Goal: Task Accomplishment & Management: Use online tool/utility

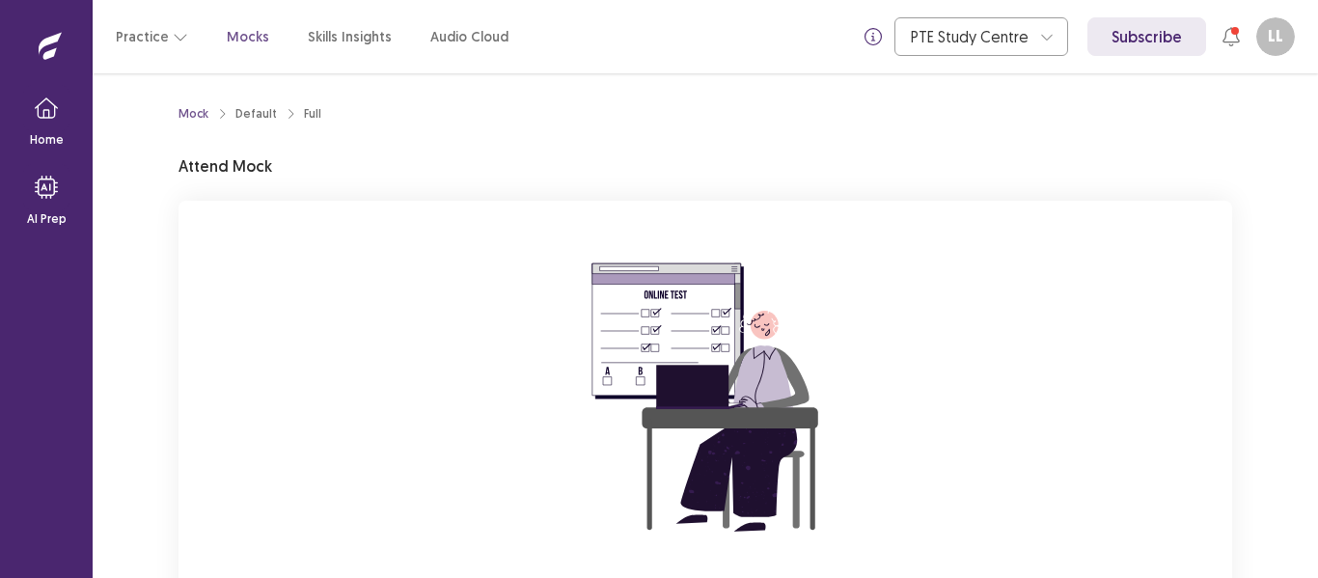
click at [1032, 390] on div "You are attempting to start a new mock. Please click on the "Start" button to s…" at bounding box center [706, 459] width 1054 height 516
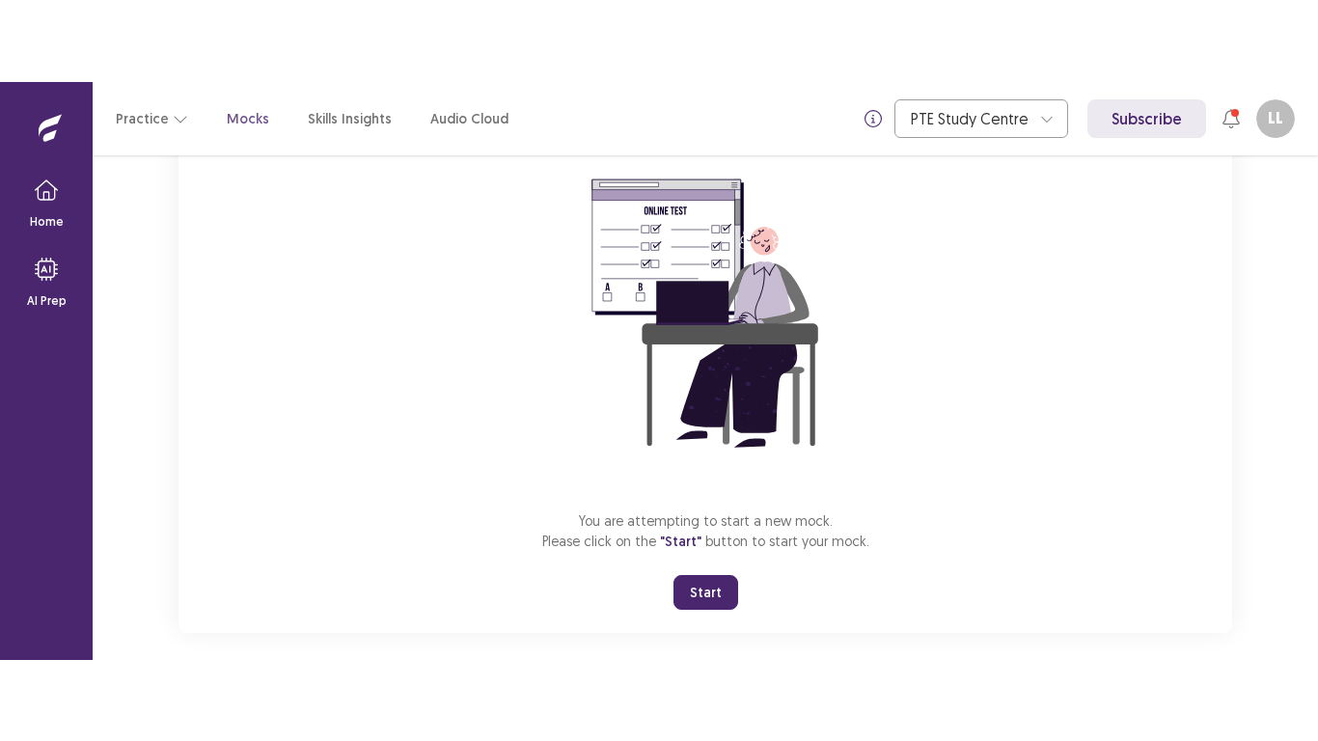
scroll to position [185, 0]
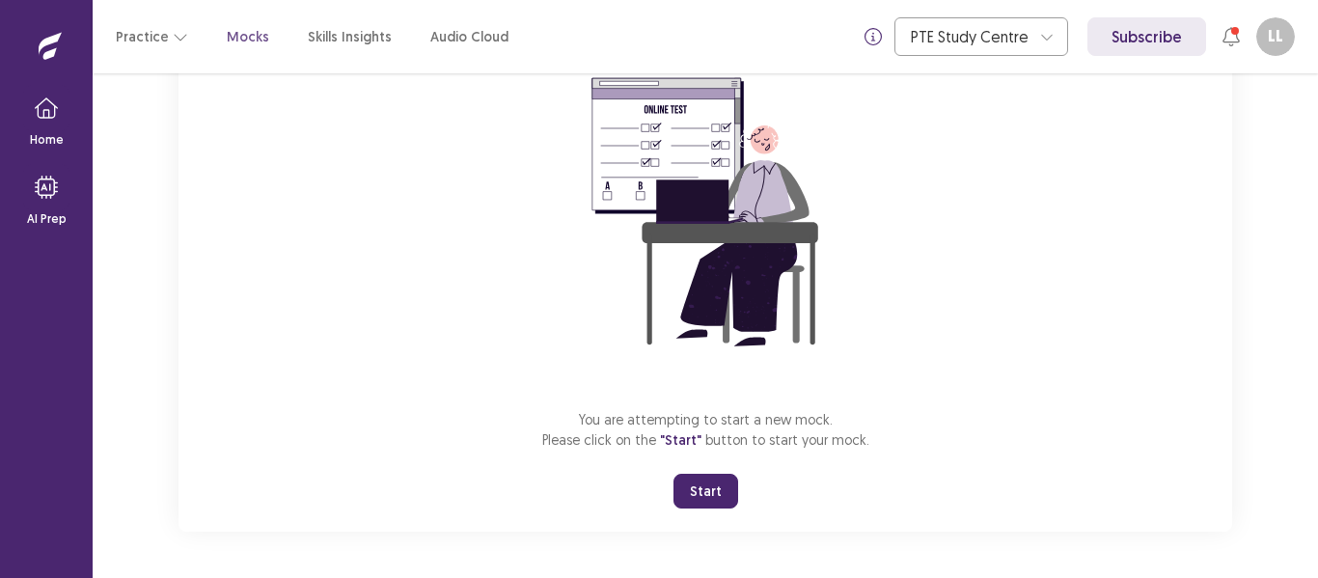
click at [687, 507] on button "Start" at bounding box center [705, 491] width 65 height 35
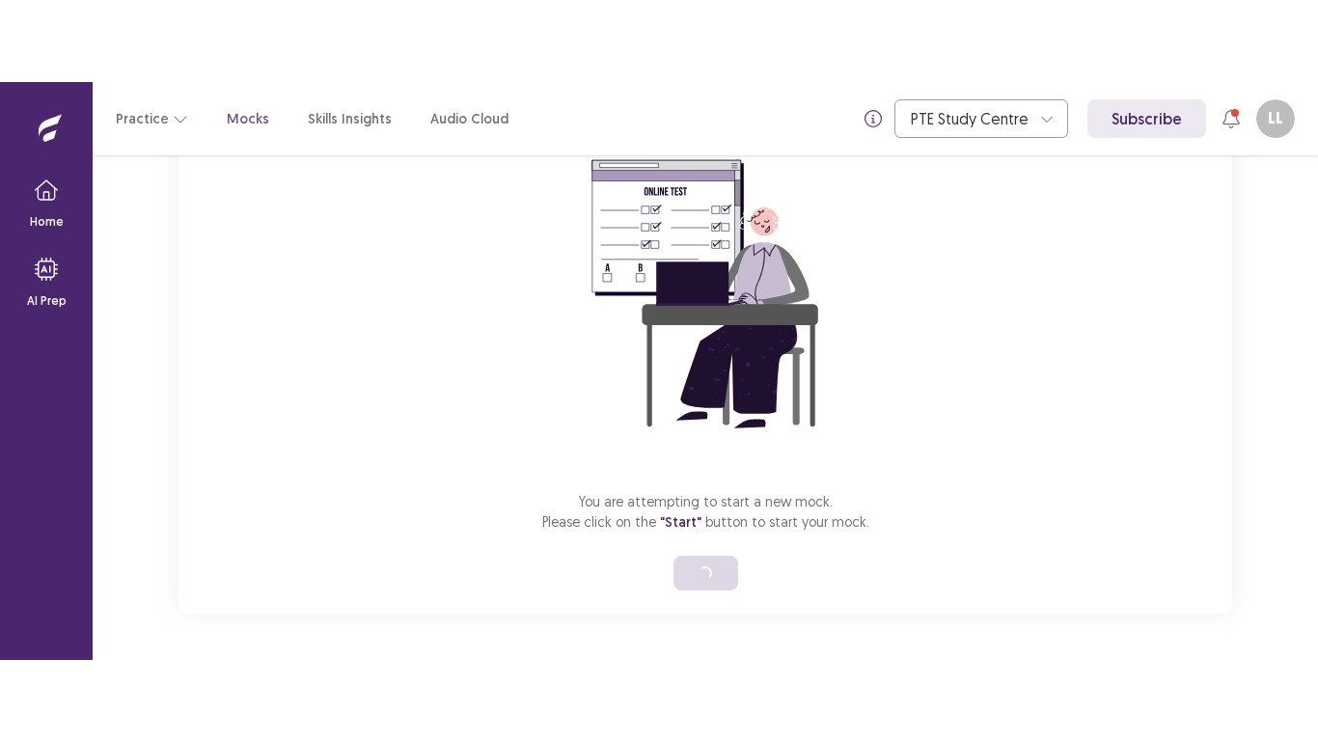
scroll to position [22, 0]
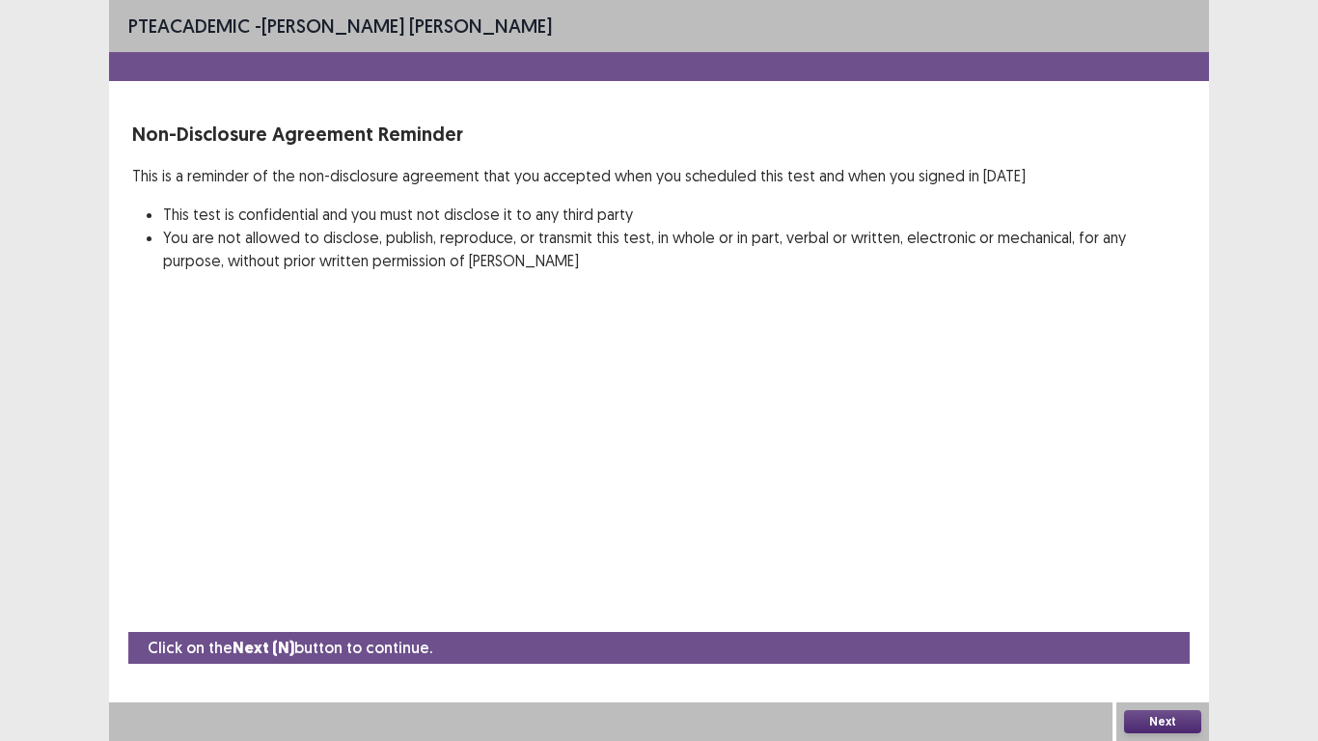
click at [1167, 577] on button "Next" at bounding box center [1162, 721] width 77 height 23
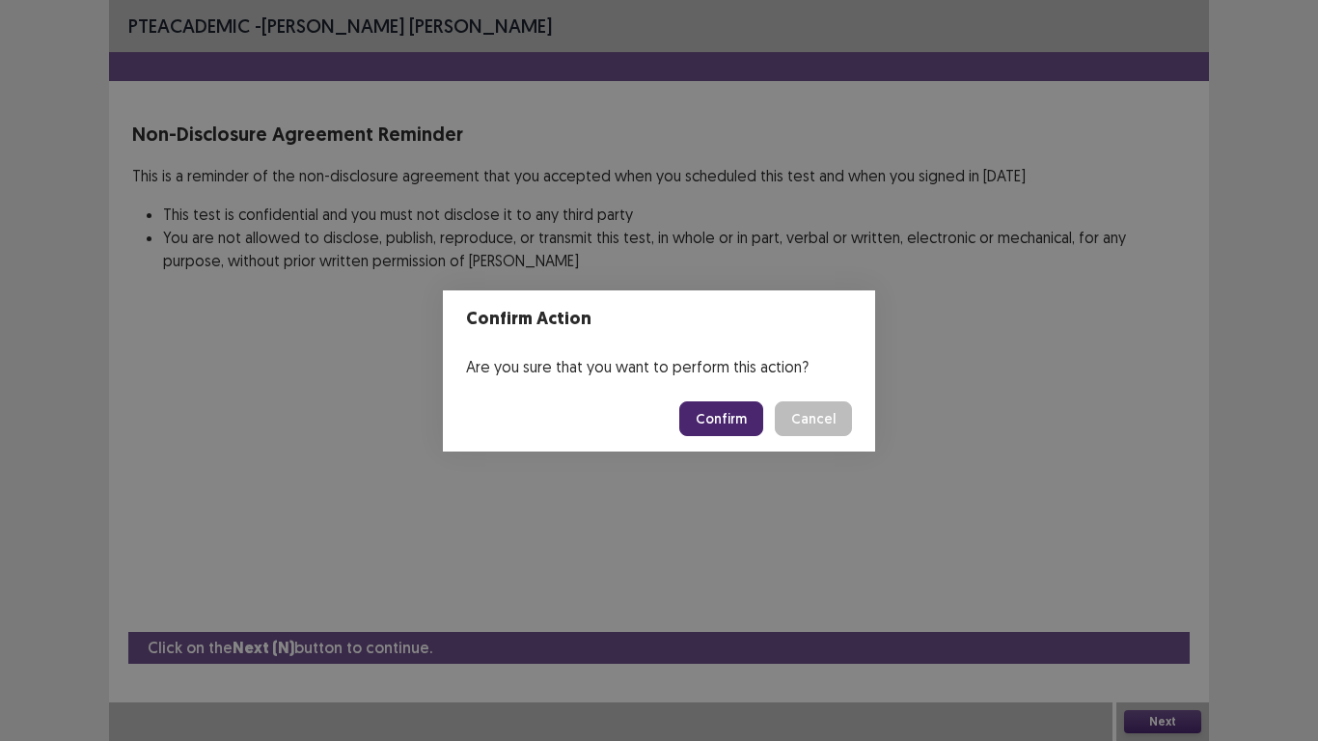
click at [721, 425] on button "Confirm" at bounding box center [721, 418] width 84 height 35
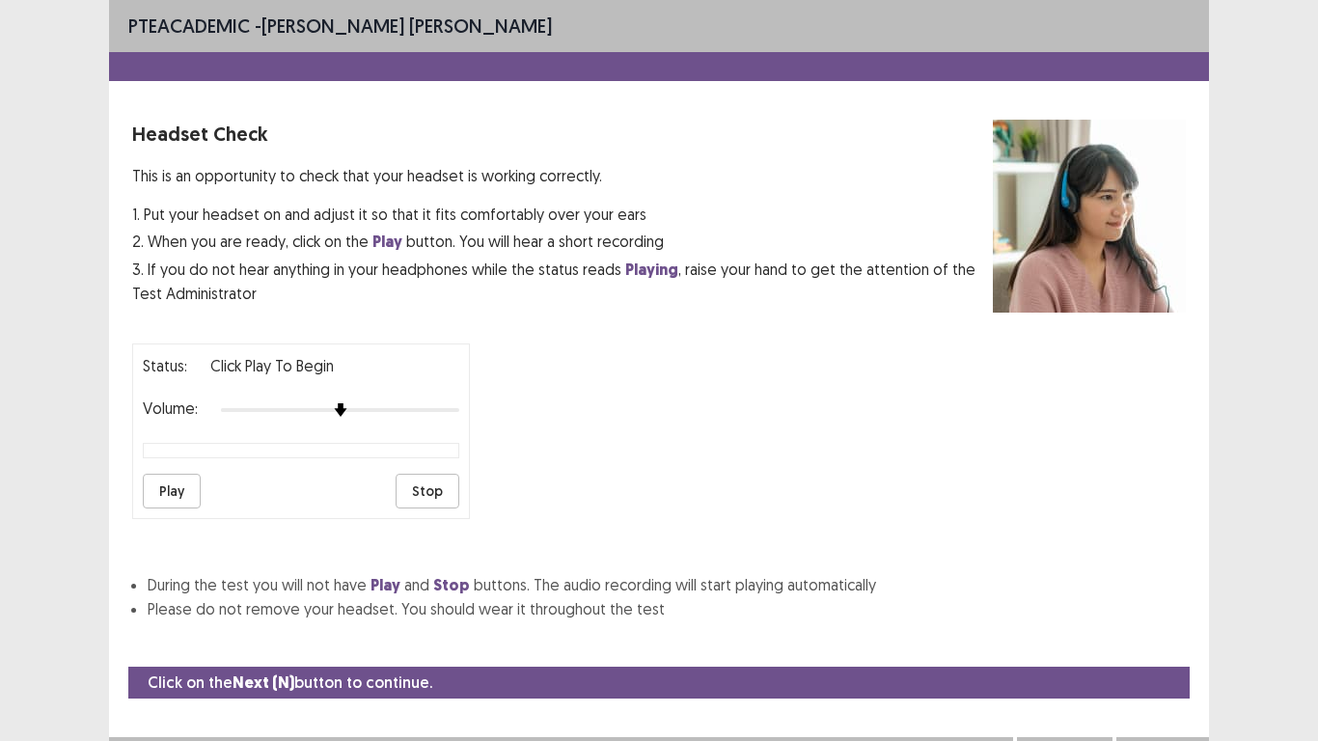
scroll to position [19, 0]
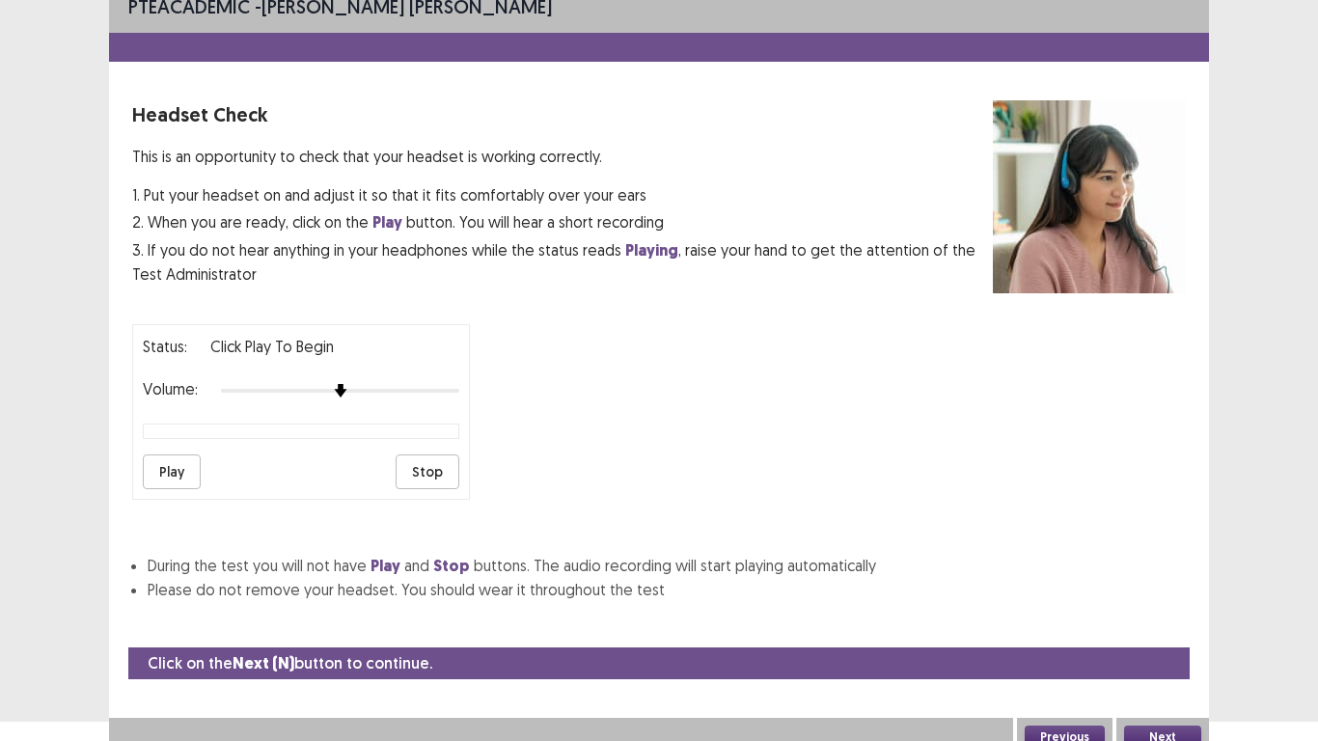
click at [169, 475] on button "Play" at bounding box center [172, 471] width 58 height 35
click at [1160, 577] on button "Next" at bounding box center [1162, 737] width 77 height 23
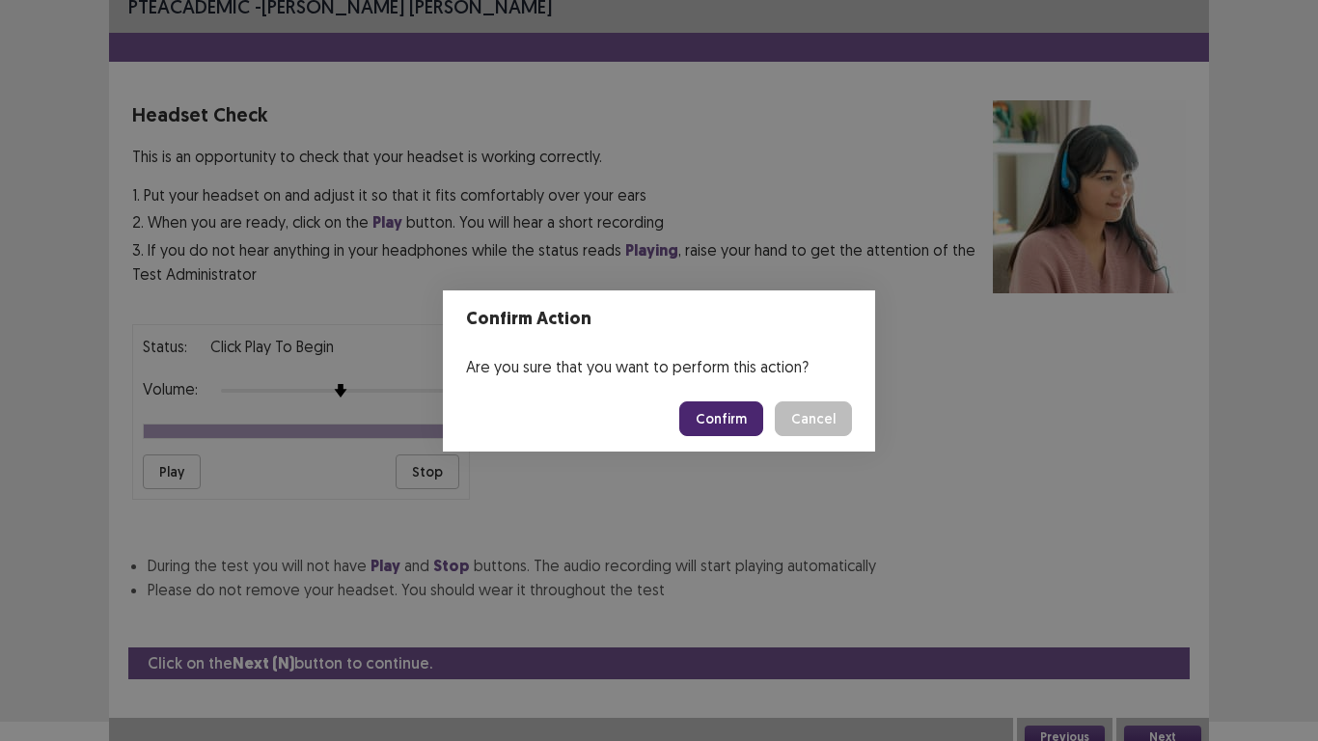
click at [719, 413] on button "Confirm" at bounding box center [721, 418] width 84 height 35
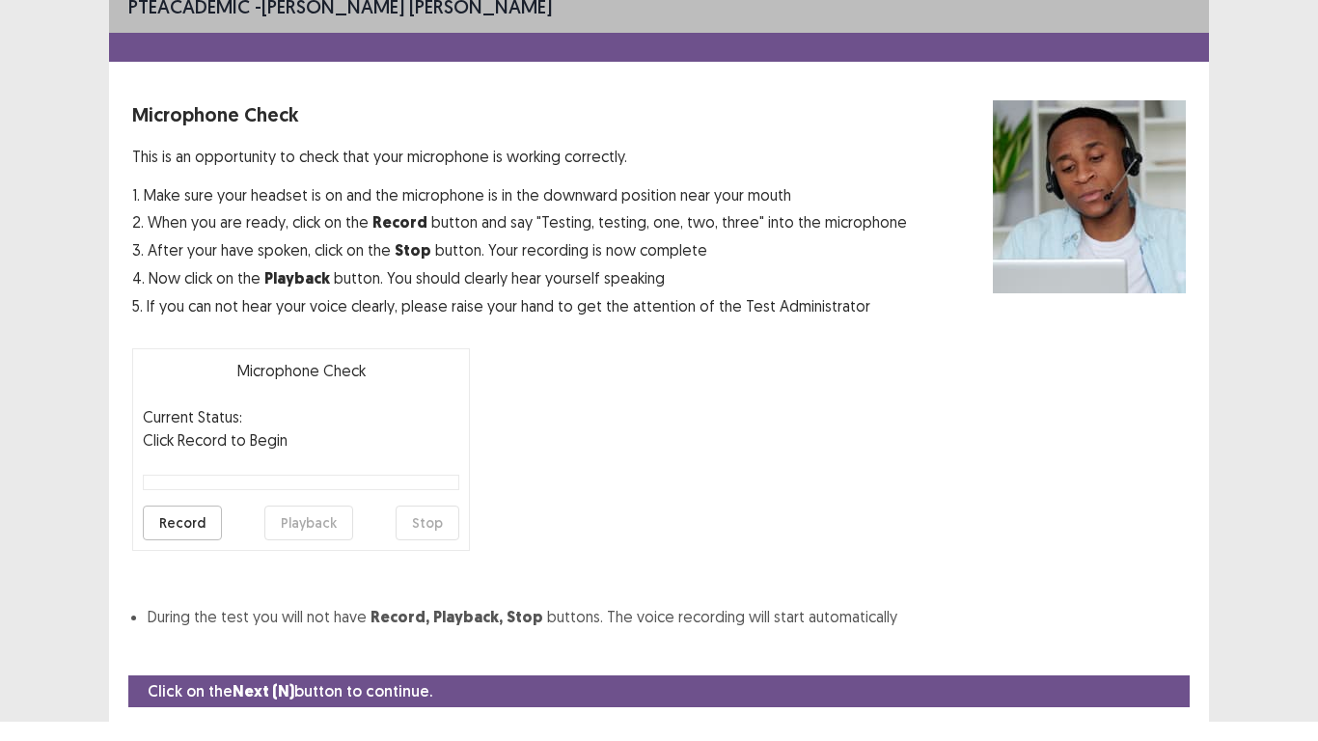
scroll to position [63, 0]
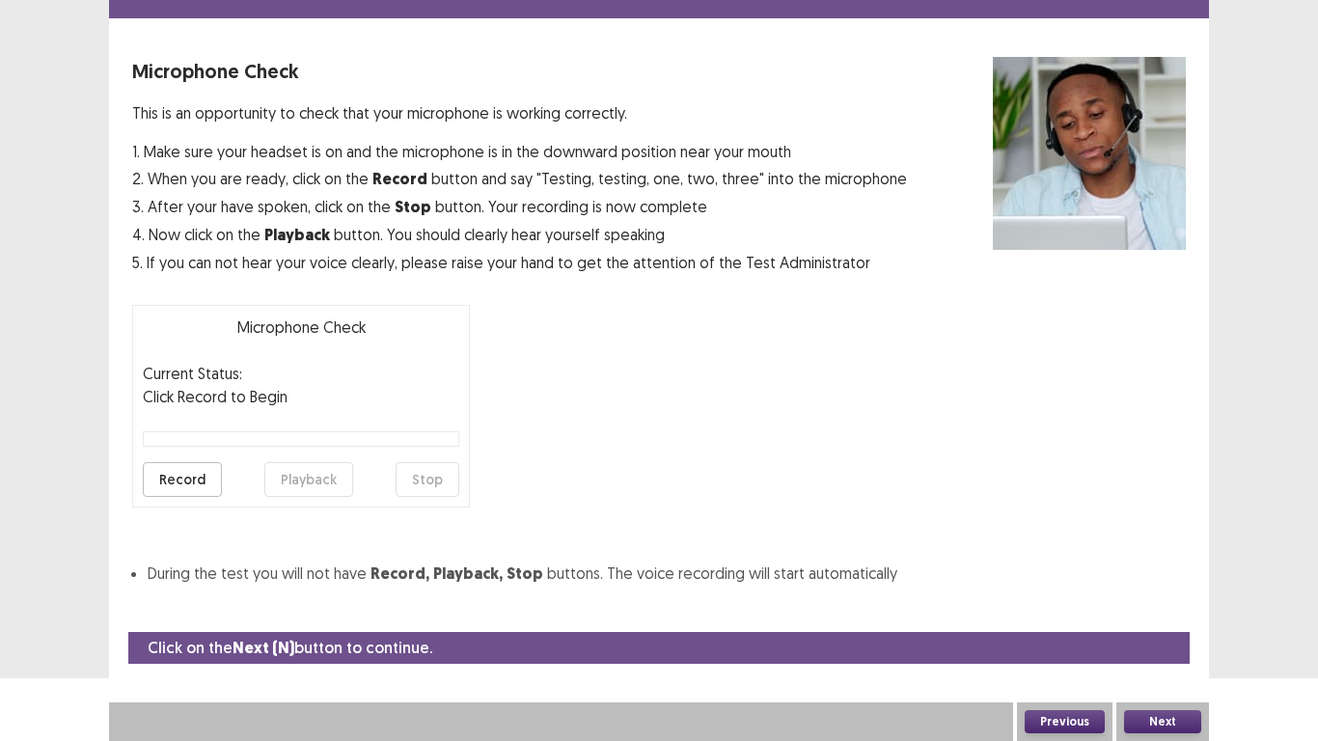
click at [173, 477] on button "Record" at bounding box center [182, 479] width 79 height 35
click at [420, 492] on button "Stop" at bounding box center [428, 479] width 64 height 35
click at [180, 486] on button "Record" at bounding box center [182, 479] width 79 height 35
click at [181, 486] on button "Record" at bounding box center [182, 479] width 79 height 35
click at [427, 486] on button "Stop" at bounding box center [428, 479] width 64 height 35
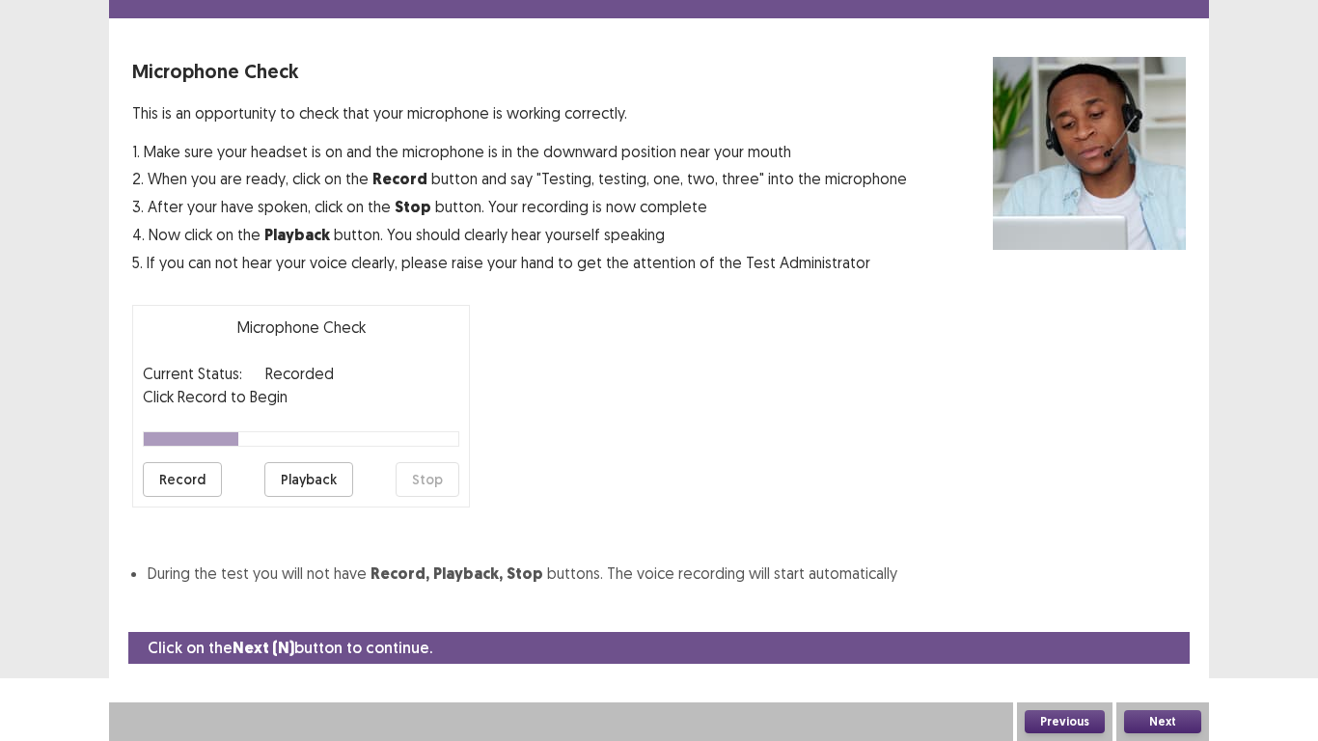
click at [193, 481] on button "Record" at bounding box center [182, 479] width 79 height 35
click at [426, 481] on button "Stop" at bounding box center [428, 479] width 64 height 35
click at [332, 475] on button "Playback" at bounding box center [308, 479] width 89 height 35
click at [1155, 577] on button "Next" at bounding box center [1162, 721] width 77 height 23
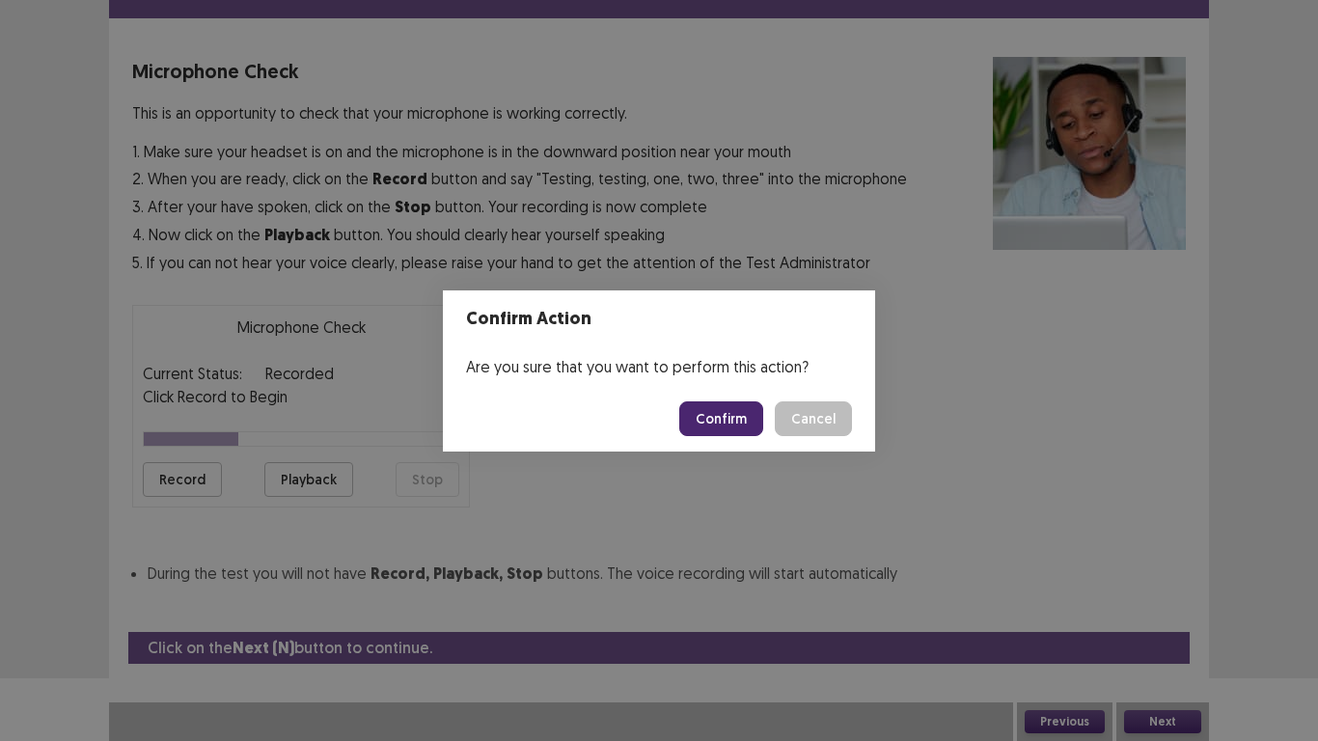
click at [706, 410] on button "Confirm" at bounding box center [721, 418] width 84 height 35
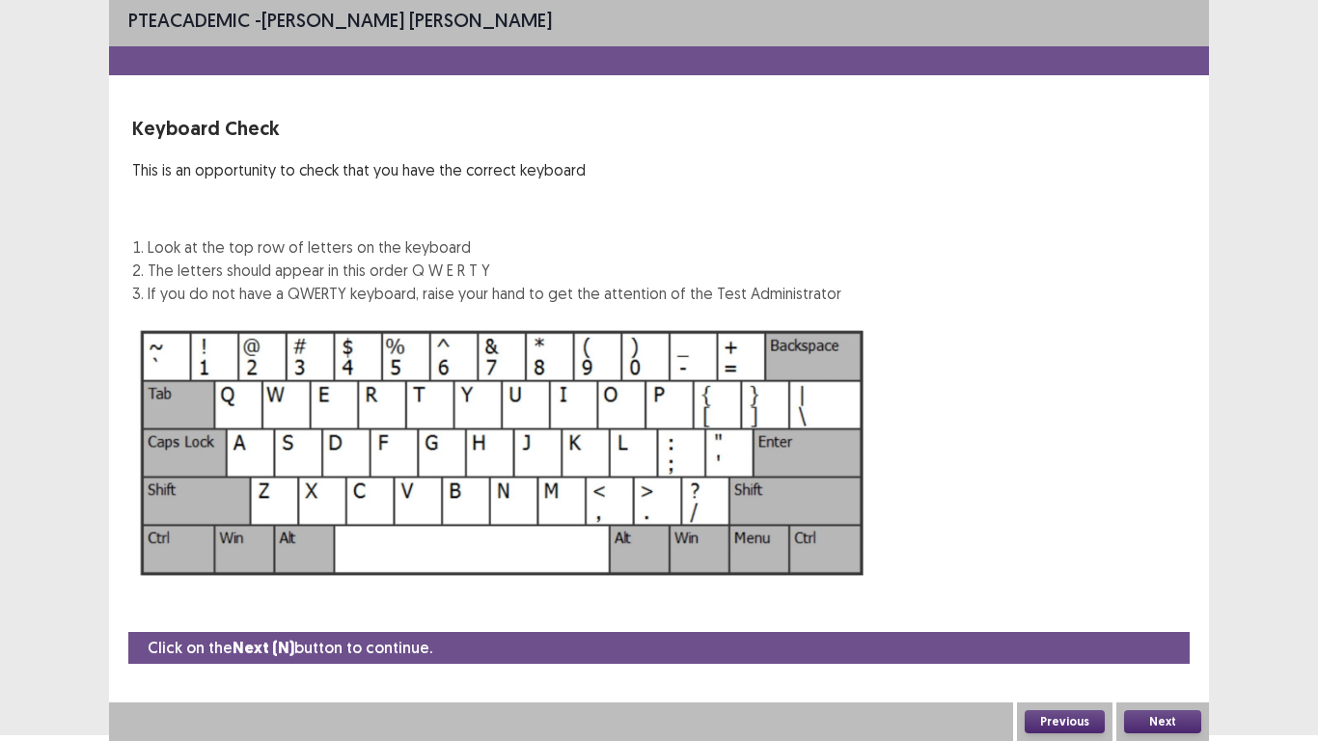
scroll to position [6, 0]
click at [1174, 577] on button "Next" at bounding box center [1162, 721] width 77 height 23
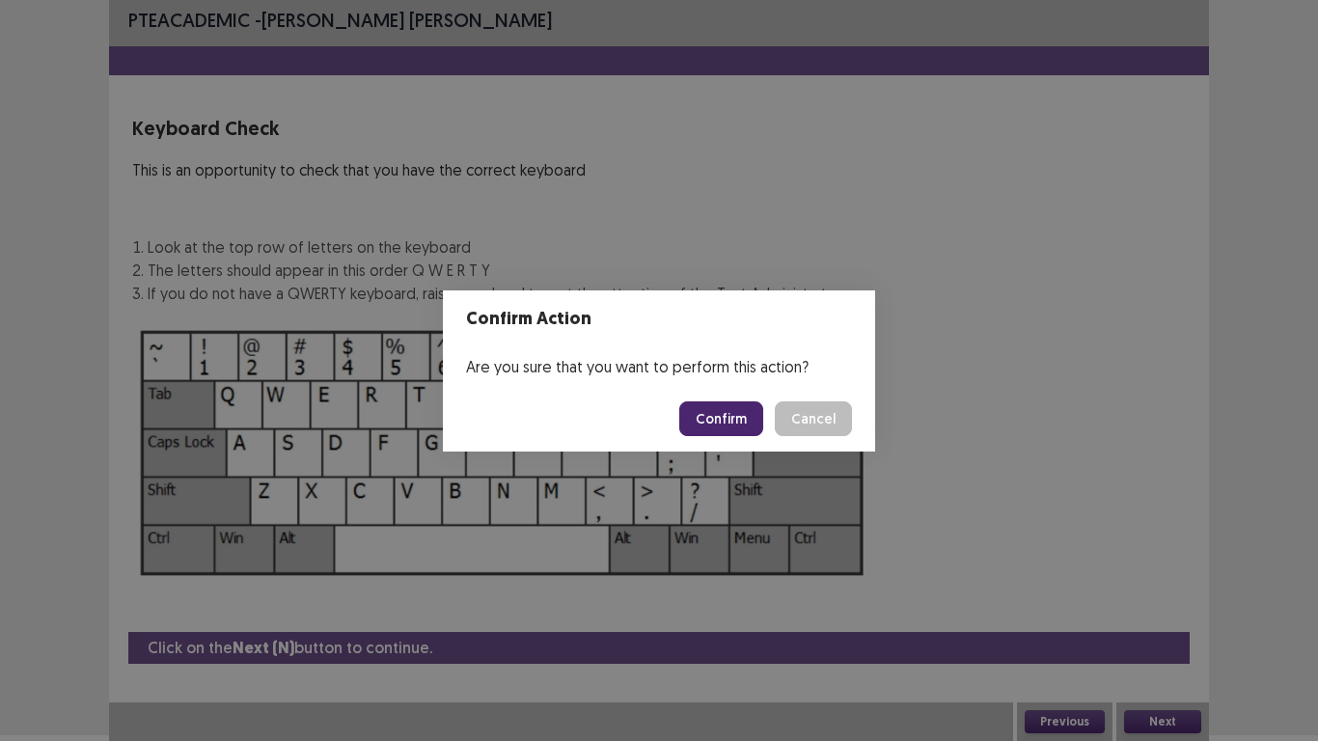
click at [709, 407] on button "Confirm" at bounding box center [721, 418] width 84 height 35
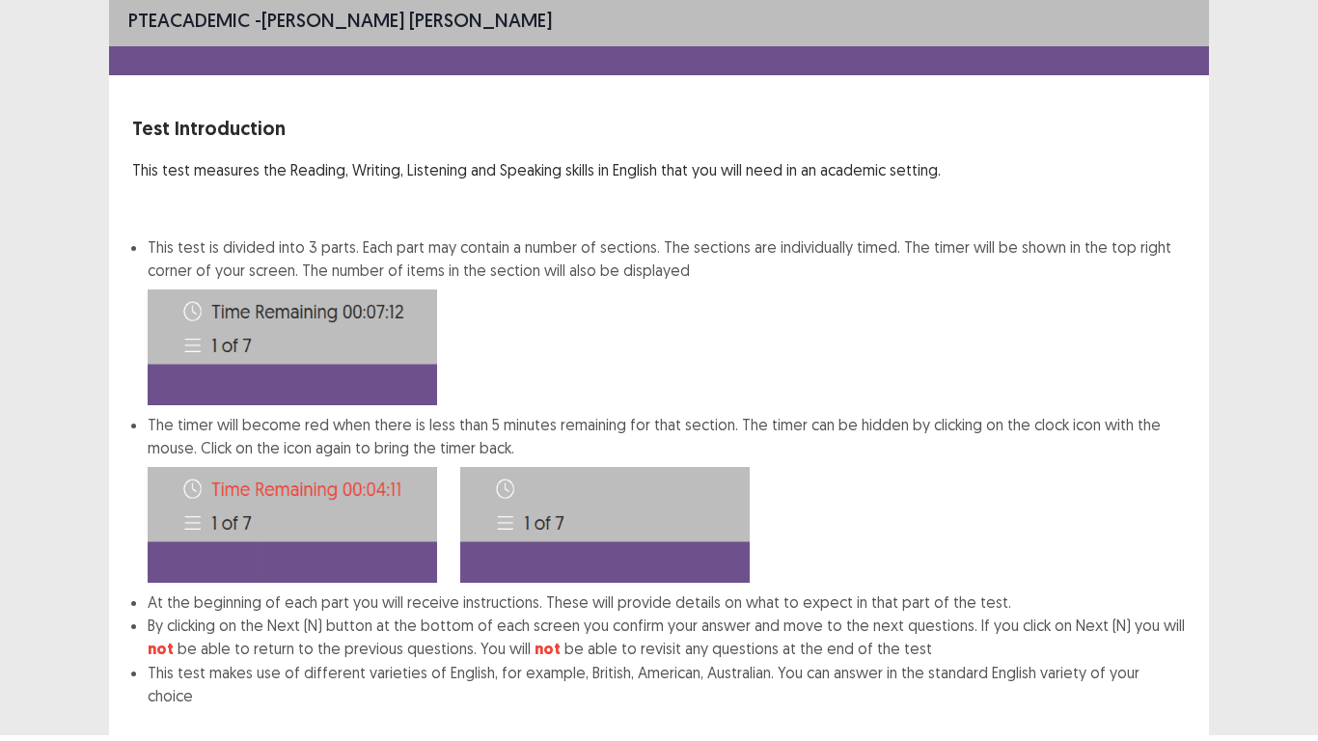
scroll to position [104, 0]
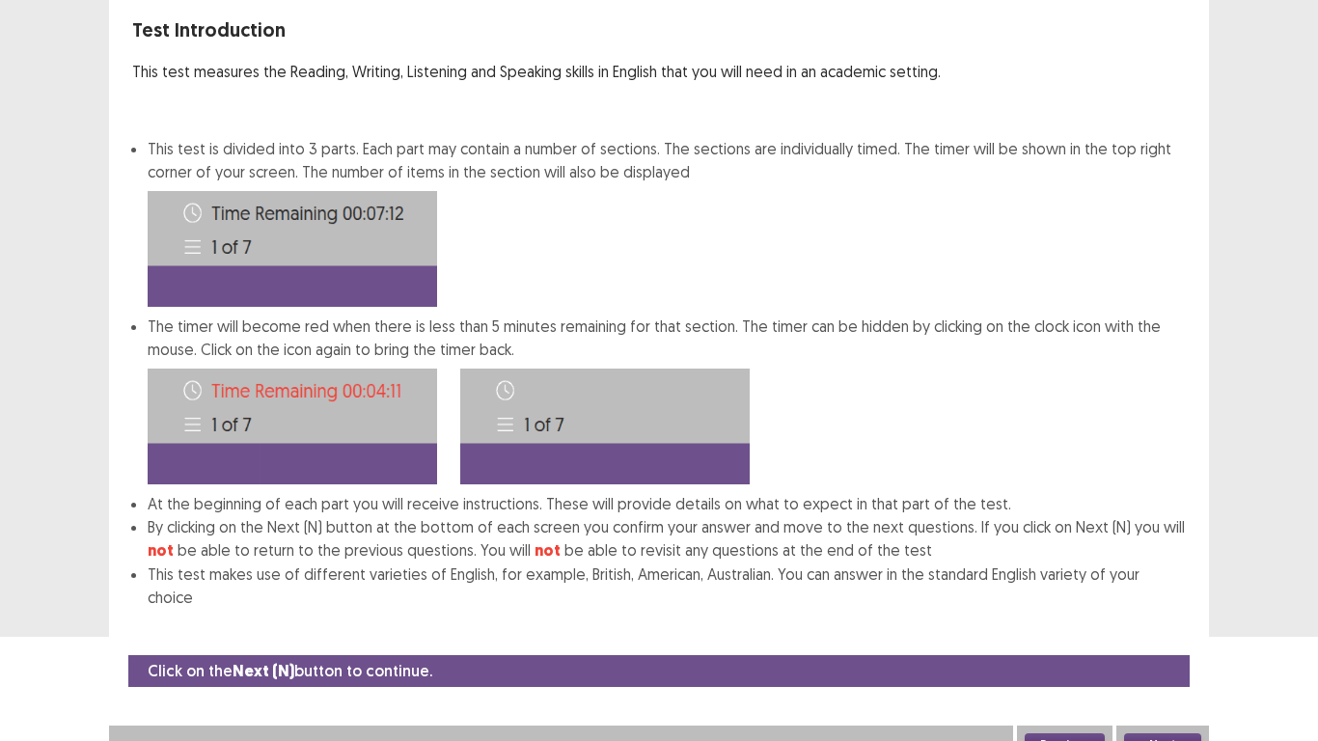
click at [1150, 577] on button "Next" at bounding box center [1162, 744] width 77 height 23
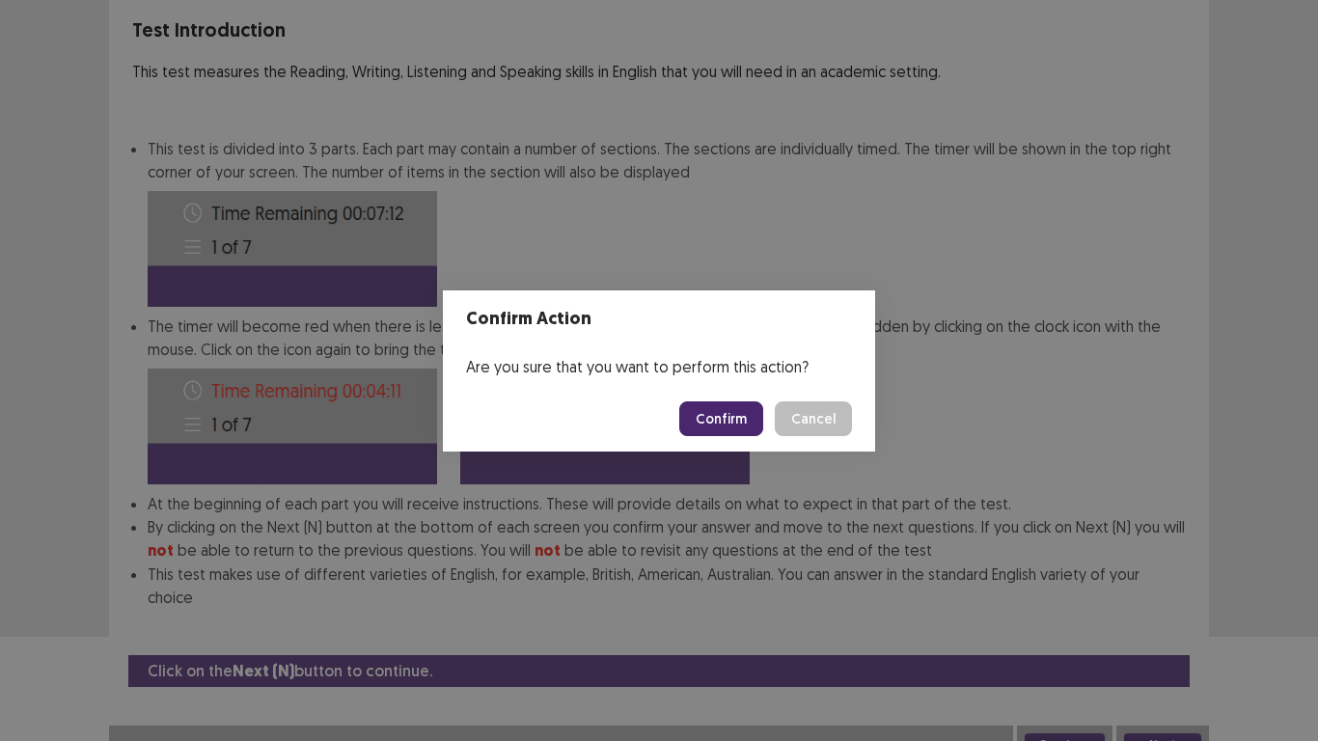
click at [721, 421] on button "Confirm" at bounding box center [721, 418] width 84 height 35
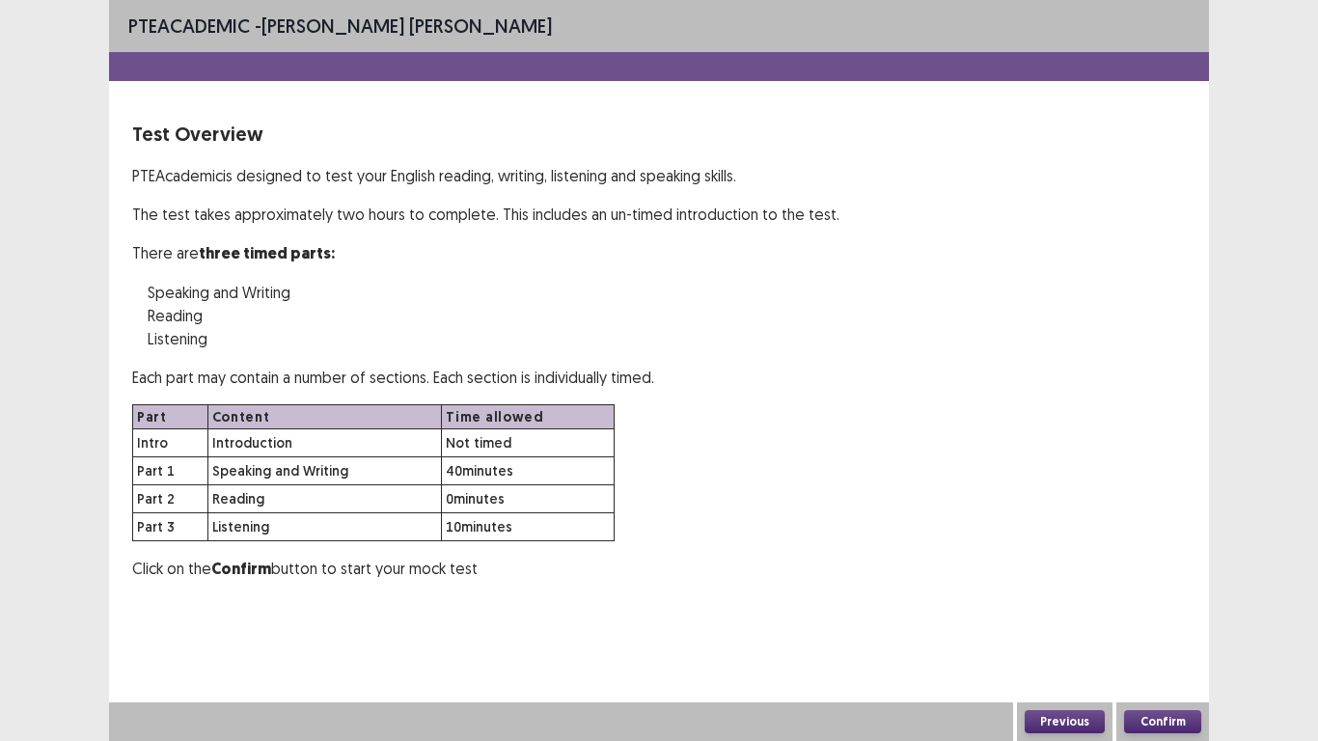
scroll to position [0, 0]
click at [1155, 577] on button "Confirm" at bounding box center [1162, 721] width 77 height 23
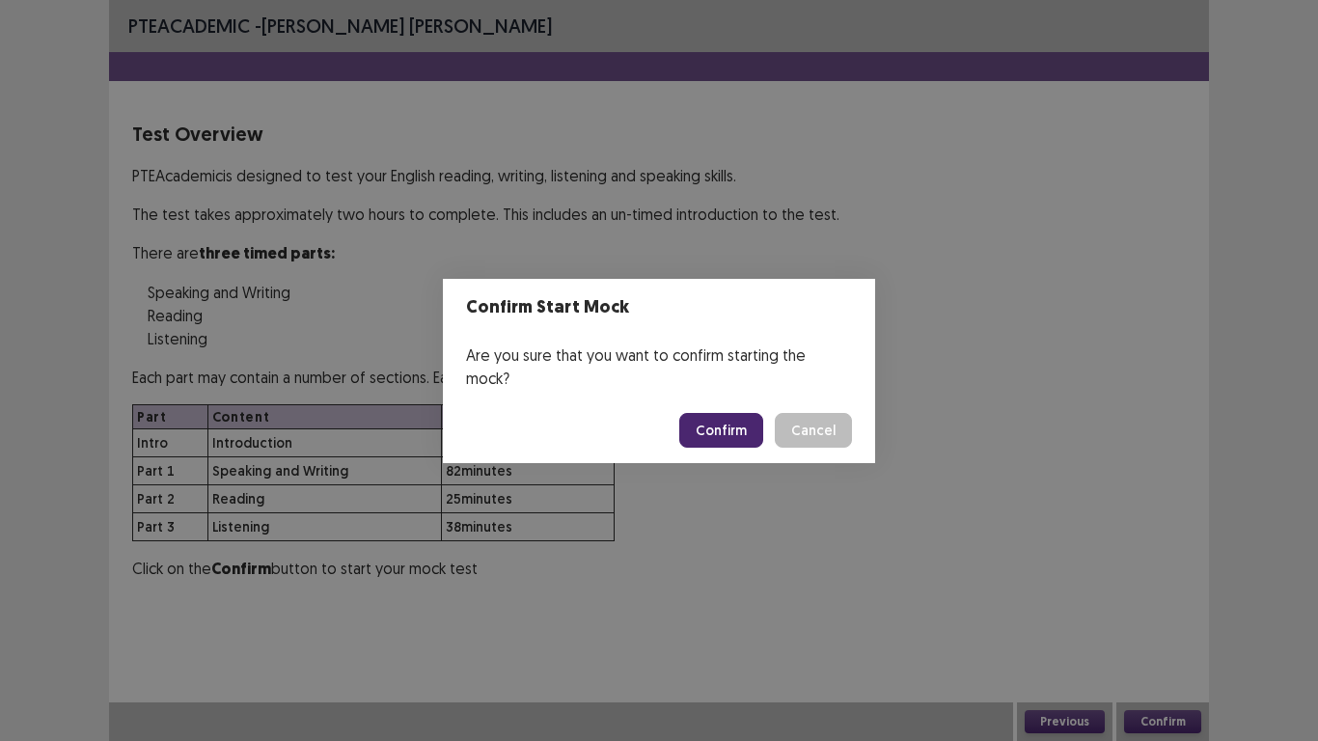
click at [715, 425] on button "Confirm" at bounding box center [721, 430] width 84 height 35
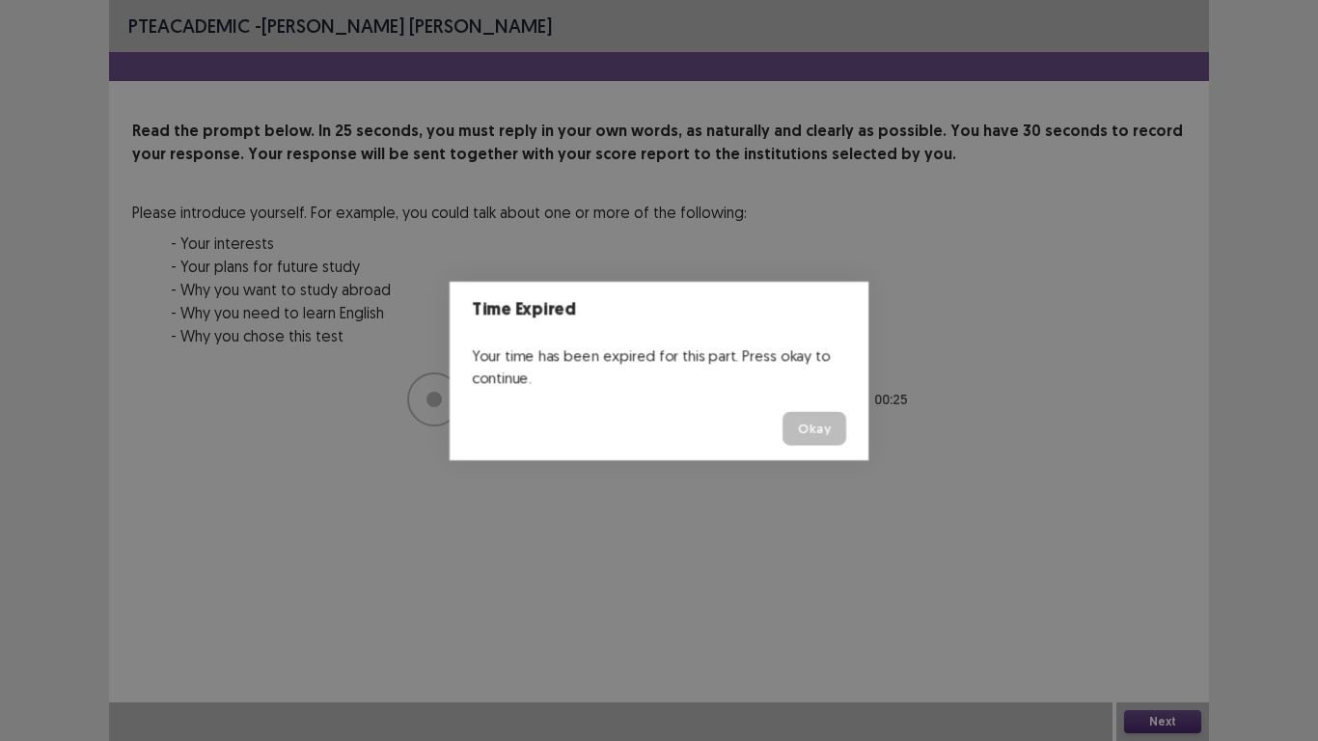
click at [1160, 577] on body "PTE academic - Libia Lorena Monsalve Cepeda Read the prompt below. In 25 second…" at bounding box center [659, 370] width 1318 height 741
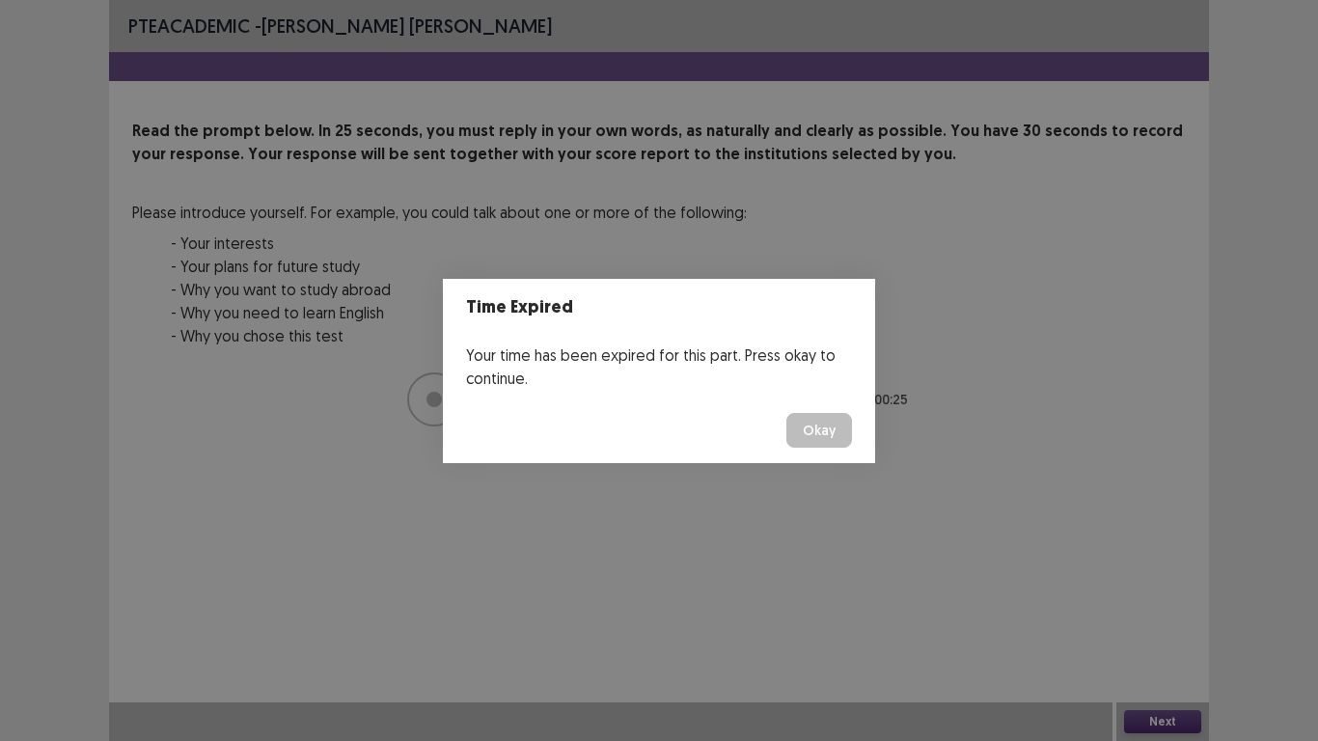
click at [810, 416] on button "Okay" at bounding box center [819, 430] width 66 height 35
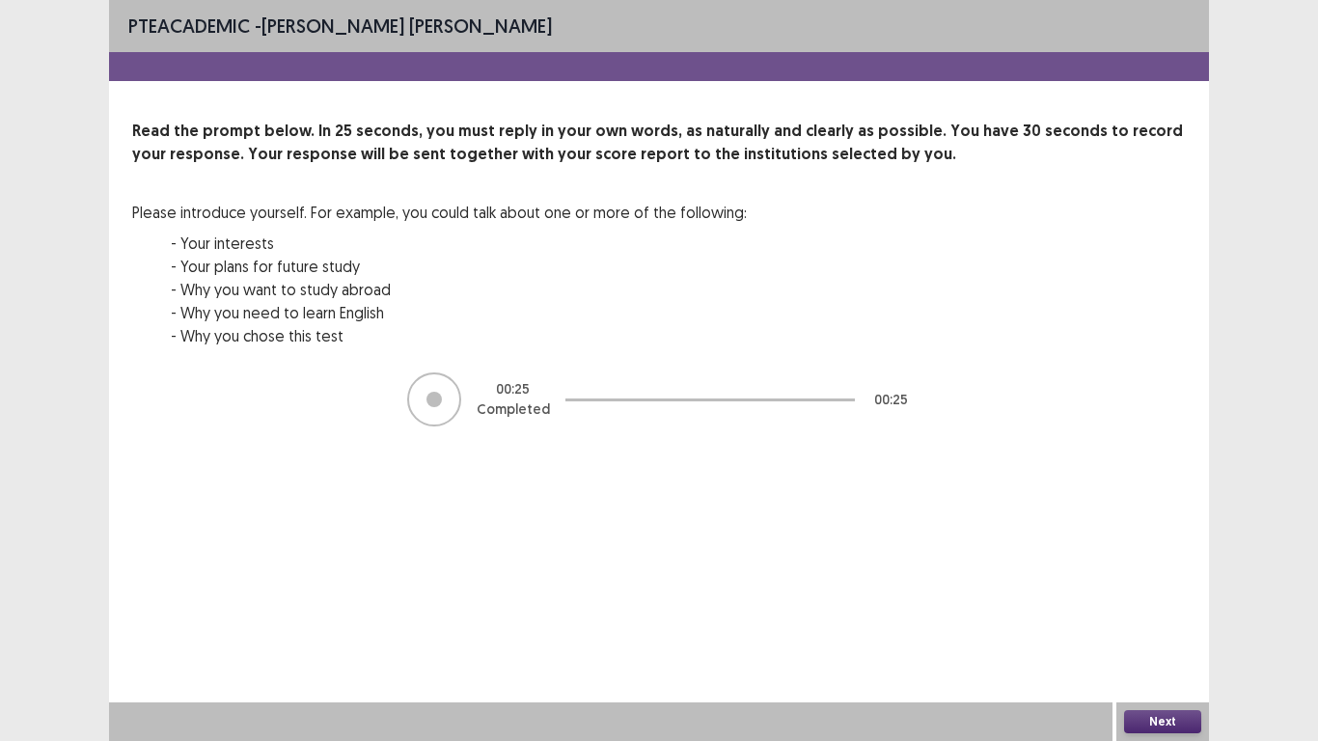
click at [1142, 577] on button "Next" at bounding box center [1162, 721] width 77 height 23
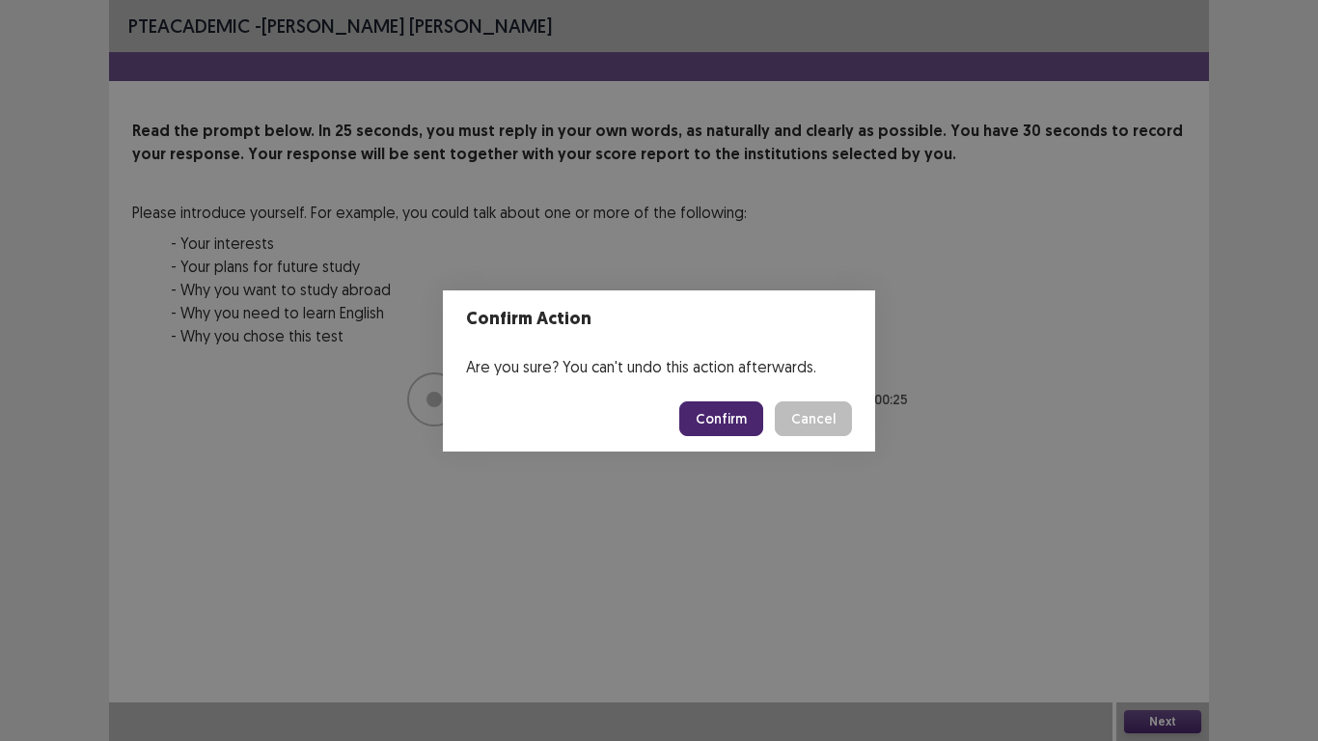
click at [725, 410] on button "Confirm" at bounding box center [721, 418] width 84 height 35
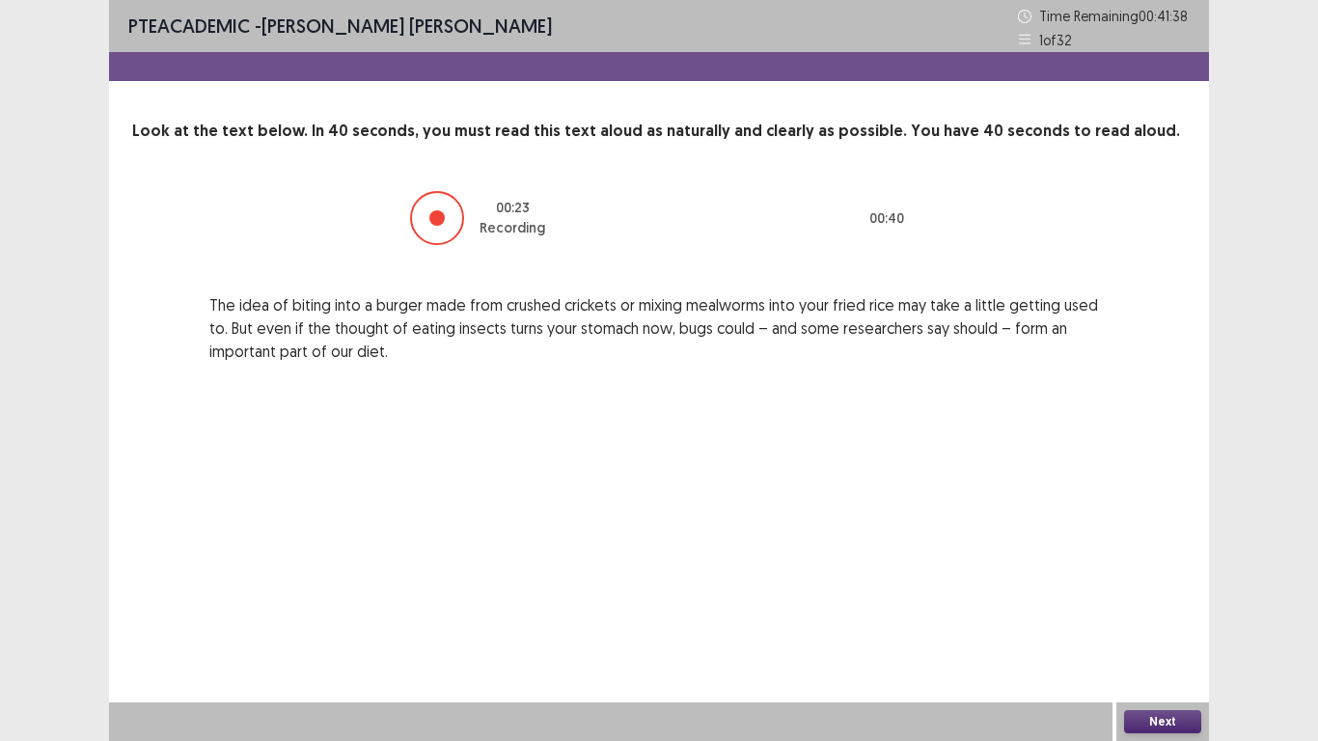
click at [1162, 577] on button "Next" at bounding box center [1162, 721] width 77 height 23
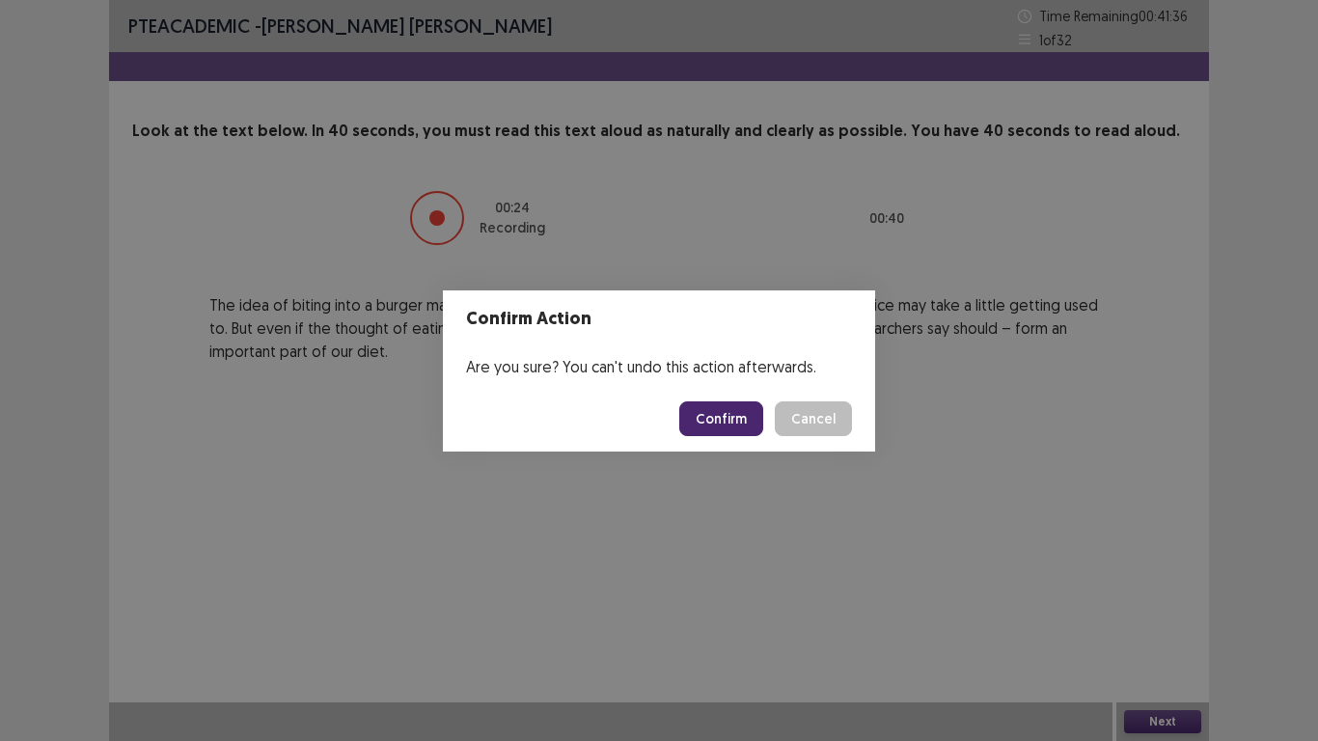
click at [752, 428] on button "Confirm" at bounding box center [721, 418] width 84 height 35
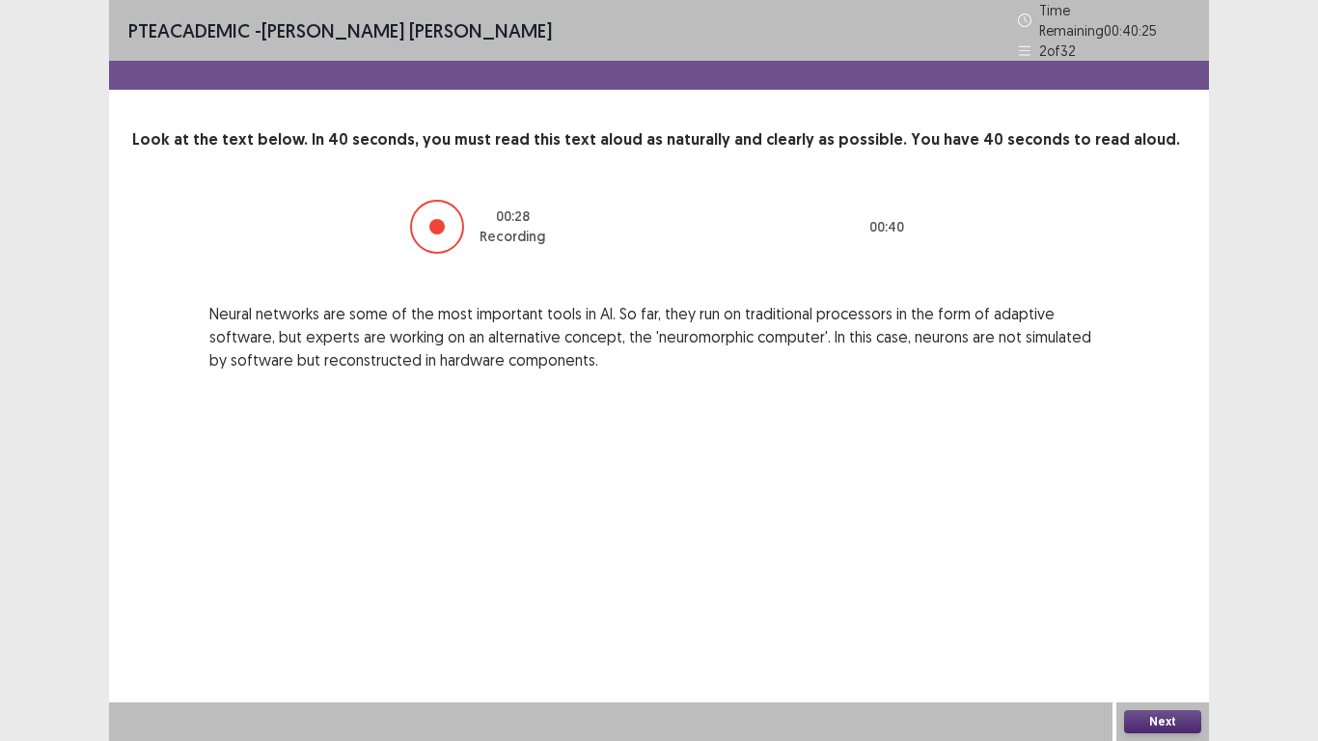
click at [1154, 577] on button "Next" at bounding box center [1162, 721] width 77 height 23
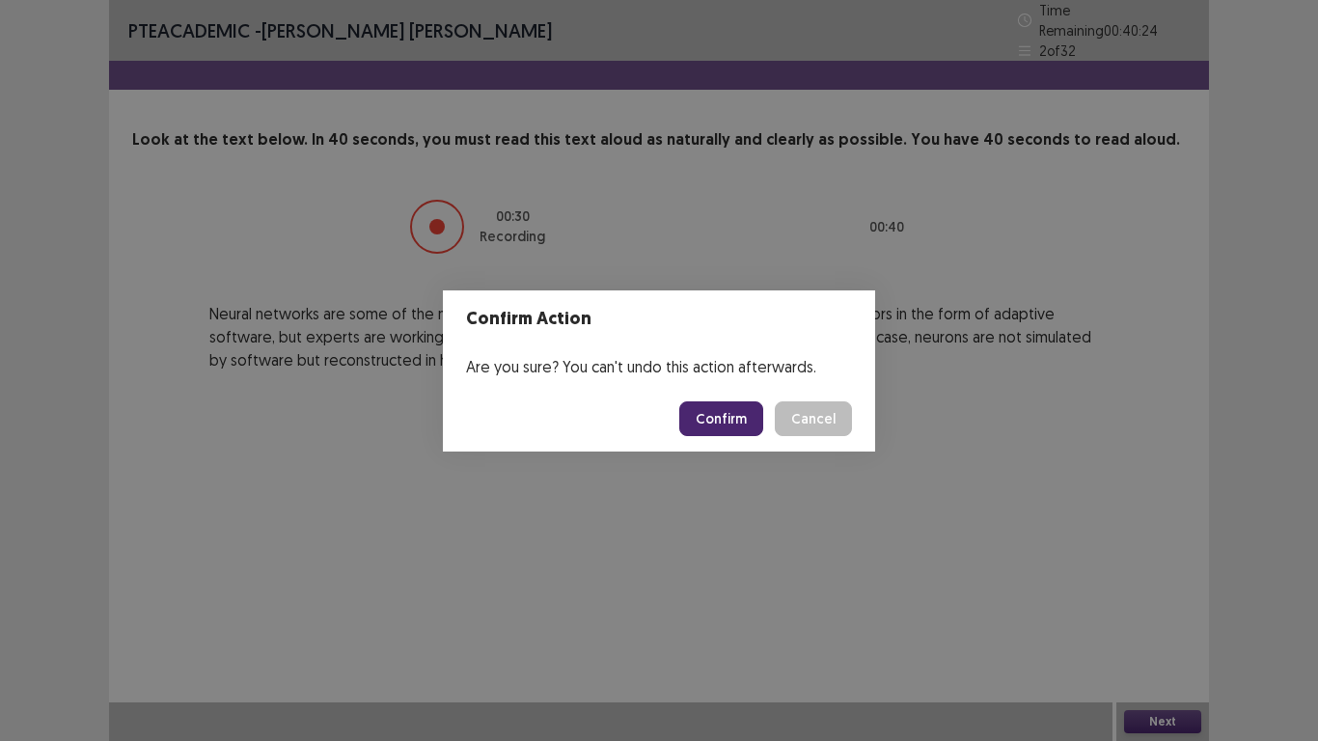
click at [727, 429] on button "Confirm" at bounding box center [721, 418] width 84 height 35
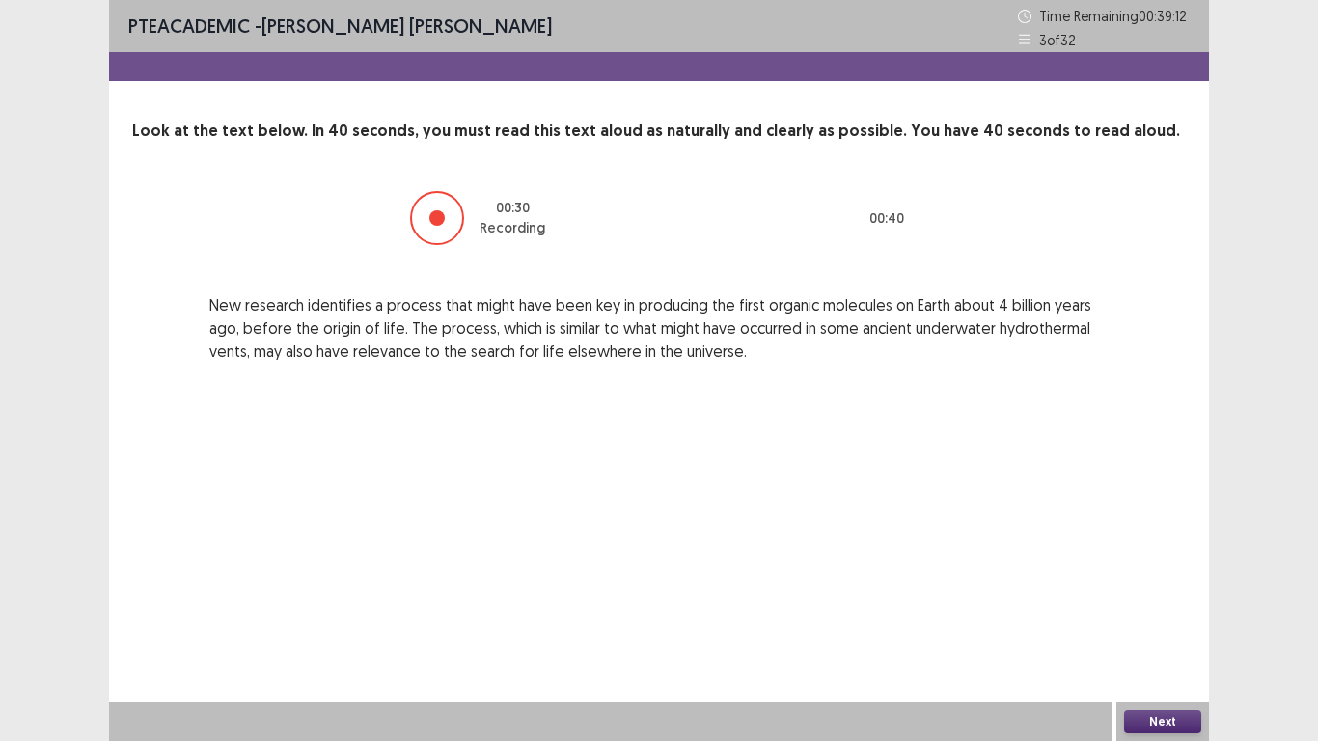
click at [1179, 577] on button "Next" at bounding box center [1162, 721] width 77 height 23
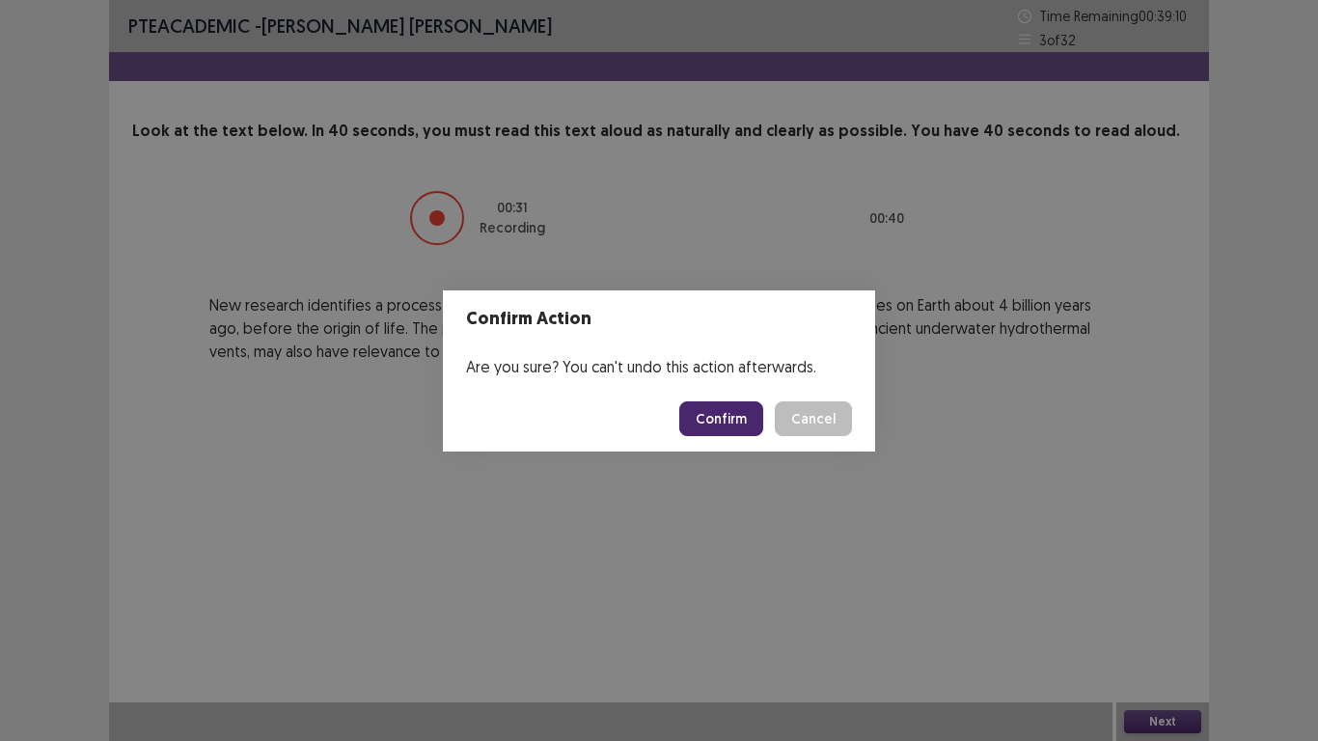
click at [707, 424] on button "Confirm" at bounding box center [721, 418] width 84 height 35
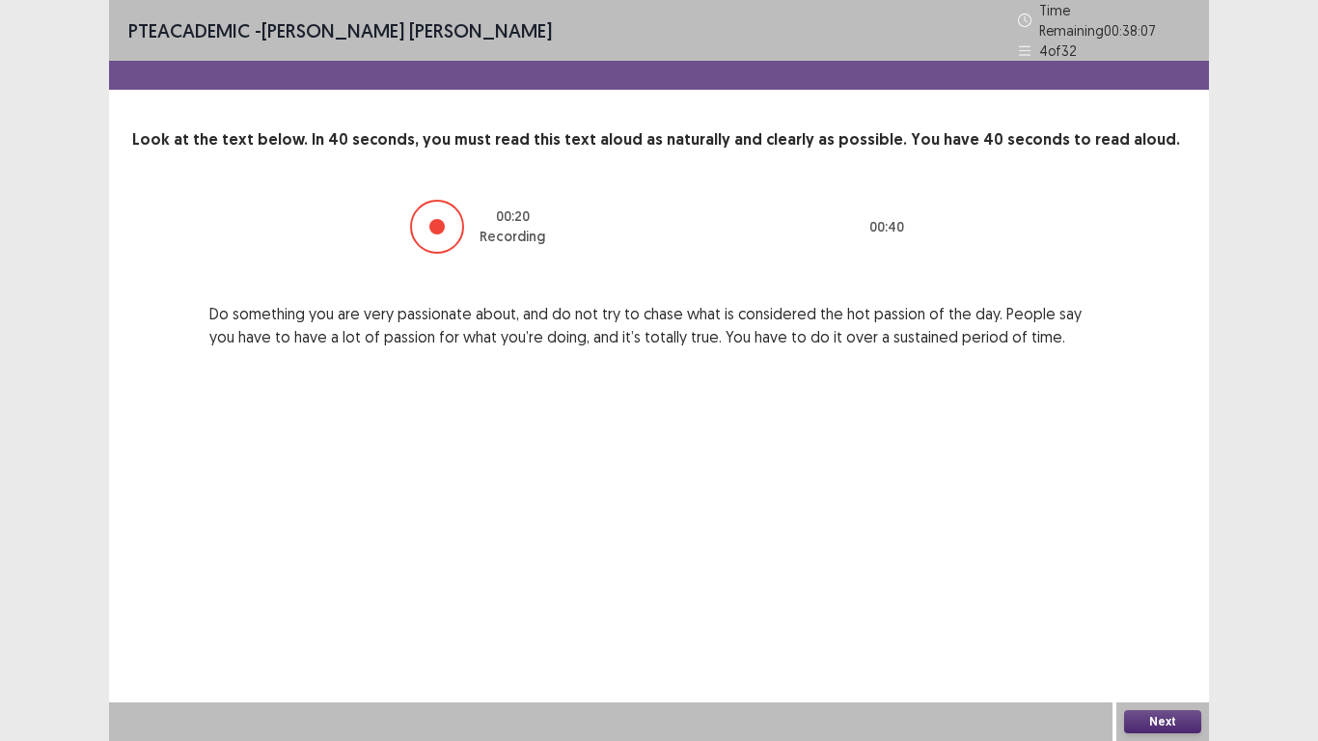
click at [1150, 577] on button "Next" at bounding box center [1162, 721] width 77 height 23
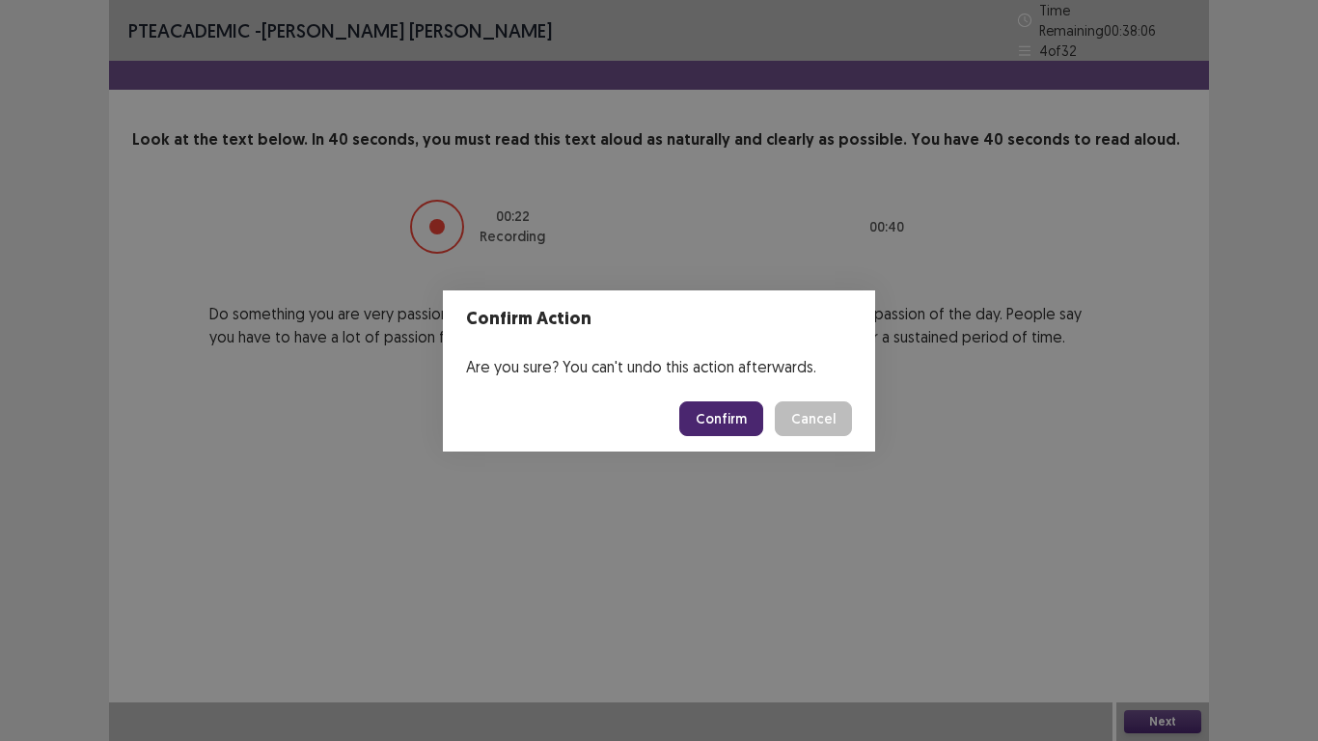
click at [707, 425] on button "Confirm" at bounding box center [721, 418] width 84 height 35
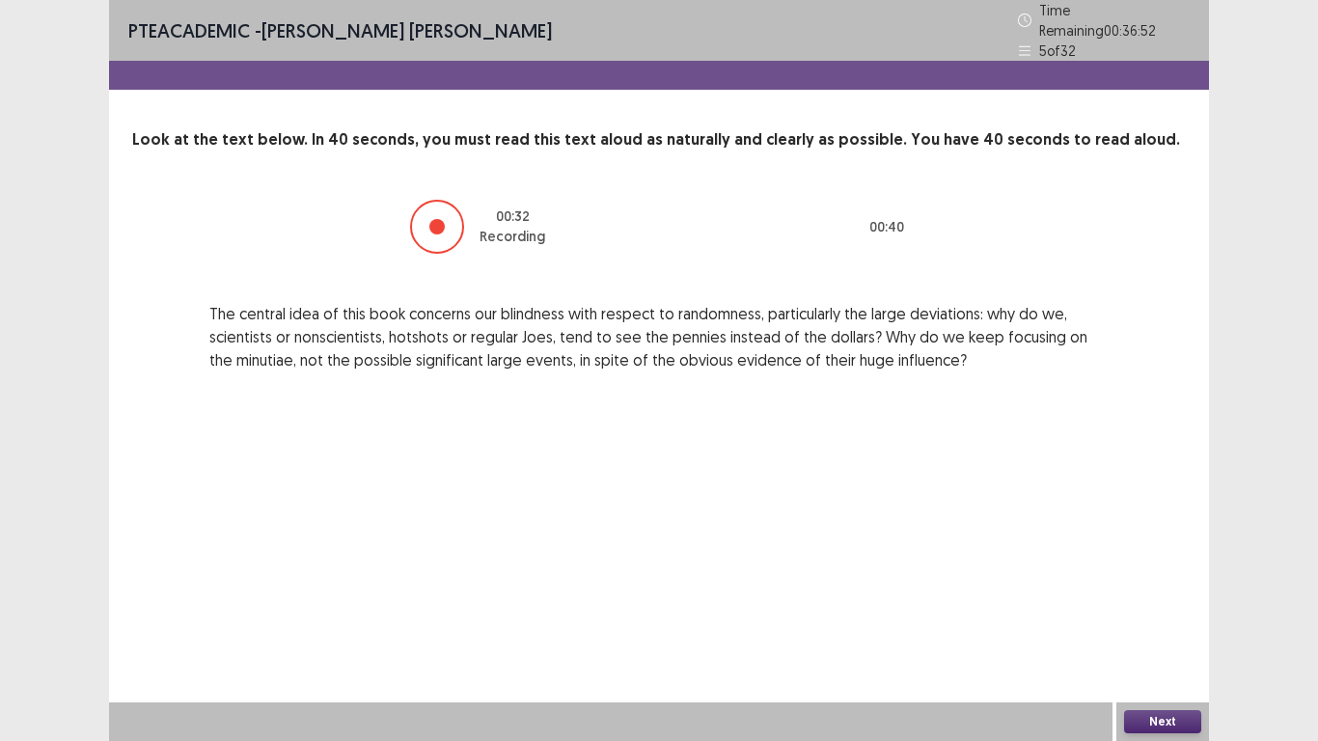
click at [1140, 577] on button "Next" at bounding box center [1162, 721] width 77 height 23
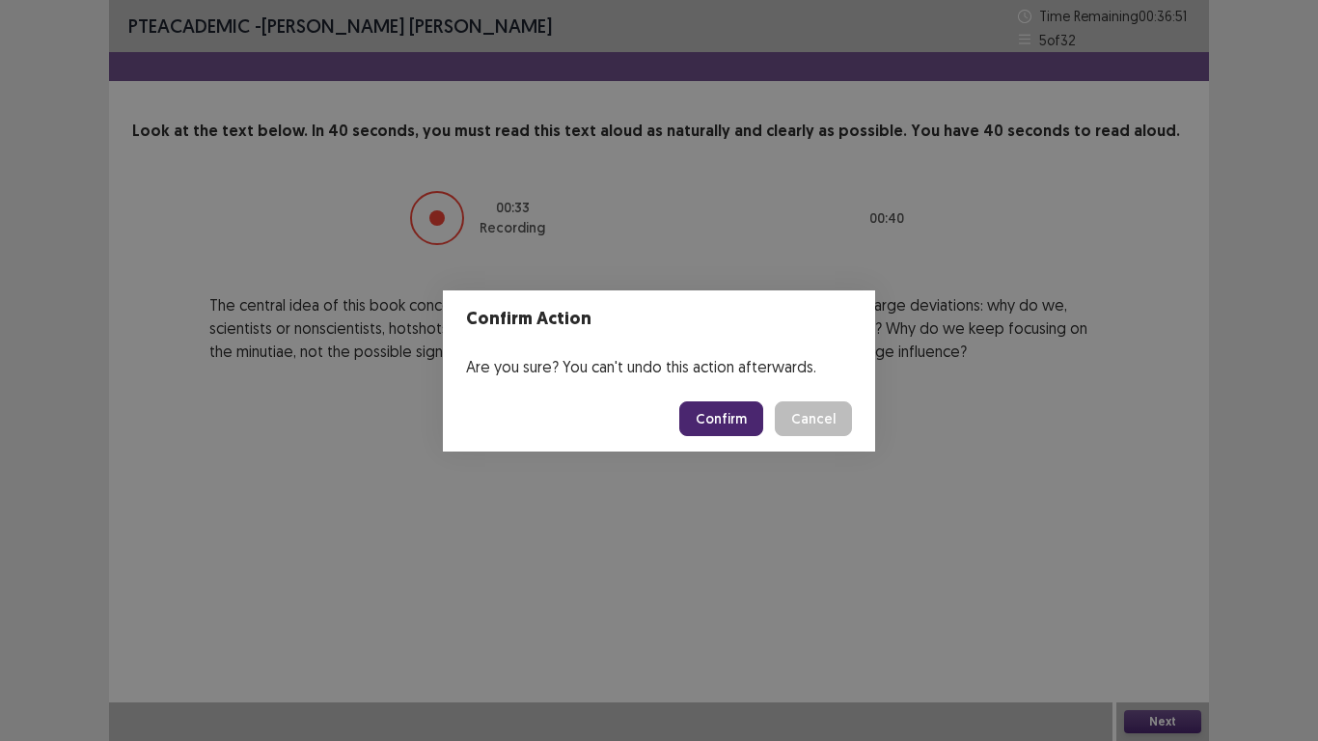
click at [707, 423] on button "Confirm" at bounding box center [721, 418] width 84 height 35
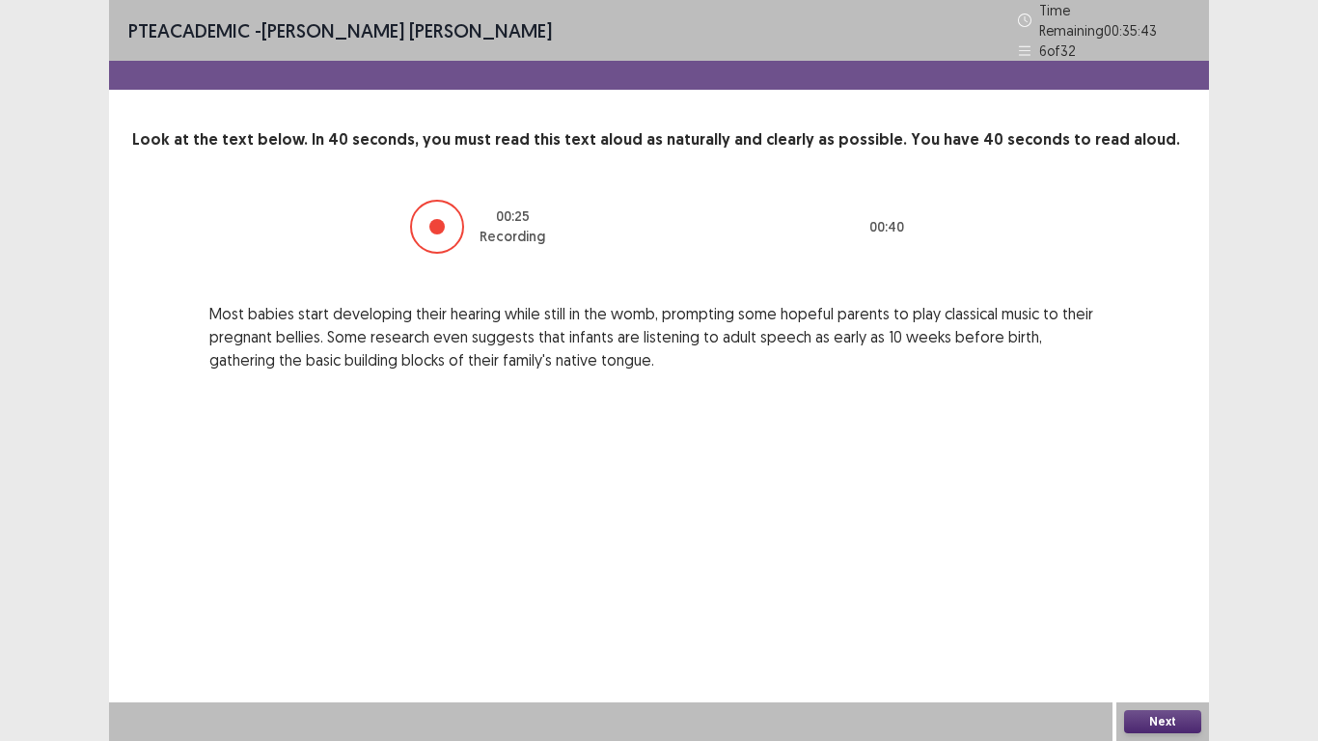
click at [1149, 577] on button "Next" at bounding box center [1162, 721] width 77 height 23
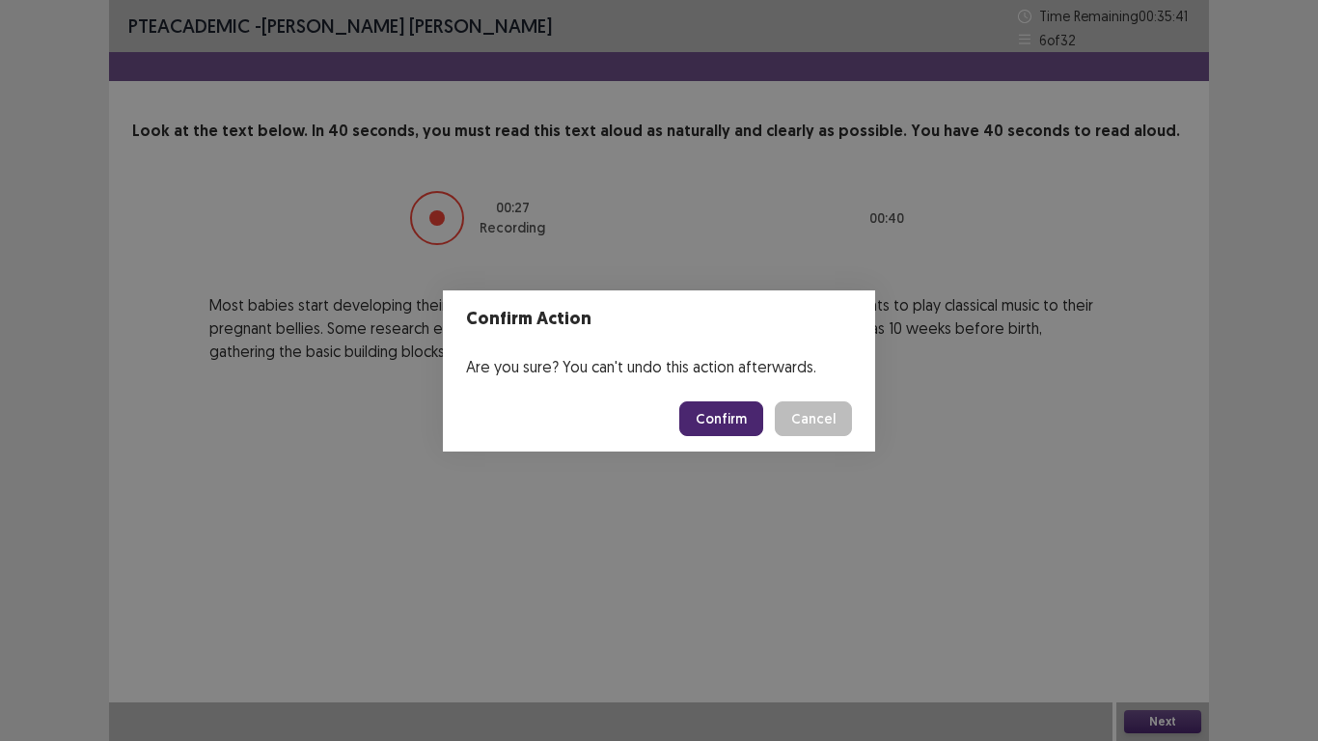
click at [741, 407] on button "Confirm" at bounding box center [721, 418] width 84 height 35
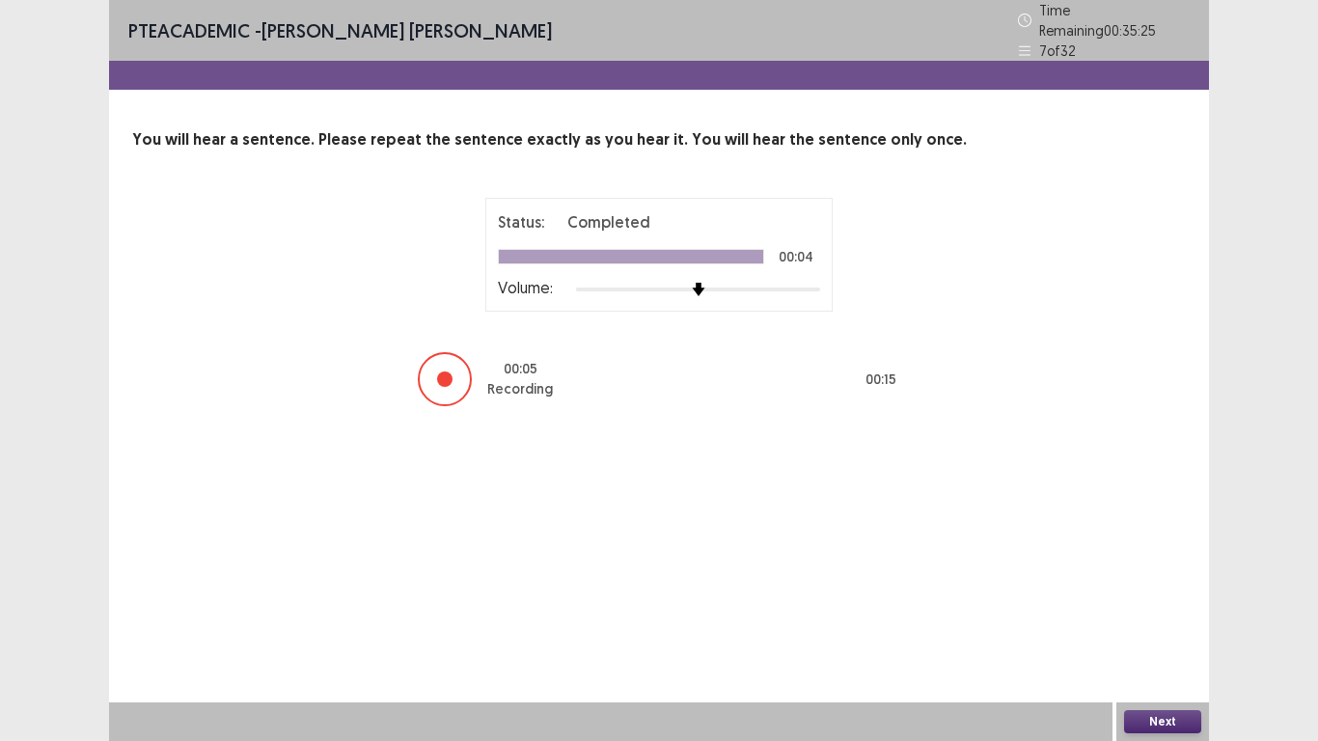
click at [1144, 577] on button "Next" at bounding box center [1162, 721] width 77 height 23
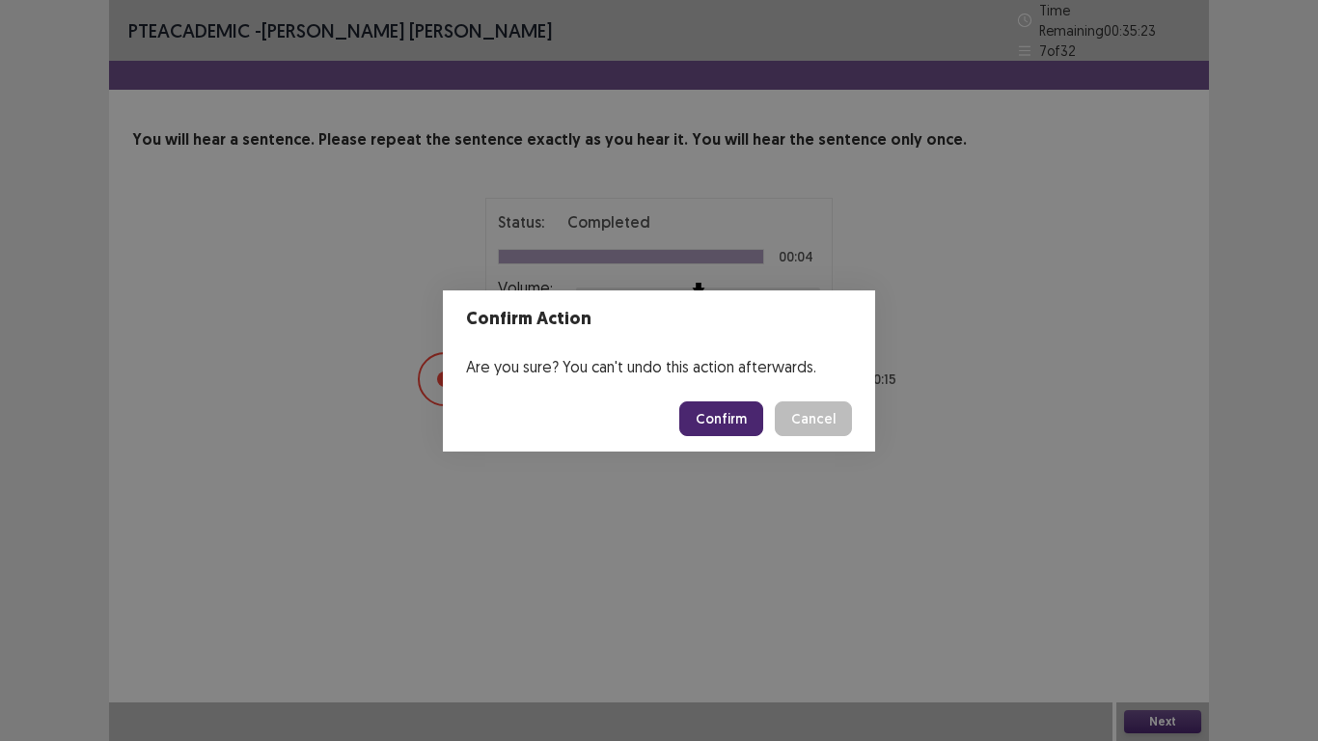
click at [747, 406] on button "Confirm" at bounding box center [721, 418] width 84 height 35
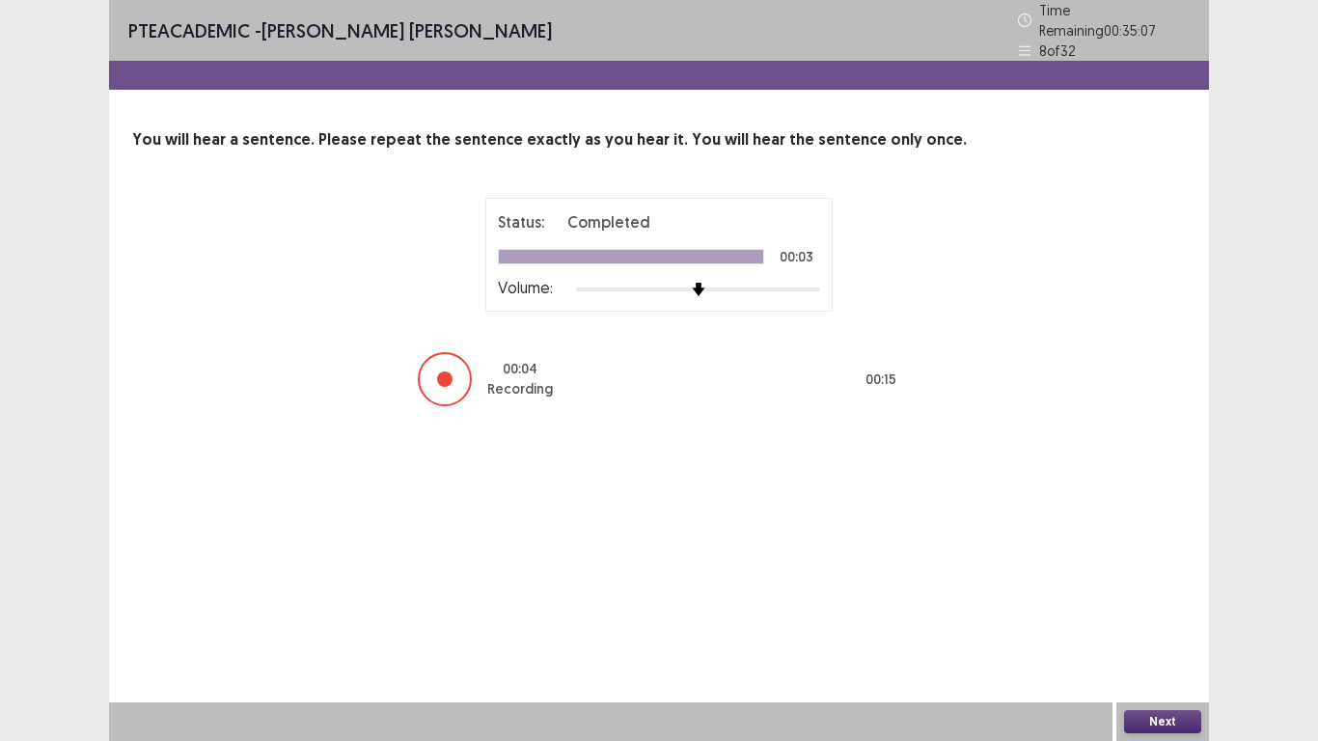
click at [1172, 577] on button "Next" at bounding box center [1162, 721] width 77 height 23
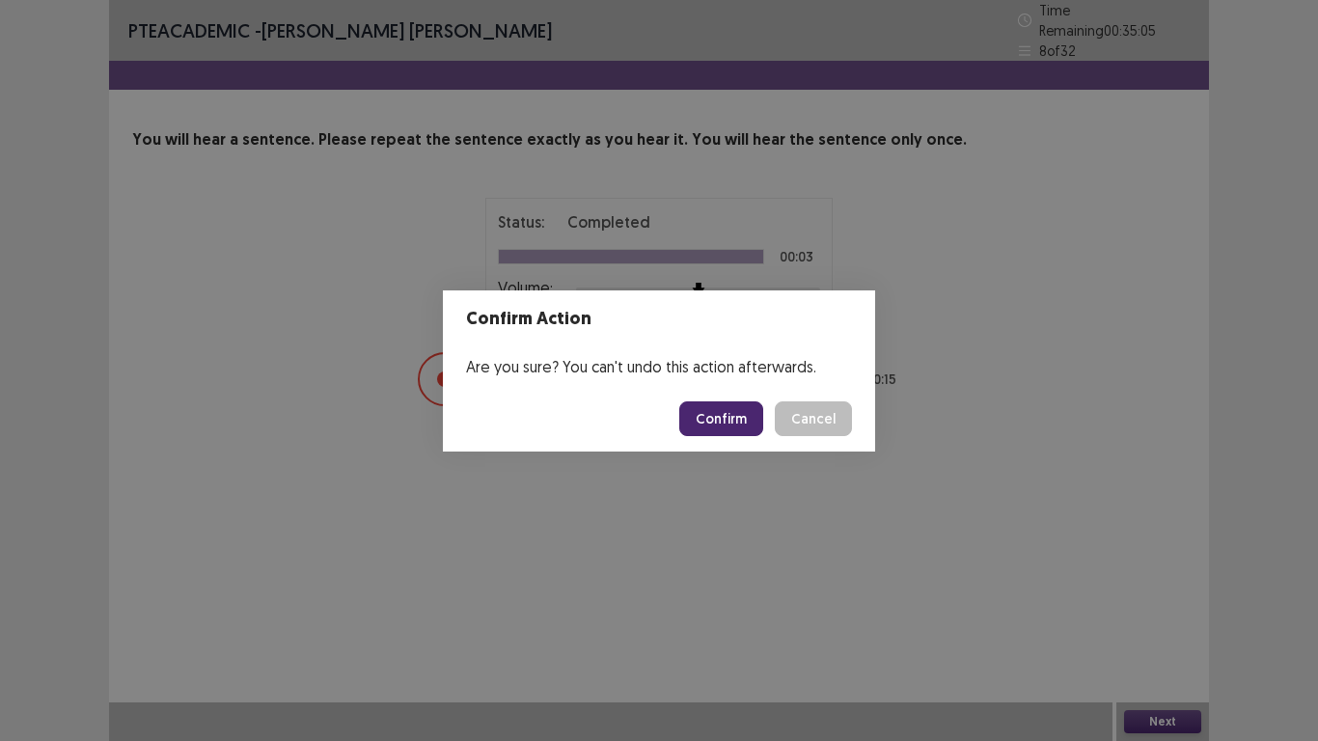
click at [707, 413] on button "Confirm" at bounding box center [721, 418] width 84 height 35
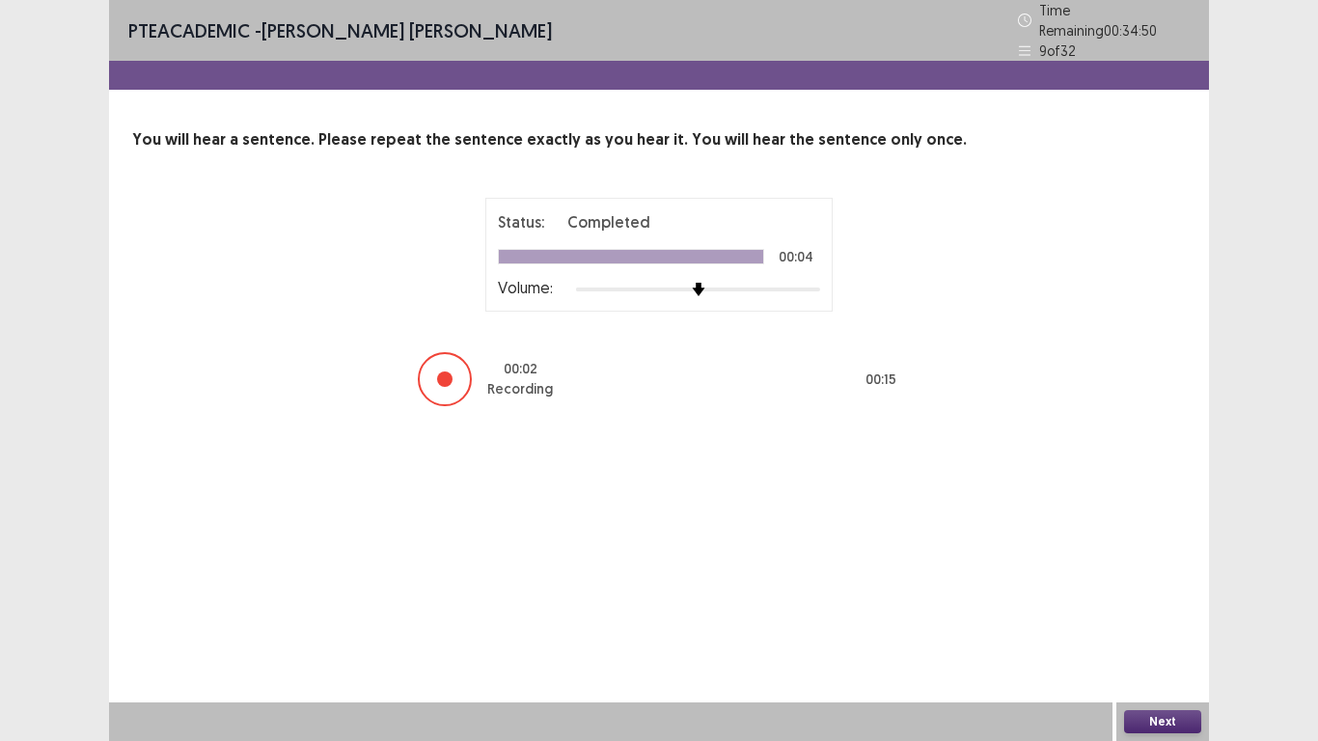
click at [1143, 577] on button "Next" at bounding box center [1162, 721] width 77 height 23
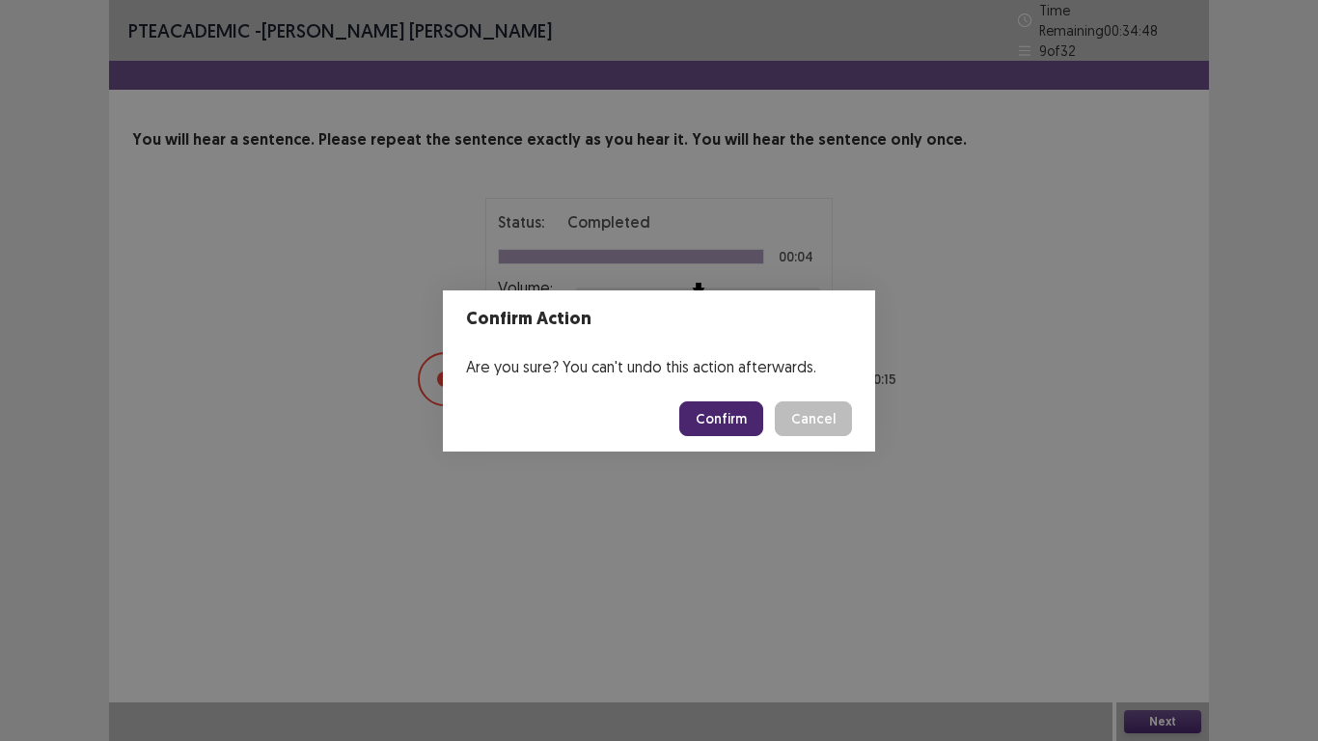
click at [745, 407] on button "Confirm" at bounding box center [721, 418] width 84 height 35
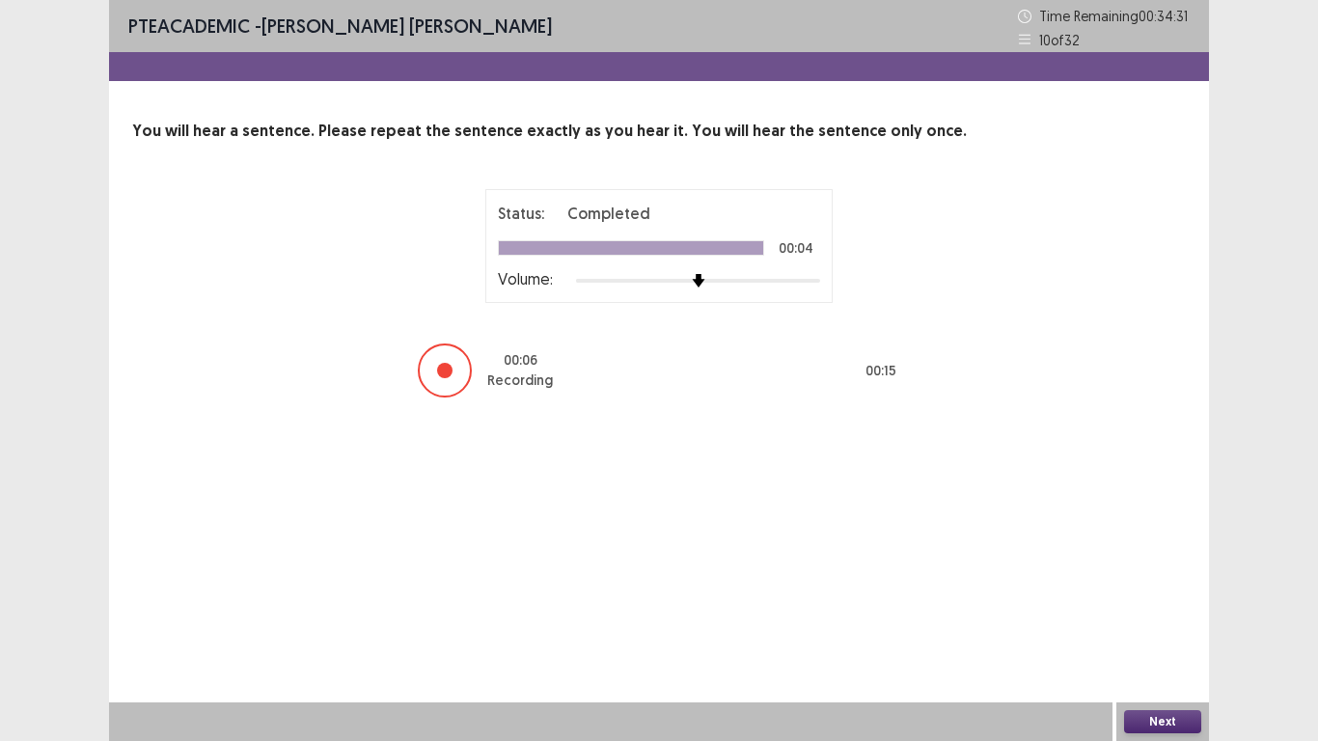
click at [1168, 577] on button "Next" at bounding box center [1162, 721] width 77 height 23
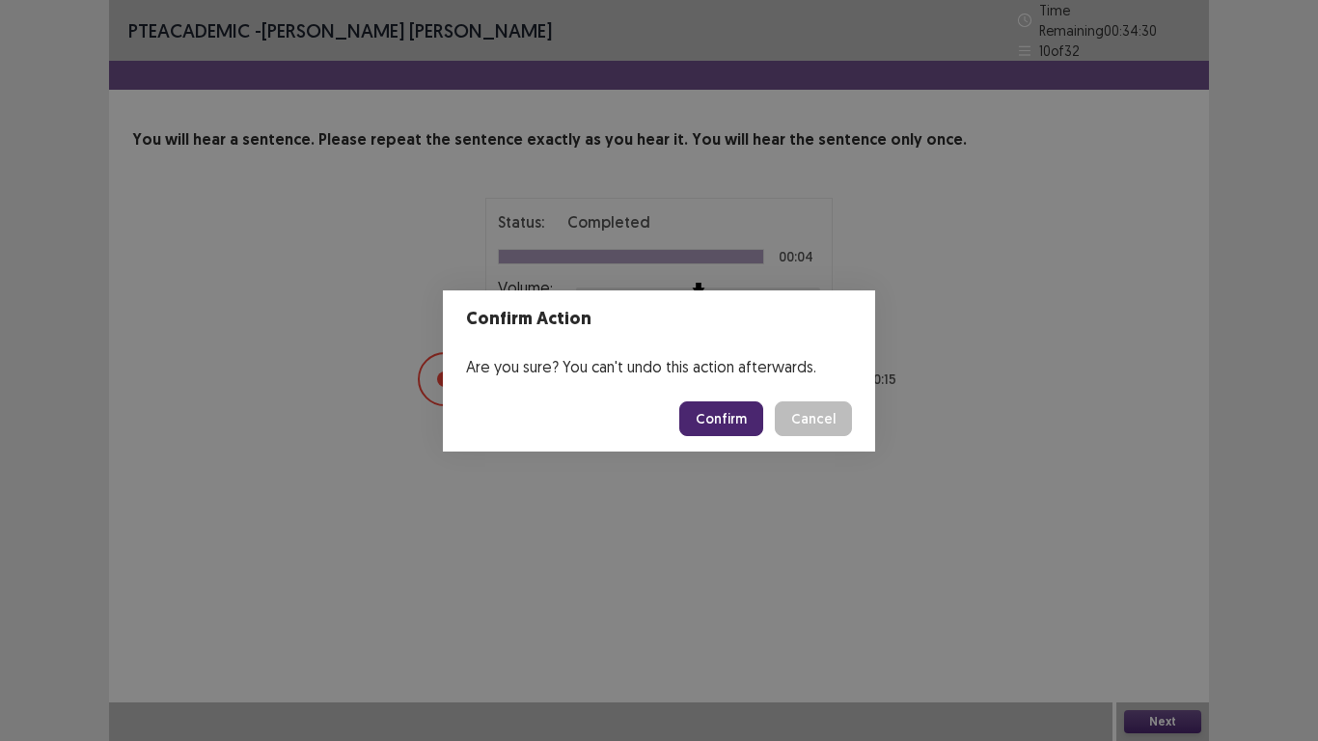
click at [711, 418] on button "Confirm" at bounding box center [721, 418] width 84 height 35
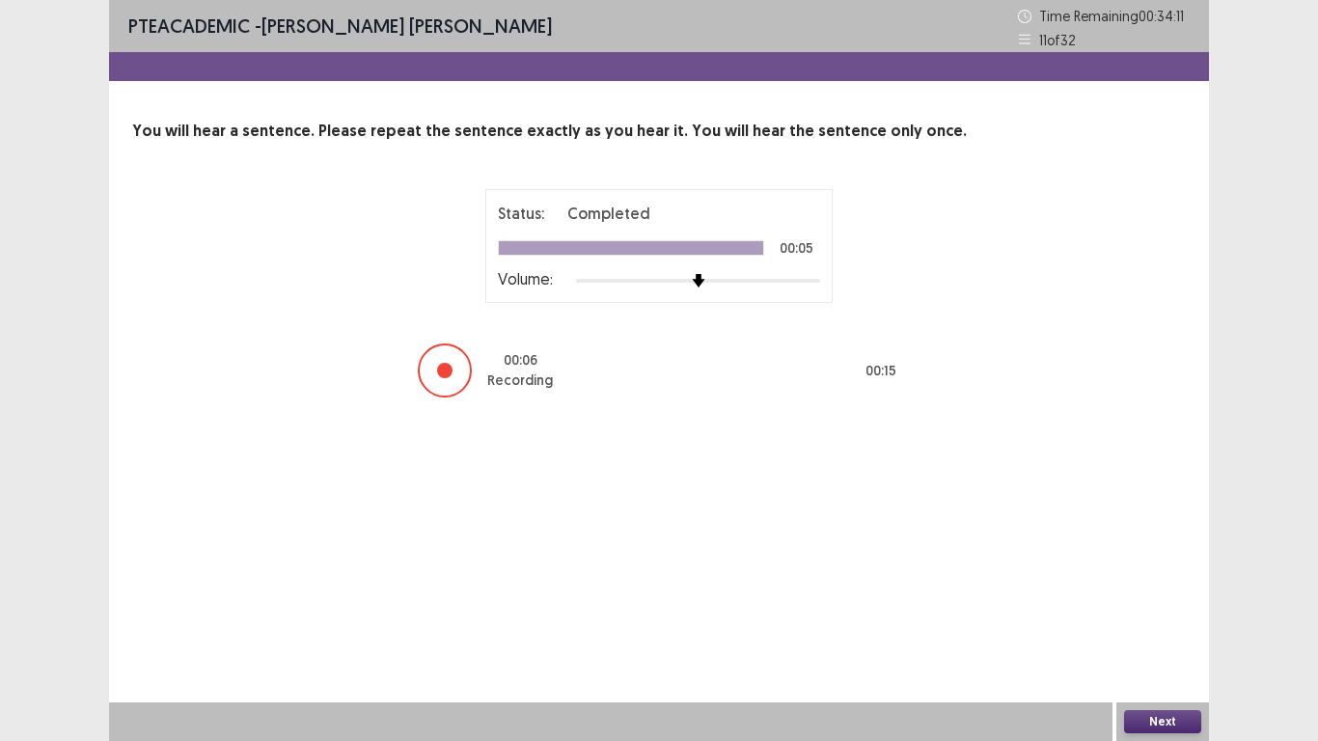
click at [1146, 577] on button "Next" at bounding box center [1162, 721] width 77 height 23
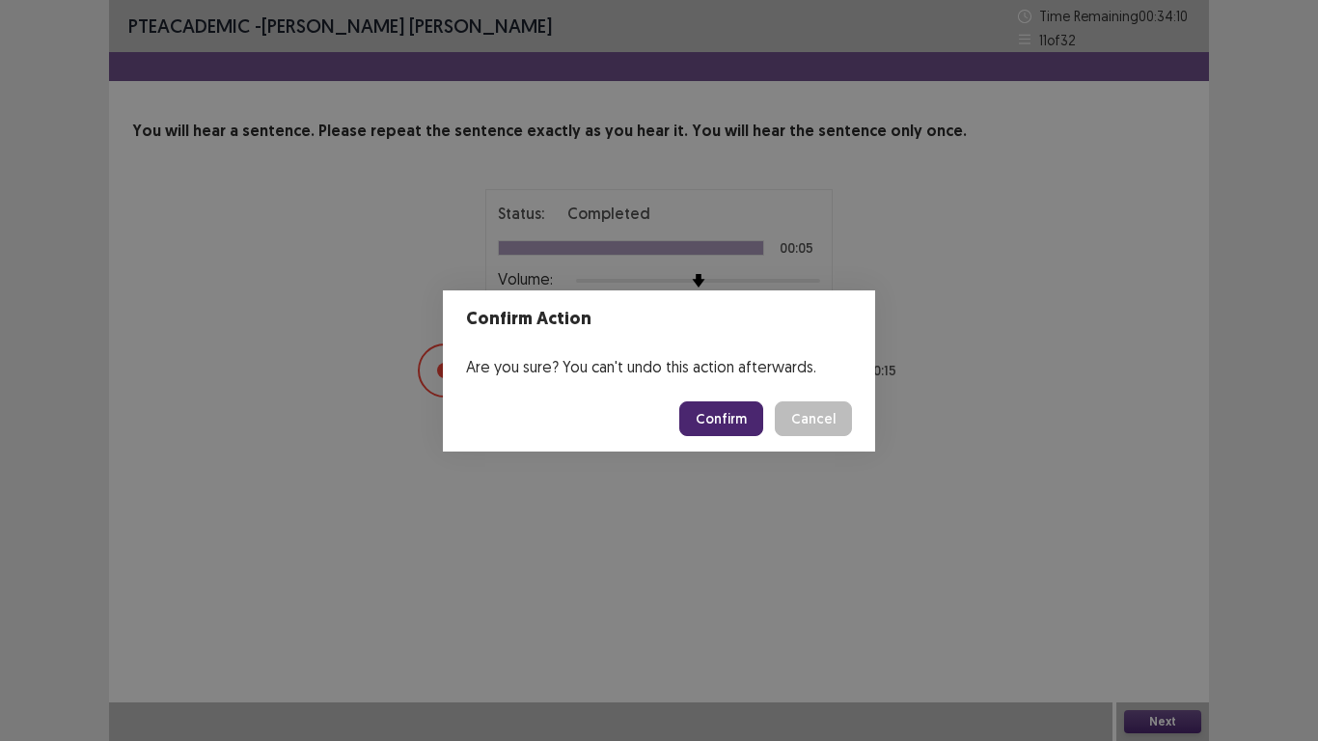
click at [728, 403] on button "Confirm" at bounding box center [721, 418] width 84 height 35
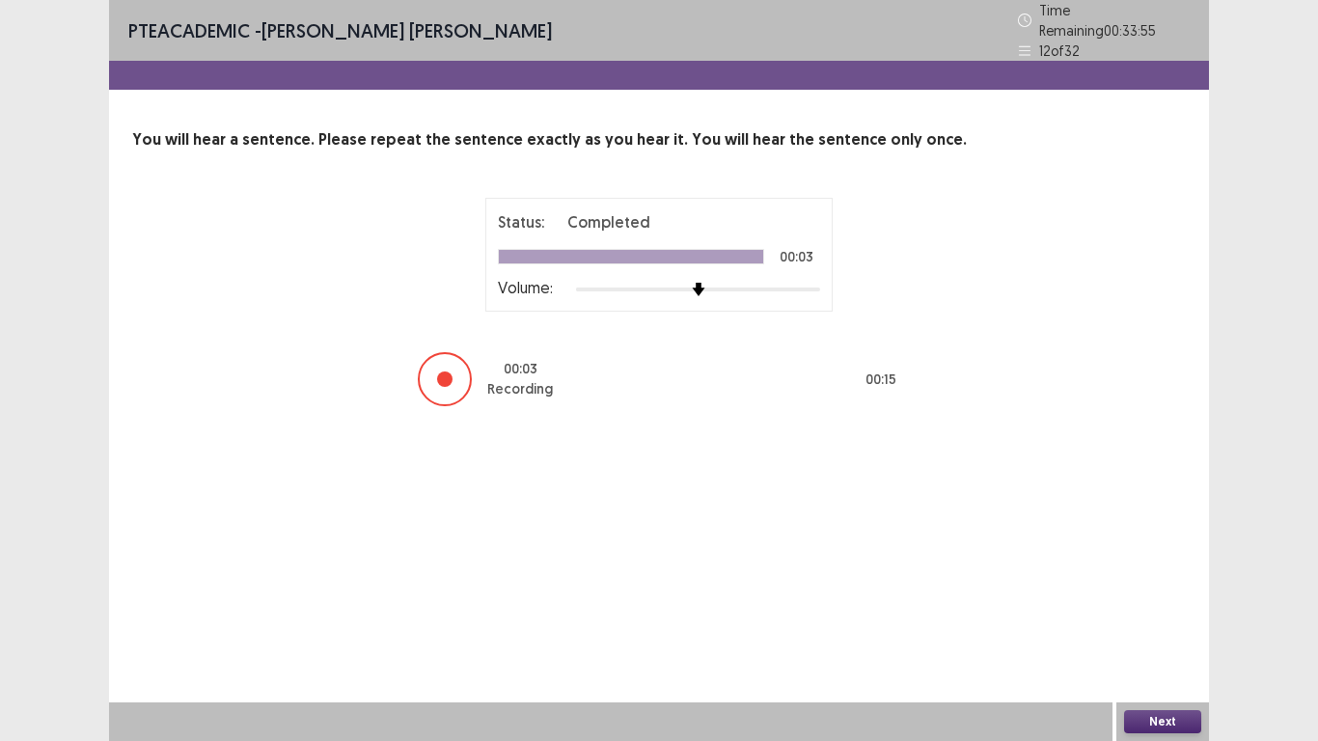
click at [1140, 577] on button "Next" at bounding box center [1162, 721] width 77 height 23
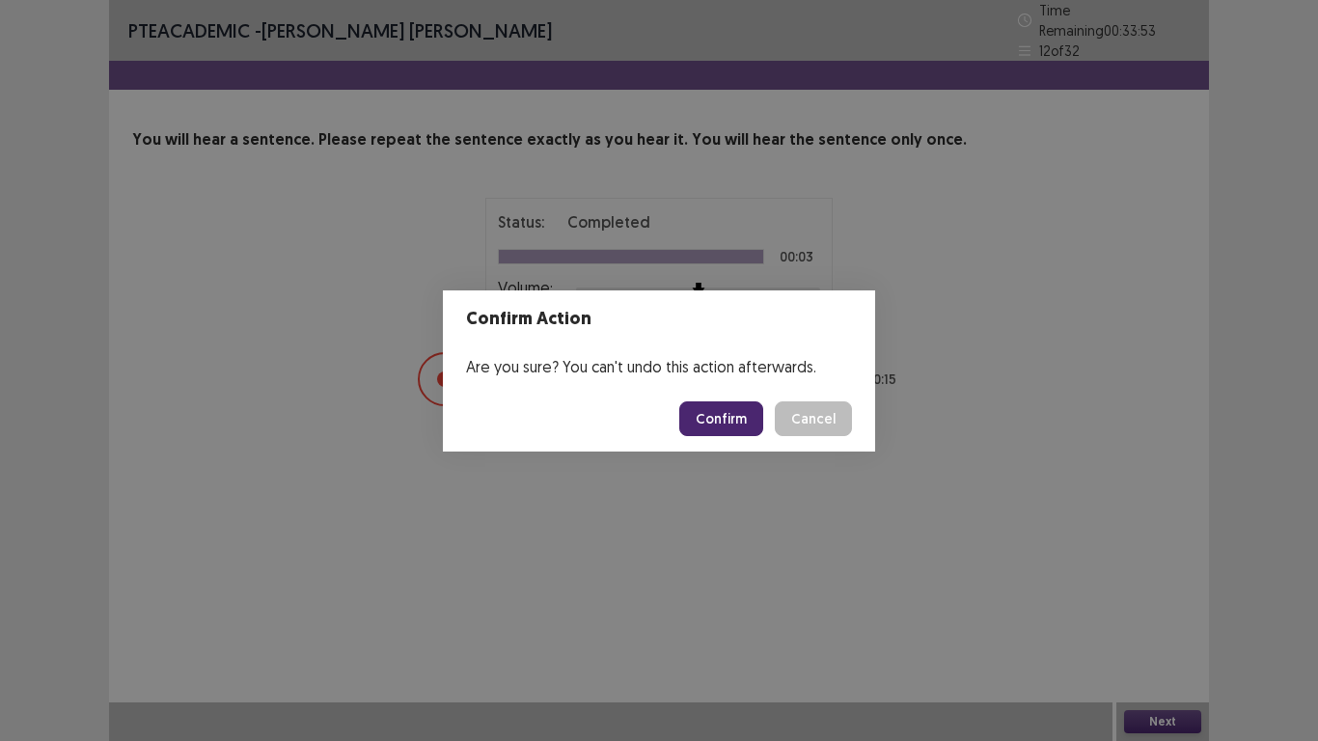
click at [705, 416] on button "Confirm" at bounding box center [721, 418] width 84 height 35
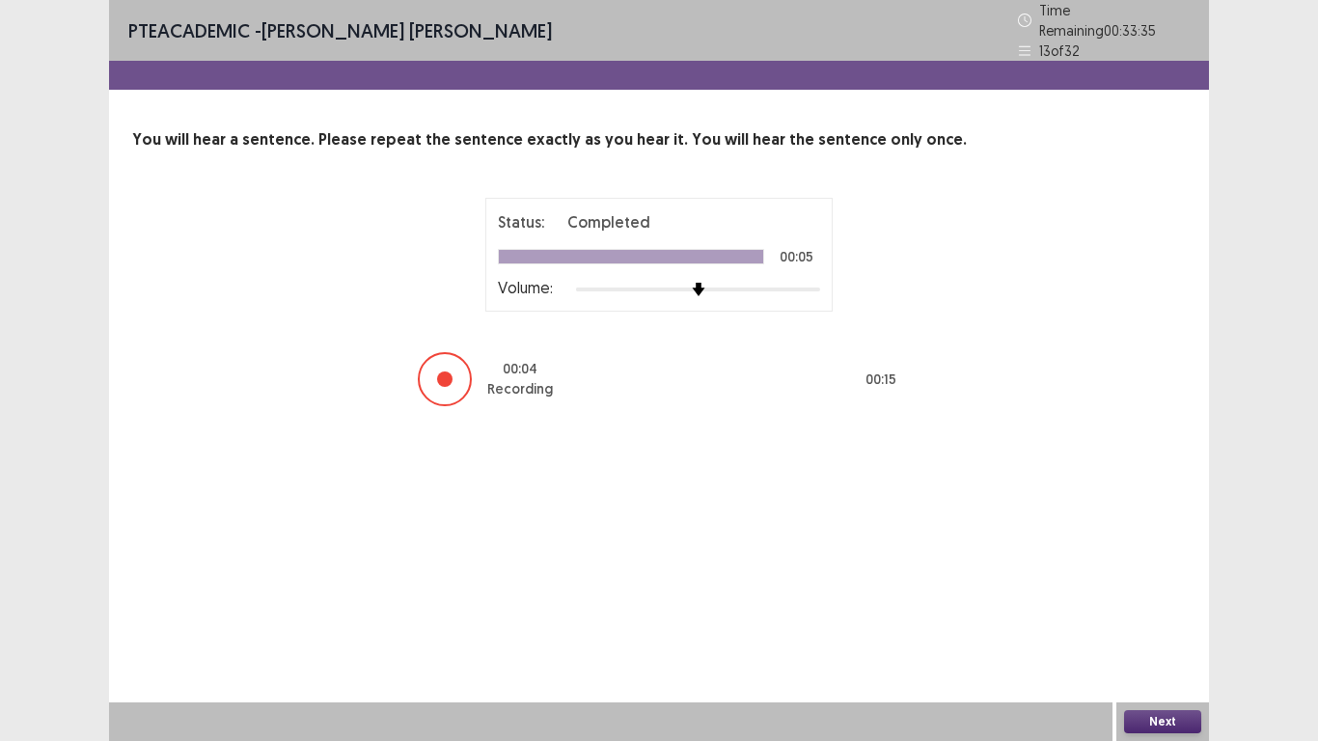
click at [1129, 577] on button "Next" at bounding box center [1162, 721] width 77 height 23
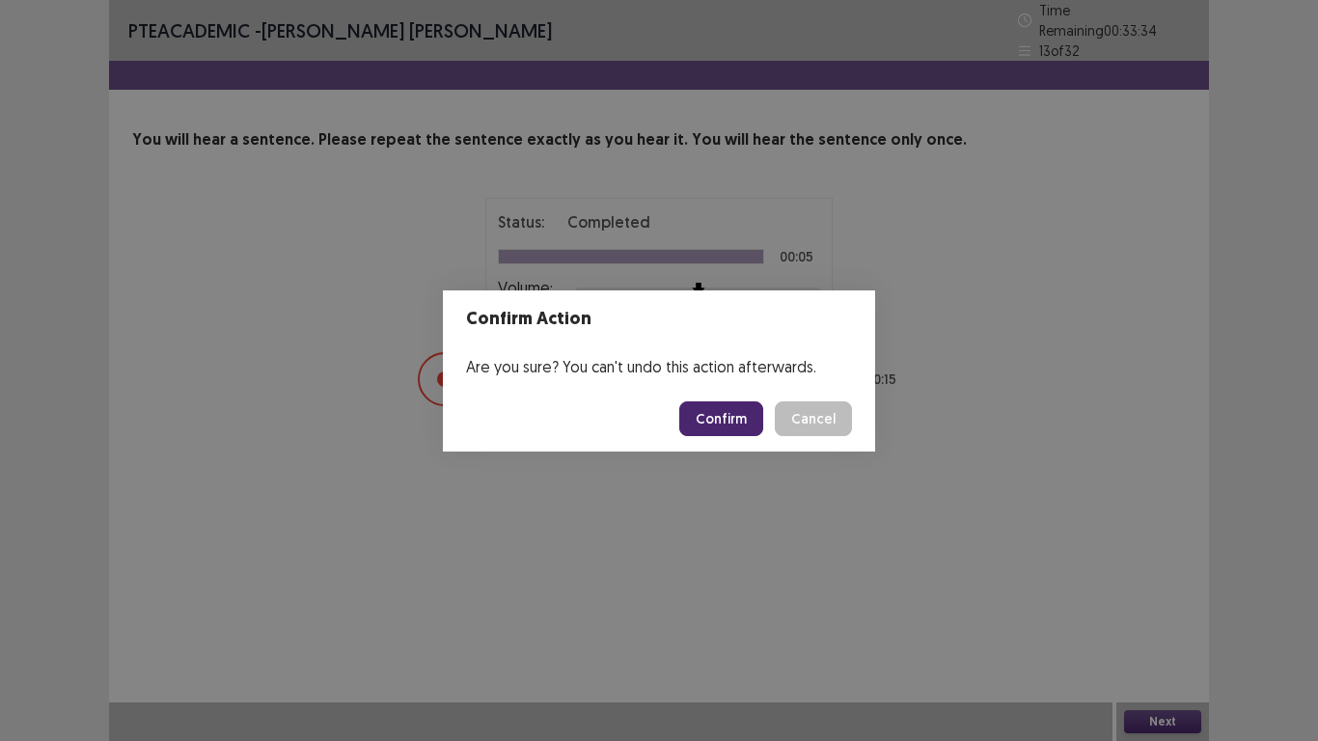
click at [716, 401] on button "Confirm" at bounding box center [721, 418] width 84 height 35
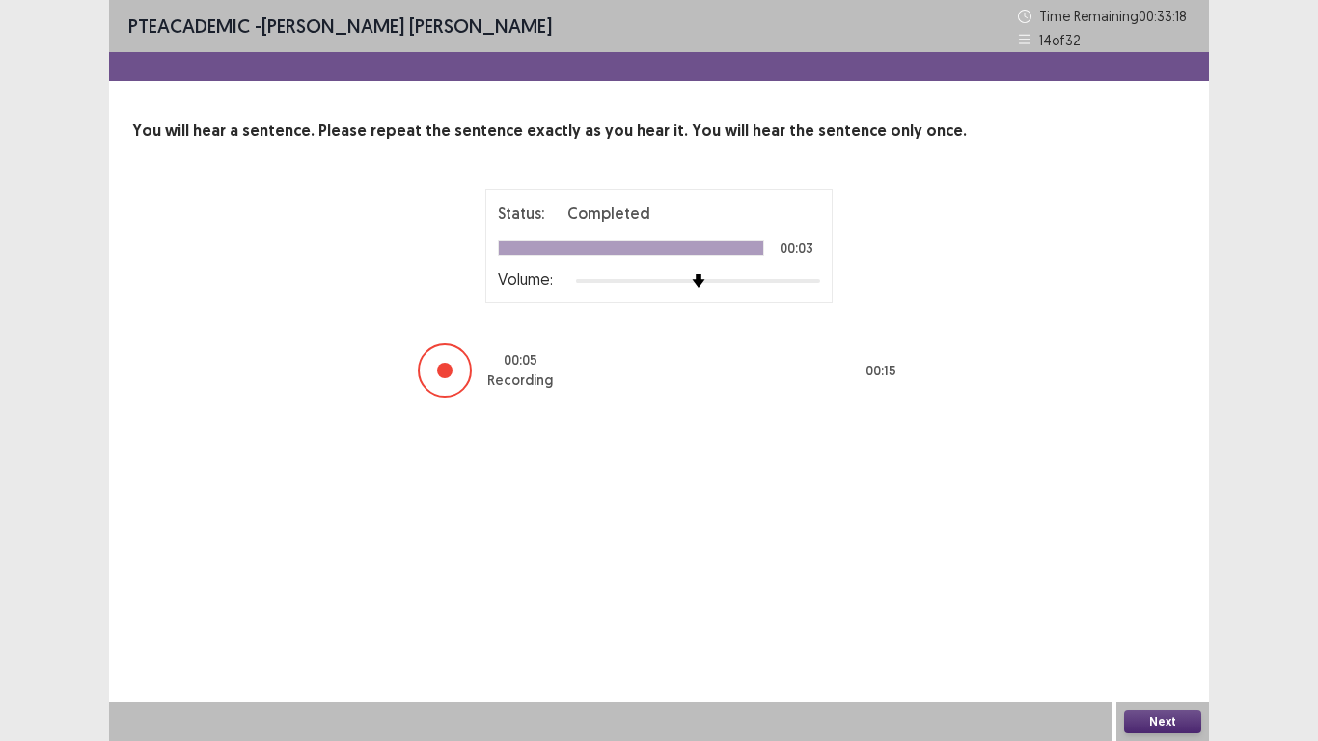
click at [1139, 577] on button "Next" at bounding box center [1162, 721] width 77 height 23
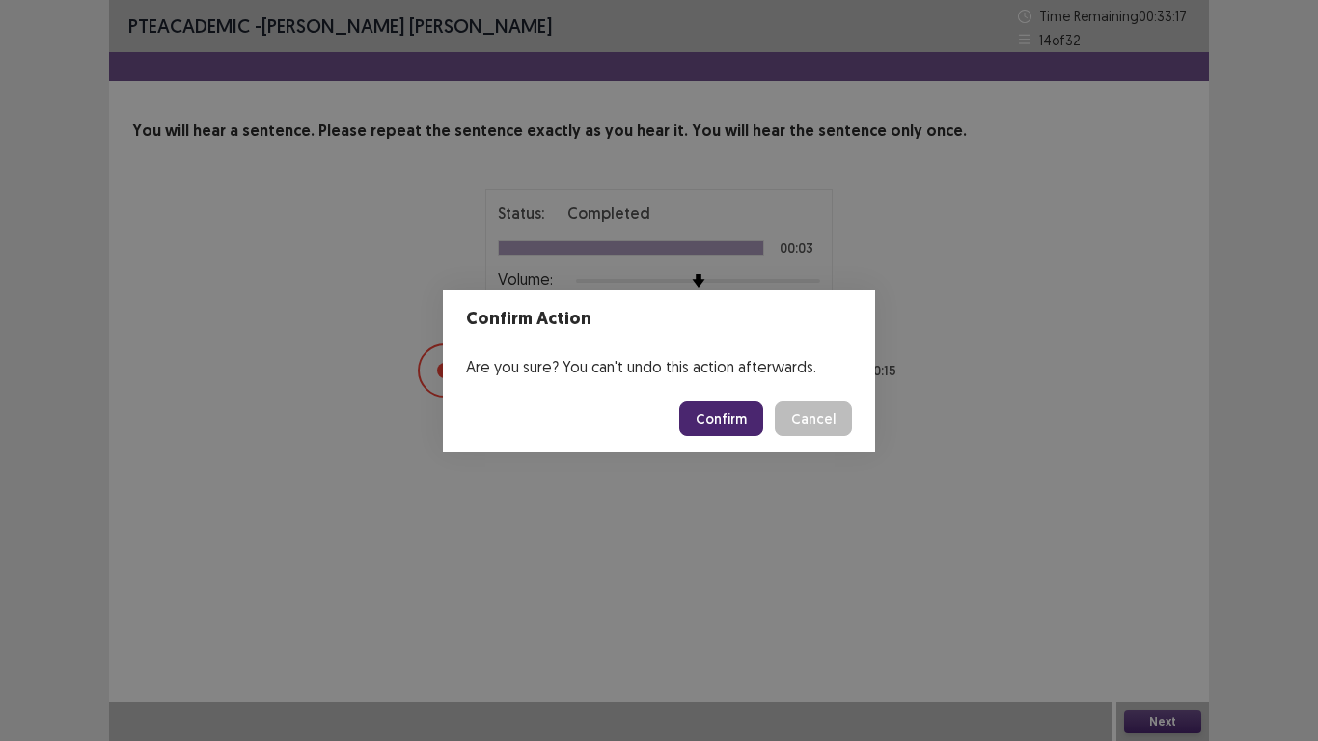
click at [734, 418] on button "Confirm" at bounding box center [721, 418] width 84 height 35
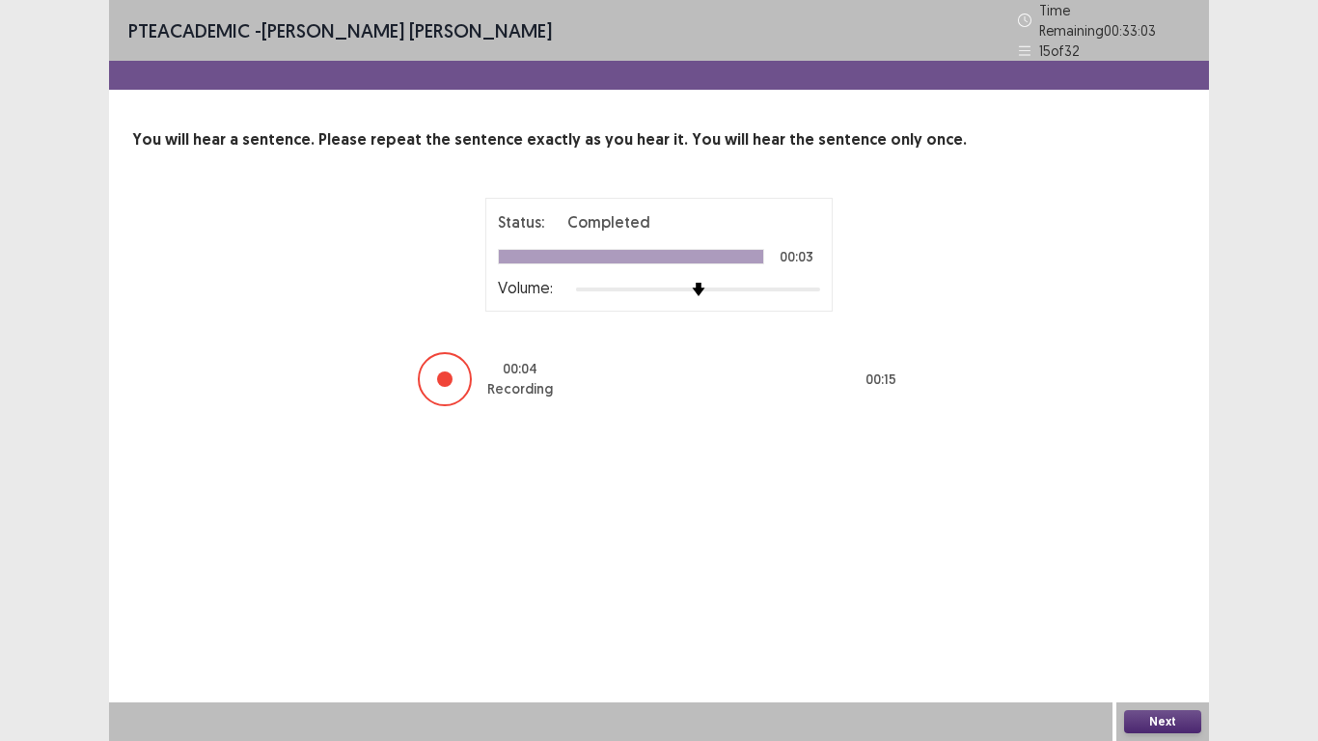
click at [1140, 577] on button "Next" at bounding box center [1162, 721] width 77 height 23
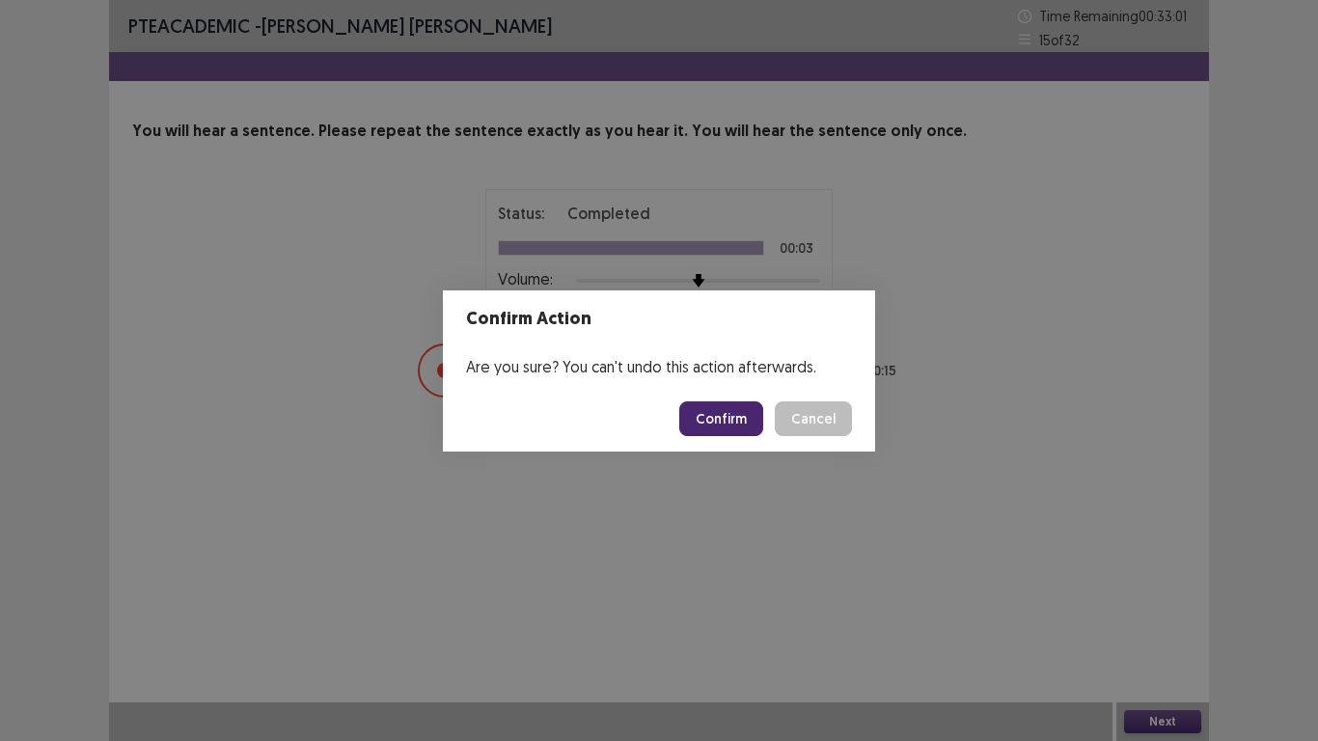
click at [699, 407] on button "Confirm" at bounding box center [721, 418] width 84 height 35
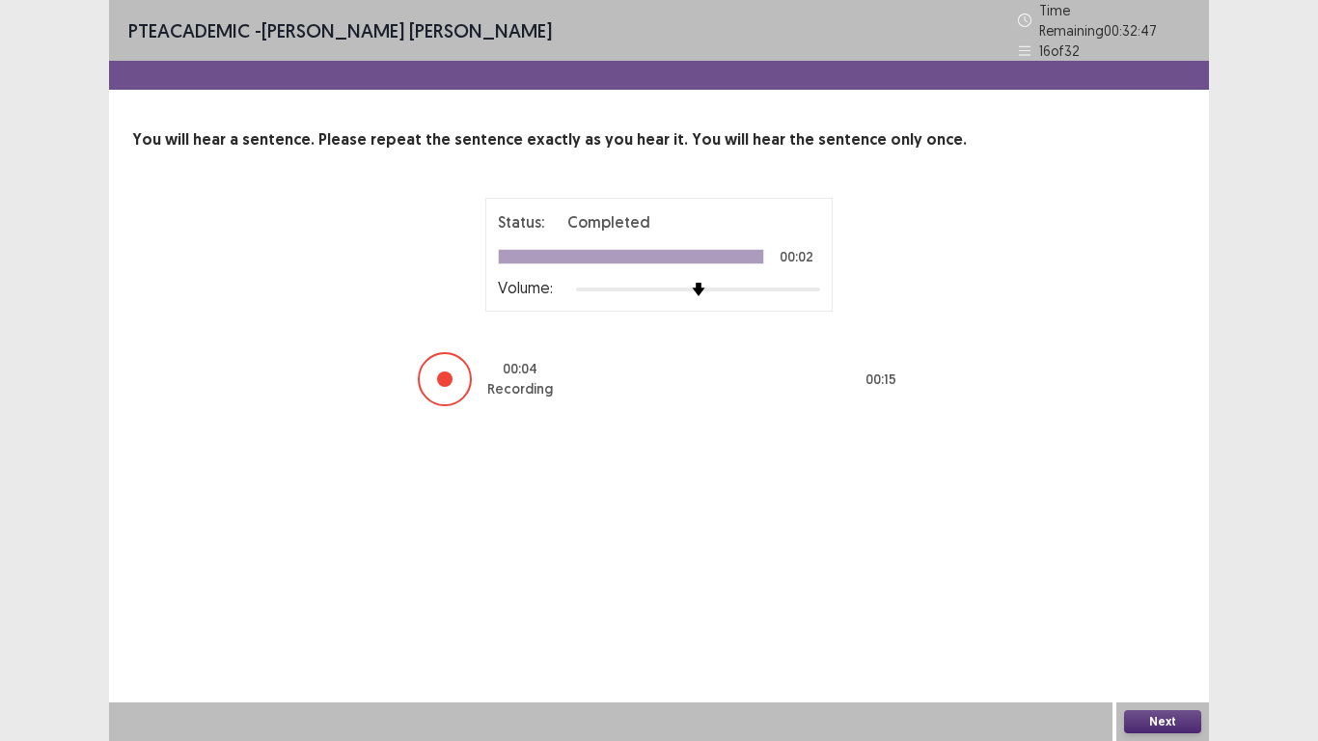
click at [1142, 577] on button "Next" at bounding box center [1162, 721] width 77 height 23
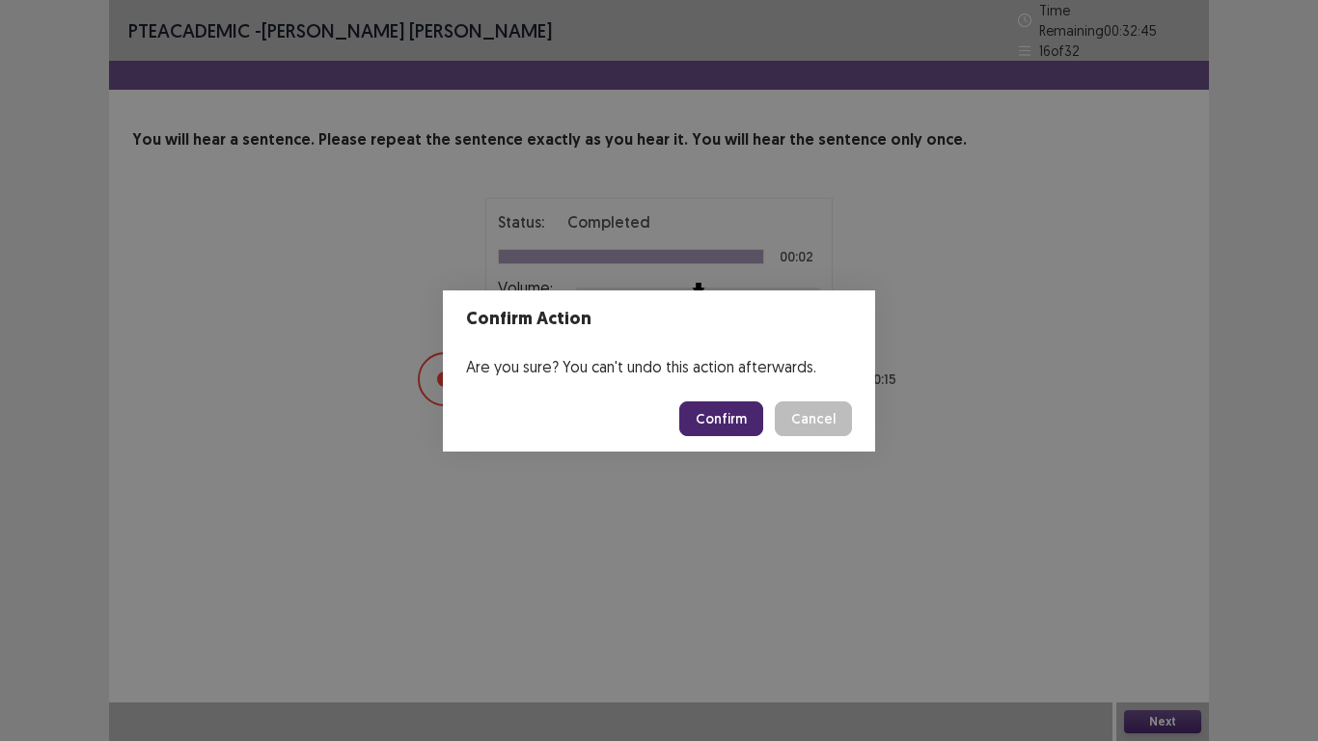
click at [726, 413] on button "Confirm" at bounding box center [721, 418] width 84 height 35
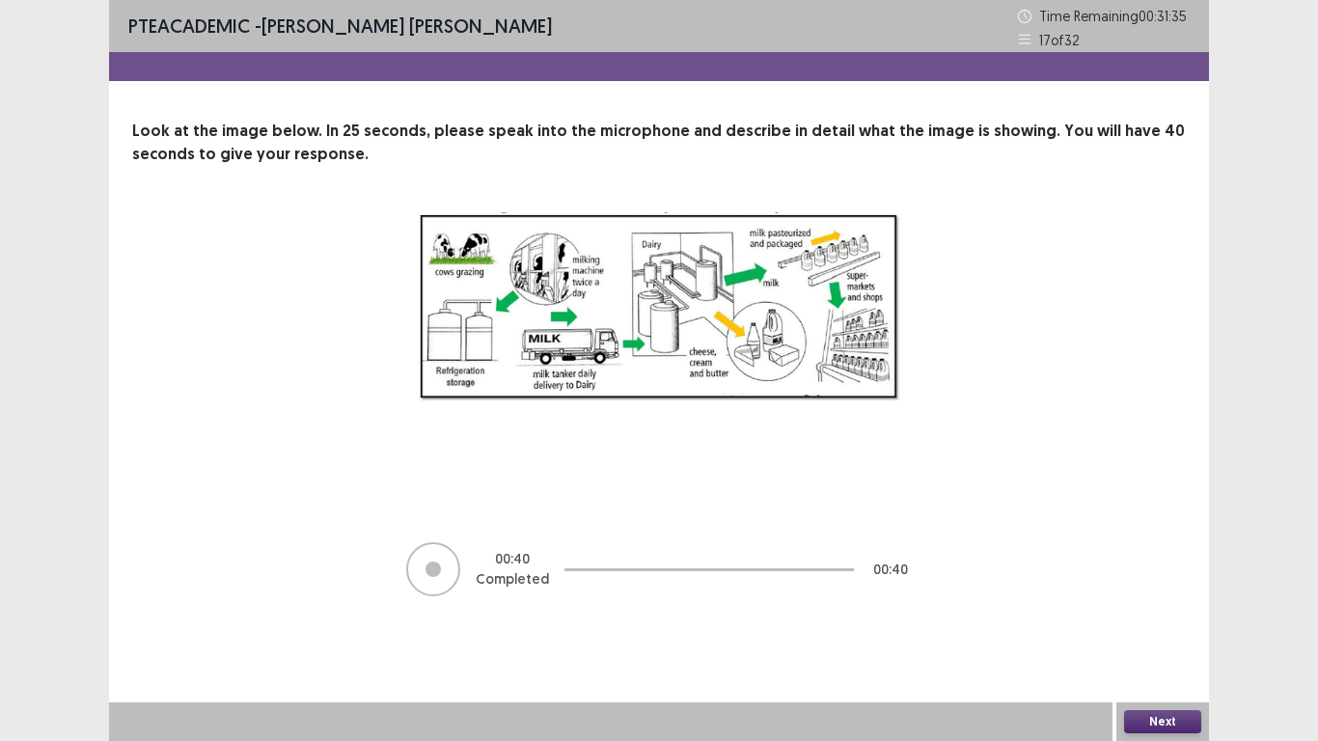
click at [1162, 577] on button "Next" at bounding box center [1162, 721] width 77 height 23
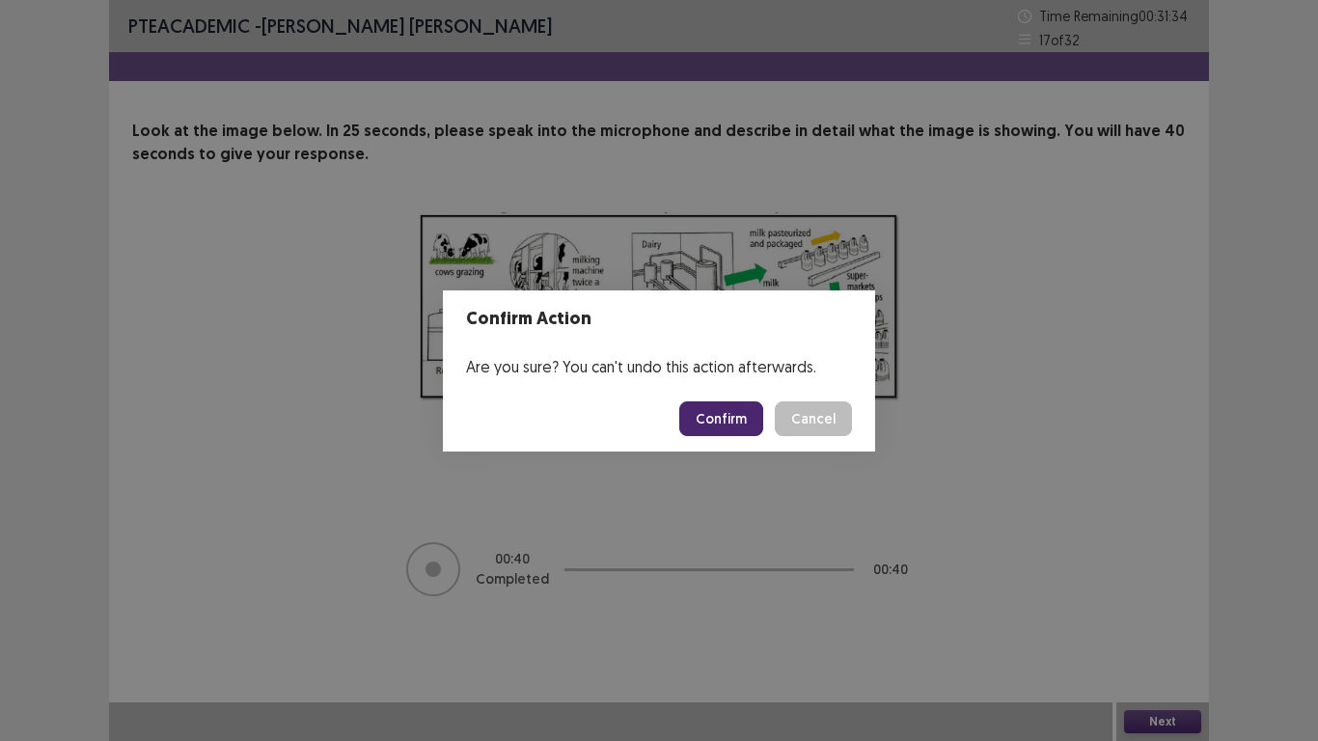
click at [706, 426] on button "Confirm" at bounding box center [721, 418] width 84 height 35
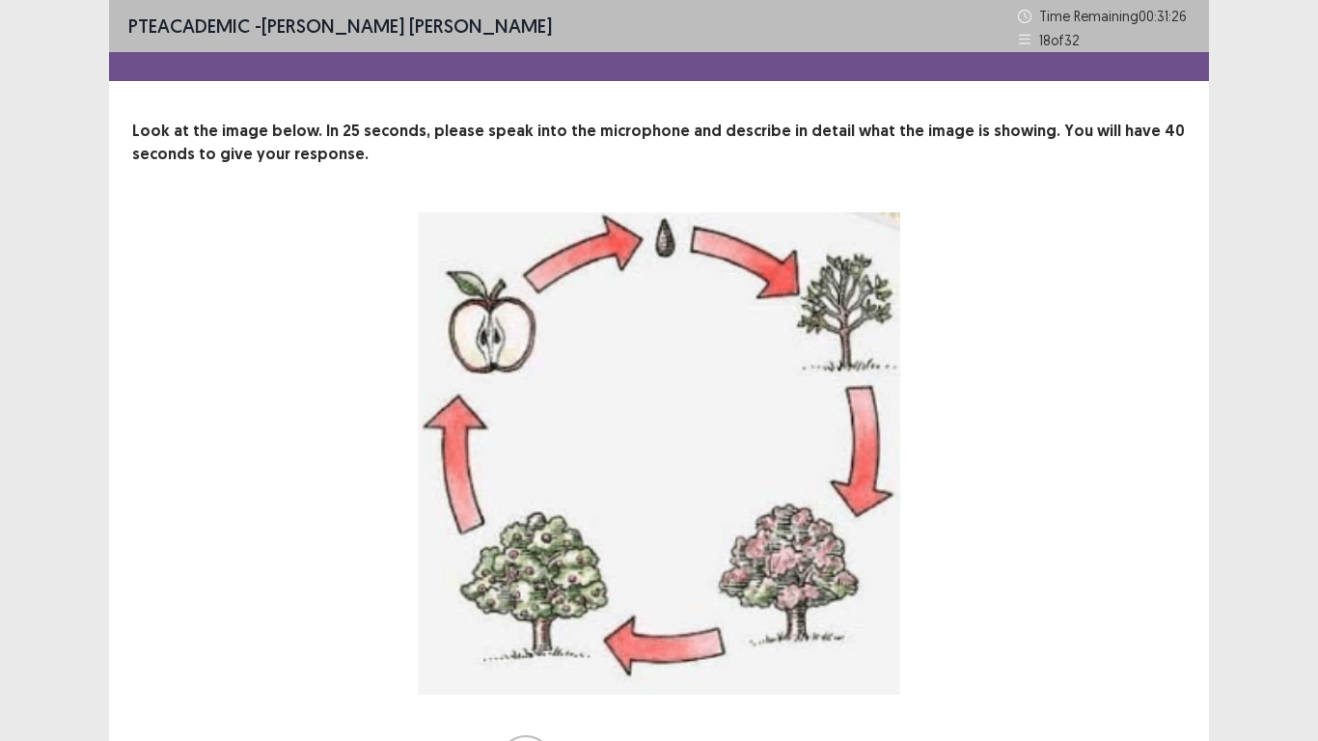
click at [1162, 554] on div "17 Recording will begin in 17 seconds" at bounding box center [659, 501] width 1054 height 579
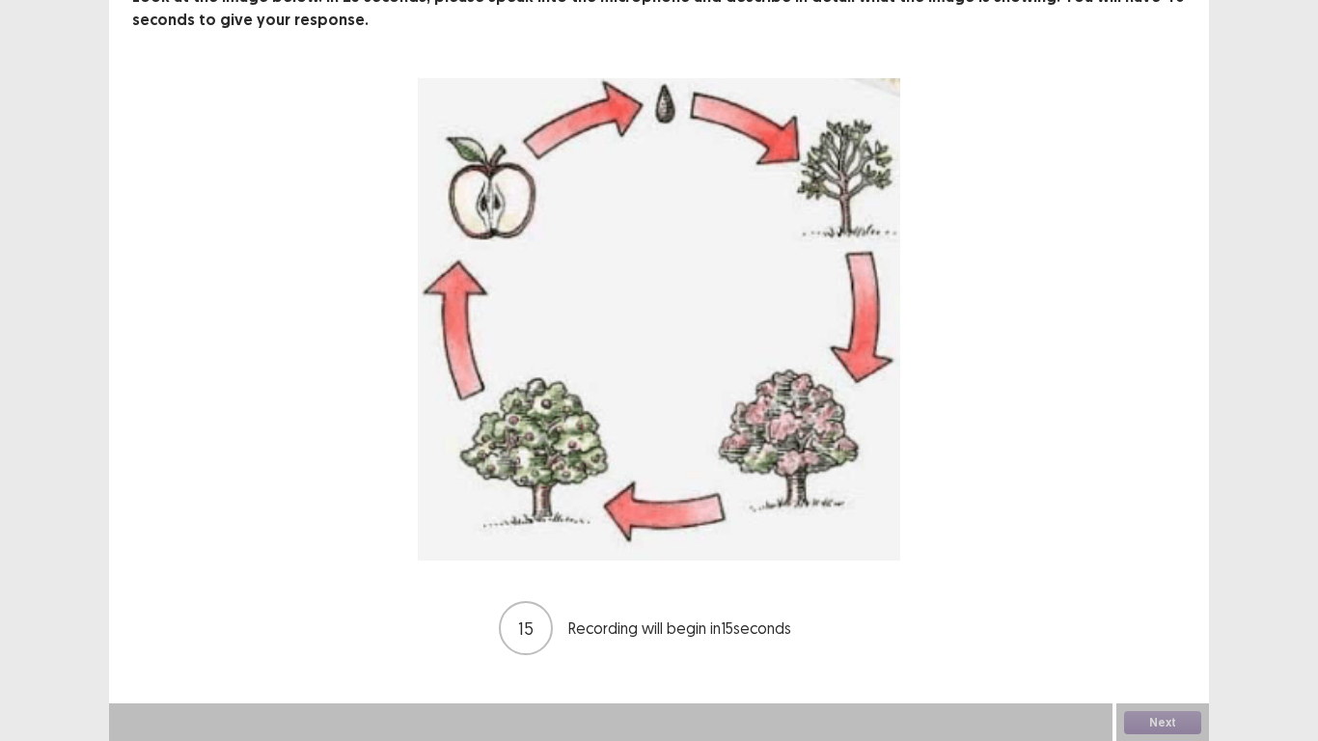
scroll to position [135, 0]
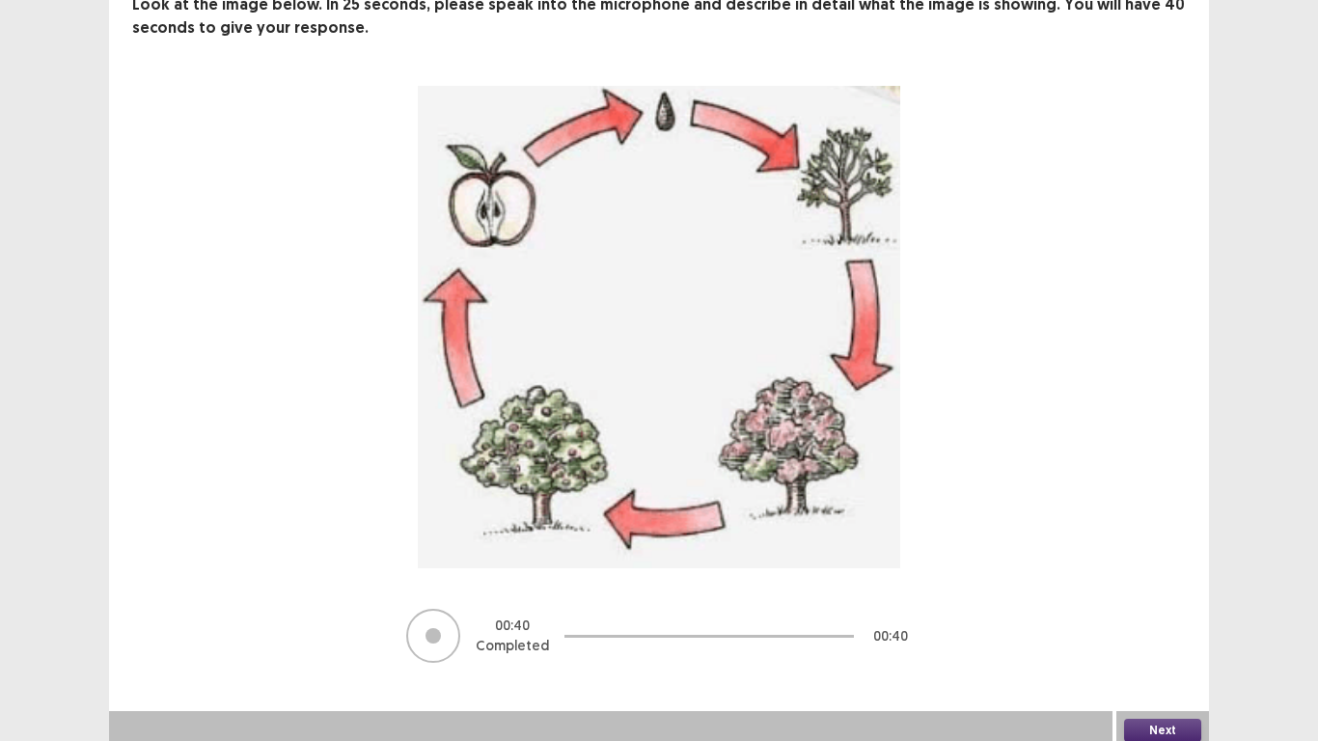
click at [1173, 577] on button "Next" at bounding box center [1162, 730] width 77 height 23
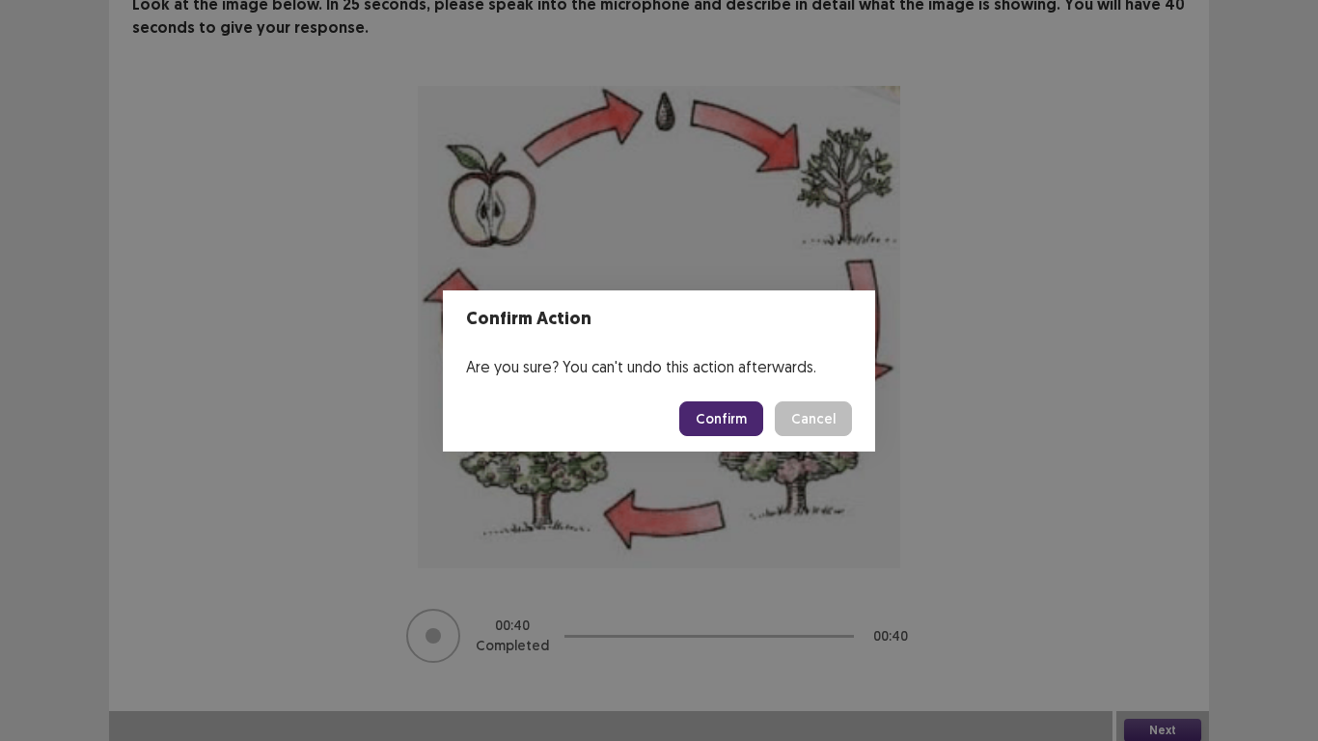
click at [719, 420] on button "Confirm" at bounding box center [721, 418] width 84 height 35
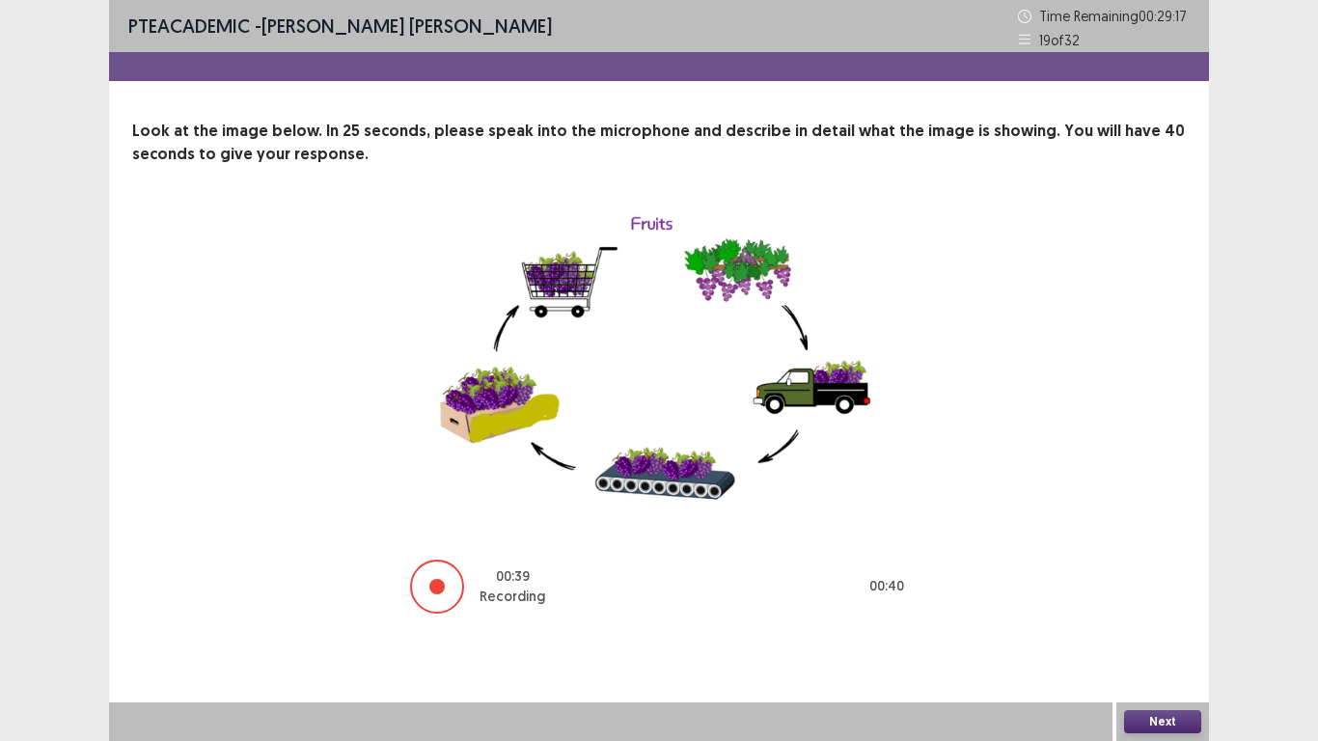
click at [1147, 577] on button "Next" at bounding box center [1162, 721] width 77 height 23
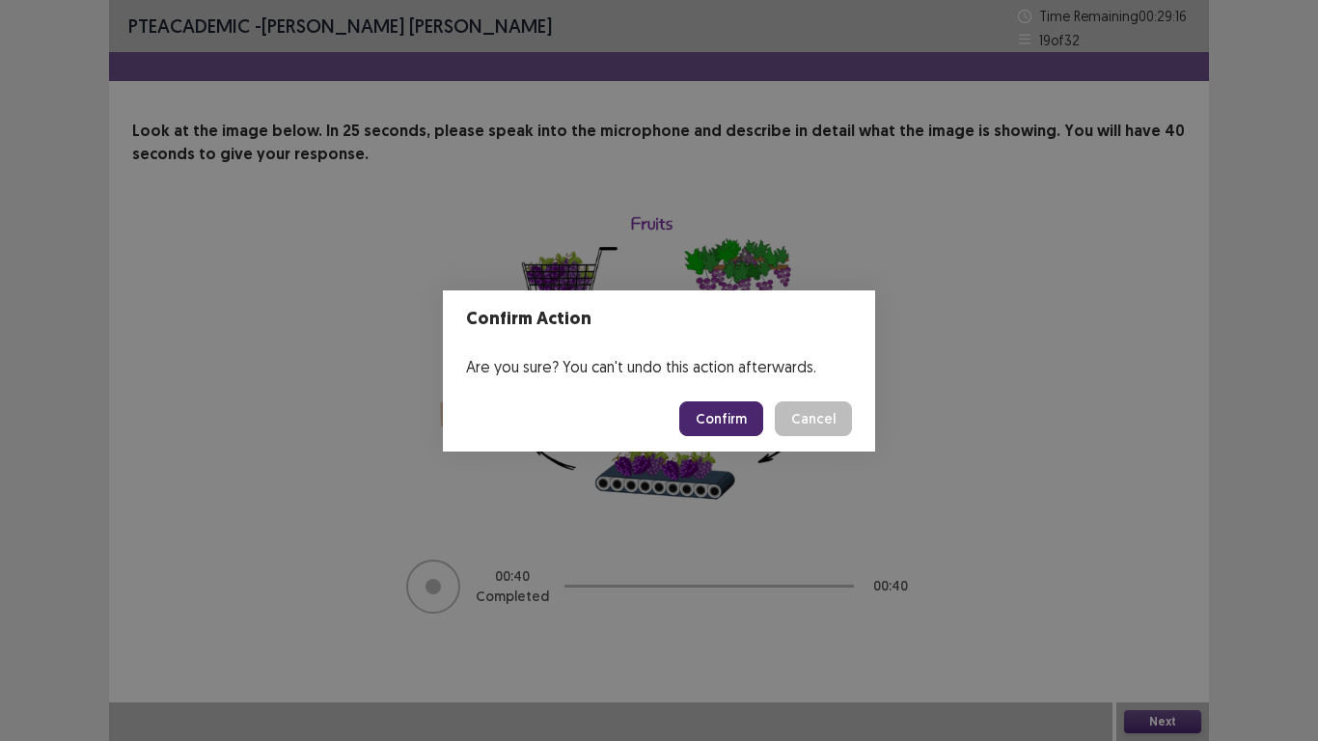
click at [746, 422] on button "Confirm" at bounding box center [721, 418] width 84 height 35
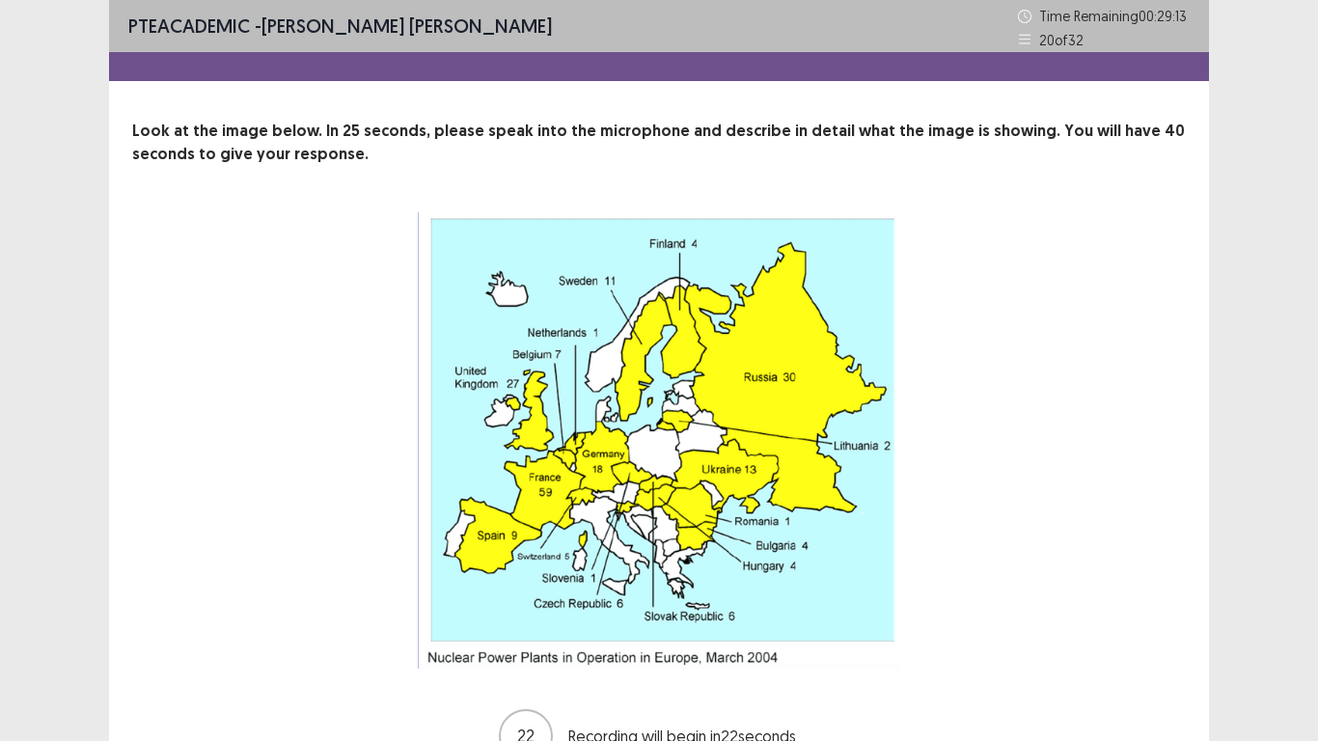
click at [999, 405] on div "22 Recording will begin in 22 seconds" at bounding box center [658, 488] width 899 height 553
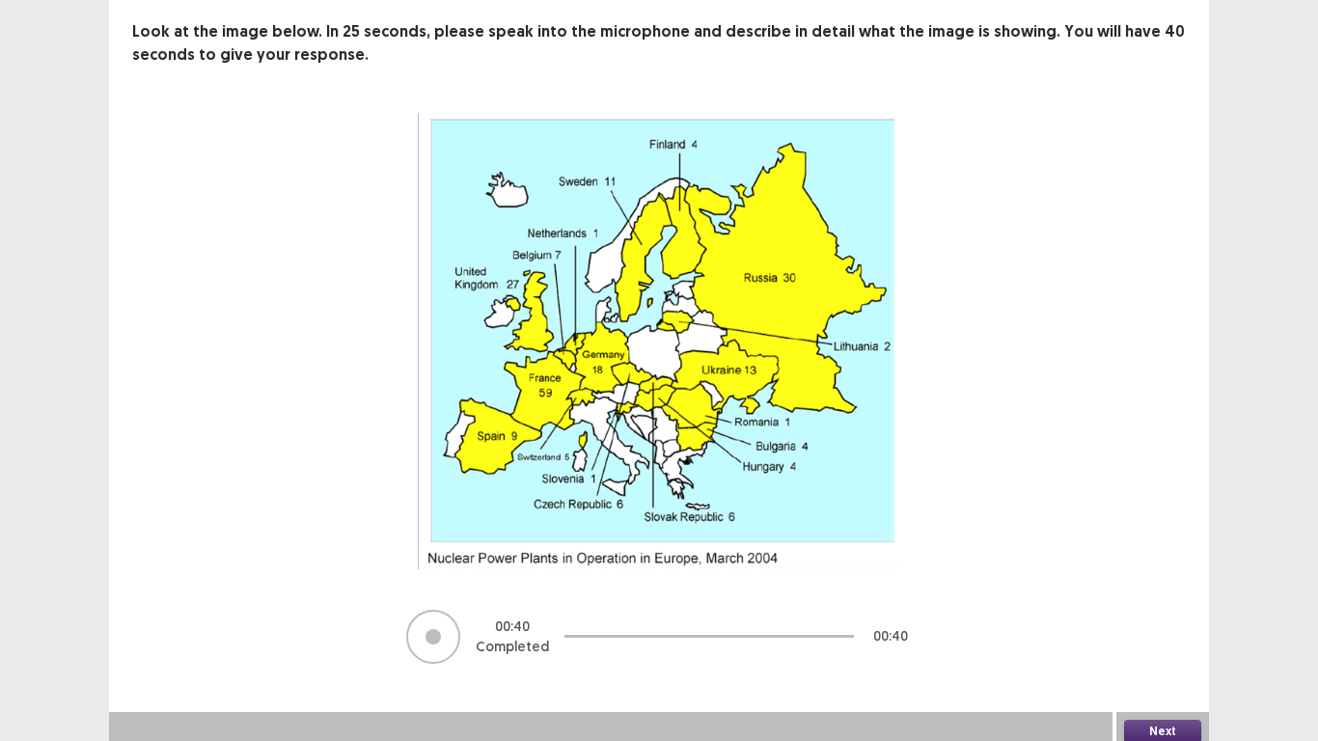
scroll to position [109, 0]
click at [1147, 577] on button "Next" at bounding box center [1162, 730] width 77 height 23
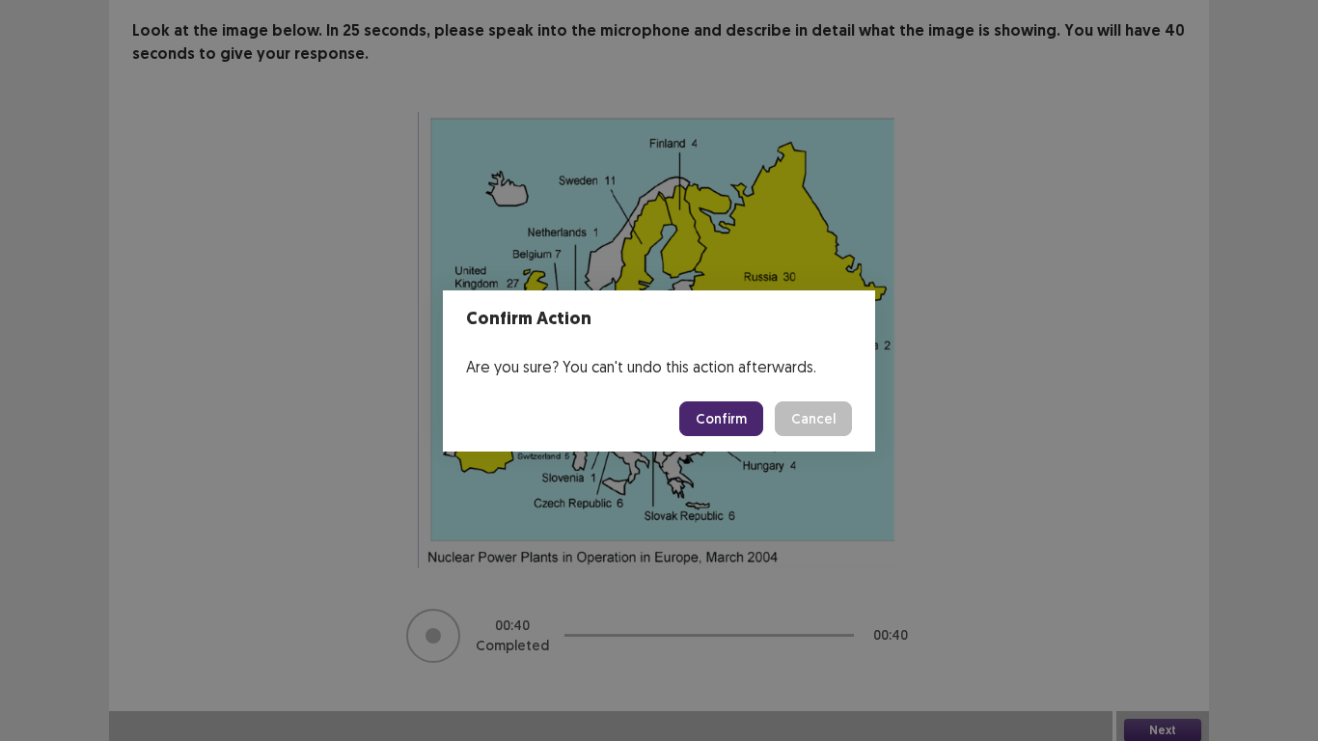
click at [716, 422] on button "Confirm" at bounding box center [721, 418] width 84 height 35
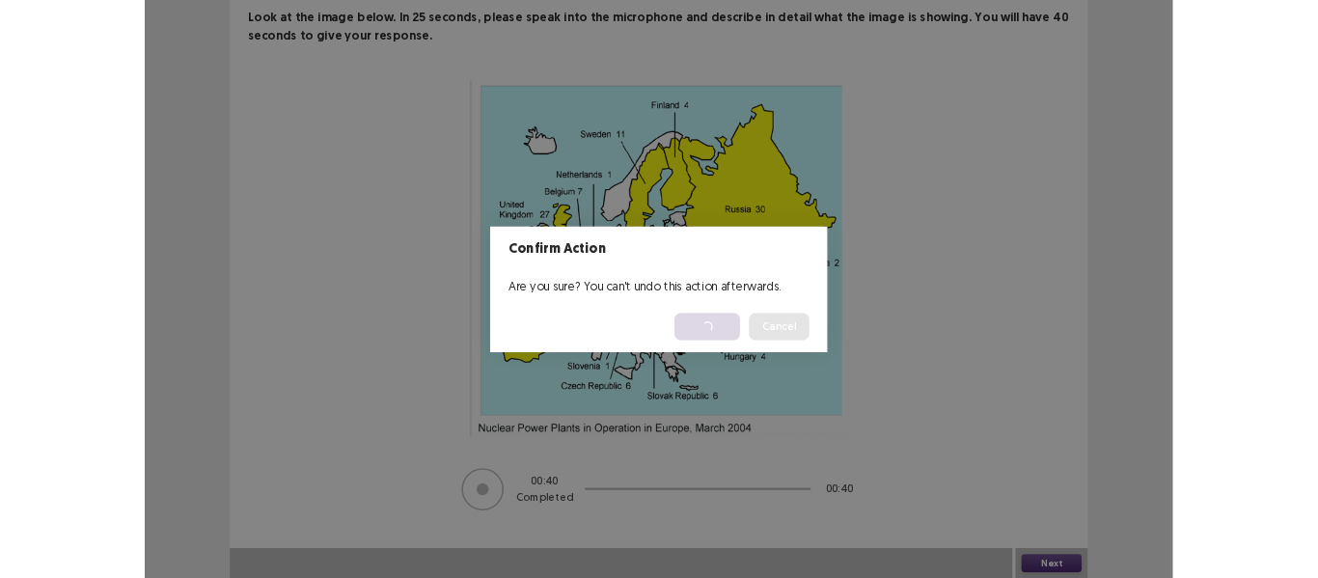
scroll to position [0, 0]
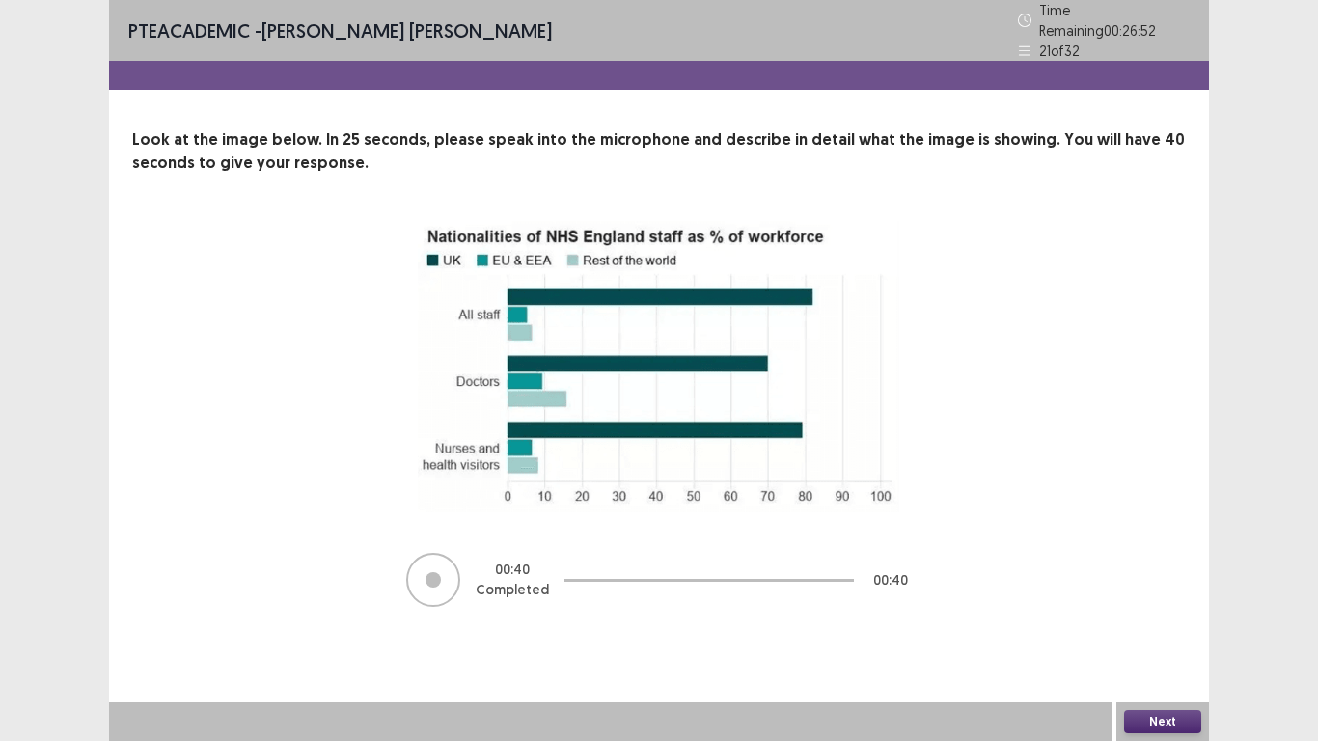
click at [1143, 577] on button "Next" at bounding box center [1162, 721] width 77 height 23
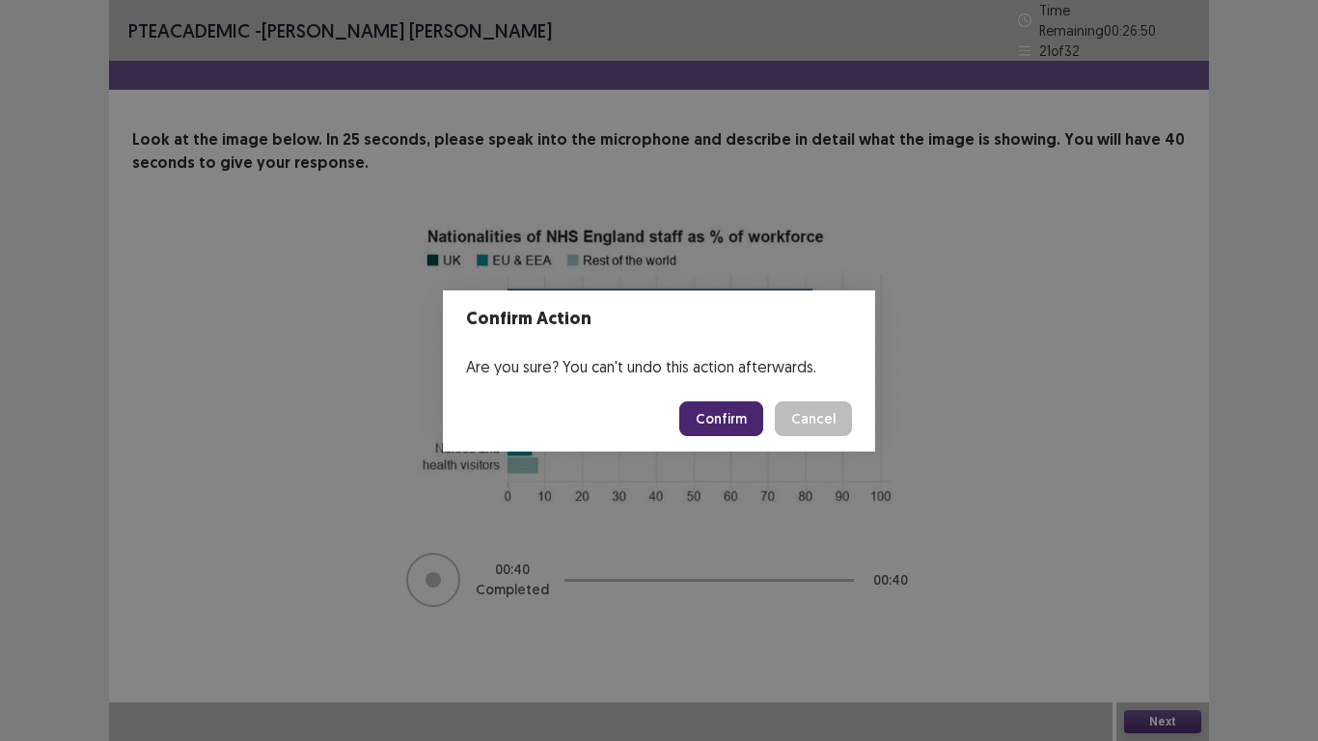
click at [686, 417] on button "Confirm" at bounding box center [721, 418] width 84 height 35
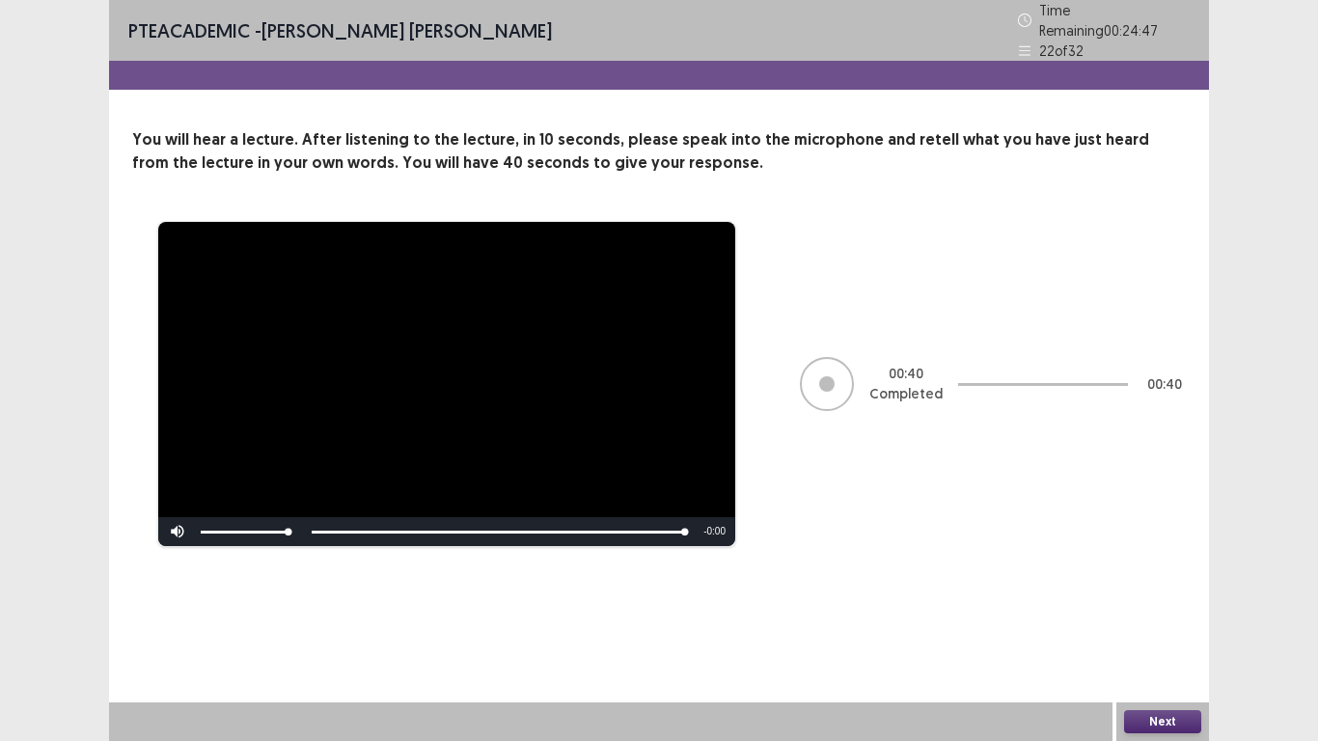
click at [1147, 577] on button "Next" at bounding box center [1162, 721] width 77 height 23
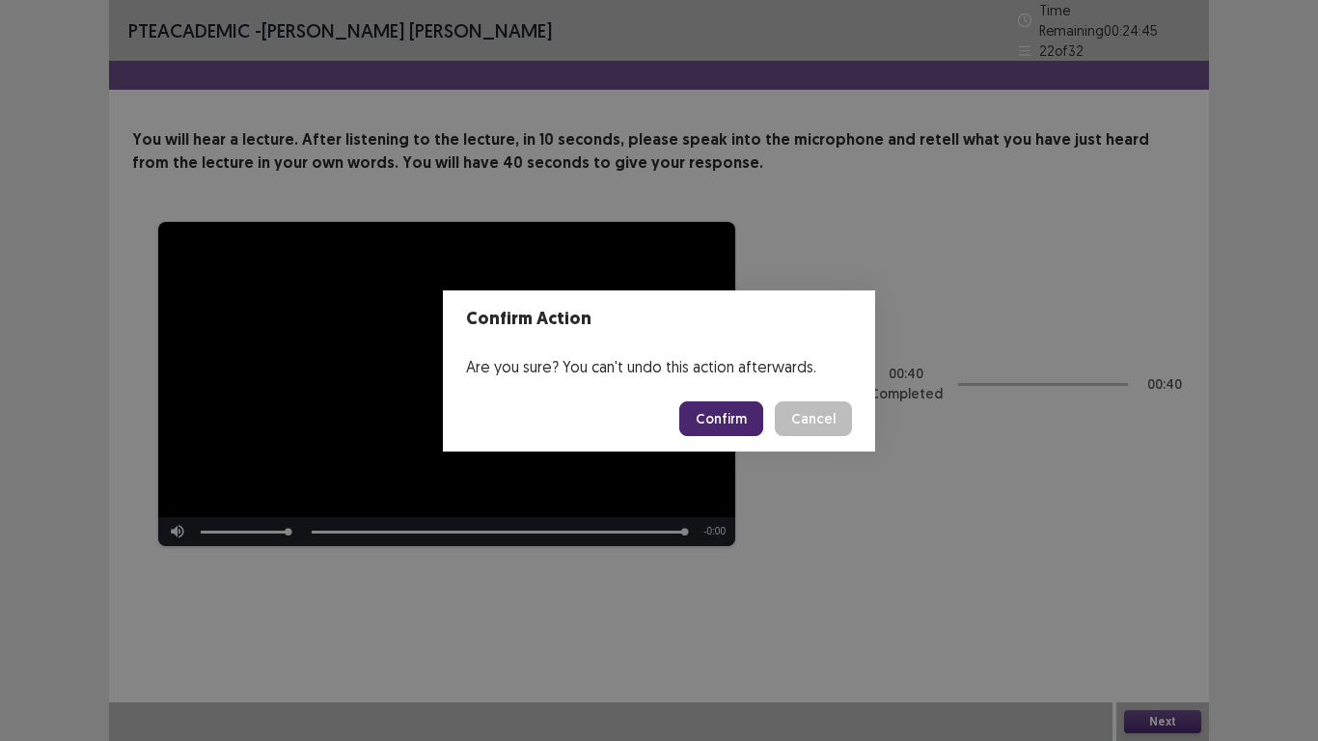
click at [711, 421] on button "Confirm" at bounding box center [721, 418] width 84 height 35
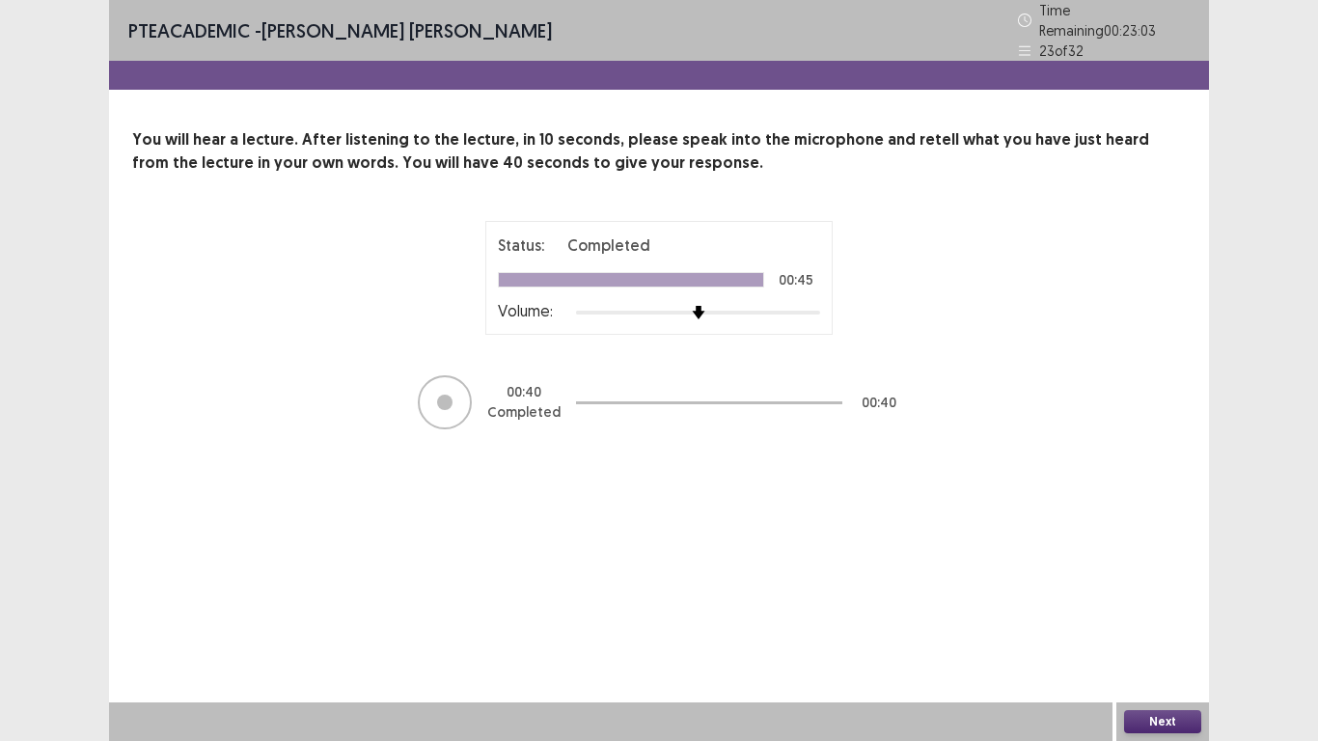
click at [1131, 577] on button "Next" at bounding box center [1162, 721] width 77 height 23
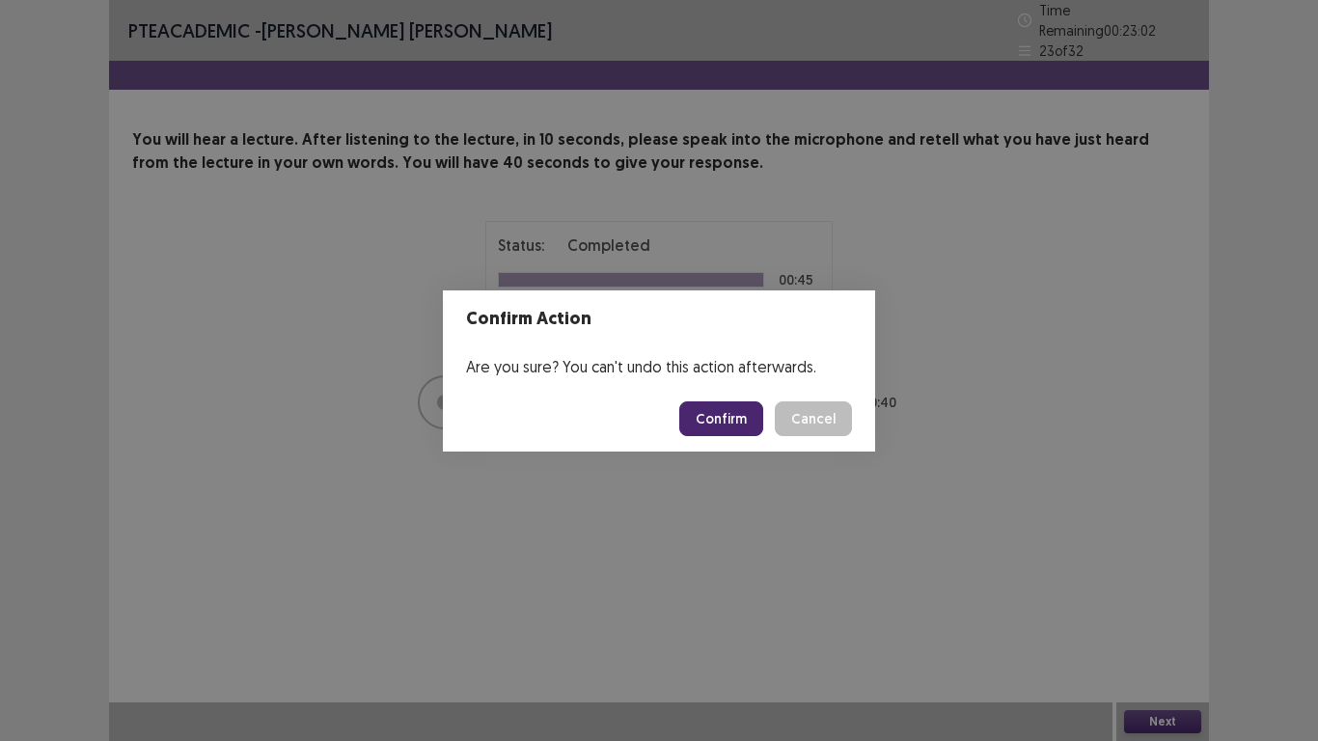
click at [721, 415] on button "Confirm" at bounding box center [721, 418] width 84 height 35
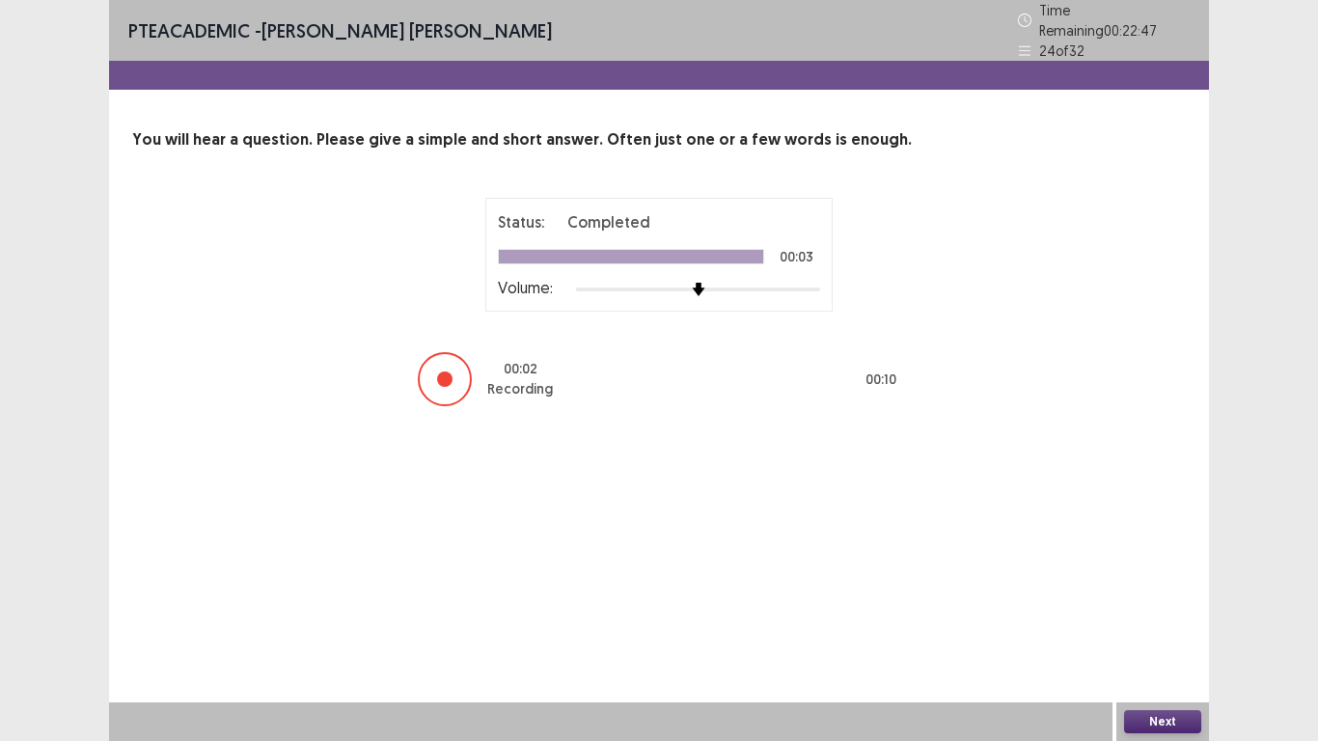
click at [1142, 577] on button "Next" at bounding box center [1162, 721] width 77 height 23
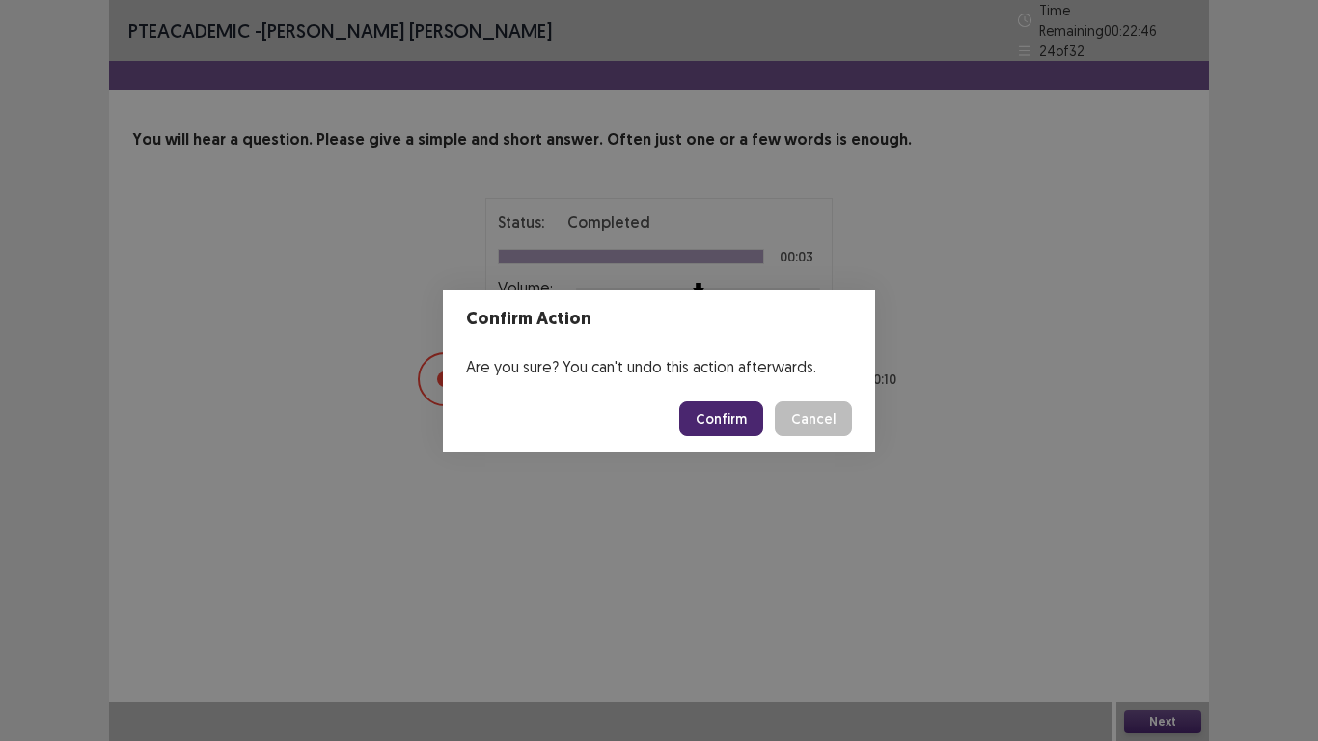
click at [721, 414] on button "Confirm" at bounding box center [721, 418] width 84 height 35
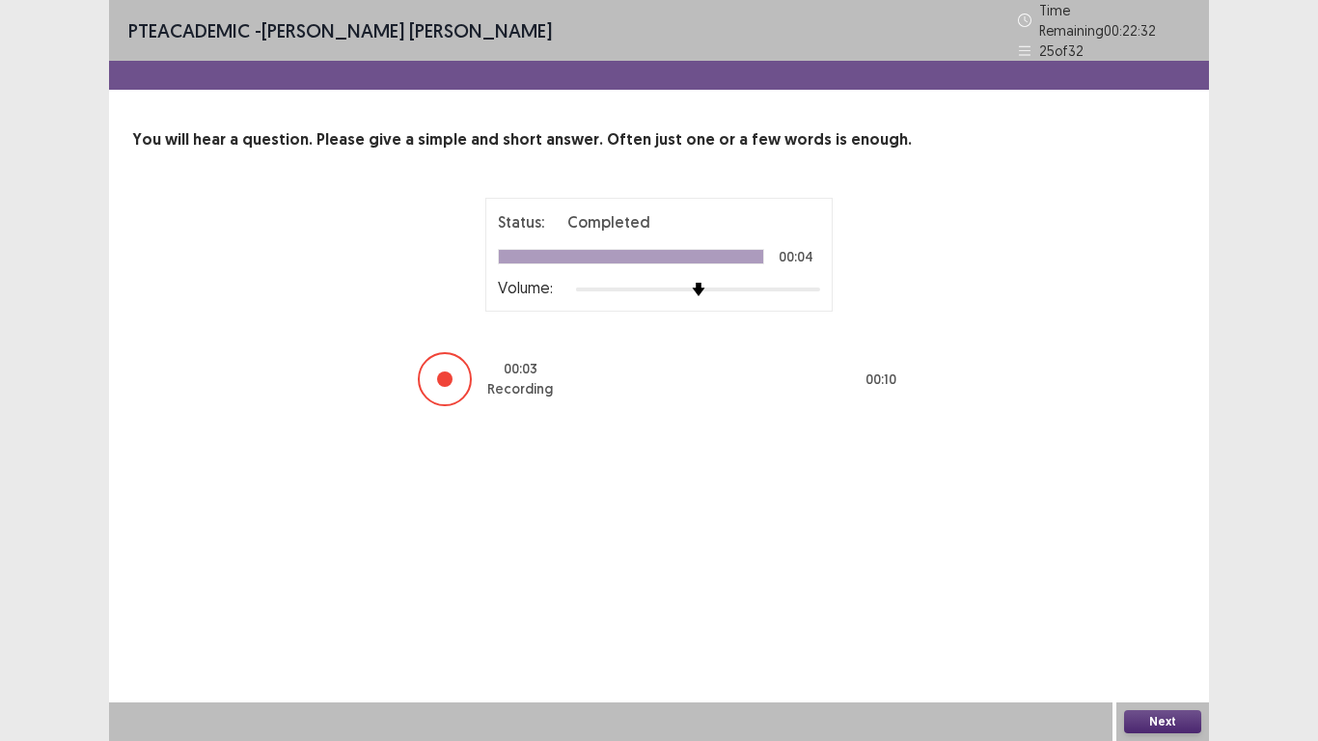
click at [1138, 577] on button "Next" at bounding box center [1162, 721] width 77 height 23
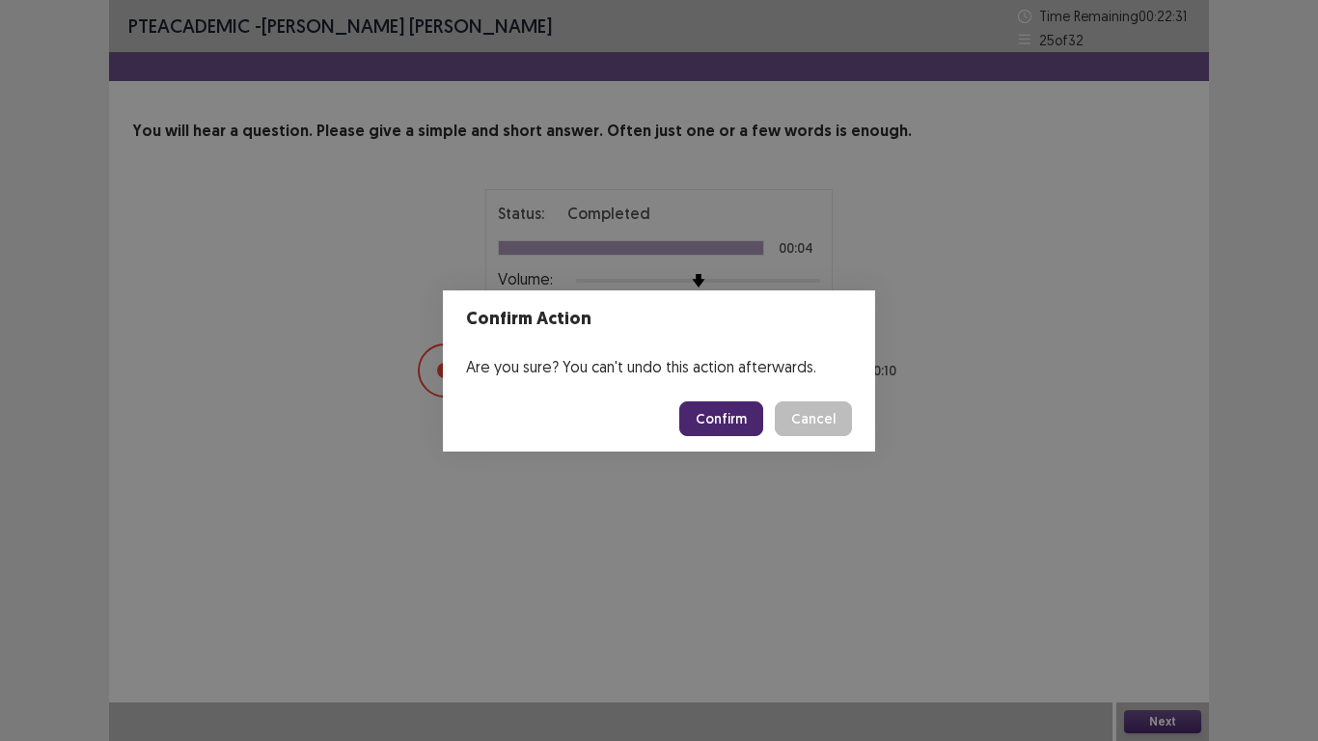
click at [713, 427] on button "Confirm" at bounding box center [721, 418] width 84 height 35
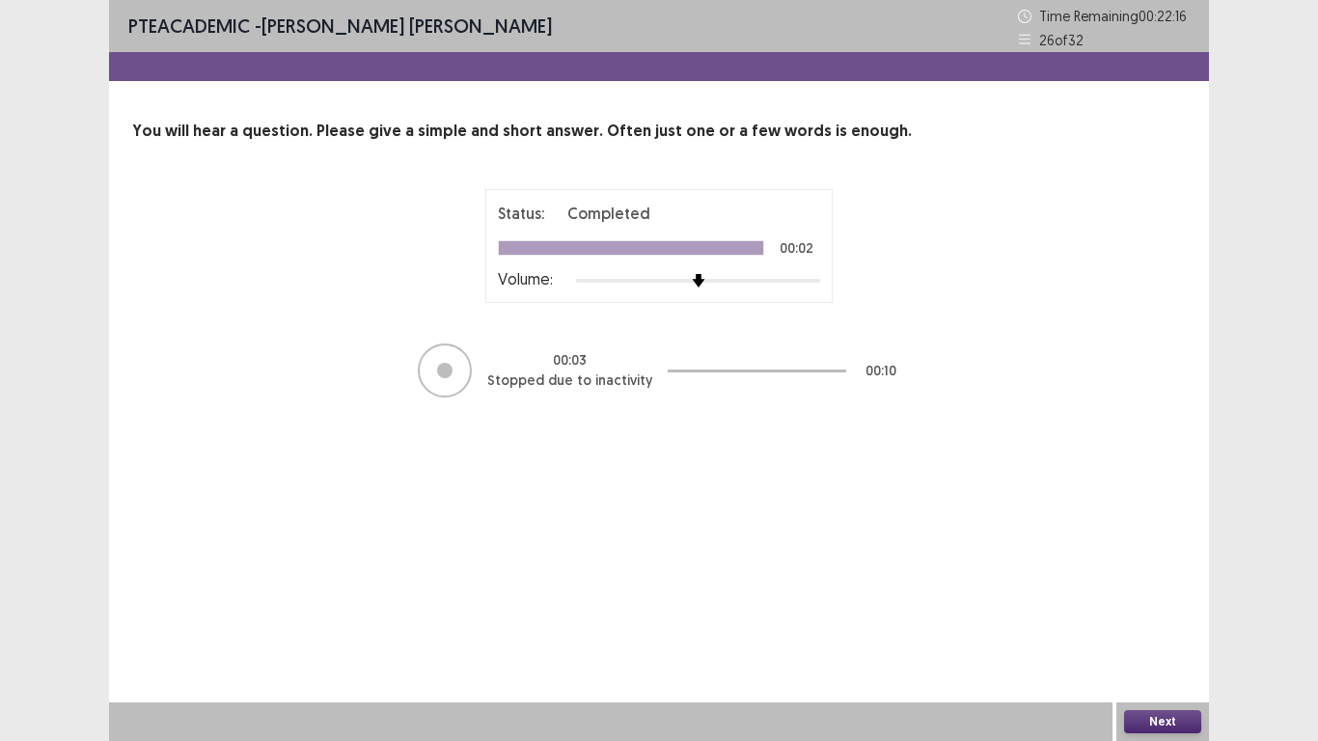
click at [1170, 577] on button "Next" at bounding box center [1162, 721] width 77 height 23
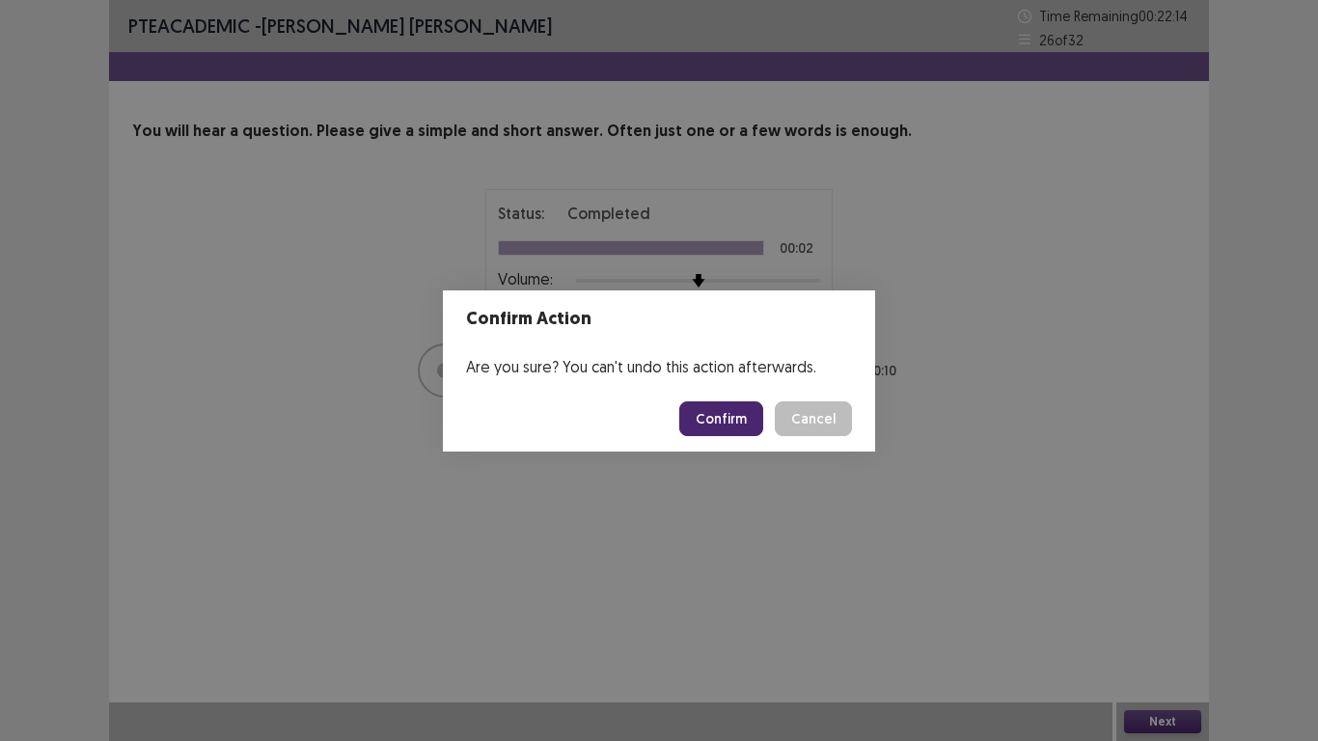
click at [729, 401] on button "Confirm" at bounding box center [721, 418] width 84 height 35
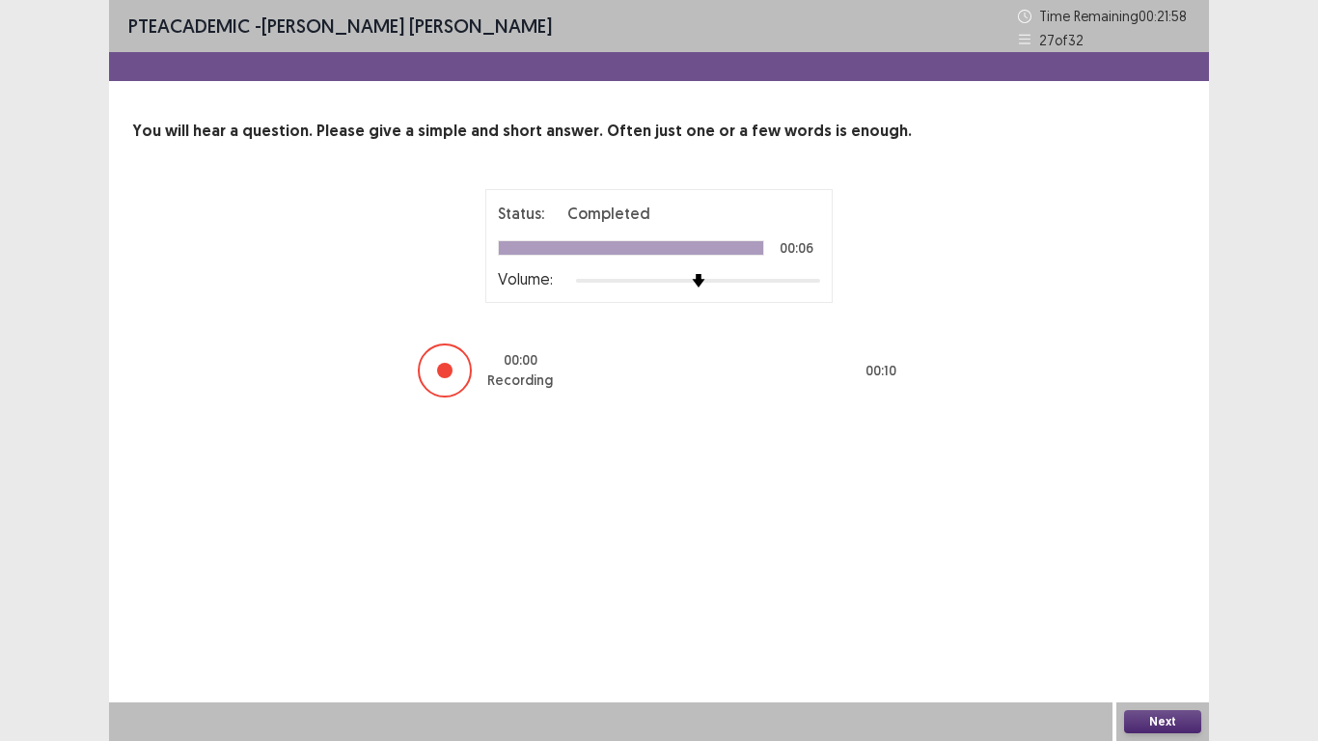
click at [1158, 577] on button "Next" at bounding box center [1162, 721] width 77 height 23
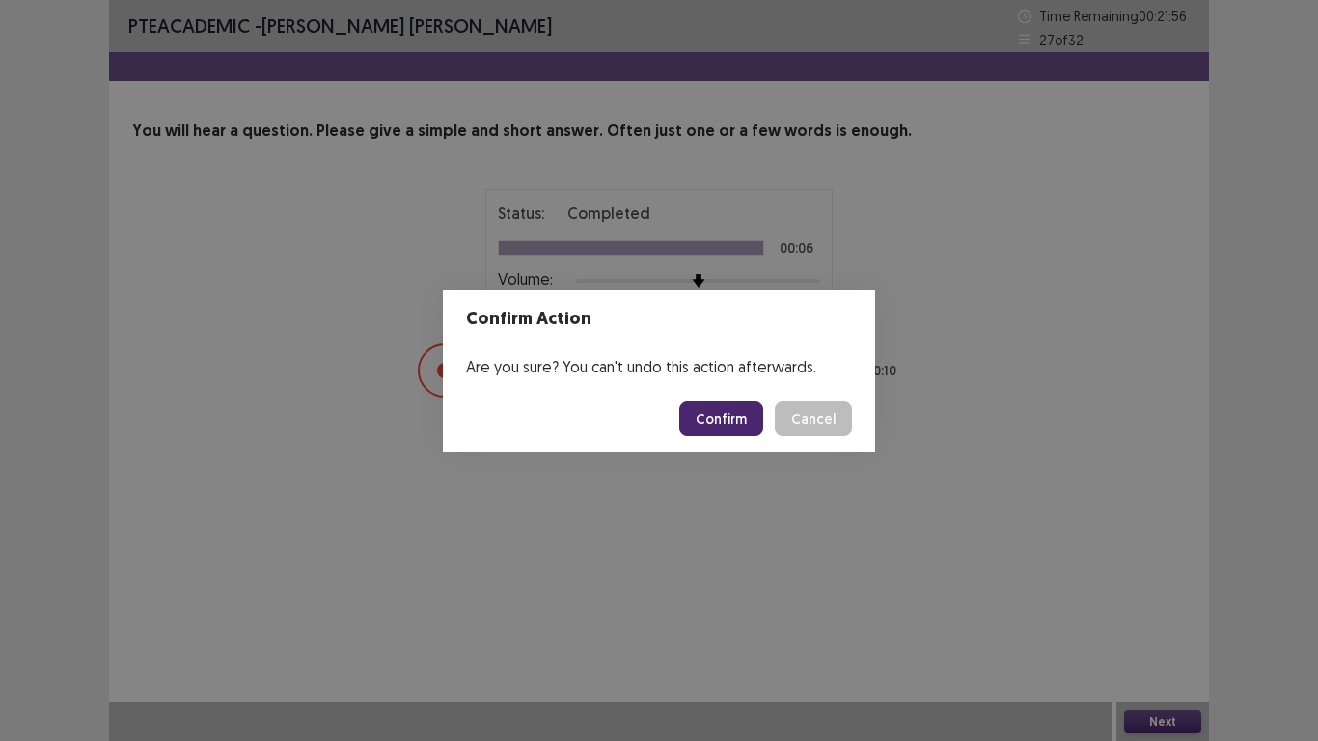
click at [731, 421] on button "Confirm" at bounding box center [721, 418] width 84 height 35
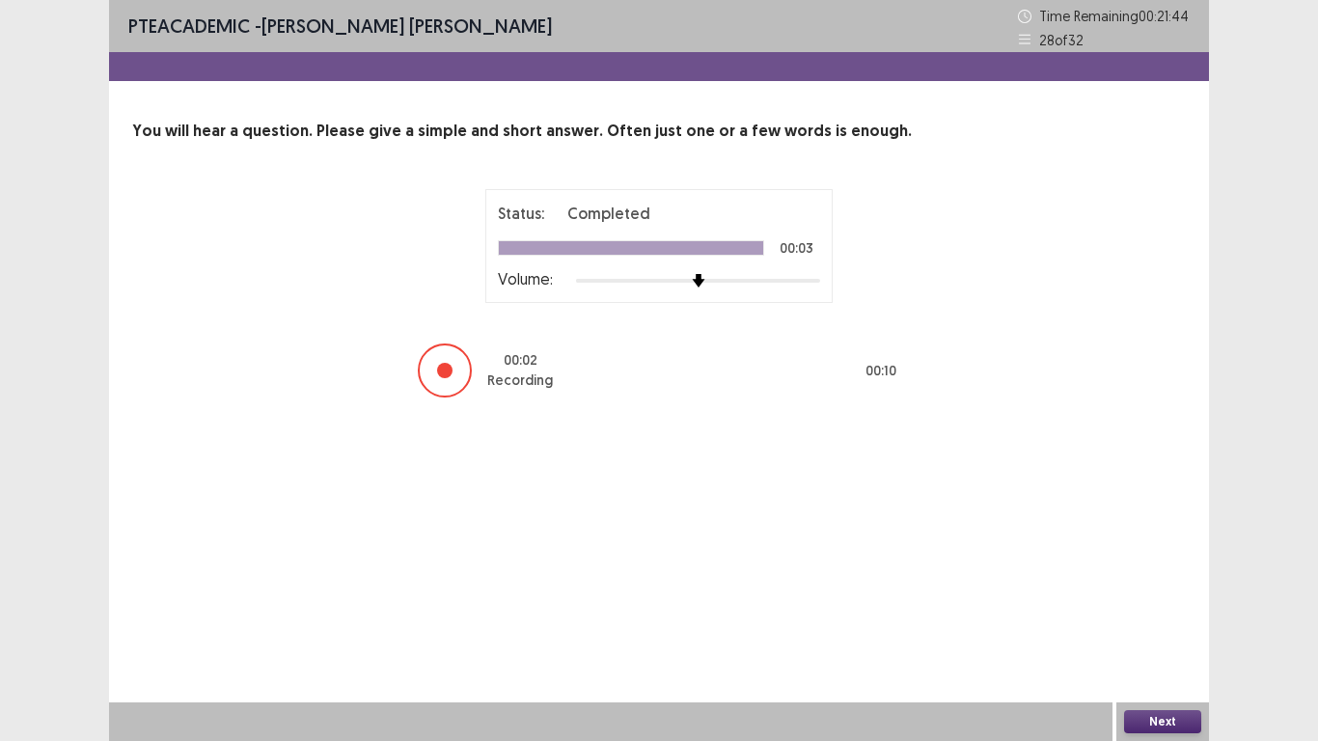
click at [1156, 577] on button "Next" at bounding box center [1162, 721] width 77 height 23
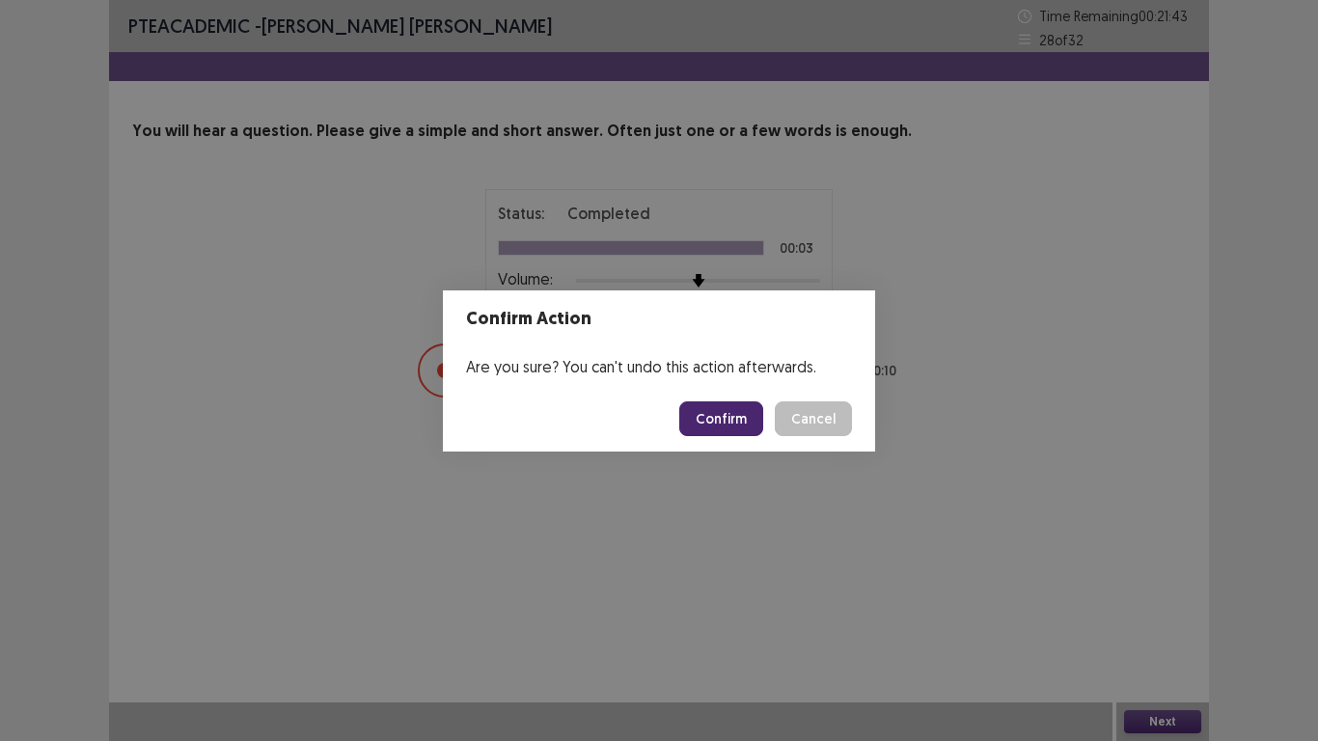
click at [727, 409] on button "Confirm" at bounding box center [721, 418] width 84 height 35
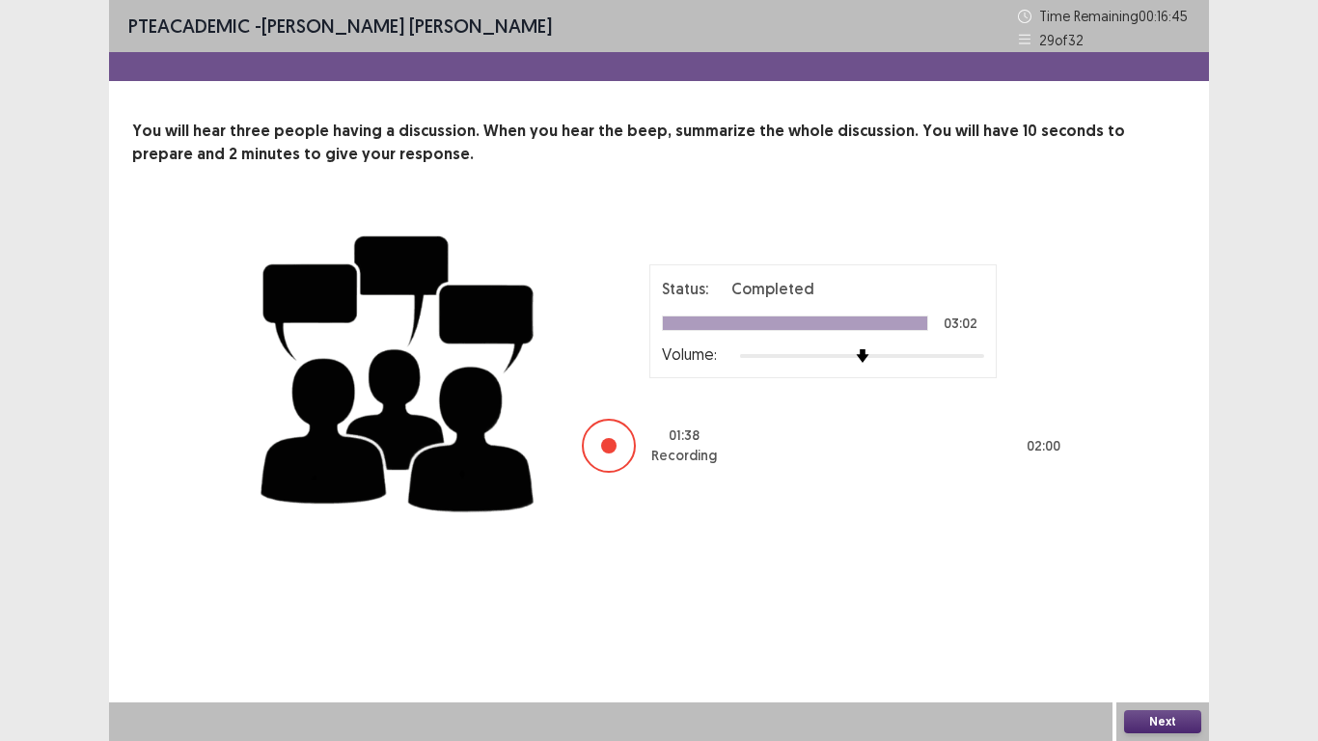
click at [1175, 577] on button "Next" at bounding box center [1162, 721] width 77 height 23
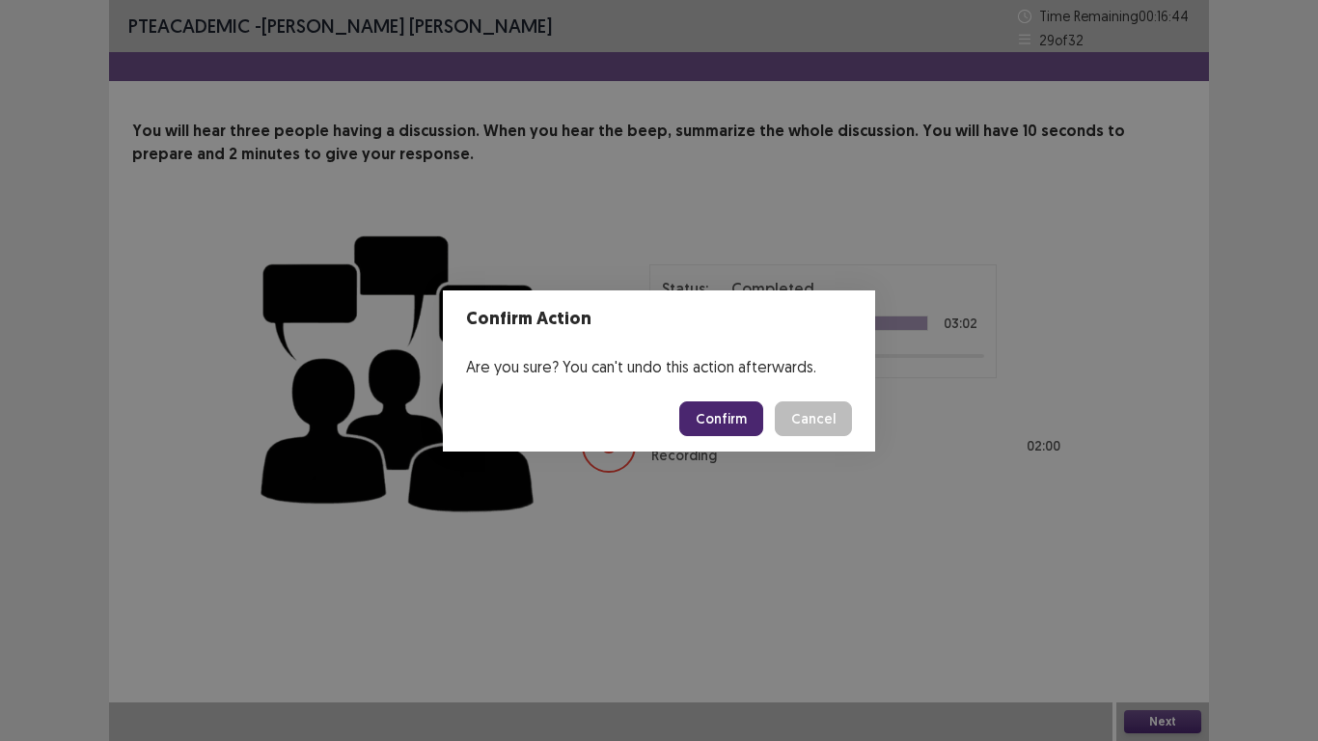
click at [758, 426] on button "Confirm" at bounding box center [721, 418] width 84 height 35
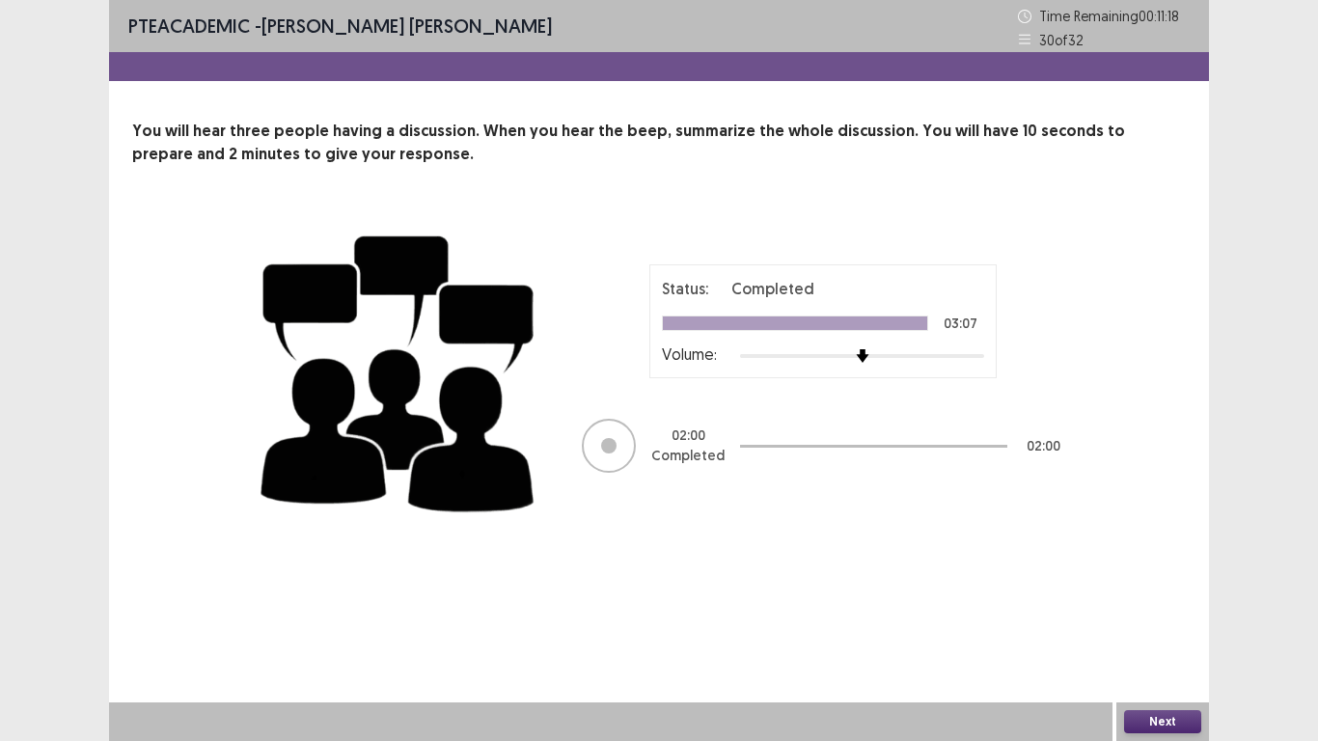
click at [1155, 577] on button "Next" at bounding box center [1162, 721] width 77 height 23
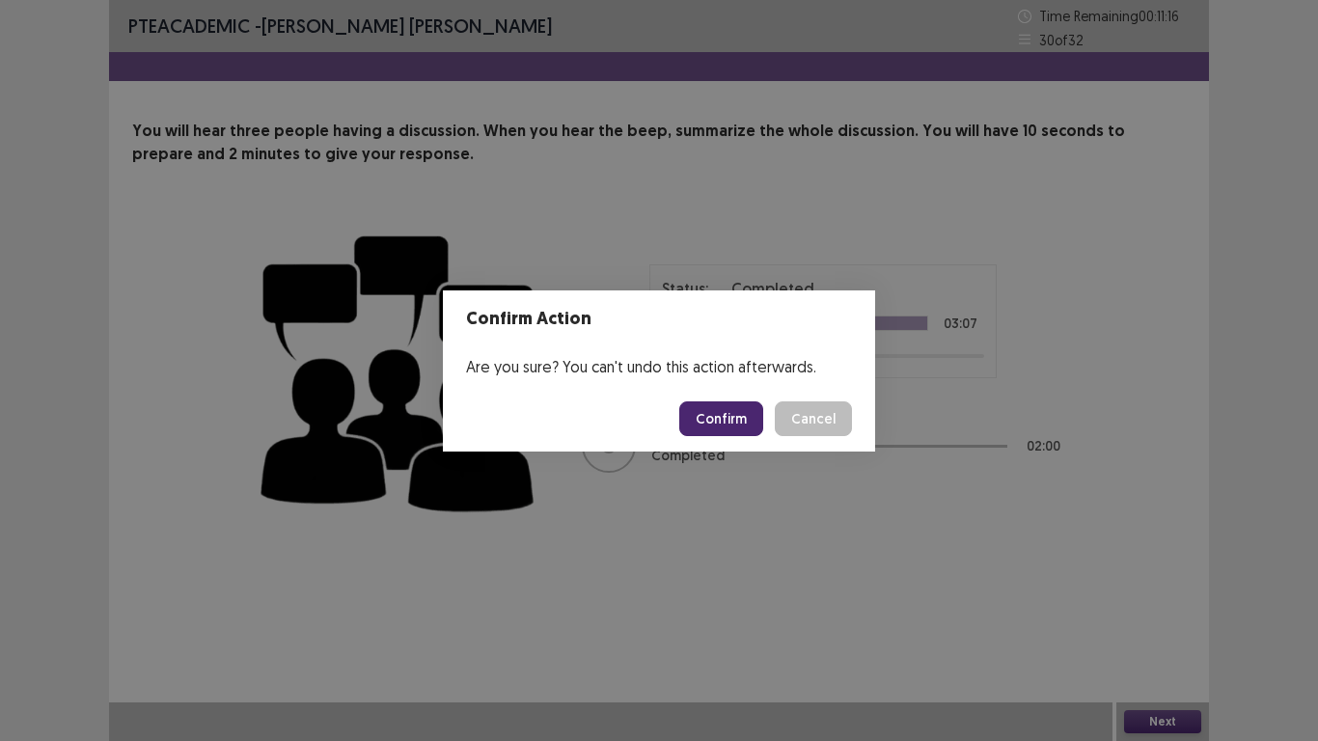
click at [716, 422] on button "Confirm" at bounding box center [721, 418] width 84 height 35
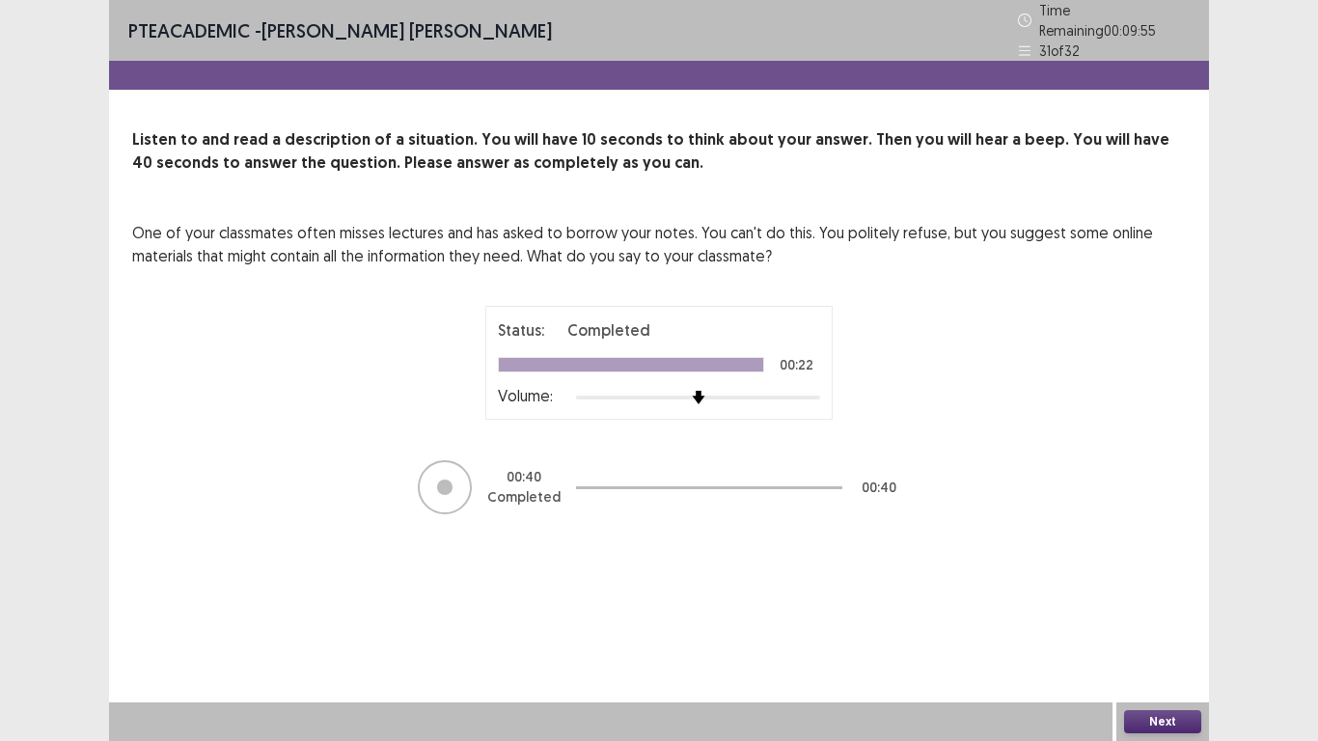
click at [1176, 577] on button "Next" at bounding box center [1162, 721] width 77 height 23
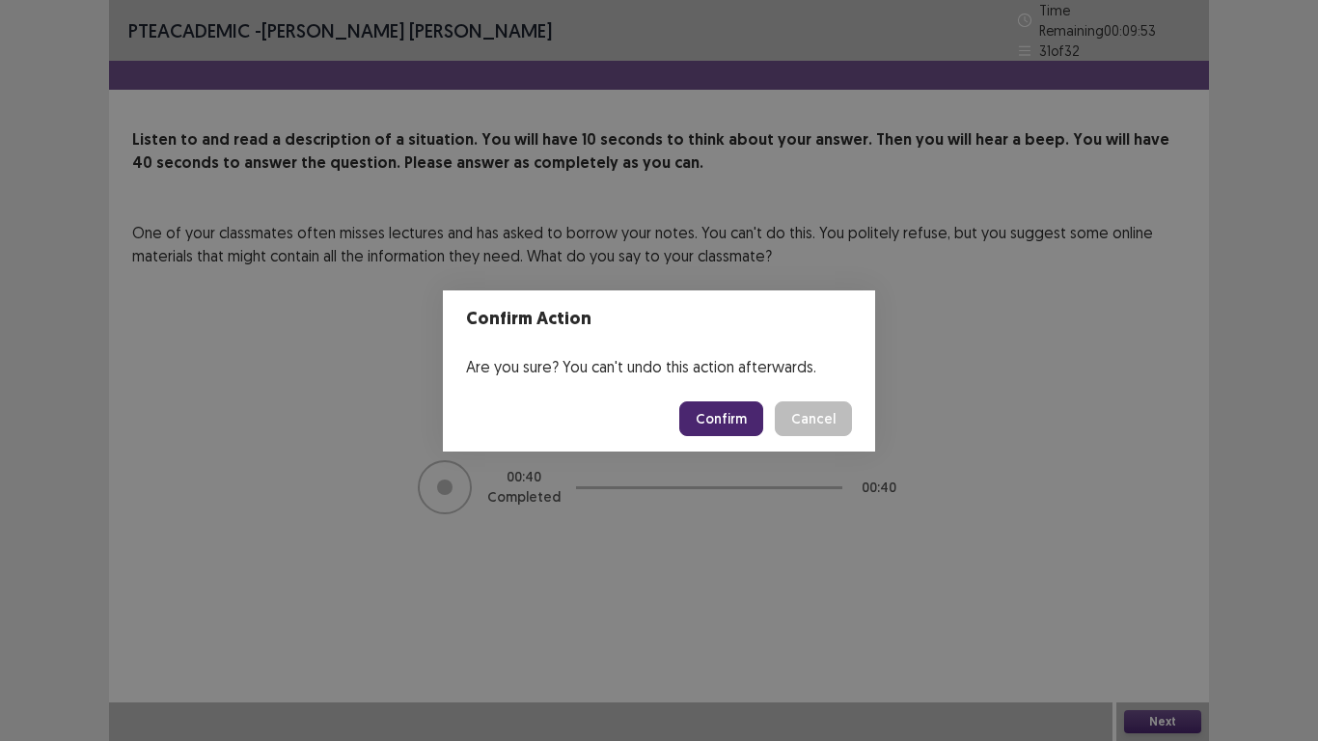
click at [690, 420] on button "Confirm" at bounding box center [721, 418] width 84 height 35
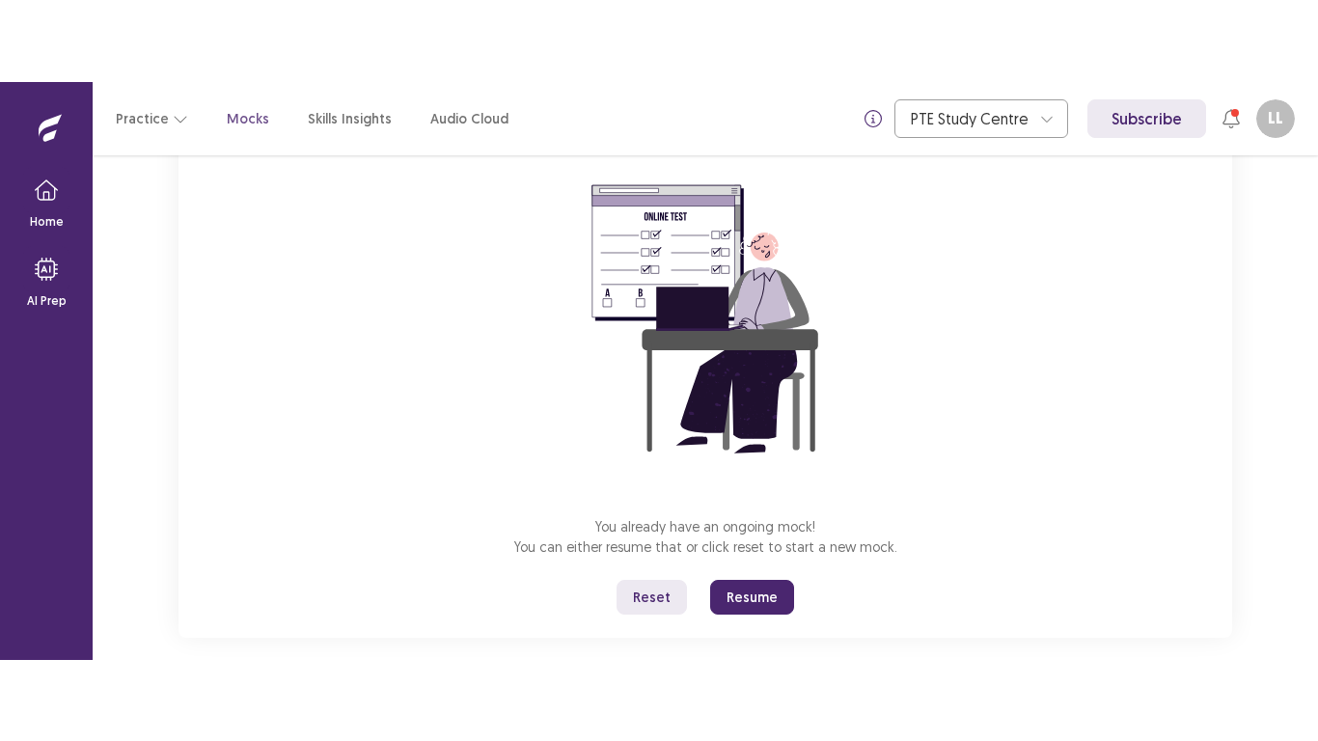
scroll to position [184, 0]
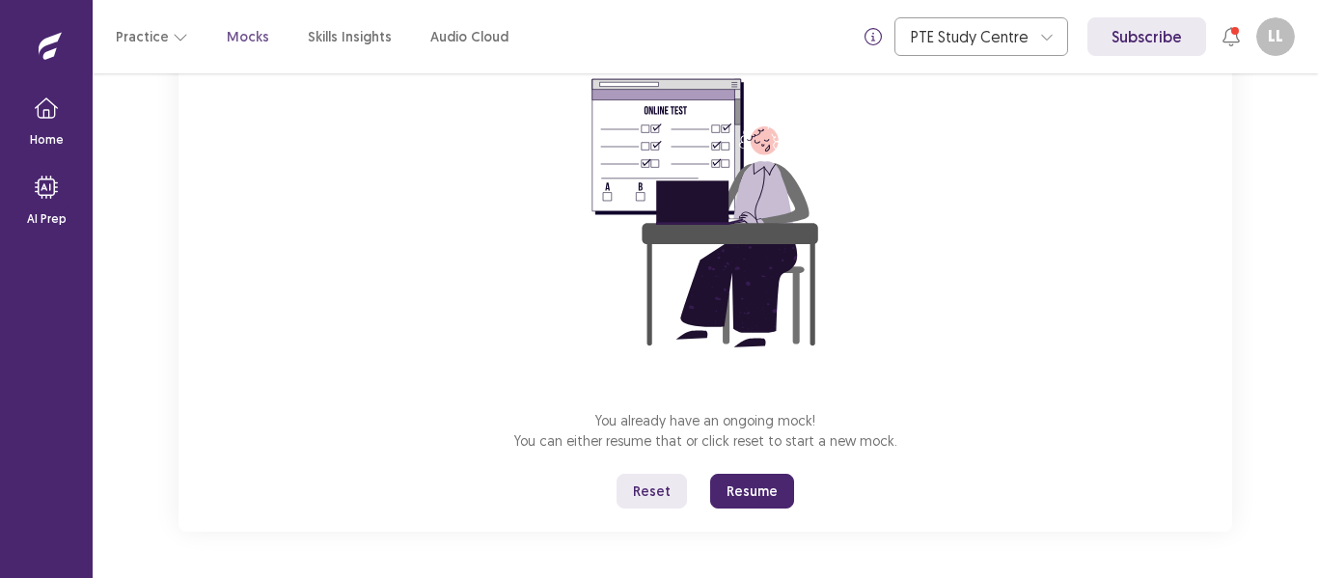
click at [768, 478] on button "Resume" at bounding box center [752, 491] width 84 height 35
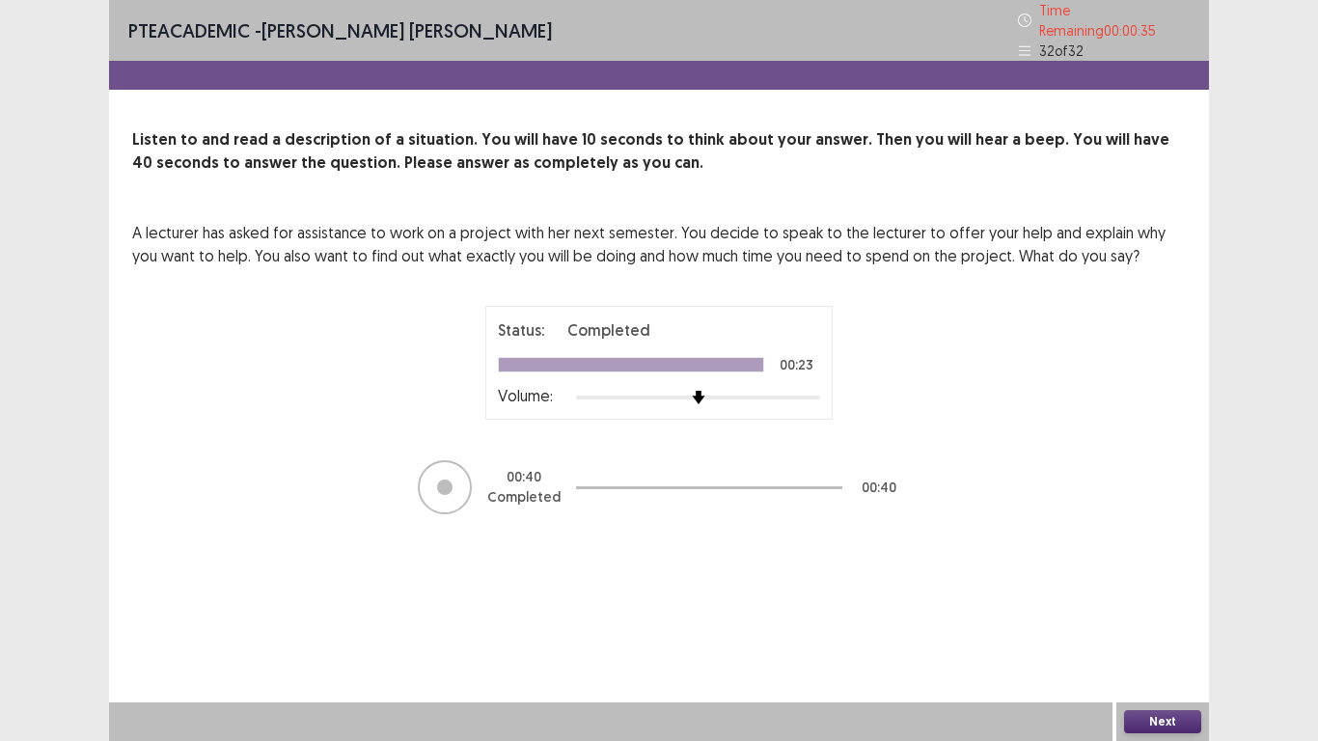
click at [1172, 577] on button "Next" at bounding box center [1162, 721] width 77 height 23
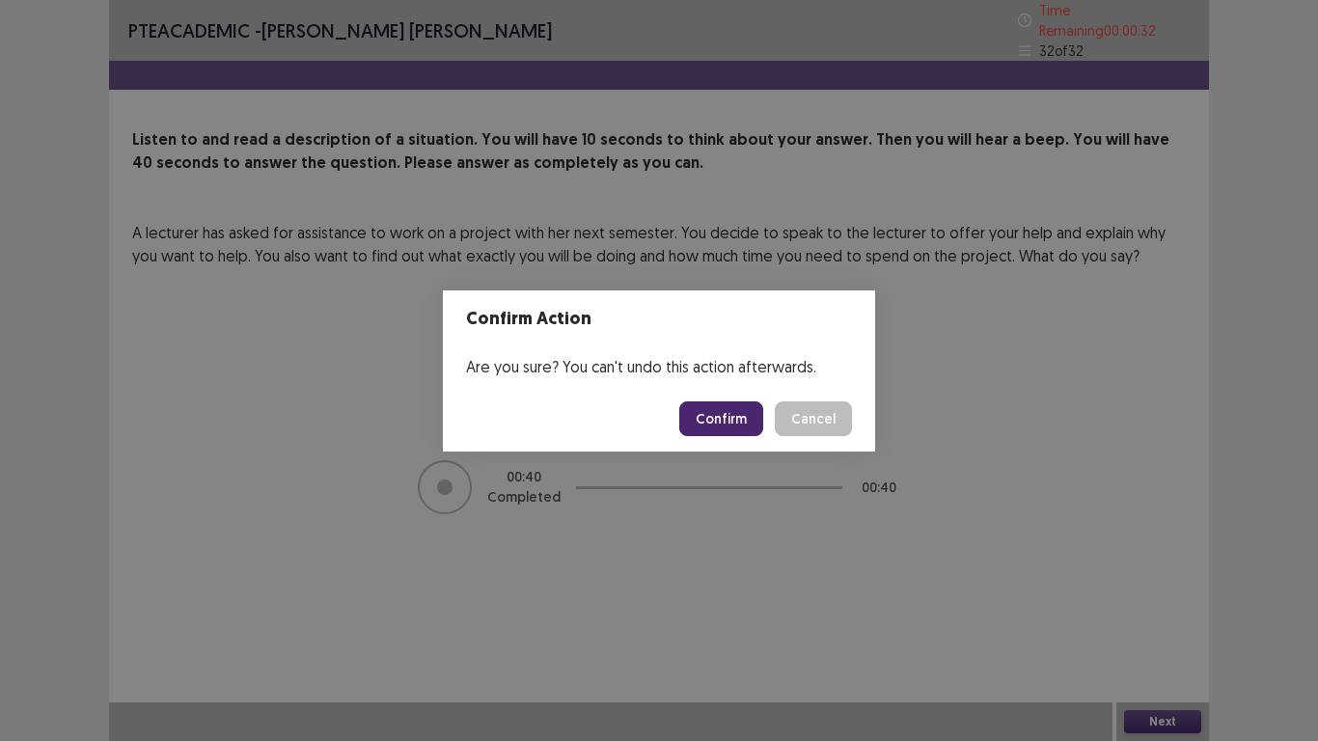
click at [730, 417] on button "Confirm" at bounding box center [721, 418] width 84 height 35
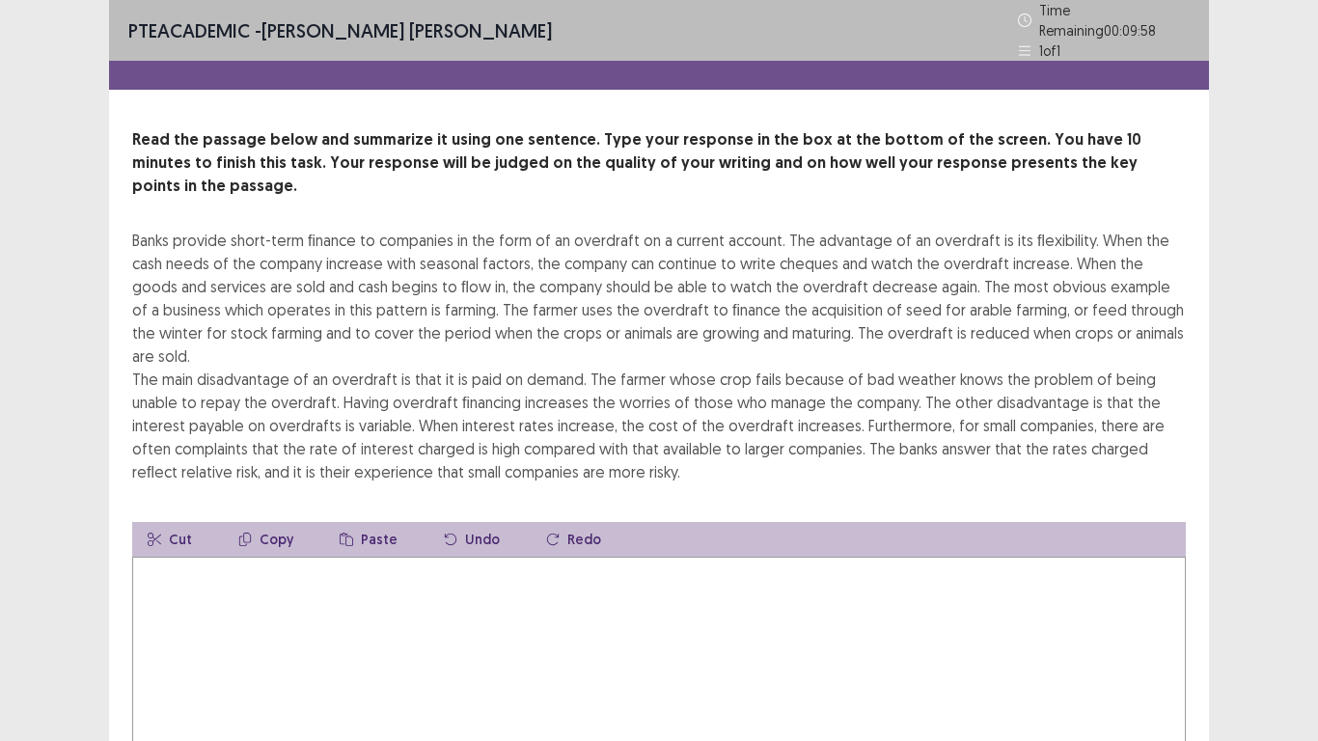
click at [1278, 421] on div "PTE academic - [PERSON_NAME] [PERSON_NAME] Time Remaining 00 : 09 : 58 1 of 1 R…" at bounding box center [659, 444] width 1318 height 889
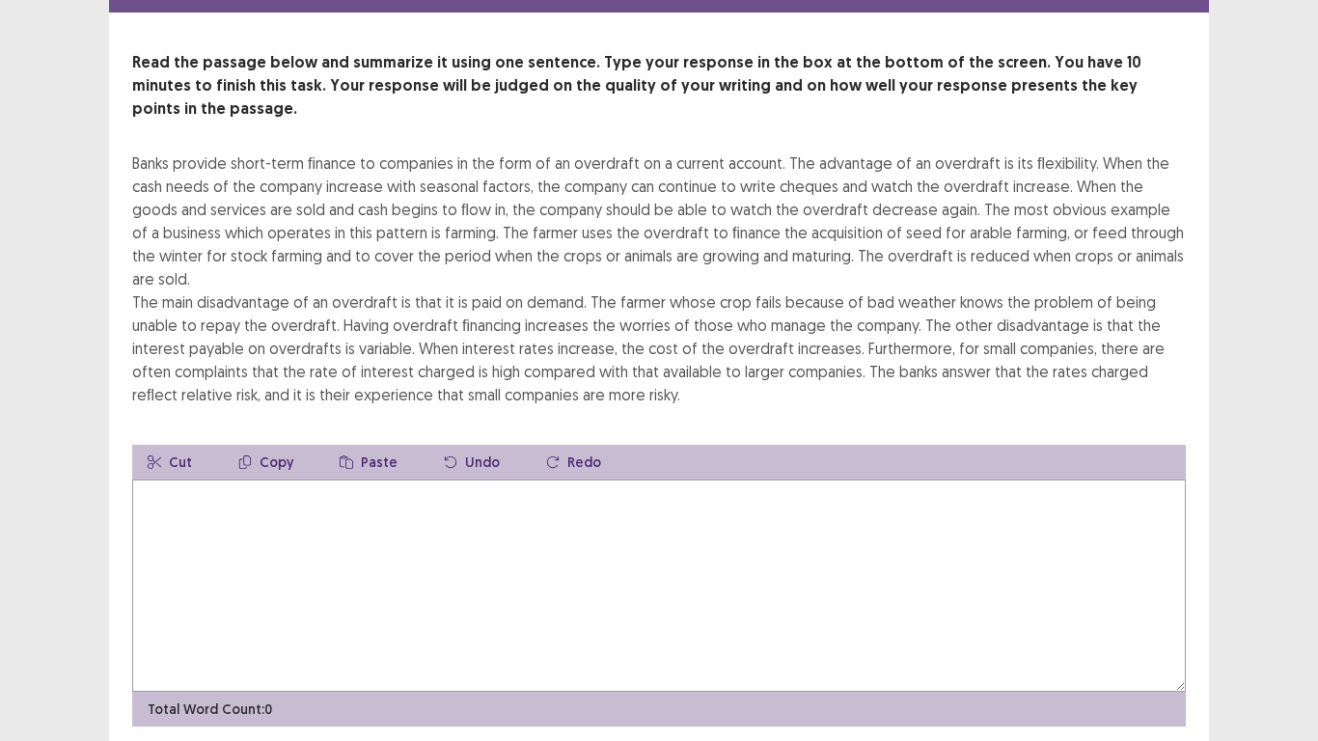
scroll to position [116, 0]
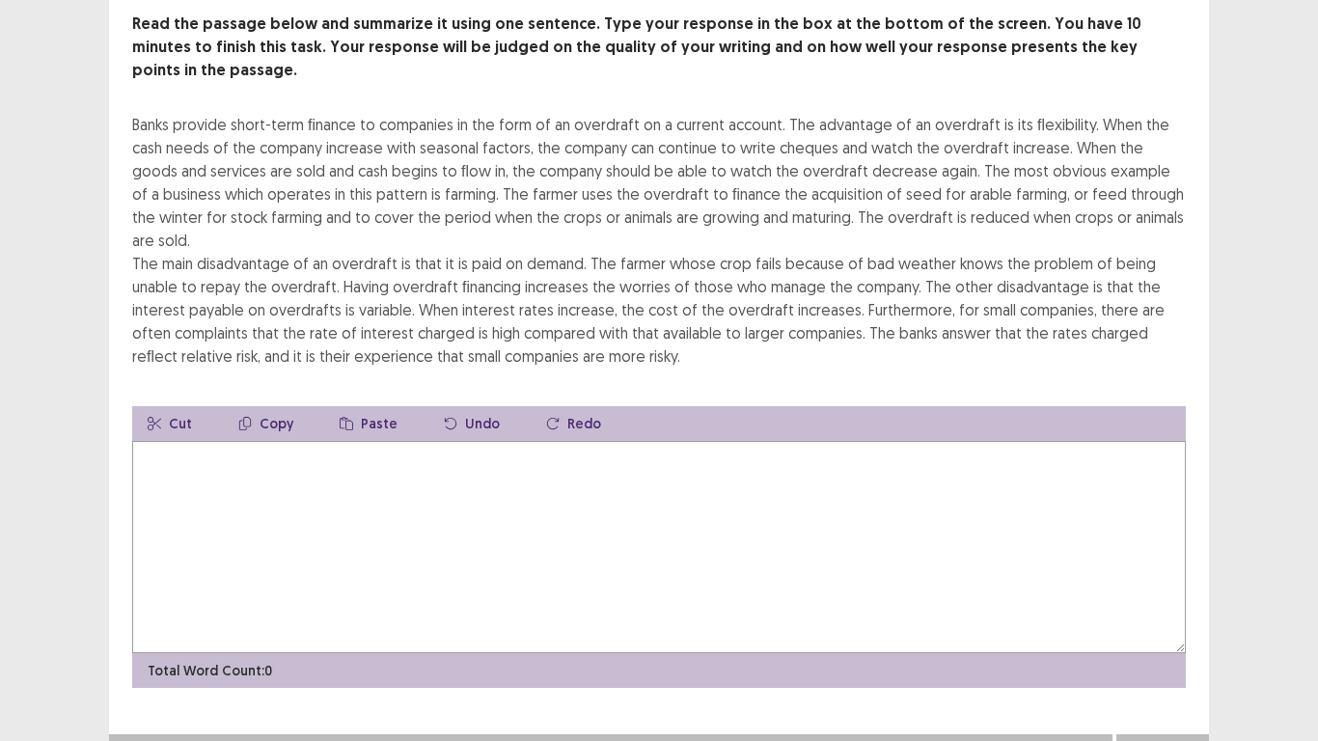
click at [741, 441] on textarea at bounding box center [659, 547] width 1054 height 212
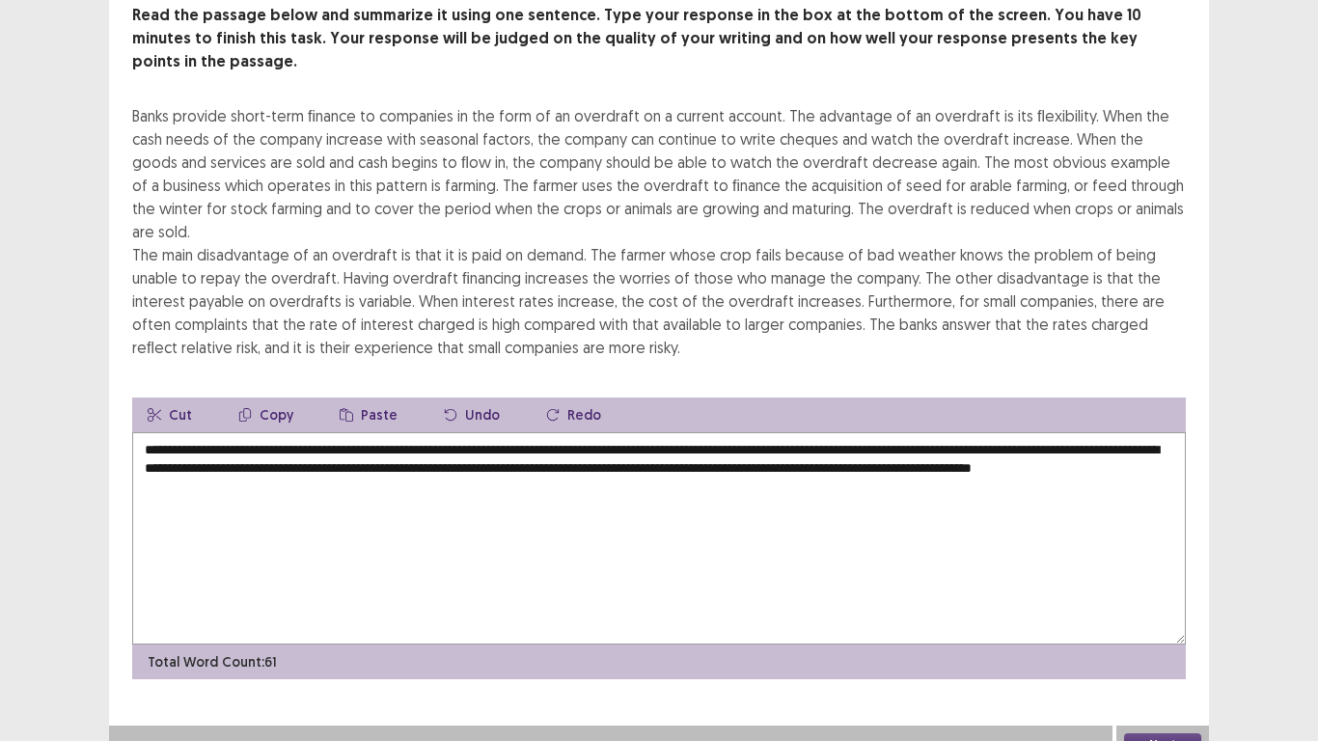
click at [1317, 576] on div "**********" at bounding box center [659, 324] width 1318 height 880
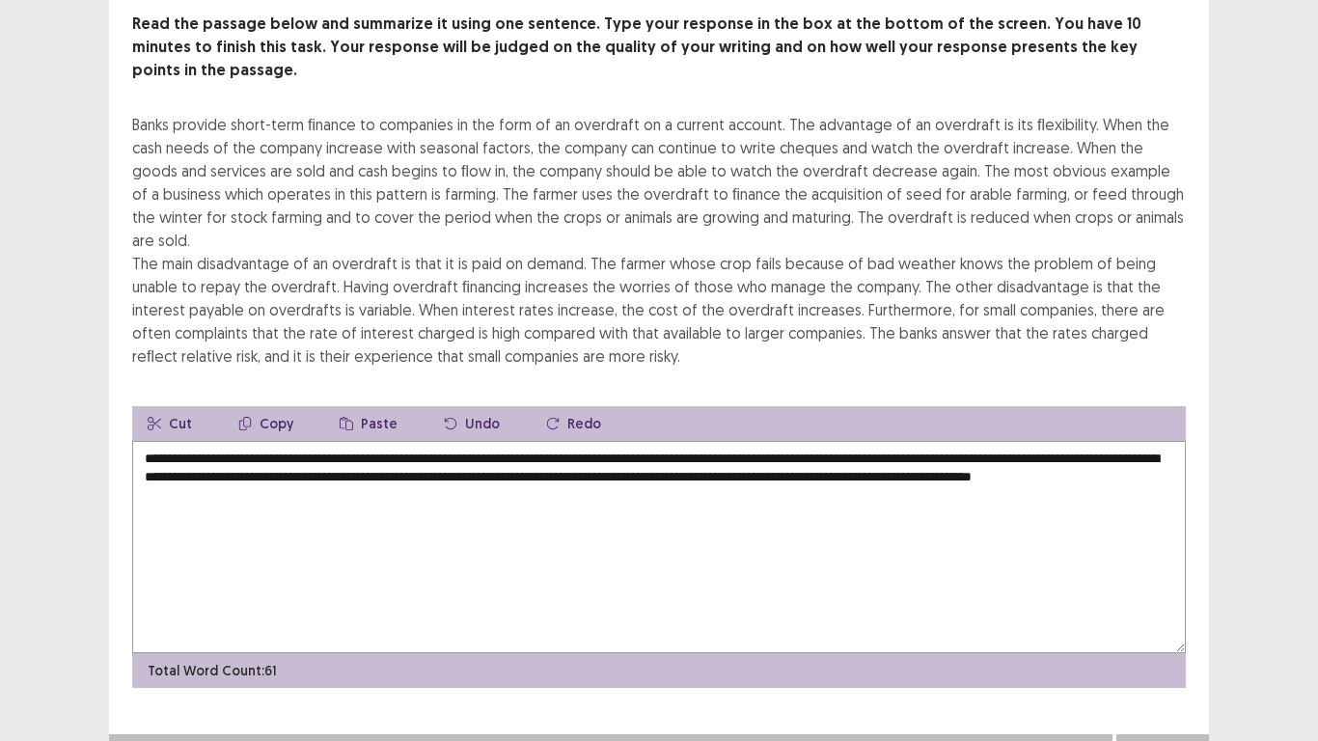
click at [322, 445] on textarea "**********" at bounding box center [659, 547] width 1054 height 212
type textarea "**********"
click at [1140, 577] on button "Next" at bounding box center [1162, 753] width 77 height 23
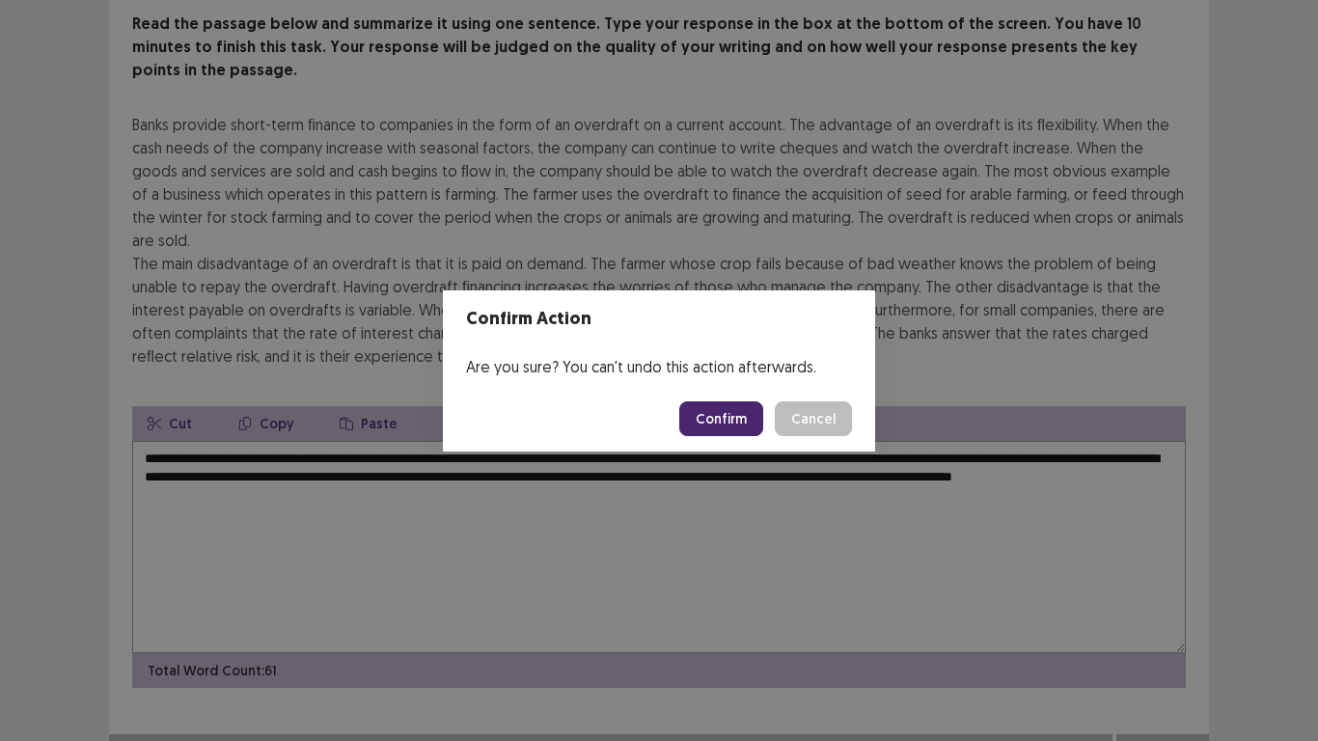
click at [720, 401] on button "Confirm" at bounding box center [721, 418] width 84 height 35
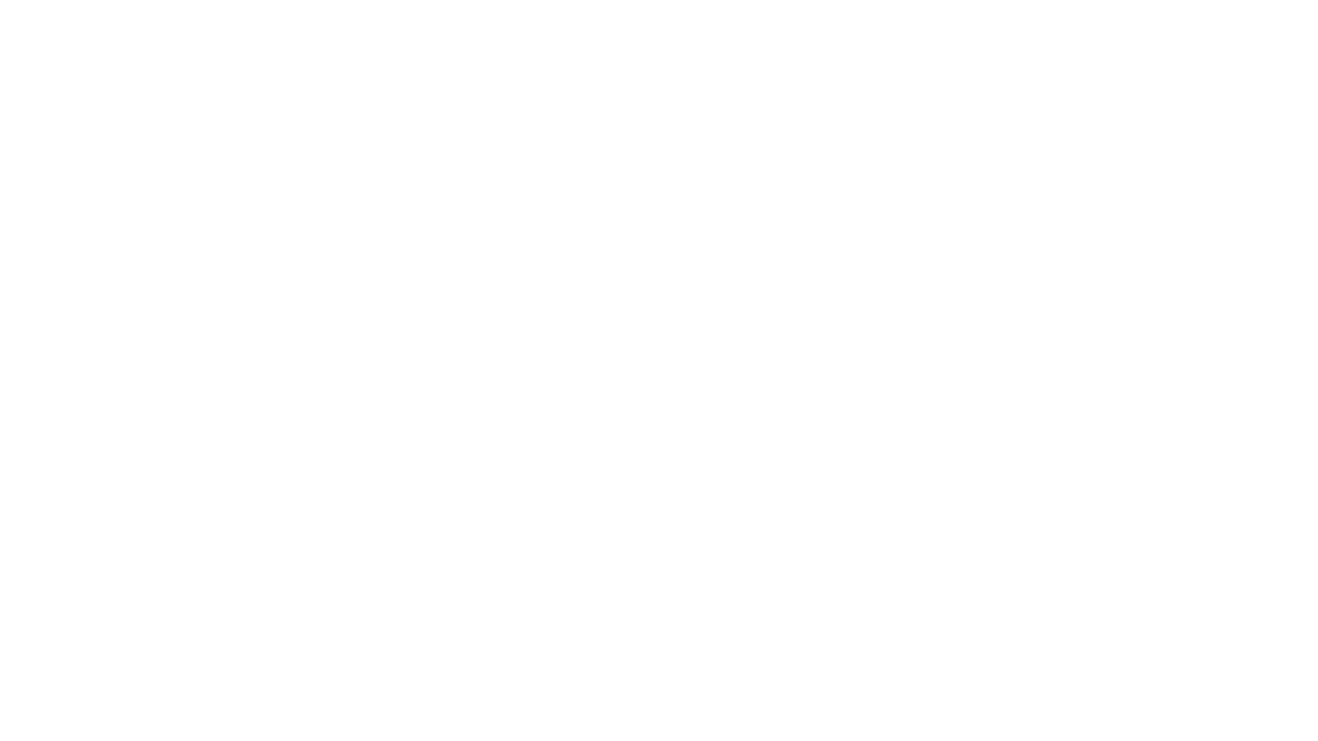
scroll to position [0, 0]
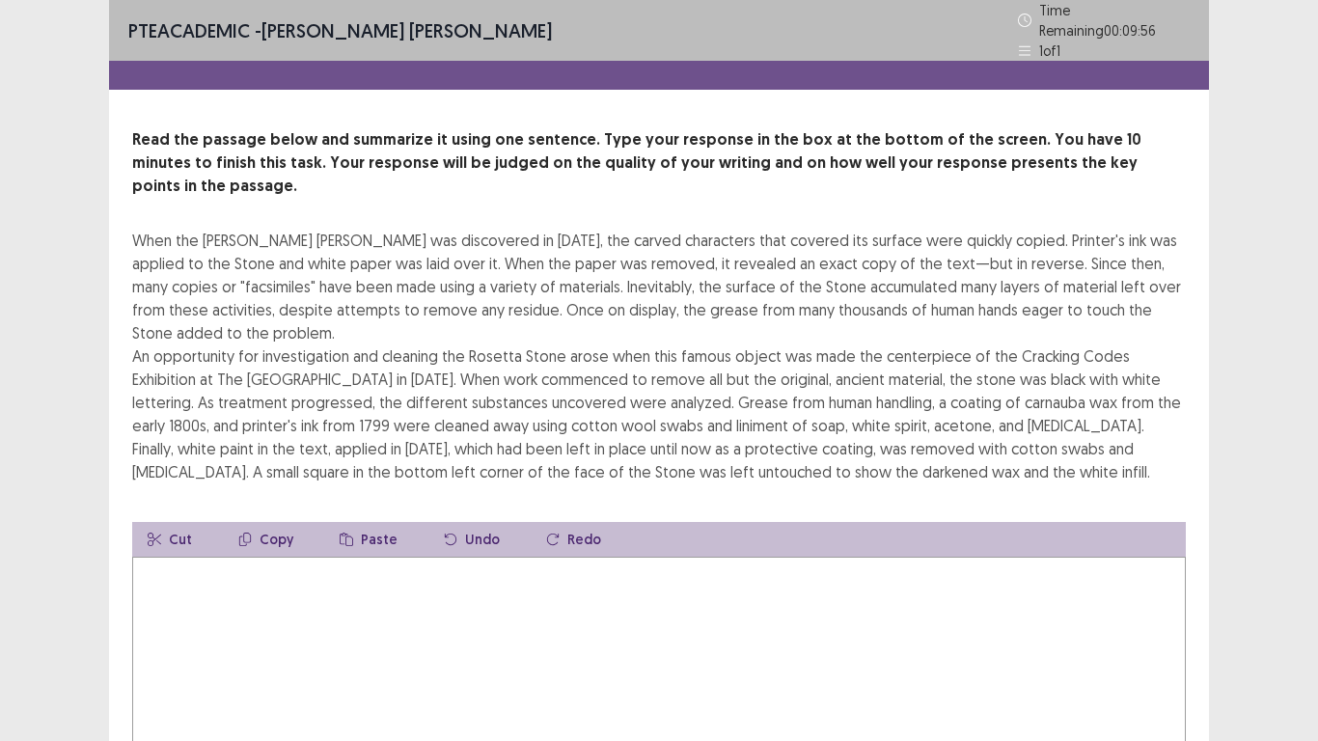
click at [704, 421] on div "When the [PERSON_NAME] [PERSON_NAME] was discovered in [DATE], the carved chara…" at bounding box center [659, 356] width 1054 height 255
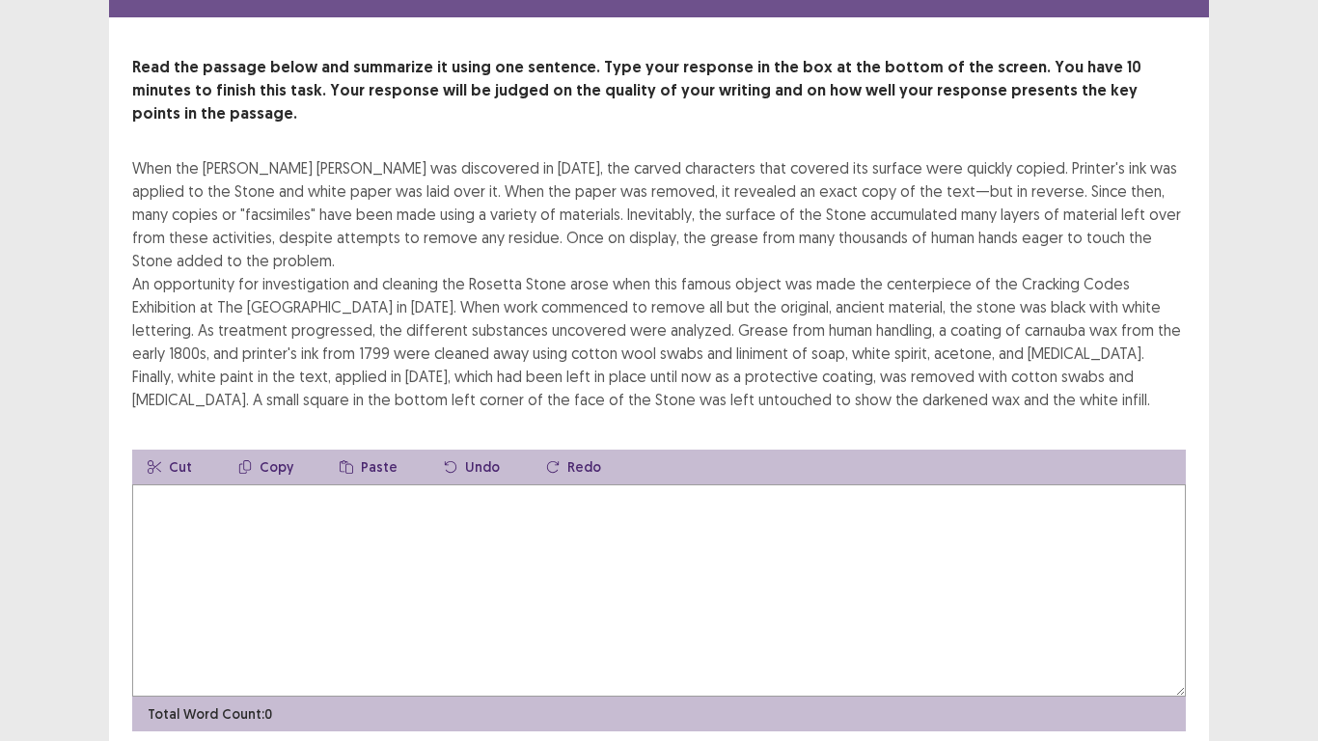
scroll to position [77, 0]
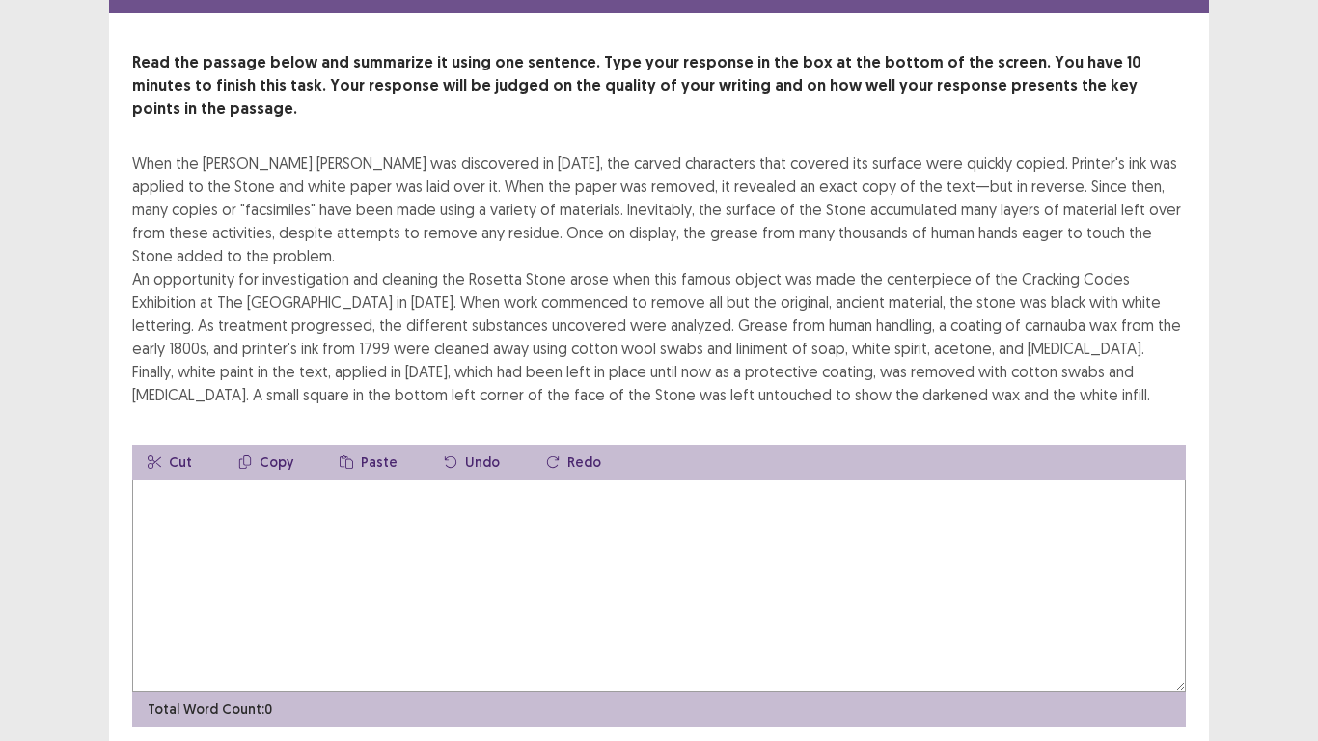
click at [538, 487] on textarea at bounding box center [659, 586] width 1054 height 212
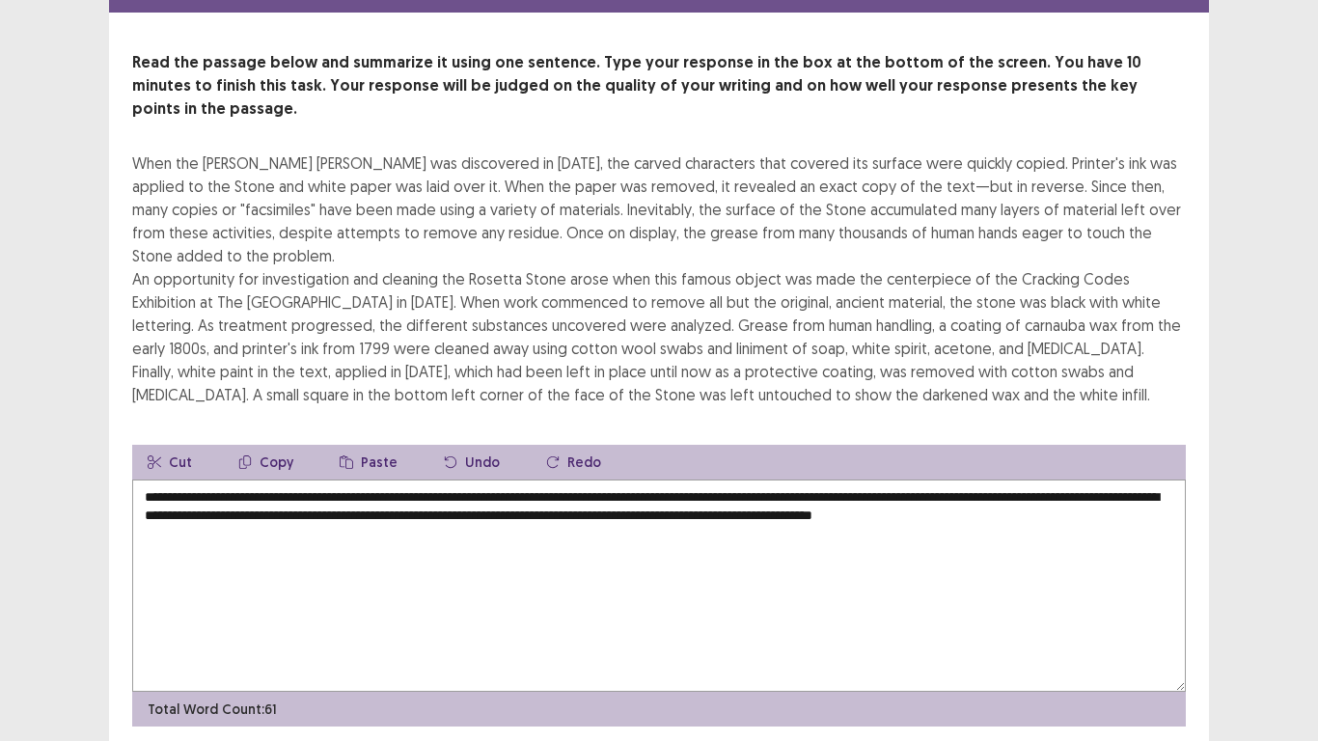
click at [1217, 299] on div "PTE academic - [PERSON_NAME] [PERSON_NAME] Time Remaining 00 : 04 : 47 1 of 1 R…" at bounding box center [659, 367] width 1318 height 889
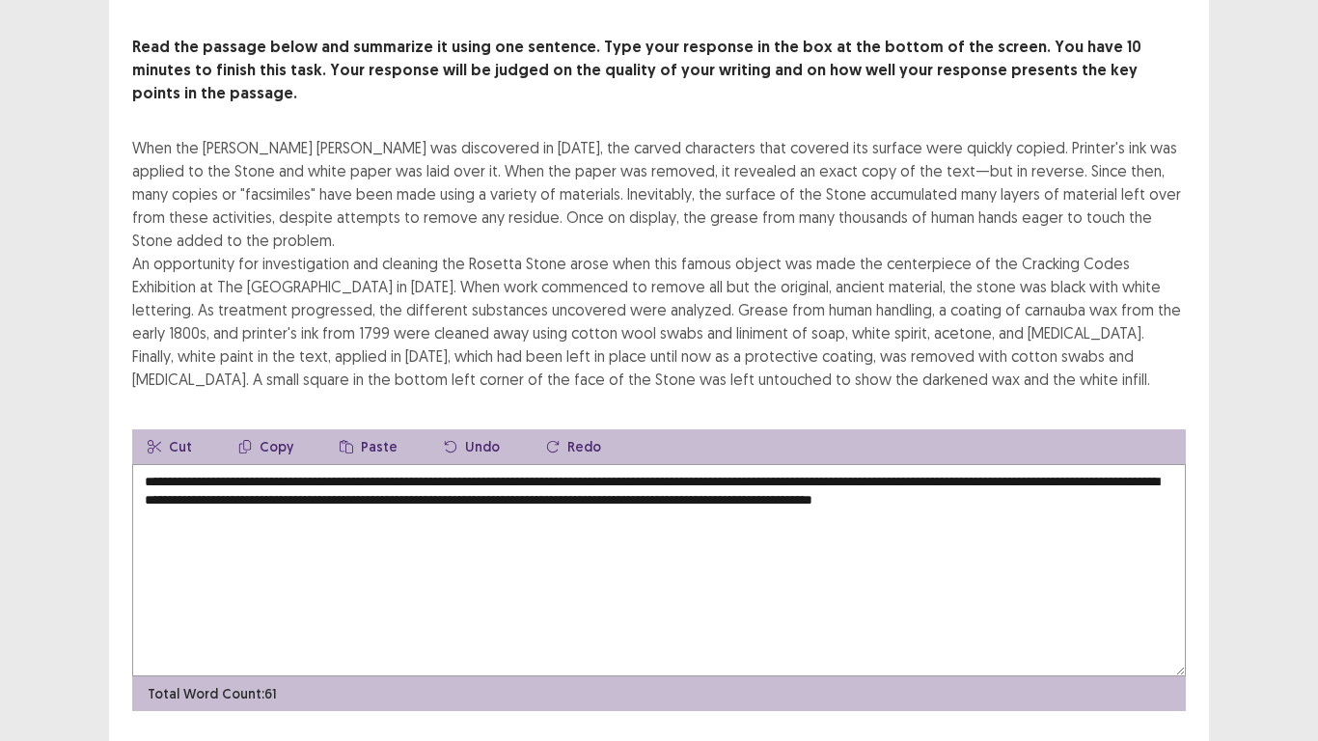
click at [1171, 464] on textarea "**********" at bounding box center [659, 570] width 1054 height 212
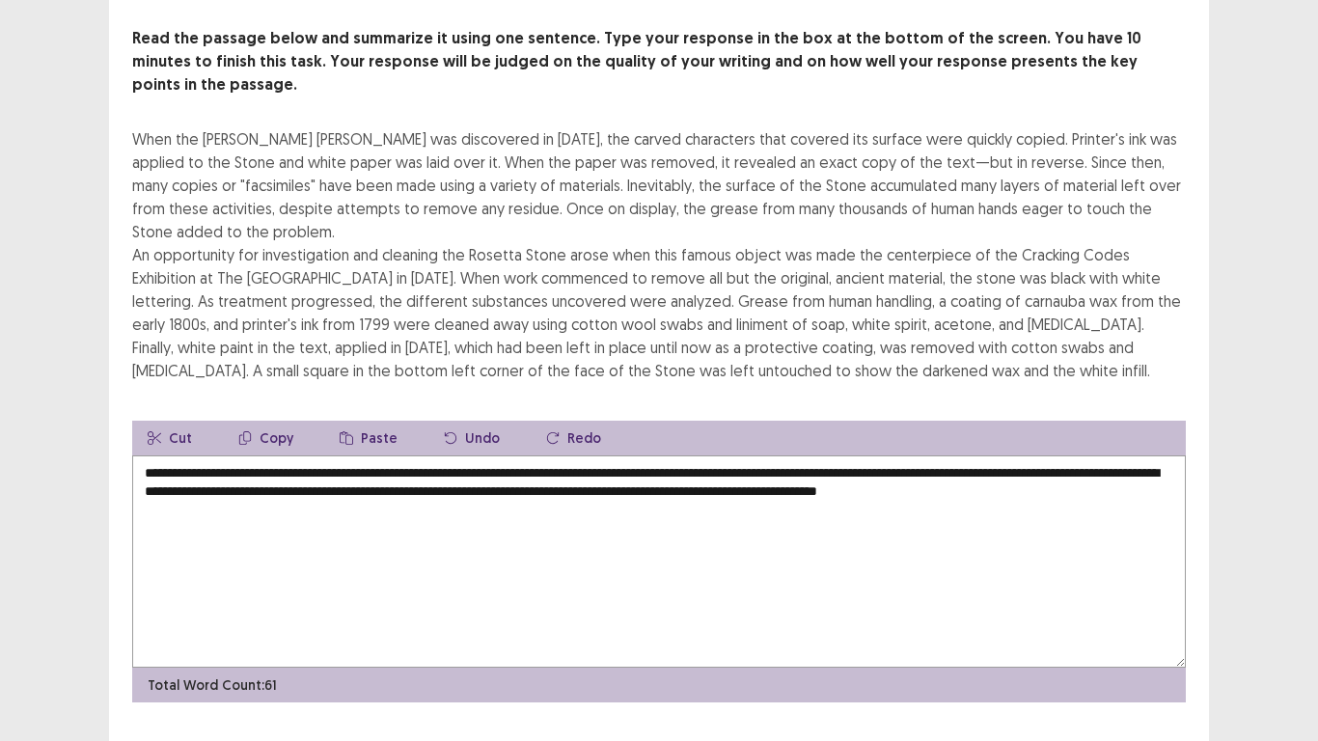
type textarea "**********"
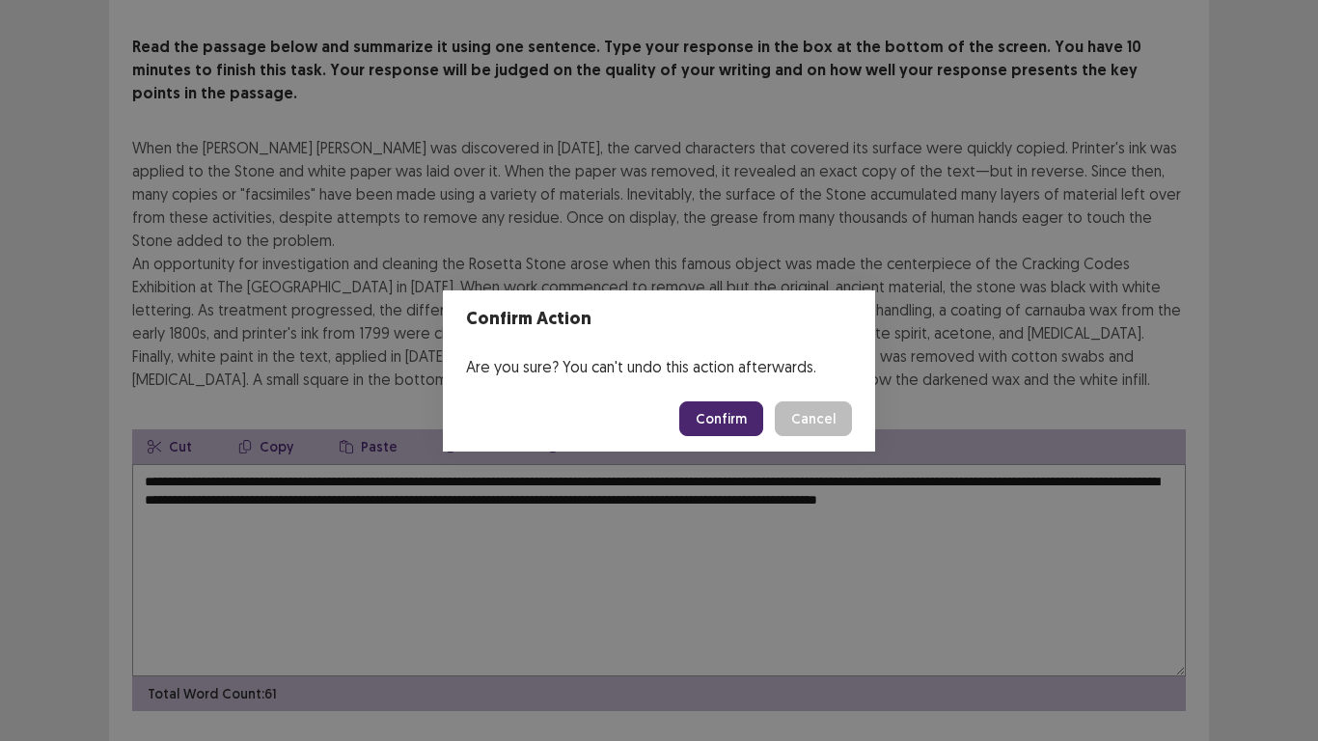
click at [733, 421] on button "Confirm" at bounding box center [721, 418] width 84 height 35
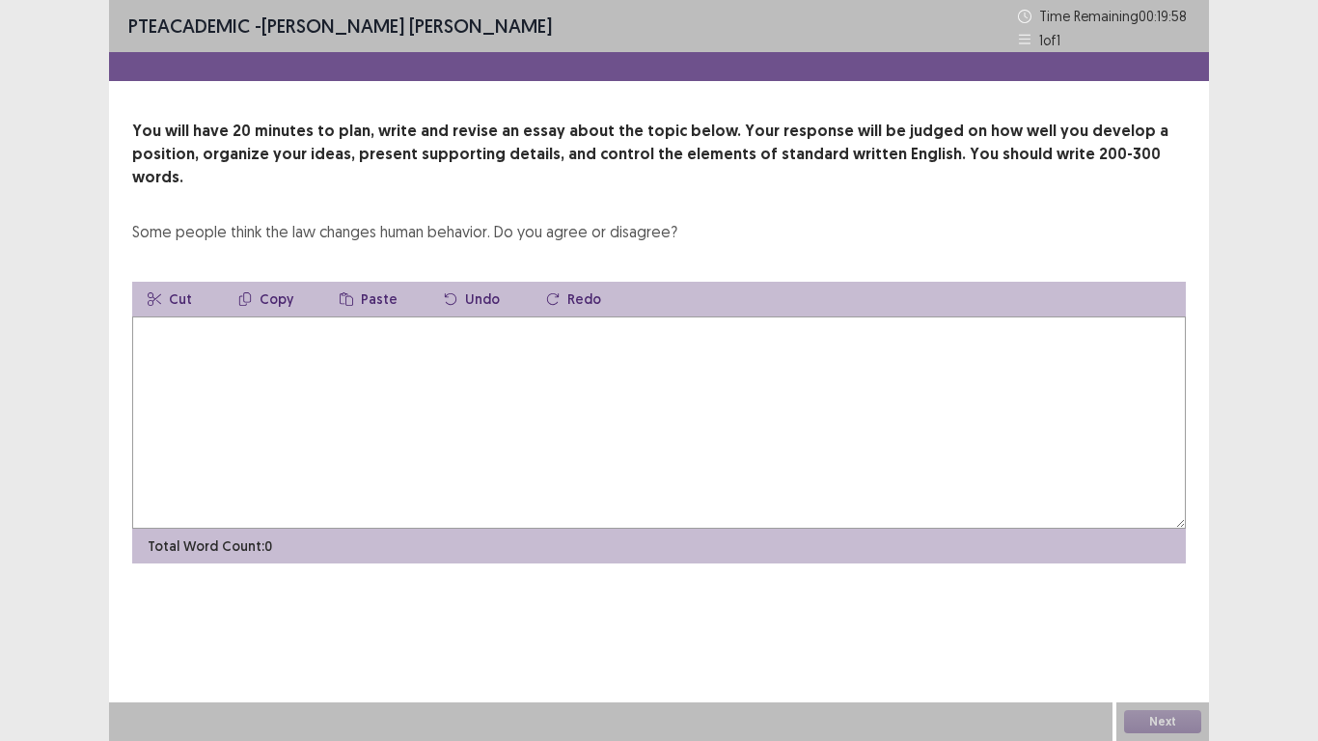
click at [611, 415] on textarea at bounding box center [659, 422] width 1054 height 212
click at [234, 316] on textarea "**********" at bounding box center [659, 422] width 1054 height 212
click at [542, 316] on textarea "**********" at bounding box center [659, 422] width 1054 height 212
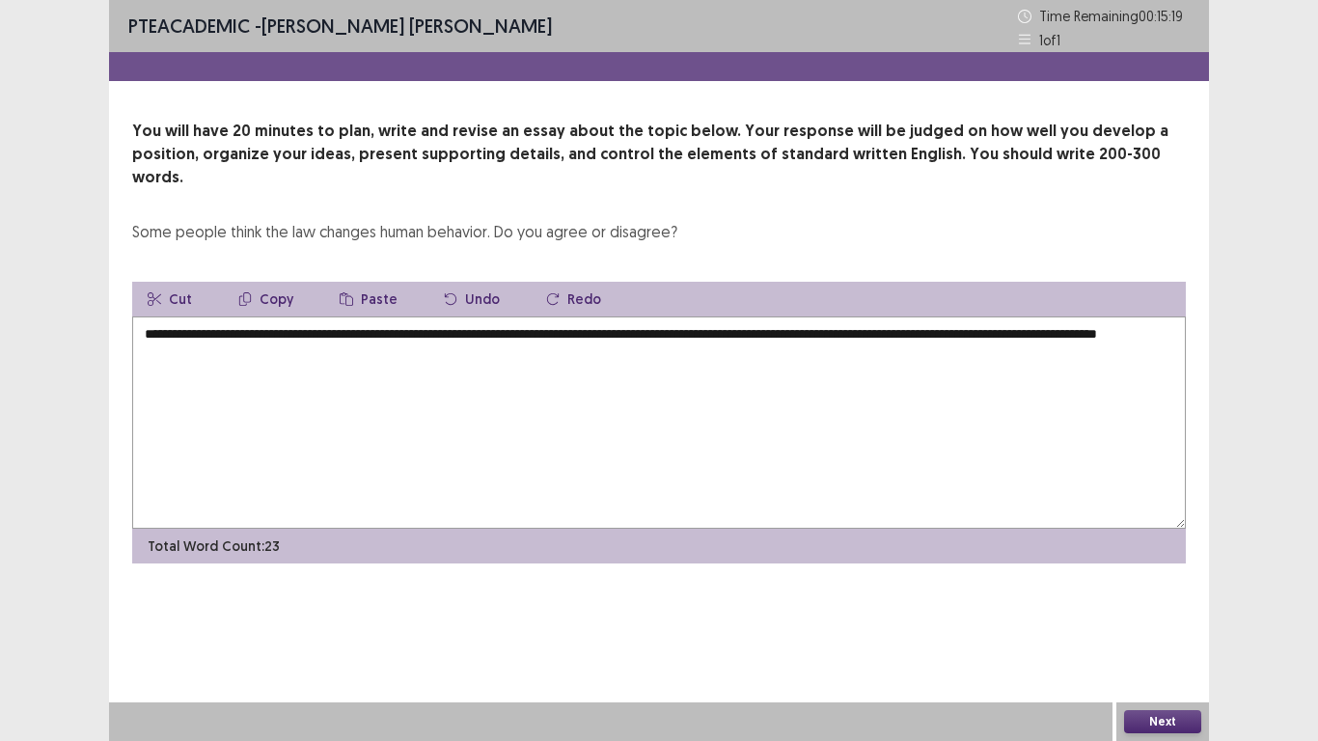
click at [991, 316] on textarea "**********" at bounding box center [659, 422] width 1054 height 212
click at [459, 332] on textarea "**********" at bounding box center [659, 422] width 1054 height 212
click at [692, 329] on textarea "**********" at bounding box center [659, 422] width 1054 height 212
click at [976, 316] on textarea "**********" at bounding box center [659, 422] width 1054 height 212
click at [977, 325] on textarea "**********" at bounding box center [659, 422] width 1054 height 212
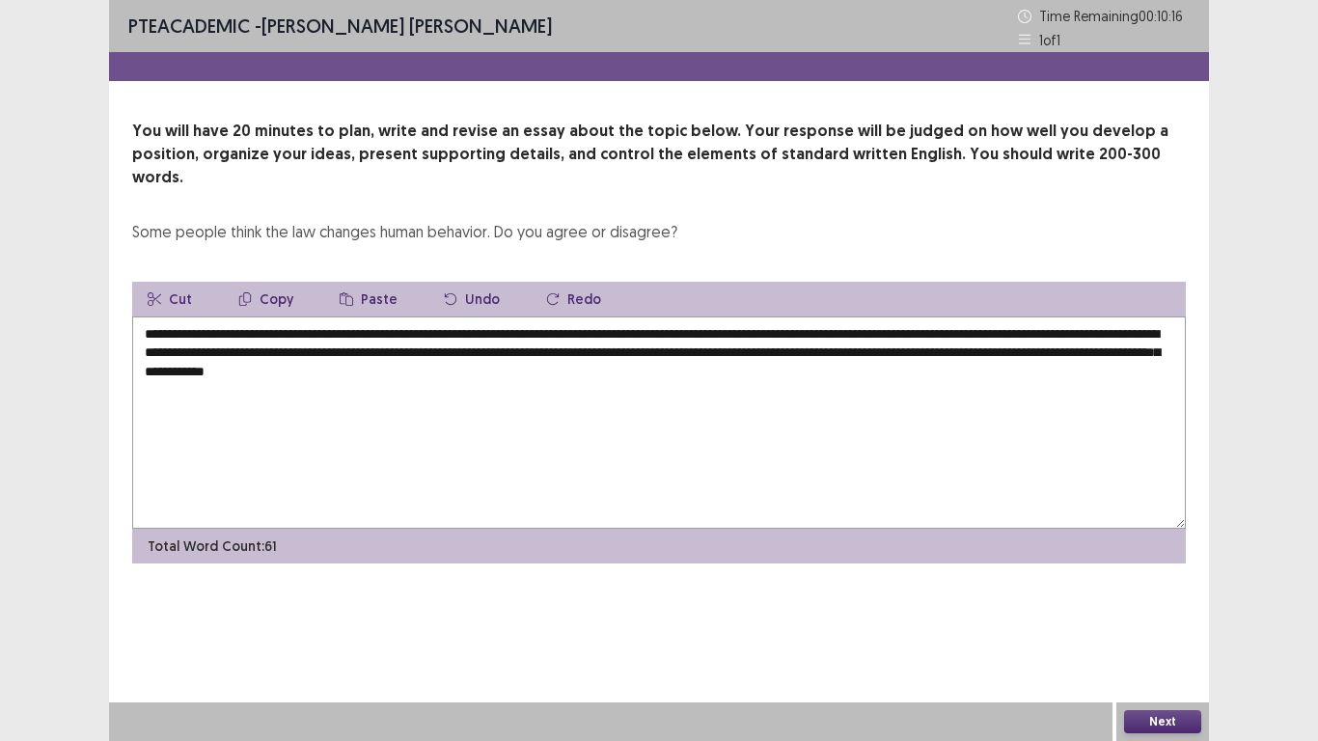
click at [434, 350] on textarea "**********" at bounding box center [659, 422] width 1054 height 212
click at [466, 353] on textarea "**********" at bounding box center [659, 422] width 1054 height 212
click at [773, 371] on textarea "**********" at bounding box center [659, 422] width 1054 height 212
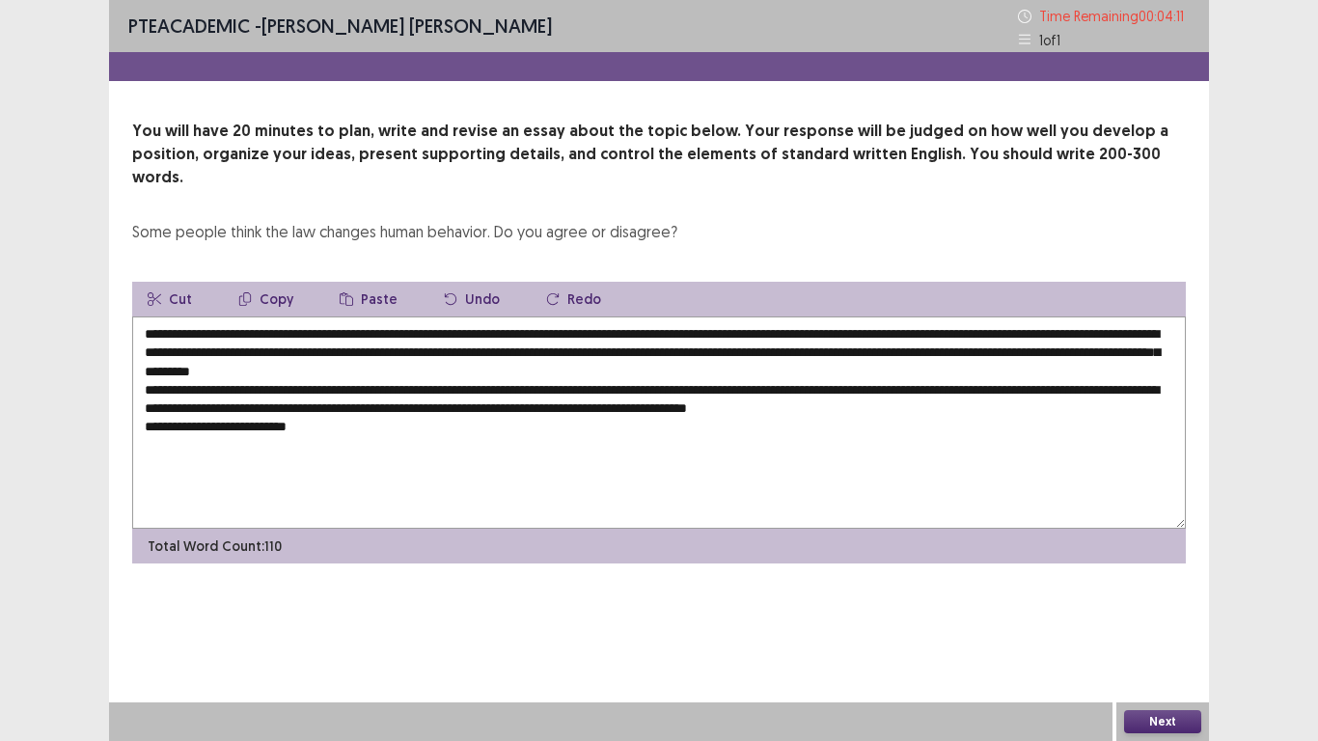
click at [820, 329] on textarea "**********" at bounding box center [659, 422] width 1054 height 212
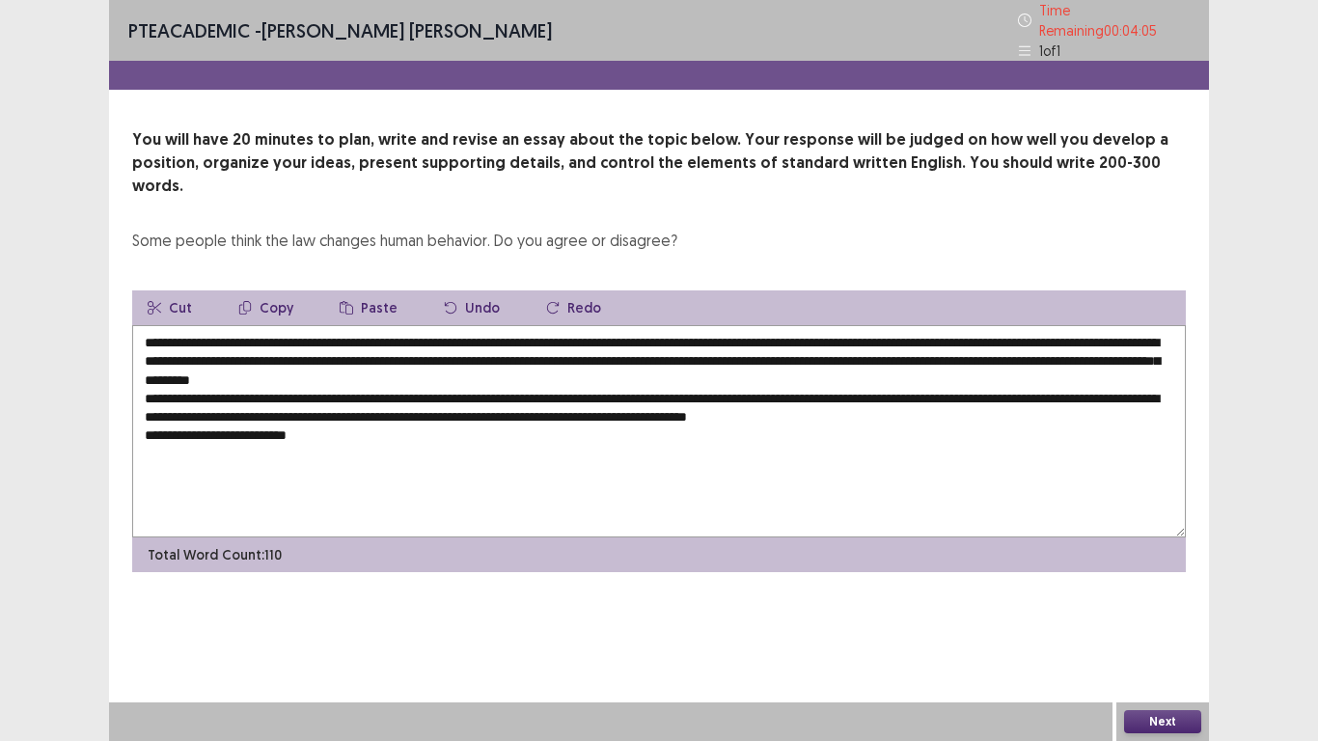
drag, startPoint x: 689, startPoint y: 332, endPoint x: 975, endPoint y: 327, distance: 285.6
click at [975, 327] on textarea "**********" at bounding box center [659, 431] width 1054 height 212
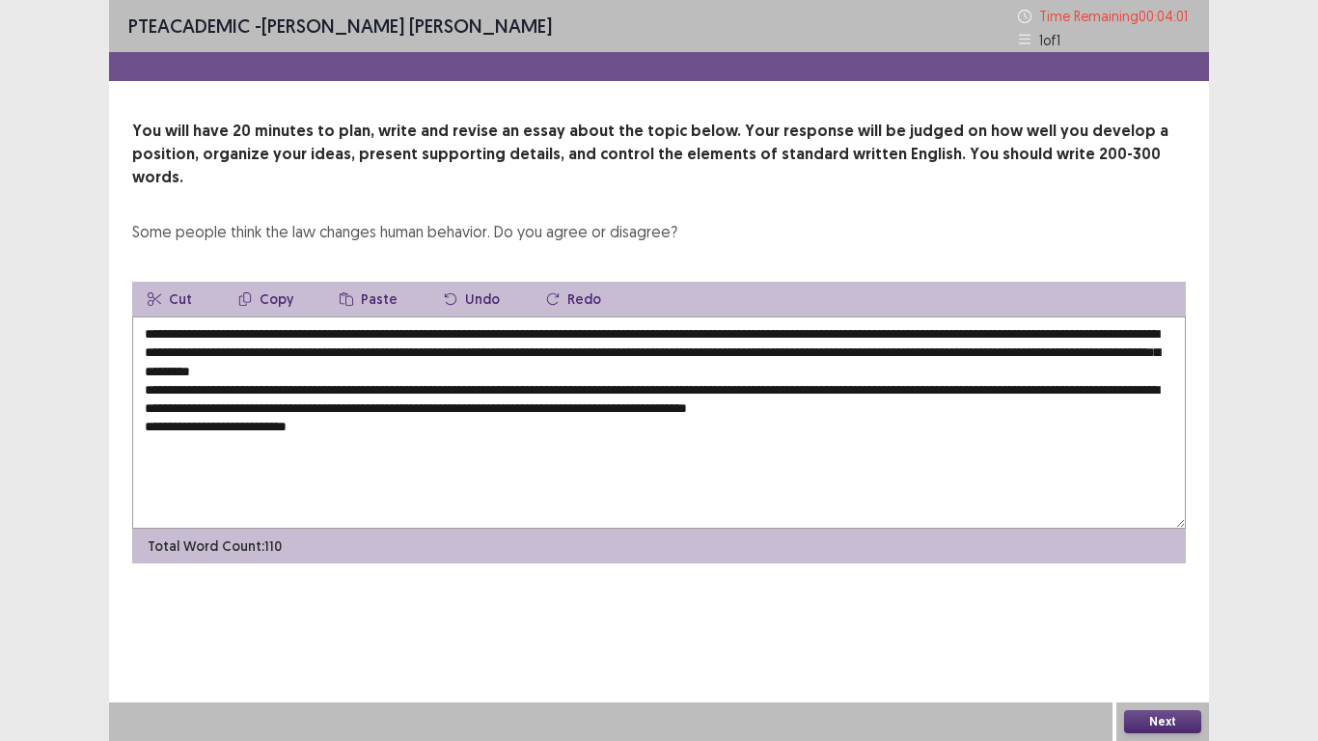
click at [395, 401] on textarea "**********" at bounding box center [659, 422] width 1054 height 212
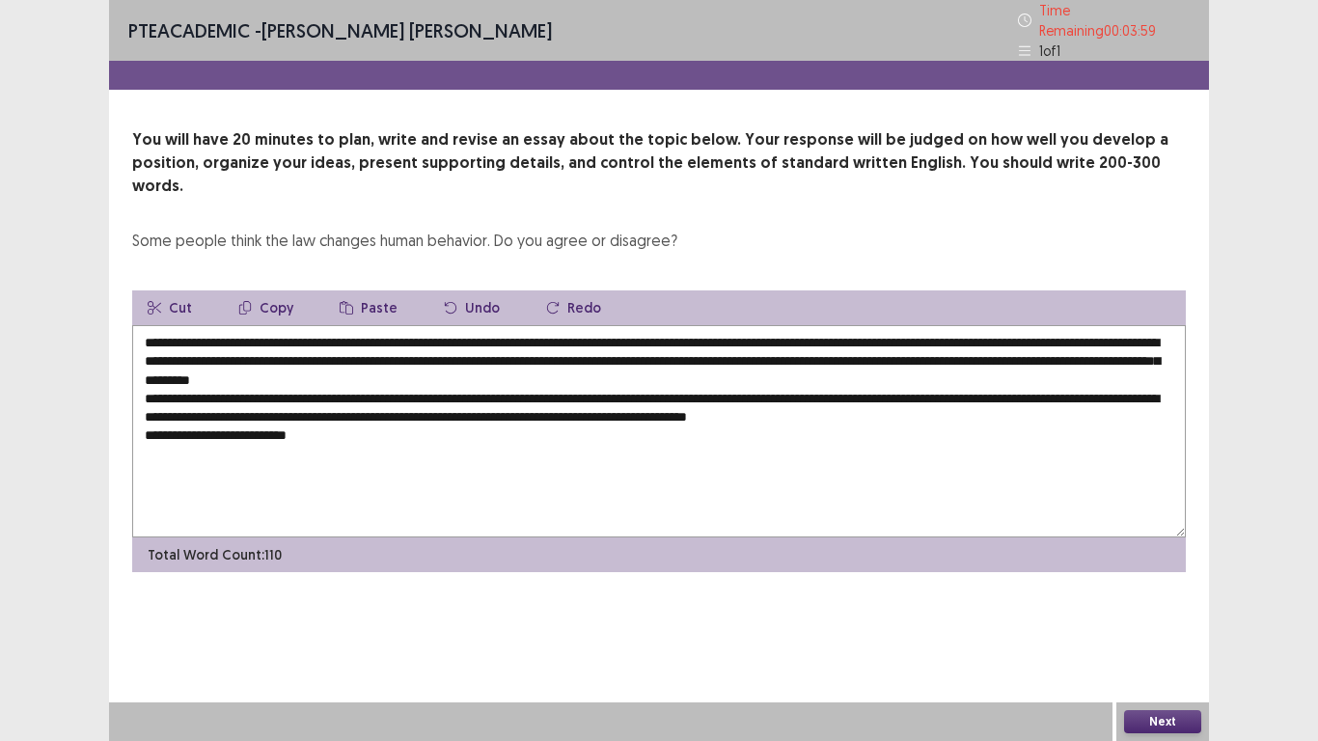
click at [364, 290] on button "Paste" at bounding box center [368, 307] width 89 height 35
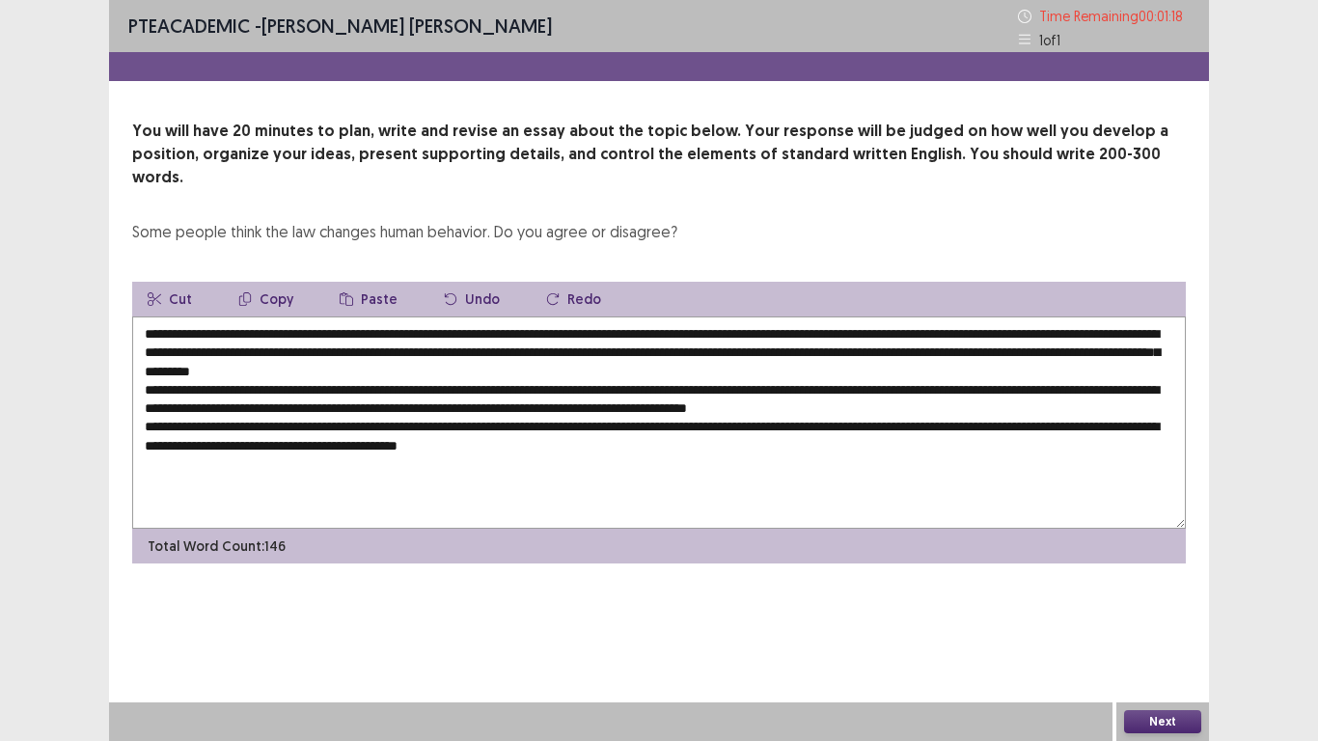
drag, startPoint x: 342, startPoint y: 309, endPoint x: 516, endPoint y: 302, distance: 174.8
click at [516, 316] on textarea "**********" at bounding box center [659, 422] width 1054 height 212
click at [675, 424] on textarea "**********" at bounding box center [659, 422] width 1054 height 212
paste textarea "**********"
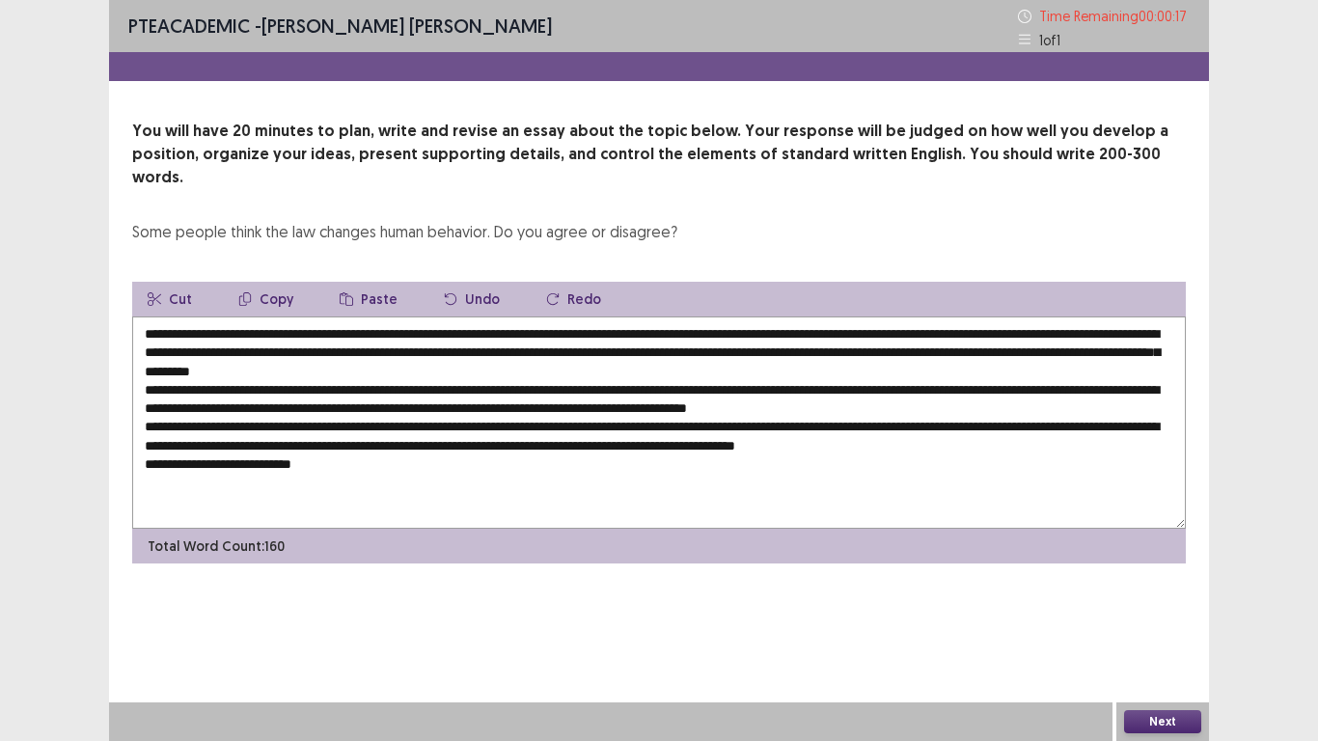
drag, startPoint x: 463, startPoint y: 328, endPoint x: 977, endPoint y: 334, distance: 514.3
click at [977, 334] on textarea at bounding box center [659, 422] width 1054 height 212
click at [274, 282] on button "Copy" at bounding box center [266, 299] width 86 height 35
click at [330, 443] on textarea at bounding box center [659, 422] width 1054 height 212
paste textarea "**********"
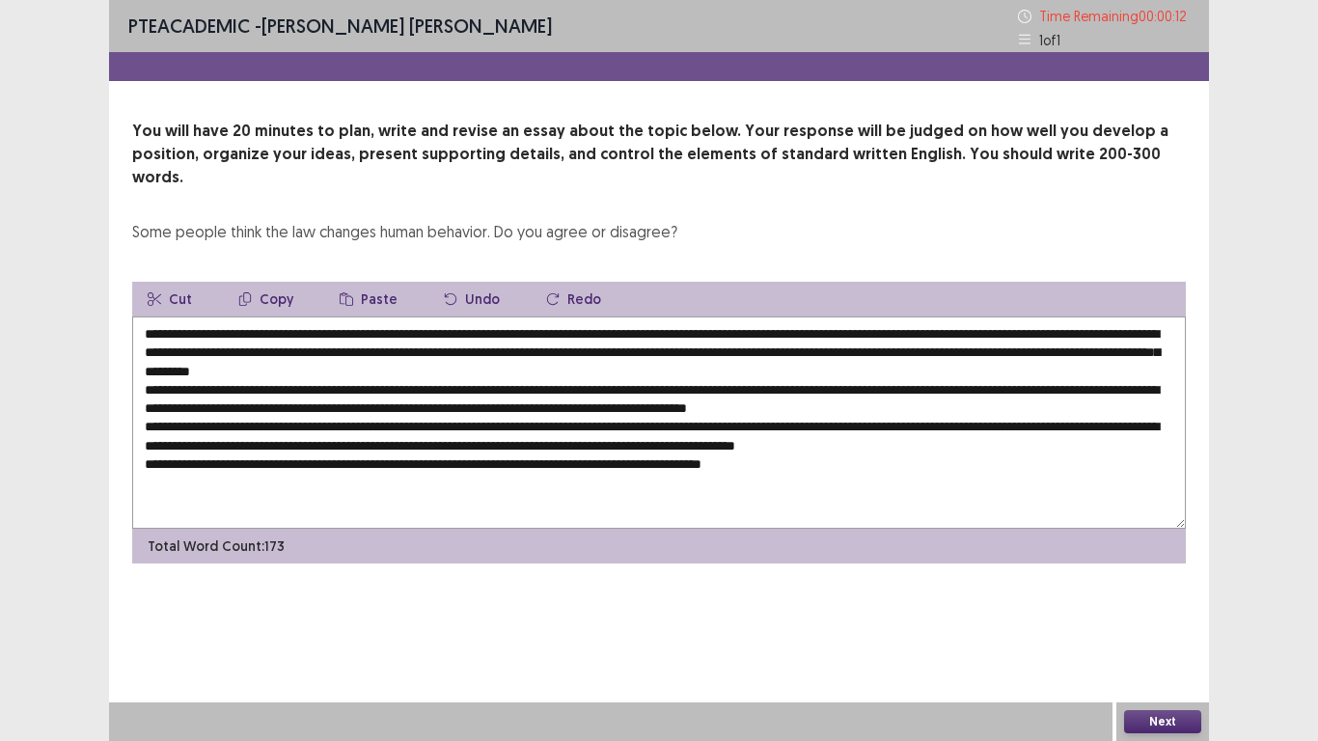
click at [330, 443] on textarea at bounding box center [659, 422] width 1054 height 212
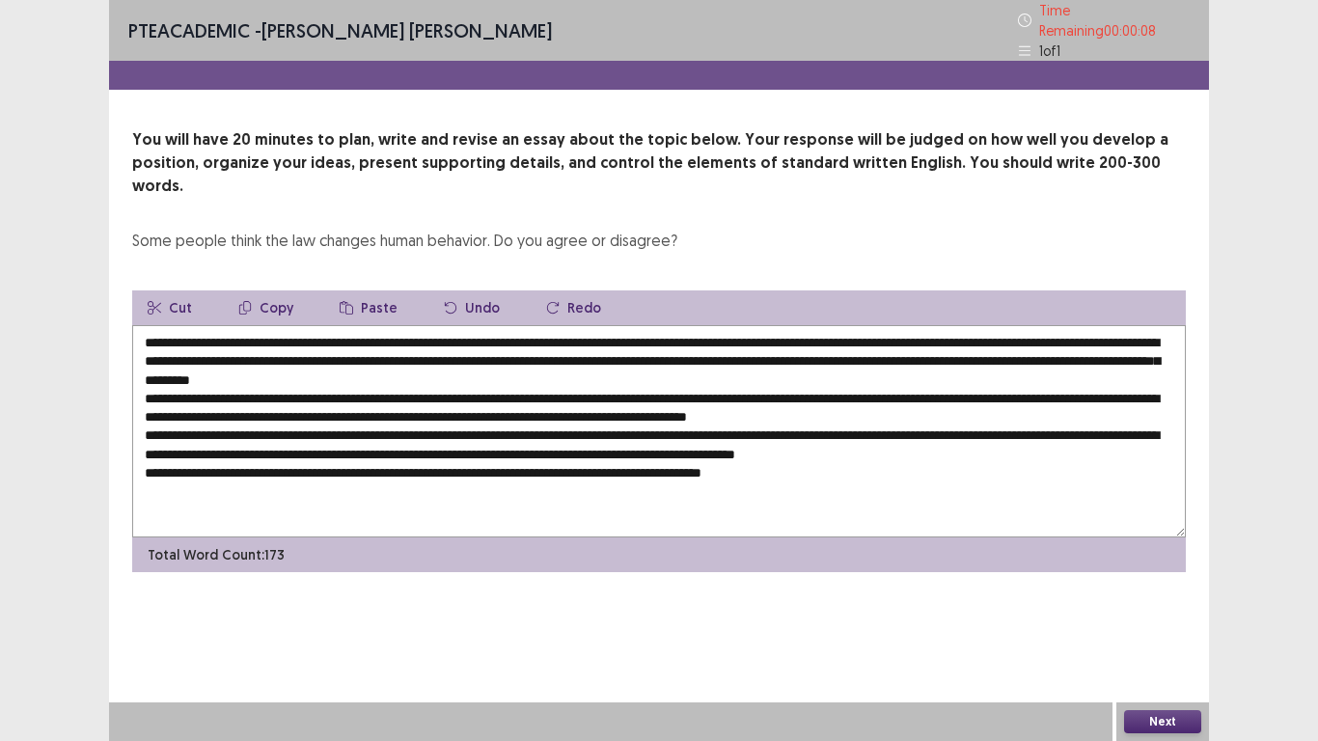
click at [886, 449] on textarea at bounding box center [659, 431] width 1054 height 212
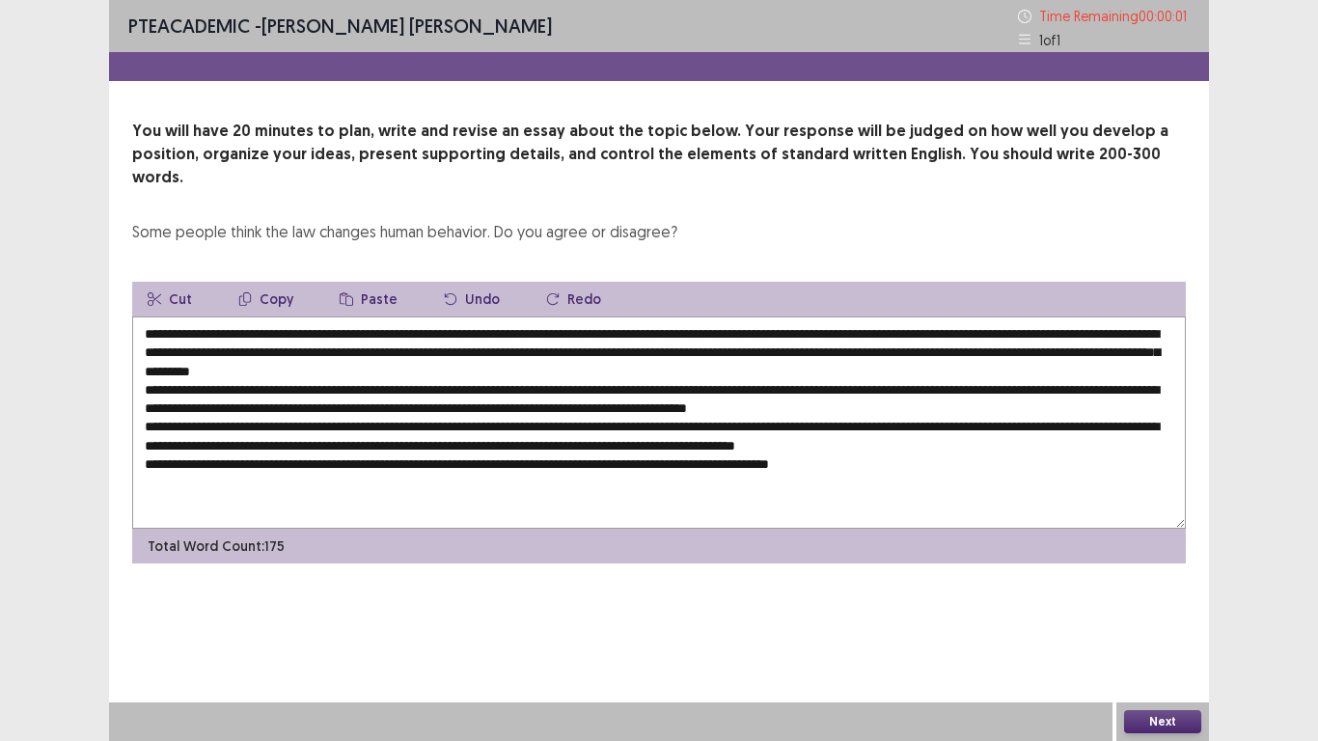
type textarea "**********"
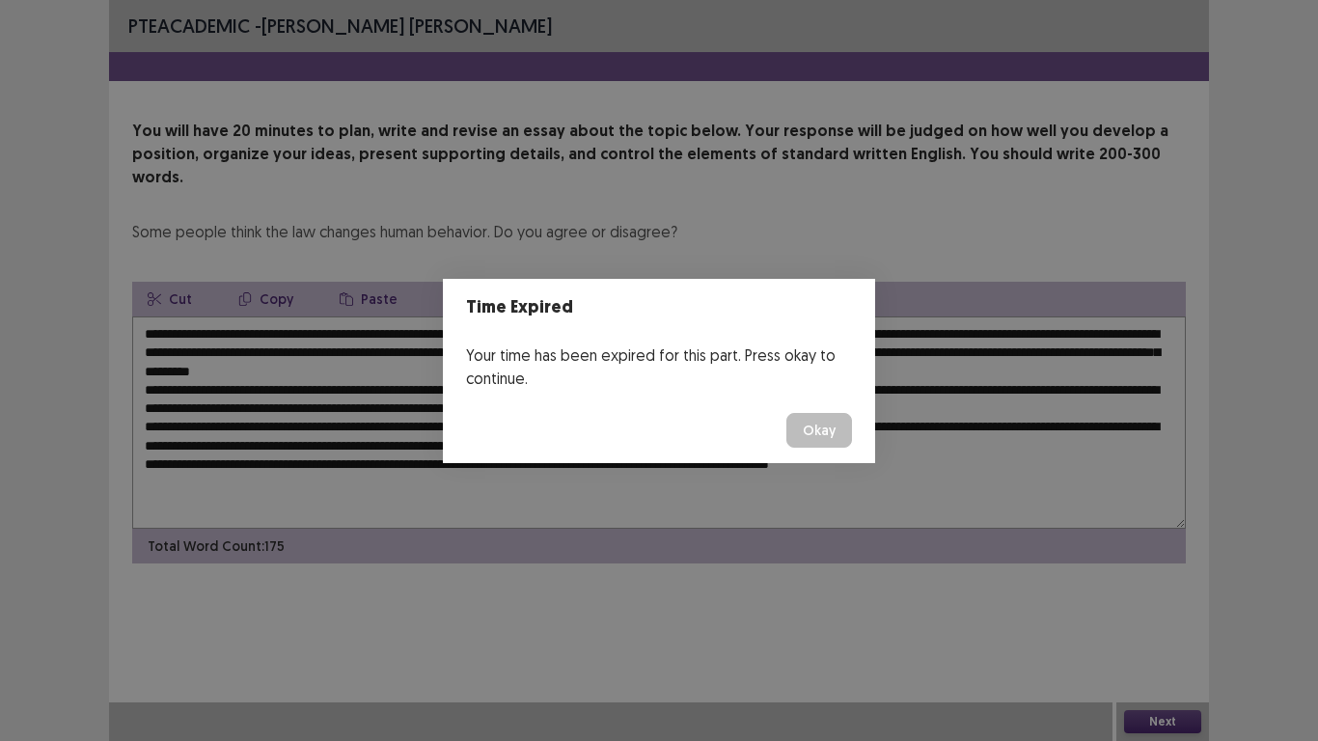
click at [827, 419] on button "Okay" at bounding box center [819, 430] width 66 height 35
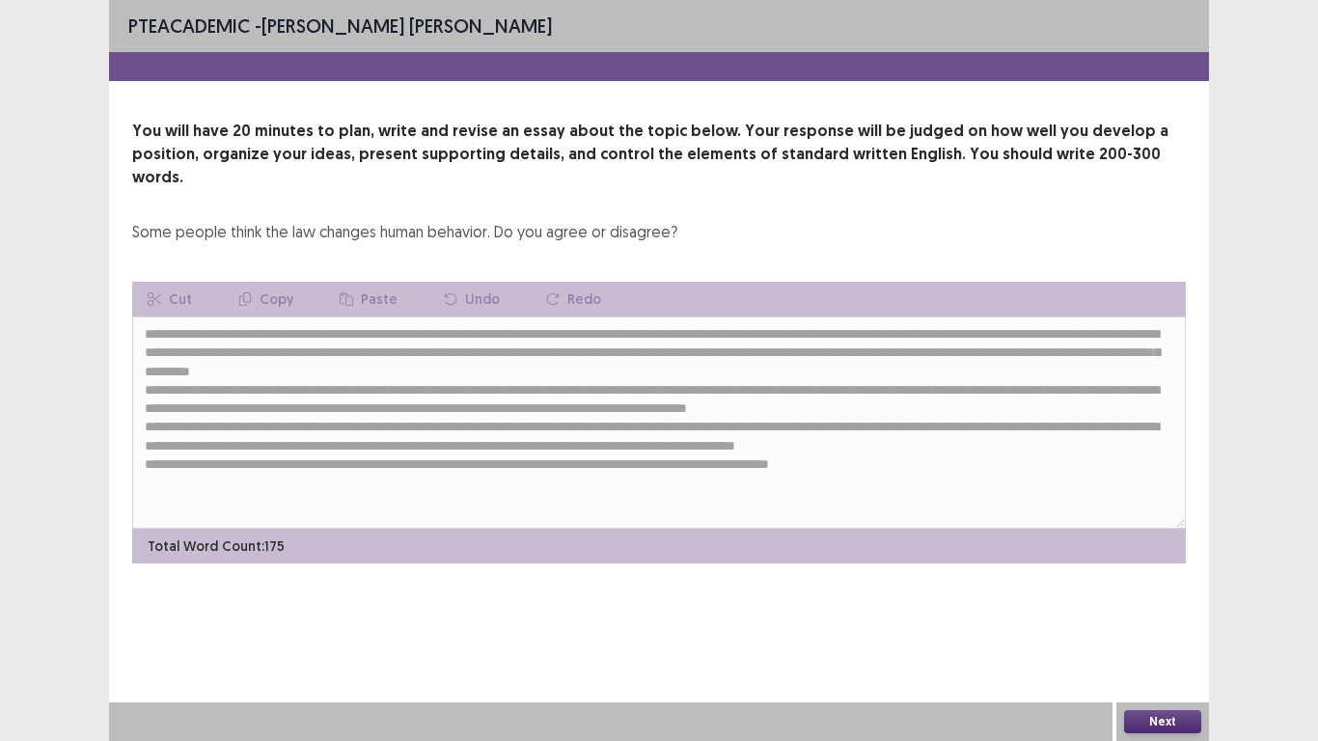
click at [1159, 577] on button "Next" at bounding box center [1162, 721] width 77 height 23
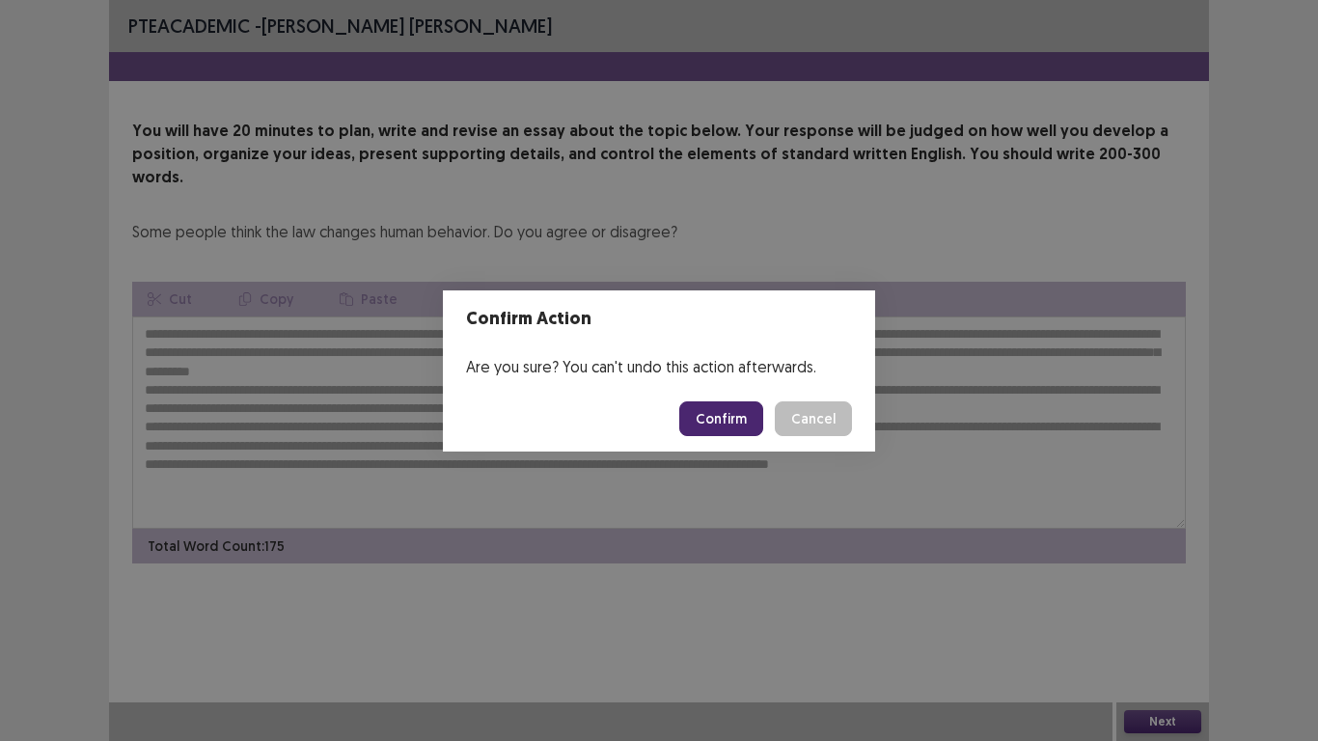
click at [745, 425] on button "Confirm" at bounding box center [721, 418] width 84 height 35
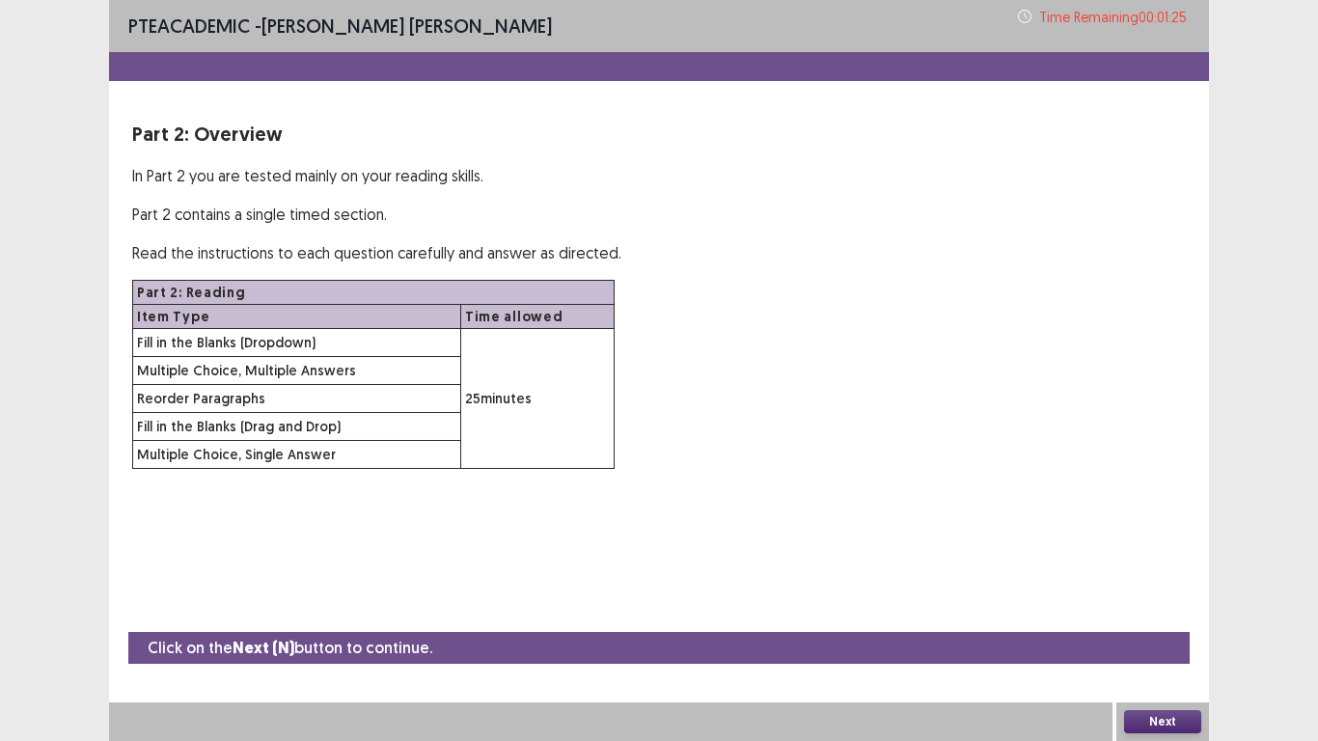
click at [1149, 577] on button "Next" at bounding box center [1162, 721] width 77 height 23
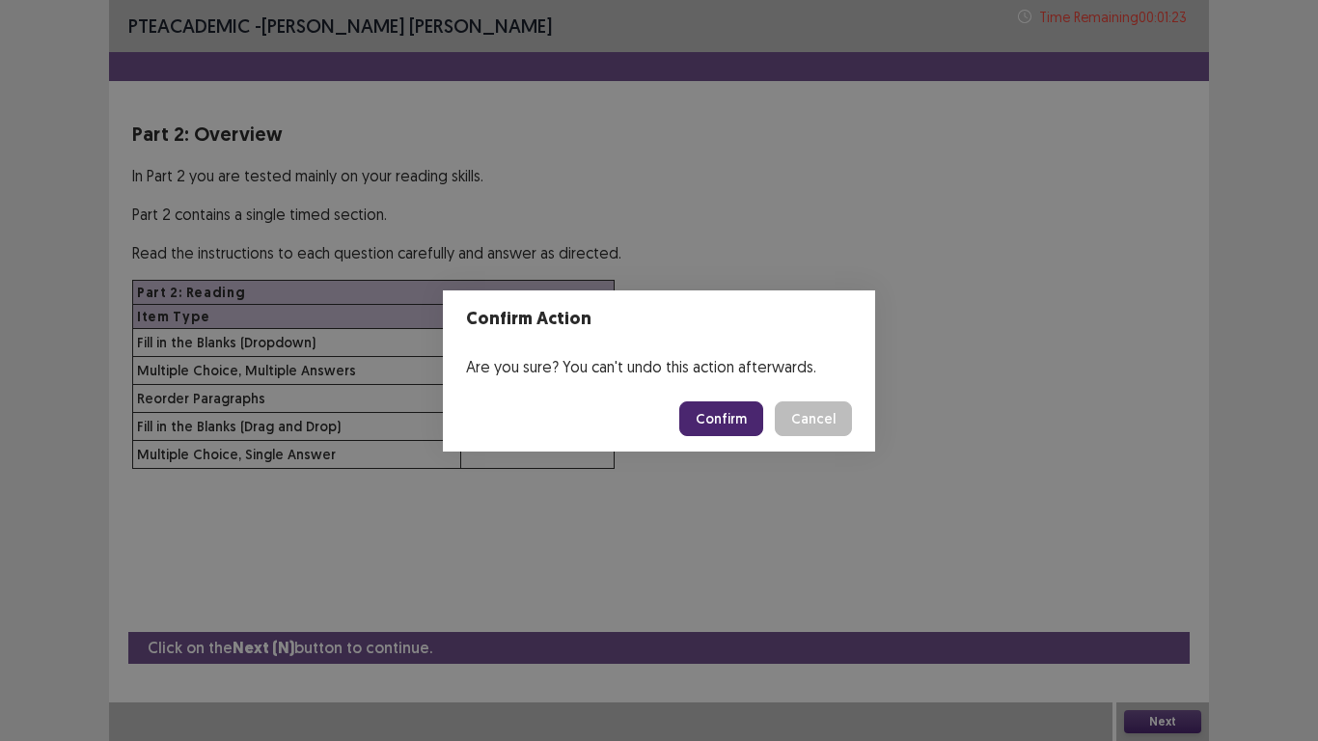
click at [729, 429] on button "Confirm" at bounding box center [721, 418] width 84 height 35
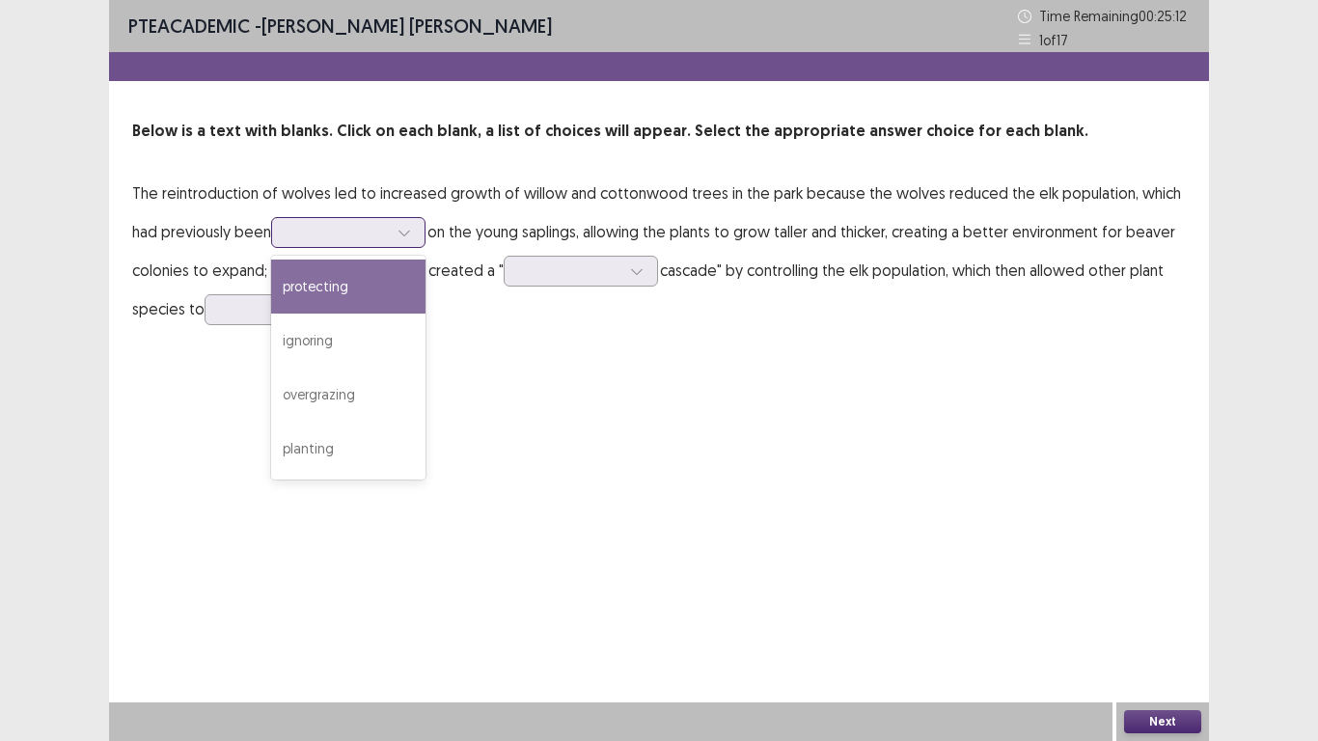
click at [408, 237] on icon at bounding box center [405, 233] width 14 height 14
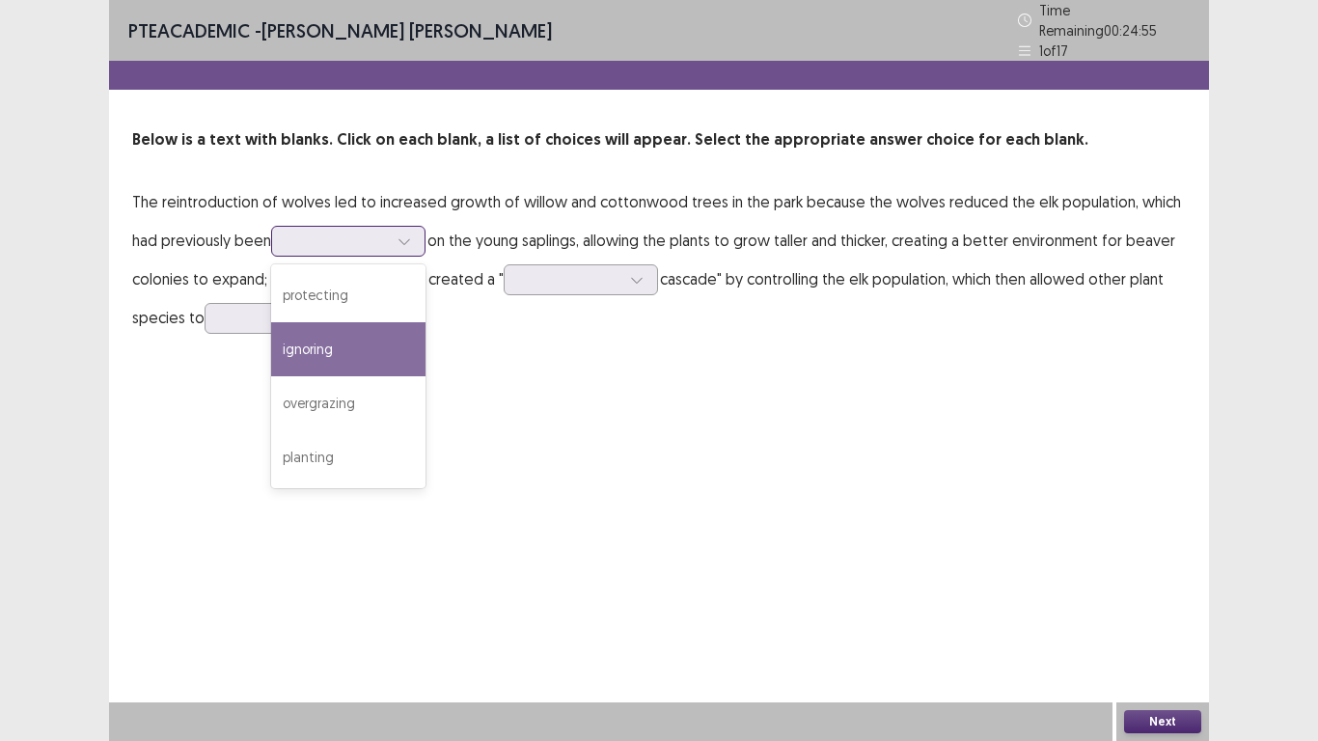
click at [338, 346] on div "ignoring" at bounding box center [348, 349] width 154 height 54
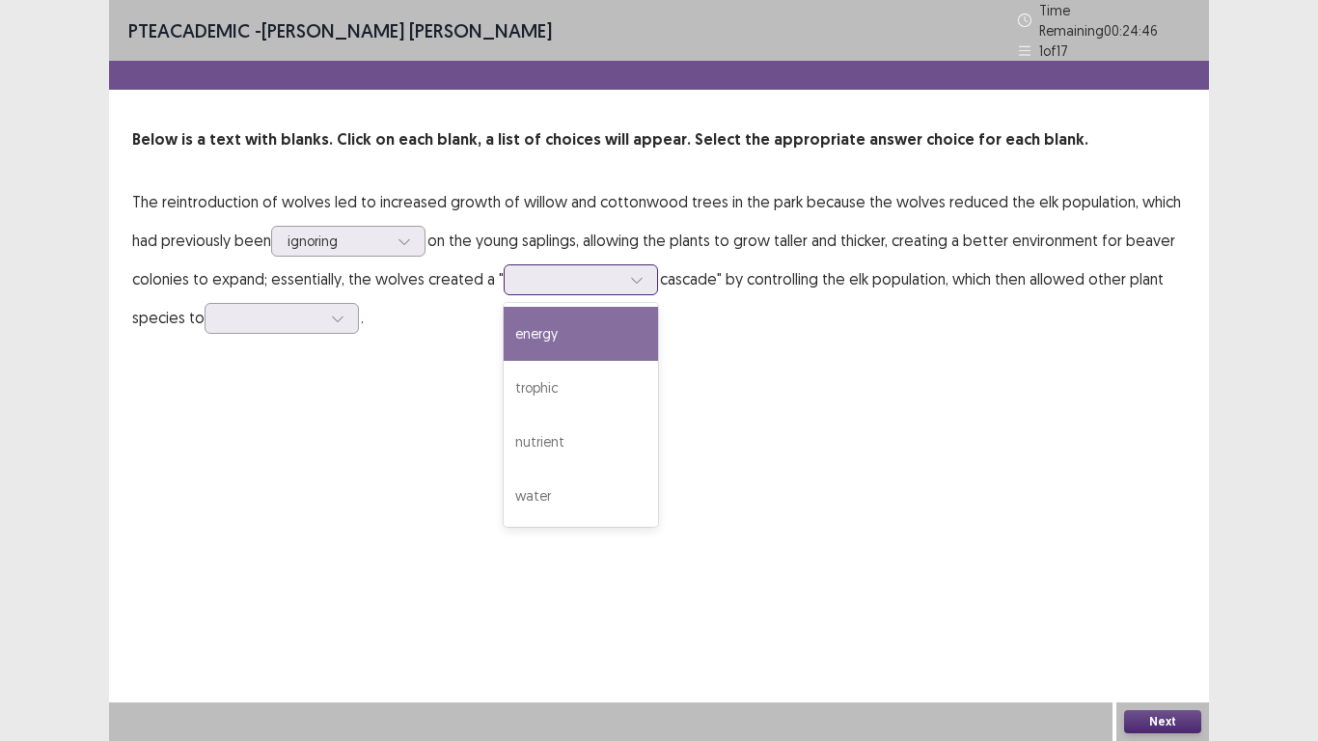
click at [630, 277] on icon at bounding box center [637, 280] width 14 height 14
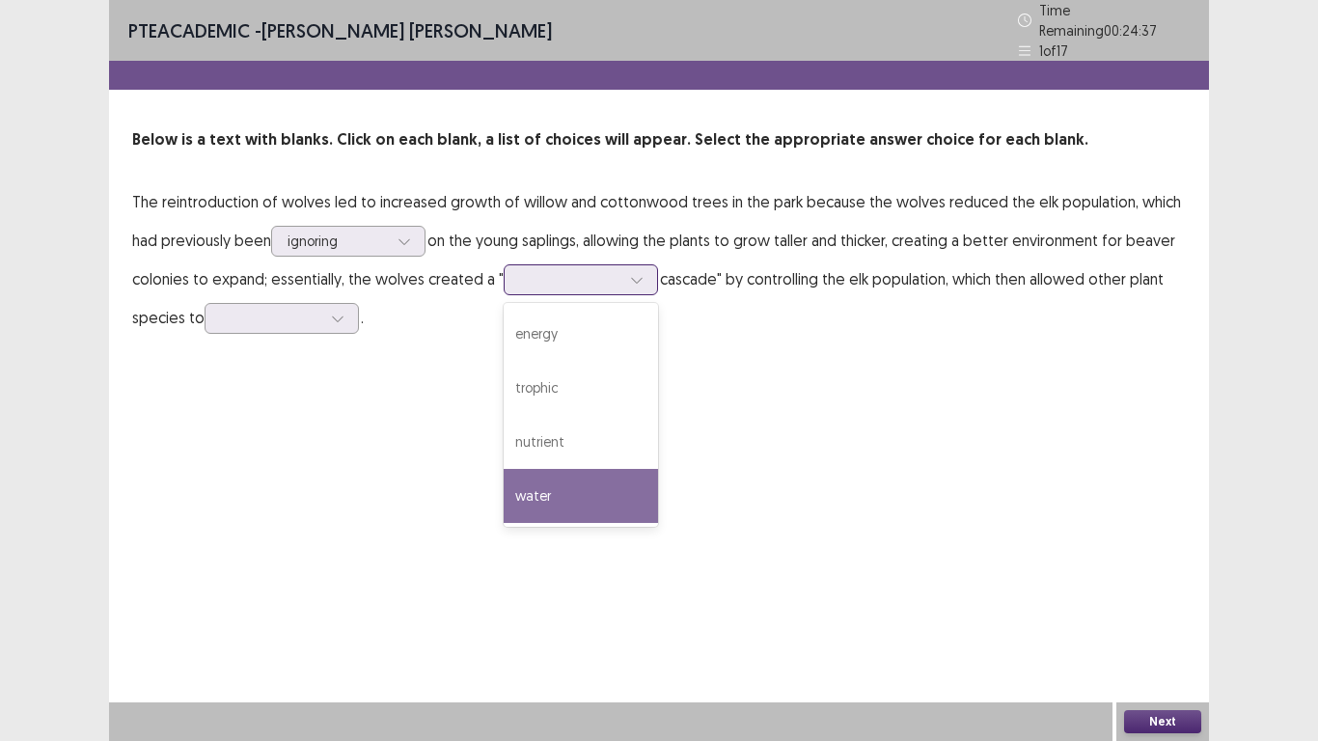
click at [555, 471] on div "water" at bounding box center [581, 496] width 154 height 54
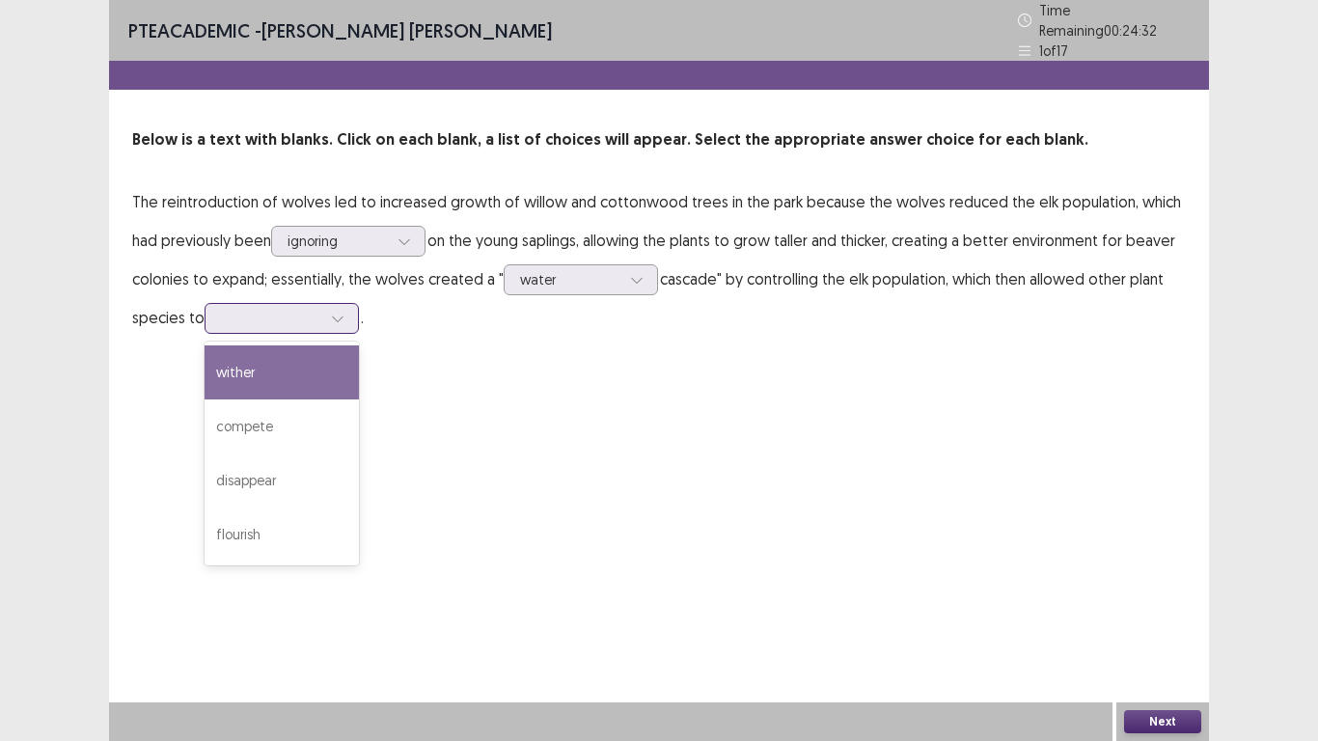
click at [325, 317] on div at bounding box center [337, 318] width 29 height 29
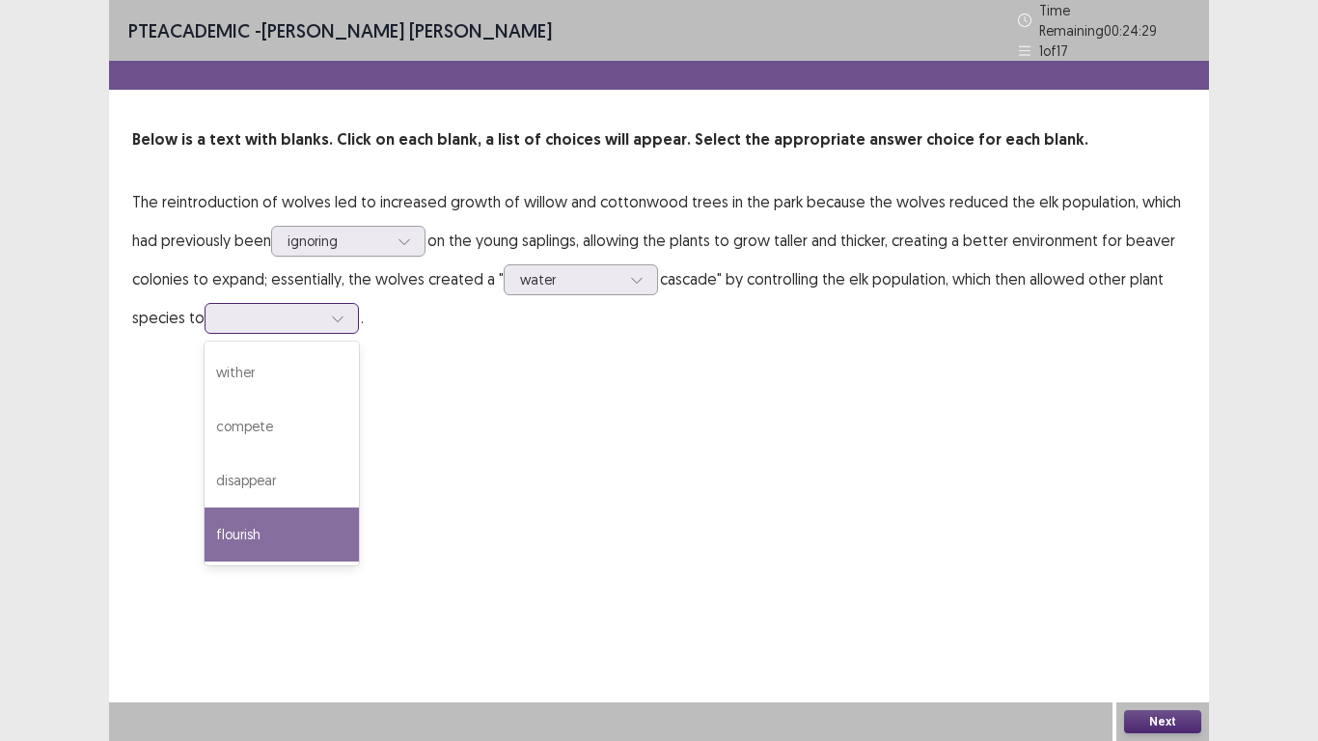
click at [253, 537] on div "flourish" at bounding box center [282, 535] width 154 height 54
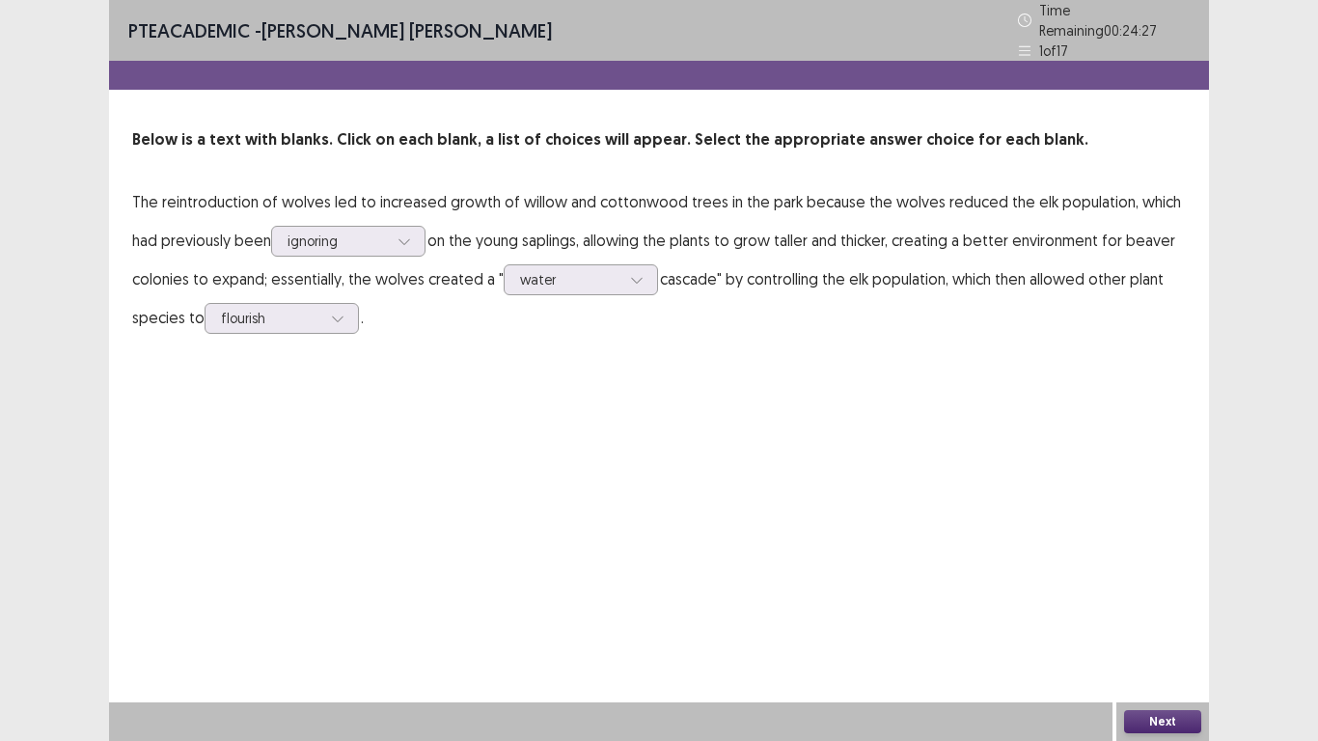
click at [1141, 577] on button "Next" at bounding box center [1162, 721] width 77 height 23
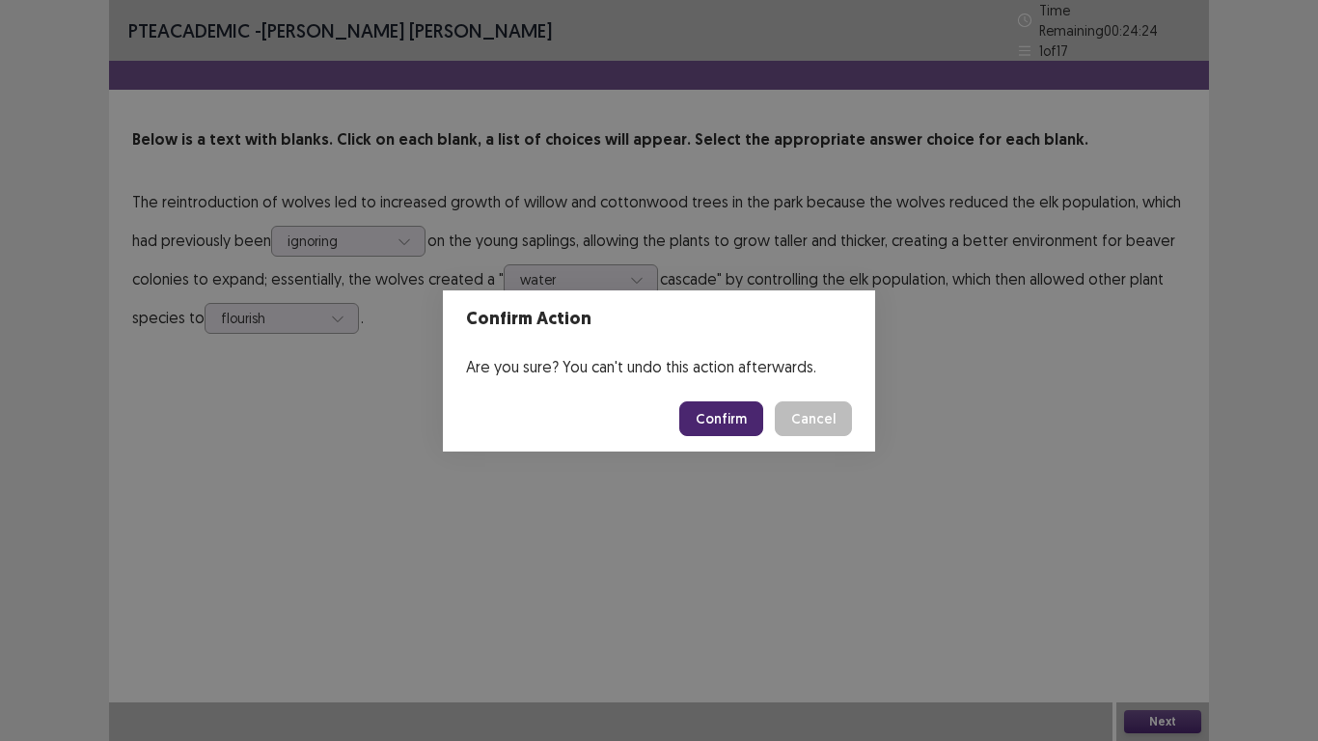
click at [727, 412] on button "Confirm" at bounding box center [721, 418] width 84 height 35
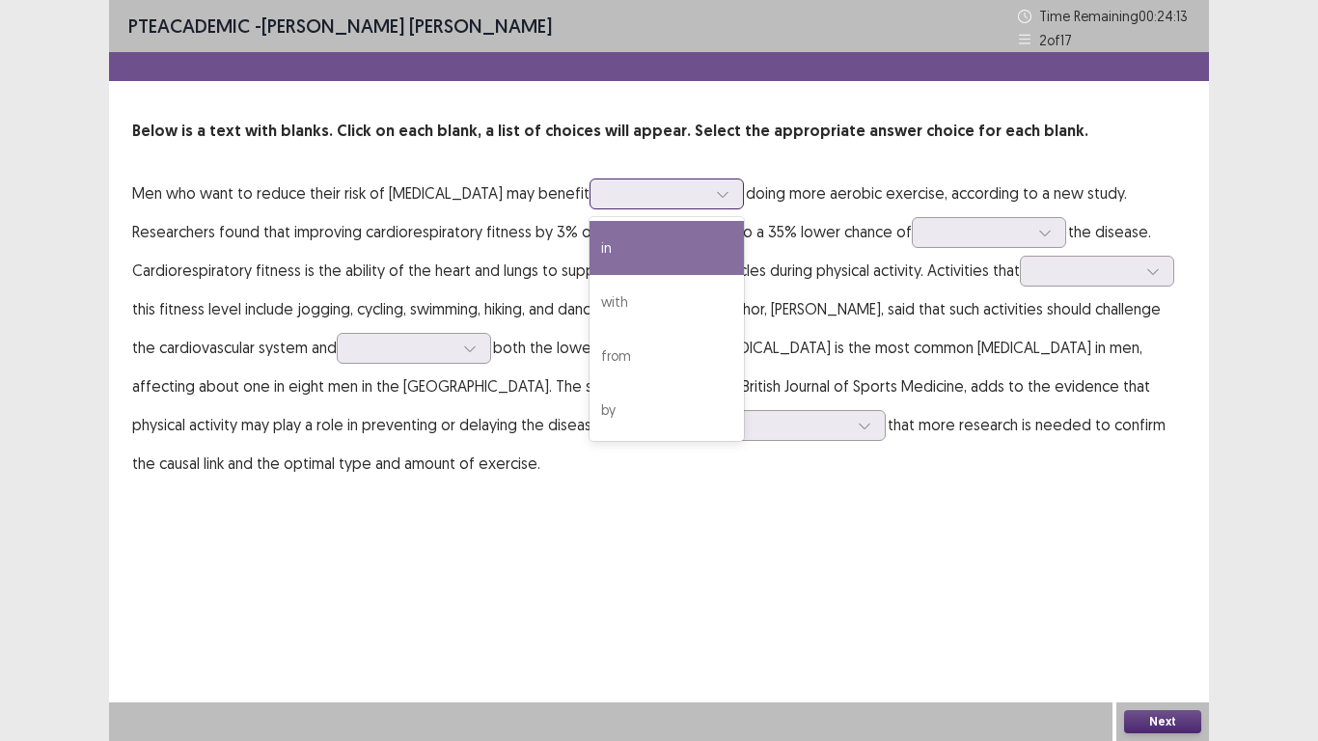
click at [709, 202] on div at bounding box center [722, 193] width 29 height 29
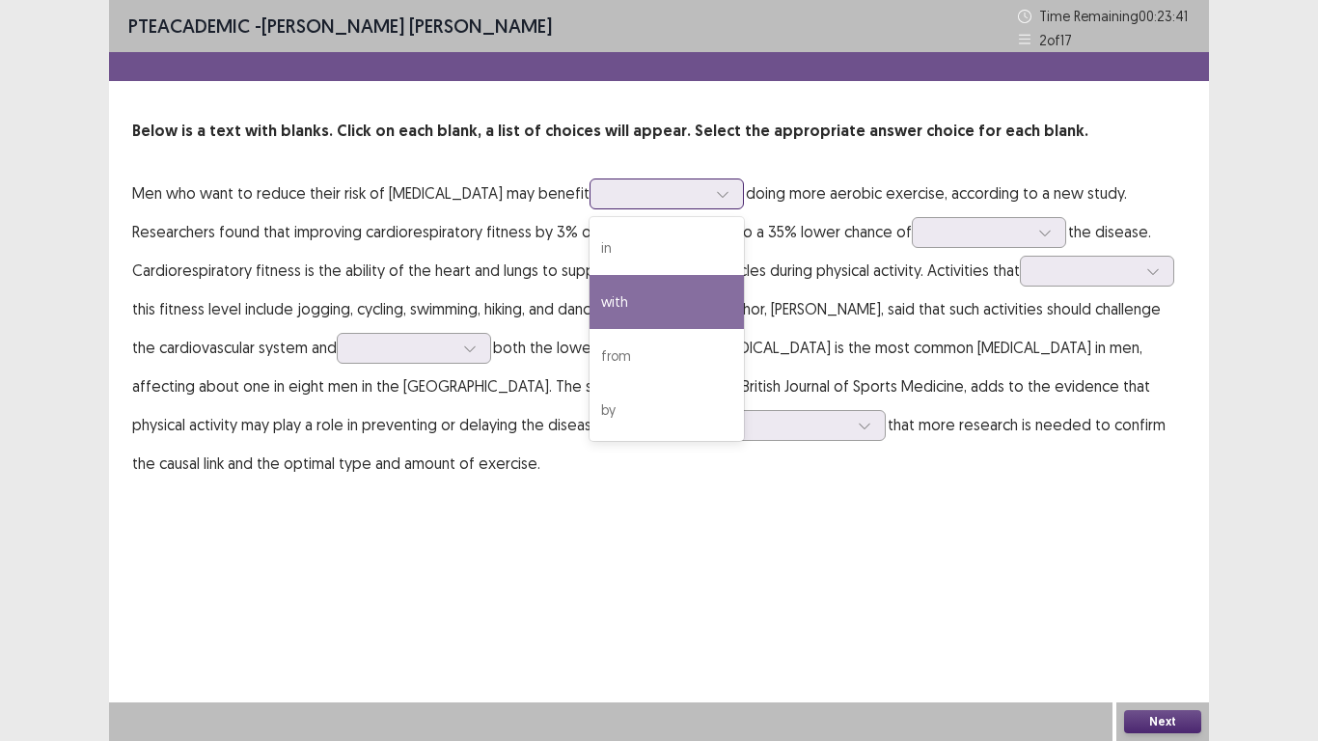
click at [695, 320] on div "with" at bounding box center [667, 302] width 154 height 54
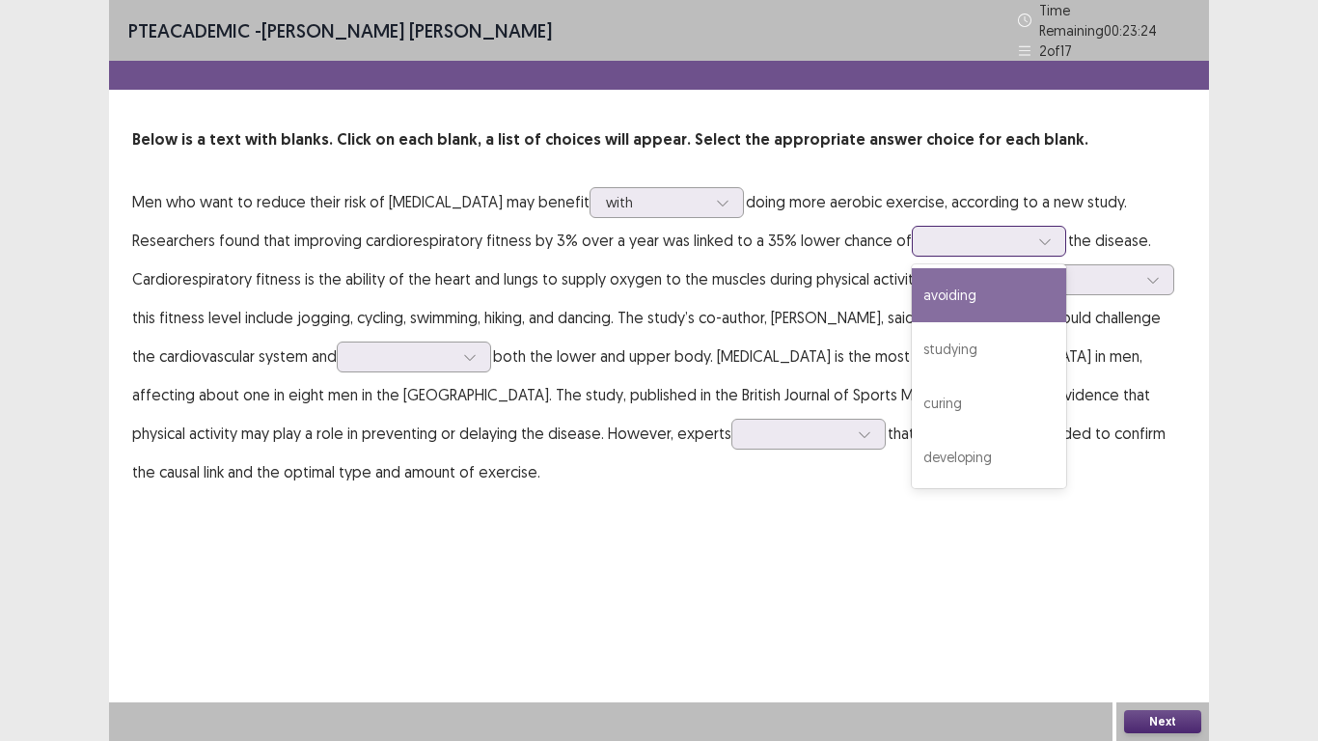
click at [1042, 234] on icon at bounding box center [1045, 241] width 14 height 14
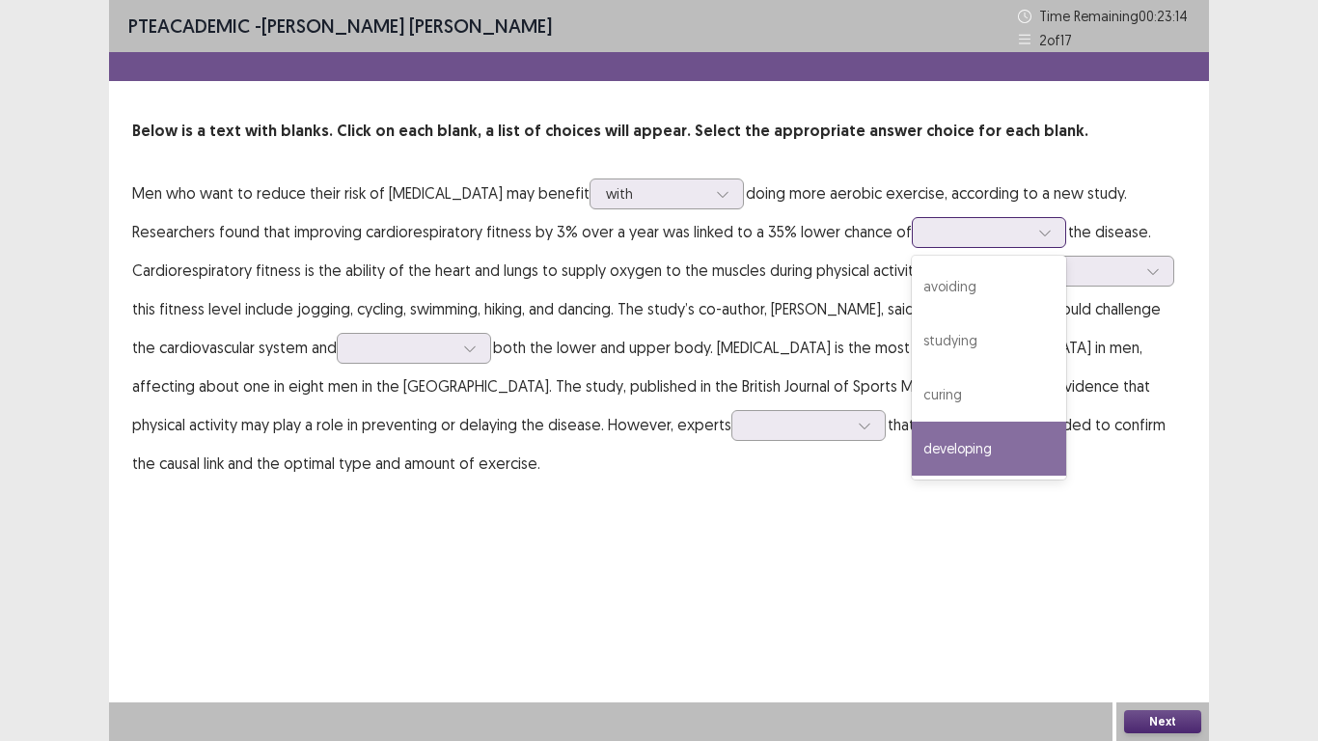
click at [1006, 426] on div "developing" at bounding box center [989, 449] width 154 height 54
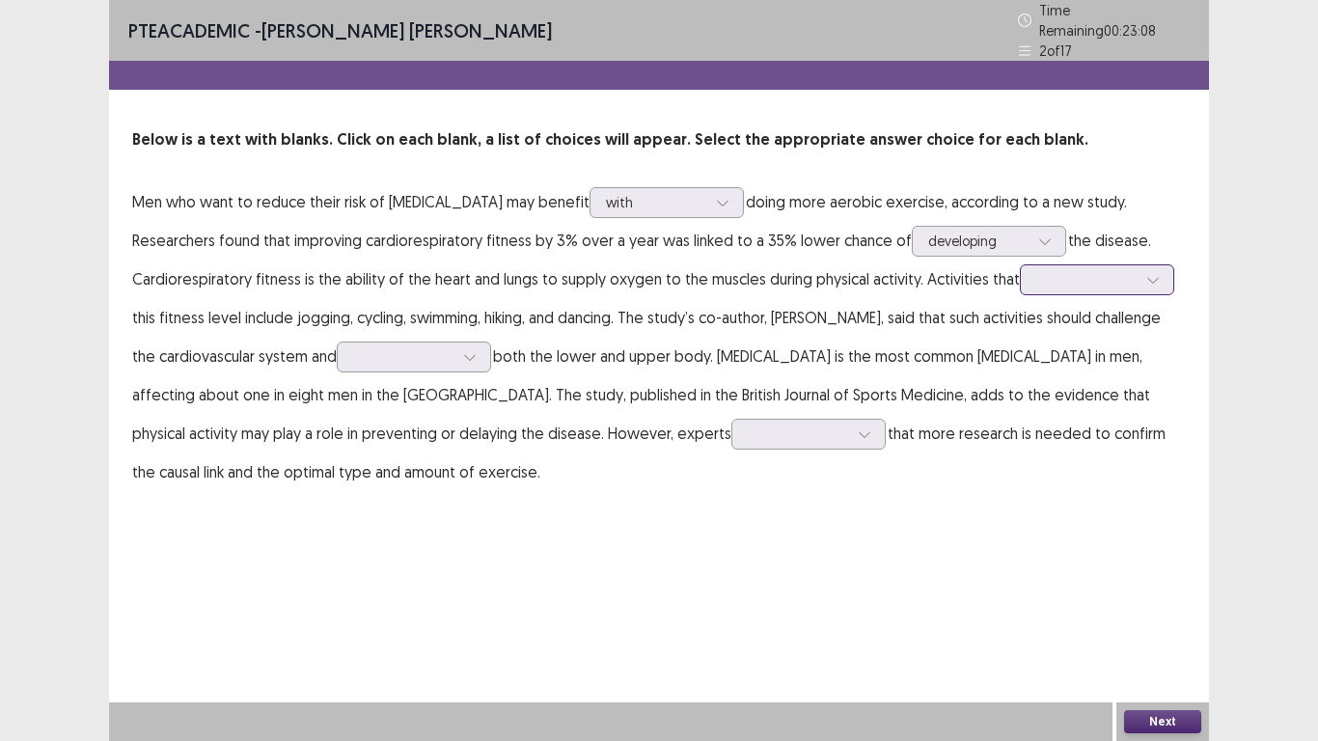
click at [1139, 274] on div at bounding box center [1153, 279] width 29 height 29
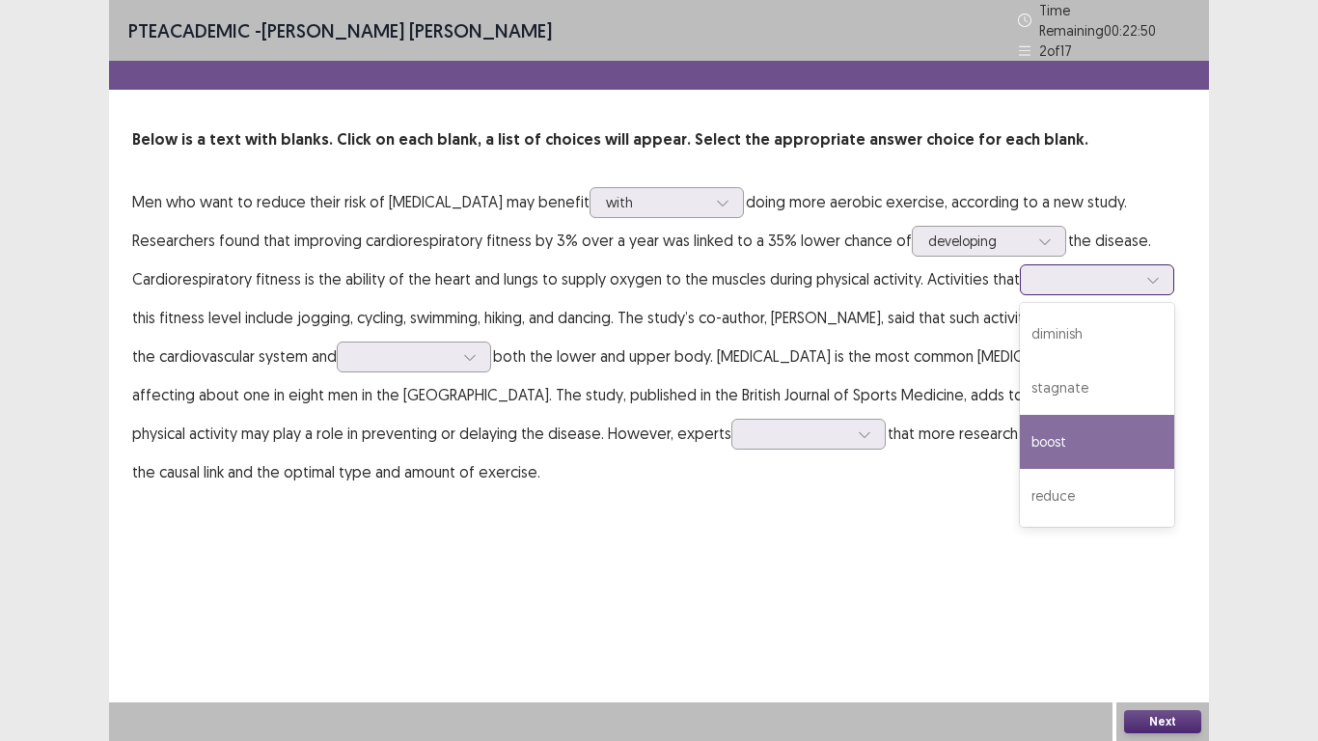
click at [1072, 418] on div "boost" at bounding box center [1097, 442] width 154 height 54
click at [1146, 273] on icon at bounding box center [1153, 280] width 14 height 14
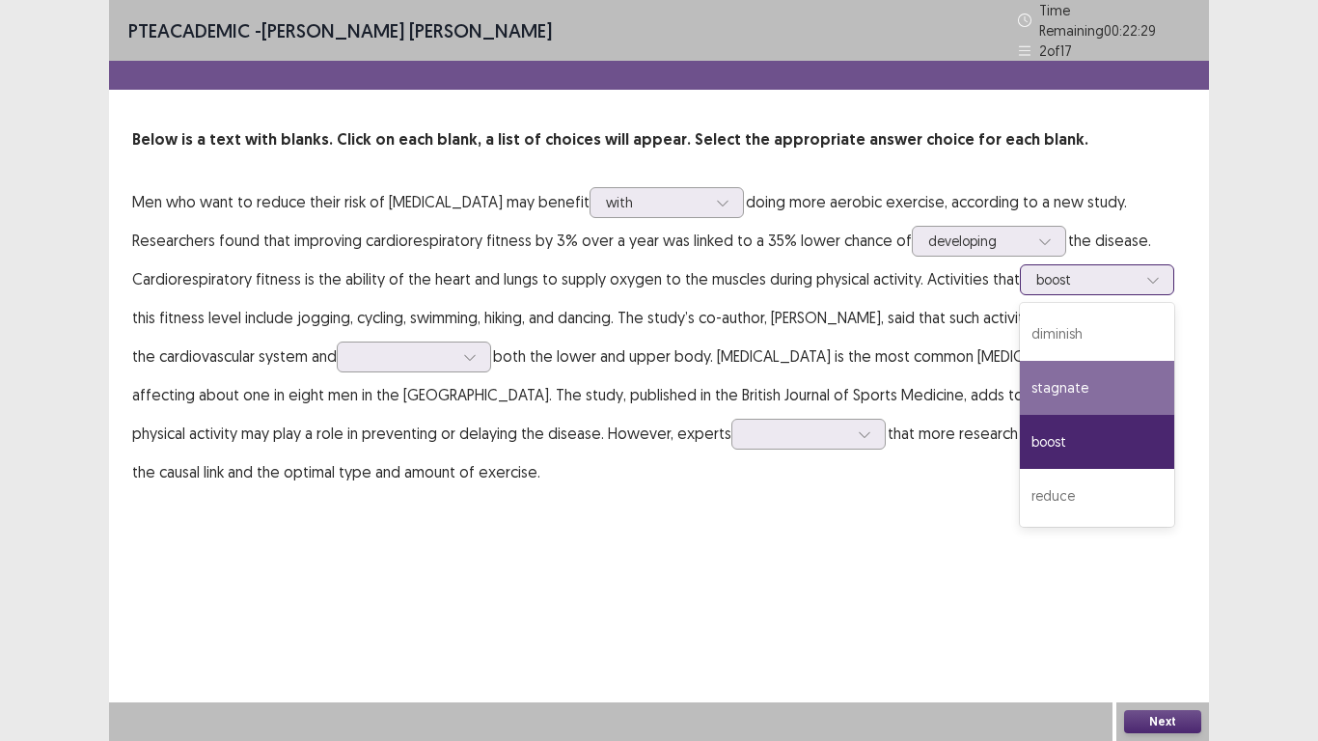
click at [1119, 391] on div "stagnate" at bounding box center [1097, 388] width 154 height 54
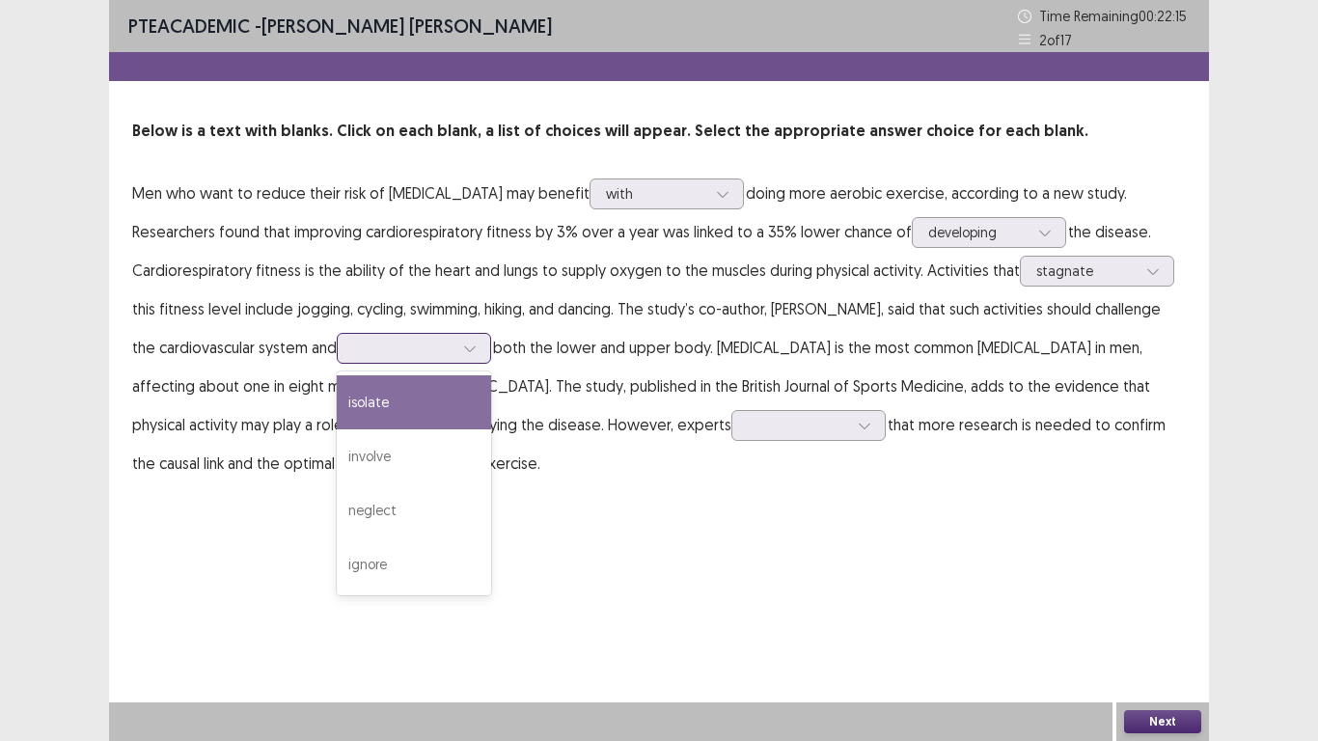
click at [432, 346] on div at bounding box center [403, 348] width 104 height 22
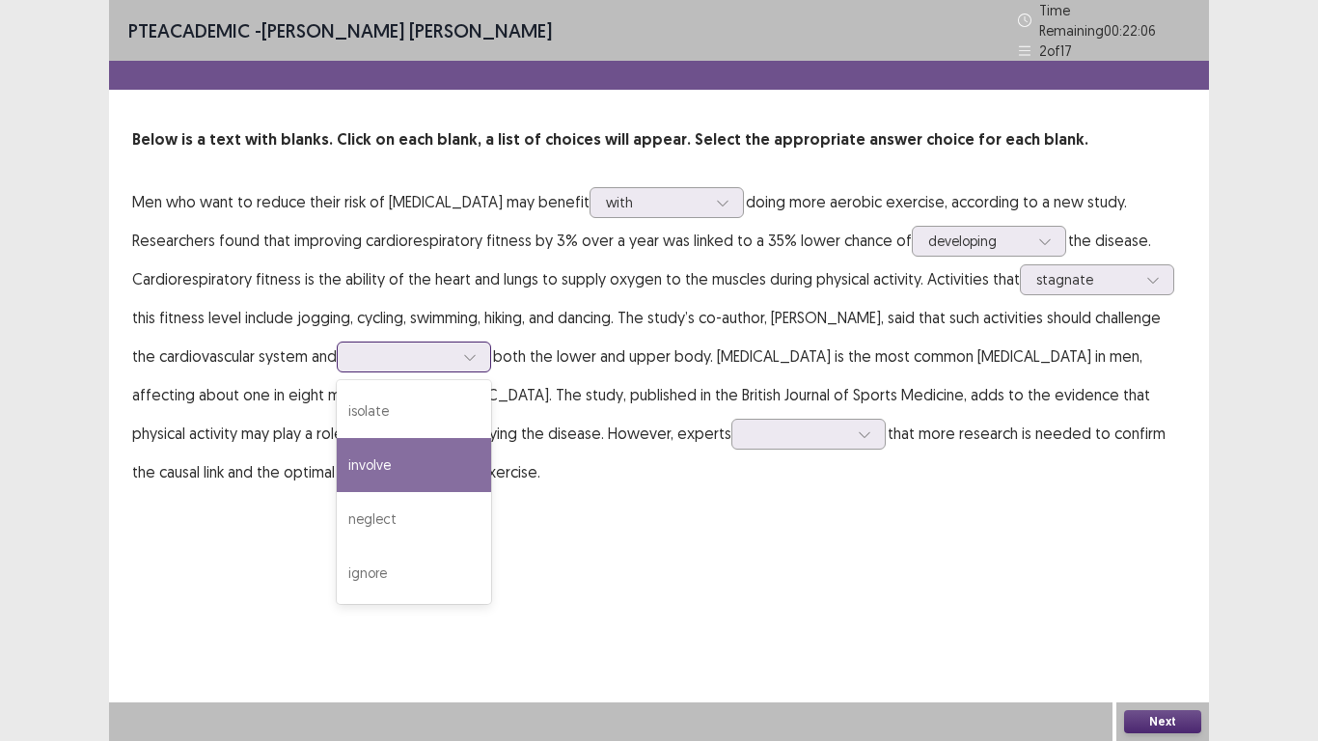
click at [391, 451] on div "involve" at bounding box center [414, 465] width 154 height 54
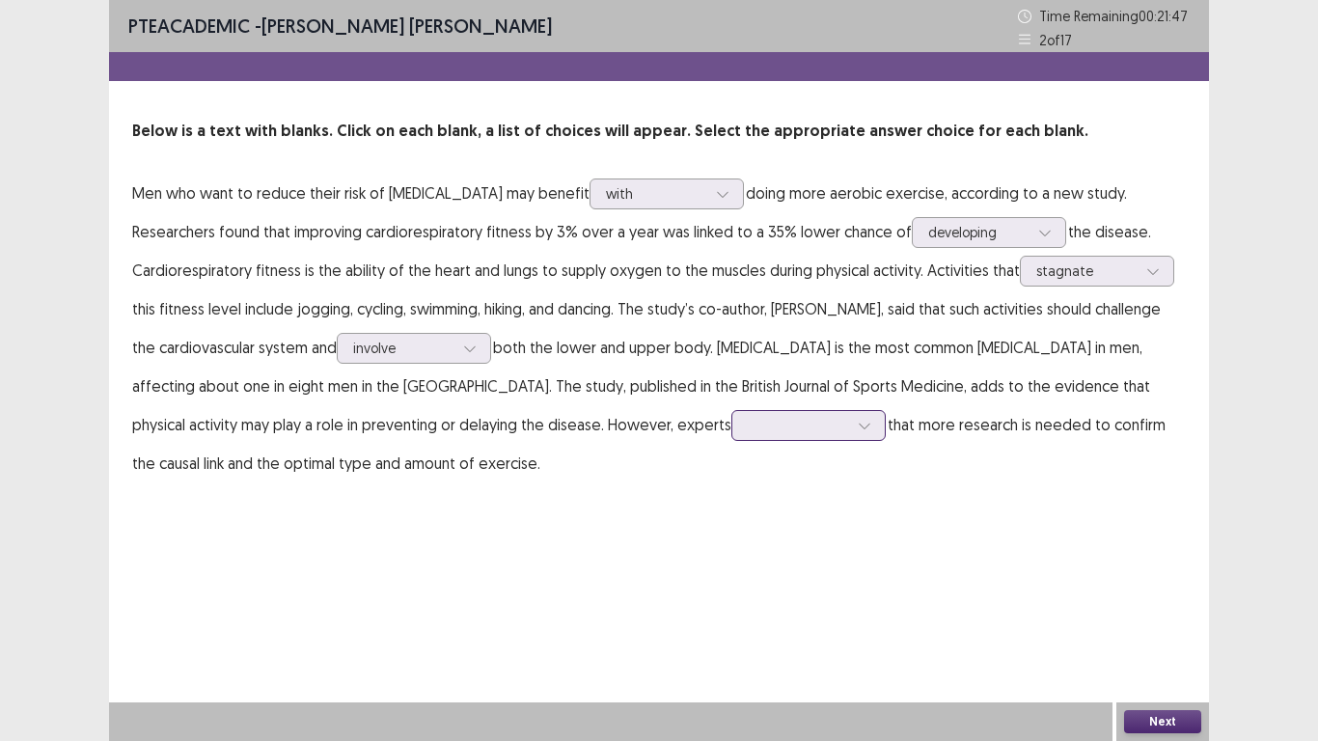
click at [858, 427] on icon at bounding box center [865, 426] width 14 height 14
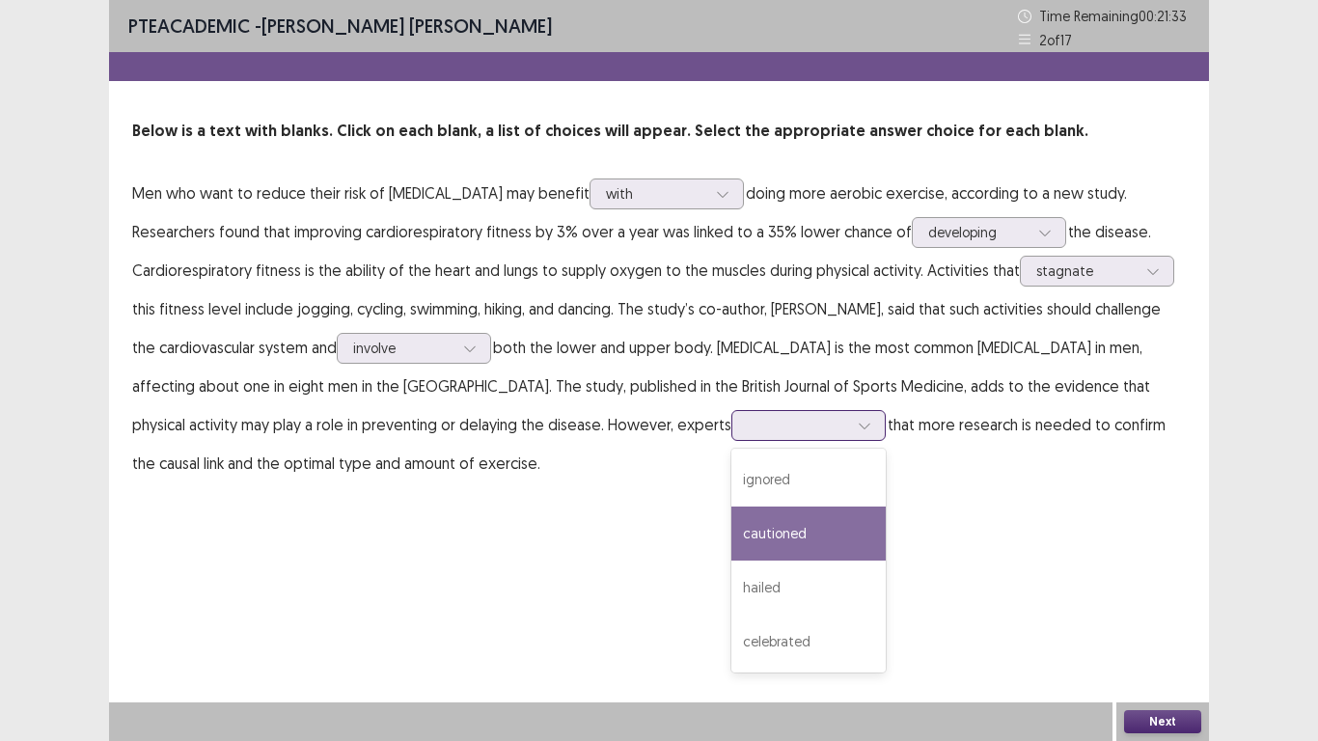
click at [731, 545] on div "cautioned" at bounding box center [808, 534] width 154 height 54
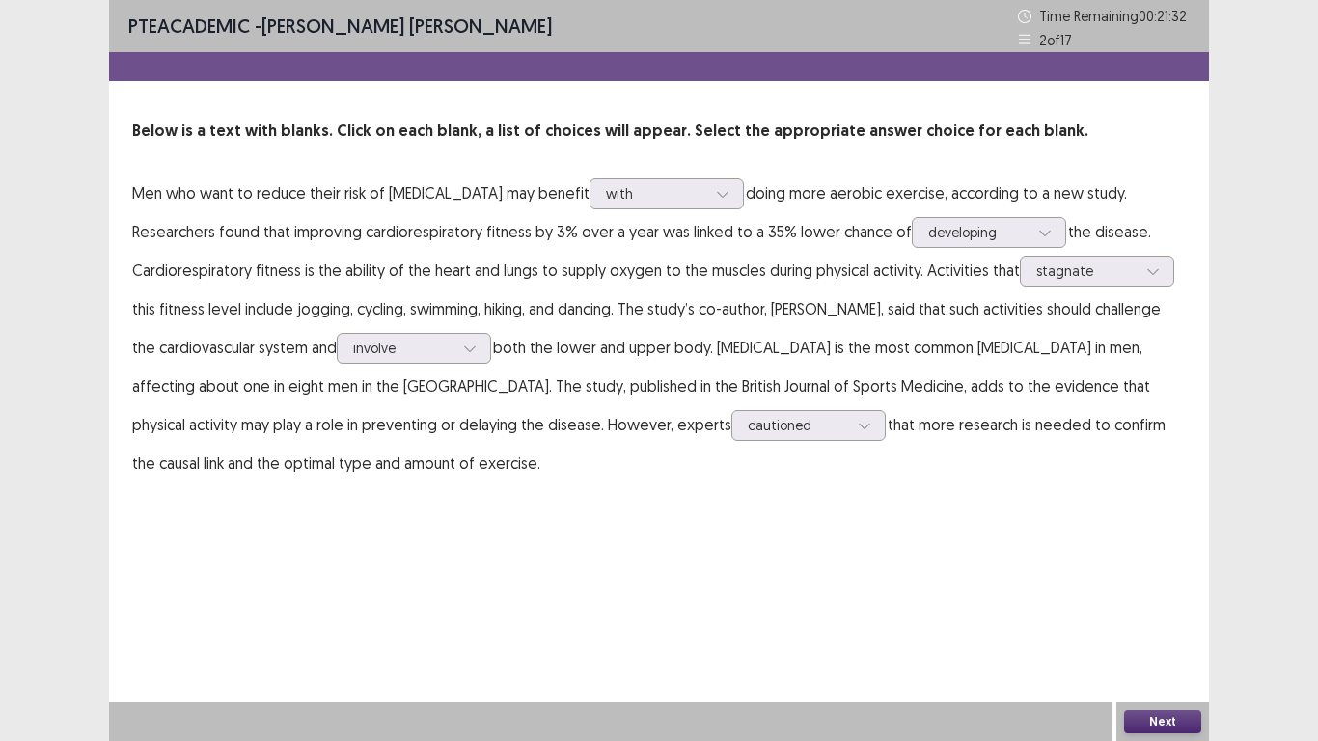
click at [1157, 577] on button "Next" at bounding box center [1162, 721] width 77 height 23
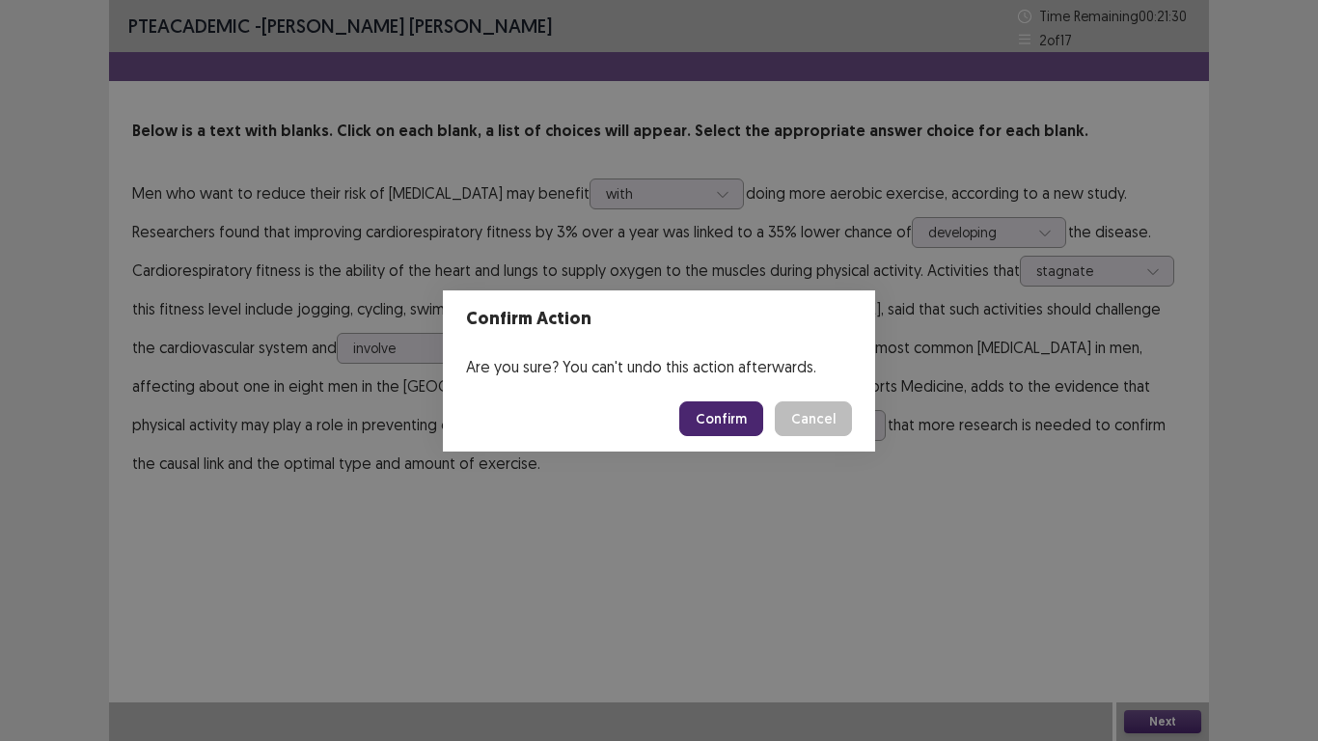
click at [723, 422] on button "Confirm" at bounding box center [721, 418] width 84 height 35
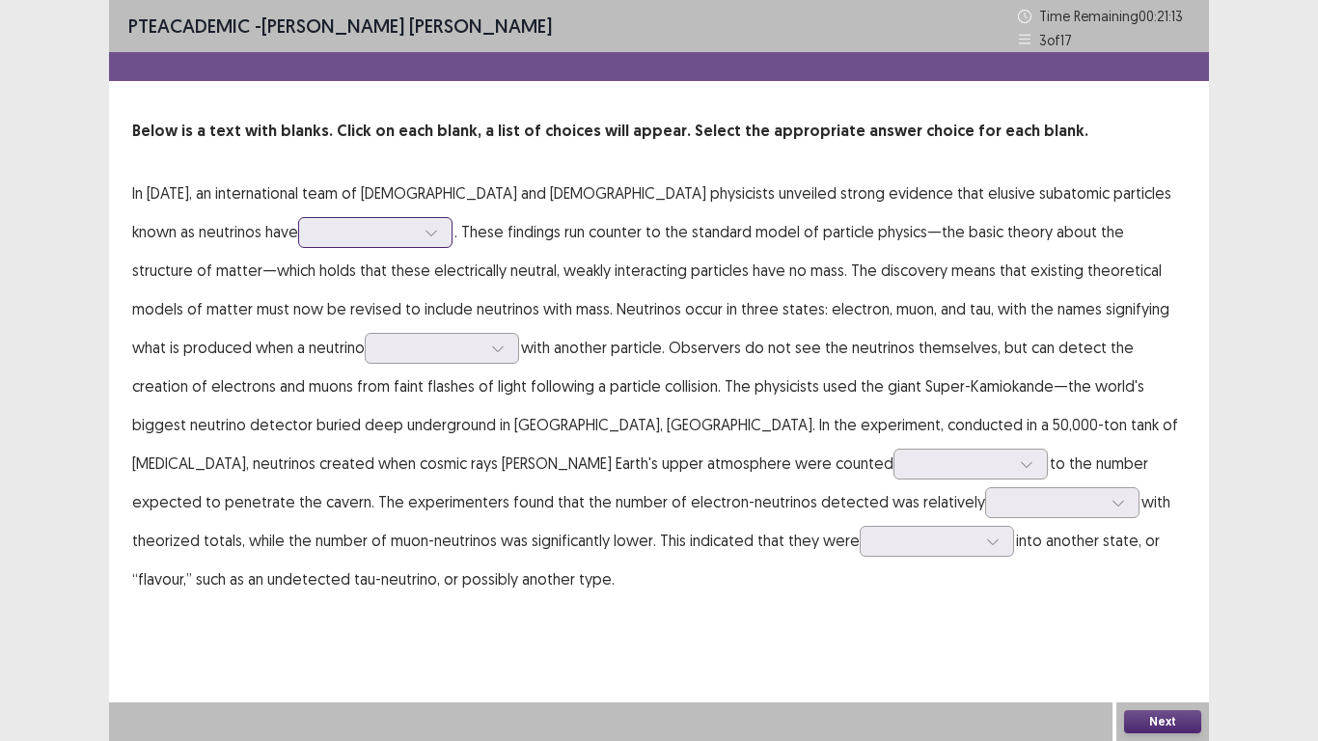
click at [425, 227] on icon at bounding box center [432, 233] width 14 height 14
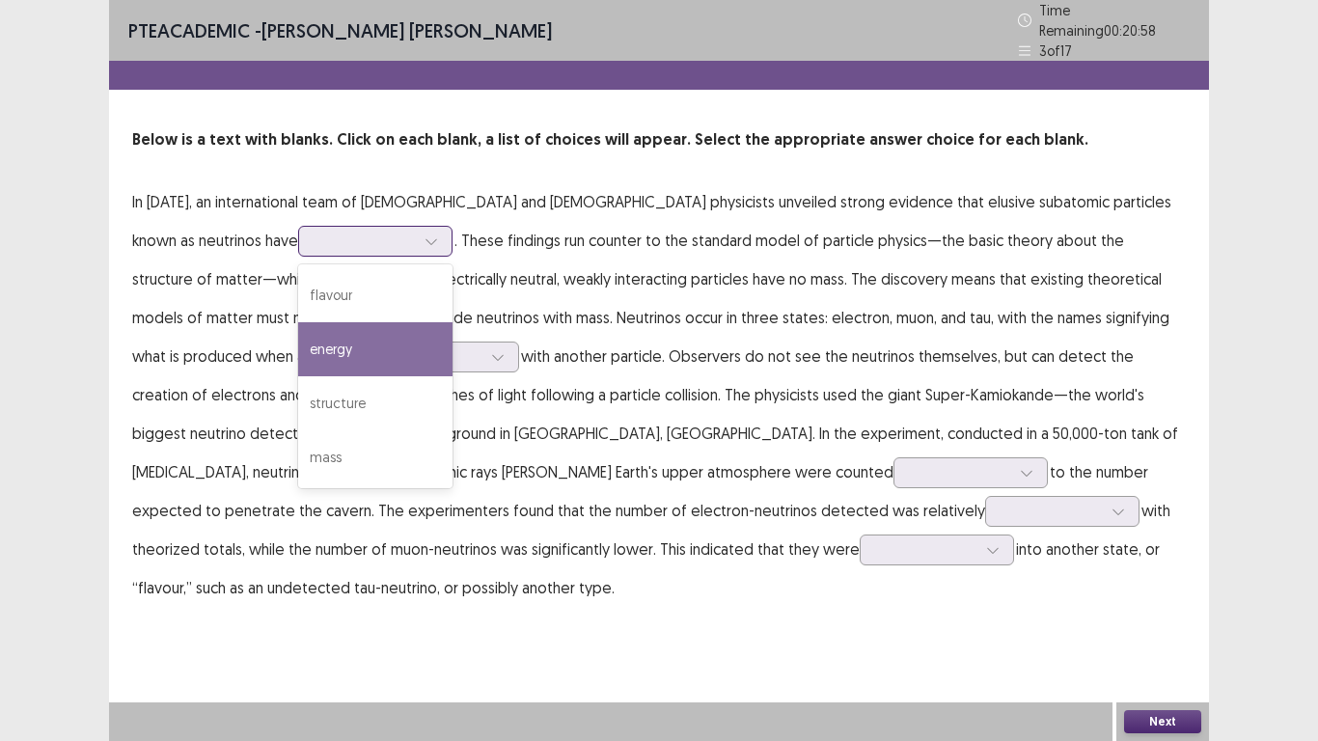
click at [298, 349] on div "energy" at bounding box center [375, 349] width 154 height 54
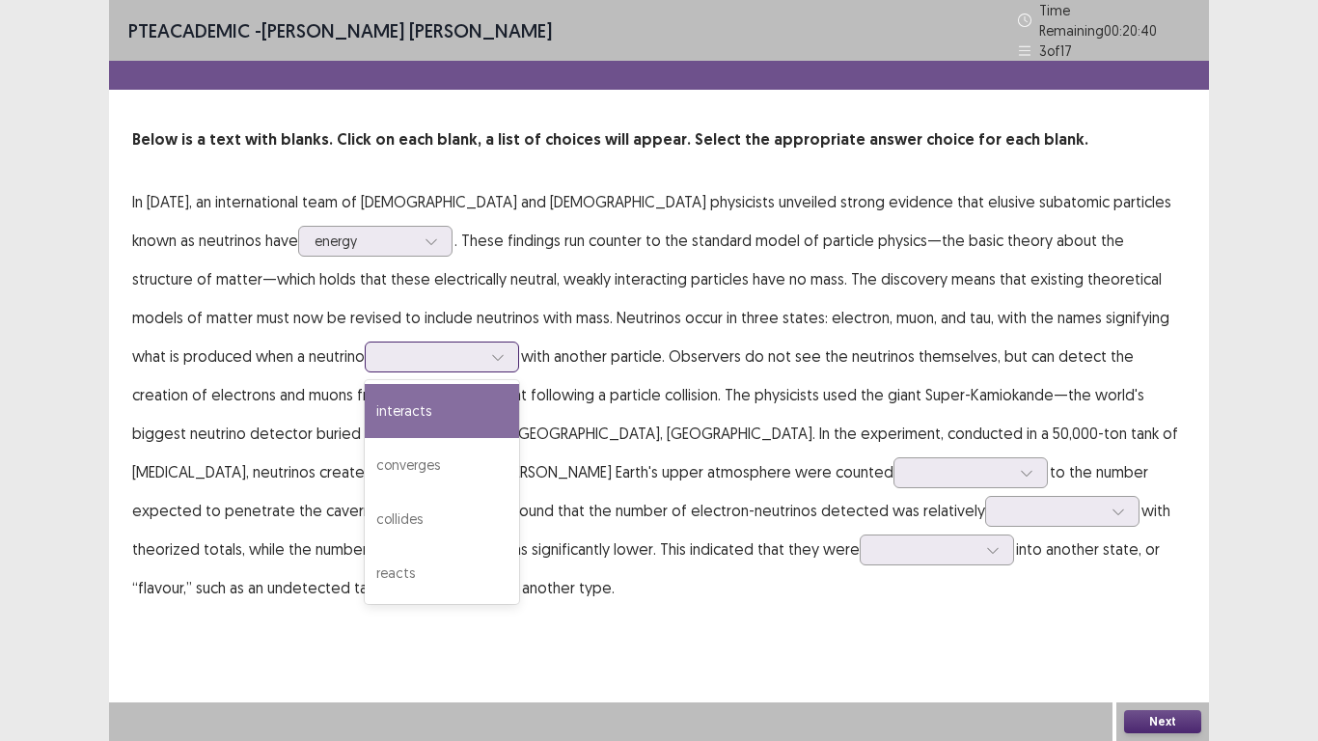
click at [491, 350] on icon at bounding box center [498, 357] width 14 height 14
click at [365, 415] on div "interacts" at bounding box center [442, 411] width 154 height 54
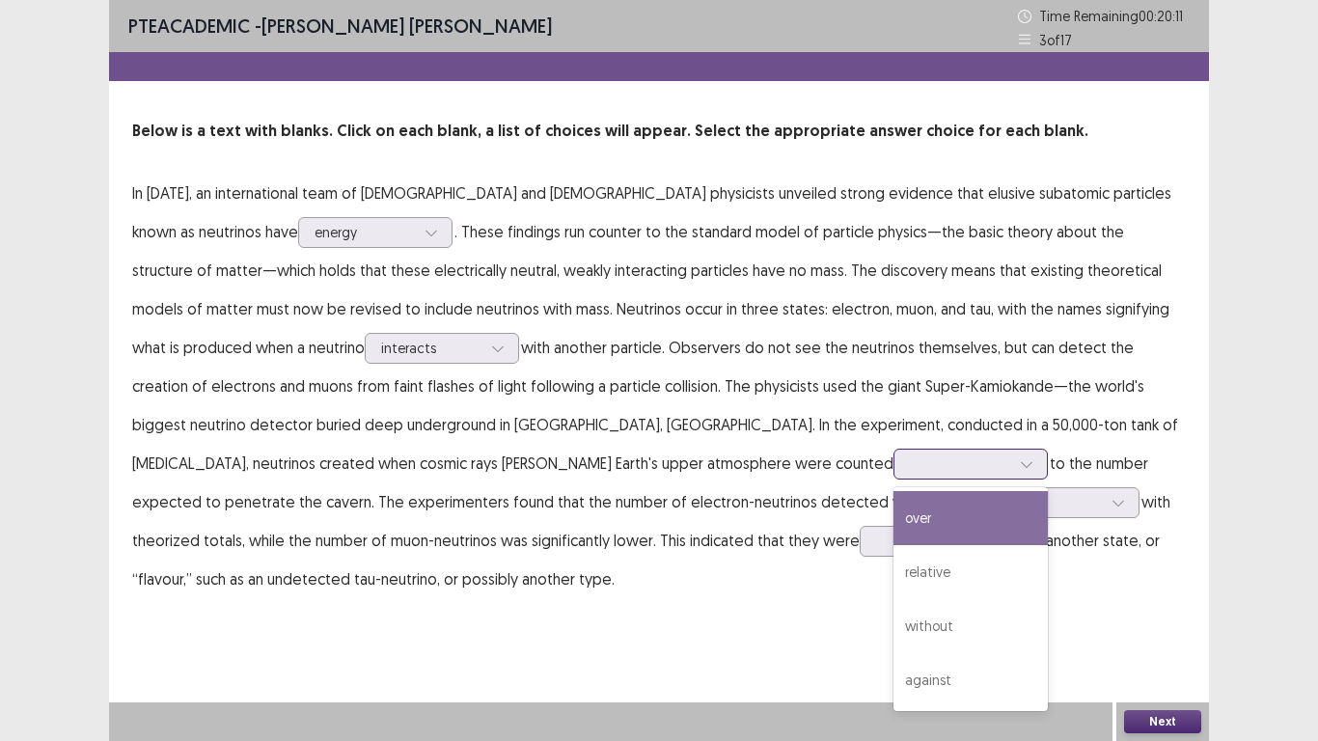
click at [1020, 466] on icon at bounding box center [1027, 464] width 14 height 14
click at [893, 533] on div "over" at bounding box center [970, 518] width 154 height 54
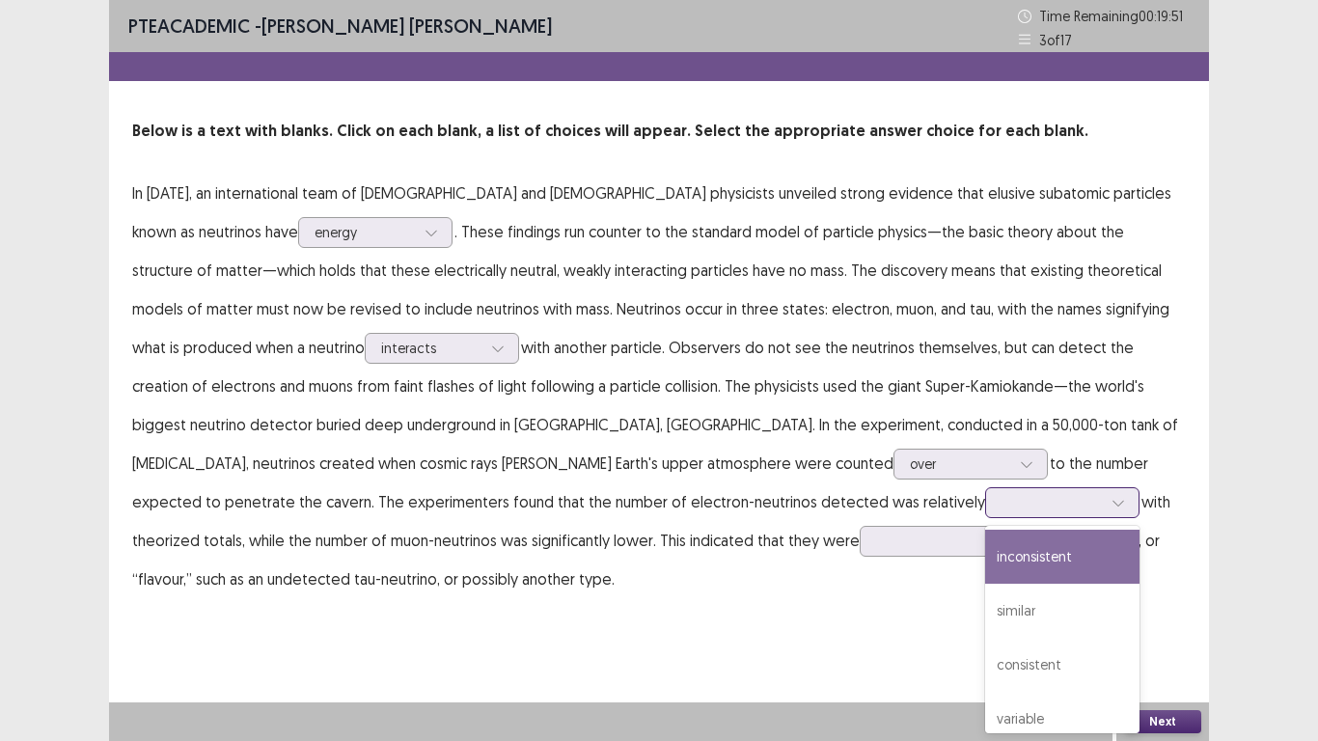
click at [1112, 508] on icon at bounding box center [1119, 503] width 14 height 14
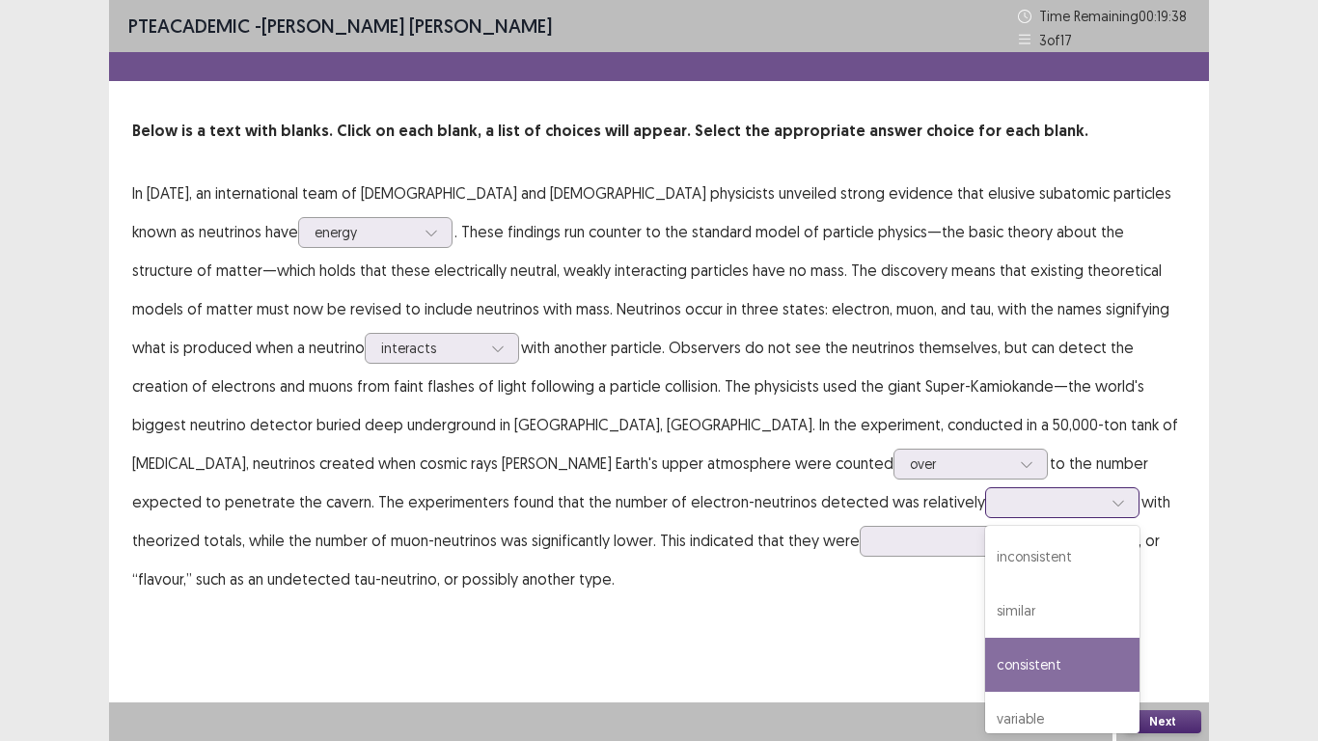
click at [985, 577] on div "consistent" at bounding box center [1062, 665] width 154 height 54
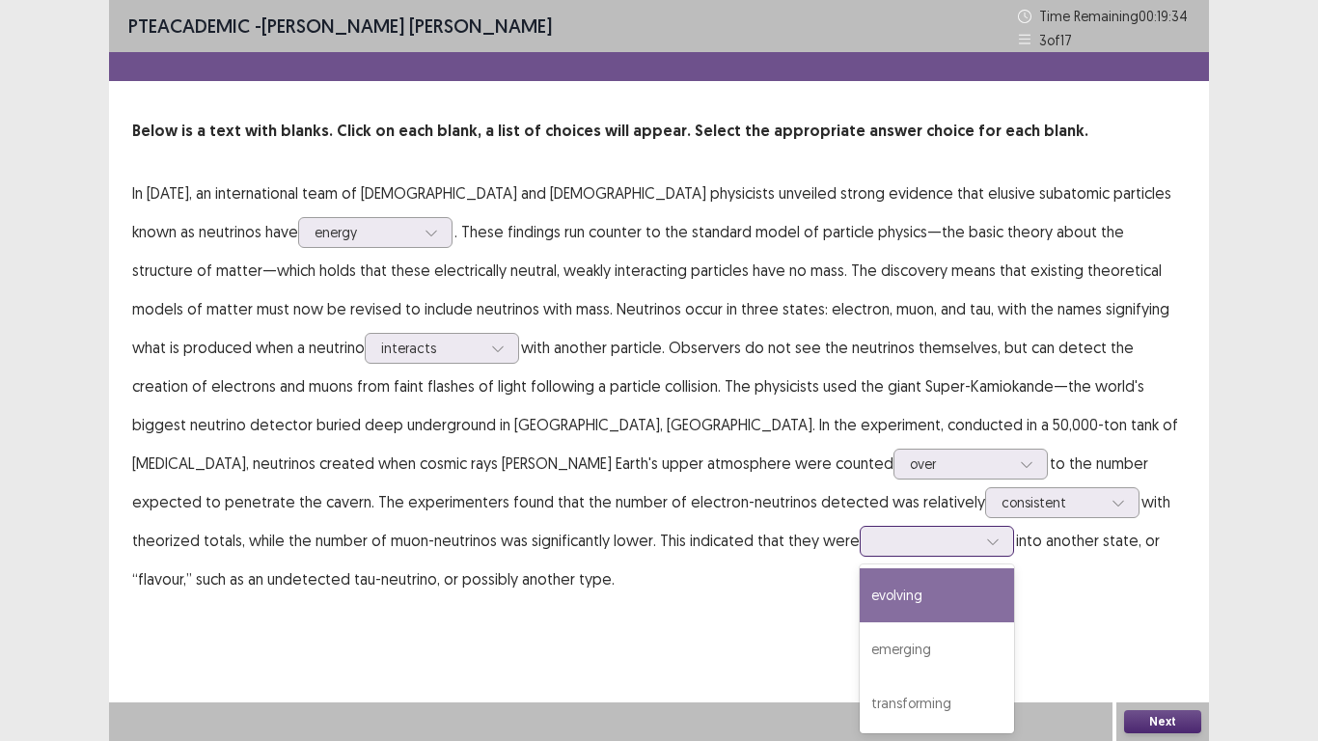
click at [986, 544] on icon at bounding box center [993, 542] width 14 height 14
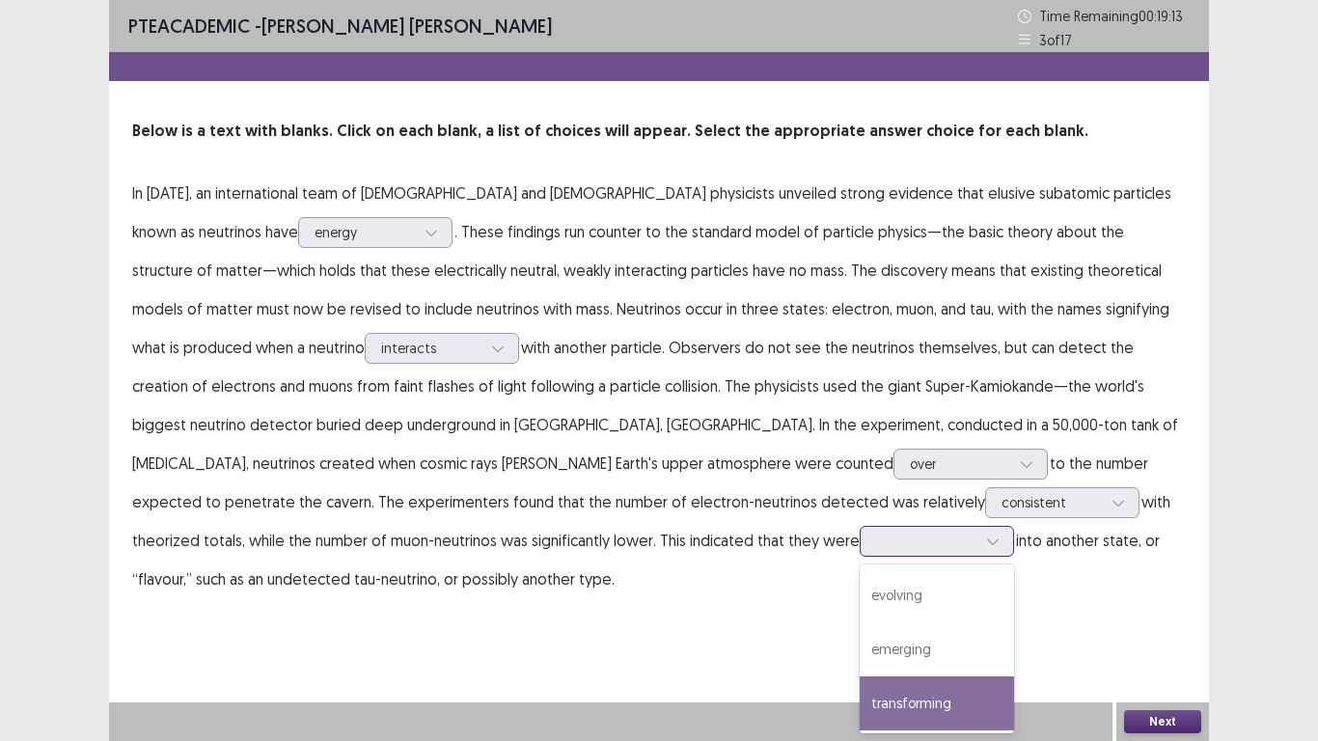
click at [860, 577] on div "transforming" at bounding box center [937, 703] width 154 height 54
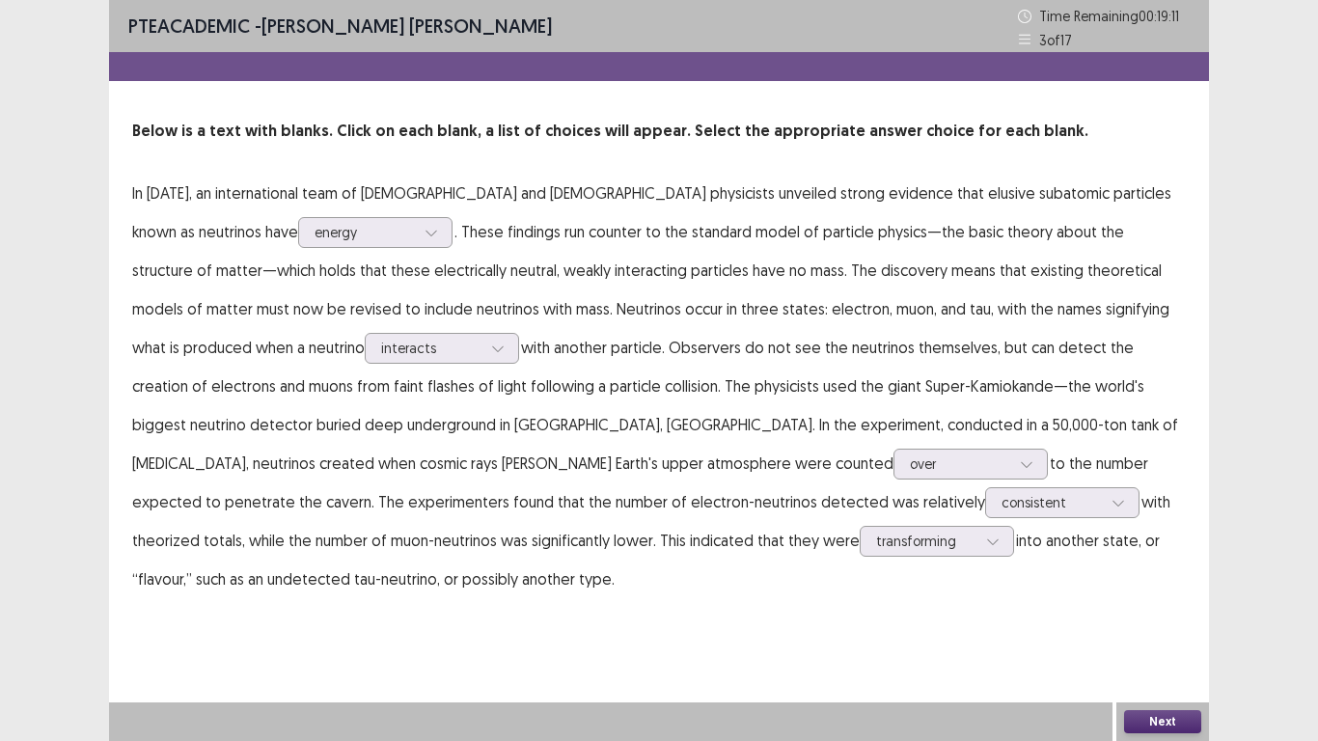
click at [1143, 577] on button "Next" at bounding box center [1162, 721] width 77 height 23
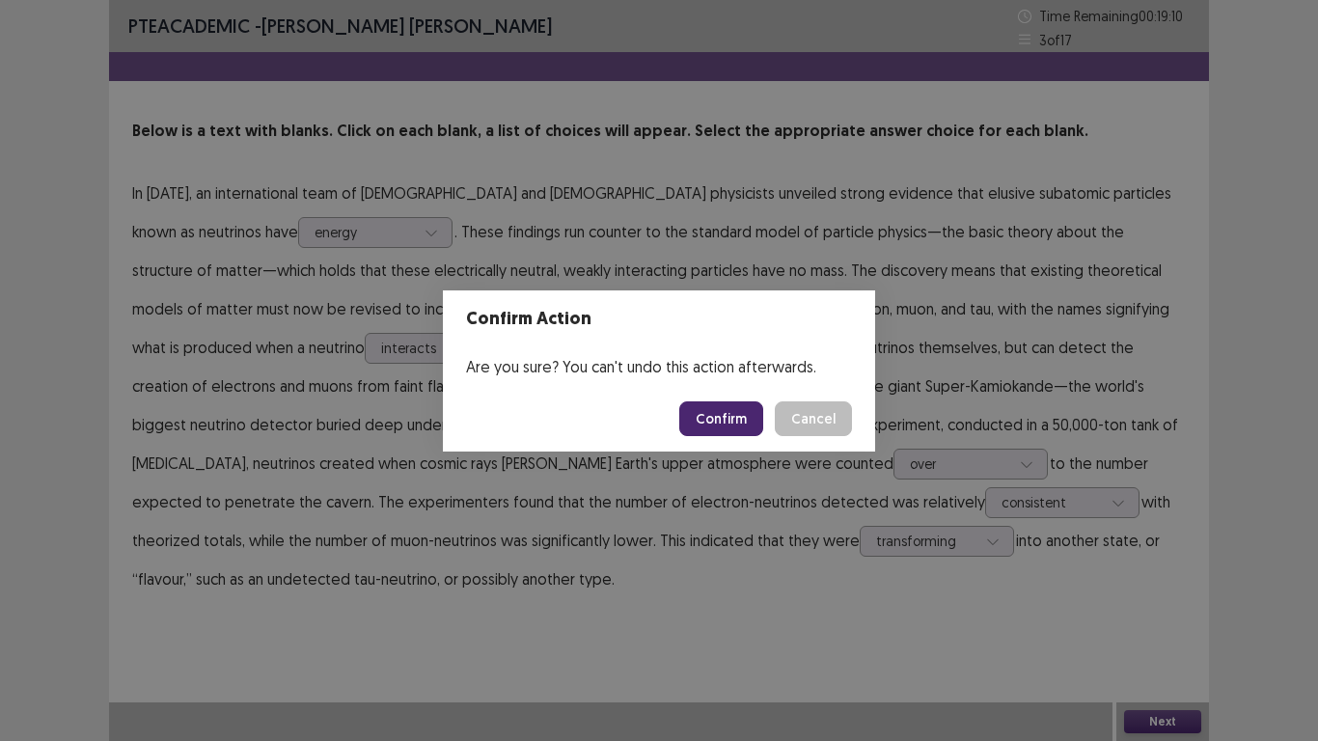
click at [717, 429] on button "Confirm" at bounding box center [721, 418] width 84 height 35
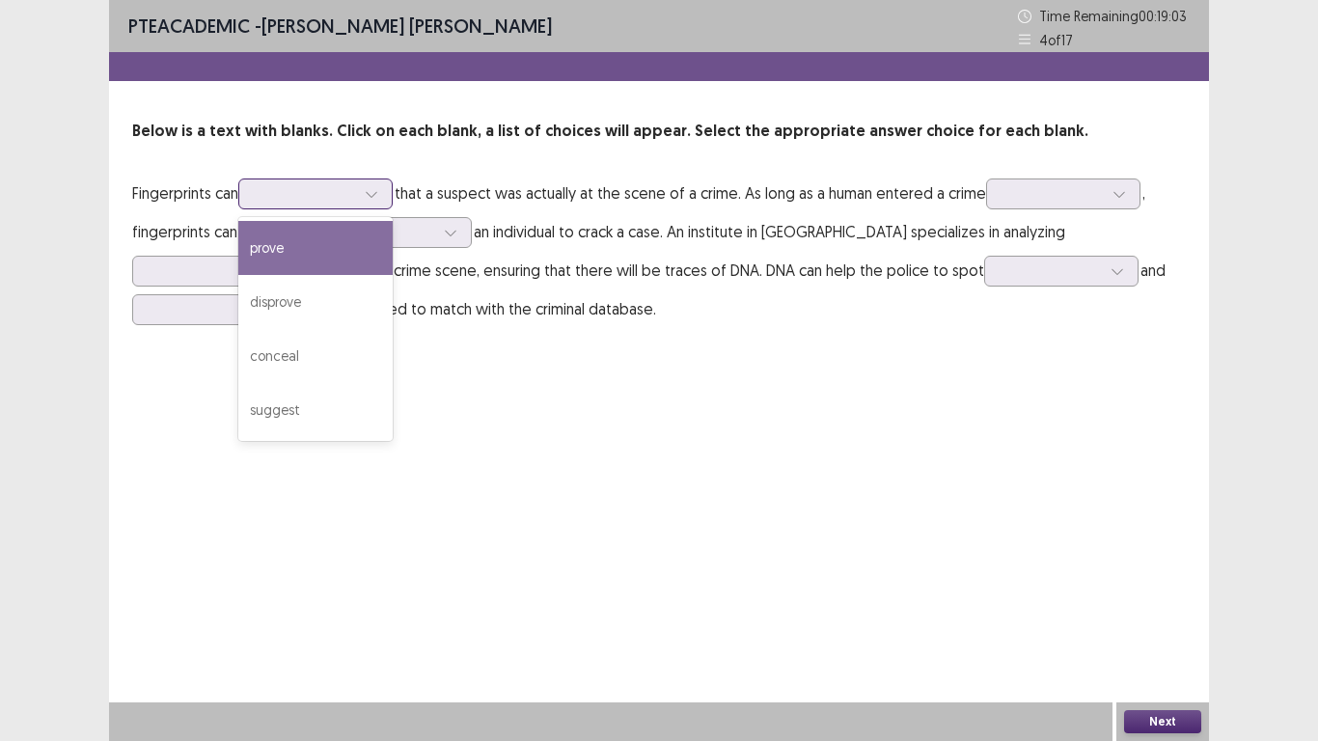
click at [372, 187] on icon at bounding box center [372, 194] width 14 height 14
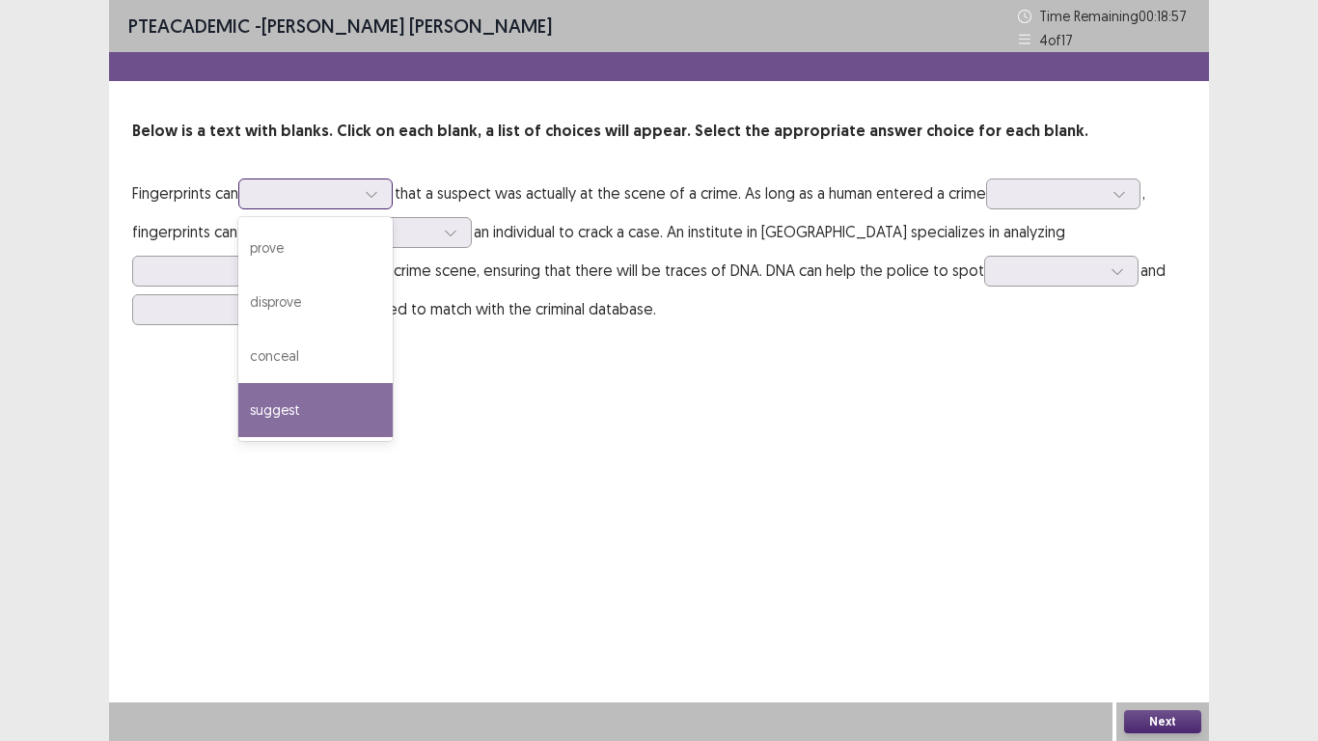
click at [307, 392] on div "suggest" at bounding box center [315, 410] width 154 height 54
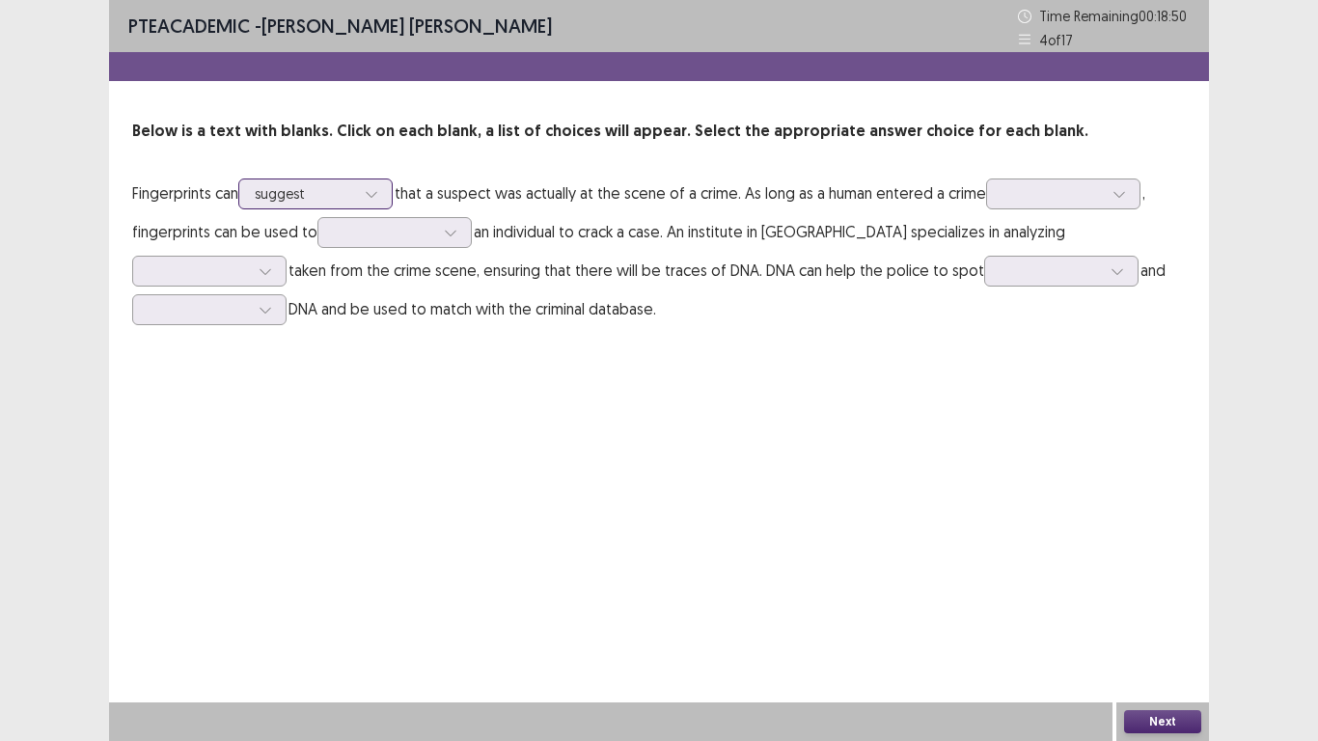
click at [374, 196] on icon at bounding box center [372, 194] width 14 height 14
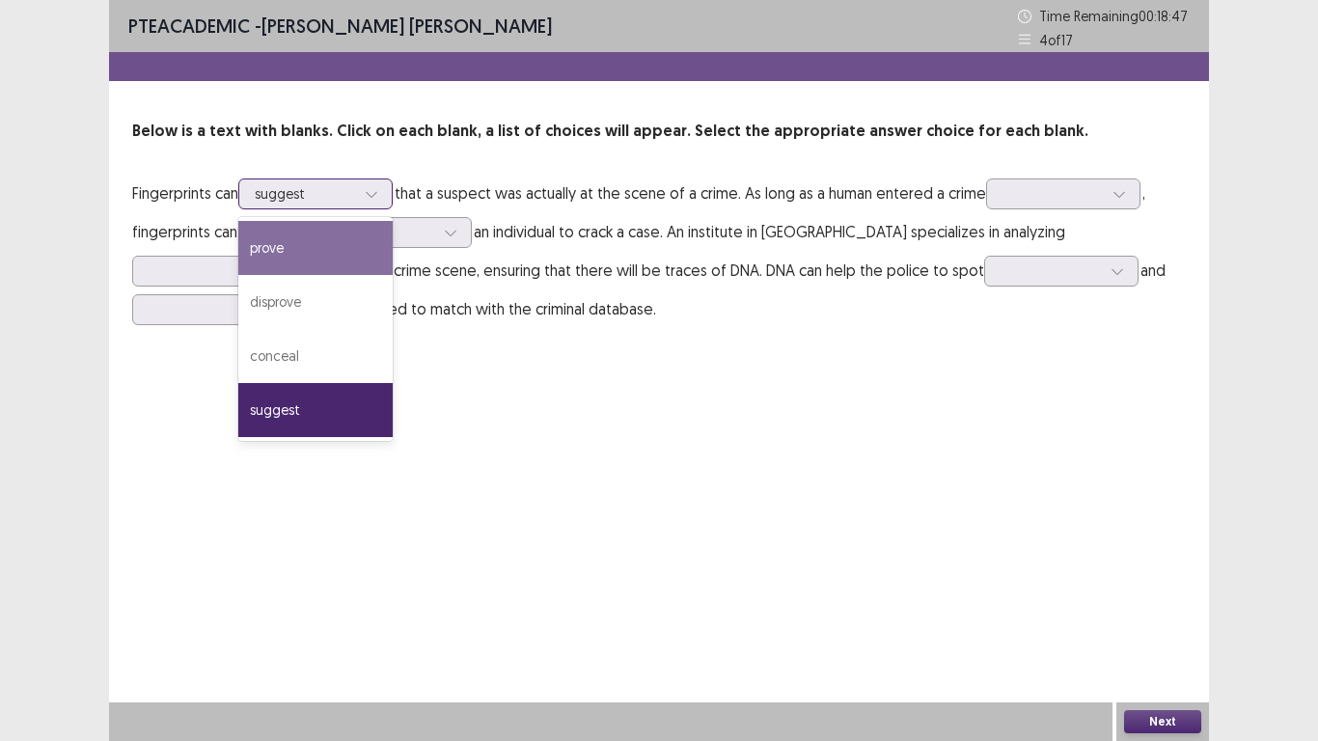
click at [327, 247] on div "prove" at bounding box center [315, 248] width 154 height 54
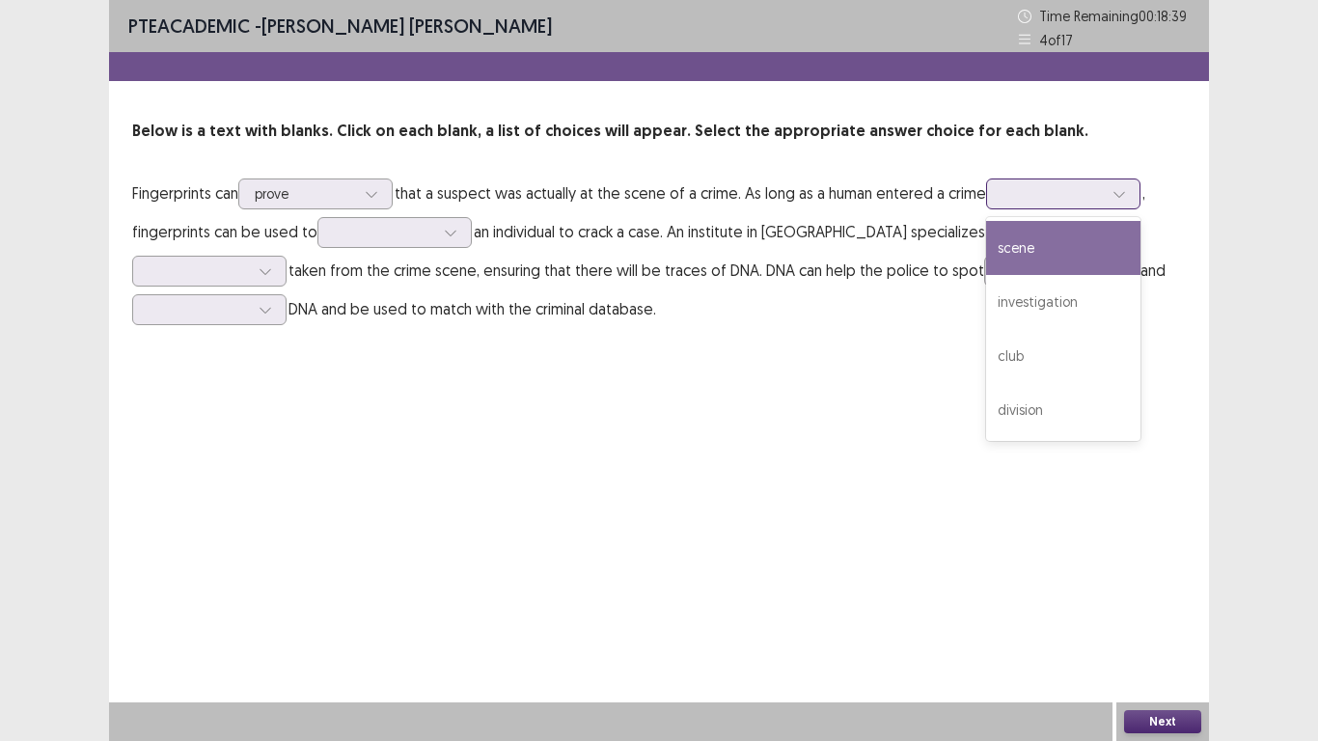
click at [1113, 184] on div at bounding box center [1119, 193] width 29 height 29
click at [1071, 240] on div "scene" at bounding box center [1063, 248] width 154 height 54
click at [1127, 184] on div at bounding box center [1119, 193] width 29 height 29
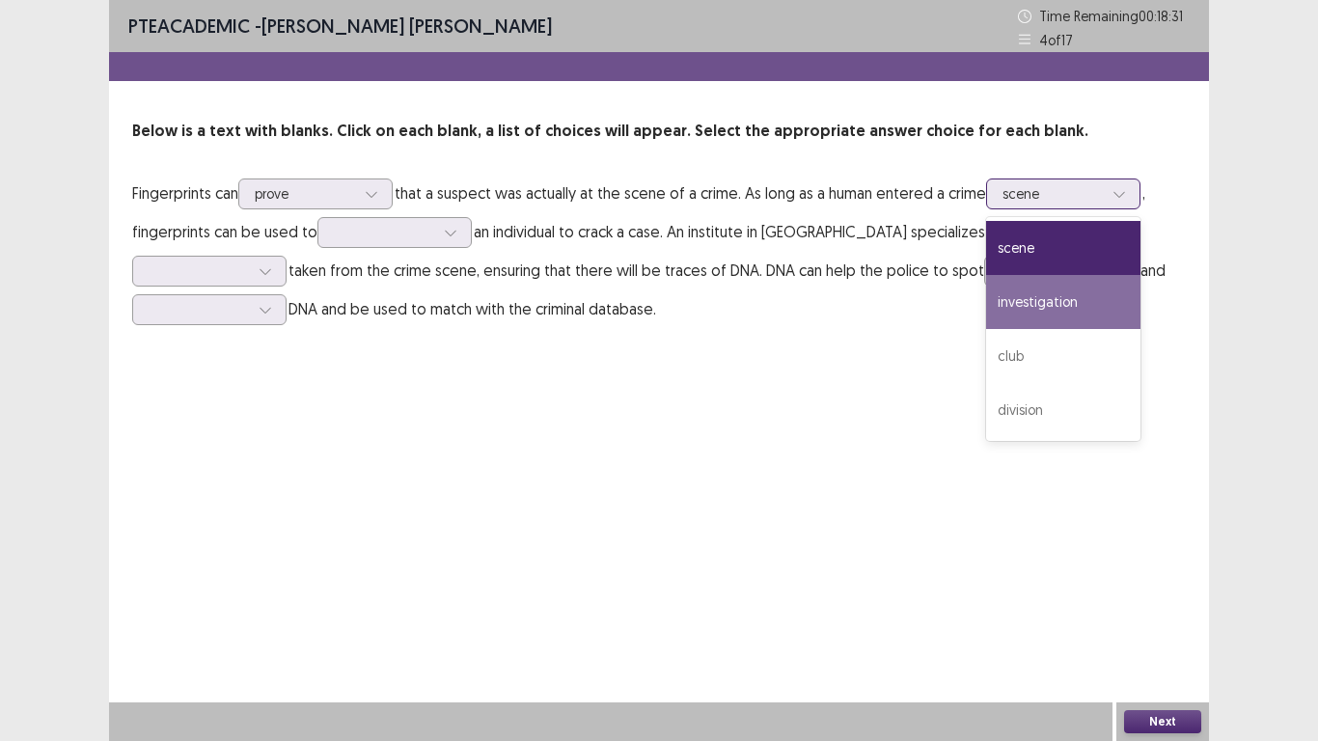
click at [1042, 293] on div "investigation" at bounding box center [1063, 302] width 154 height 54
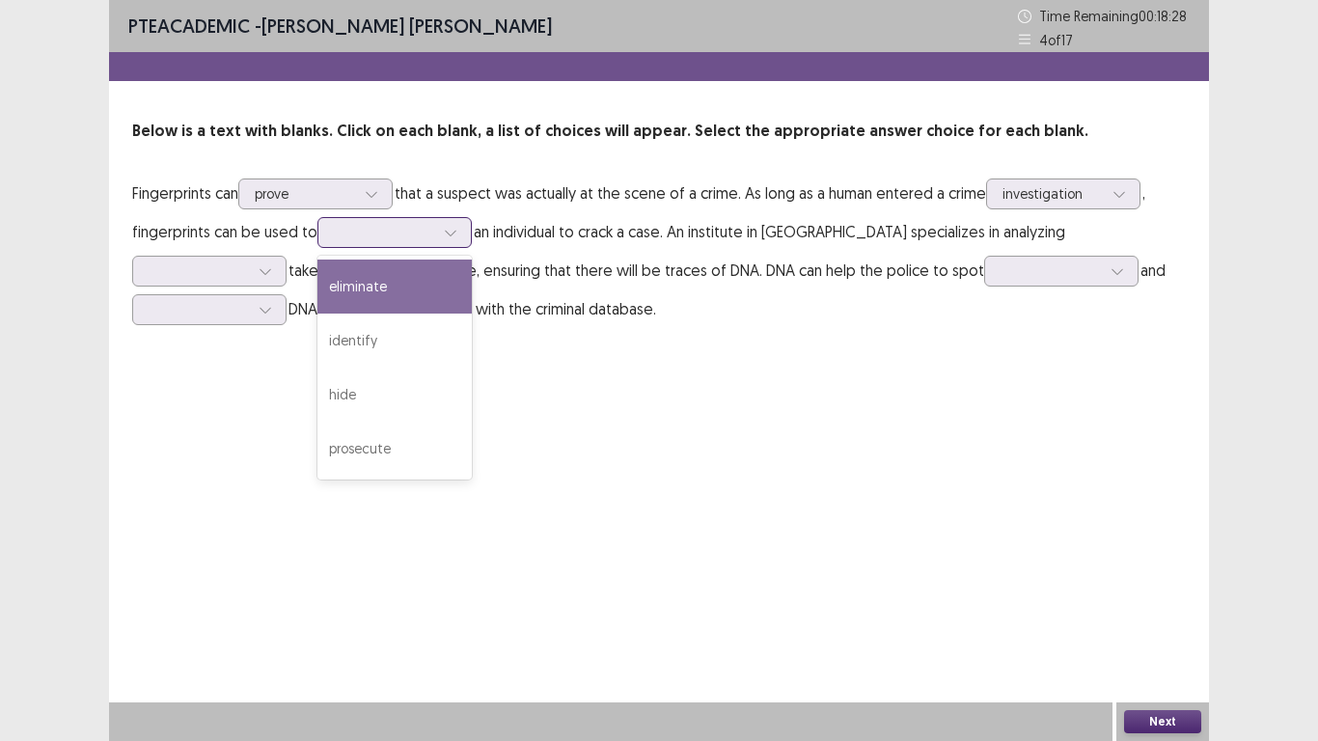
click at [460, 231] on div at bounding box center [450, 232] width 29 height 29
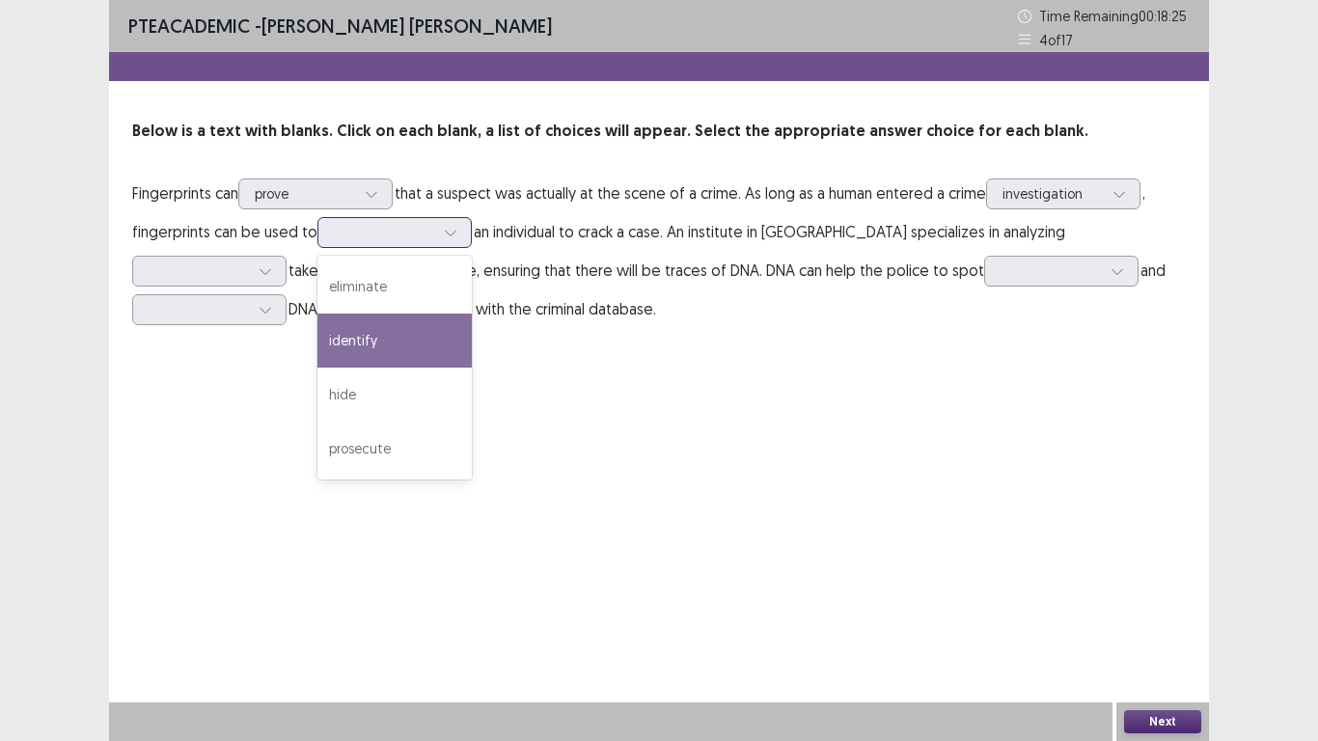
click at [405, 326] on div "identify" at bounding box center [394, 341] width 154 height 54
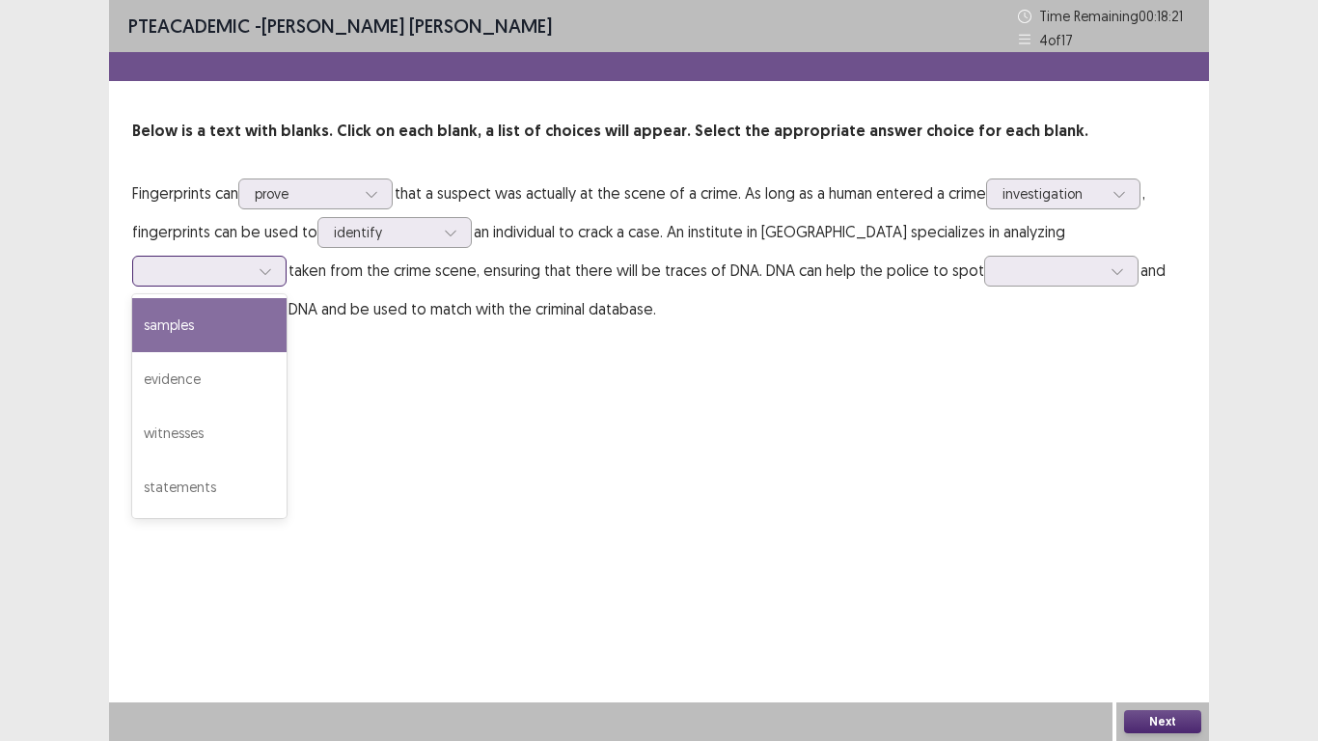
click at [272, 264] on icon at bounding box center [266, 271] width 14 height 14
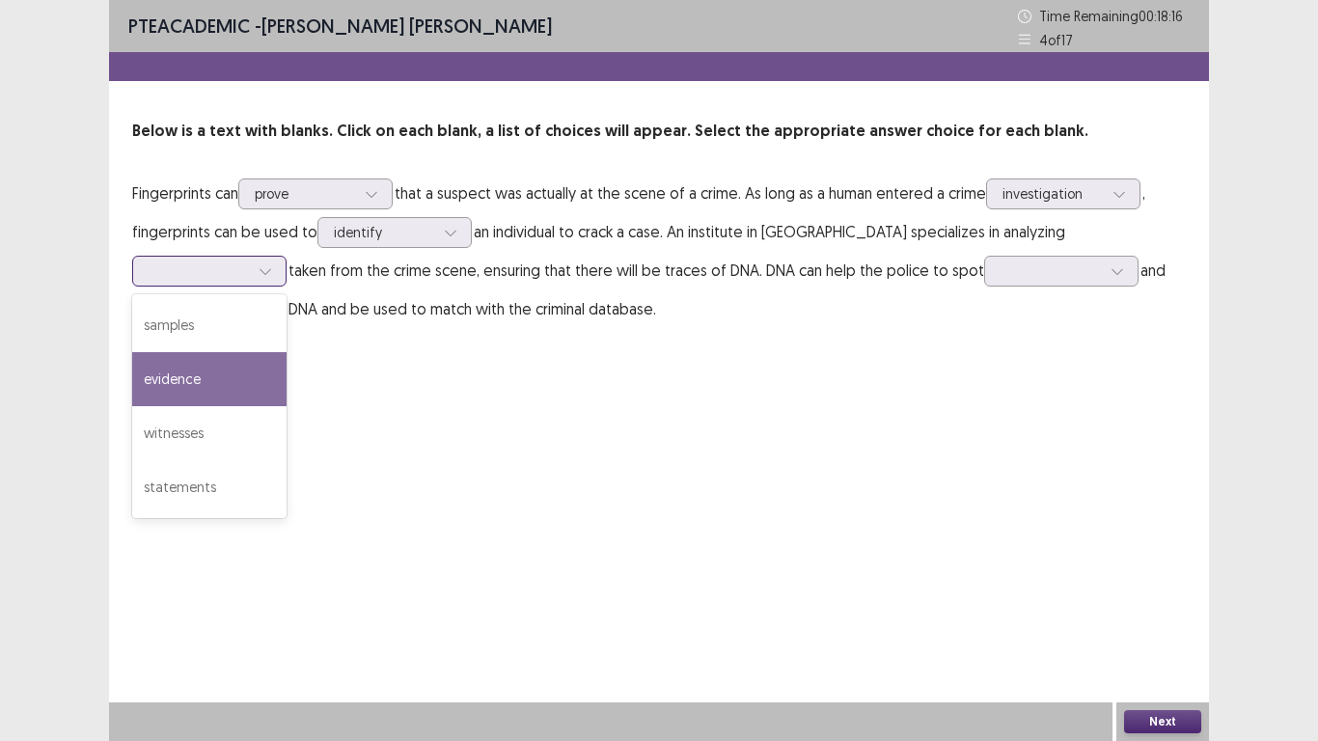
click at [287, 352] on div "evidence" at bounding box center [209, 379] width 154 height 54
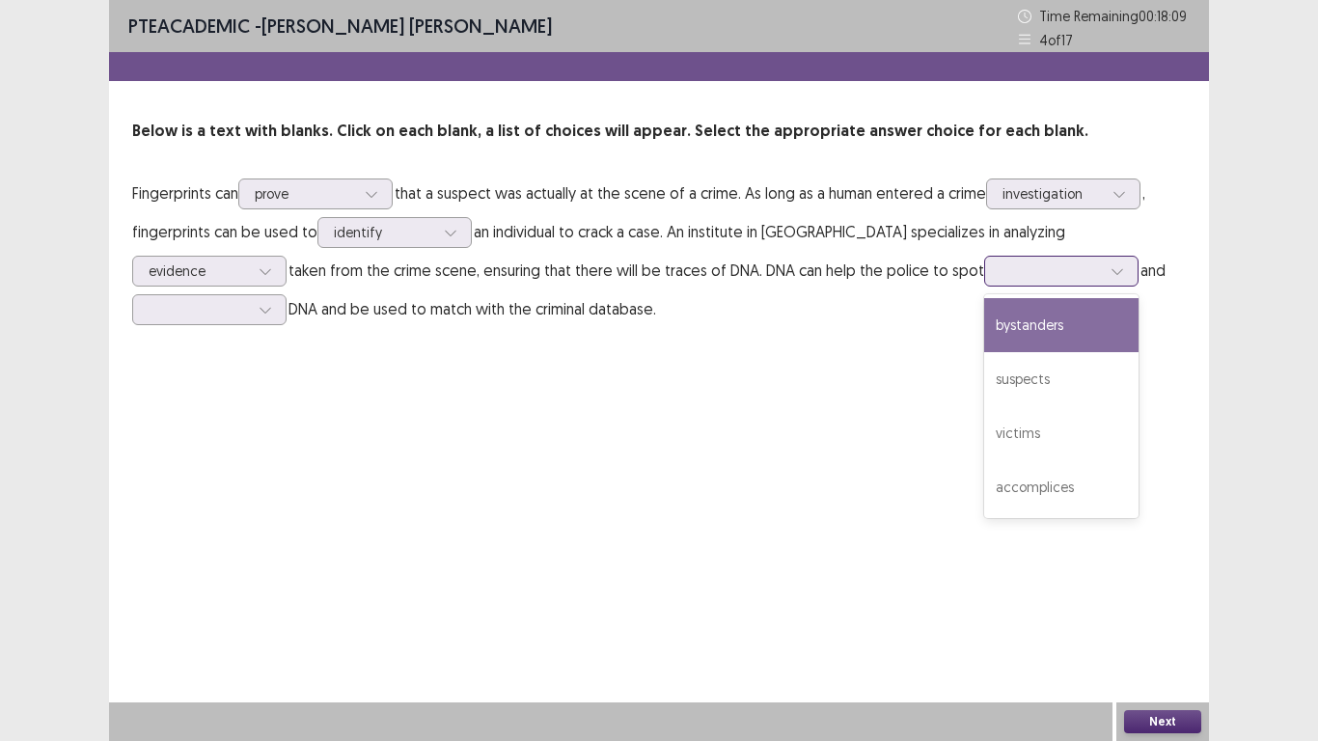
click at [1111, 265] on icon at bounding box center [1118, 271] width 14 height 14
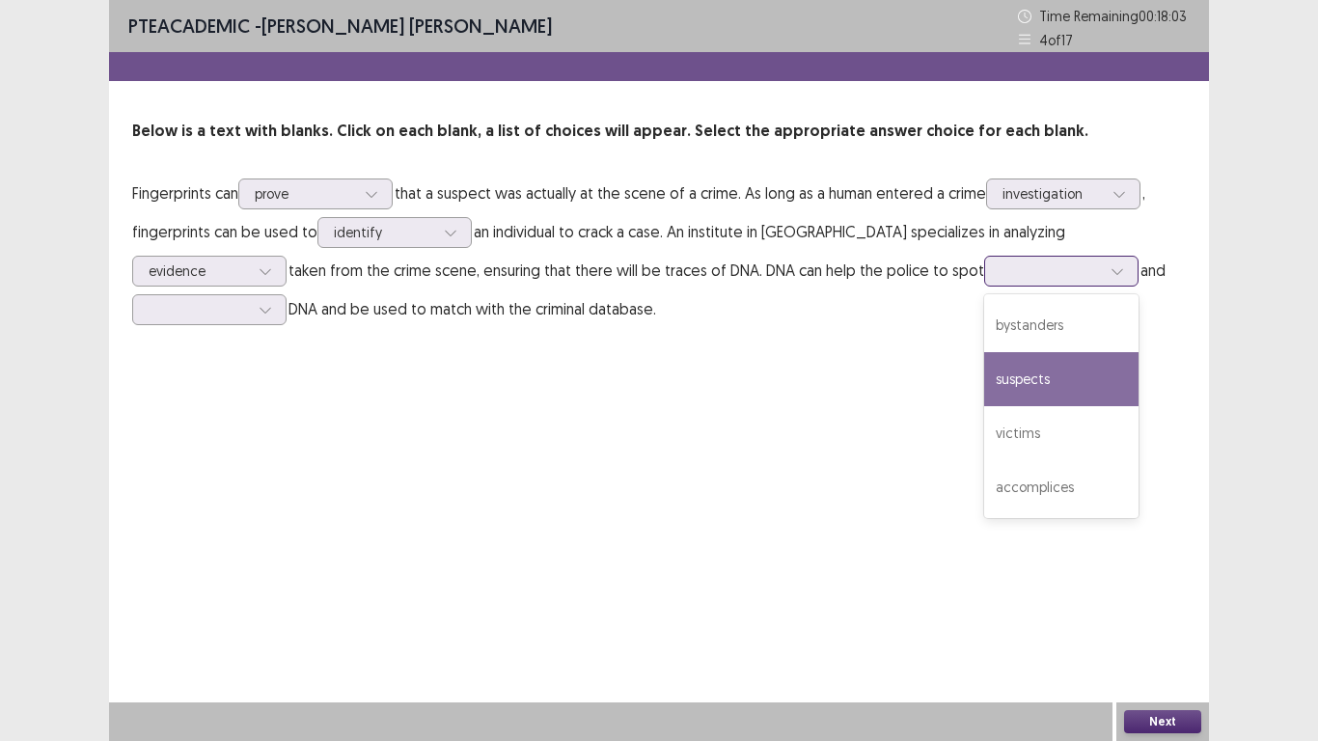
click at [984, 370] on div "suspects" at bounding box center [1061, 379] width 154 height 54
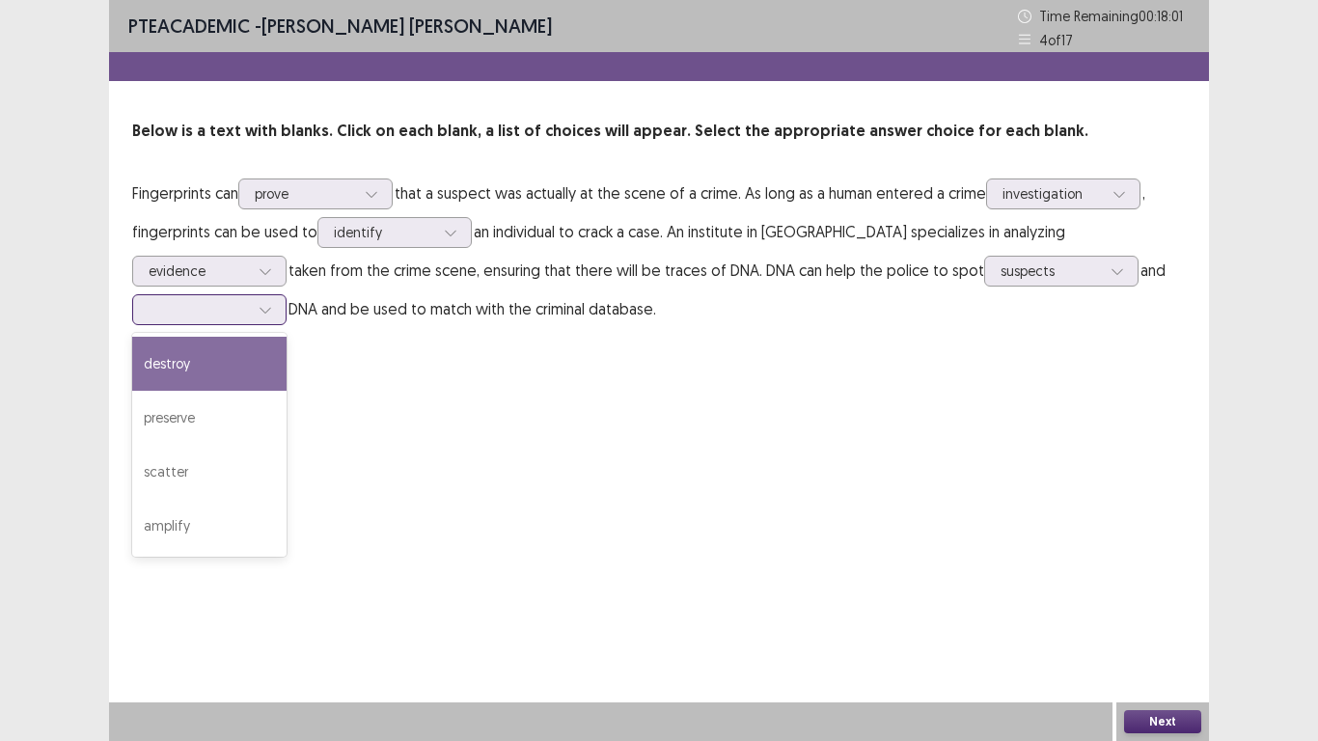
click at [272, 303] on icon at bounding box center [266, 310] width 14 height 14
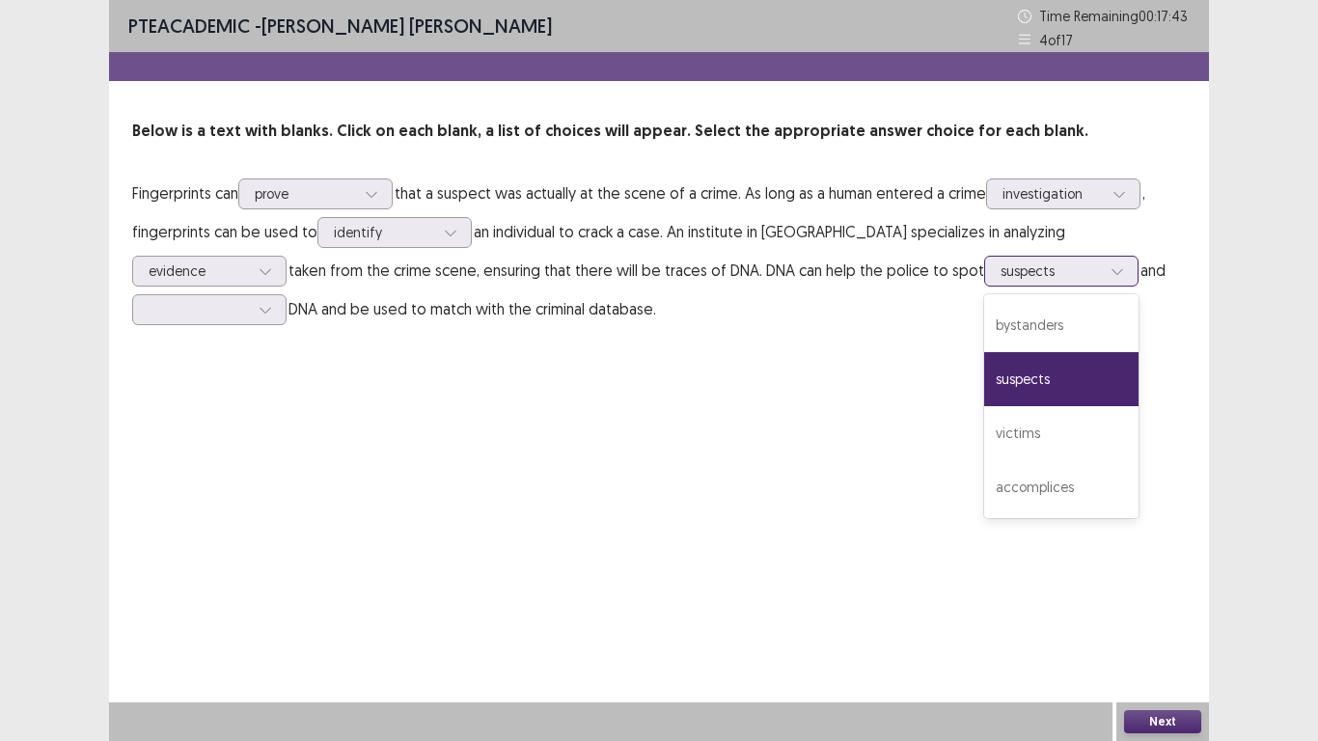
click at [1111, 271] on icon at bounding box center [1118, 271] width 14 height 14
click at [984, 498] on div "accomplices" at bounding box center [1061, 487] width 154 height 54
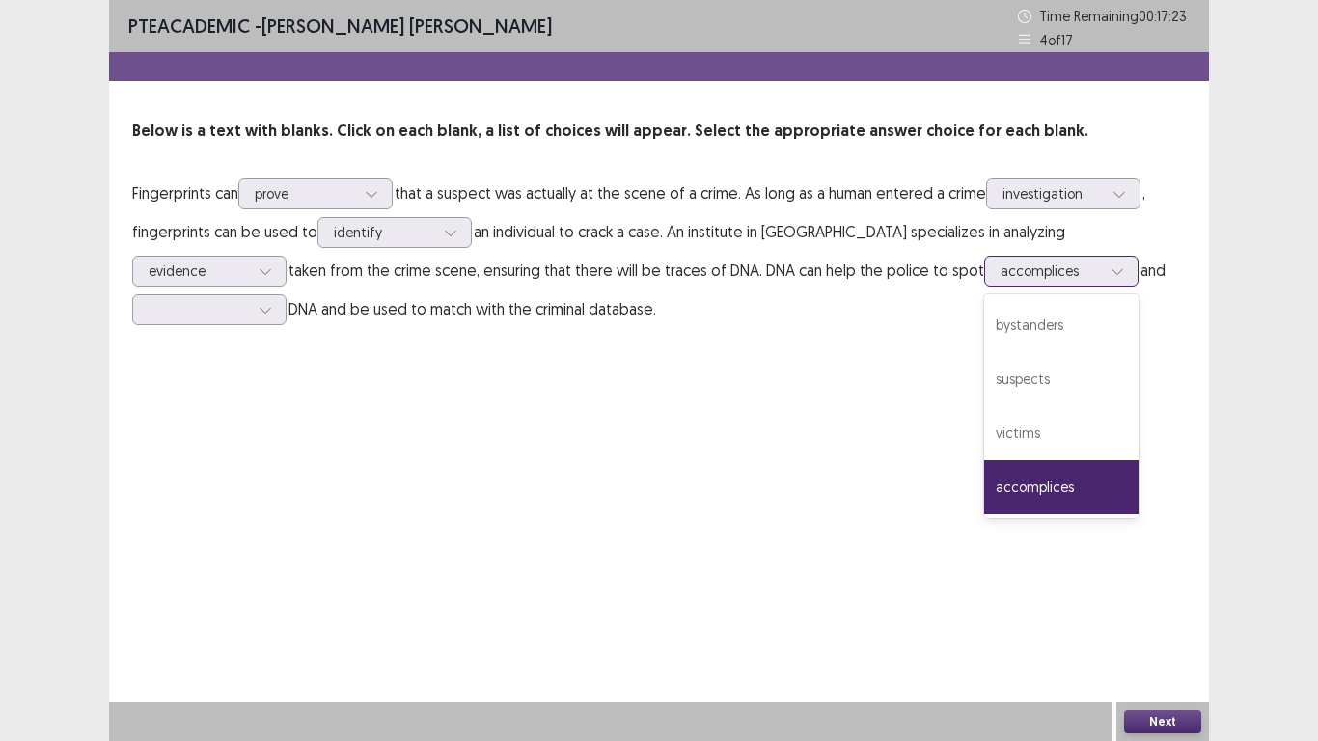
click at [1103, 285] on div at bounding box center [1117, 271] width 29 height 29
click at [984, 392] on div "suspects" at bounding box center [1061, 379] width 154 height 54
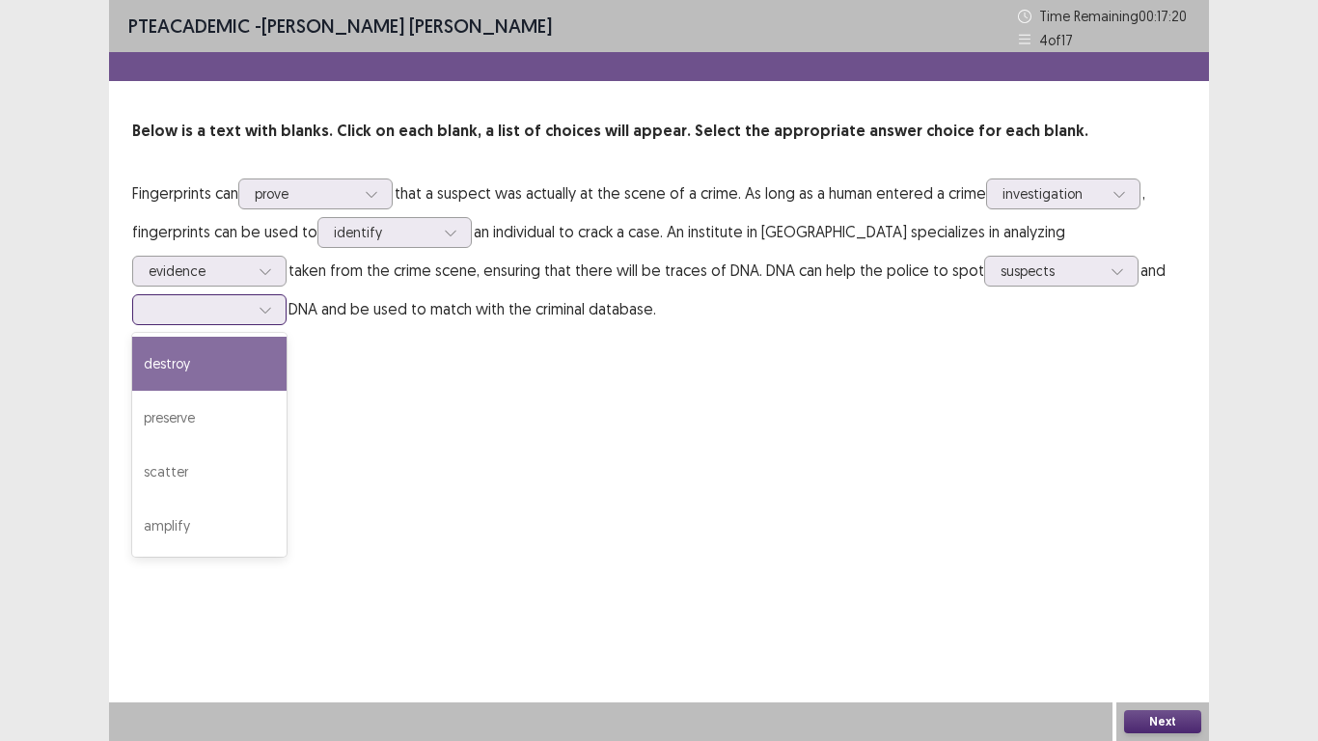
click at [272, 303] on icon at bounding box center [266, 310] width 14 height 14
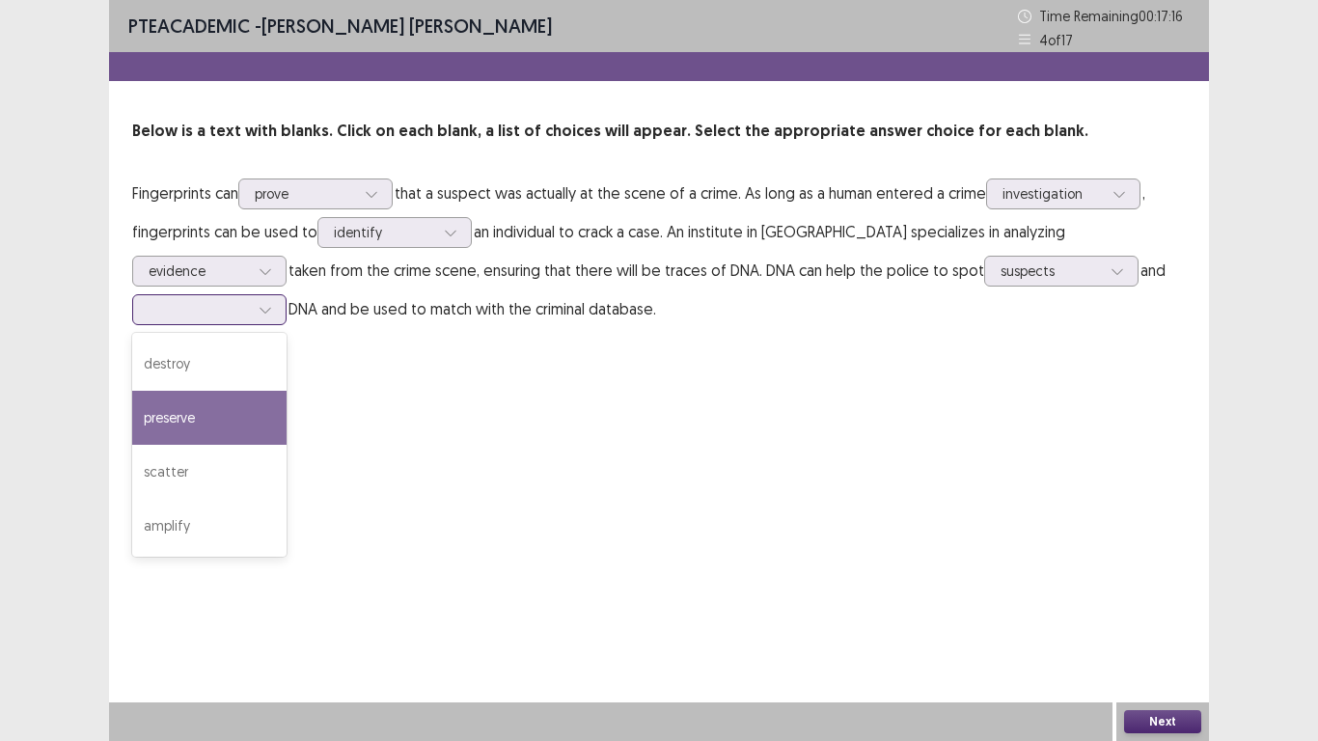
click at [287, 391] on div "preserve" at bounding box center [209, 418] width 154 height 54
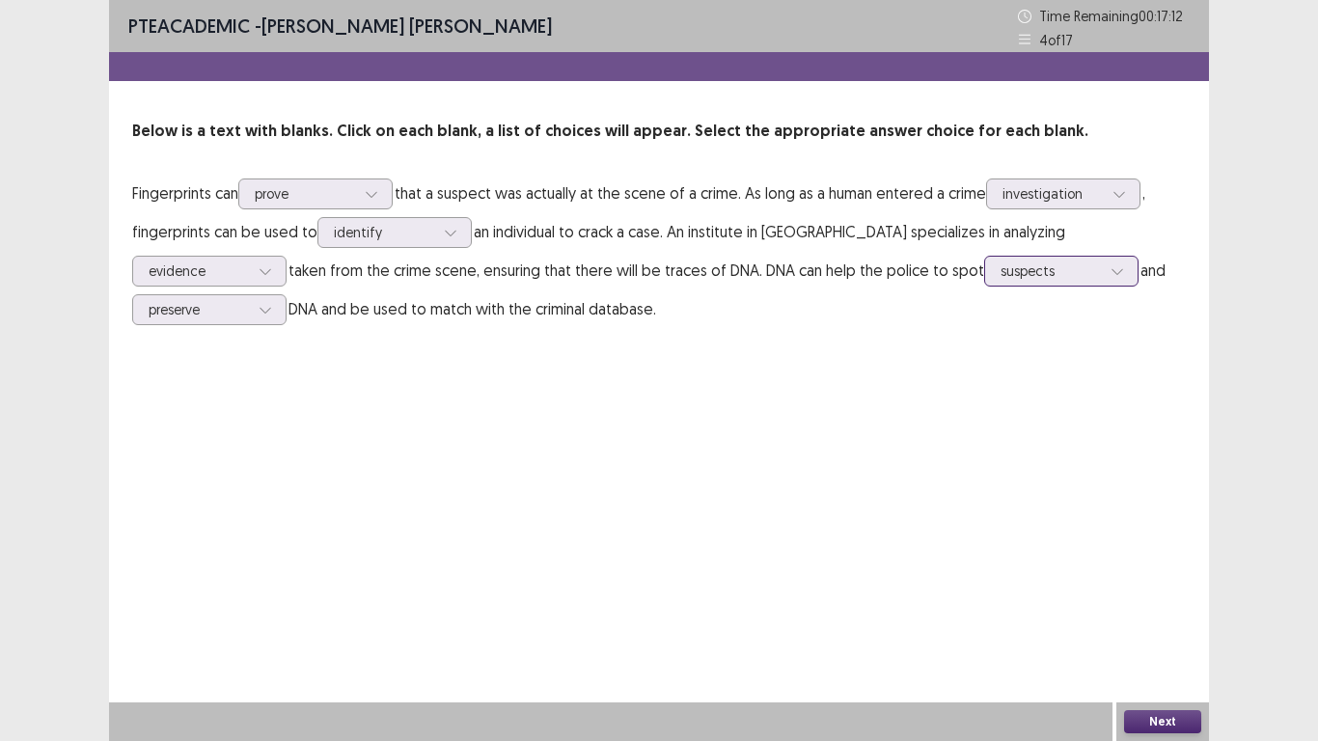
click at [1111, 268] on icon at bounding box center [1118, 271] width 14 height 14
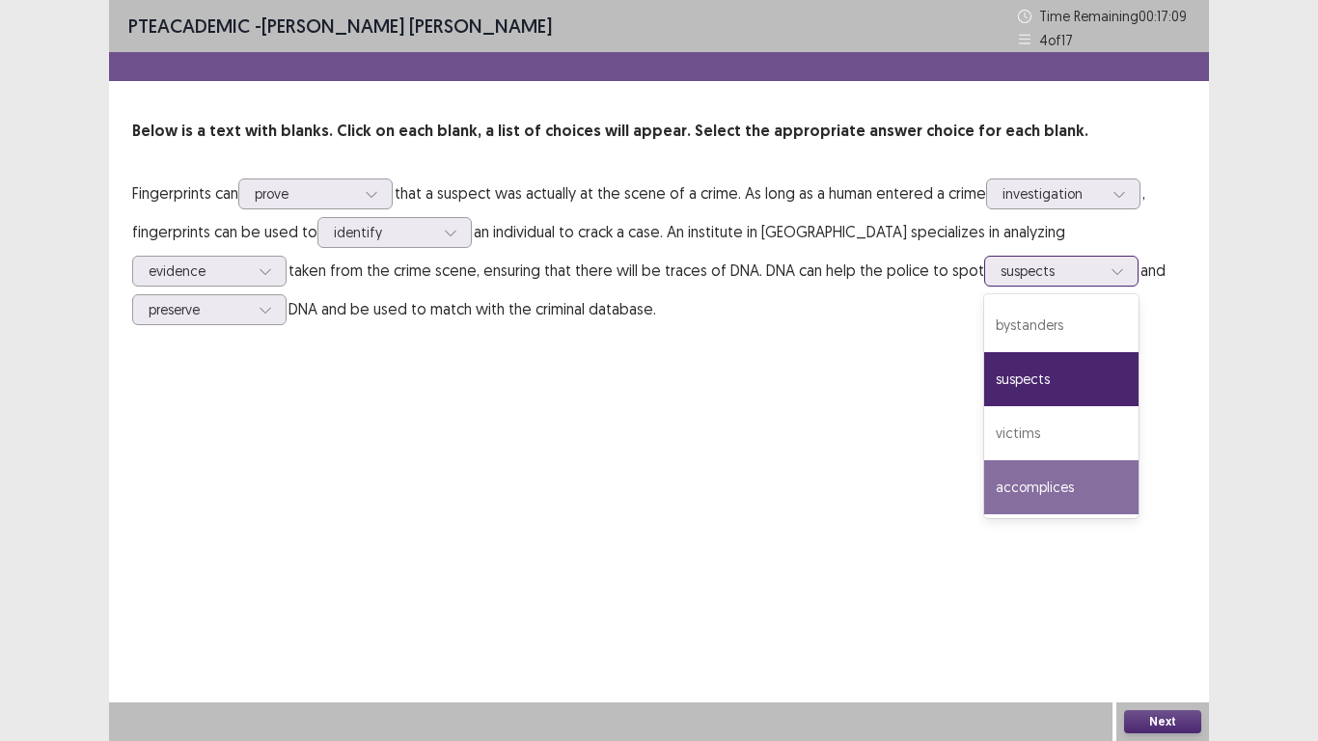
click at [984, 487] on div "accomplices" at bounding box center [1061, 487] width 154 height 54
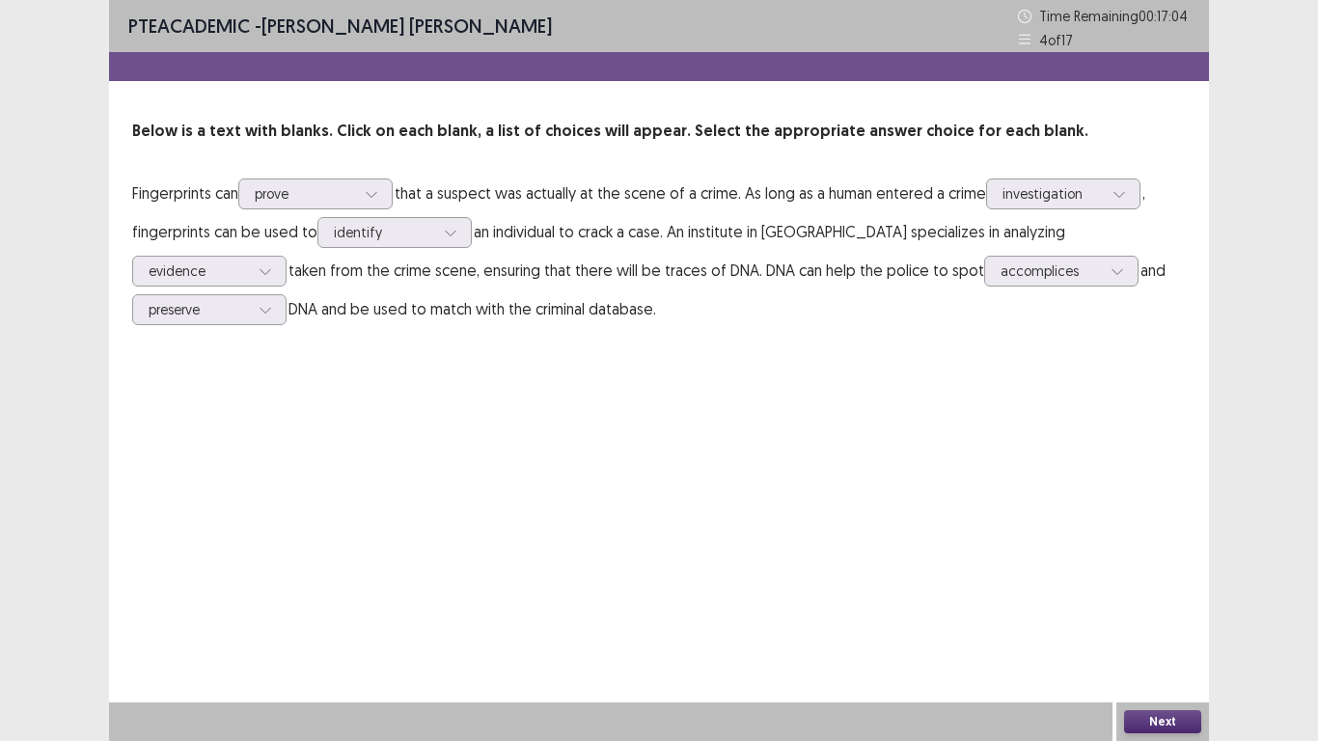
click at [1142, 577] on button "Next" at bounding box center [1162, 721] width 77 height 23
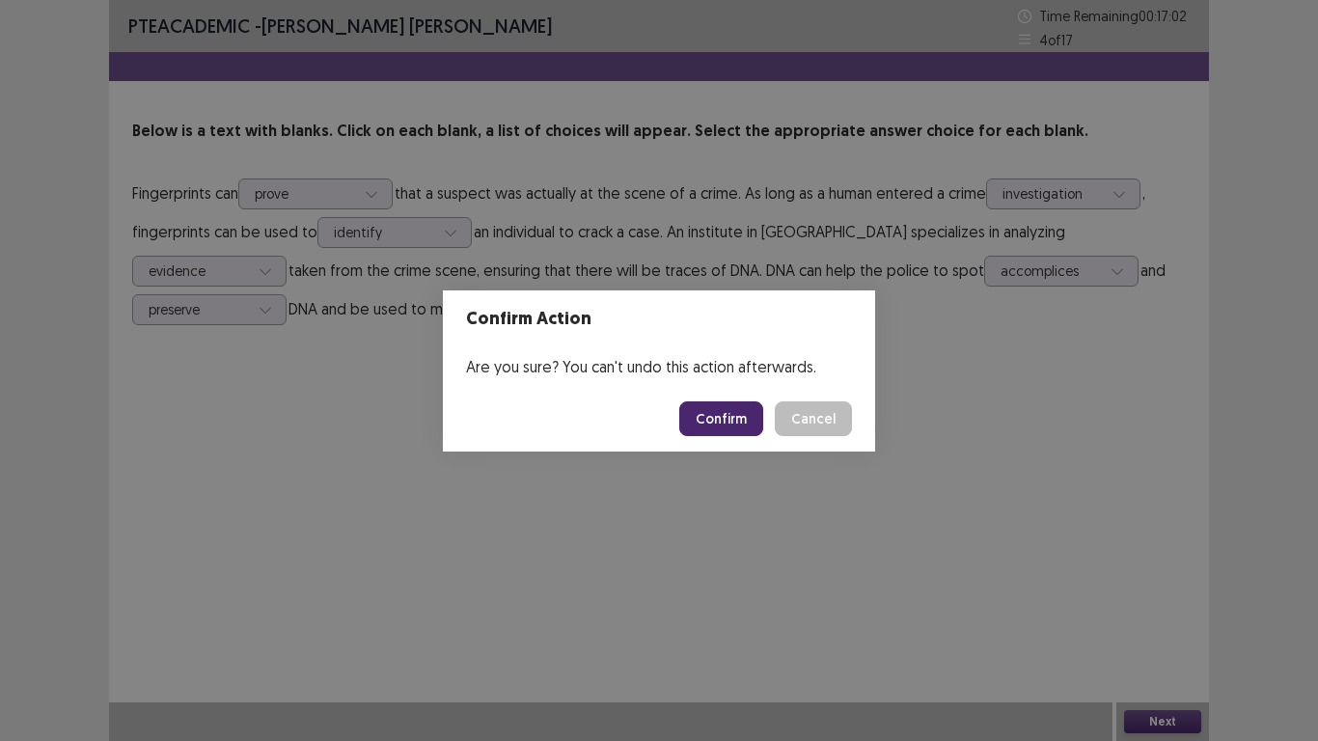
click at [736, 406] on button "Confirm" at bounding box center [721, 418] width 84 height 35
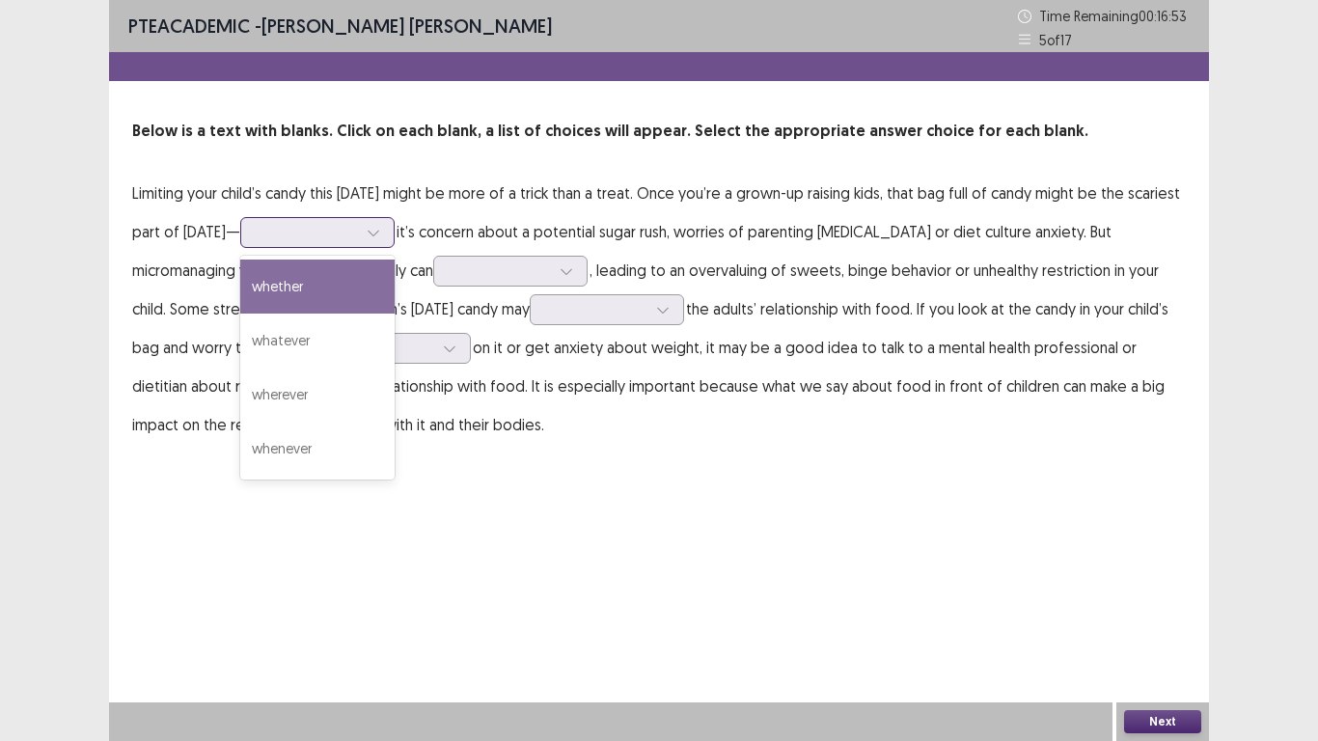
click at [388, 239] on div at bounding box center [373, 232] width 29 height 29
click at [392, 304] on div "whether" at bounding box center [317, 287] width 154 height 54
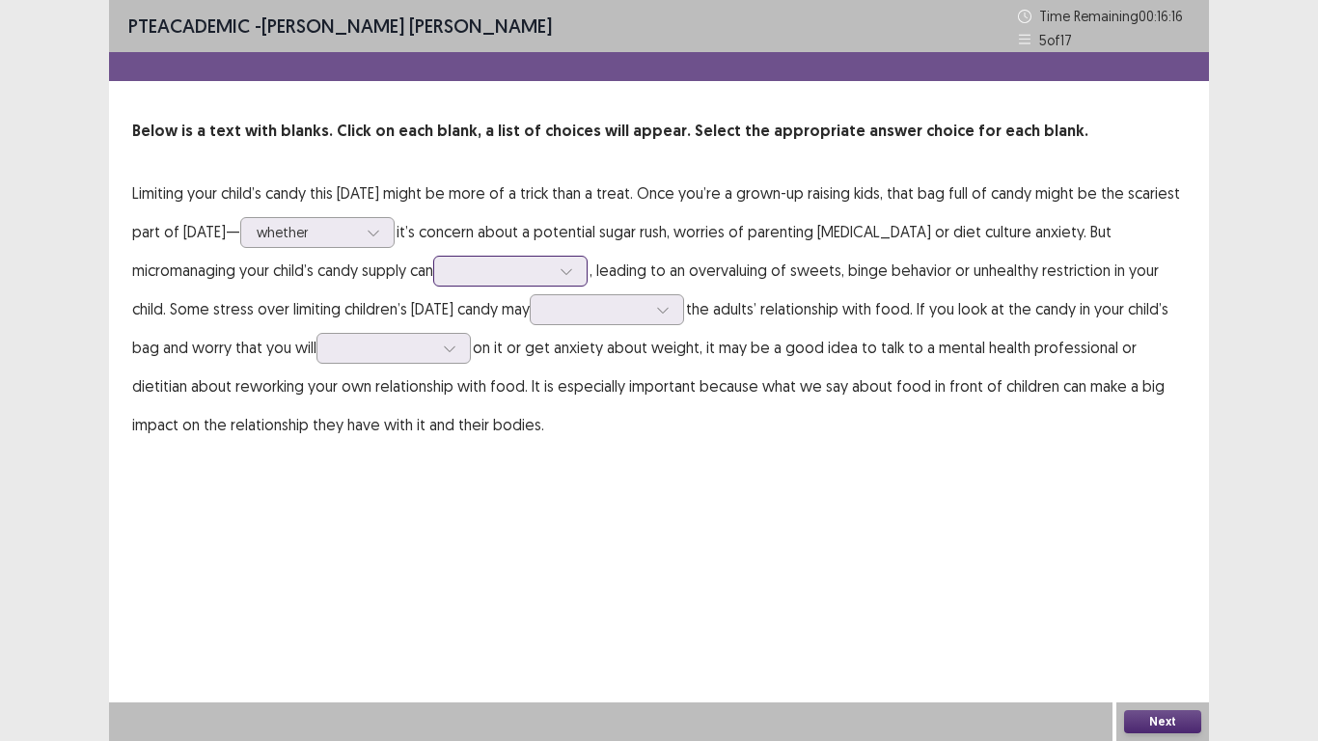
click at [573, 277] on icon at bounding box center [567, 271] width 14 height 14
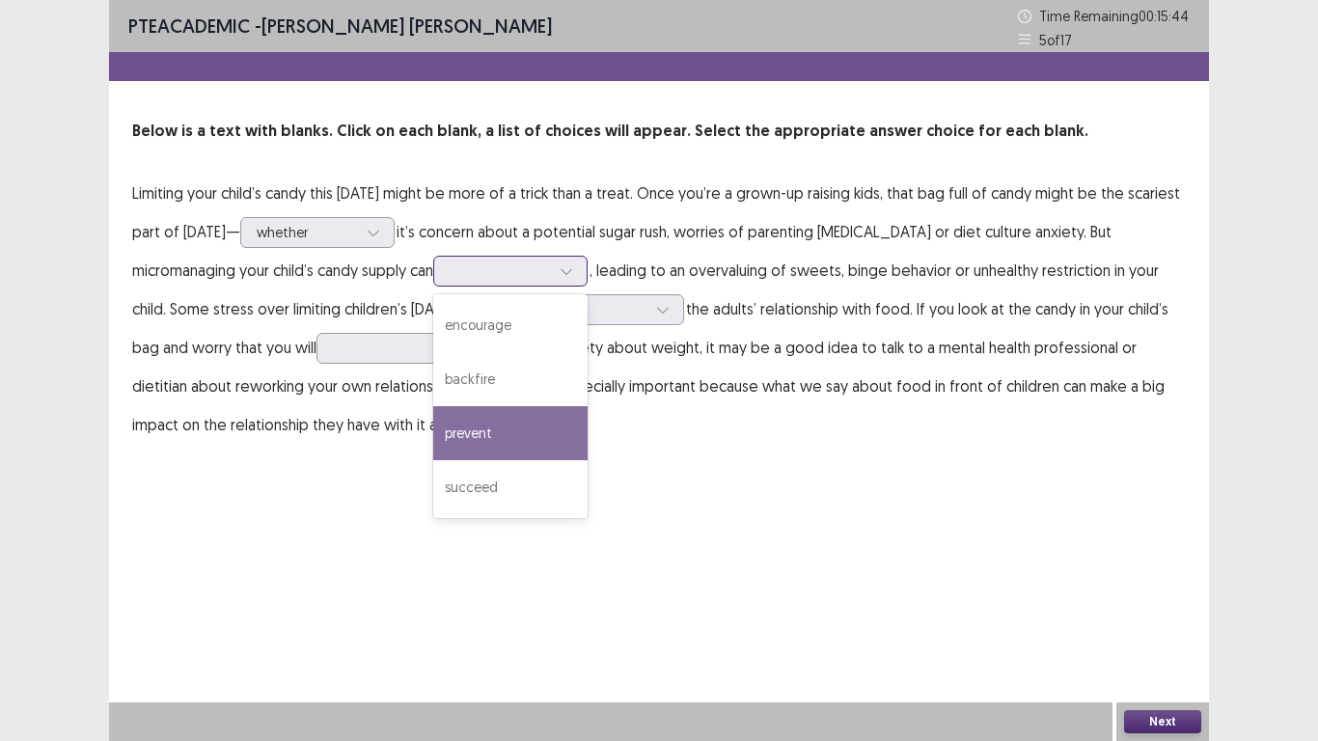
click at [528, 411] on div "prevent" at bounding box center [510, 433] width 154 height 54
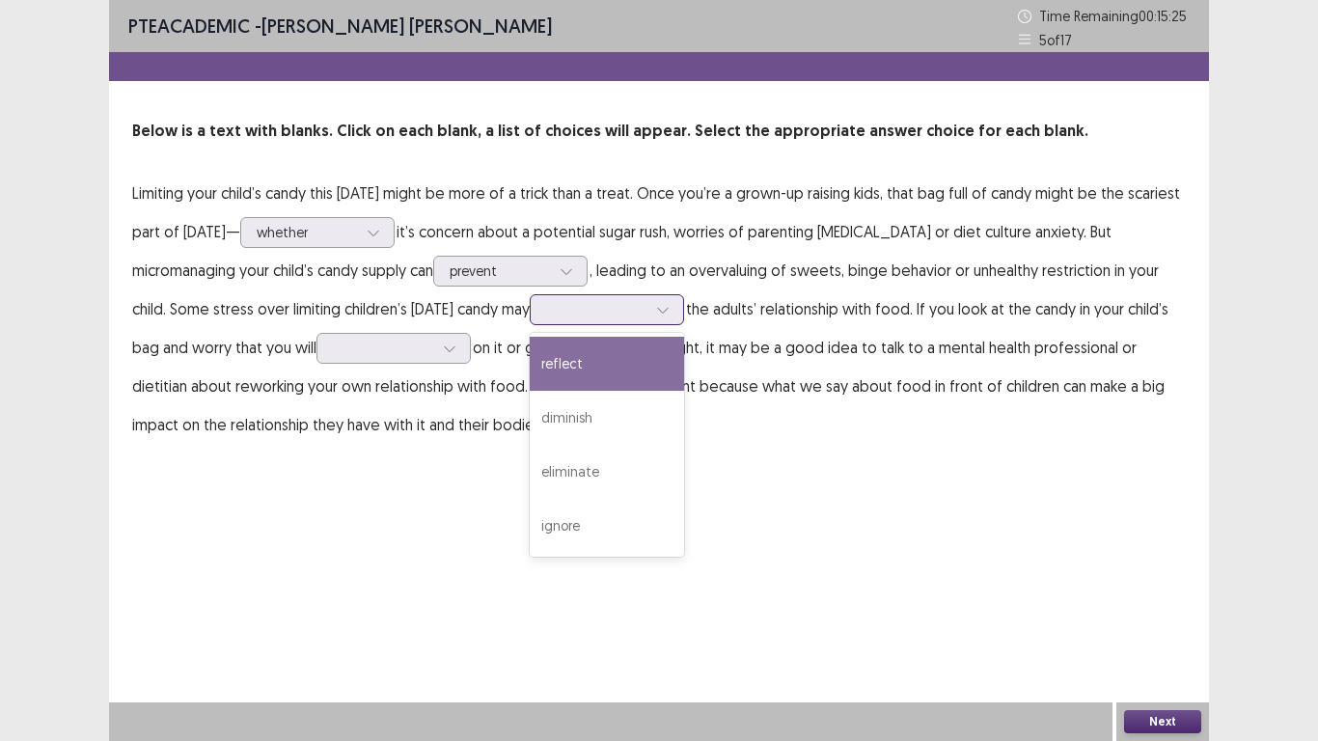
click at [677, 317] on div at bounding box center [662, 309] width 29 height 29
click at [668, 365] on div "reflect" at bounding box center [607, 364] width 154 height 54
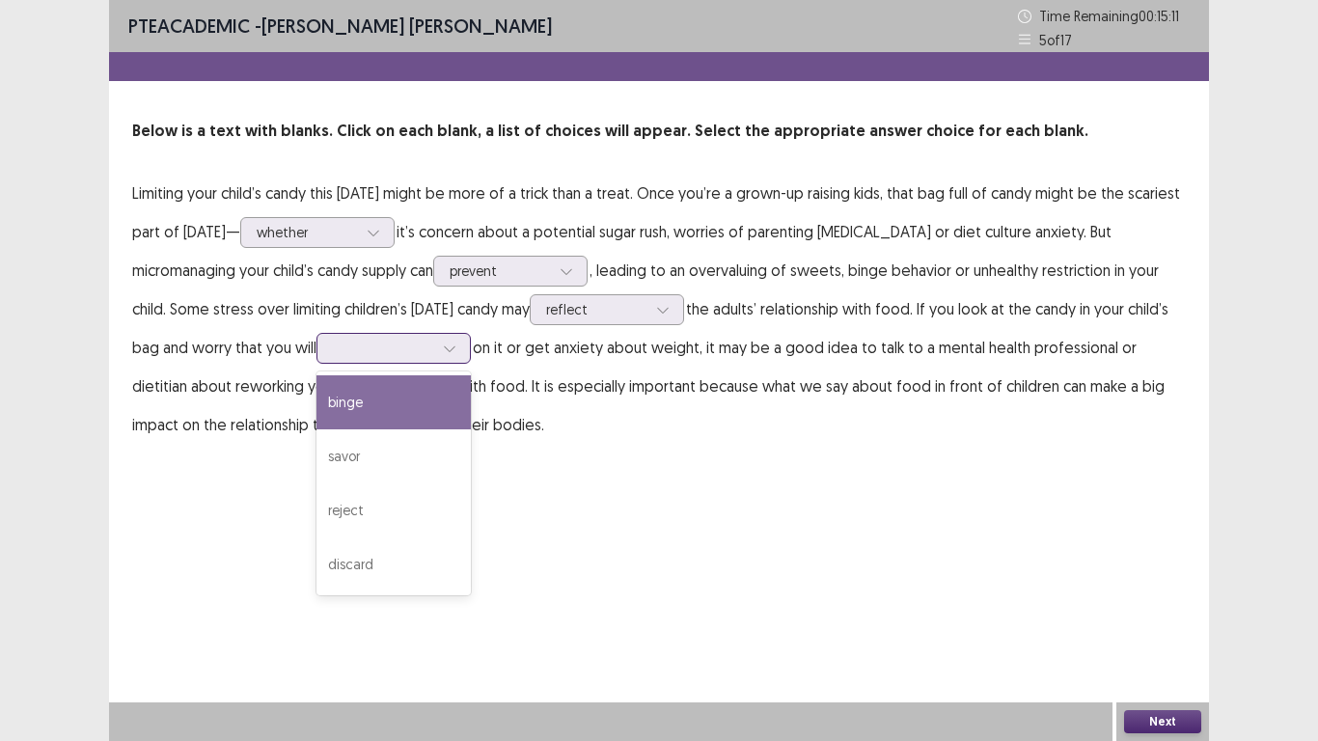
click at [456, 353] on icon at bounding box center [450, 349] width 14 height 14
click at [437, 419] on div "binge" at bounding box center [393, 402] width 154 height 54
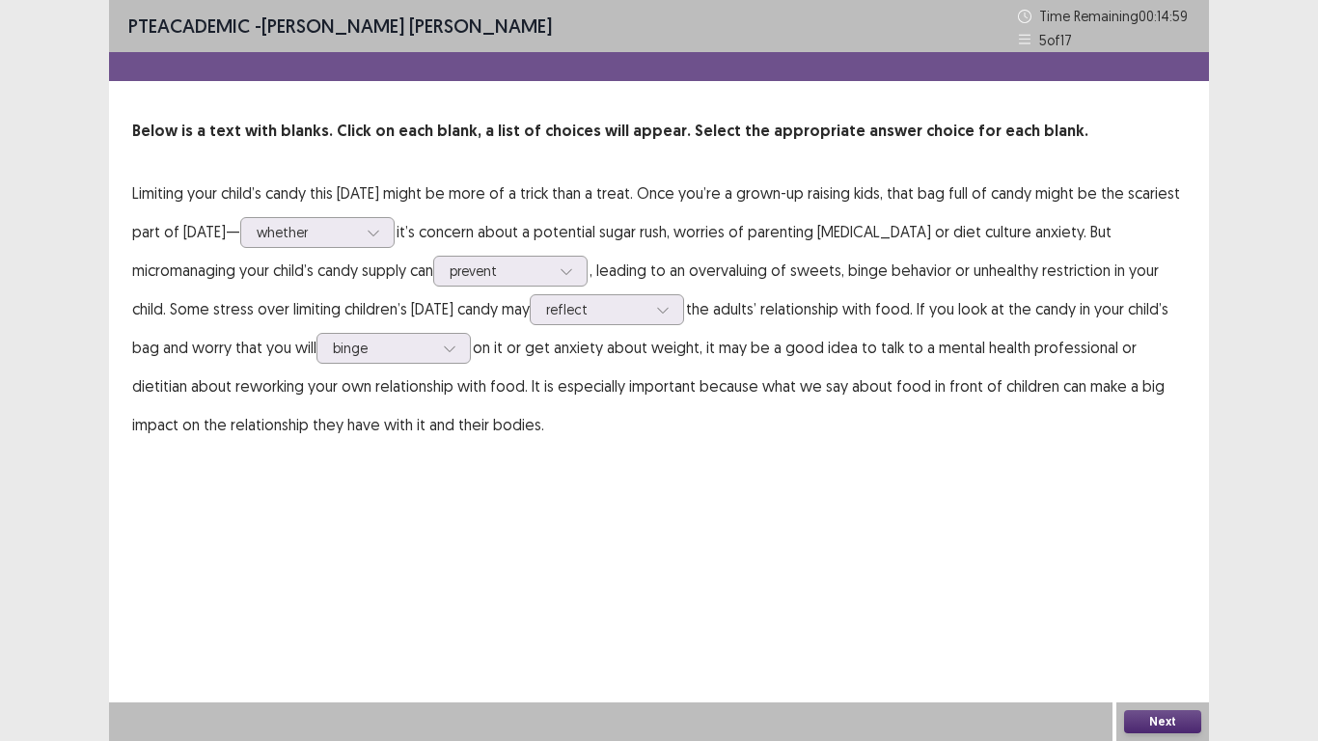
click at [1139, 577] on button "Next" at bounding box center [1162, 721] width 77 height 23
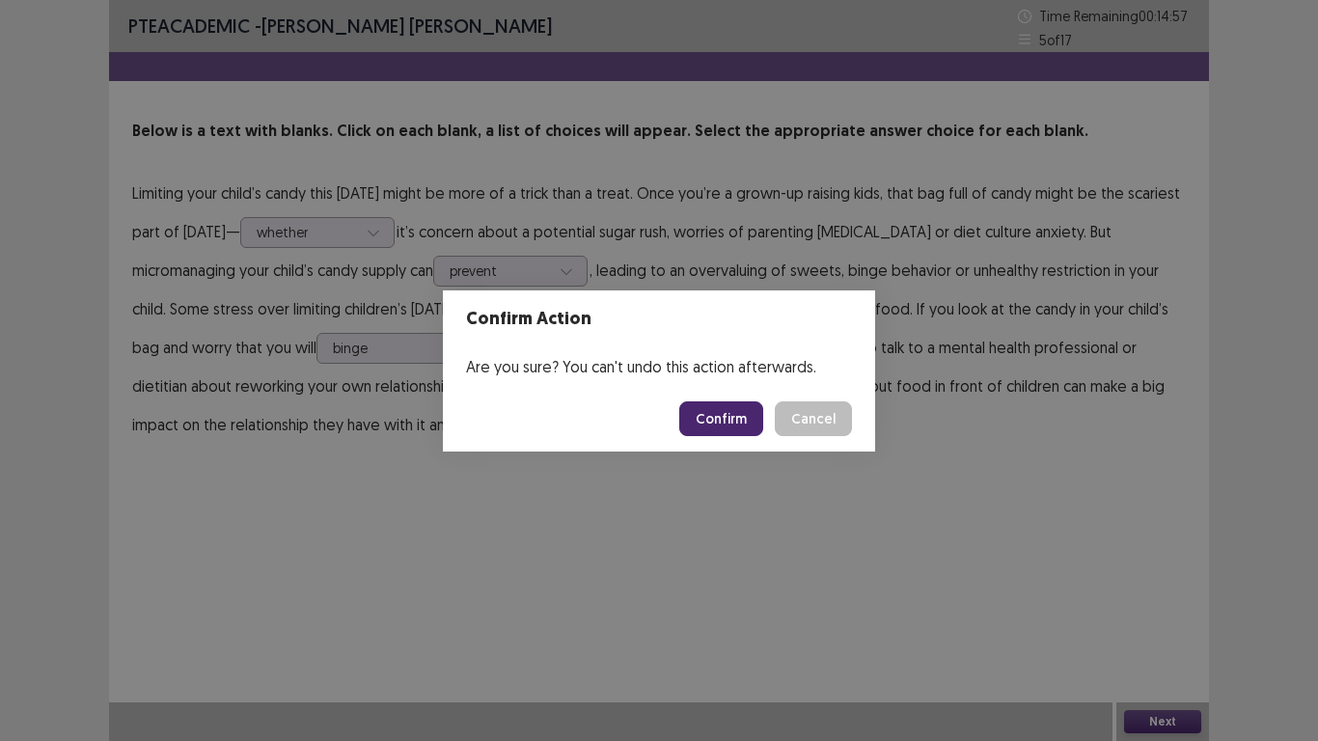
click at [713, 414] on button "Confirm" at bounding box center [721, 418] width 84 height 35
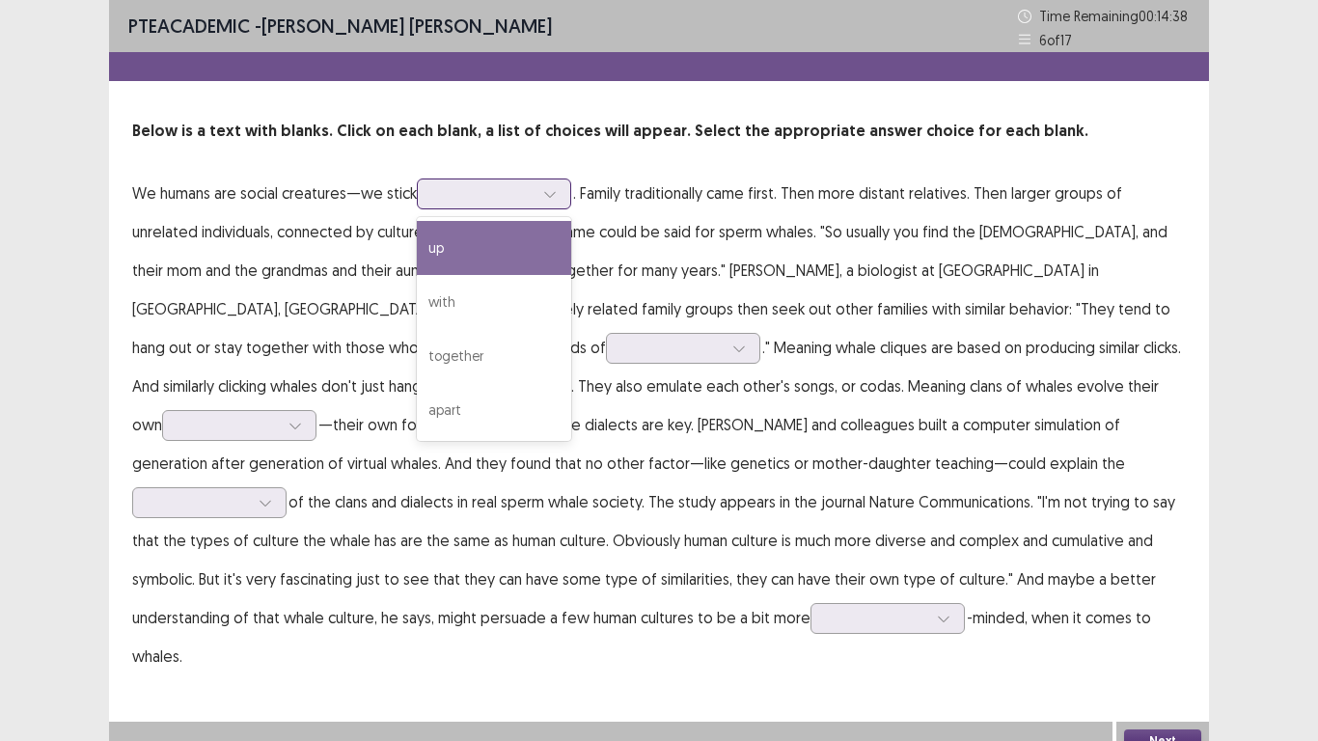
click at [560, 199] on div at bounding box center [550, 193] width 29 height 29
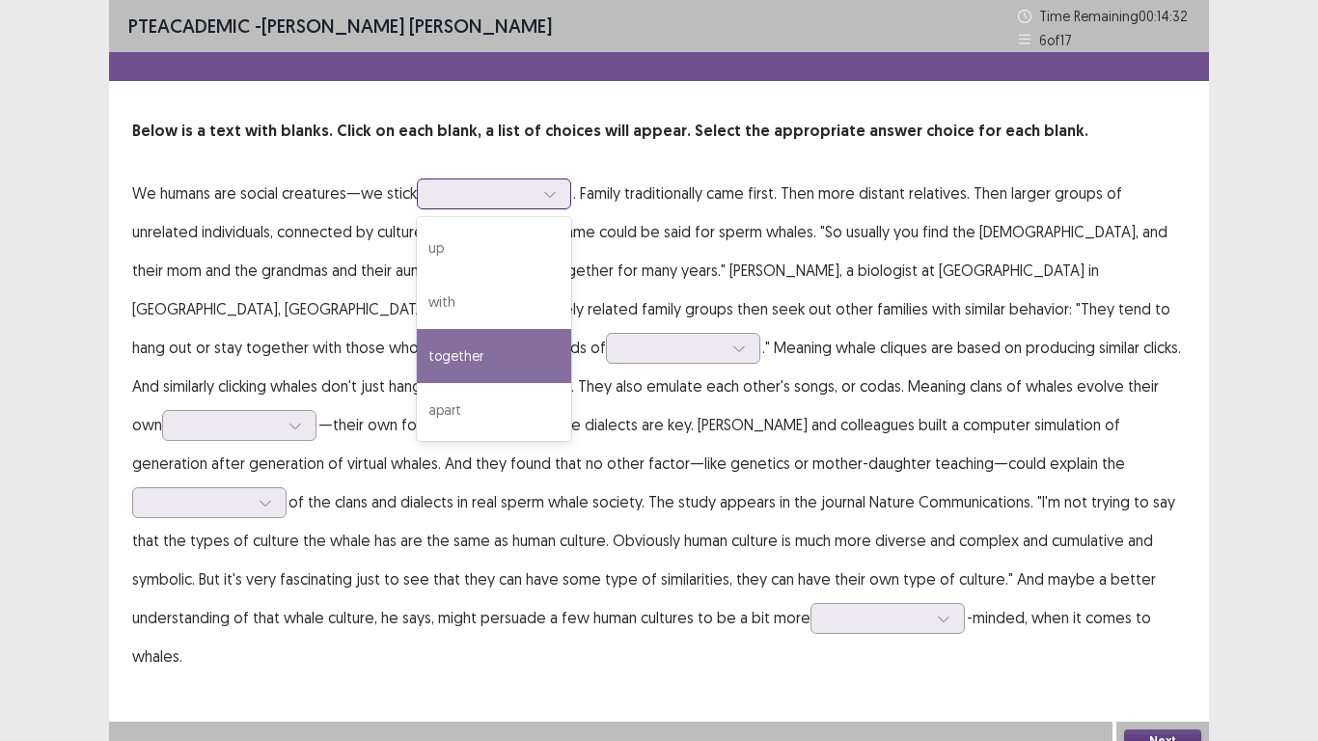
click at [484, 336] on div "together" at bounding box center [494, 356] width 154 height 54
click at [547, 200] on icon at bounding box center [550, 194] width 14 height 14
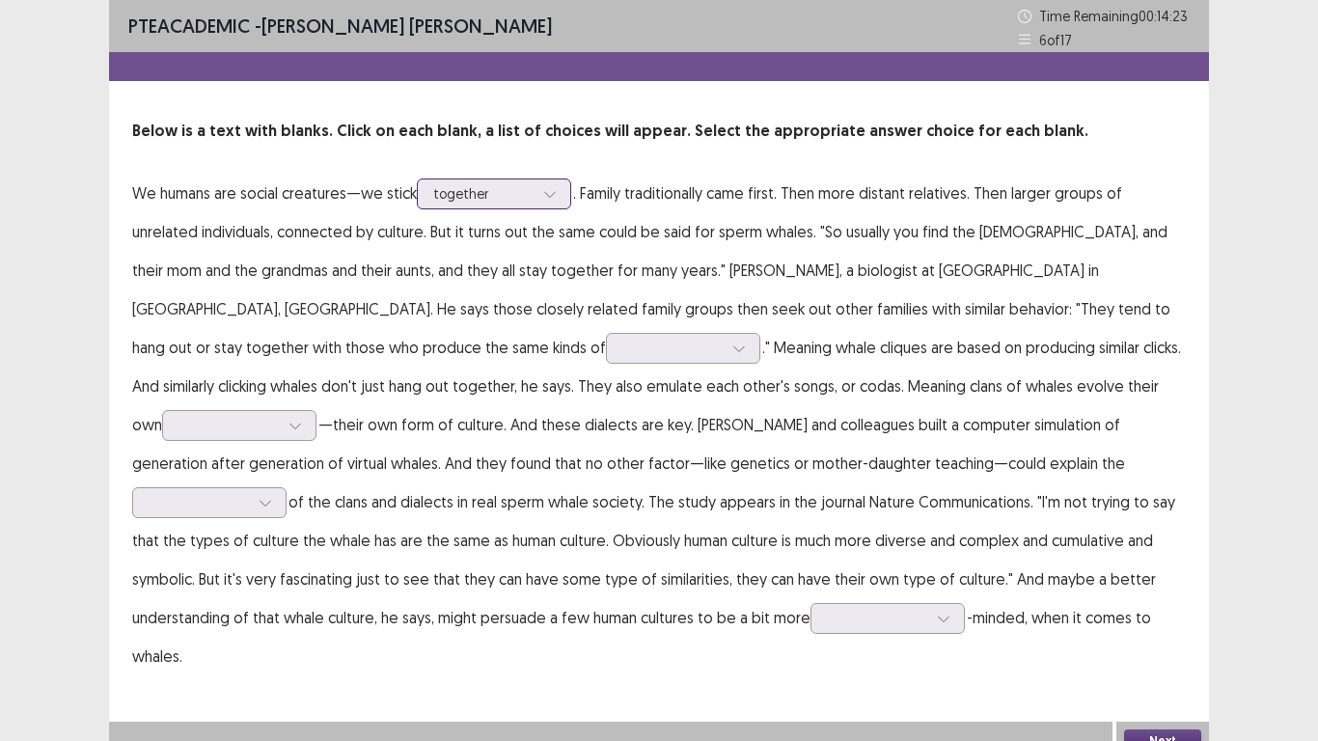
click at [547, 200] on icon at bounding box center [550, 194] width 14 height 14
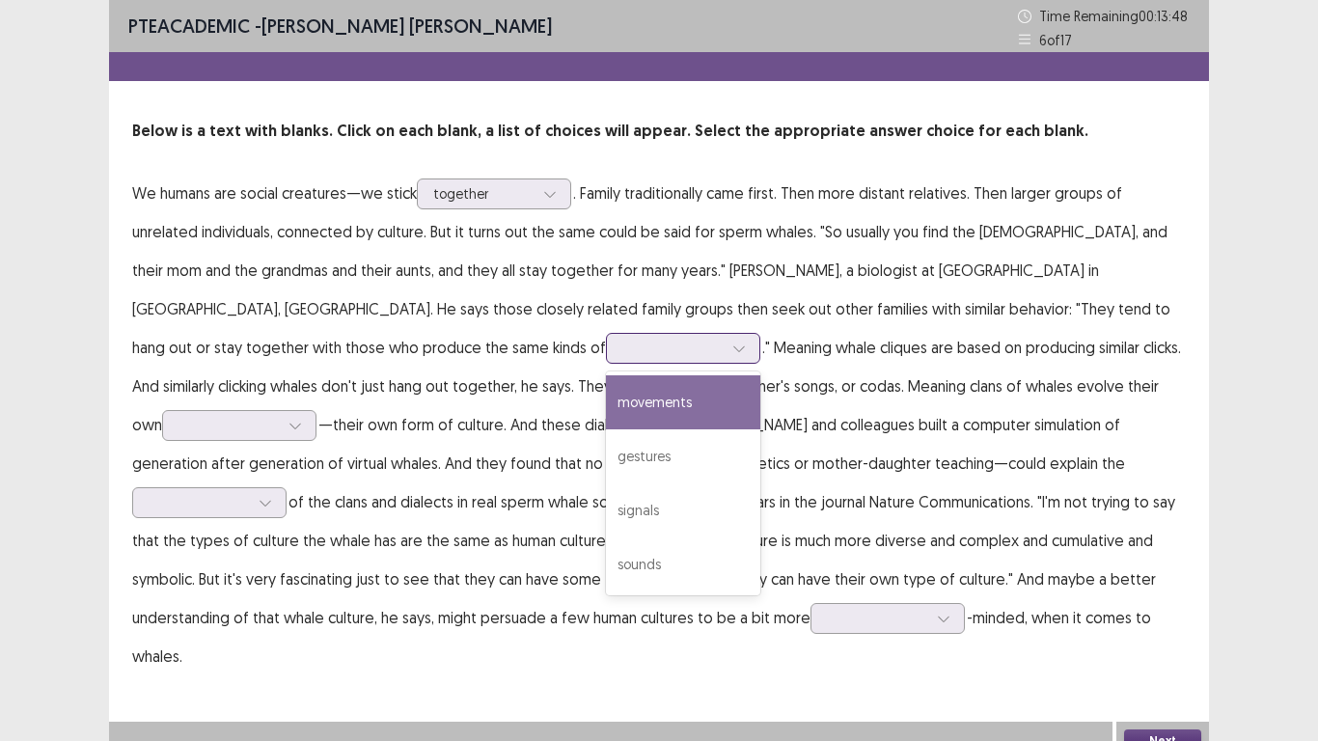
click at [732, 350] on icon at bounding box center [739, 349] width 14 height 14
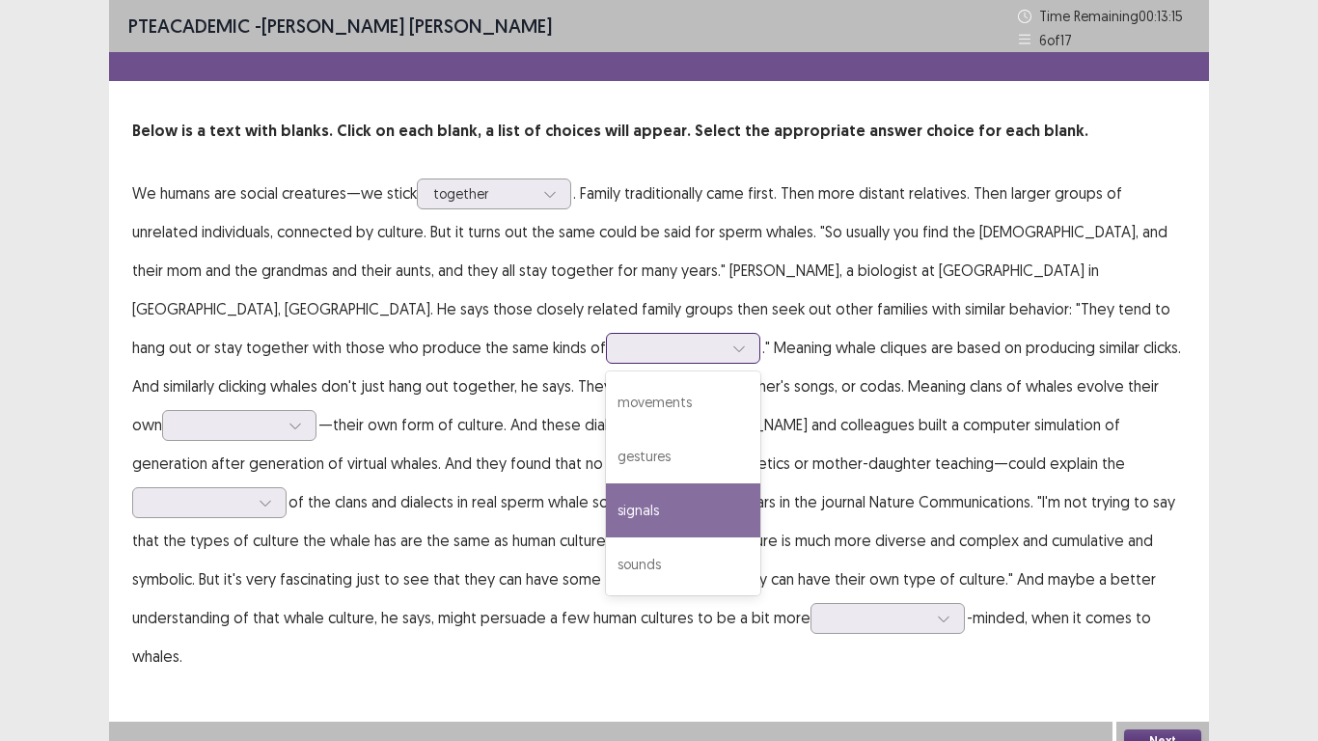
click at [606, 505] on div "signals" at bounding box center [683, 510] width 154 height 54
click at [732, 348] on icon at bounding box center [739, 349] width 14 height 14
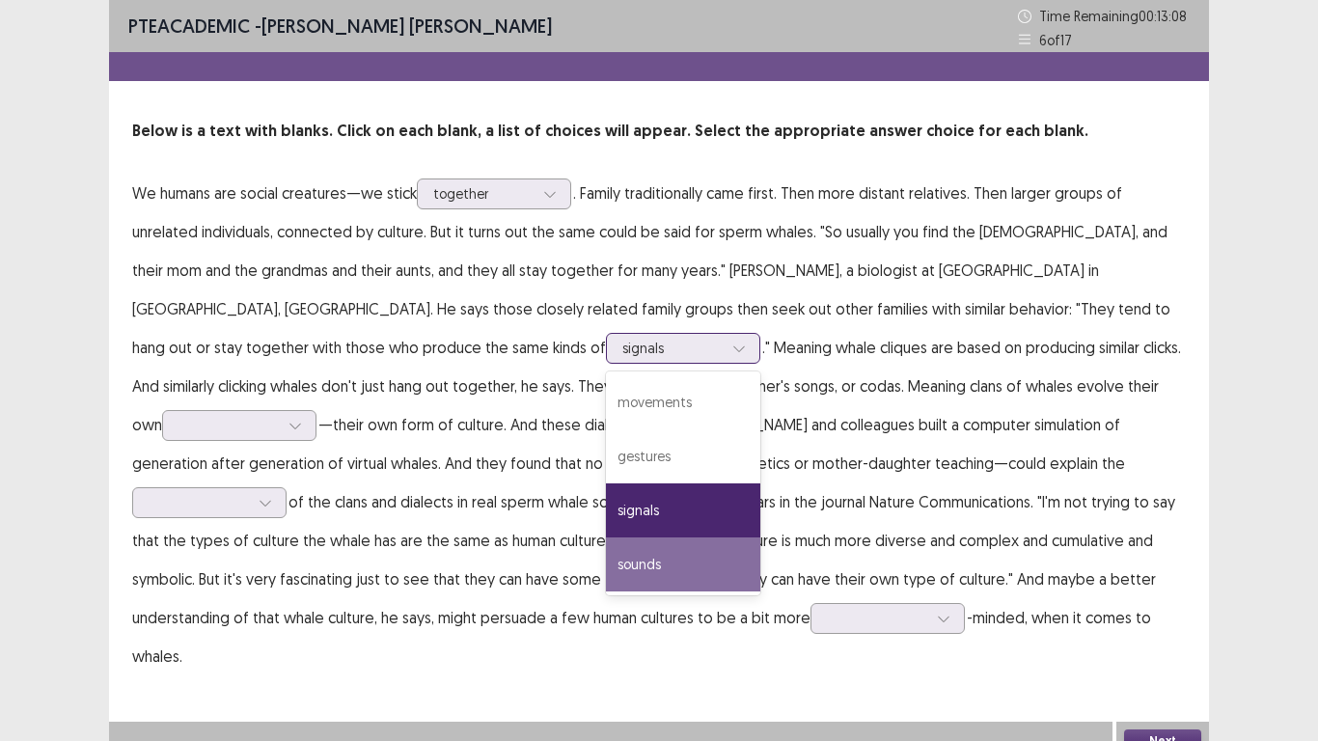
click at [606, 546] on div "sounds" at bounding box center [683, 564] width 154 height 54
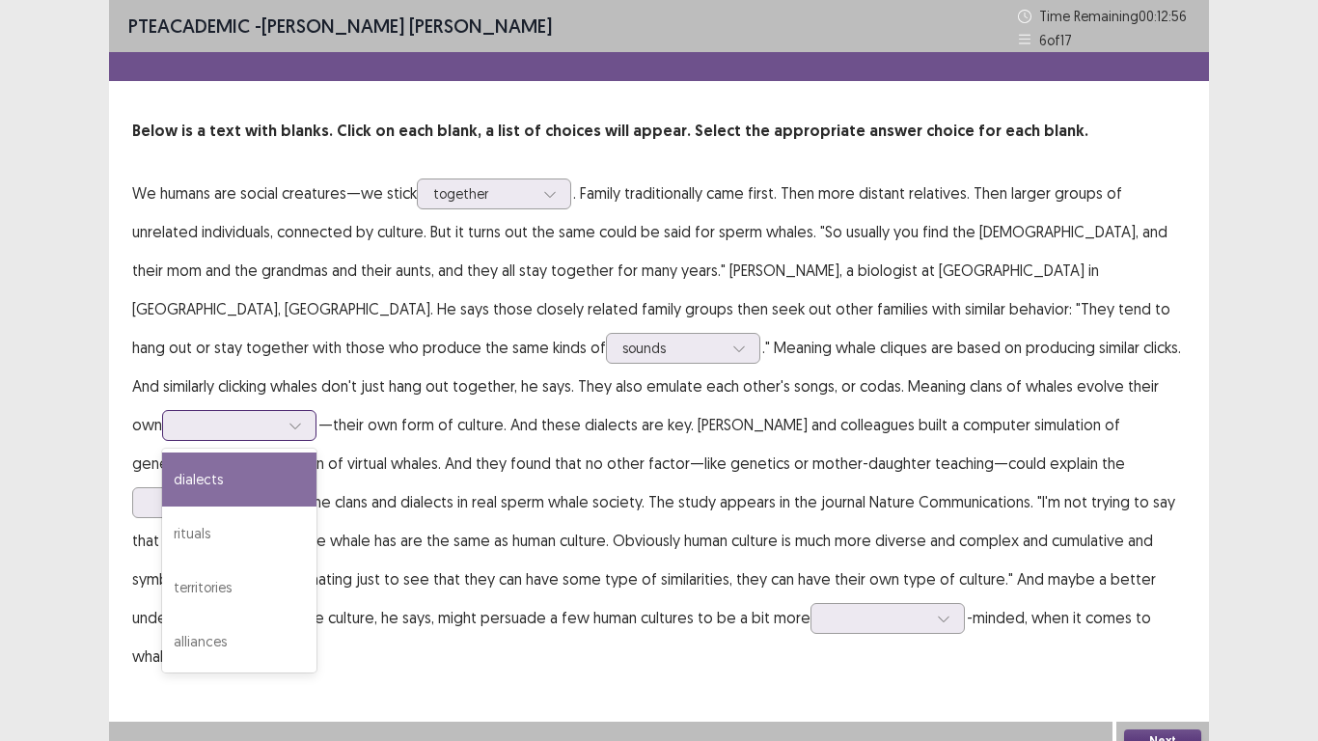
click at [310, 411] on div at bounding box center [295, 425] width 29 height 29
click at [316, 453] on div "dialects" at bounding box center [239, 480] width 154 height 54
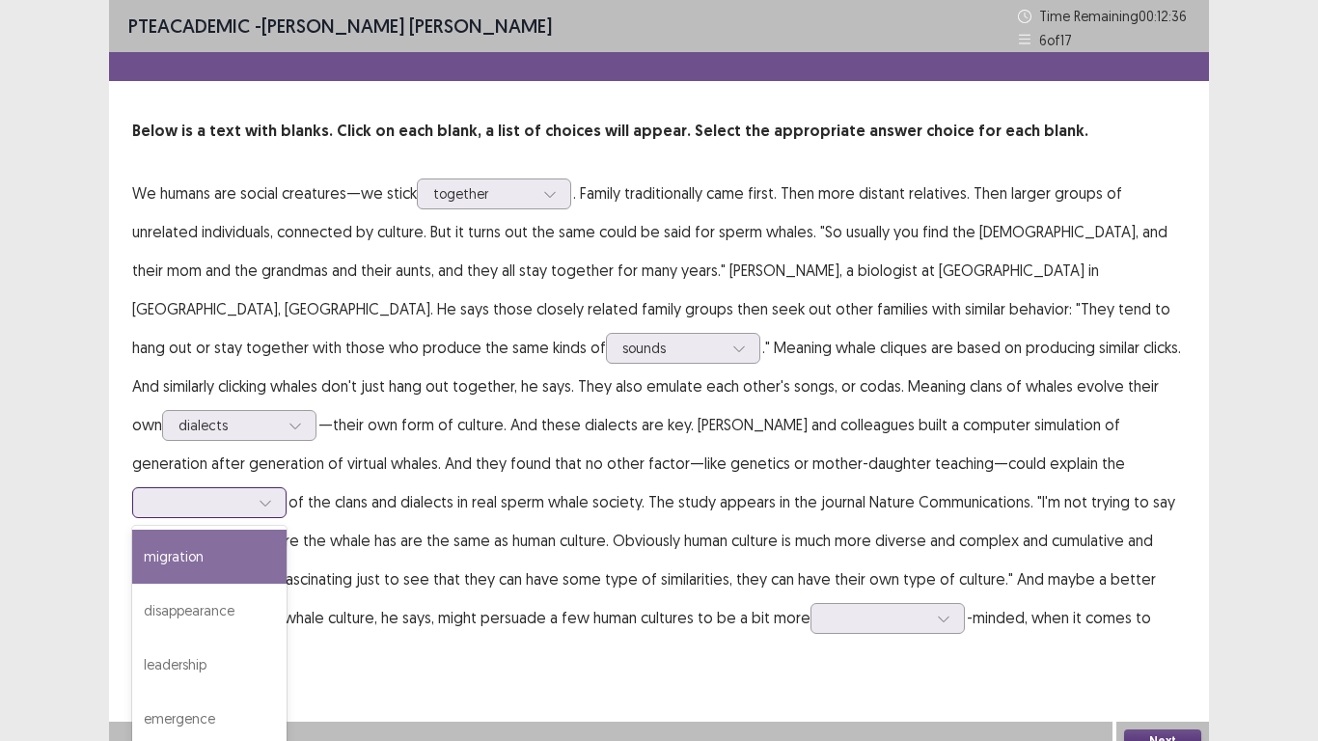
click at [272, 496] on icon at bounding box center [266, 503] width 14 height 14
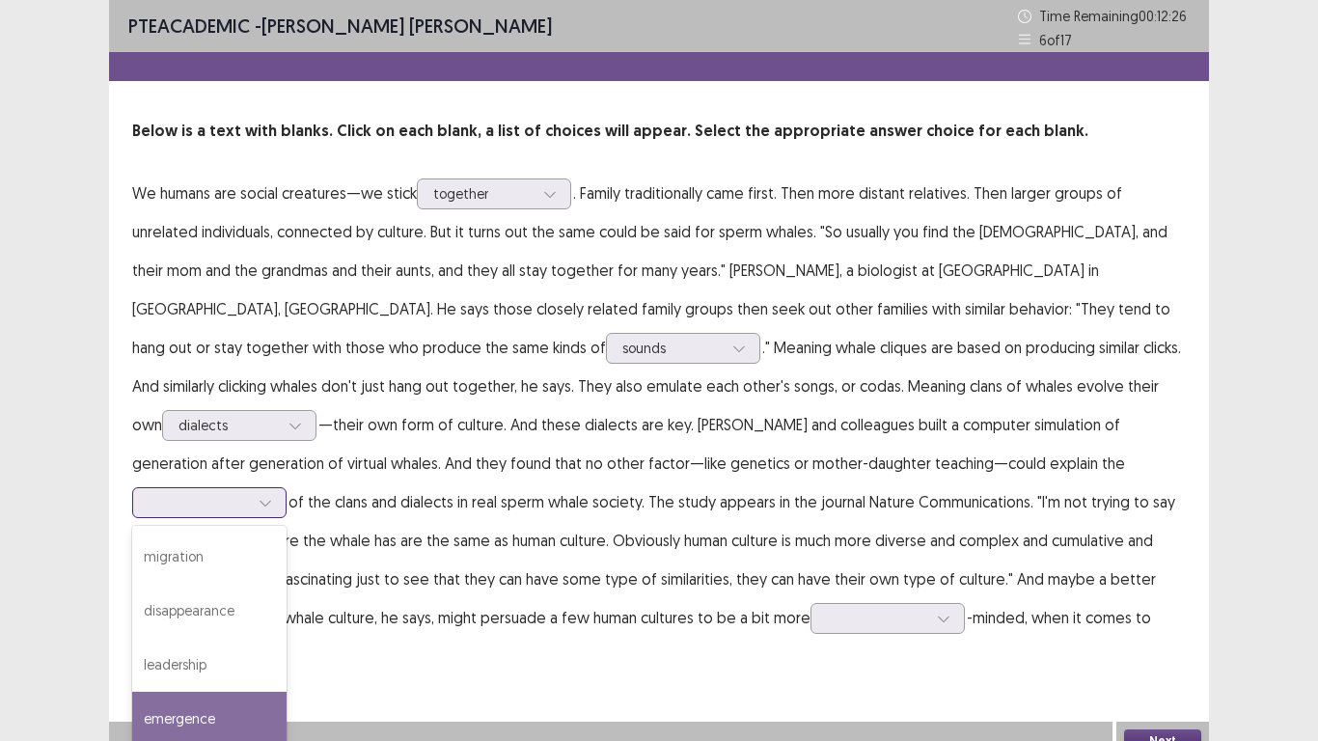
click at [287, 577] on div "emergence" at bounding box center [209, 719] width 154 height 54
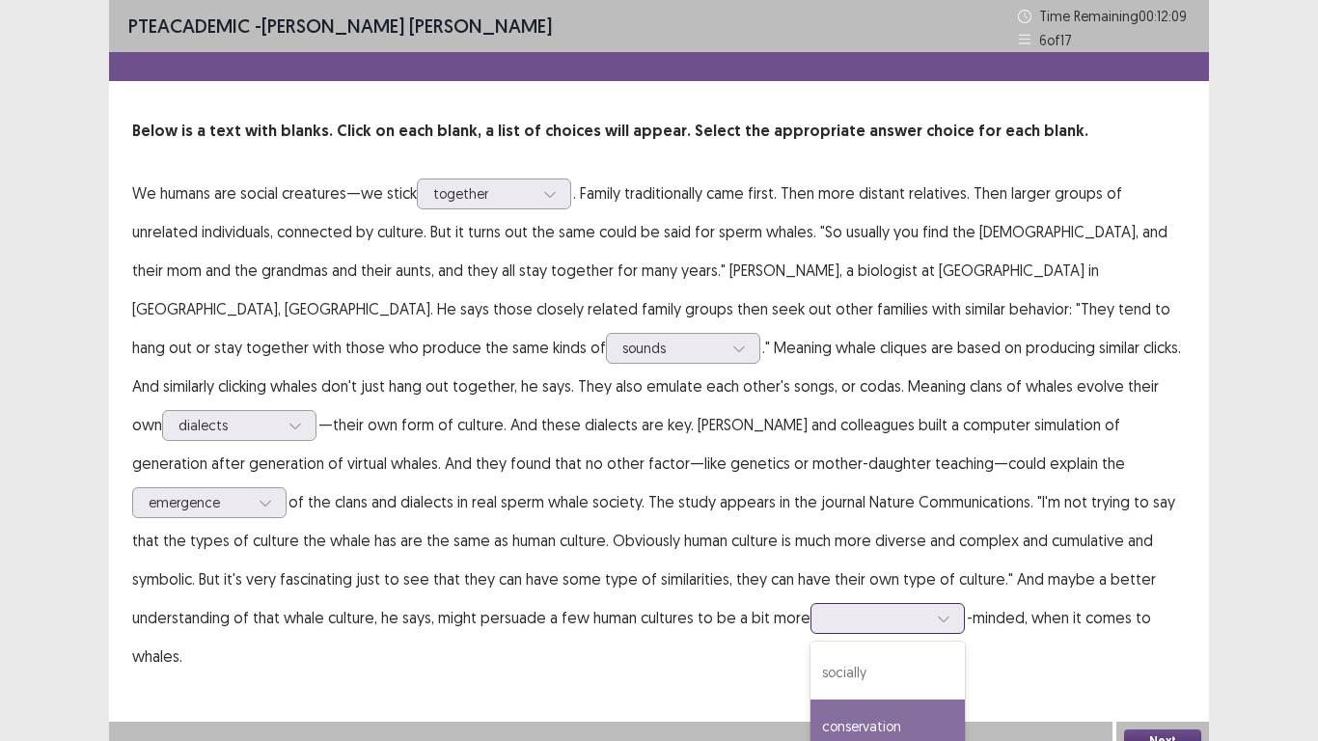
scroll to position [124, 0]
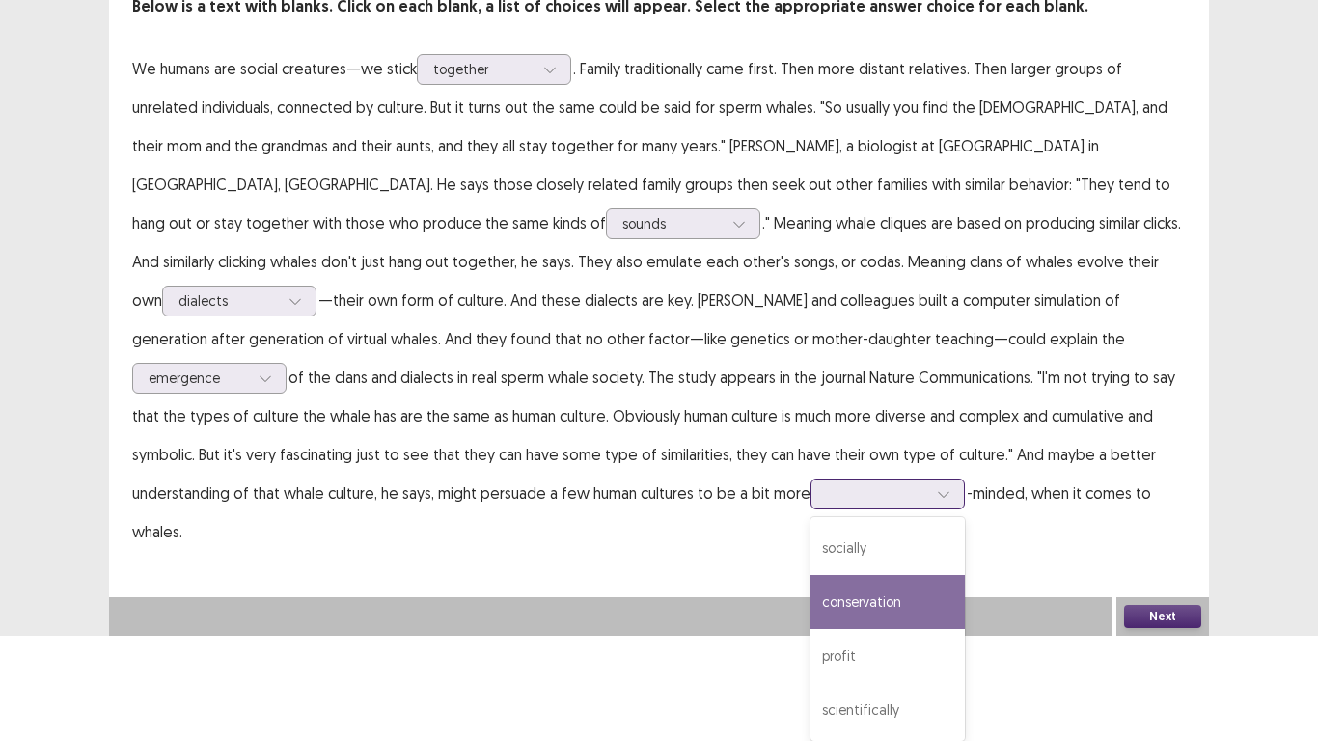
click at [811, 509] on div "4 results available. Use Up and Down to choose options, press Enter to select t…" at bounding box center [888, 494] width 154 height 31
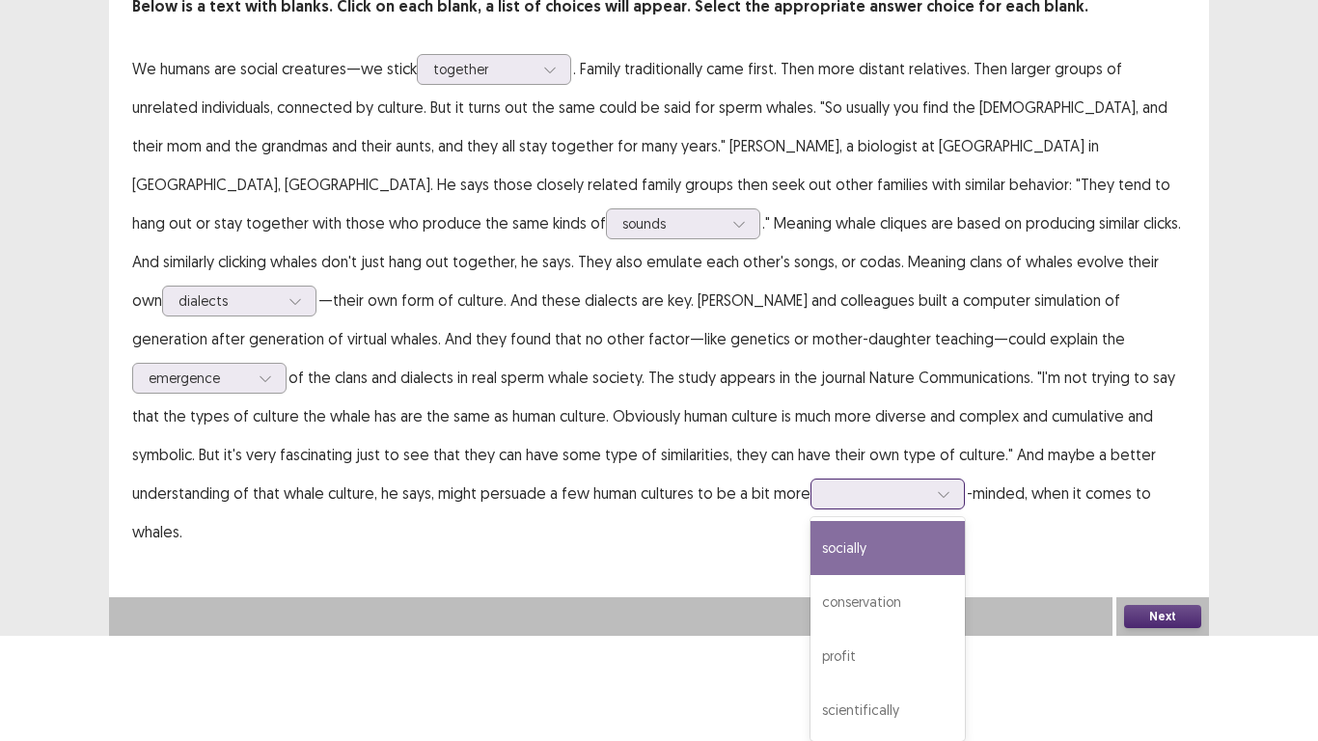
click at [811, 561] on div "socially" at bounding box center [888, 548] width 154 height 54
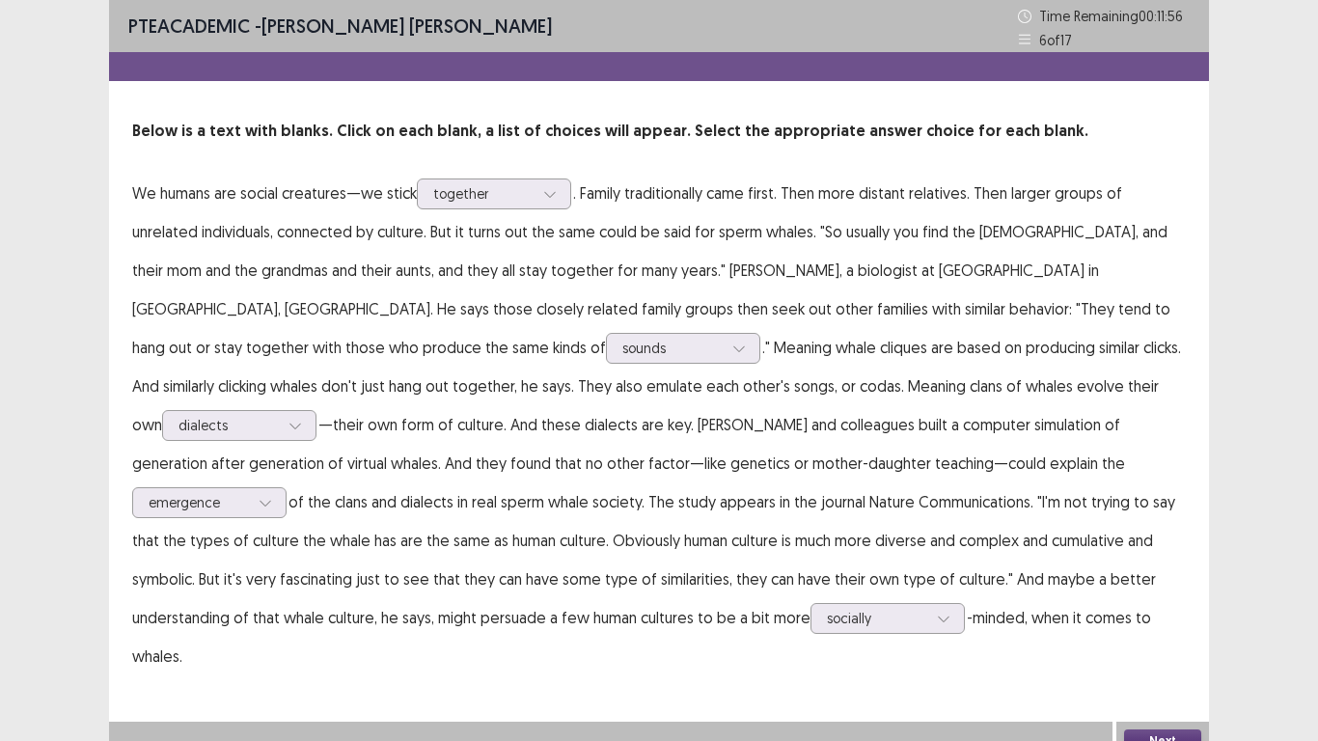
click at [1173, 577] on button "Next" at bounding box center [1162, 740] width 77 height 23
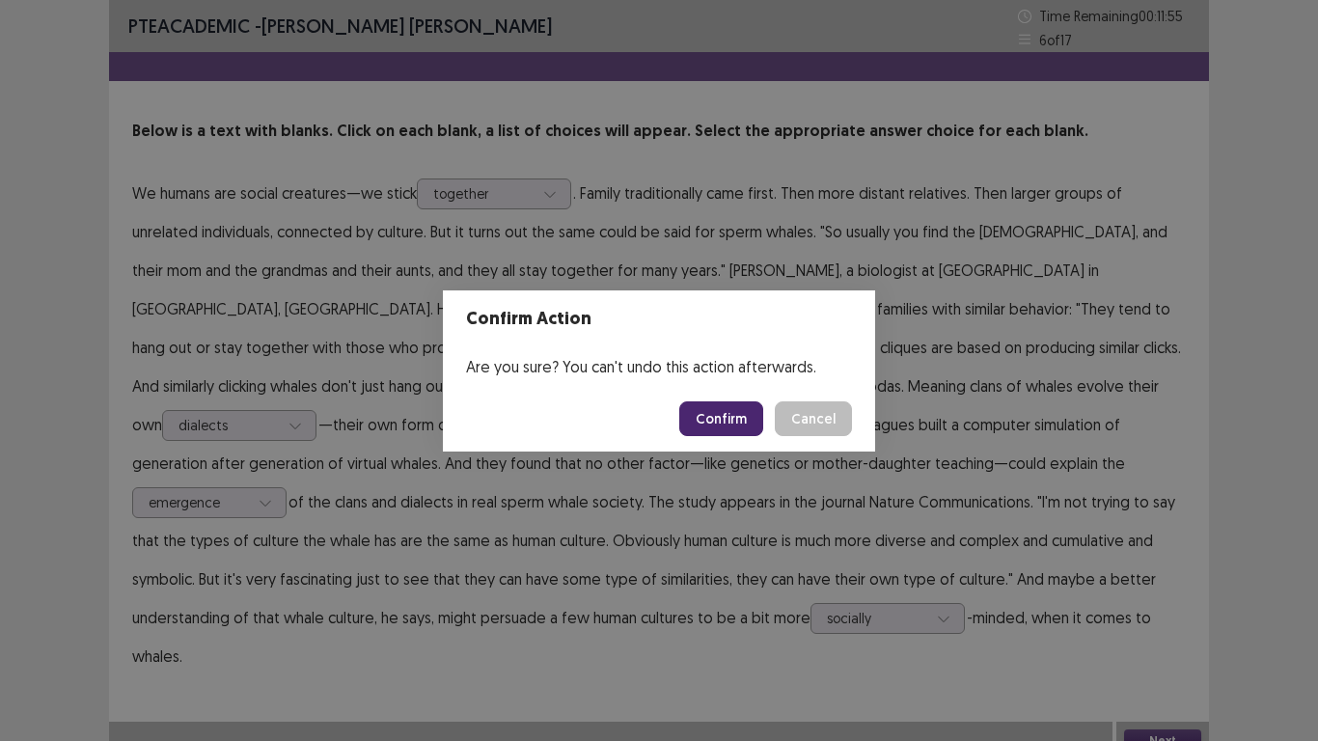
click at [717, 410] on button "Confirm" at bounding box center [721, 418] width 84 height 35
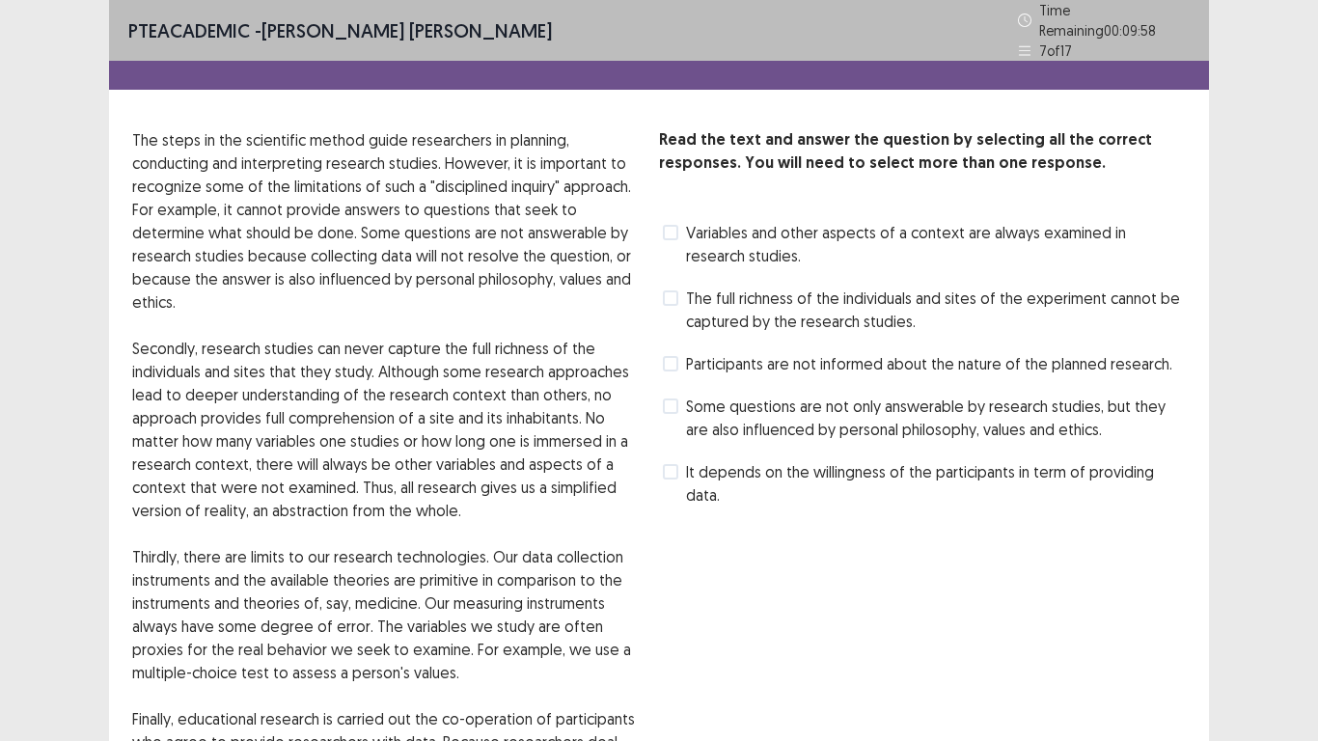
click at [672, 398] on span at bounding box center [670, 405] width 15 height 15
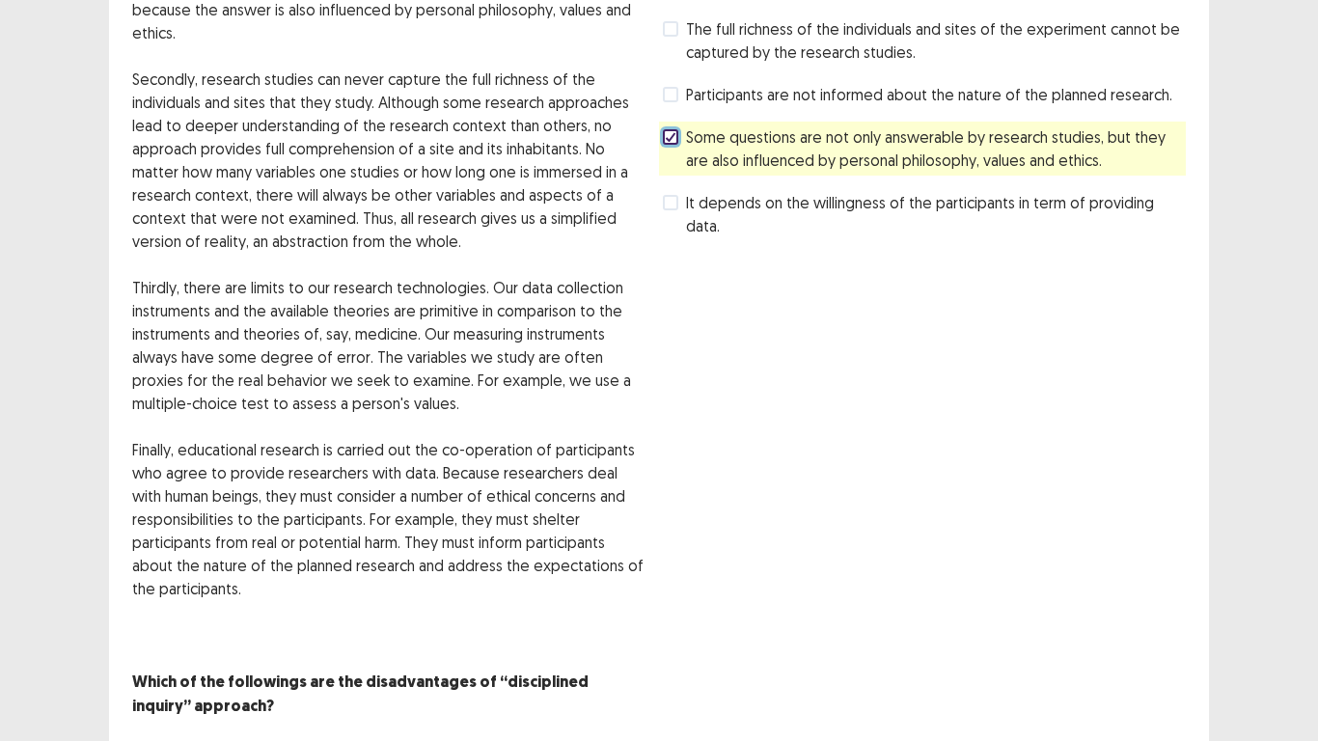
scroll to position [299, 0]
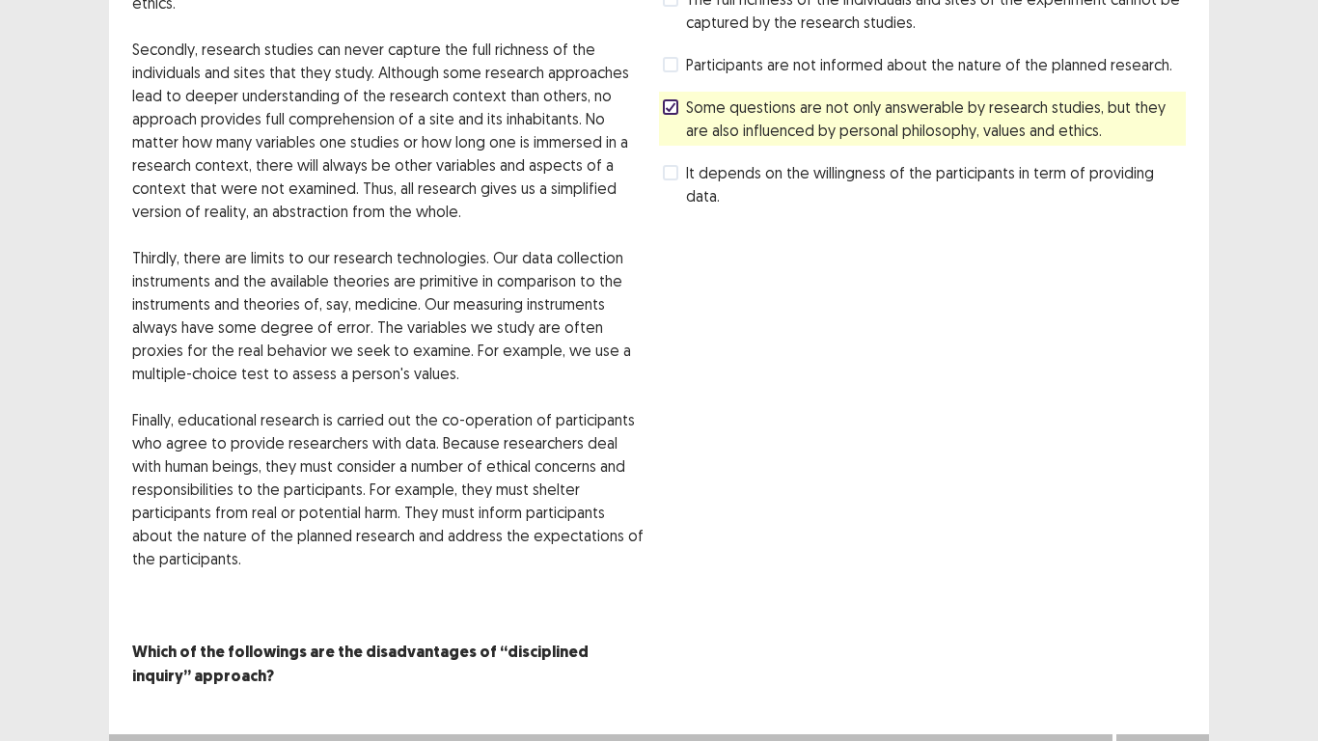
click at [1159, 577] on div "Next" at bounding box center [1162, 753] width 93 height 39
click at [1158, 577] on button "Next" at bounding box center [1162, 753] width 77 height 23
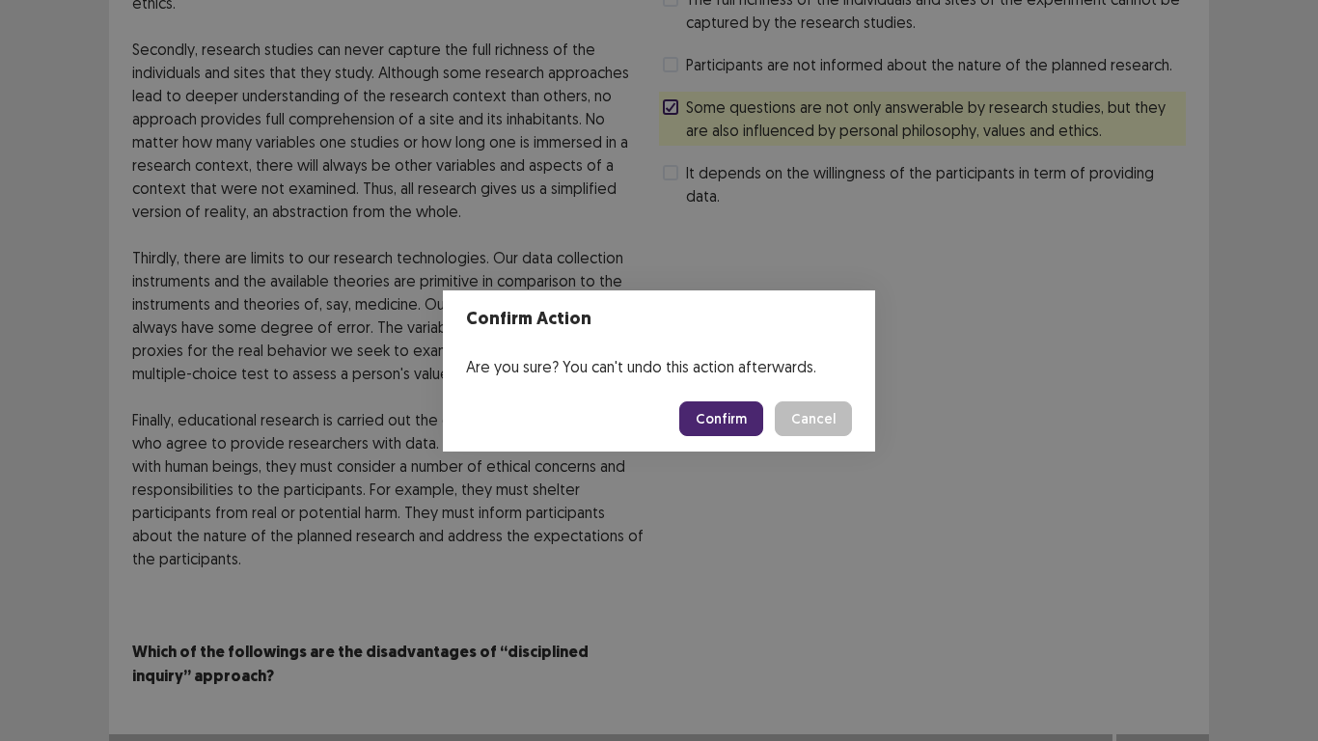
click at [800, 414] on button "Cancel" at bounding box center [813, 418] width 77 height 35
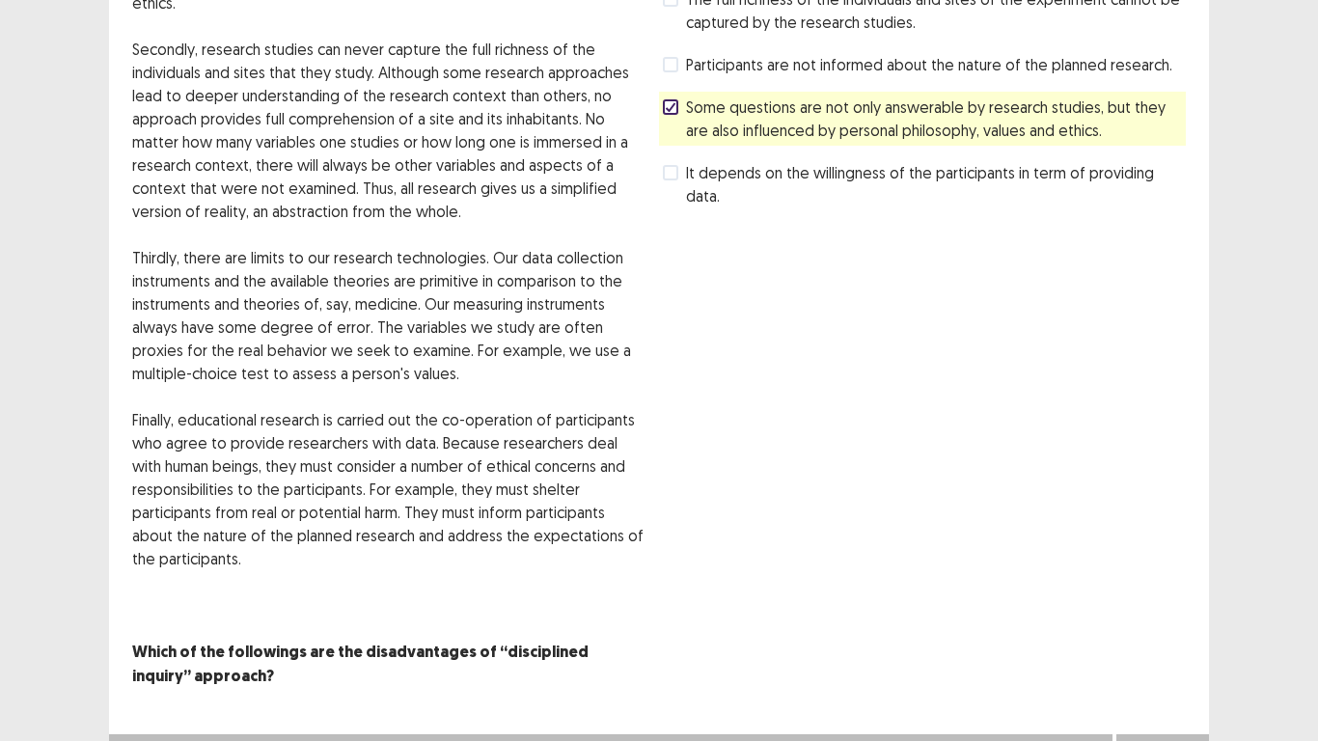
click at [668, 165] on span at bounding box center [670, 172] width 15 height 15
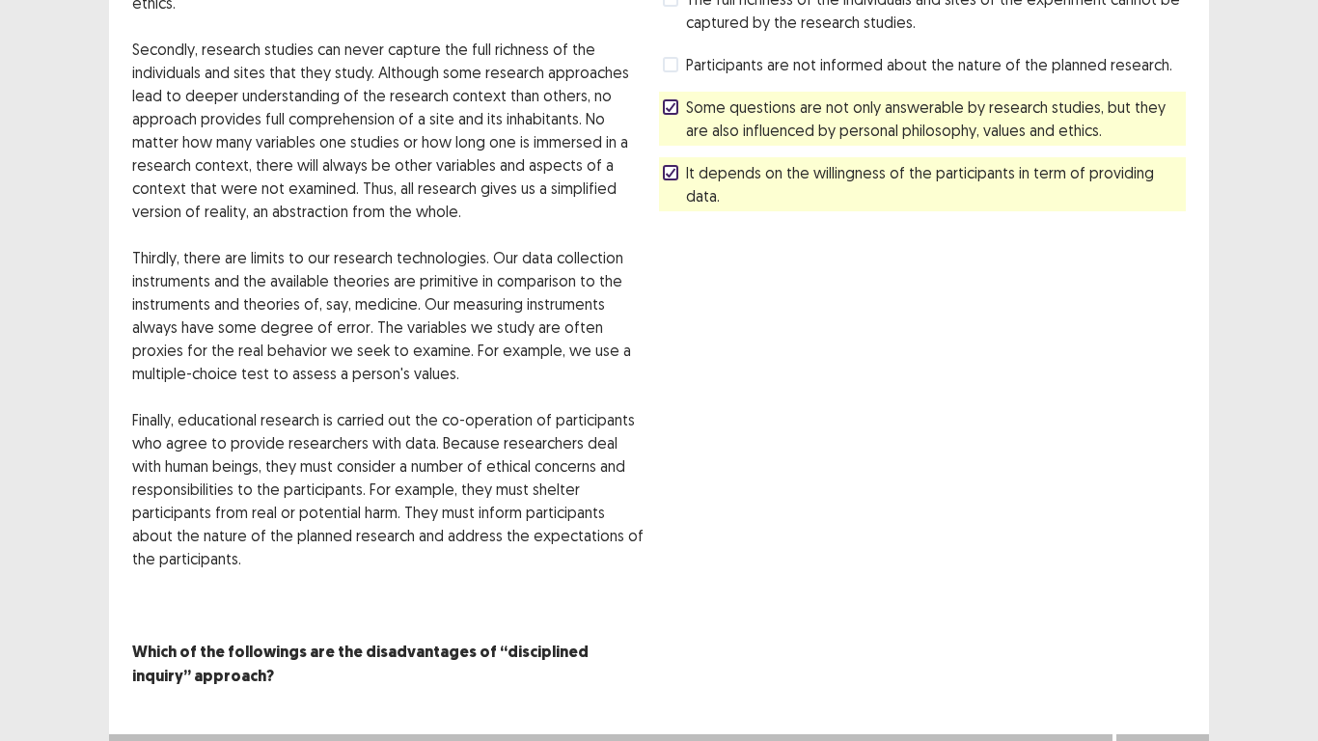
drag, startPoint x: 1171, startPoint y: 709, endPoint x: 1168, endPoint y: 726, distance: 16.9
click at [1168, 577] on div "Next" at bounding box center [1162, 753] width 93 height 39
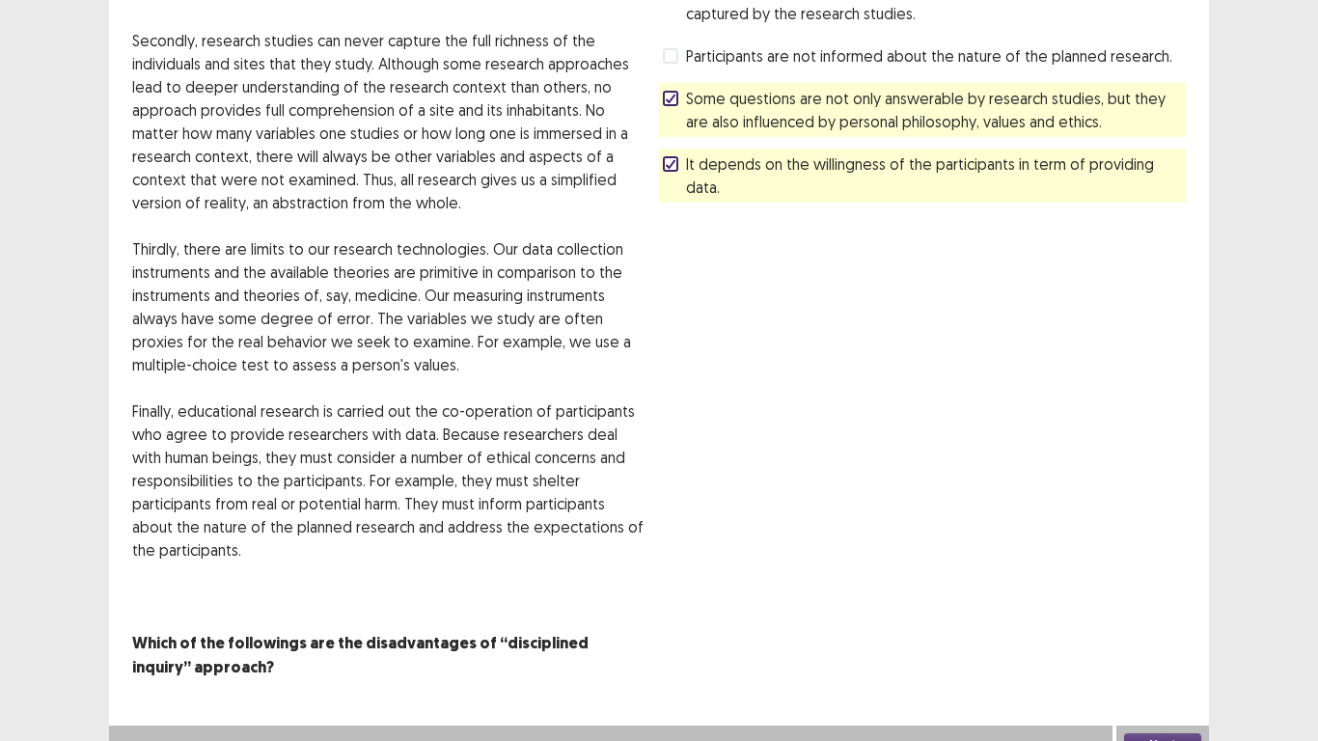
click at [1168, 577] on button "Next" at bounding box center [1162, 744] width 77 height 23
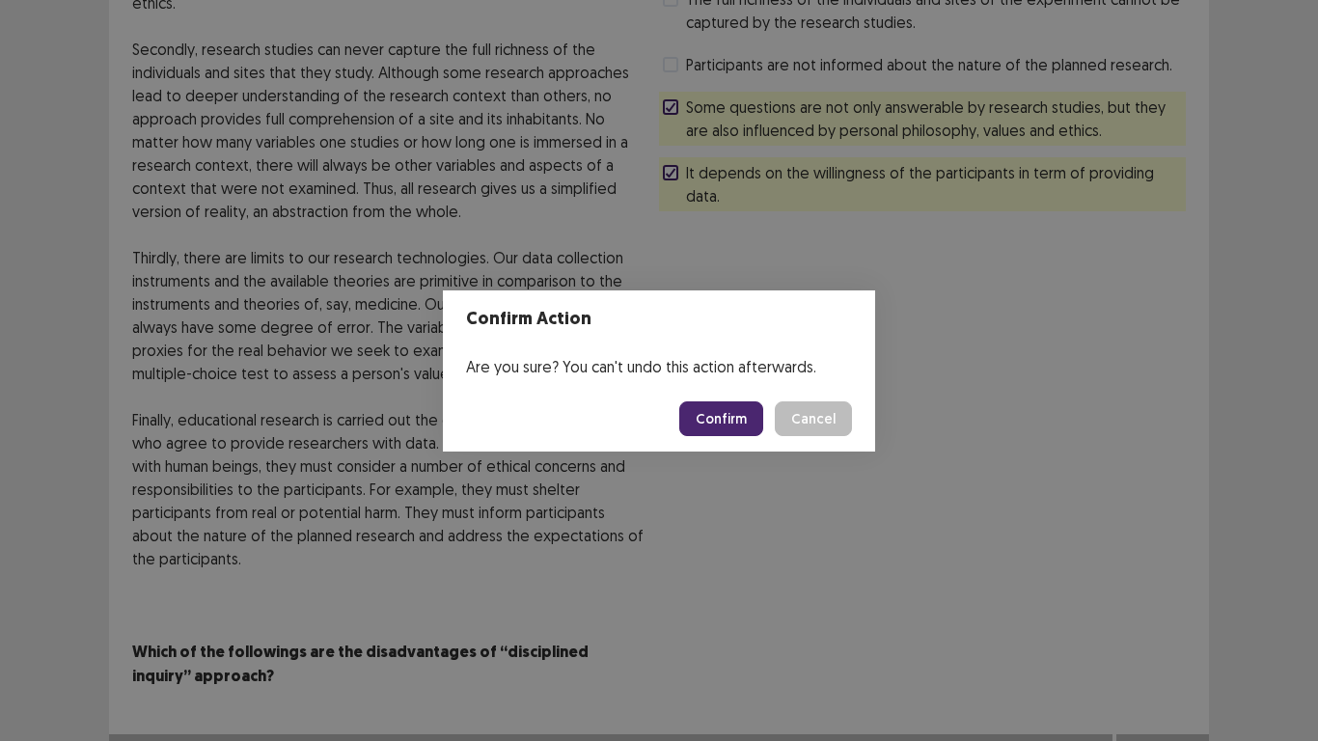
click at [716, 421] on button "Confirm" at bounding box center [721, 418] width 84 height 35
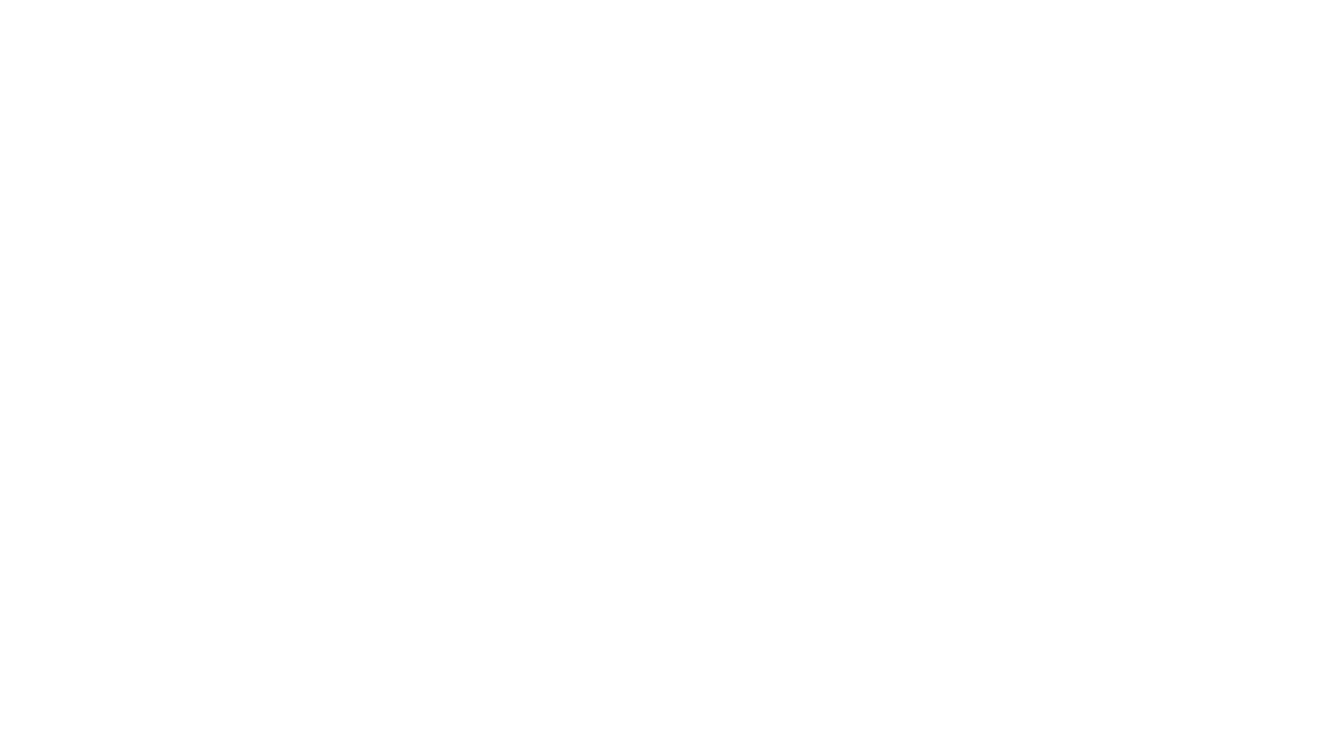
scroll to position [0, 0]
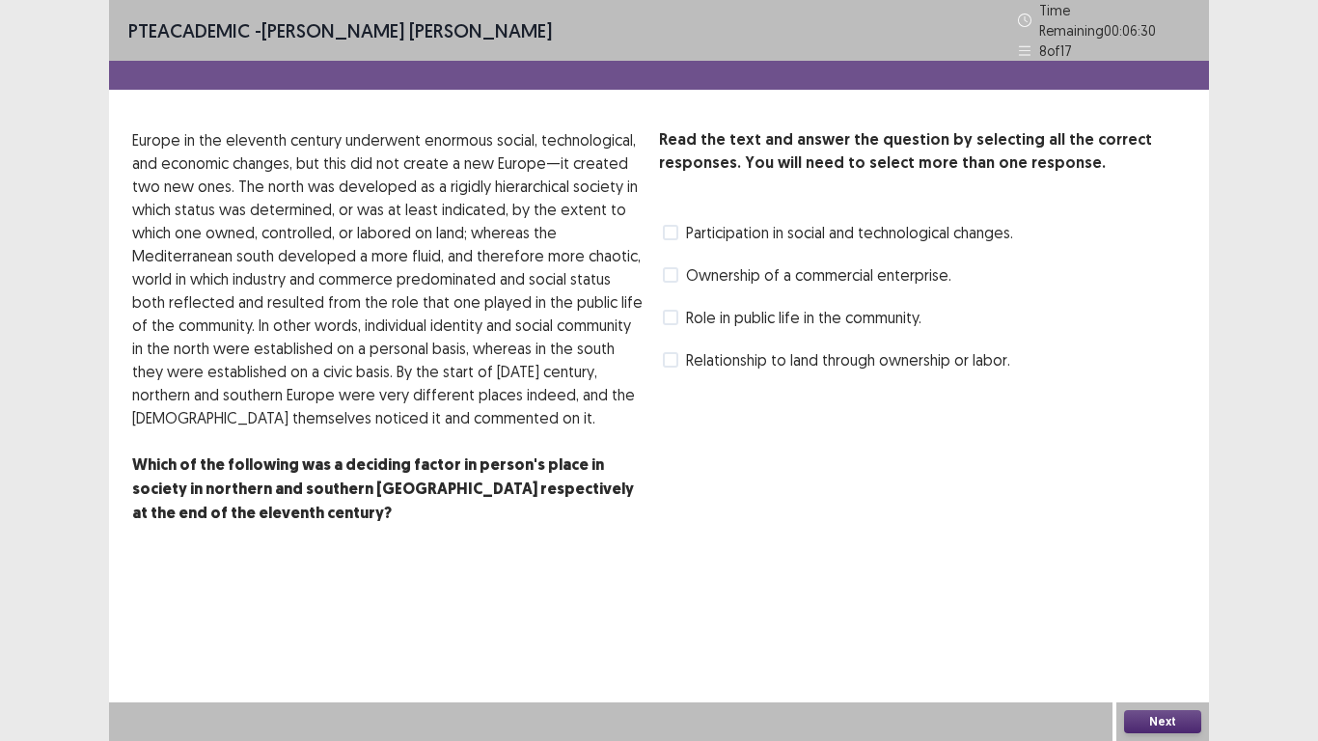
click at [683, 263] on label "Ownership of a commercial enterprise." at bounding box center [807, 274] width 289 height 23
click at [670, 310] on span at bounding box center [670, 317] width 15 height 15
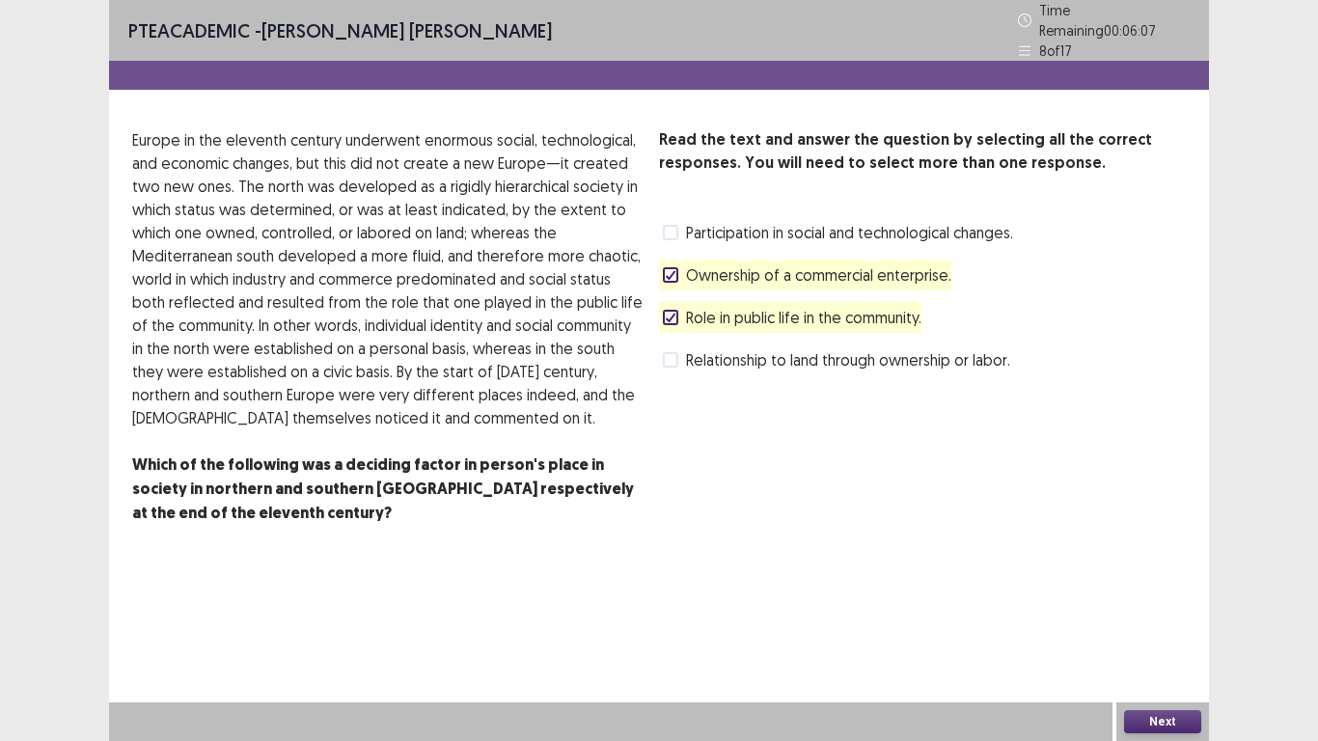
click at [1143, 577] on button "Next" at bounding box center [1162, 721] width 77 height 23
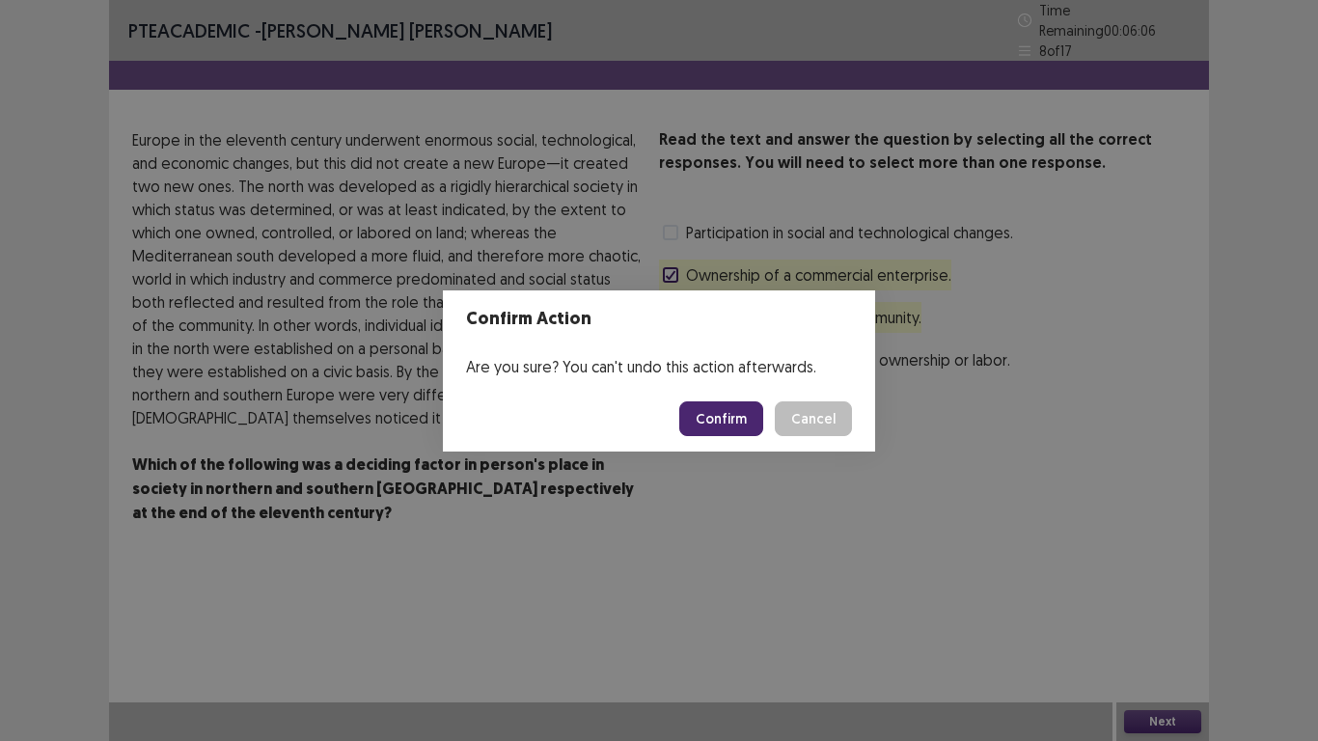
click at [740, 411] on button "Confirm" at bounding box center [721, 418] width 84 height 35
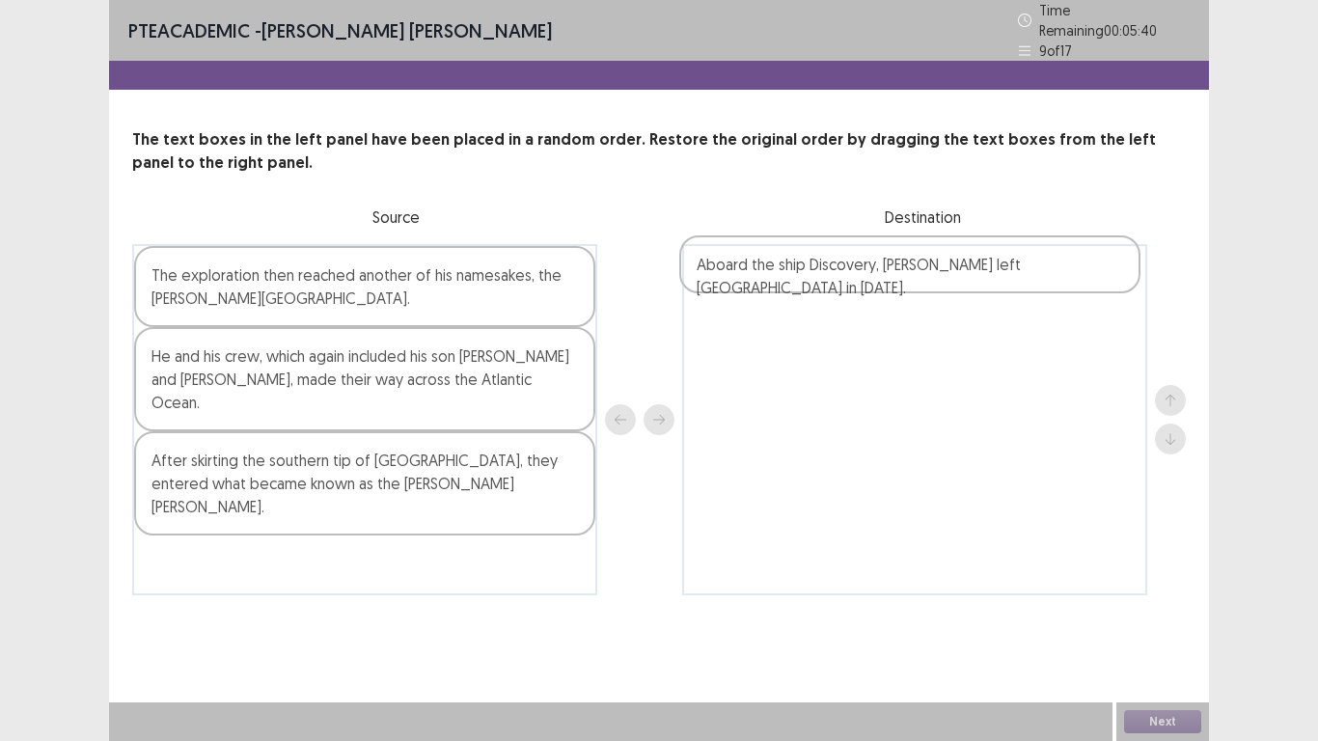
drag, startPoint x: 511, startPoint y: 511, endPoint x: 1065, endPoint y: 265, distance: 606.0
click at [1065, 265] on div "The exploration then reached another of his namesakes, the [PERSON_NAME][GEOGRA…" at bounding box center [659, 419] width 1054 height 351
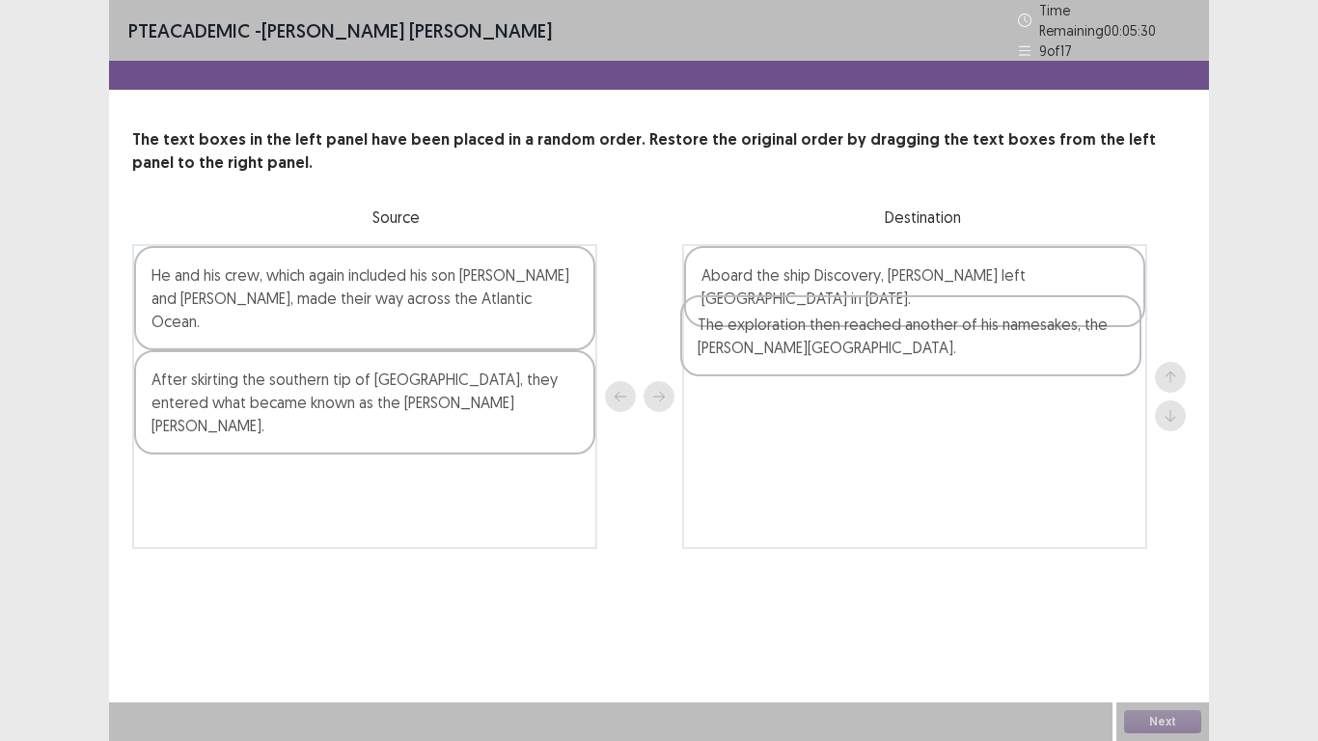
drag, startPoint x: 382, startPoint y: 302, endPoint x: 933, endPoint y: 360, distance: 554.0
click at [933, 360] on div "The exploration then reached another of his namesakes, the [PERSON_NAME][GEOGRA…" at bounding box center [659, 396] width 1054 height 305
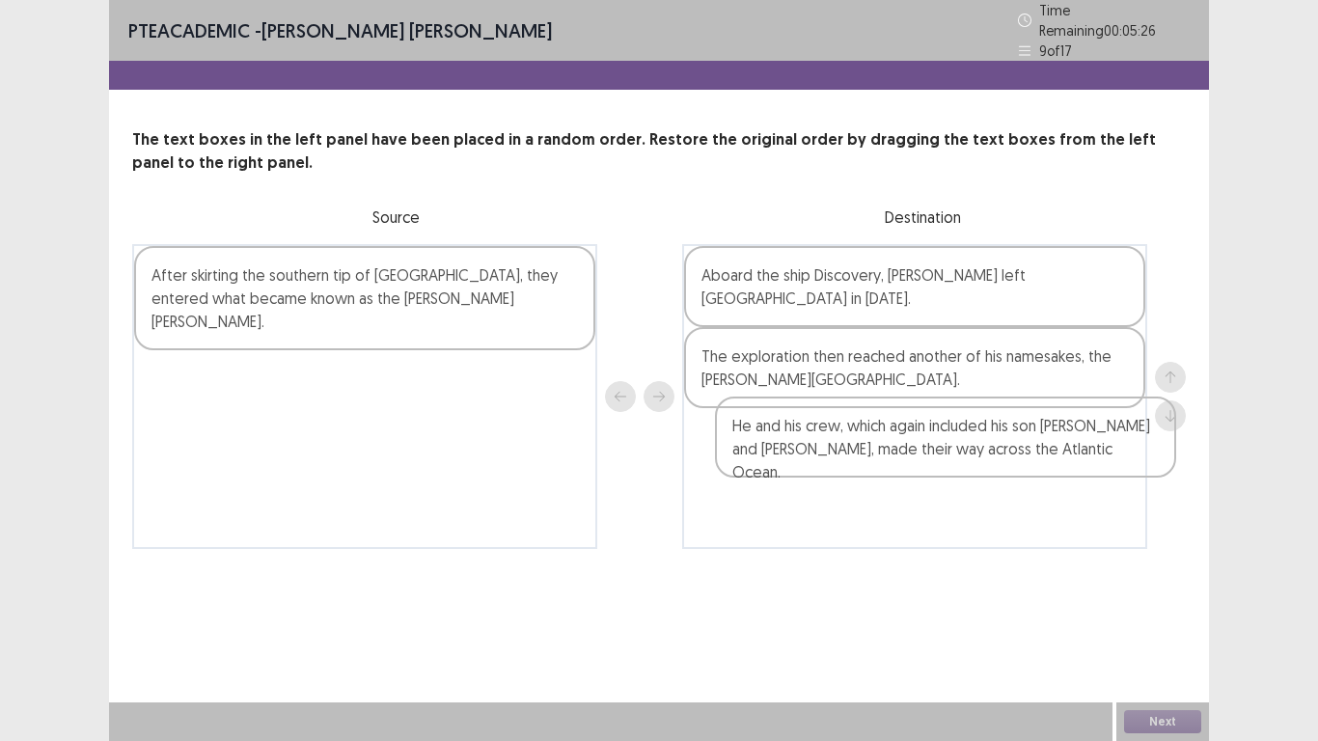
drag, startPoint x: 444, startPoint y: 293, endPoint x: 1035, endPoint y: 465, distance: 615.9
click at [1035, 465] on div "He and his crew, which again included his son [PERSON_NAME] and [PERSON_NAME], …" at bounding box center [659, 396] width 1054 height 305
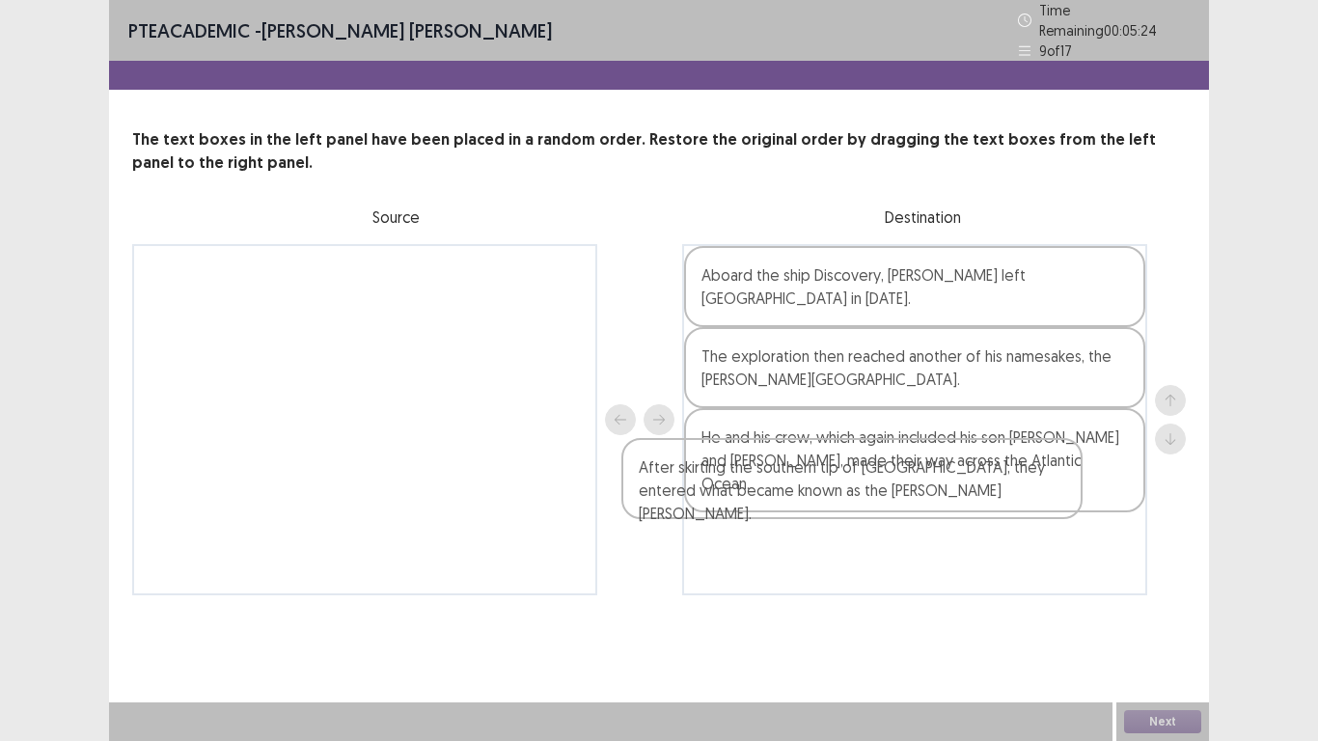
drag, startPoint x: 509, startPoint y: 289, endPoint x: 1040, endPoint y: 497, distance: 570.1
click at [1040, 497] on div "After skirting the southern tip of [GEOGRAPHIC_DATA], they entered what became …" at bounding box center [659, 419] width 1054 height 351
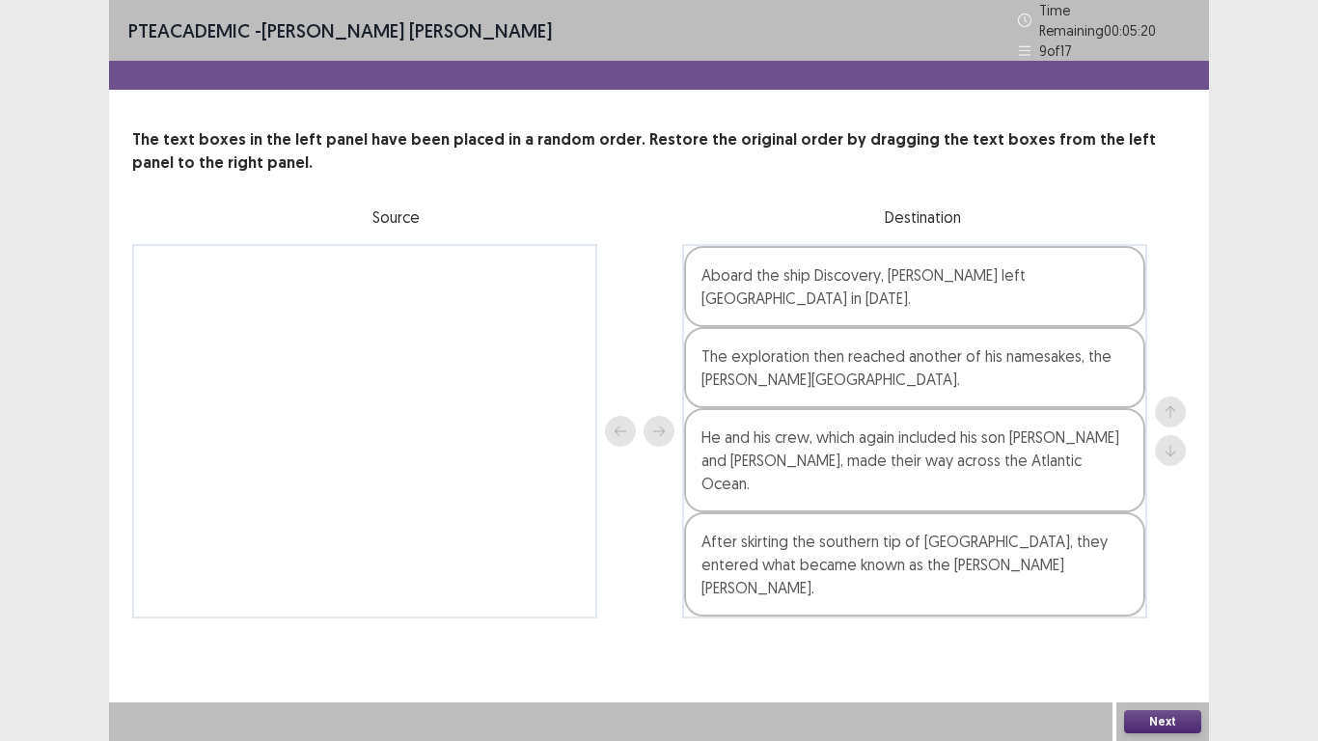
click at [1144, 577] on button "Next" at bounding box center [1162, 721] width 77 height 23
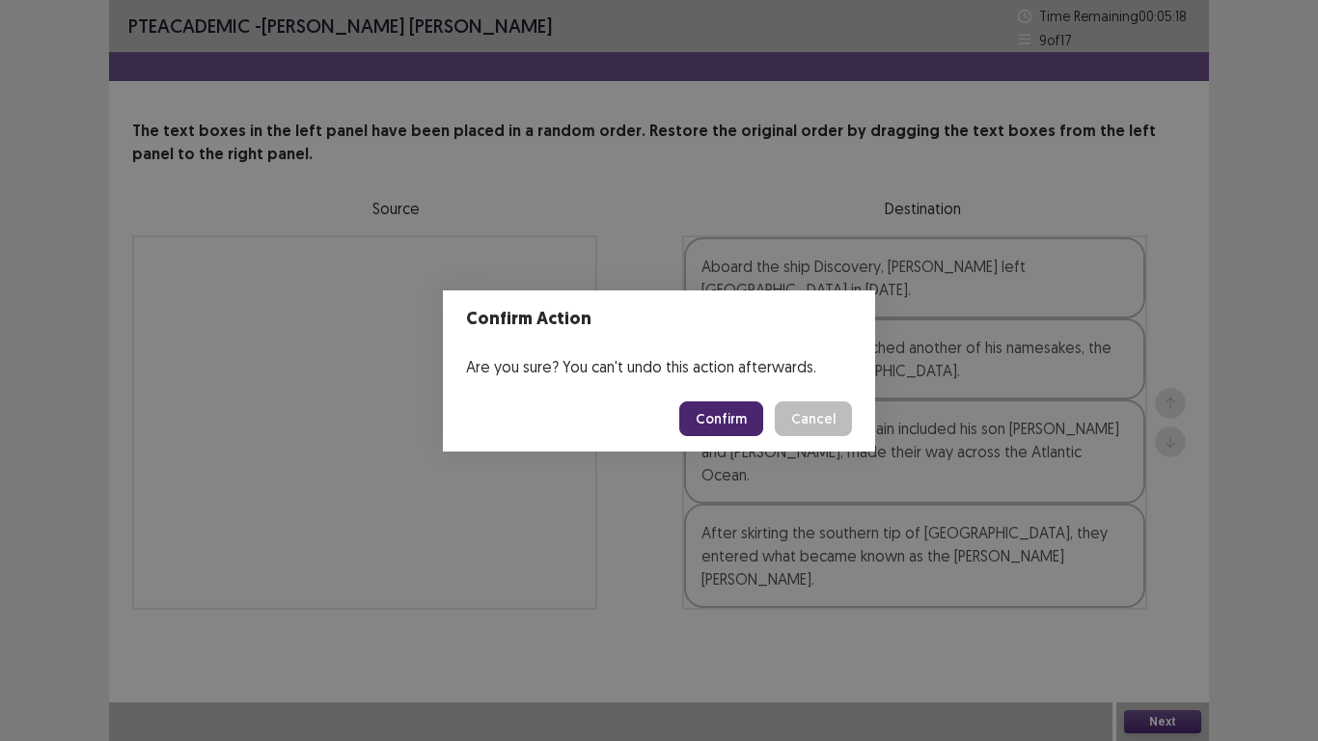
click at [732, 417] on button "Confirm" at bounding box center [721, 418] width 84 height 35
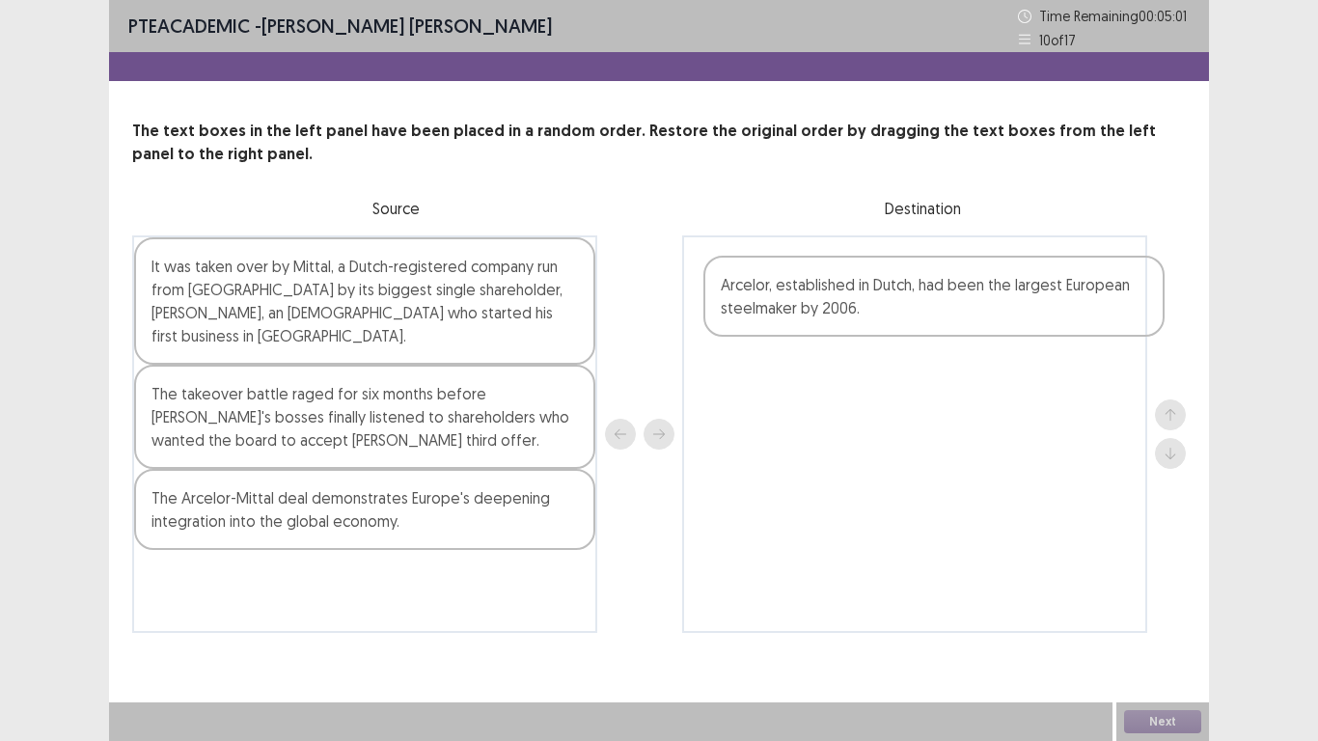
drag, startPoint x: 470, startPoint y: 496, endPoint x: 1064, endPoint y: 300, distance: 625.8
click at [1064, 300] on div "It was taken over by Mittal, a Dutch-registered company run from [GEOGRAPHIC_DA…" at bounding box center [659, 434] width 1054 height 398
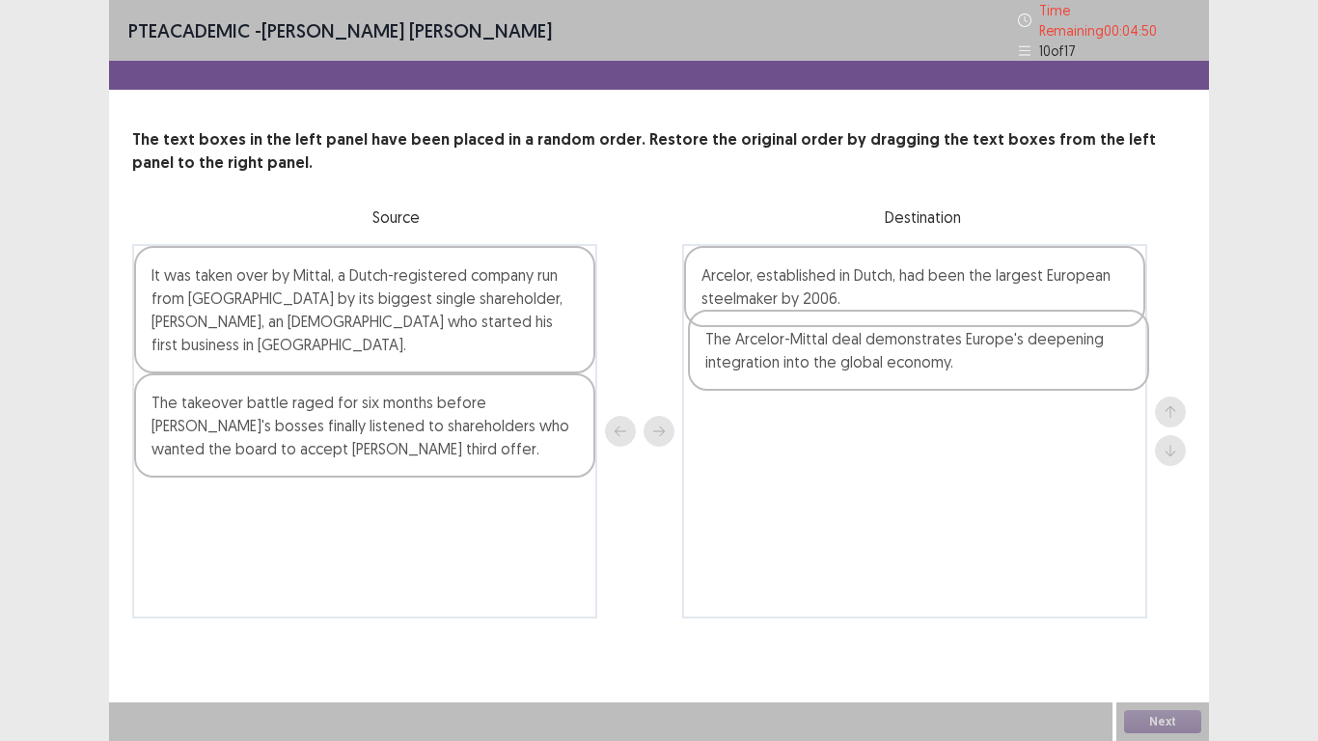
drag, startPoint x: 378, startPoint y: 492, endPoint x: 967, endPoint y: 356, distance: 604.1
click at [967, 356] on div "It was taken over by Mittal, a Dutch-registered company run from [GEOGRAPHIC_DA…" at bounding box center [659, 431] width 1054 height 374
click at [414, 408] on div "The takeover battle raged for six months before [PERSON_NAME]'s bosses finally …" at bounding box center [364, 425] width 461 height 104
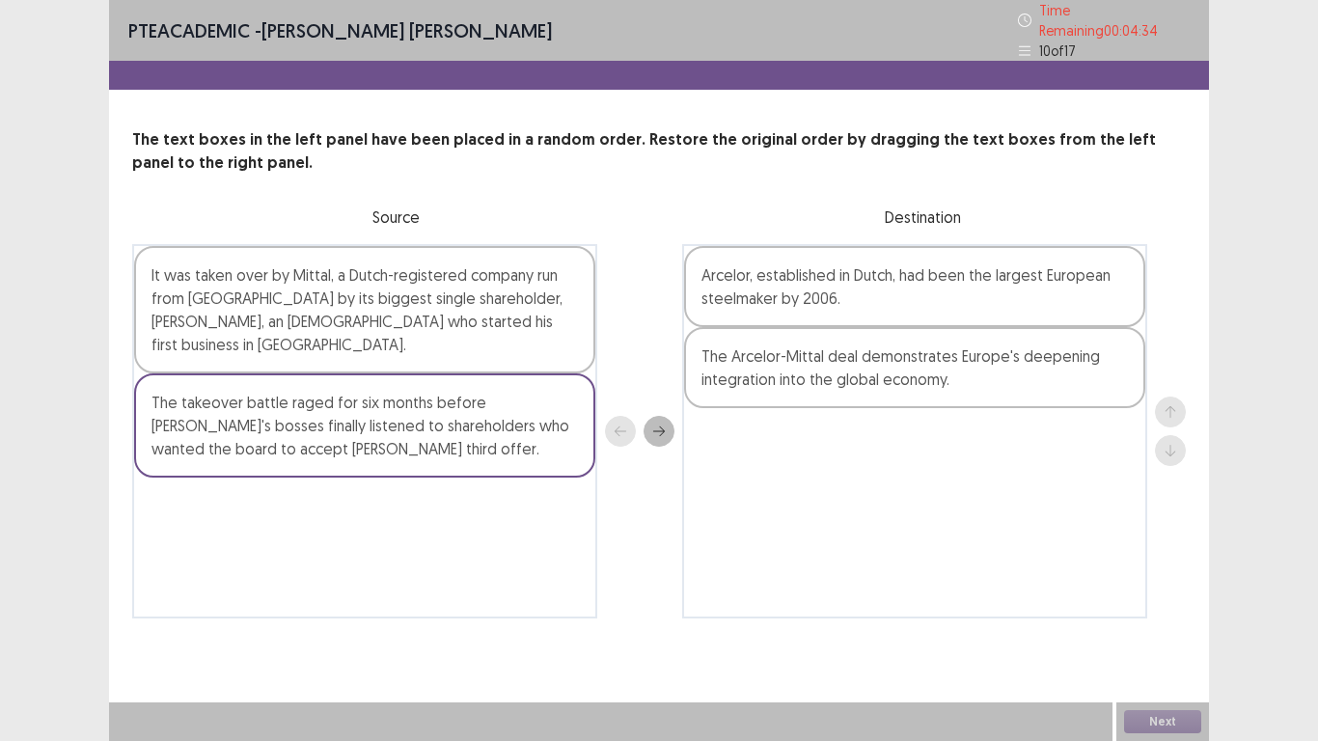
click at [414, 408] on div "The takeover battle raged for six months before [PERSON_NAME]'s bosses finally …" at bounding box center [364, 425] width 461 height 104
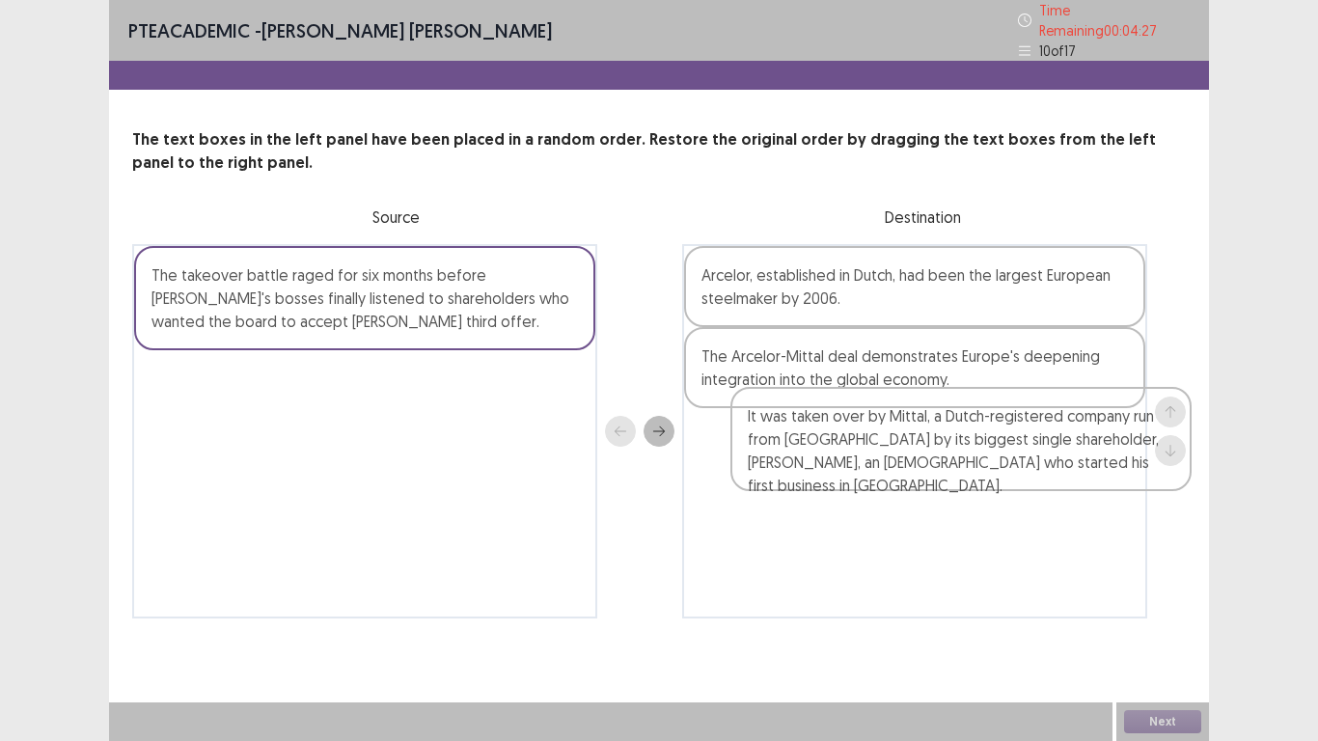
drag, startPoint x: 419, startPoint y: 312, endPoint x: 1005, endPoint y: 456, distance: 604.2
click at [1005, 456] on div "It was taken over by Mittal, a Dutch-registered company run from [GEOGRAPHIC_DA…" at bounding box center [659, 431] width 1054 height 374
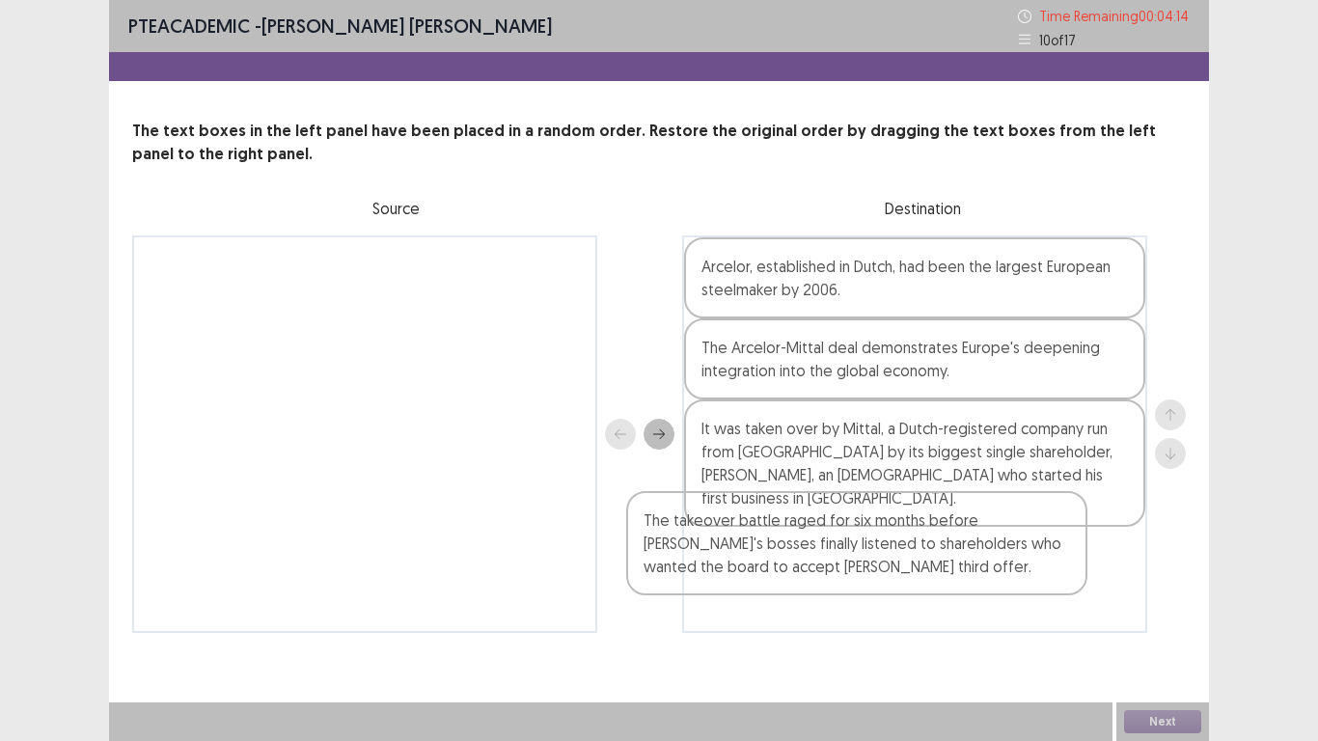
drag, startPoint x: 348, startPoint y: 314, endPoint x: 875, endPoint y: 574, distance: 587.7
click at [875, 574] on div "The takeover battle raged for six months before [PERSON_NAME]'s bosses finally …" at bounding box center [659, 434] width 1054 height 398
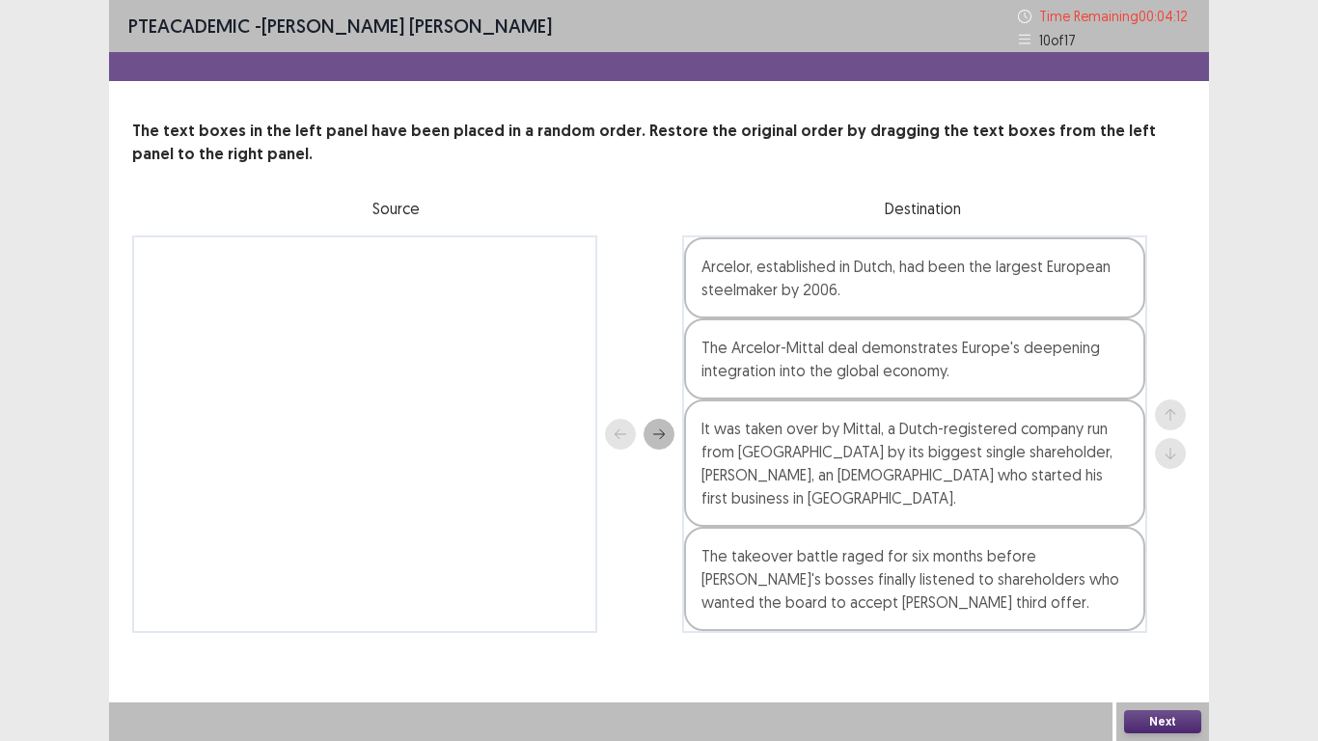
click at [1154, 577] on button "Next" at bounding box center [1162, 721] width 77 height 23
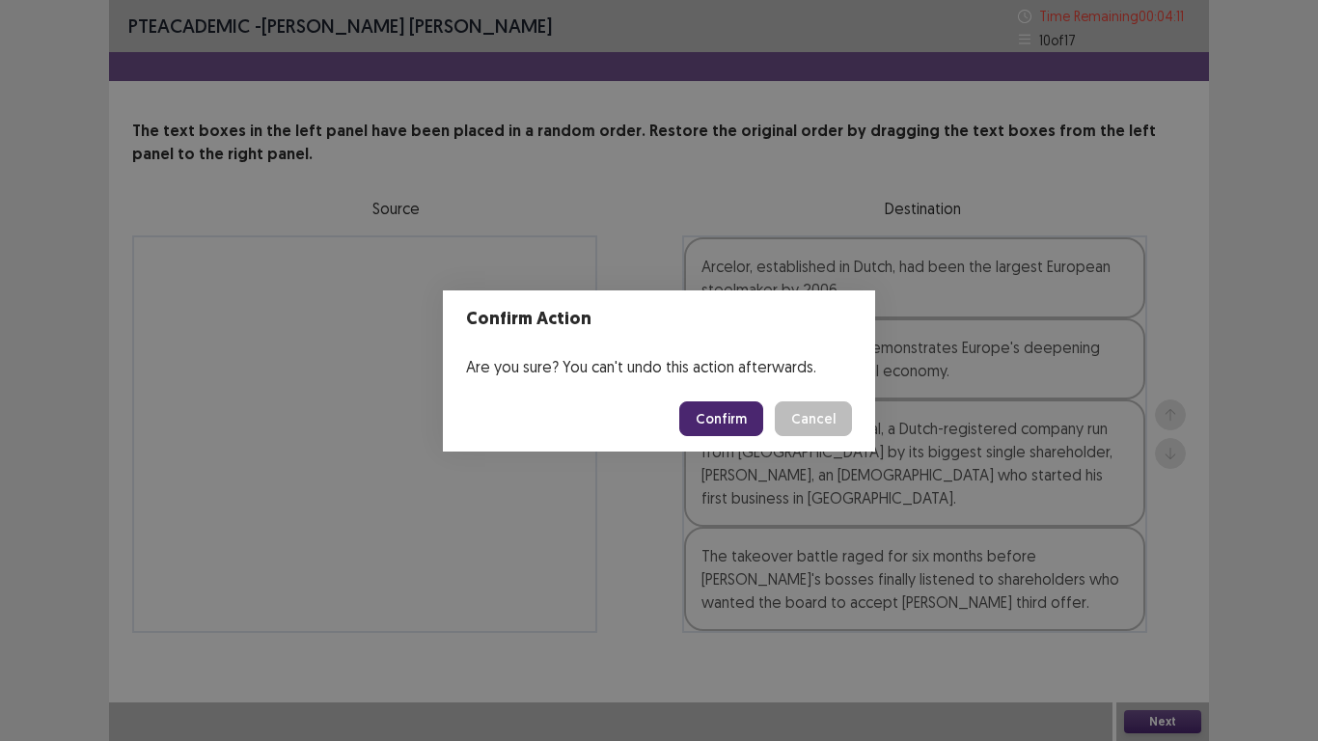
click at [746, 415] on button "Confirm" at bounding box center [721, 418] width 84 height 35
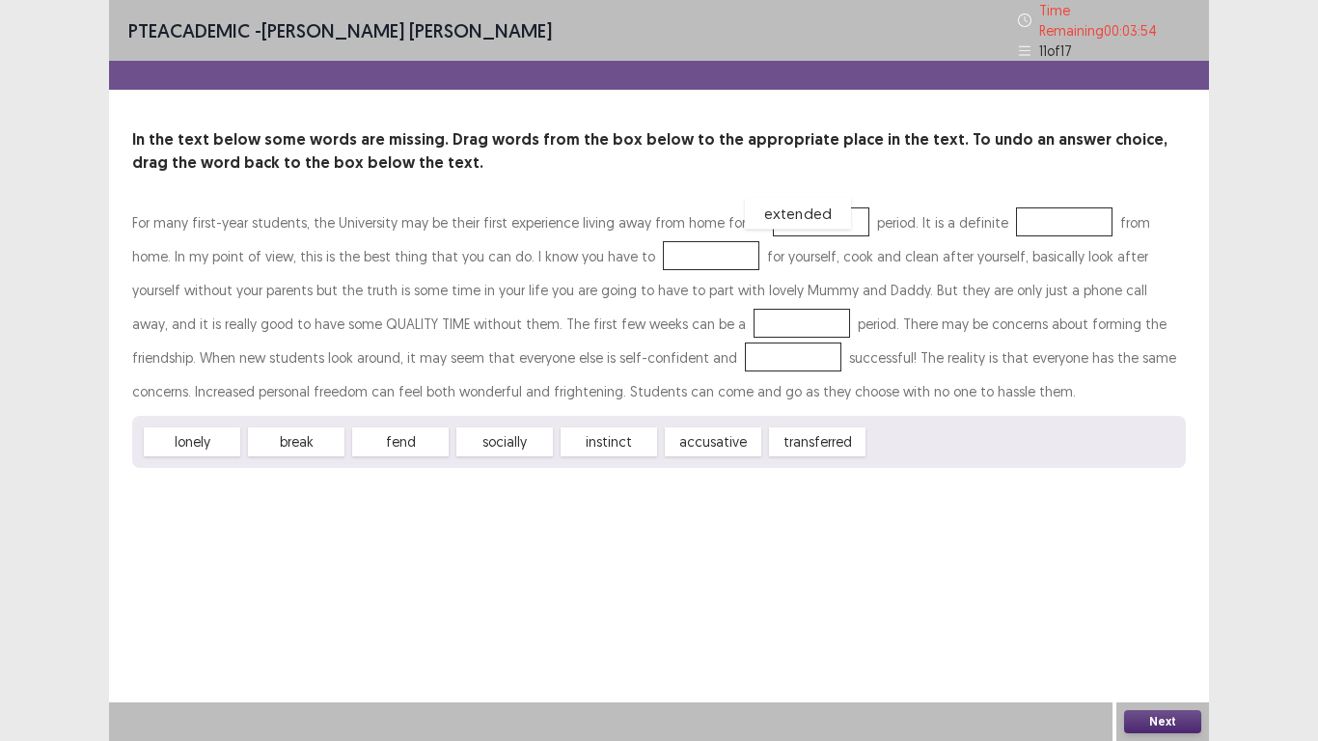
drag, startPoint x: 913, startPoint y: 431, endPoint x: 789, endPoint y: 203, distance: 259.9
drag, startPoint x: 278, startPoint y: 429, endPoint x: 1007, endPoint y: 209, distance: 761.9
drag, startPoint x: 488, startPoint y: 437, endPoint x: 615, endPoint y: 258, distance: 219.5
drag, startPoint x: 203, startPoint y: 439, endPoint x: 570, endPoint y: 317, distance: 387.2
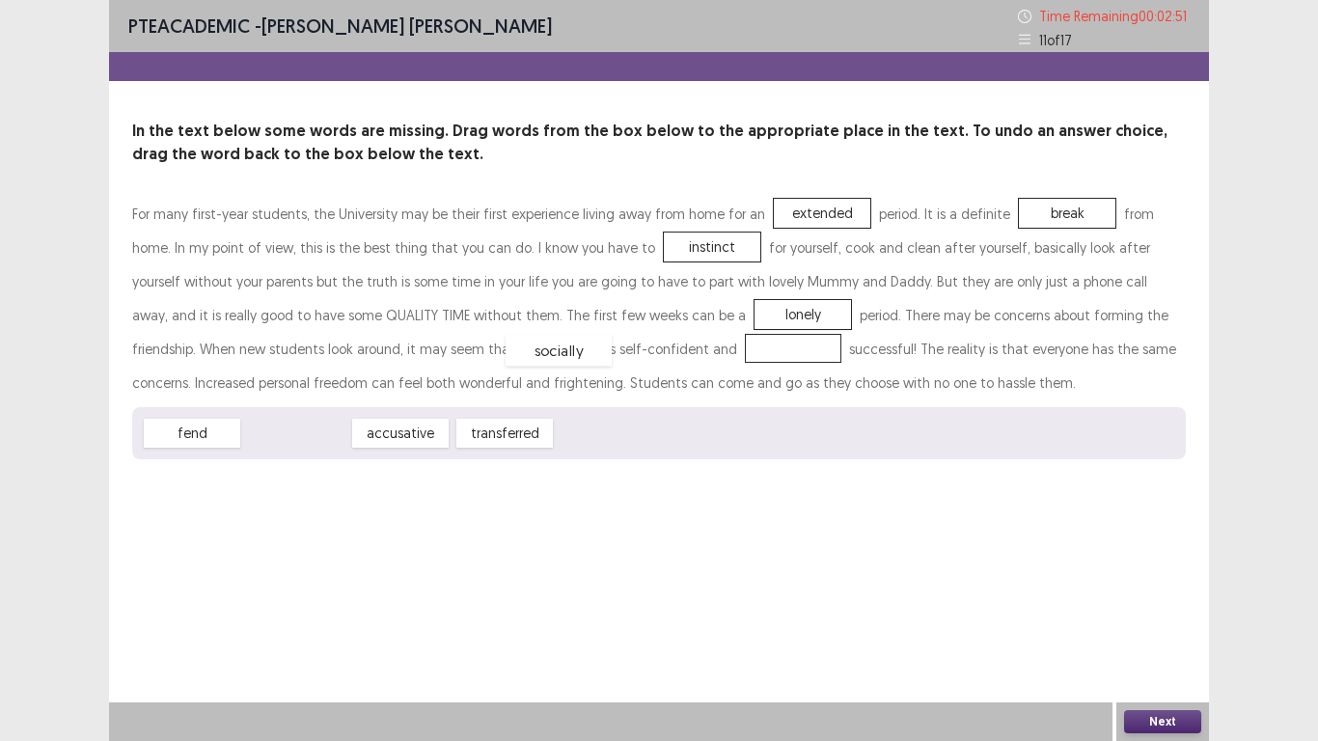
drag, startPoint x: 289, startPoint y: 433, endPoint x: 554, endPoint y: 345, distance: 278.6
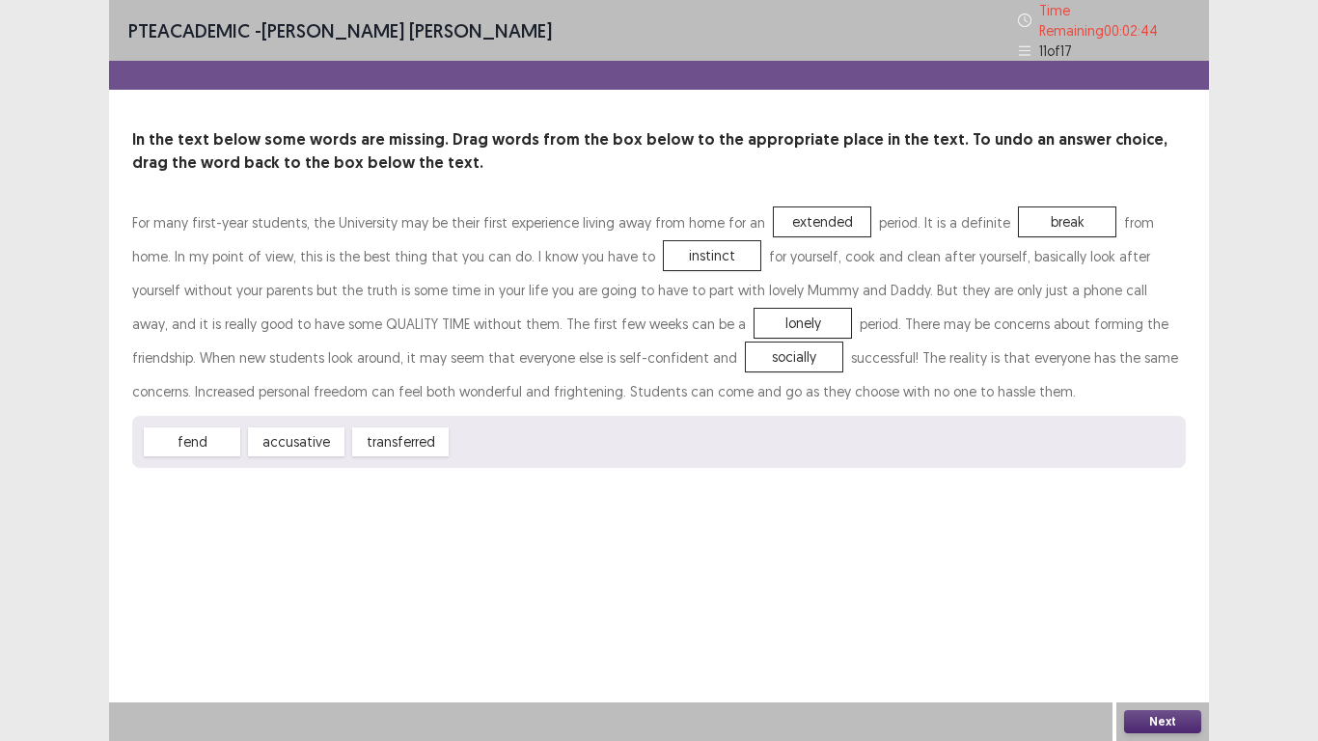
click at [1138, 577] on button "Next" at bounding box center [1162, 721] width 77 height 23
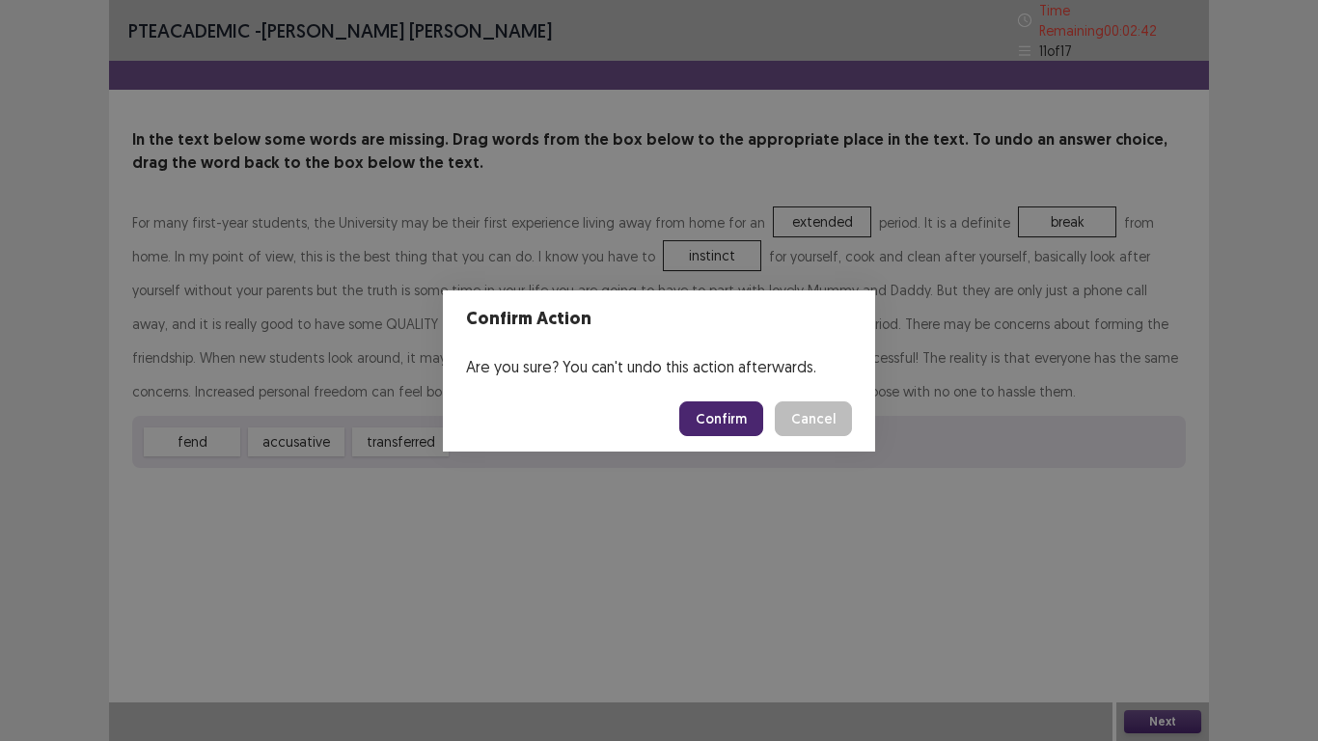
click at [737, 423] on button "Confirm" at bounding box center [721, 418] width 84 height 35
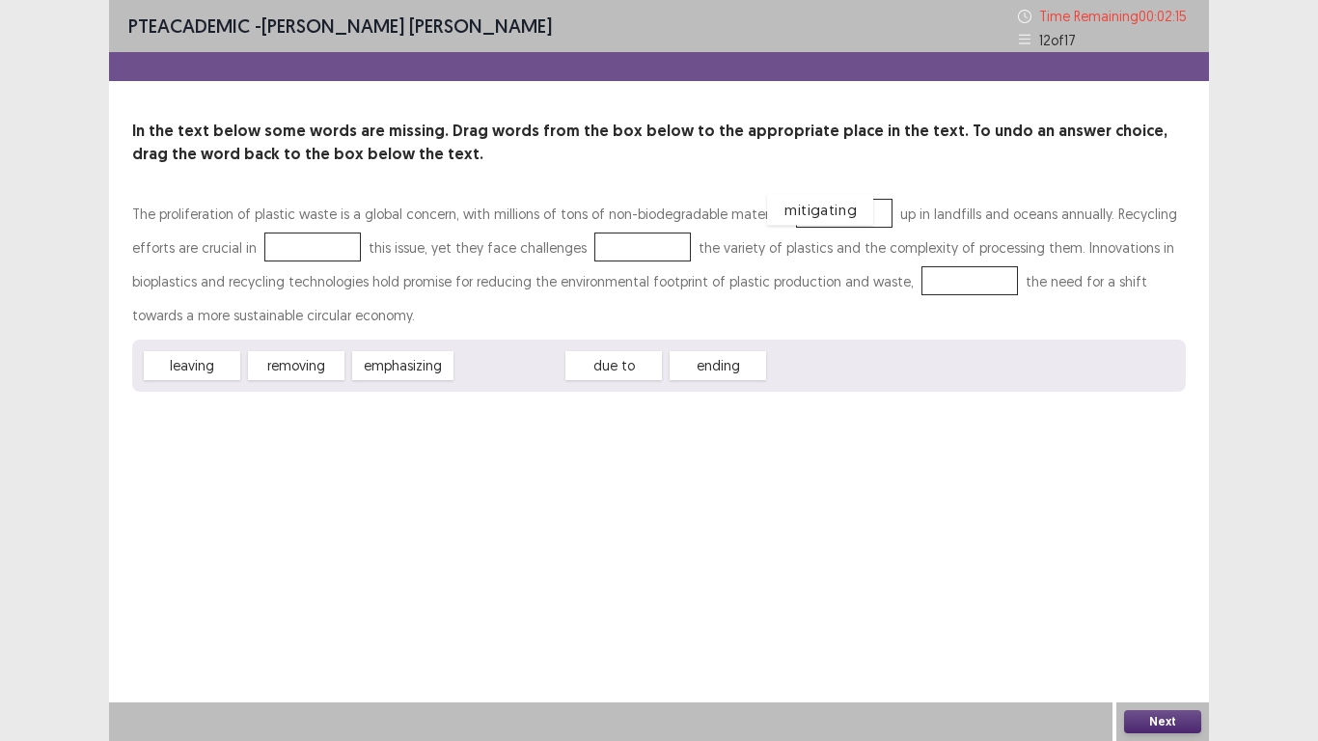
drag, startPoint x: 504, startPoint y: 366, endPoint x: 814, endPoint y: 209, distance: 347.8
drag, startPoint x: 814, startPoint y: 209, endPoint x: 754, endPoint y: 388, distance: 188.6
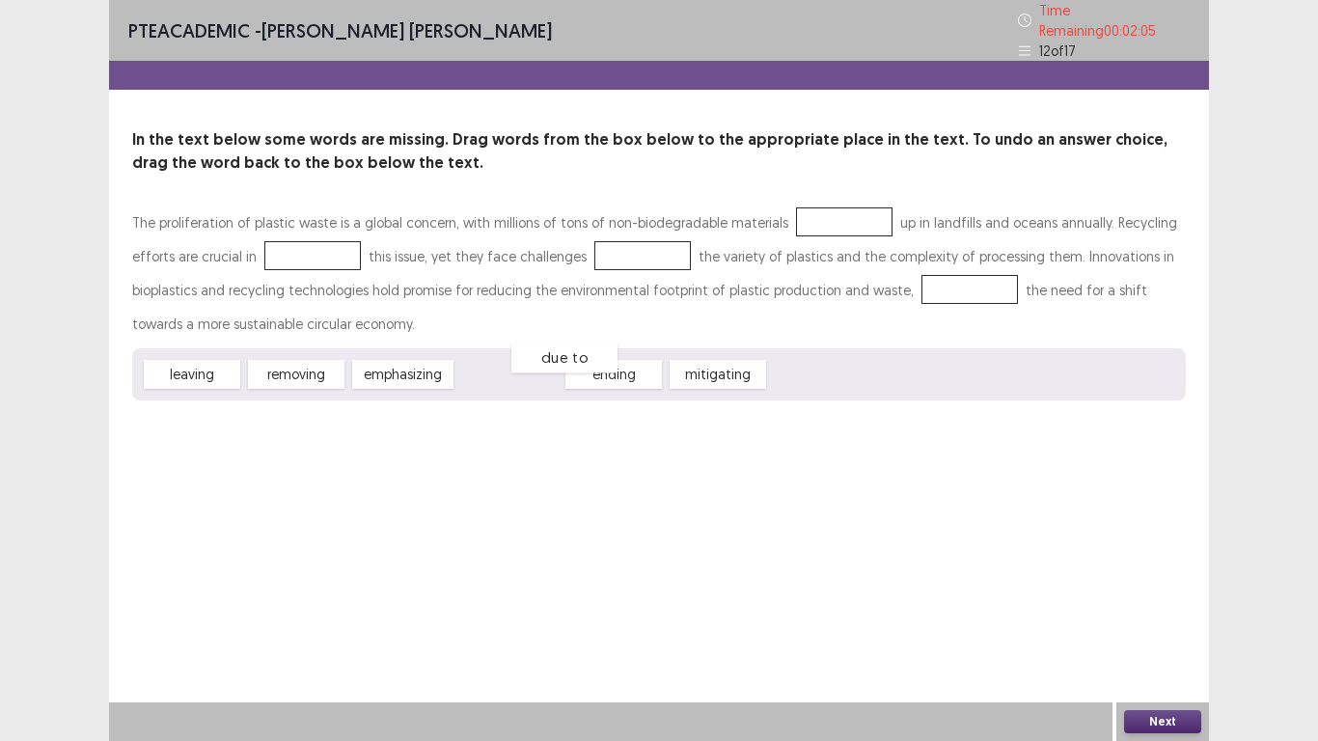
drag, startPoint x: 511, startPoint y: 362, endPoint x: 545, endPoint y: 352, distance: 35.1
click at [545, 352] on div "due to" at bounding box center [564, 358] width 106 height 32
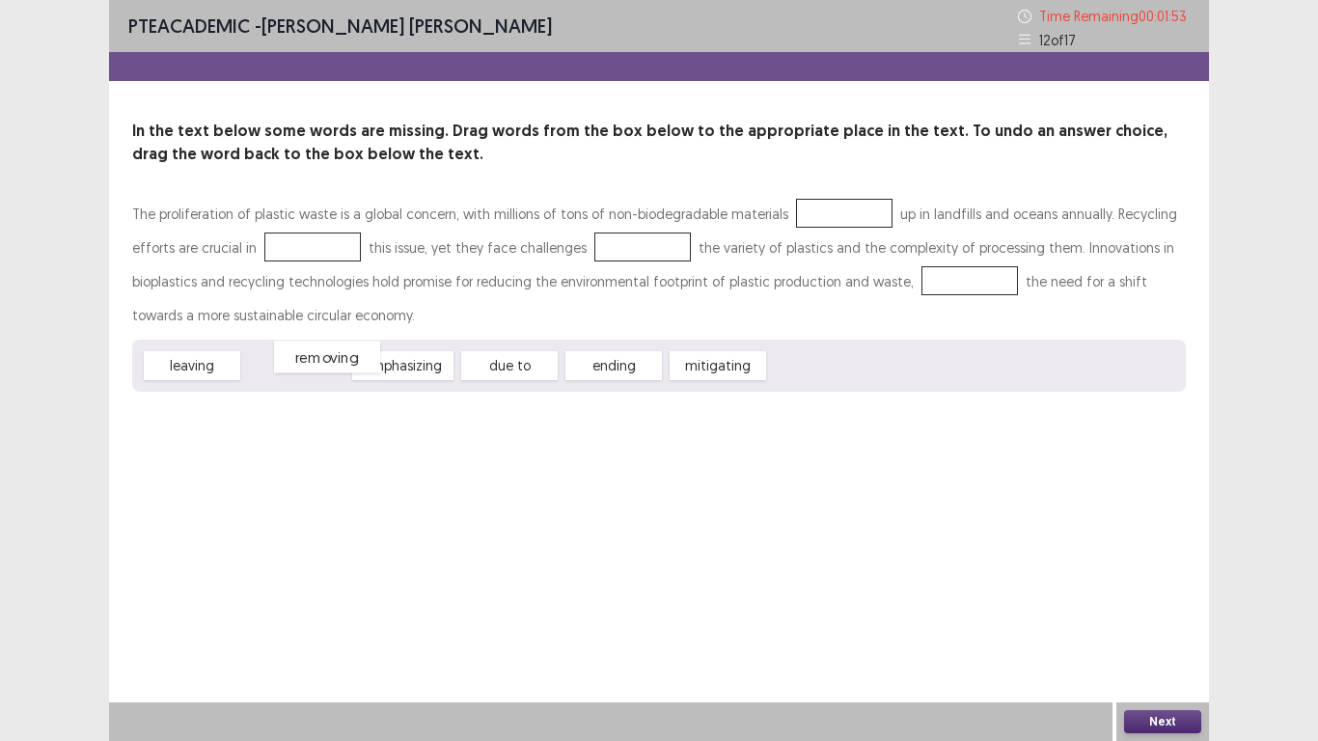
drag, startPoint x: 303, startPoint y: 363, endPoint x: 334, endPoint y: 354, distance: 32.1
click at [334, 354] on div "removing" at bounding box center [327, 358] width 106 height 32
drag, startPoint x: 191, startPoint y: 369, endPoint x: 813, endPoint y: 215, distance: 641.0
drag, startPoint x: 600, startPoint y: 360, endPoint x: 258, endPoint y: 248, distance: 360.4
drag, startPoint x: 316, startPoint y: 360, endPoint x: 612, endPoint y: 238, distance: 320.2
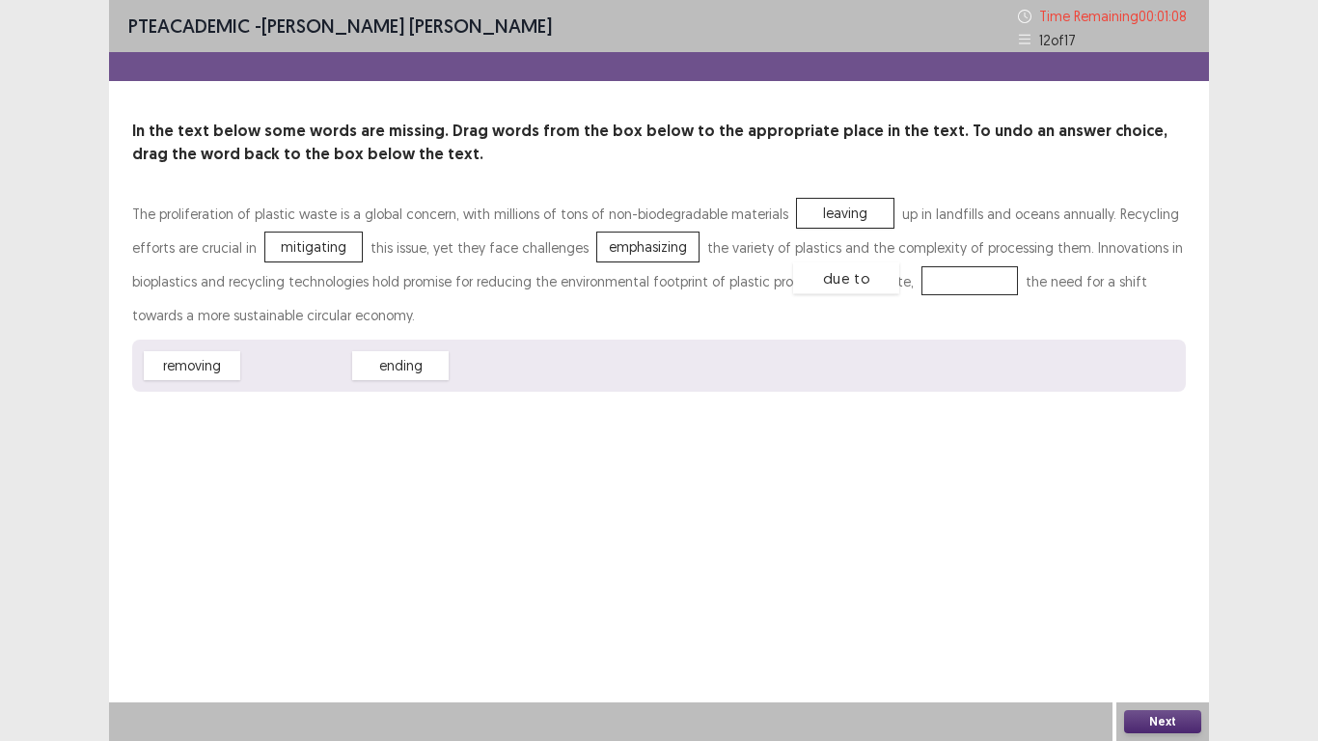
drag, startPoint x: 285, startPoint y: 371, endPoint x: 835, endPoint y: 284, distance: 556.9
click at [1160, 577] on button "Next" at bounding box center [1162, 721] width 77 height 23
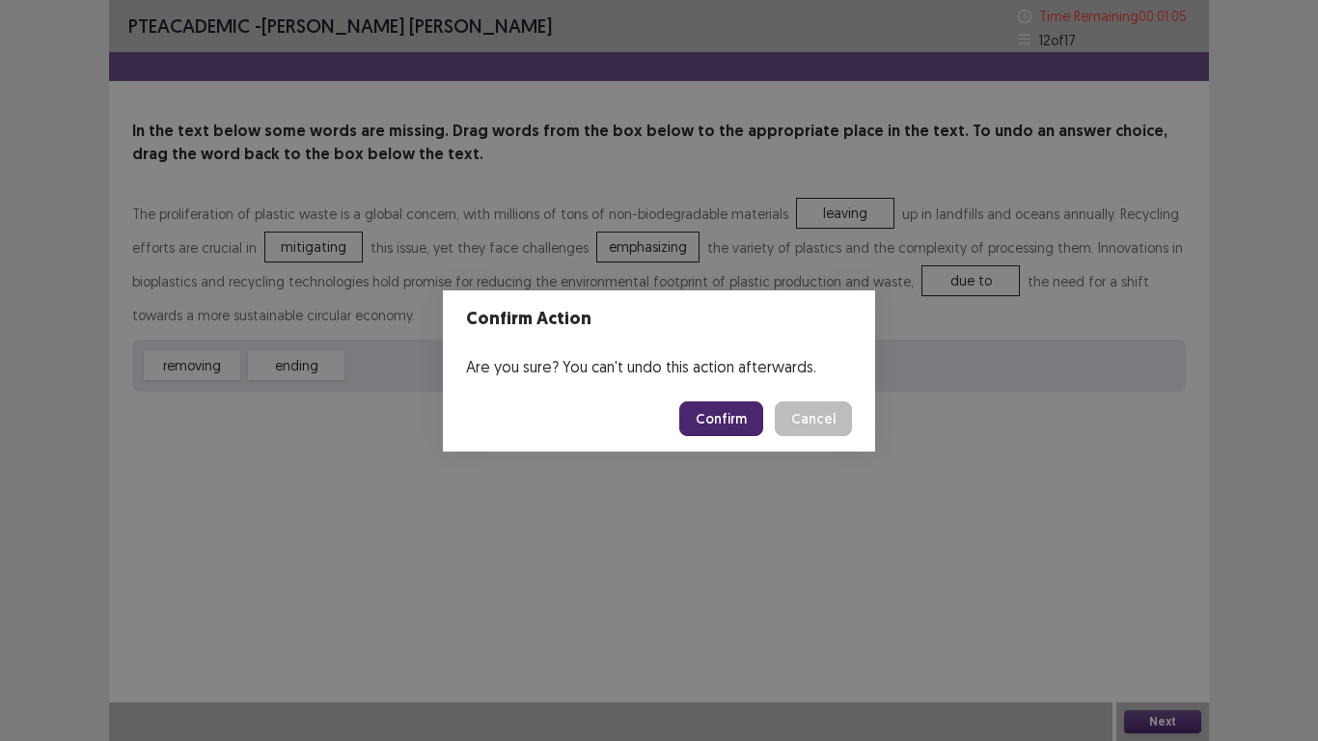
click at [727, 420] on button "Confirm" at bounding box center [721, 418] width 84 height 35
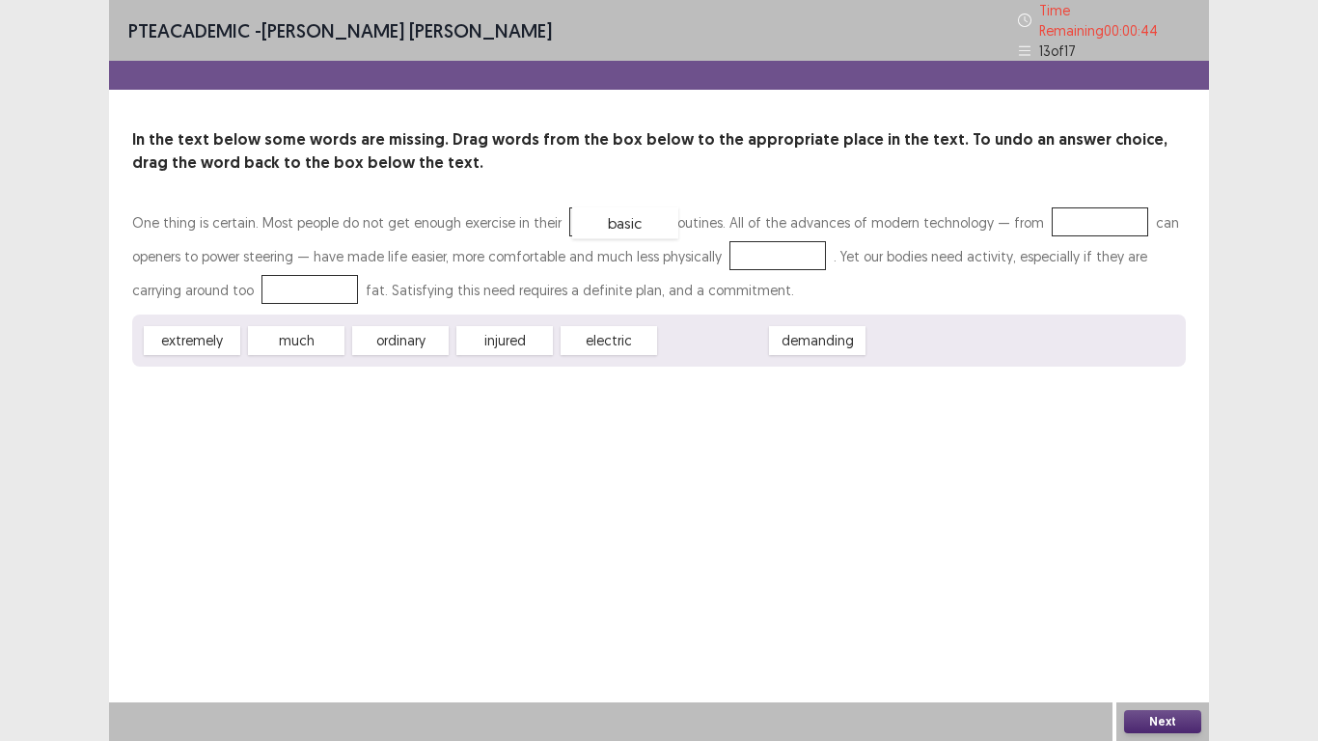
drag, startPoint x: 695, startPoint y: 333, endPoint x: 606, endPoint y: 214, distance: 148.2
drag, startPoint x: 635, startPoint y: 325, endPoint x: 1072, endPoint y: 203, distance: 453.9
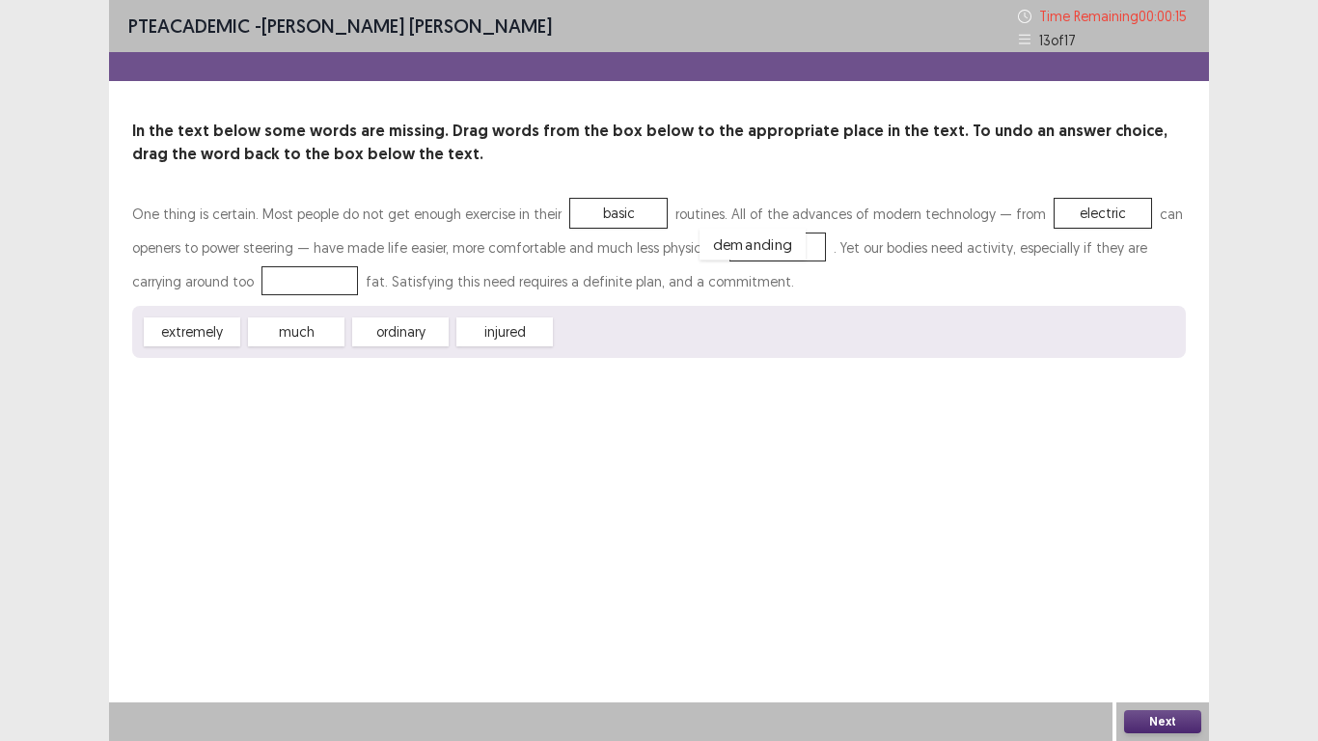
drag, startPoint x: 612, startPoint y: 334, endPoint x: 756, endPoint y: 246, distance: 168.5
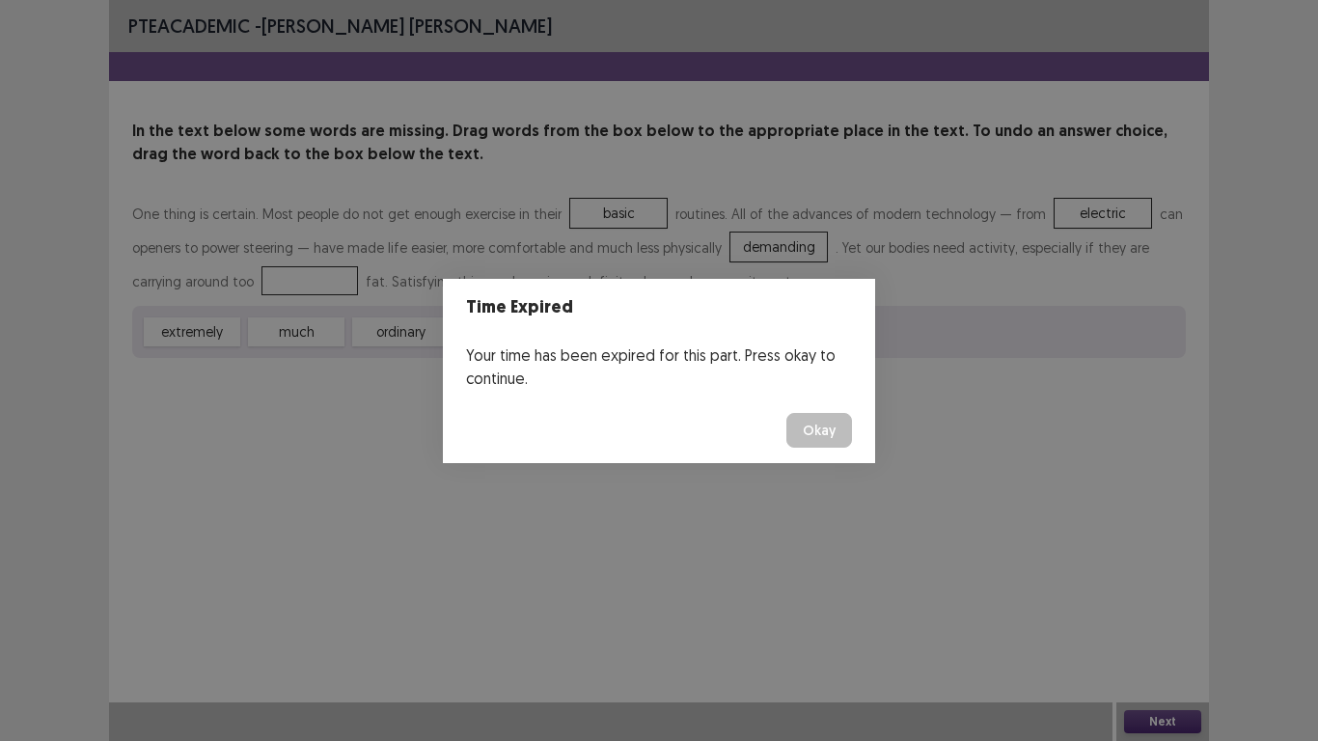
click at [822, 441] on button "Okay" at bounding box center [819, 430] width 66 height 35
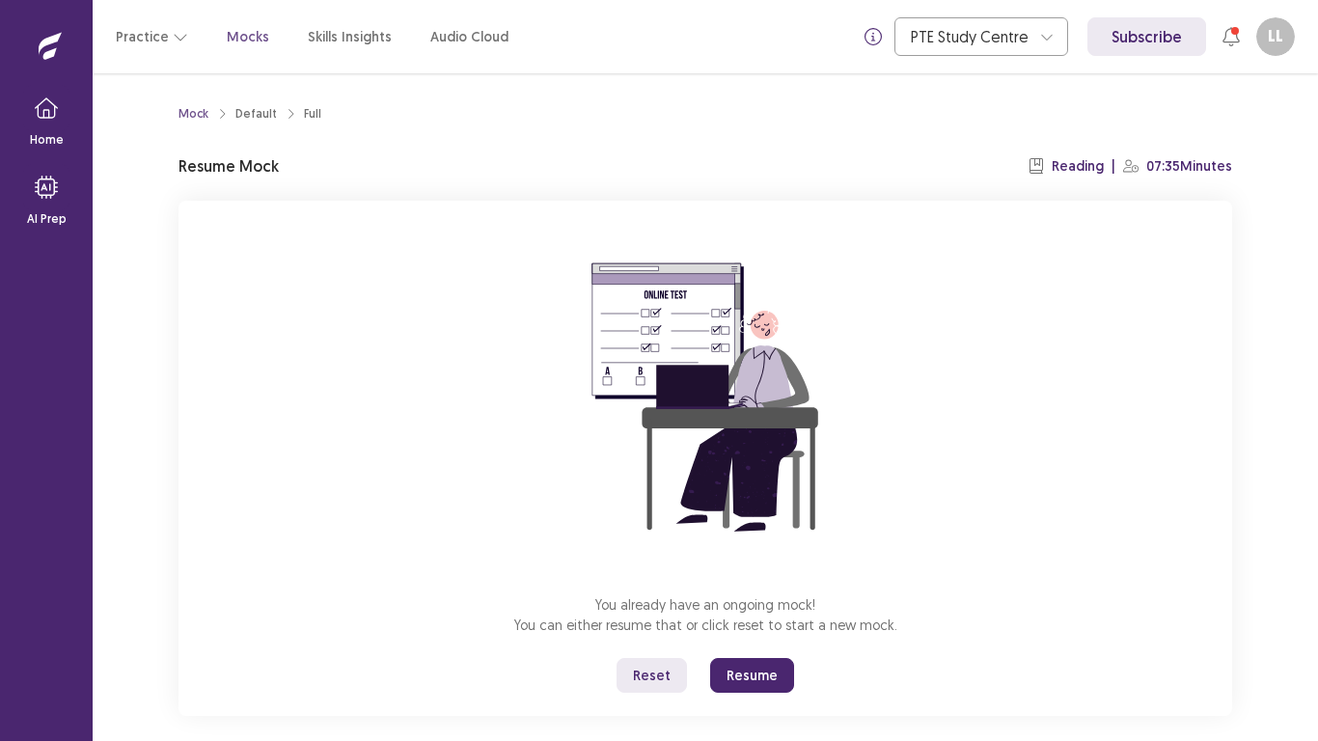
click at [743, 577] on button "Resume" at bounding box center [752, 675] width 84 height 35
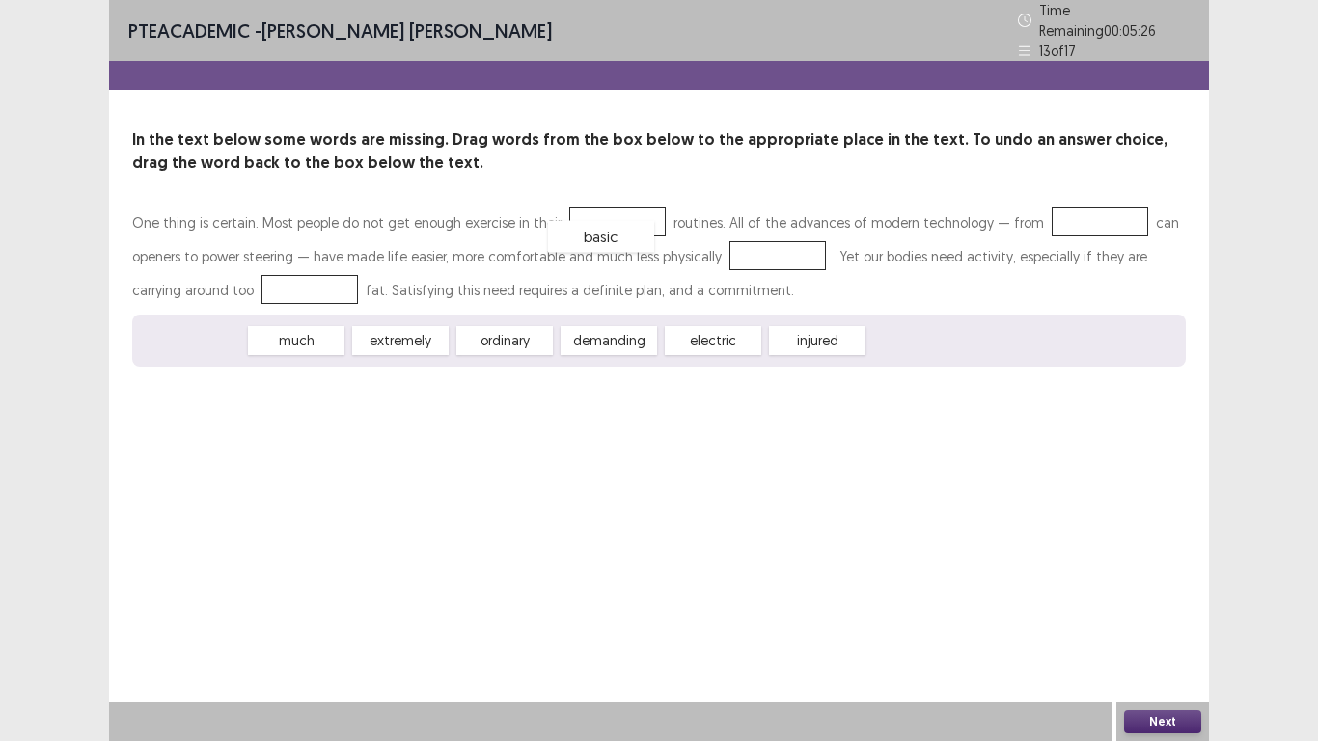
drag, startPoint x: 209, startPoint y: 329, endPoint x: 618, endPoint y: 225, distance: 422.2
drag, startPoint x: 200, startPoint y: 322, endPoint x: 261, endPoint y: 274, distance: 77.6
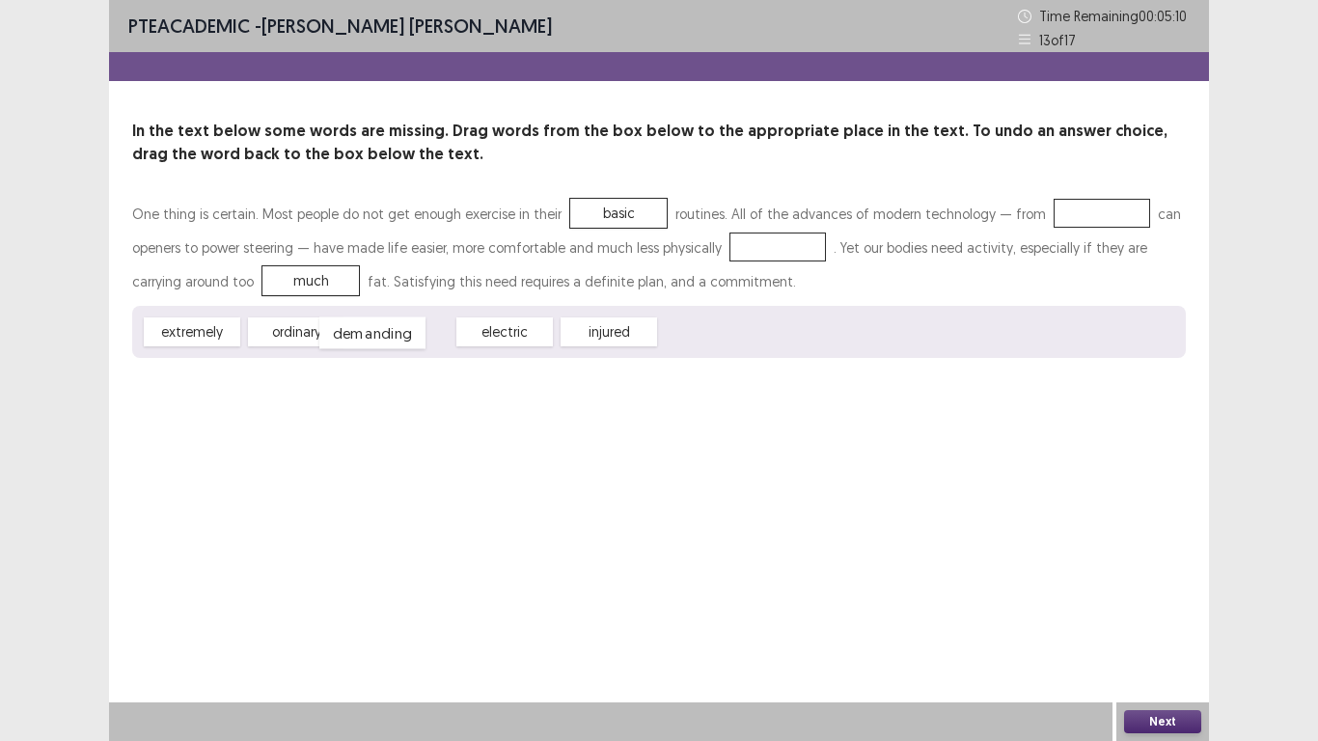
drag, startPoint x: 399, startPoint y: 333, endPoint x: 371, endPoint y: 334, distance: 28.0
click at [371, 334] on div "demanding" at bounding box center [372, 333] width 106 height 32
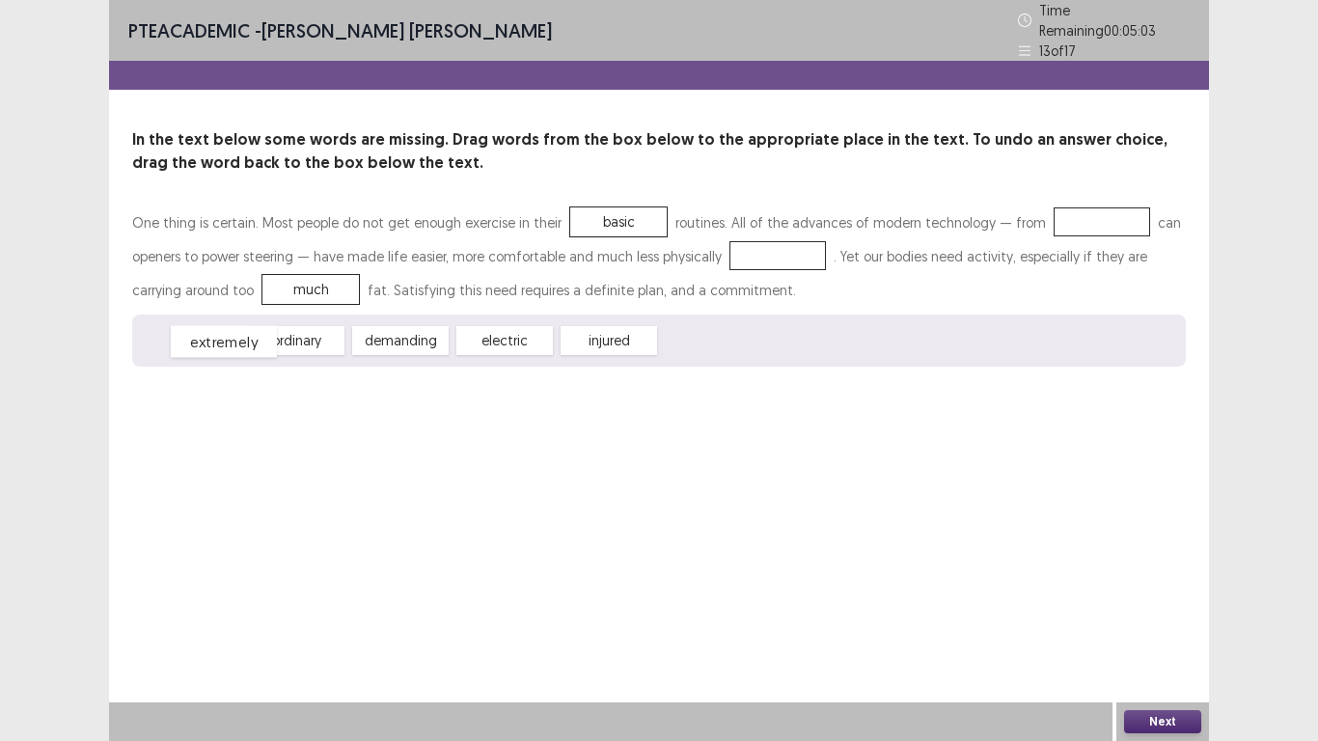
drag, startPoint x: 177, startPoint y: 327, endPoint x: 208, endPoint y: 328, distance: 31.9
click at [208, 328] on div "extremely" at bounding box center [224, 342] width 106 height 32
drag, startPoint x: 207, startPoint y: 335, endPoint x: 1094, endPoint y: 224, distance: 893.6
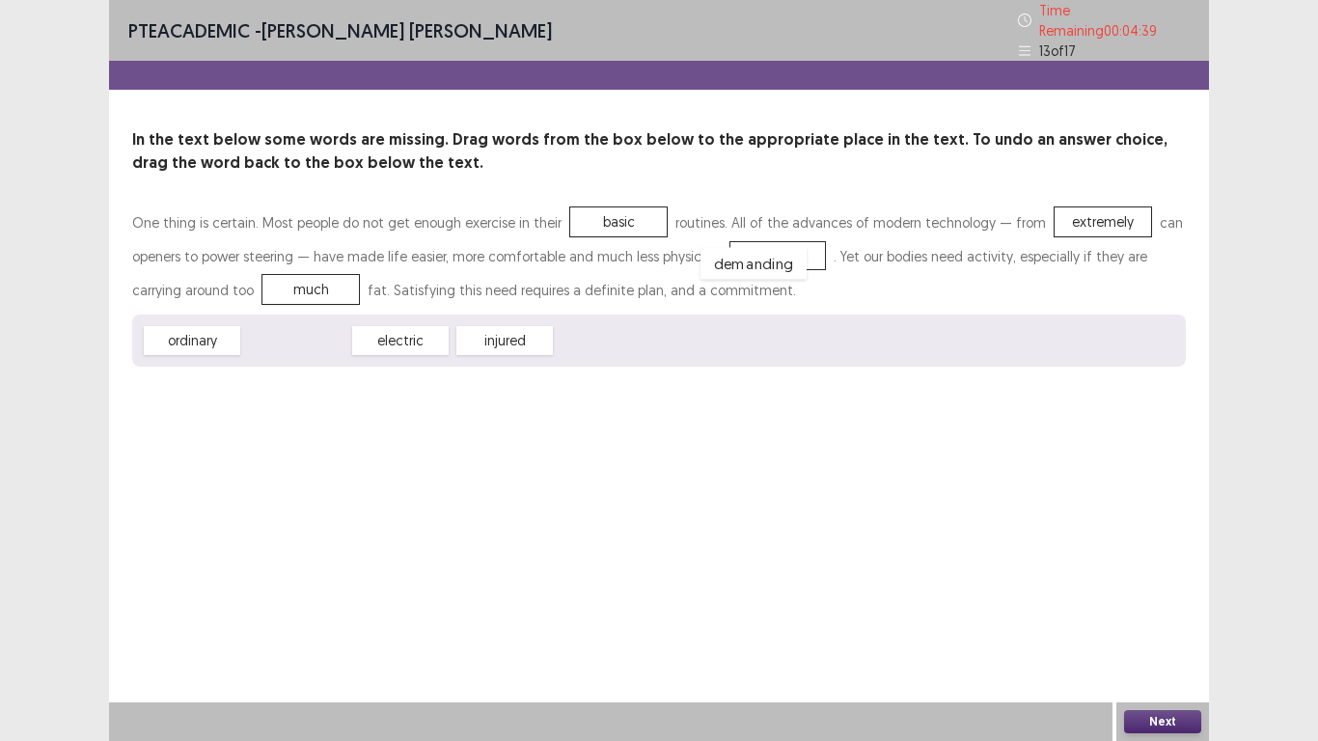
drag, startPoint x: 319, startPoint y: 327, endPoint x: 777, endPoint y: 249, distance: 464.0
click at [1141, 577] on button "Next" at bounding box center [1162, 721] width 77 height 23
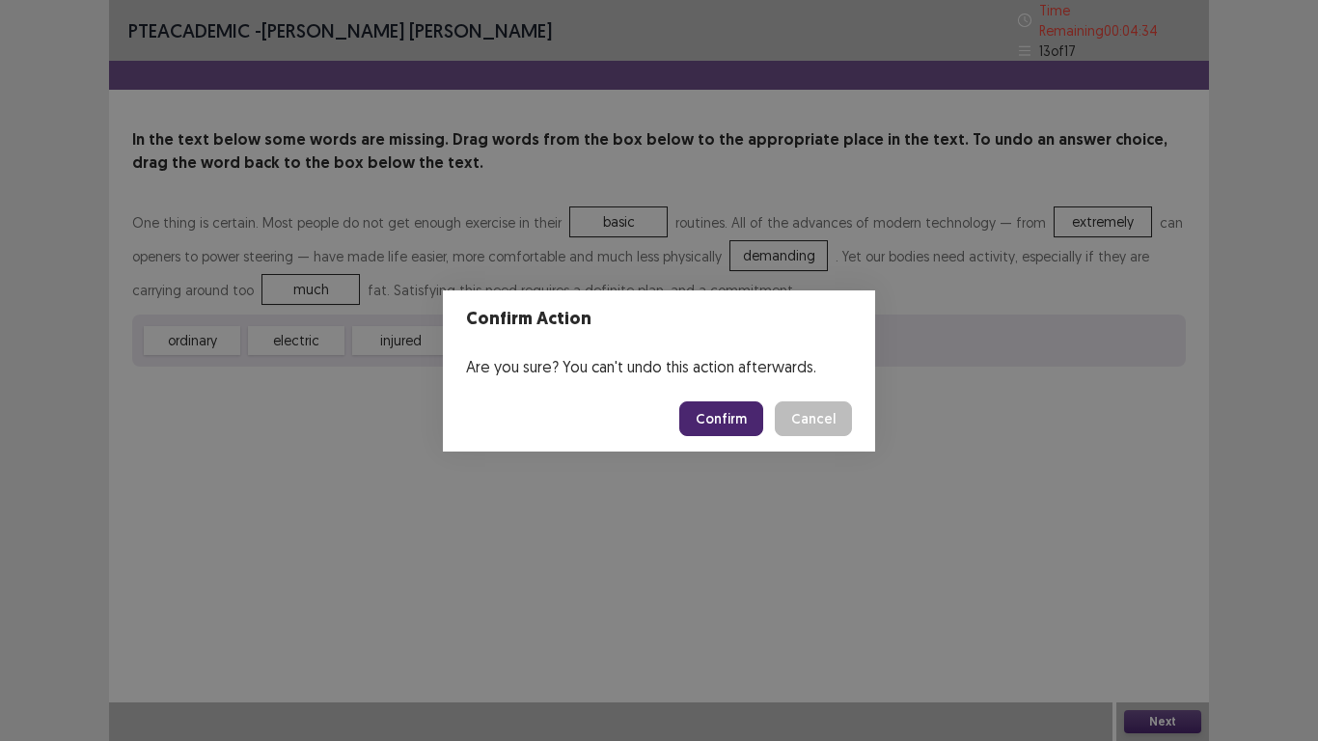
click at [730, 429] on button "Confirm" at bounding box center [721, 418] width 84 height 35
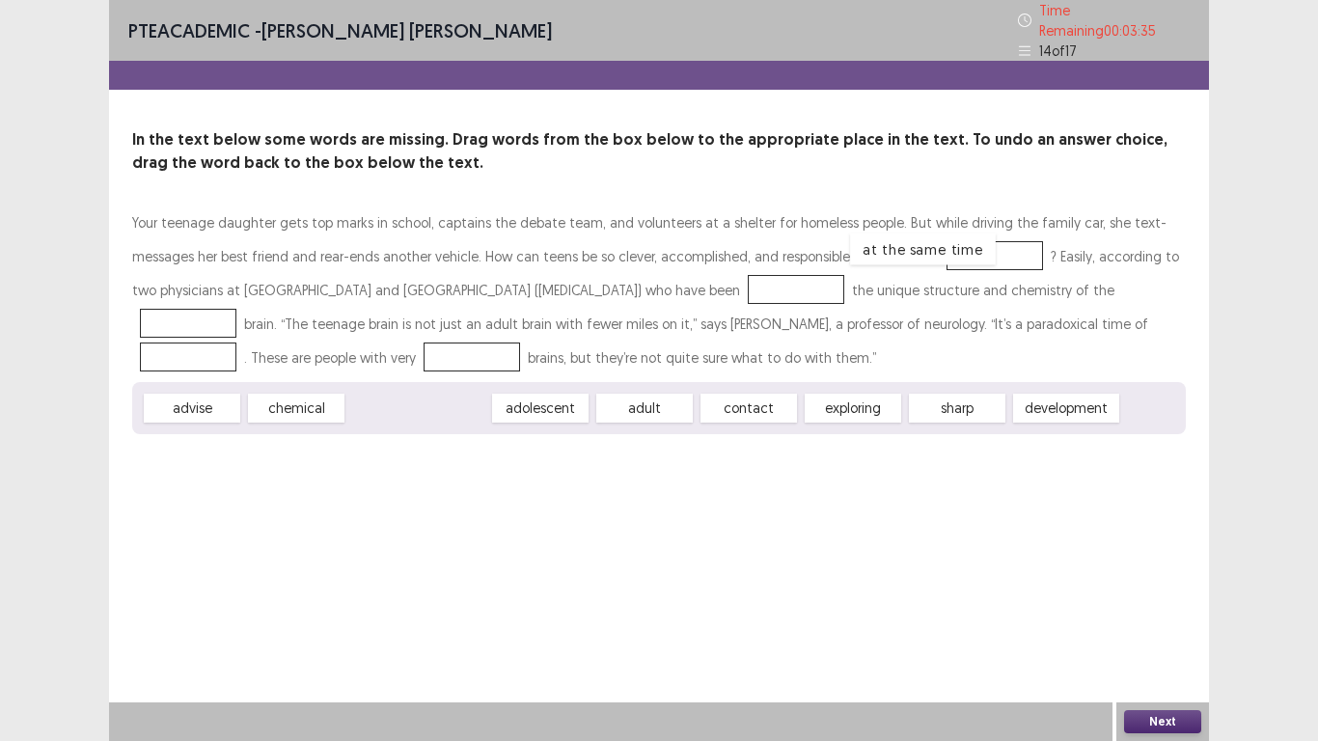
drag, startPoint x: 382, startPoint y: 405, endPoint x: 887, endPoint y: 246, distance: 529.2
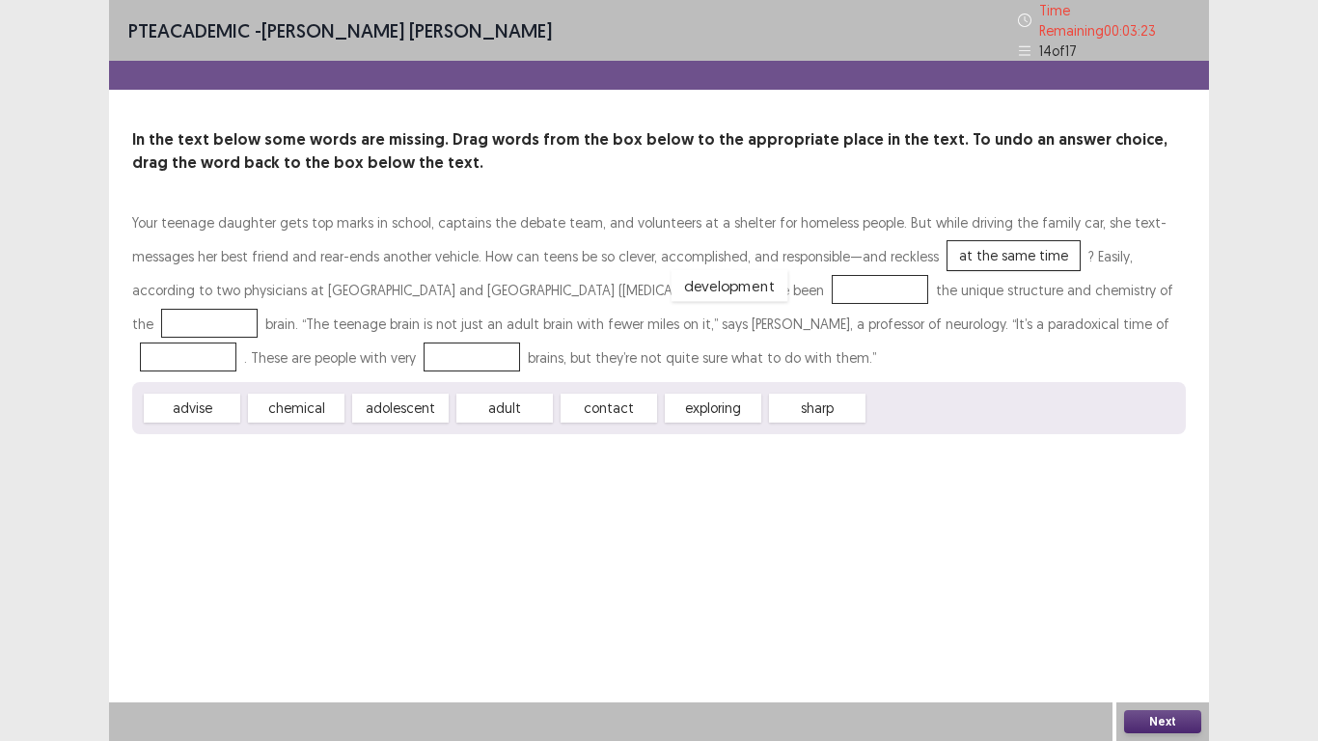
drag, startPoint x: 912, startPoint y: 400, endPoint x: 715, endPoint y: 278, distance: 231.9
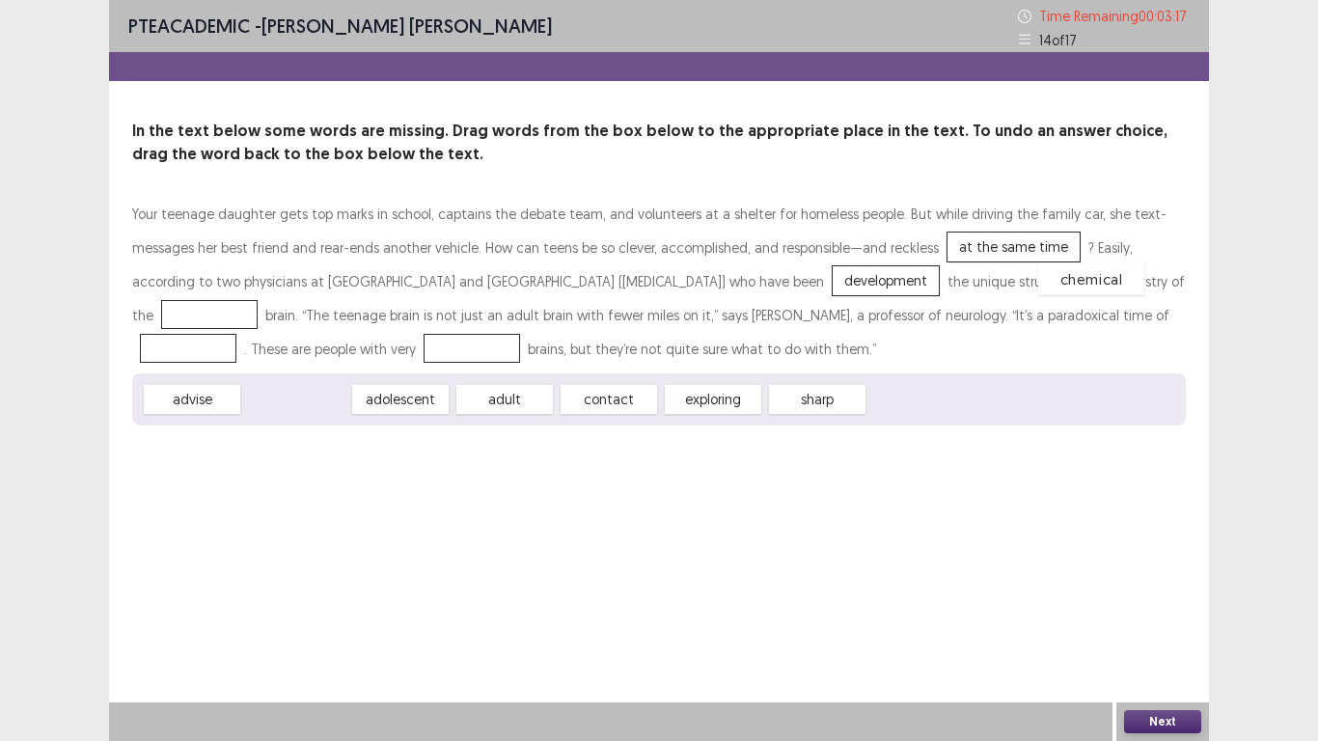
drag, startPoint x: 297, startPoint y: 393, endPoint x: 1086, endPoint y: 272, distance: 798.4
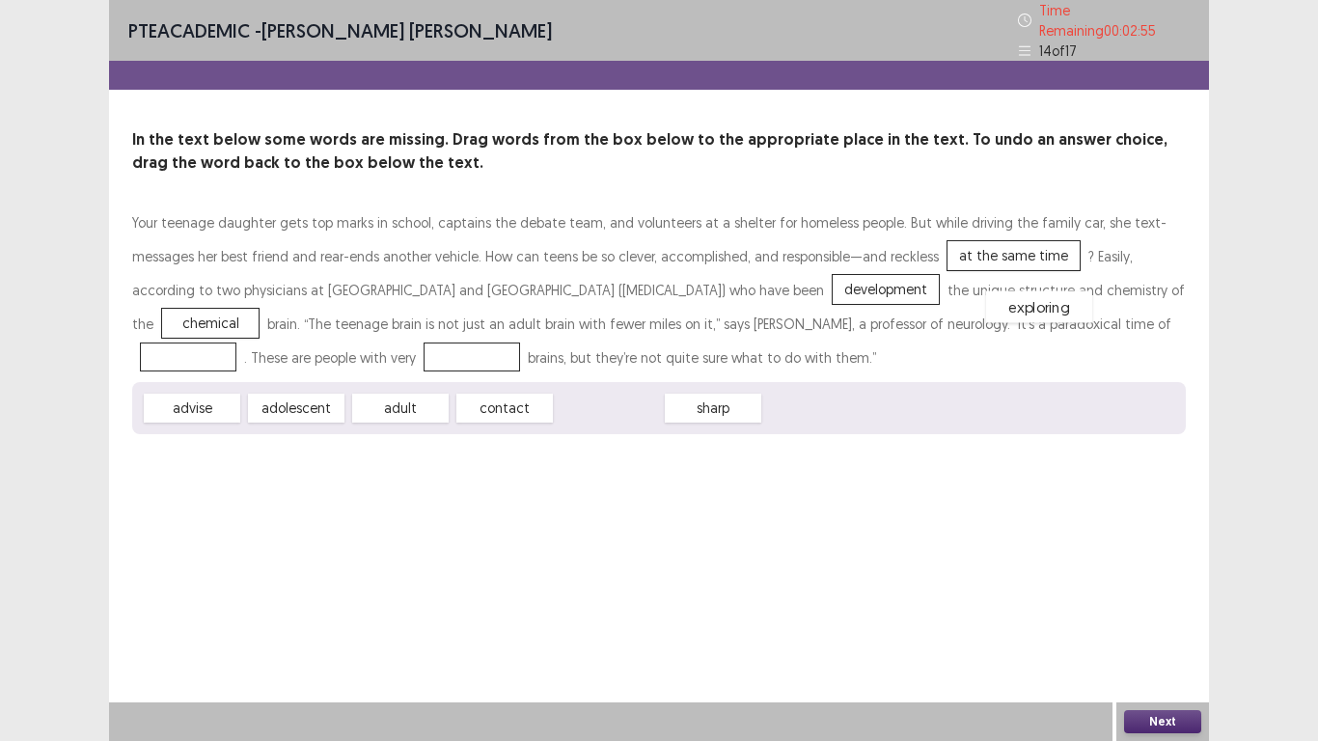
drag, startPoint x: 637, startPoint y: 399, endPoint x: 1067, endPoint y: 298, distance: 442.1
drag, startPoint x: 521, startPoint y: 402, endPoint x: 315, endPoint y: 348, distance: 213.4
click at [1159, 577] on button "Next" at bounding box center [1162, 721] width 77 height 23
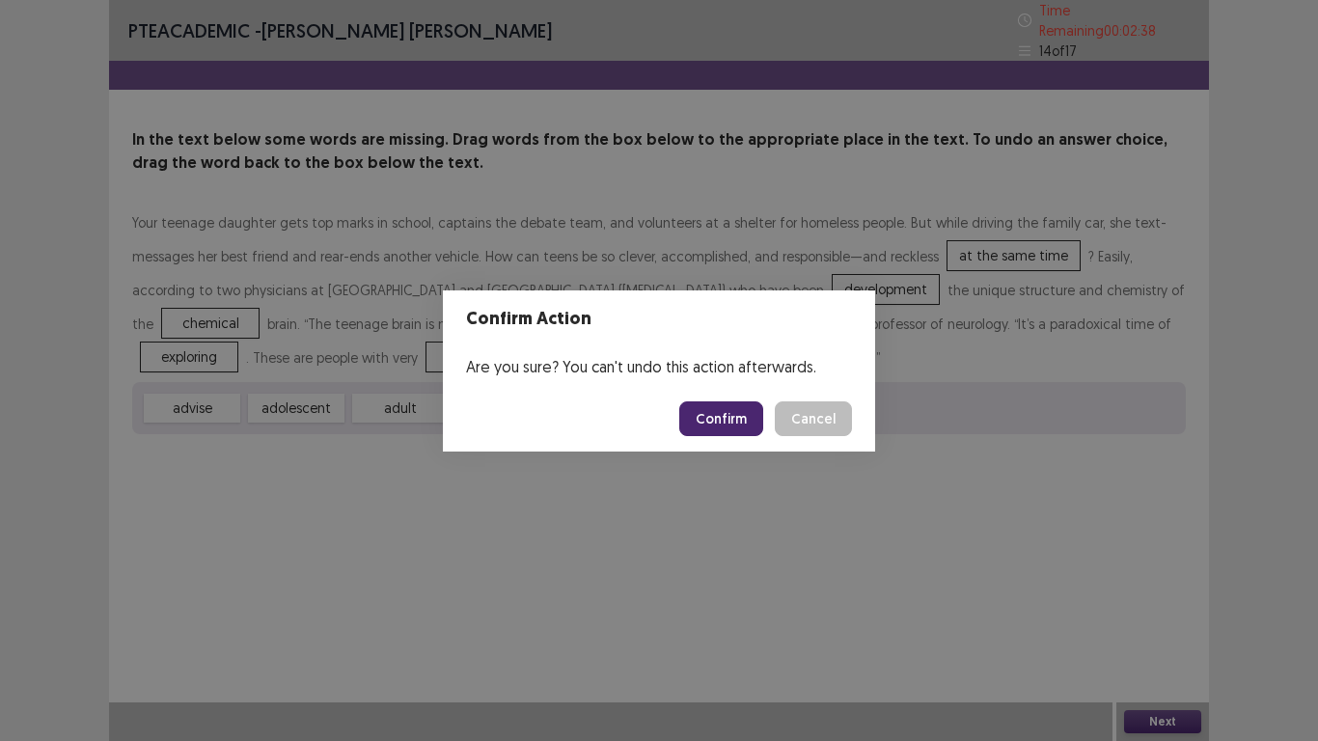
click at [705, 408] on button "Confirm" at bounding box center [721, 418] width 84 height 35
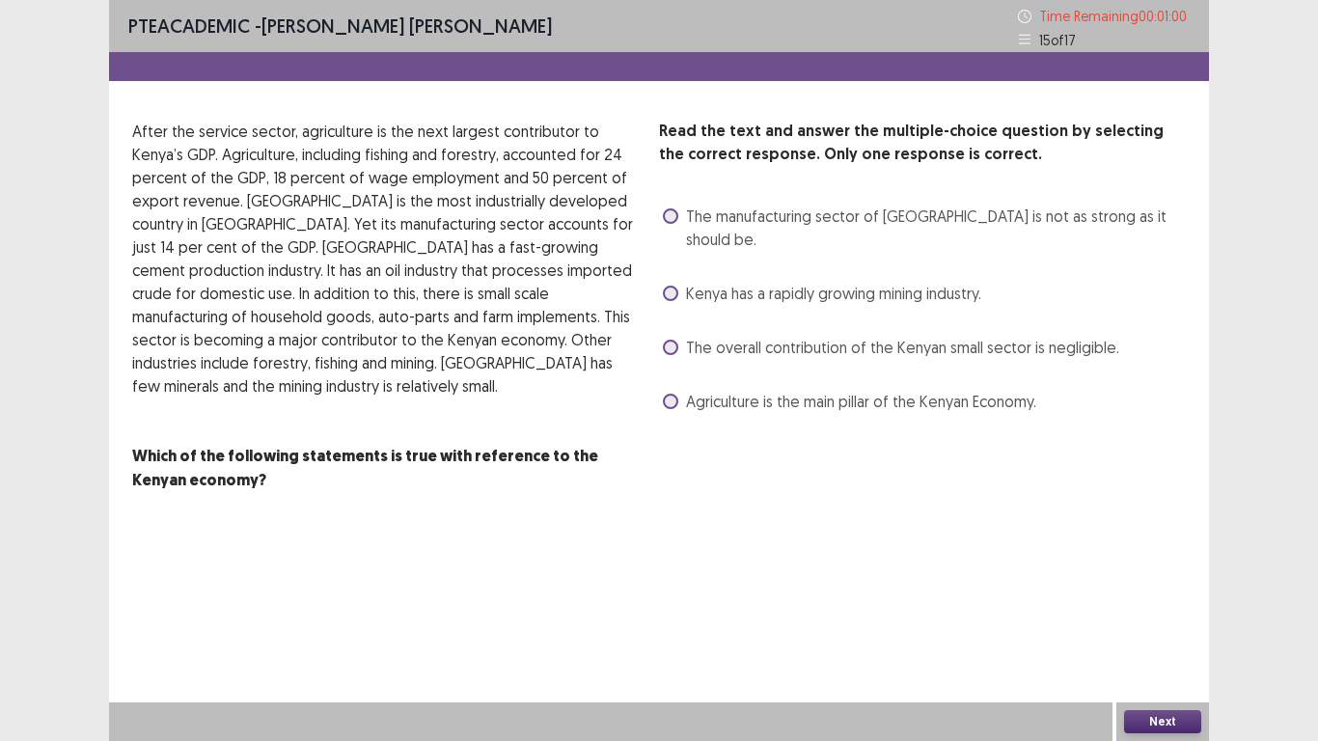
click at [707, 390] on span "Agriculture is the main pillar of the Kenyan Economy." at bounding box center [861, 401] width 350 height 23
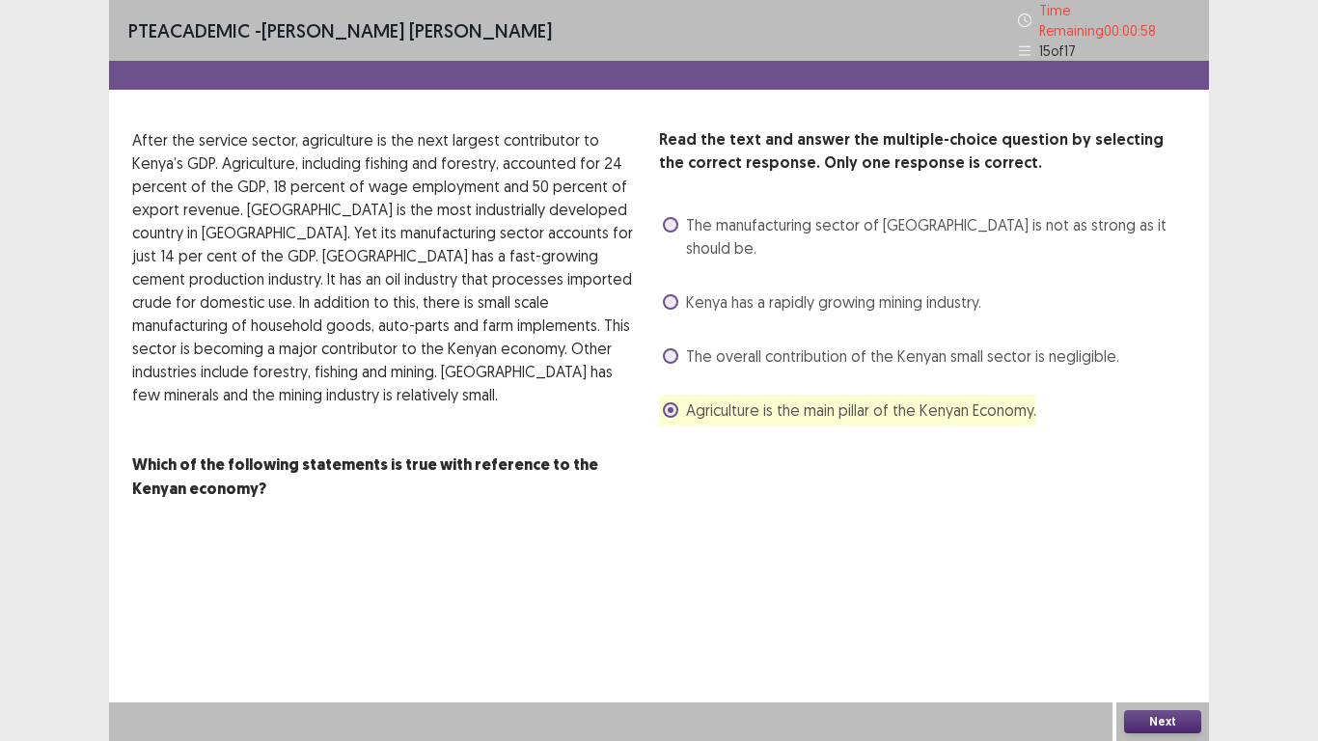
click at [1143, 577] on div "Next" at bounding box center [1162, 721] width 93 height 39
click at [1142, 577] on button "Next" at bounding box center [1162, 721] width 77 height 23
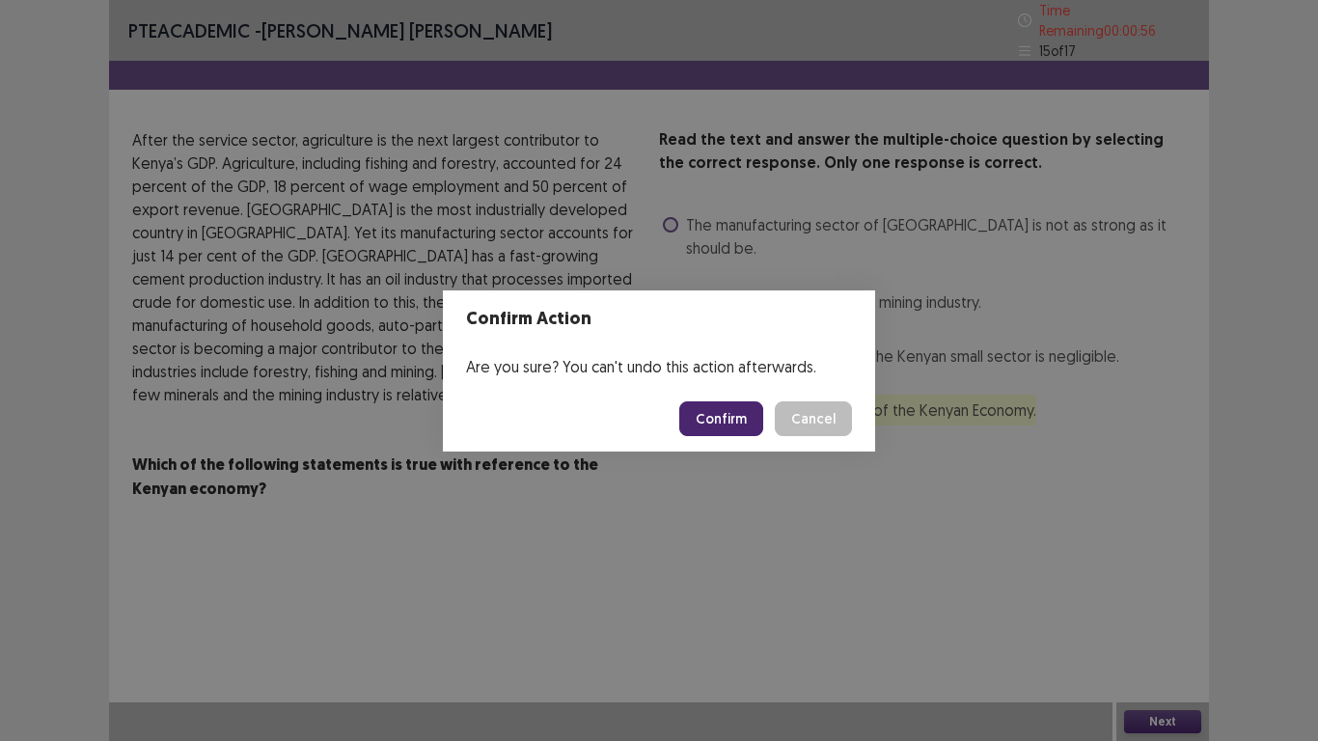
click at [725, 423] on button "Confirm" at bounding box center [721, 418] width 84 height 35
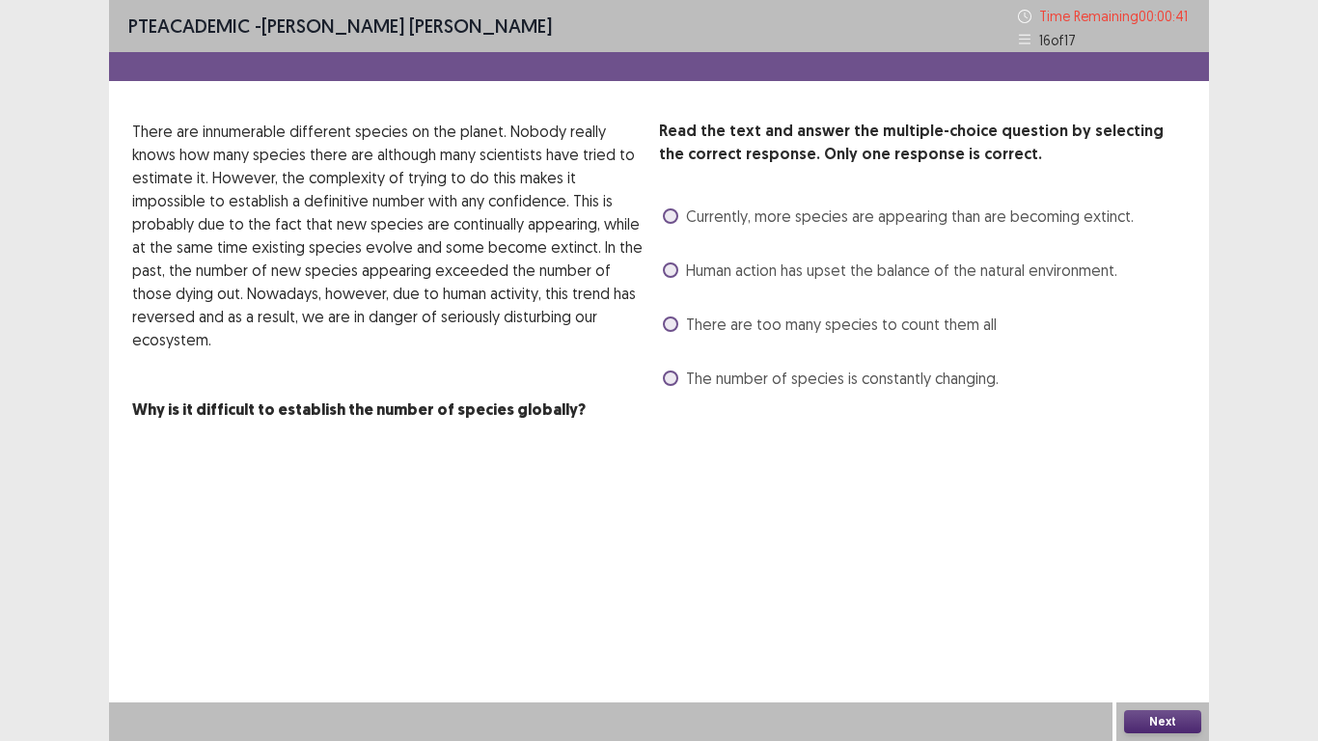
click at [673, 386] on label "The number of species is constantly changing." at bounding box center [831, 378] width 336 height 23
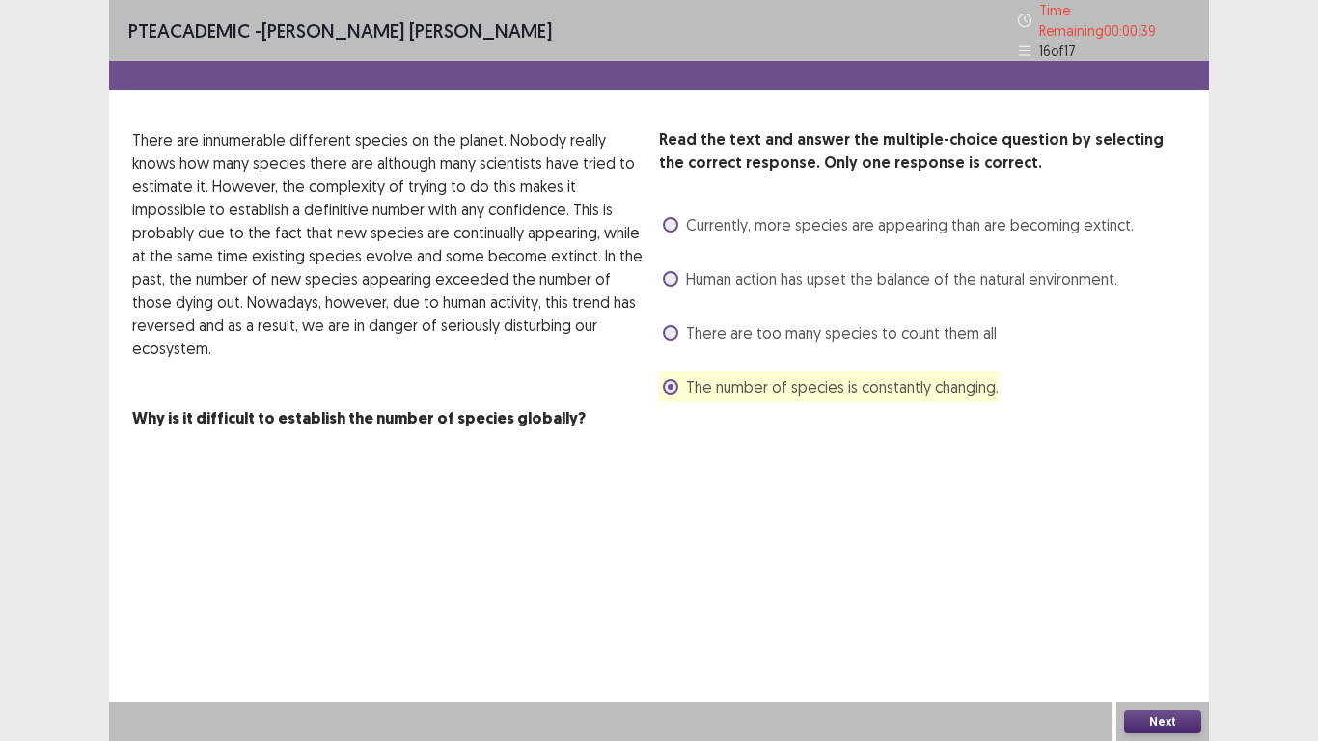
click at [1191, 577] on button "Next" at bounding box center [1162, 721] width 77 height 23
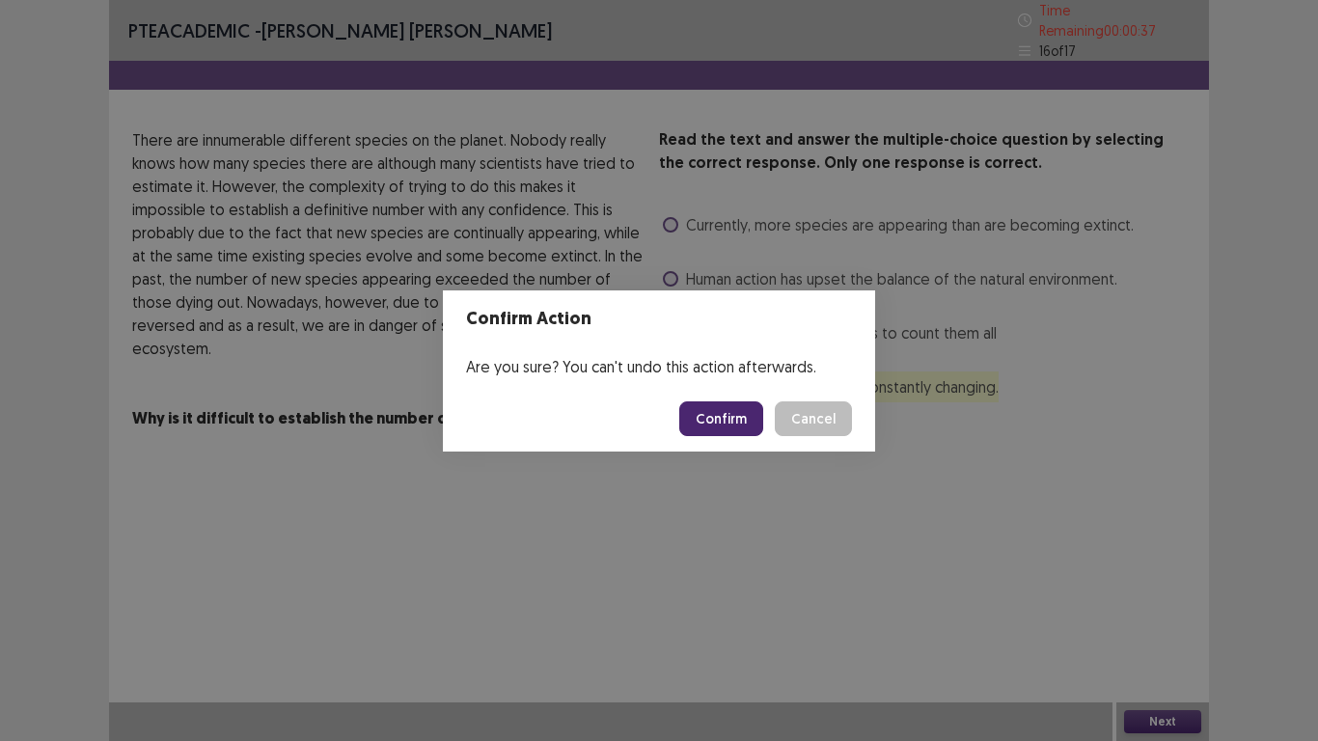
click at [711, 414] on button "Confirm" at bounding box center [721, 418] width 84 height 35
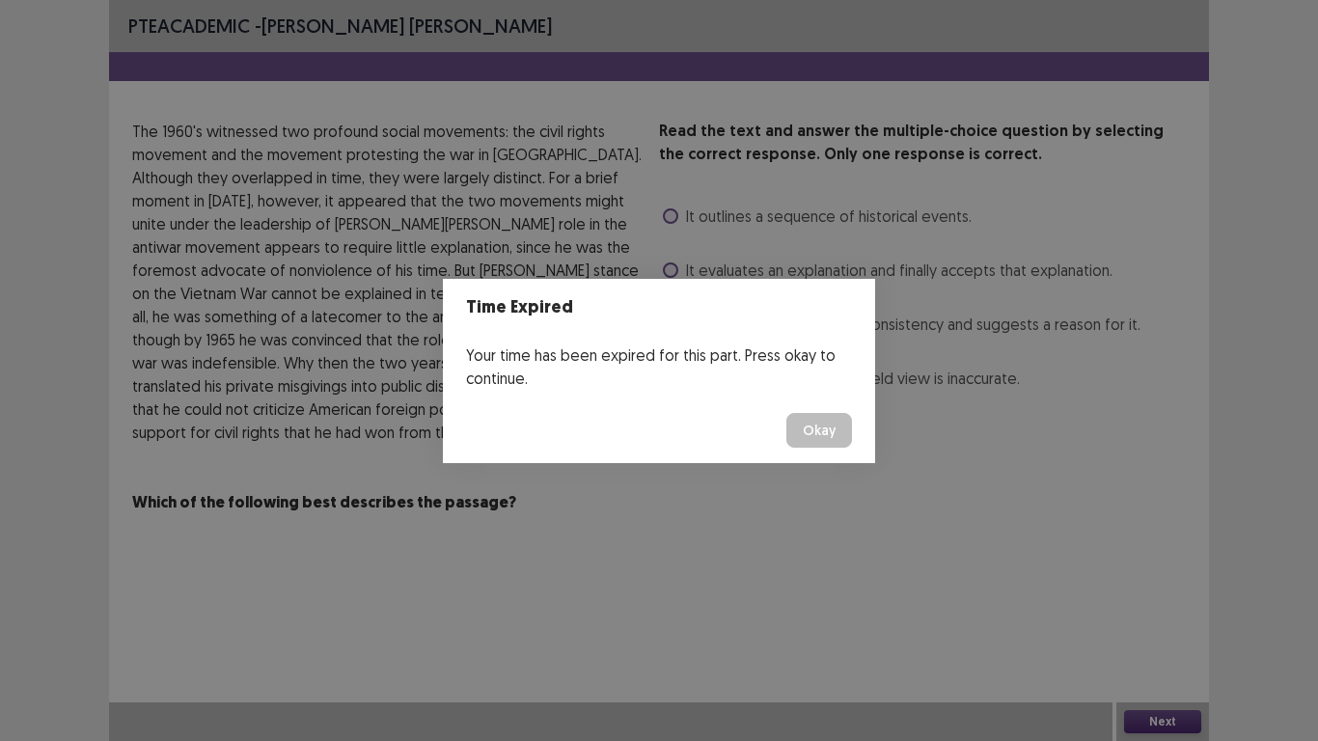
click at [805, 439] on button "Okay" at bounding box center [819, 430] width 66 height 35
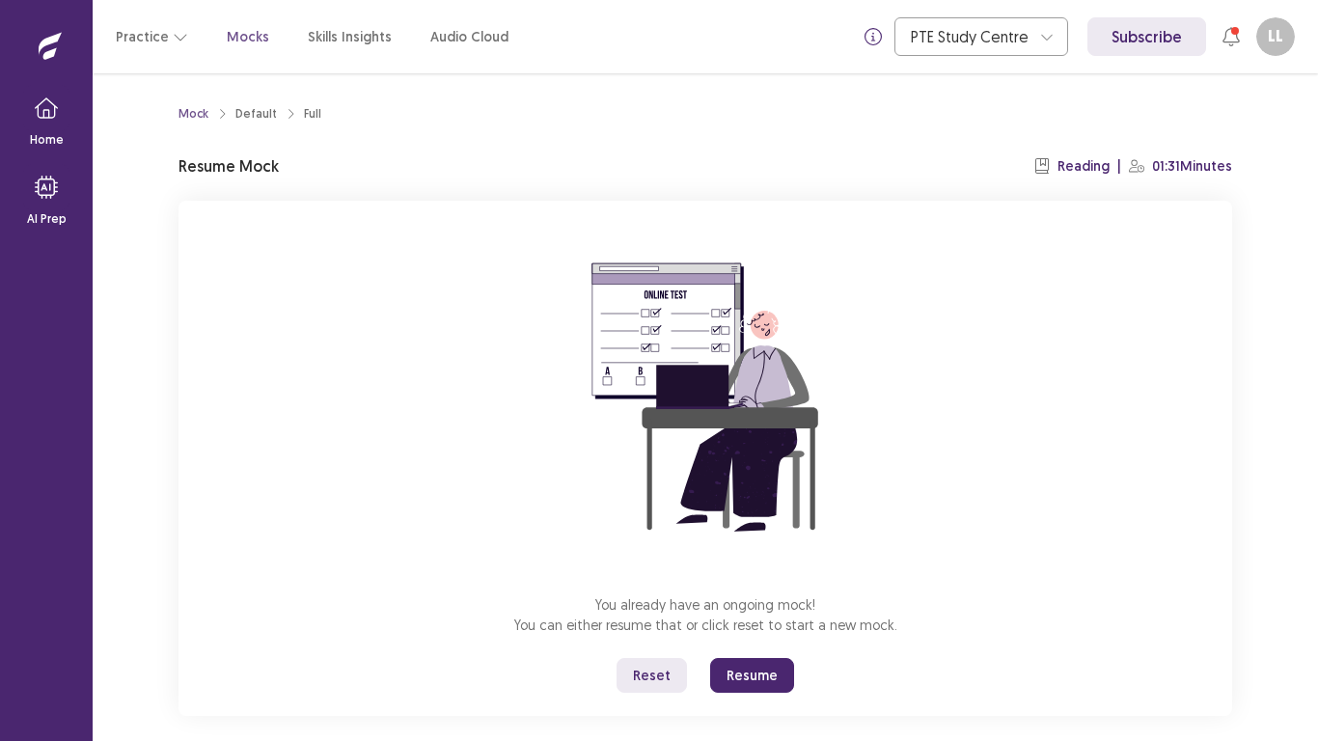
click at [756, 577] on button "Resume" at bounding box center [752, 675] width 84 height 35
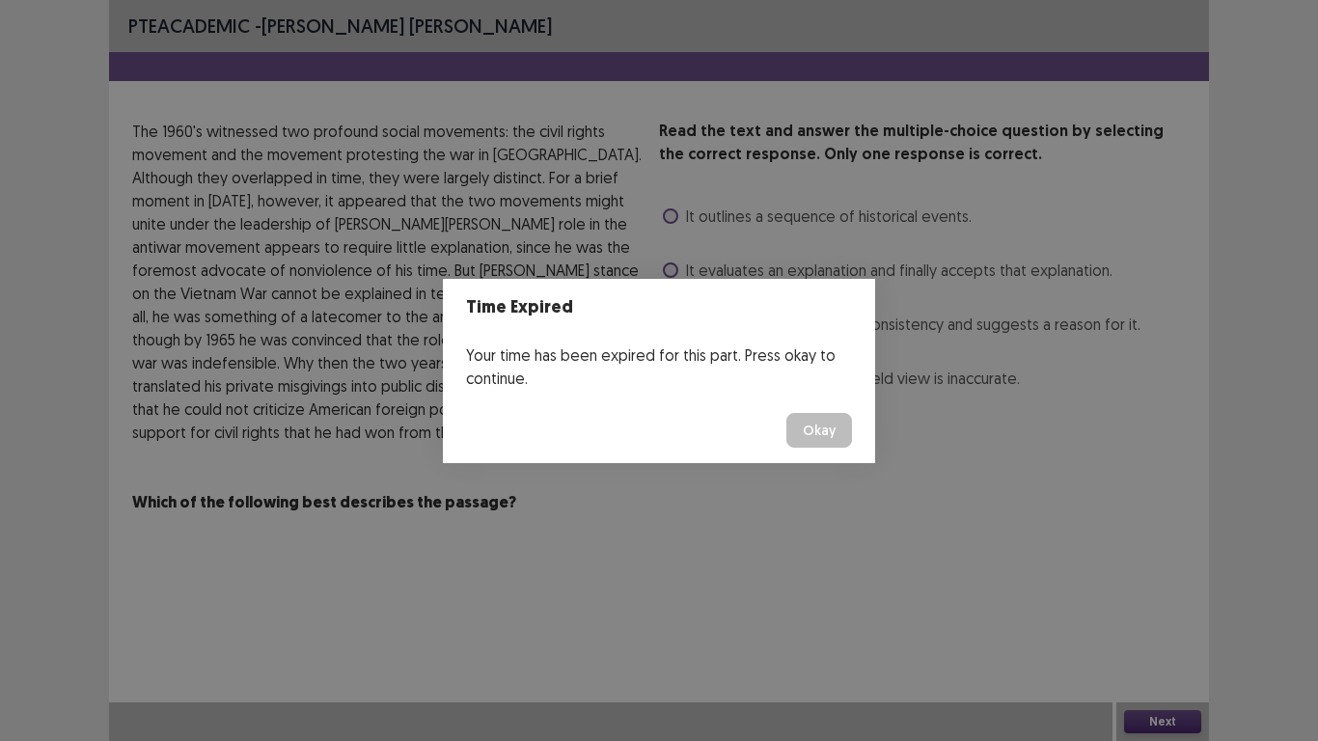
click at [804, 434] on button "Okay" at bounding box center [819, 430] width 66 height 35
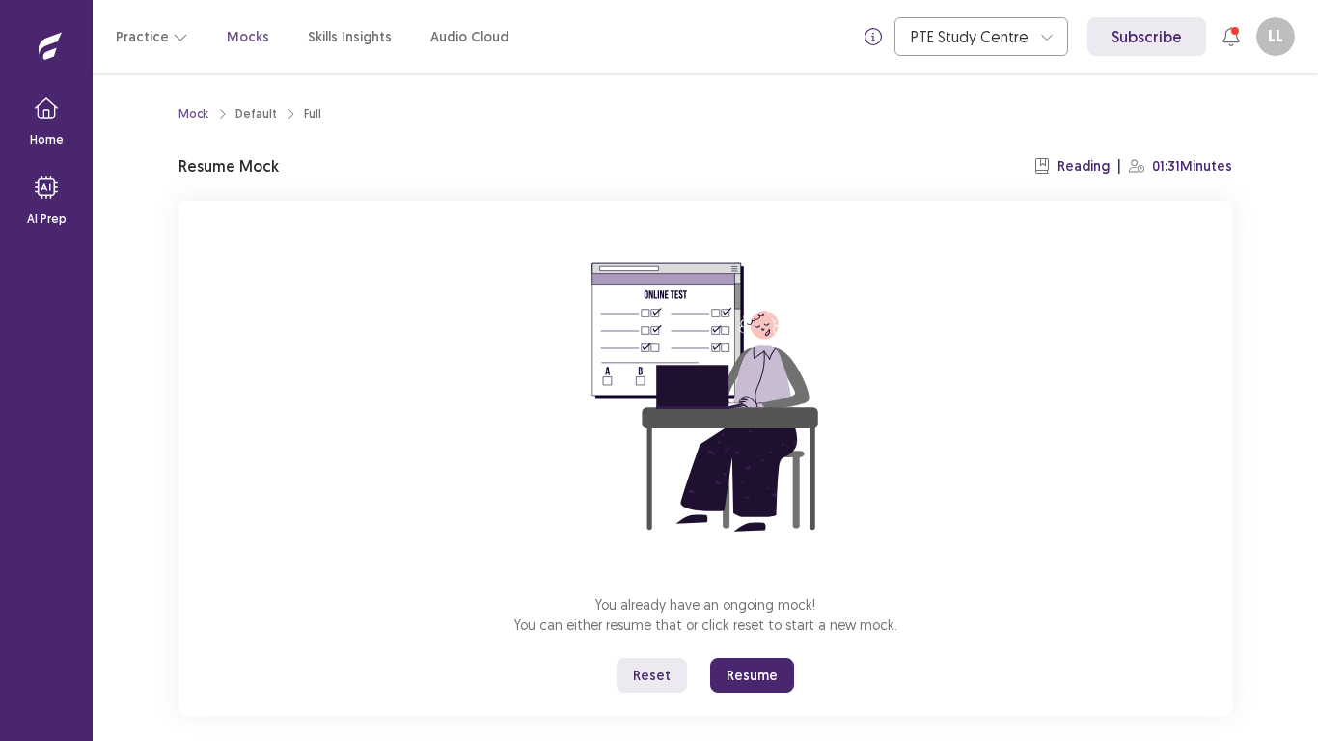
click at [721, 577] on button "Resume" at bounding box center [752, 675] width 84 height 35
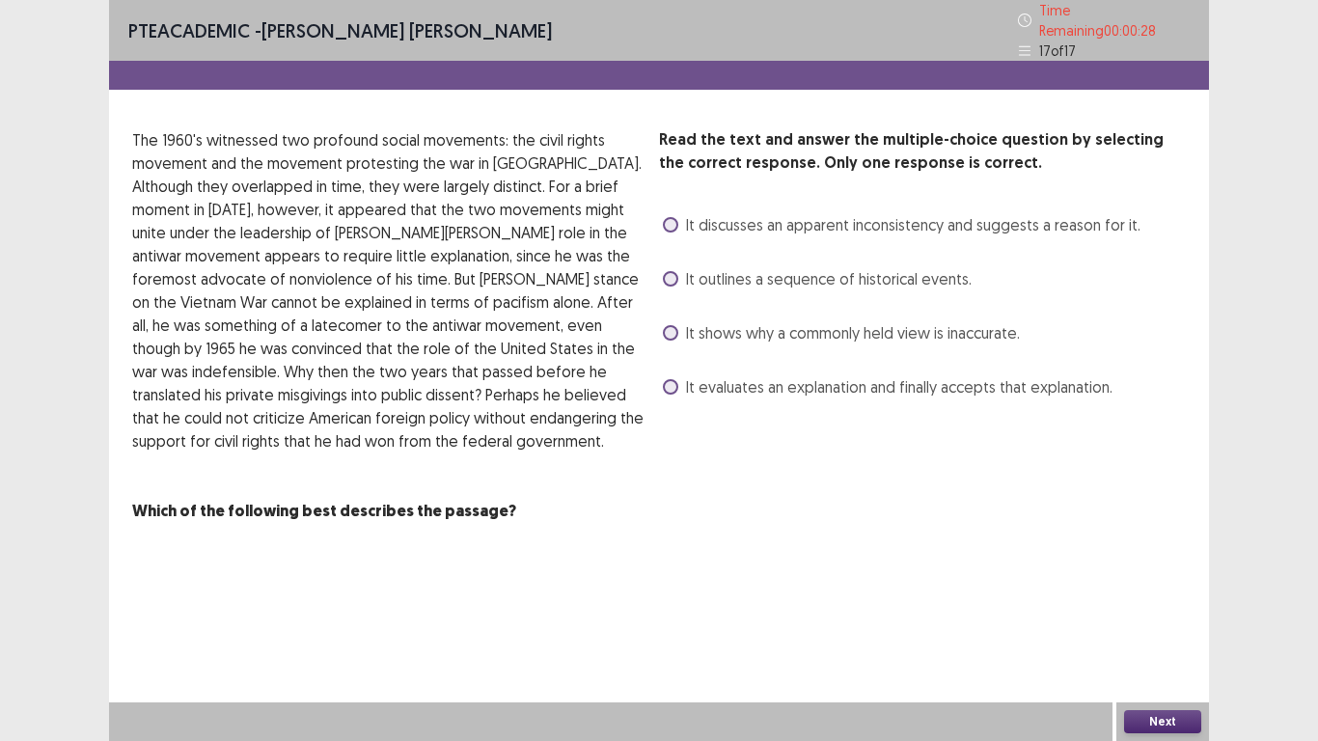
click at [671, 217] on span at bounding box center [670, 224] width 15 height 15
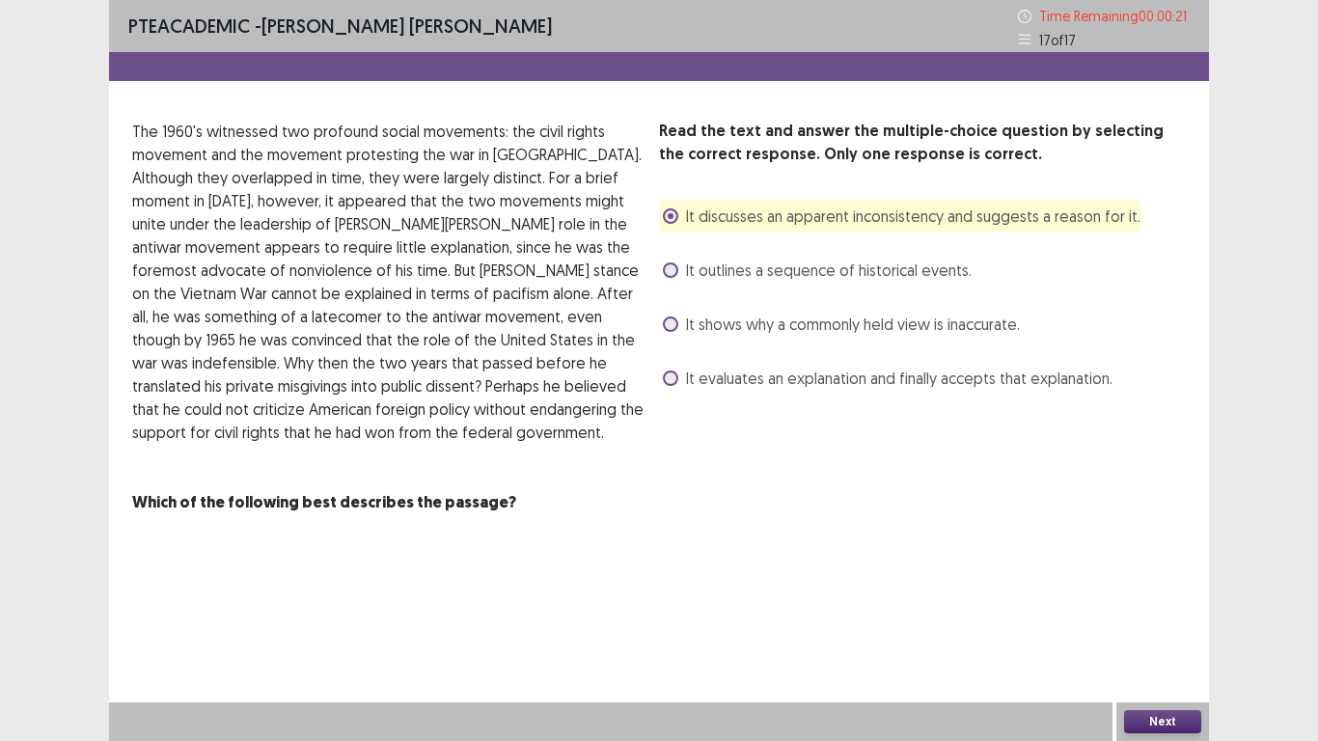
click at [1149, 577] on button "Next" at bounding box center [1162, 721] width 77 height 23
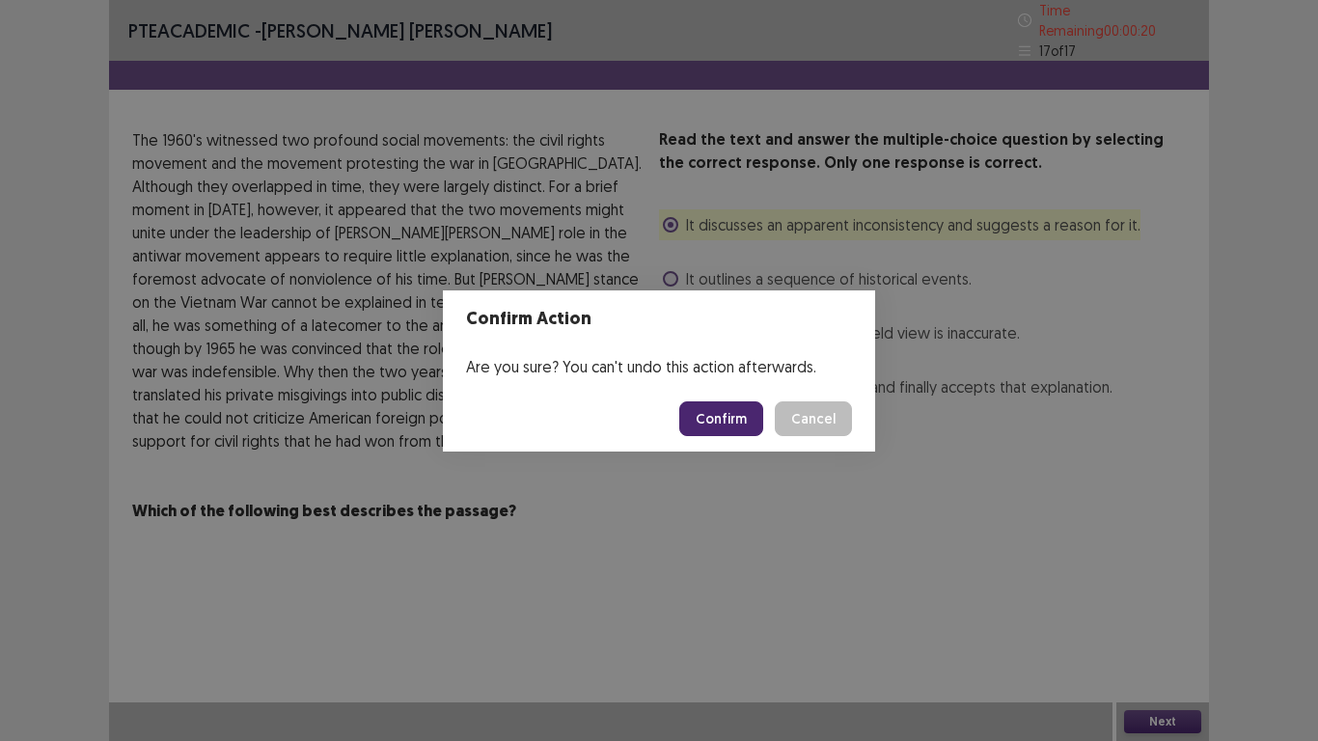
click at [728, 419] on button "Confirm" at bounding box center [721, 418] width 84 height 35
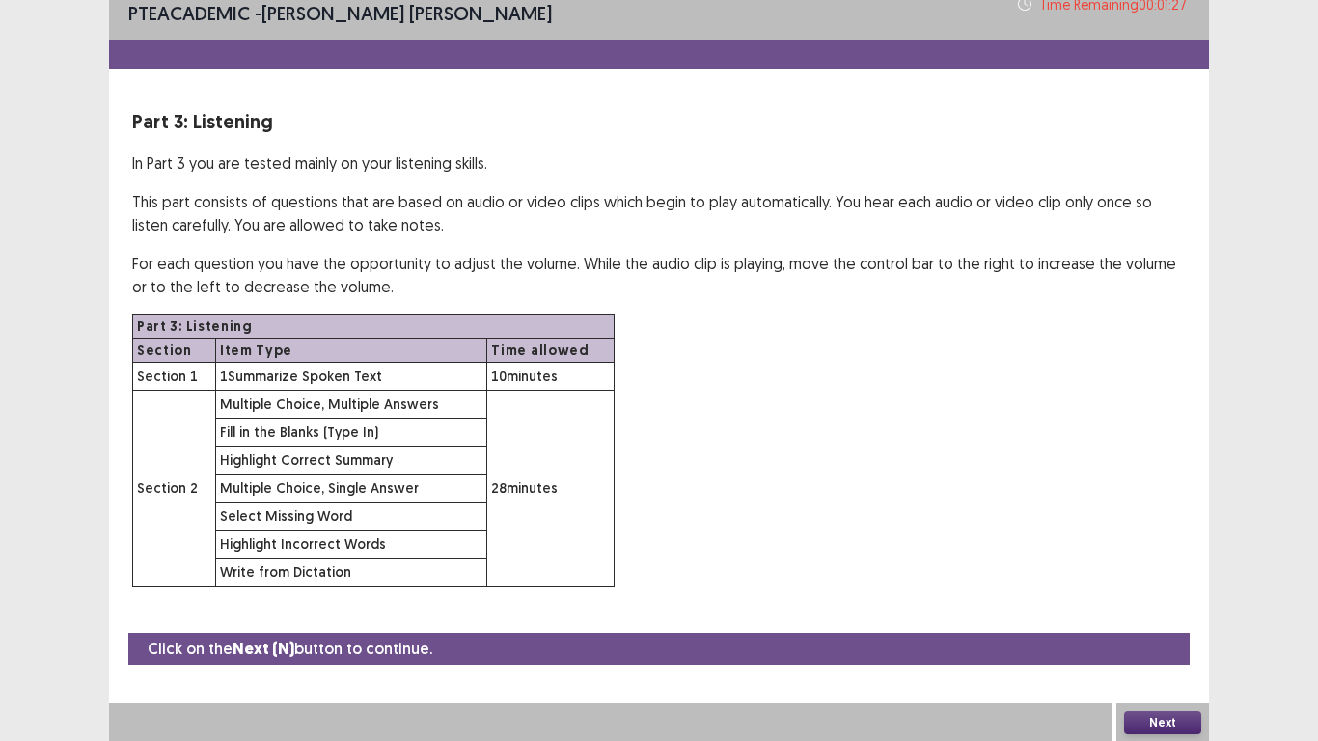
scroll to position [14, 0]
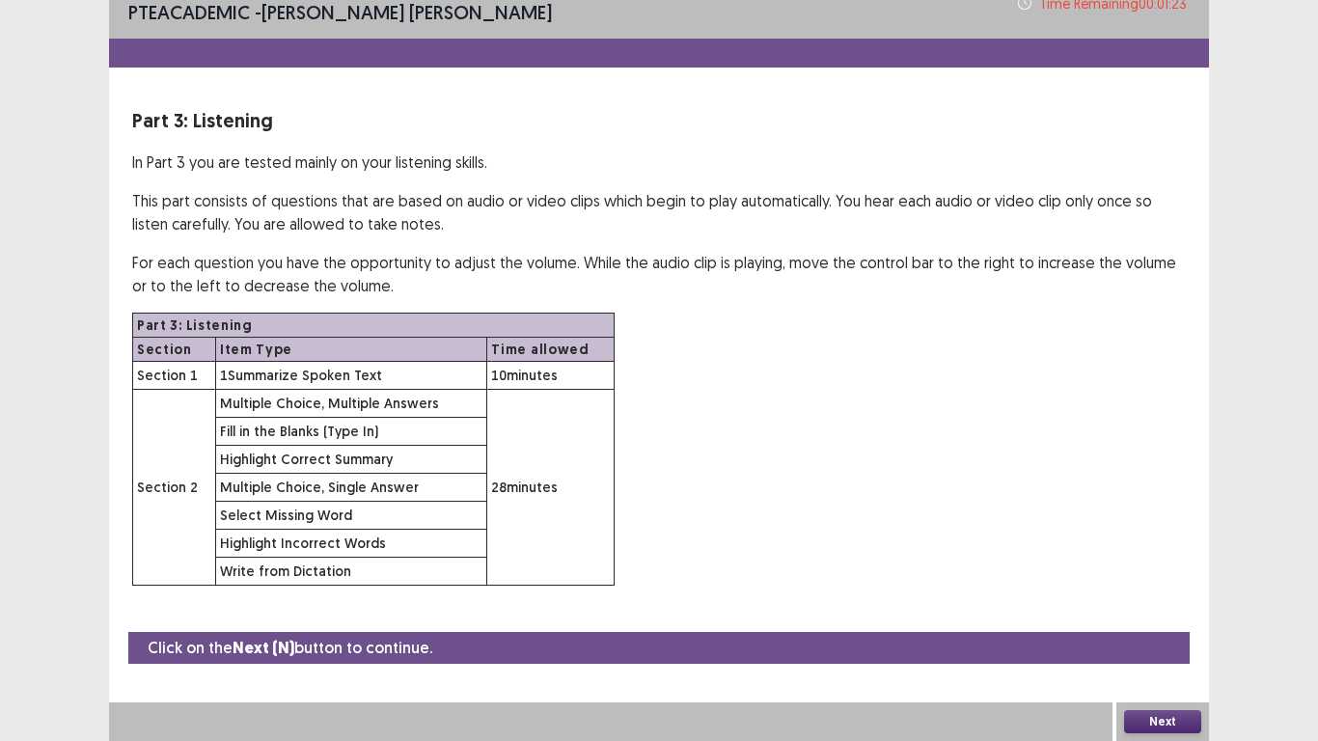
click at [1148, 577] on button "Next" at bounding box center [1162, 721] width 77 height 23
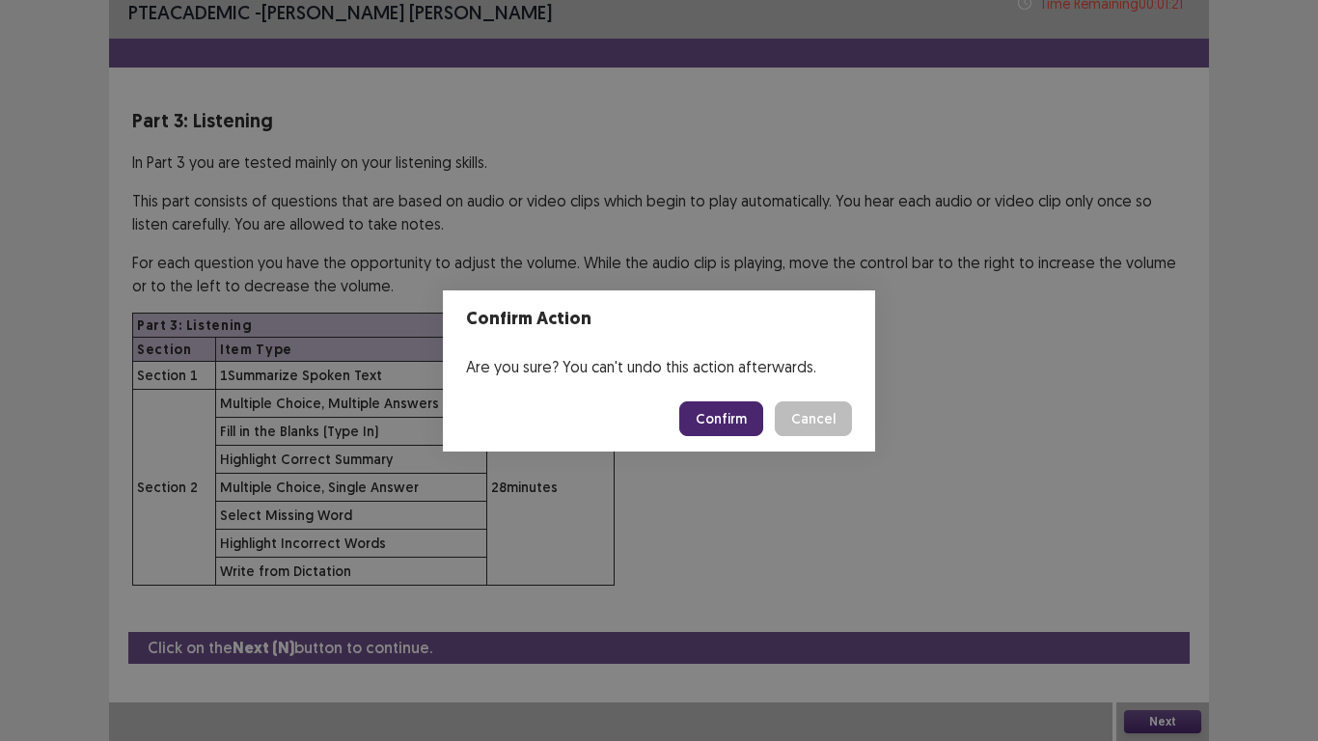
click at [741, 422] on button "Confirm" at bounding box center [721, 418] width 84 height 35
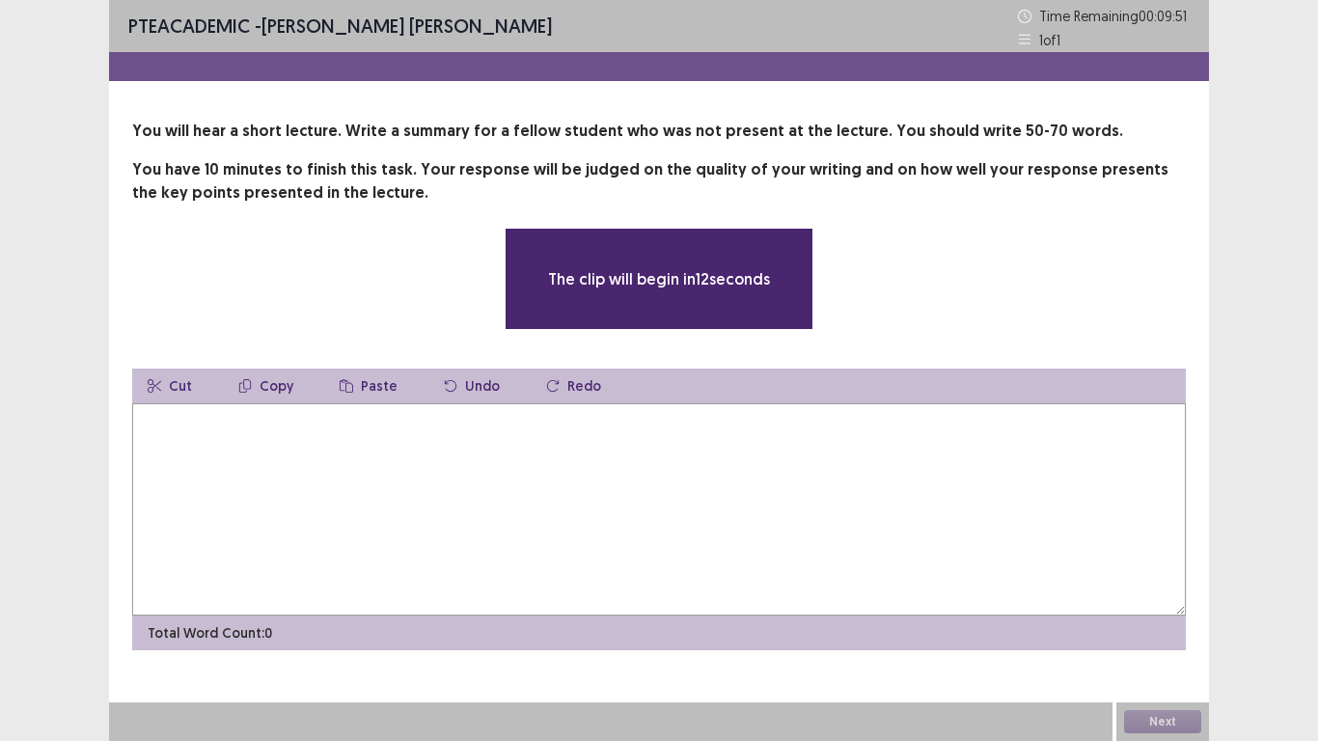
scroll to position [0, 0]
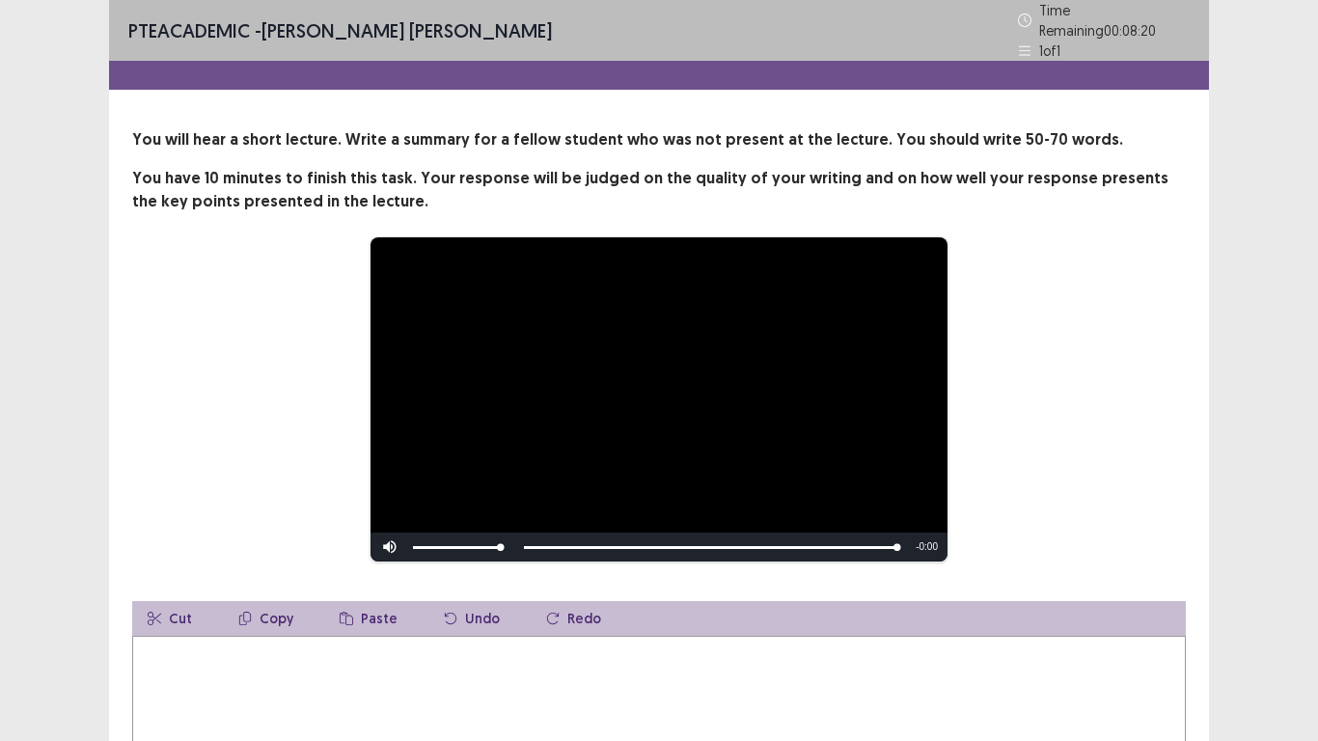
click at [1011, 482] on div "**********" at bounding box center [658, 399] width 899 height 326
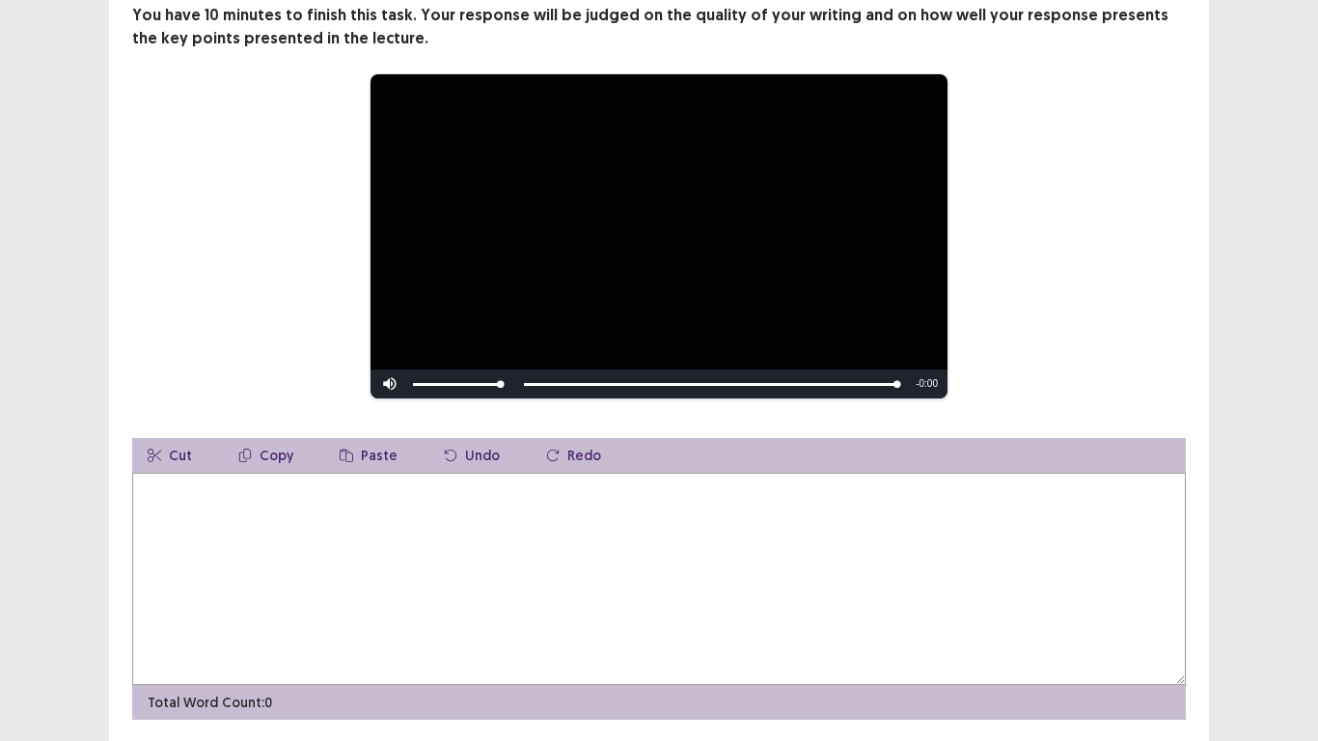
scroll to position [193, 0]
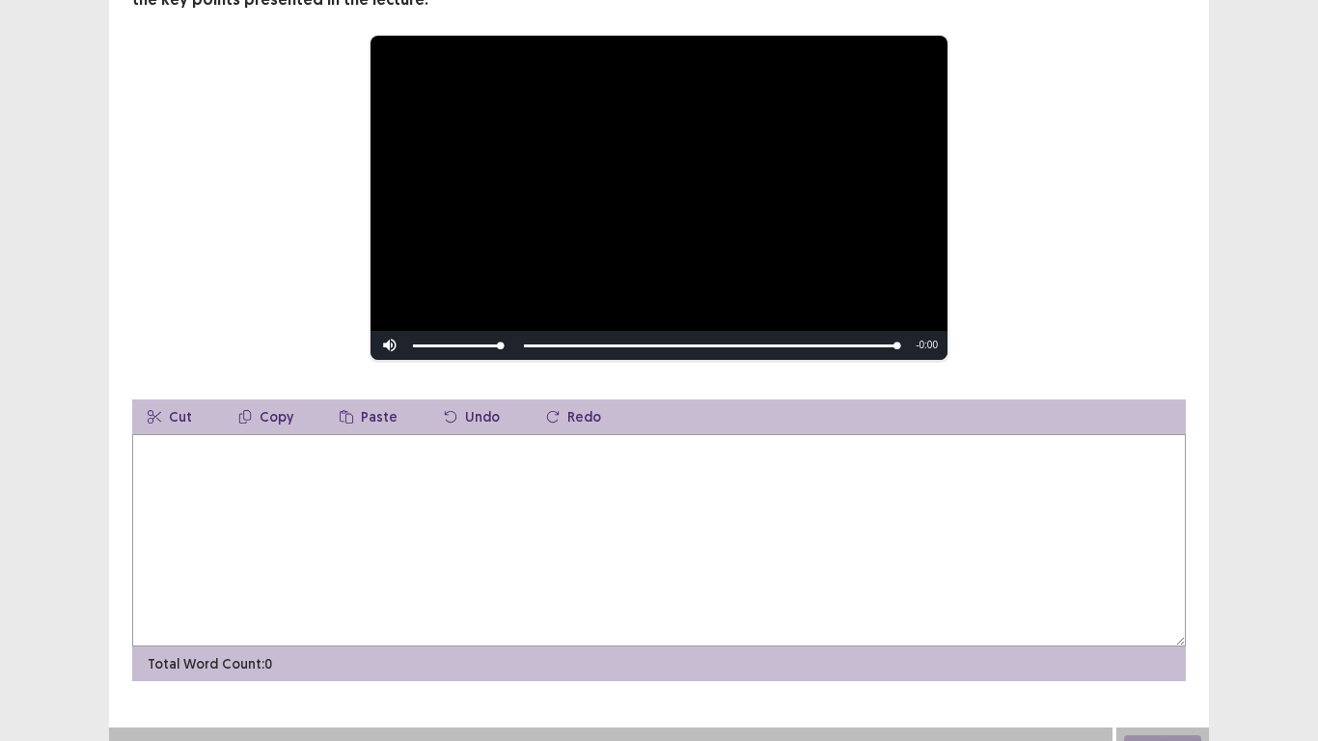
click at [882, 508] on textarea at bounding box center [659, 540] width 1054 height 212
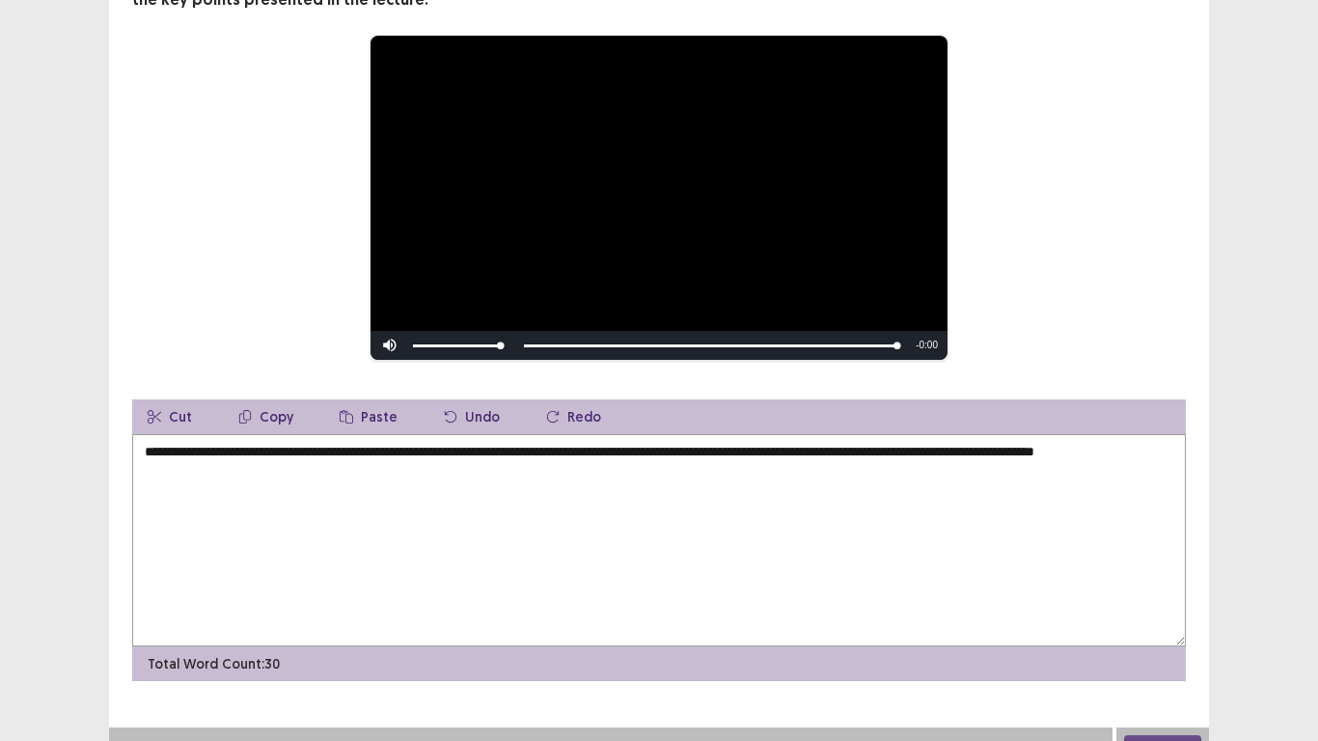
click at [1052, 451] on textarea "**********" at bounding box center [659, 540] width 1054 height 212
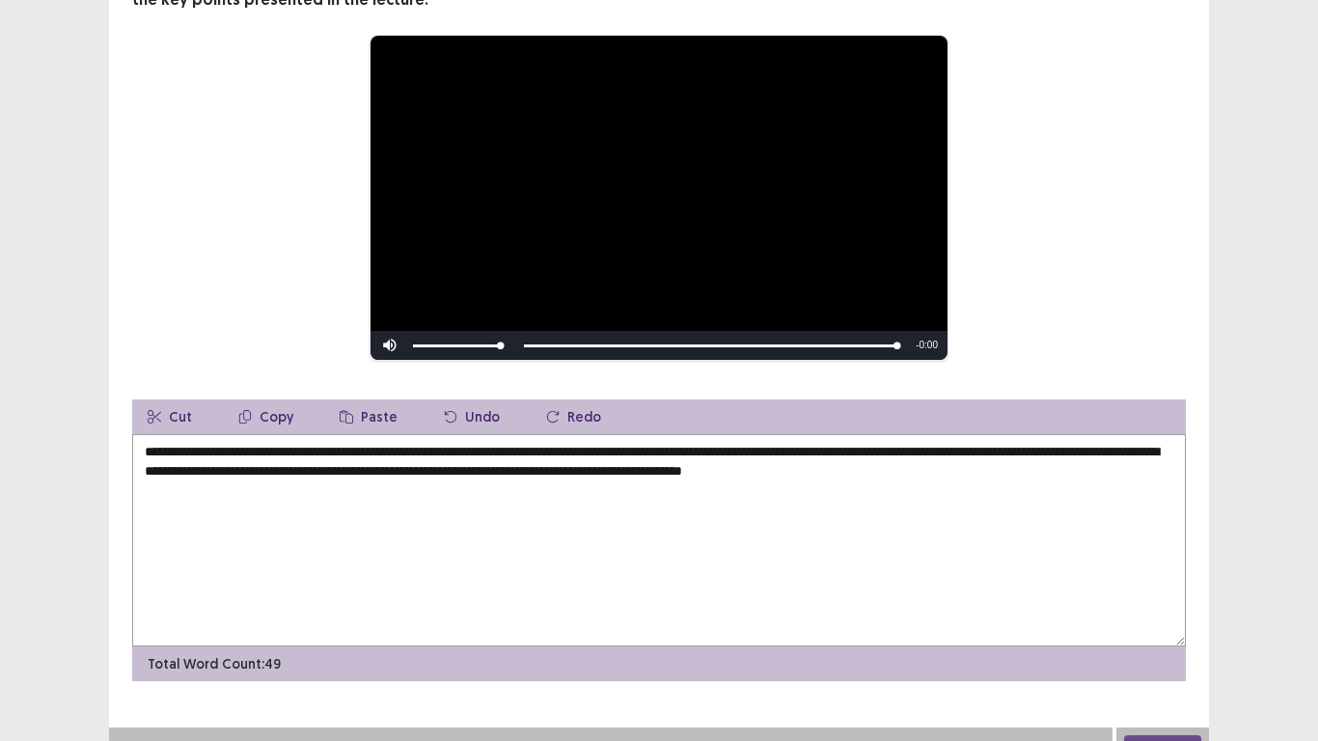
click at [842, 472] on textarea "**********" at bounding box center [659, 540] width 1054 height 212
click at [1037, 466] on textarea "**********" at bounding box center [659, 540] width 1054 height 212
type textarea "**********"
click at [1169, 255] on div "**********" at bounding box center [659, 198] width 1054 height 326
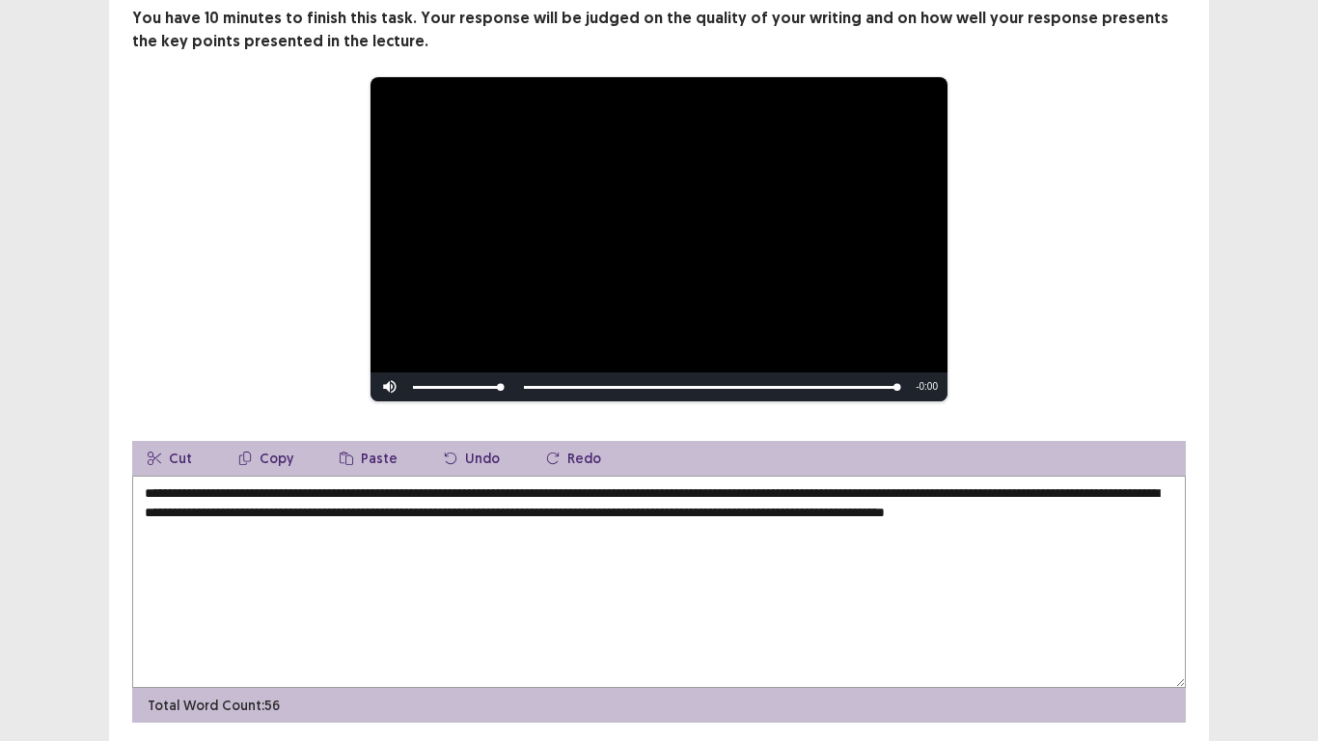
scroll to position [154, 0]
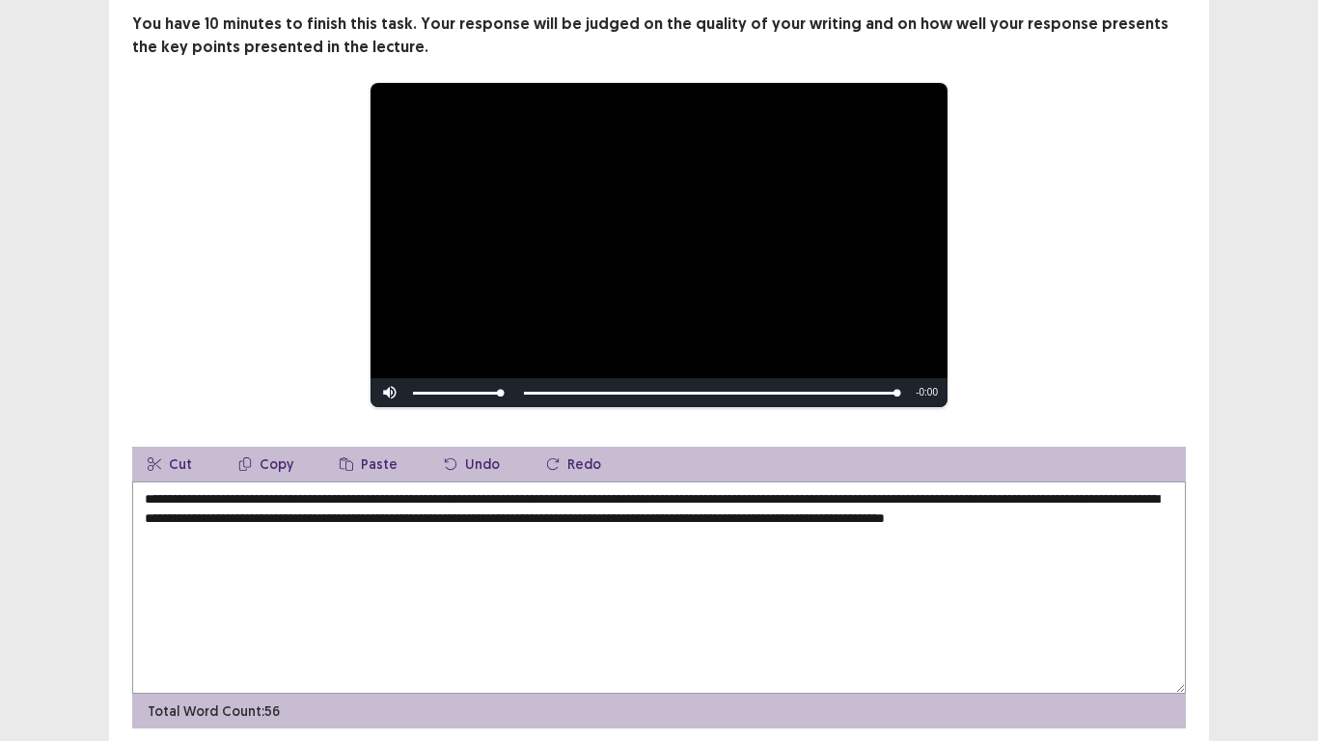
click at [711, 553] on textarea "**********" at bounding box center [659, 587] width 1054 height 212
click at [1062, 284] on div "**********" at bounding box center [658, 245] width 899 height 326
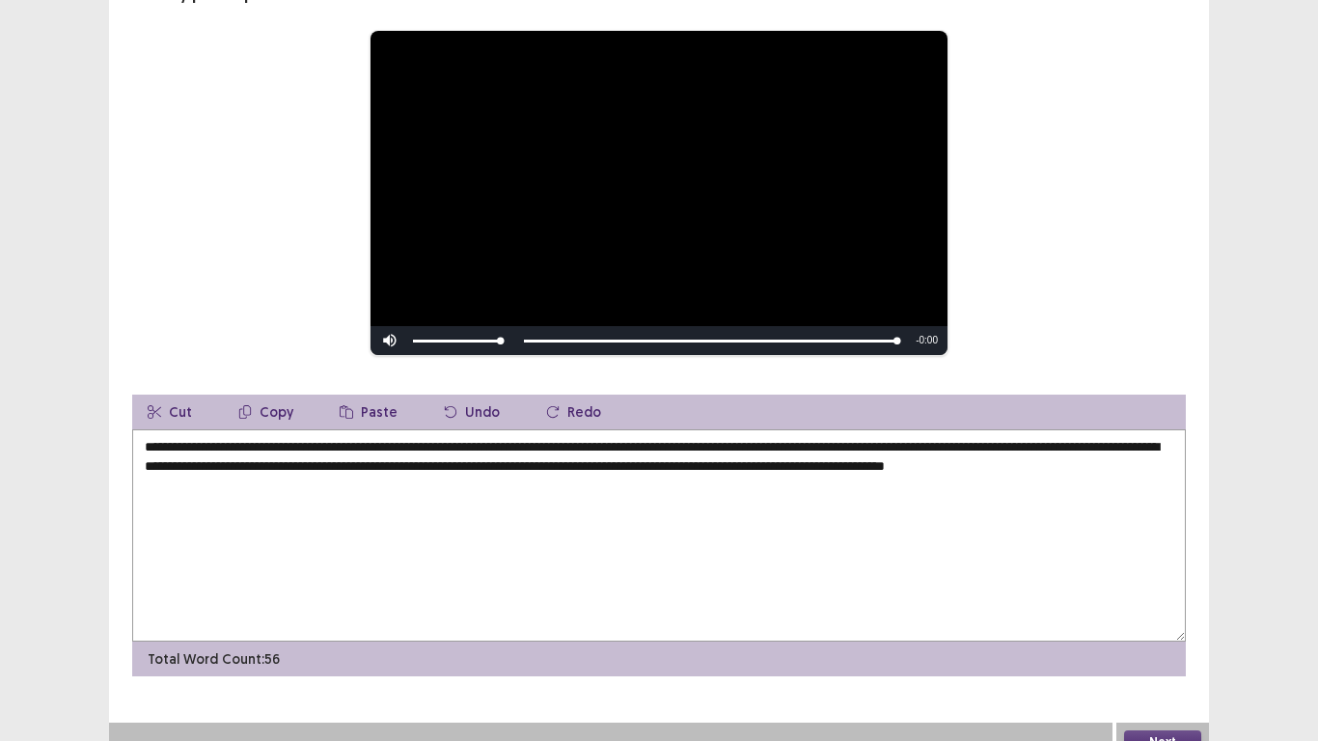
scroll to position [218, 0]
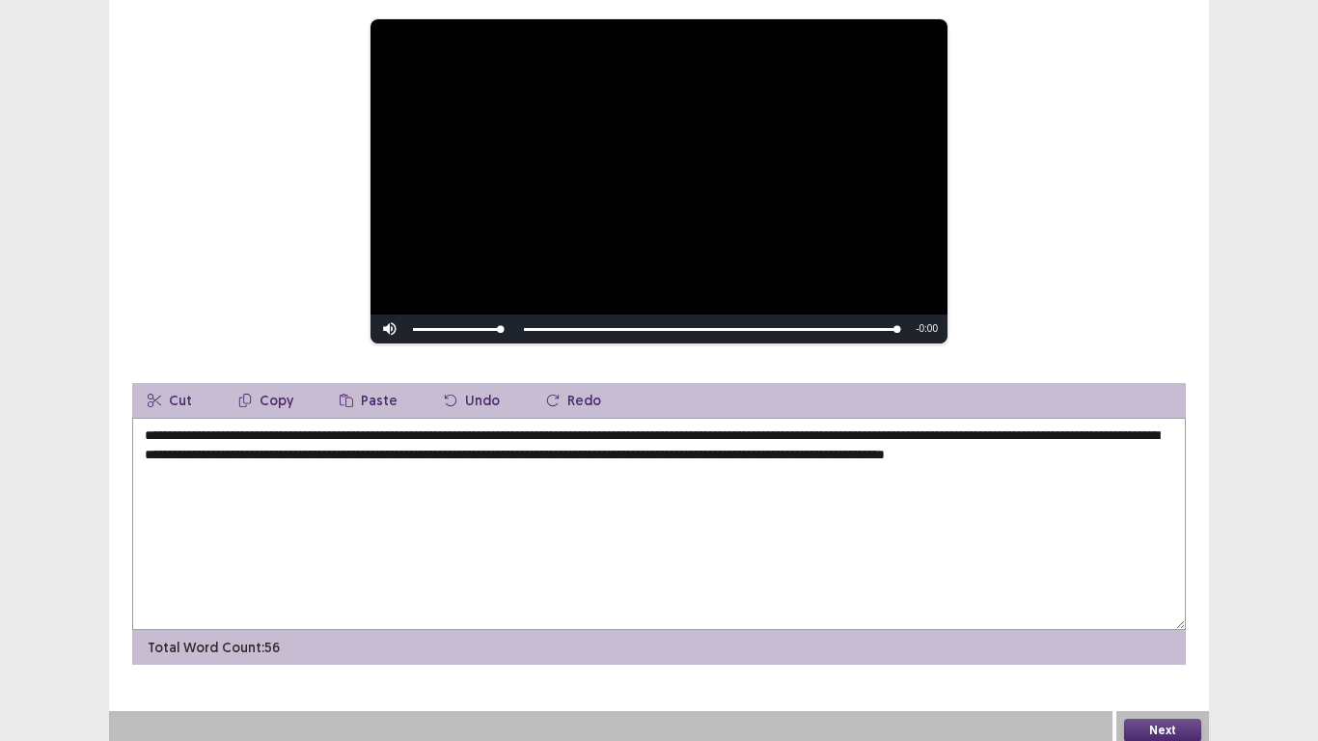
click at [1183, 577] on button "Next" at bounding box center [1162, 730] width 77 height 23
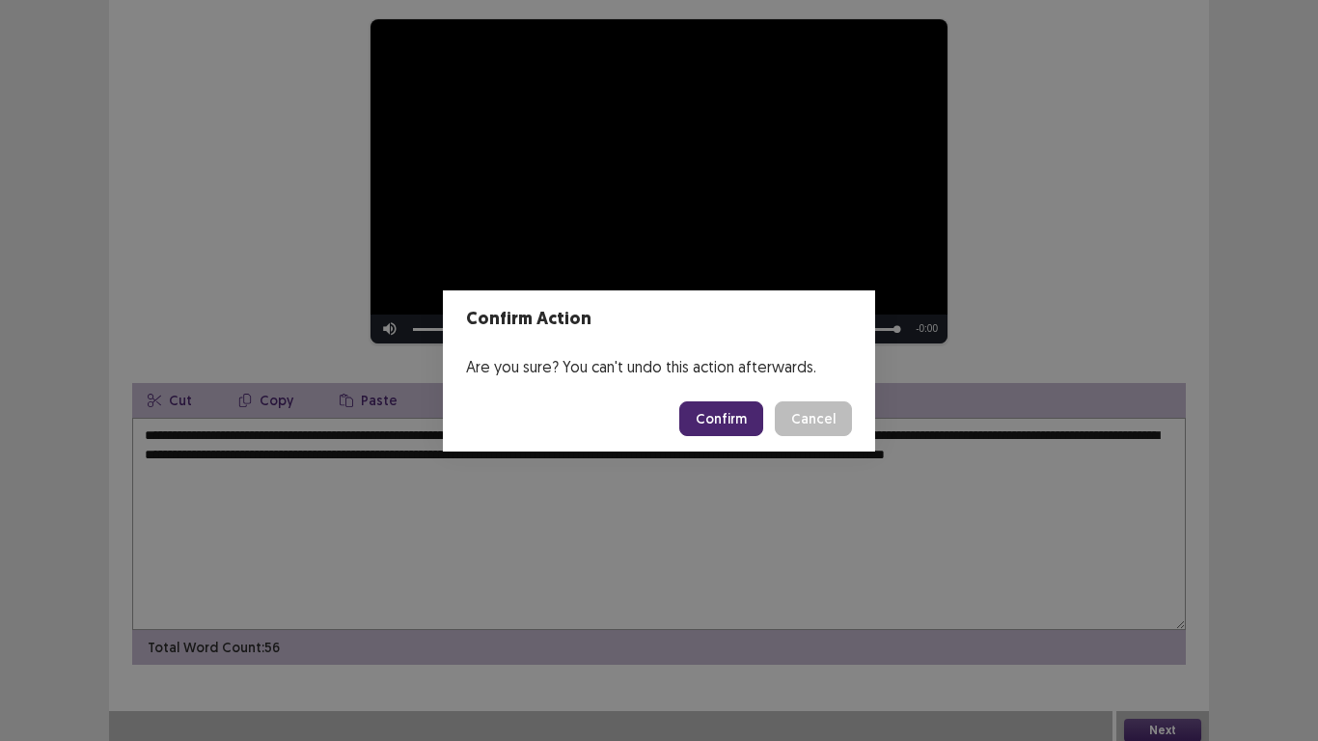
click at [737, 422] on button "Confirm" at bounding box center [721, 418] width 84 height 35
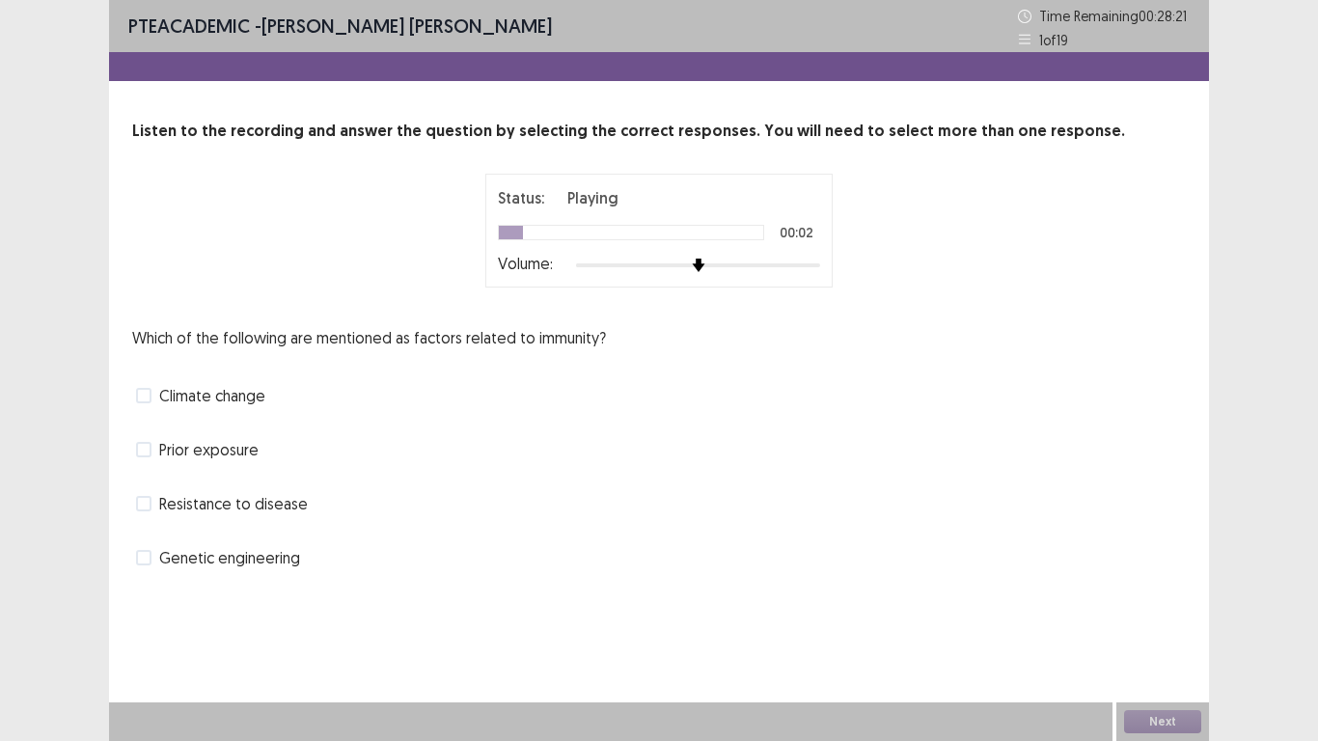
click at [146, 506] on span at bounding box center [143, 503] width 15 height 15
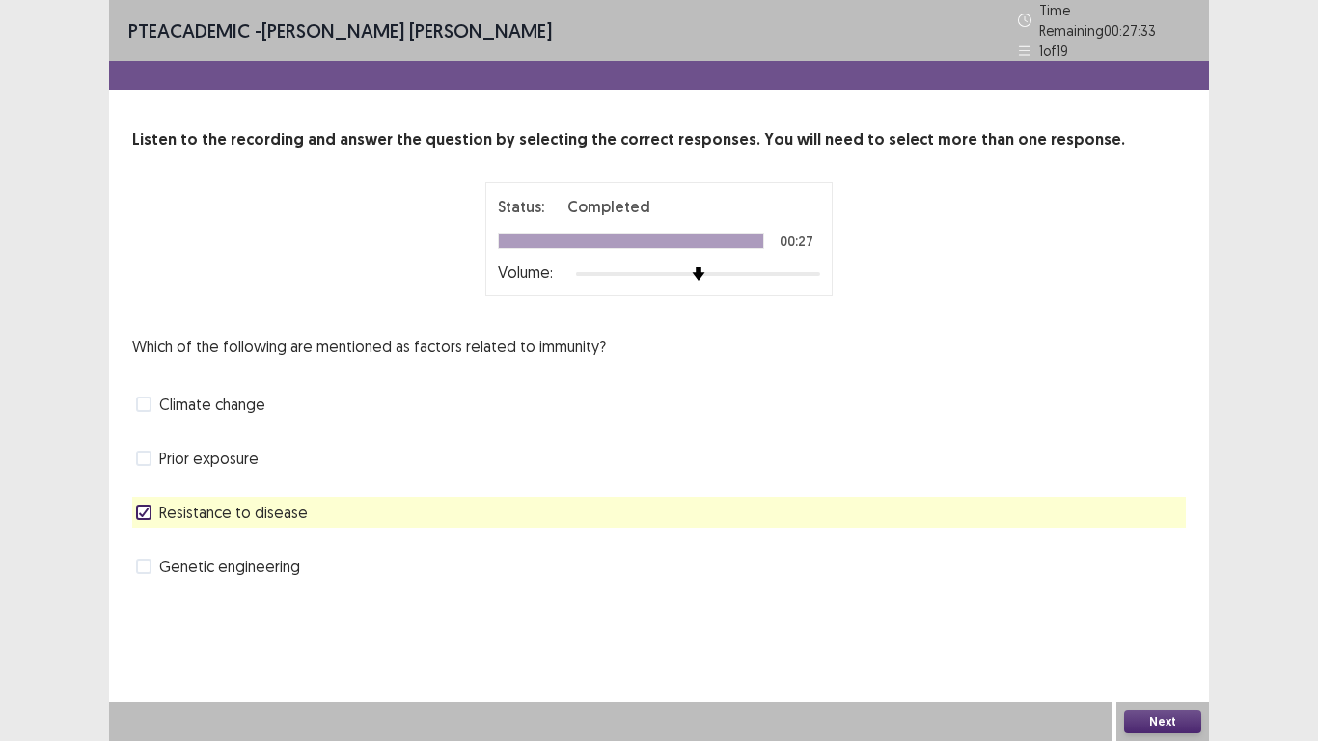
click at [151, 564] on span at bounding box center [143, 566] width 15 height 15
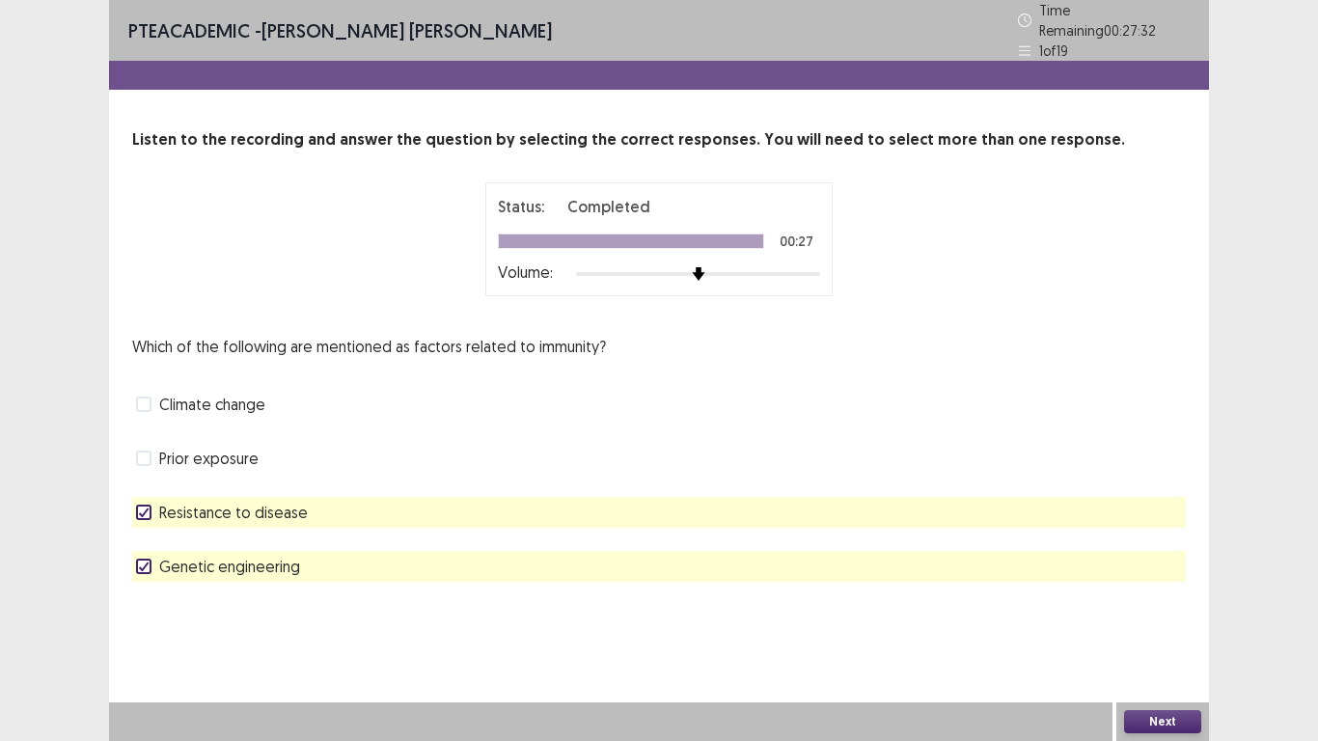
click at [151, 564] on span at bounding box center [143, 566] width 15 height 15
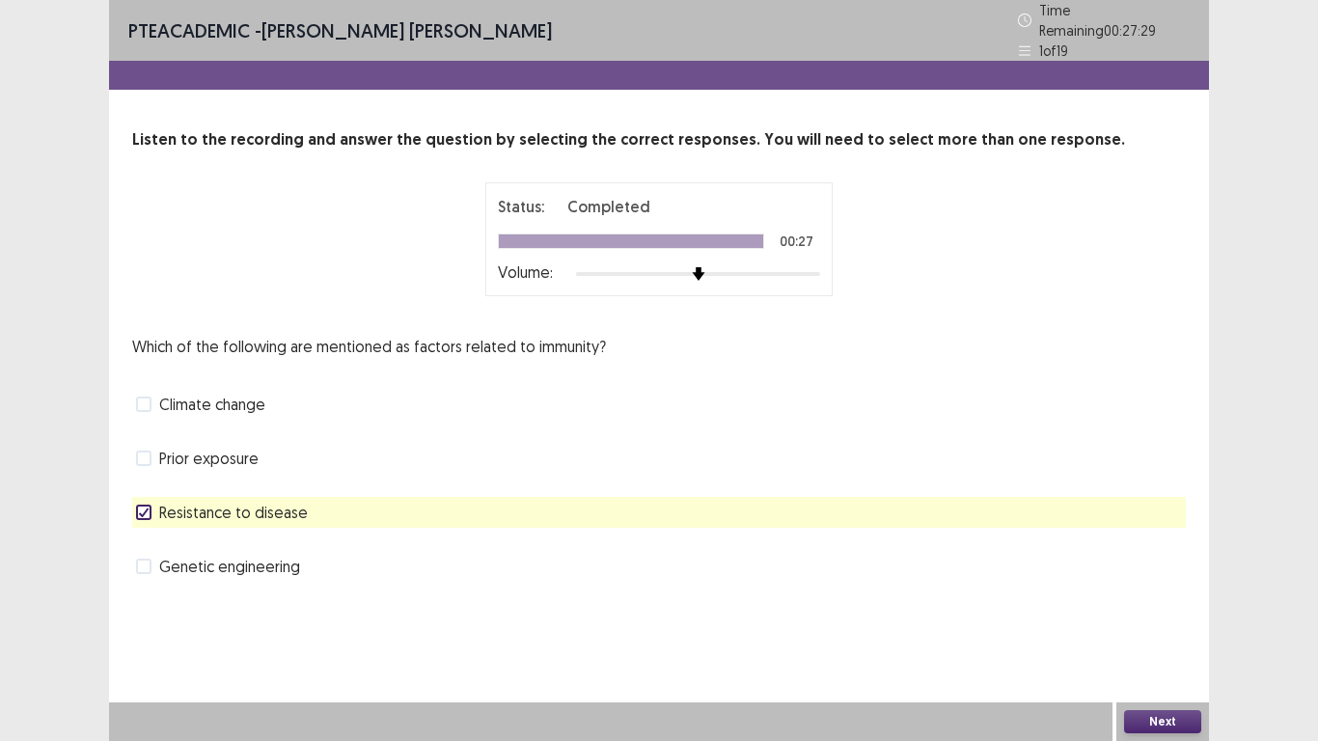
click at [151, 564] on span at bounding box center [143, 566] width 15 height 15
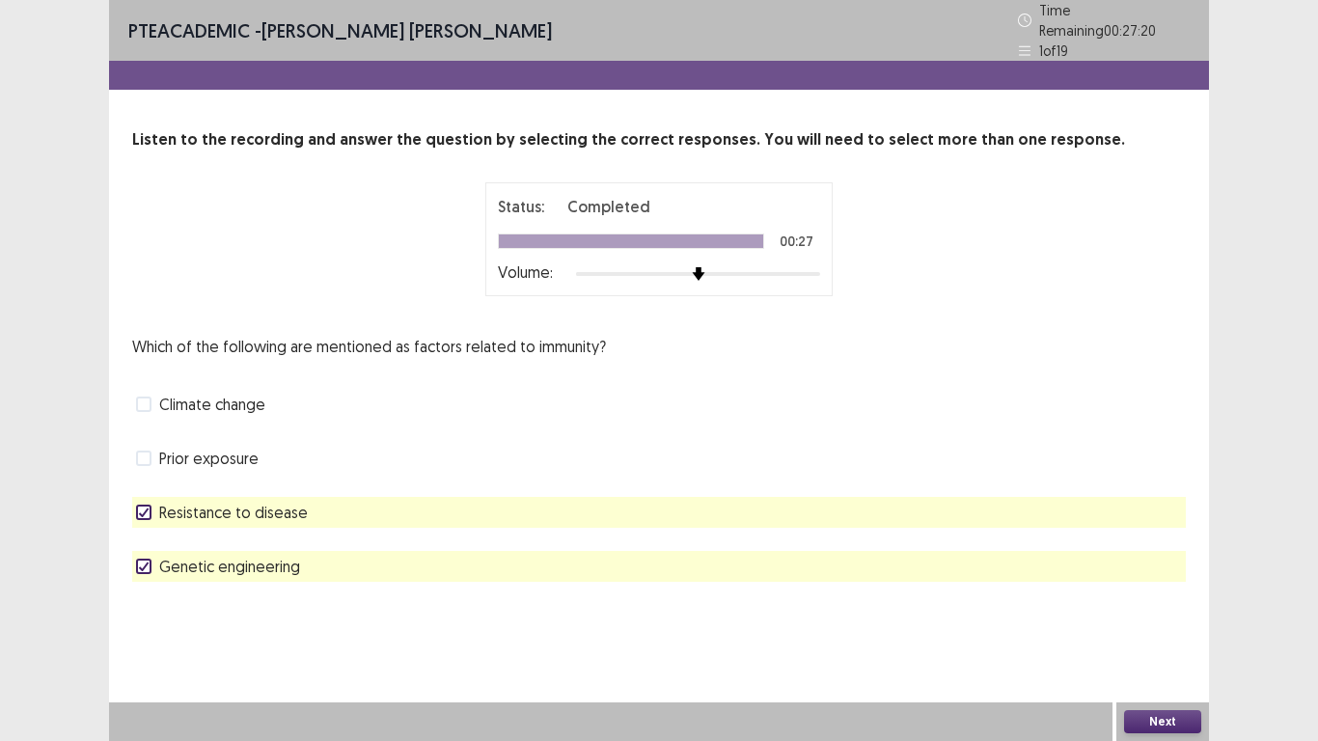
click at [1138, 577] on button "Next" at bounding box center [1162, 721] width 77 height 23
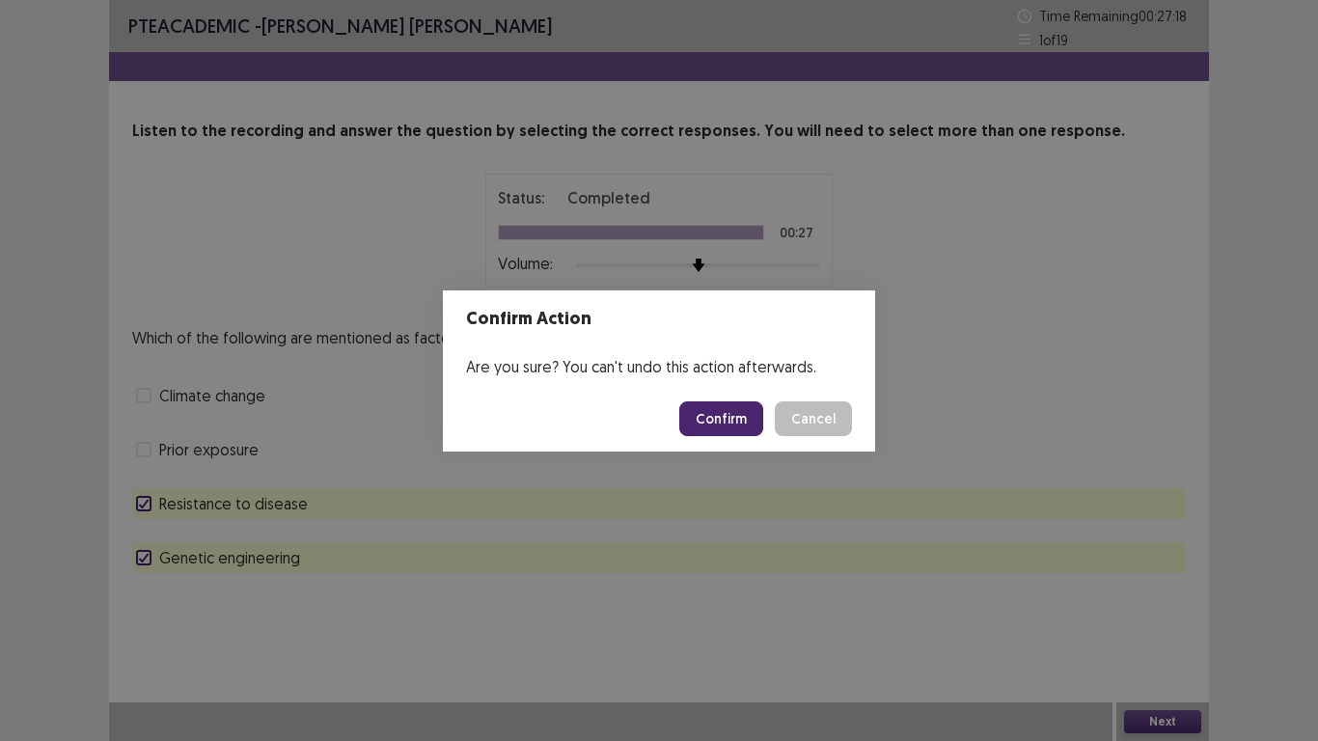
click at [738, 417] on button "Confirm" at bounding box center [721, 418] width 84 height 35
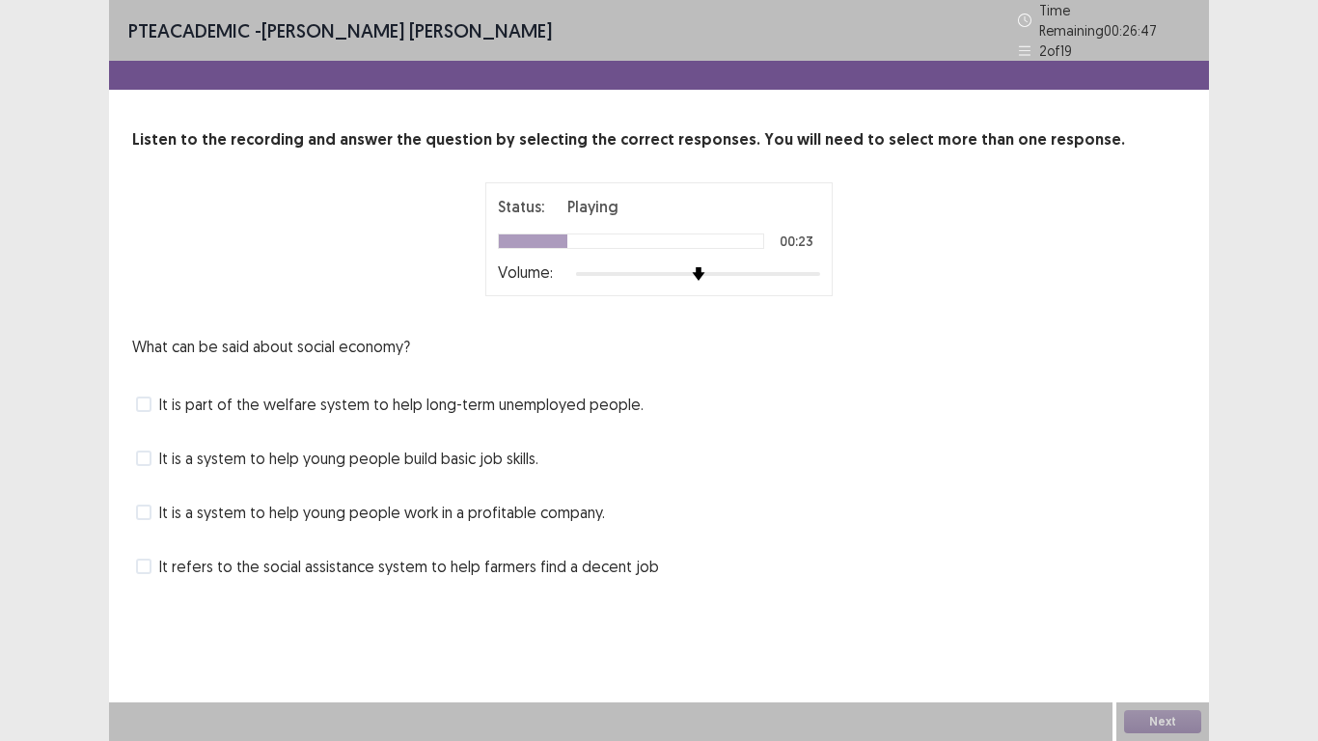
drag, startPoint x: 211, startPoint y: 532, endPoint x: 149, endPoint y: 560, distance: 68.7
click at [149, 560] on div "What can be said about social economy? It is part of the welfare system to help…" at bounding box center [659, 458] width 1054 height 247
click at [149, 560] on span at bounding box center [143, 566] width 15 height 15
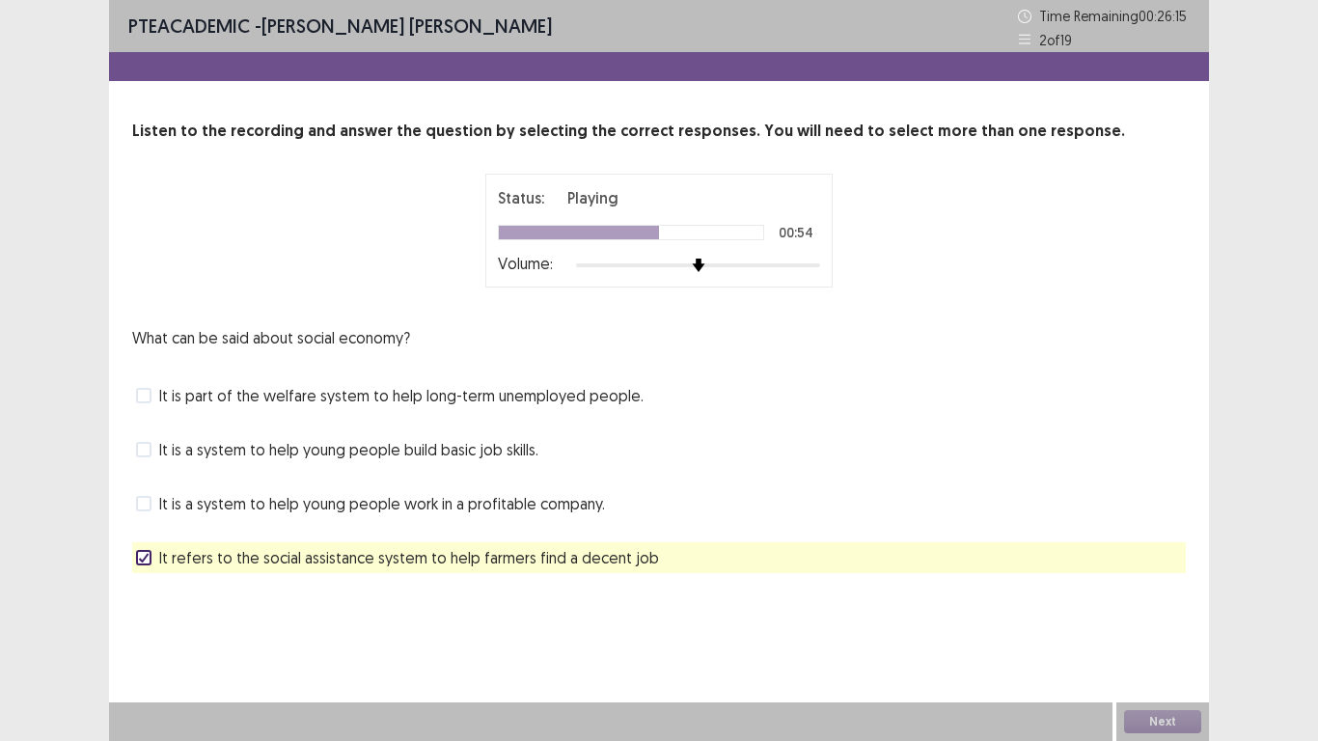
click at [151, 397] on label "It is part of the welfare system to help long-term unemployed people." at bounding box center [390, 395] width 508 height 23
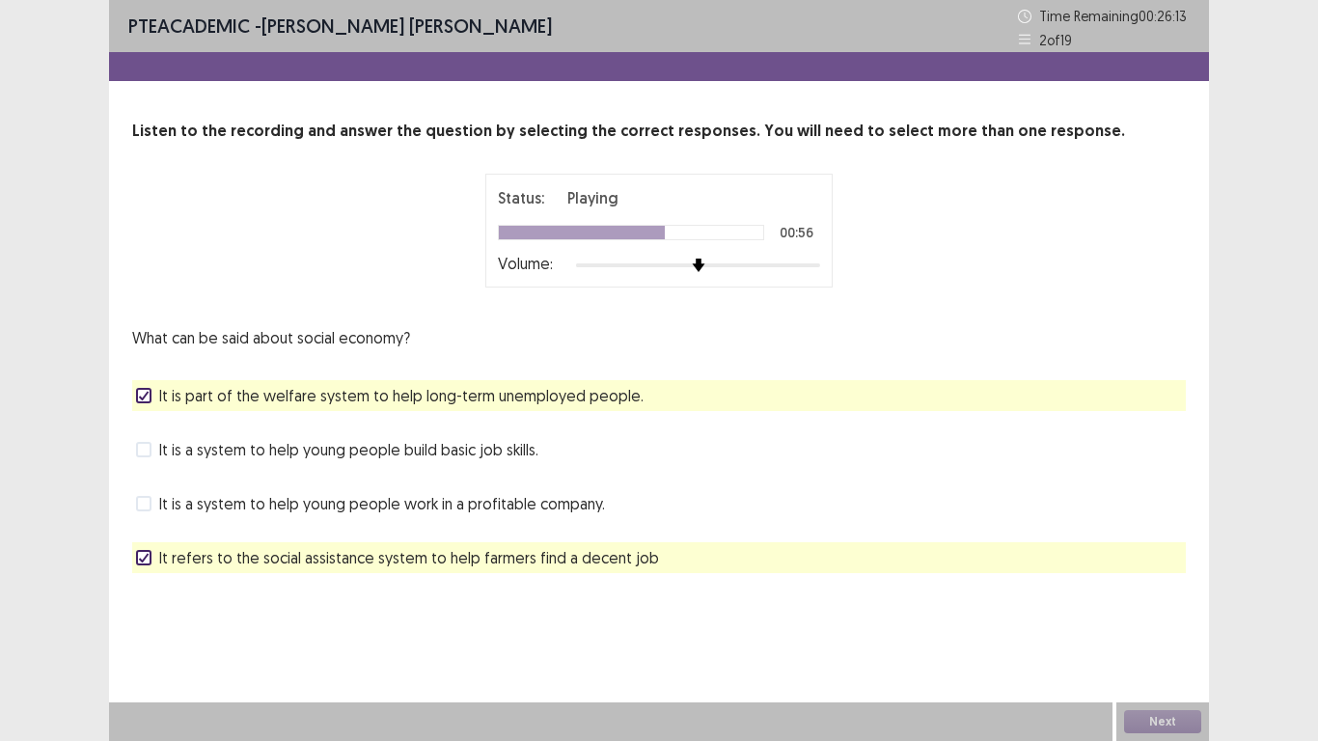
click at [151, 442] on span at bounding box center [143, 449] width 15 height 15
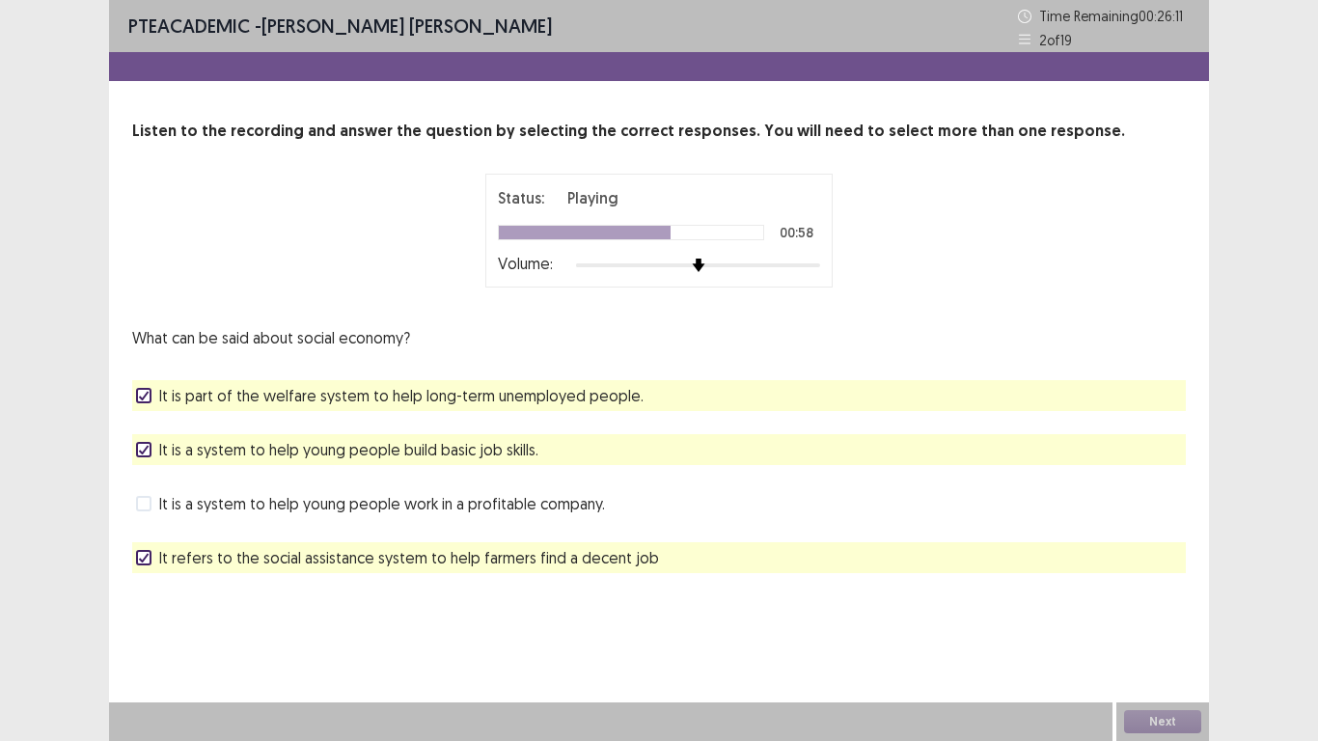
click at [138, 560] on icon at bounding box center [144, 558] width 12 height 10
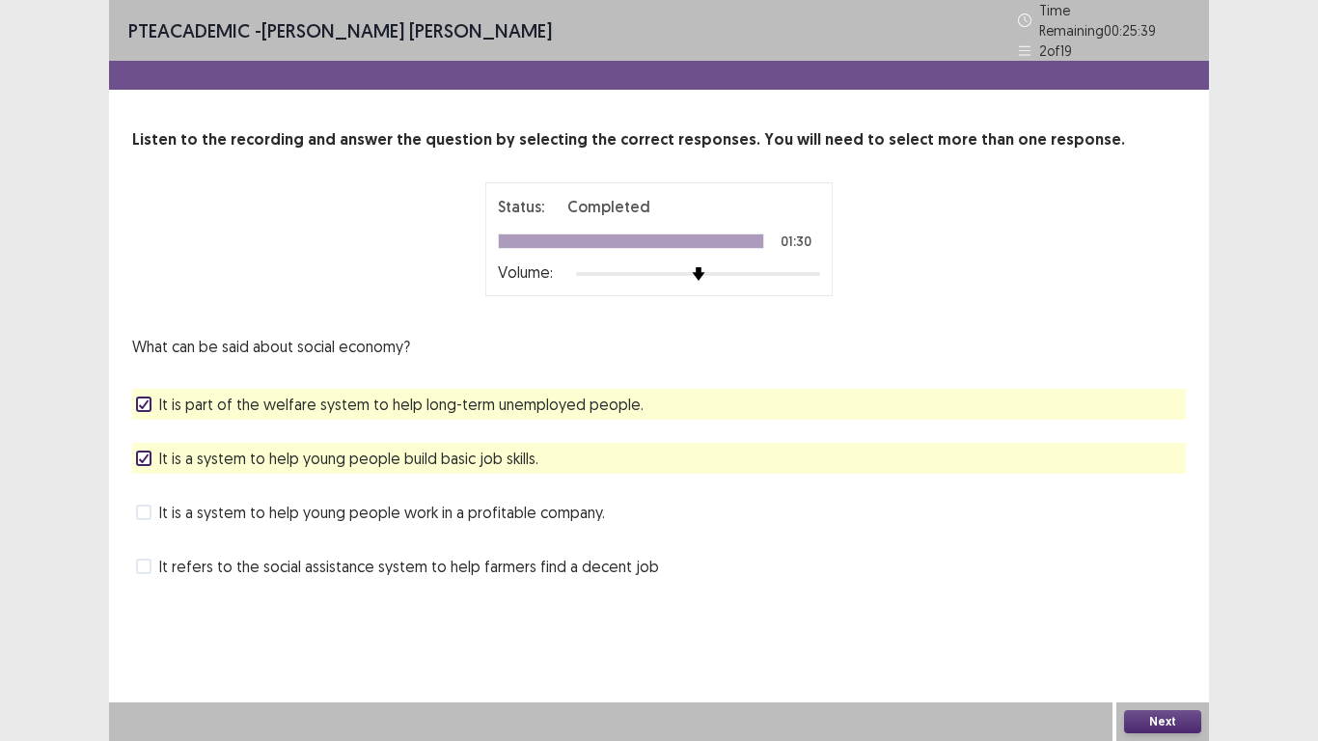
click at [1133, 577] on button "Next" at bounding box center [1162, 721] width 77 height 23
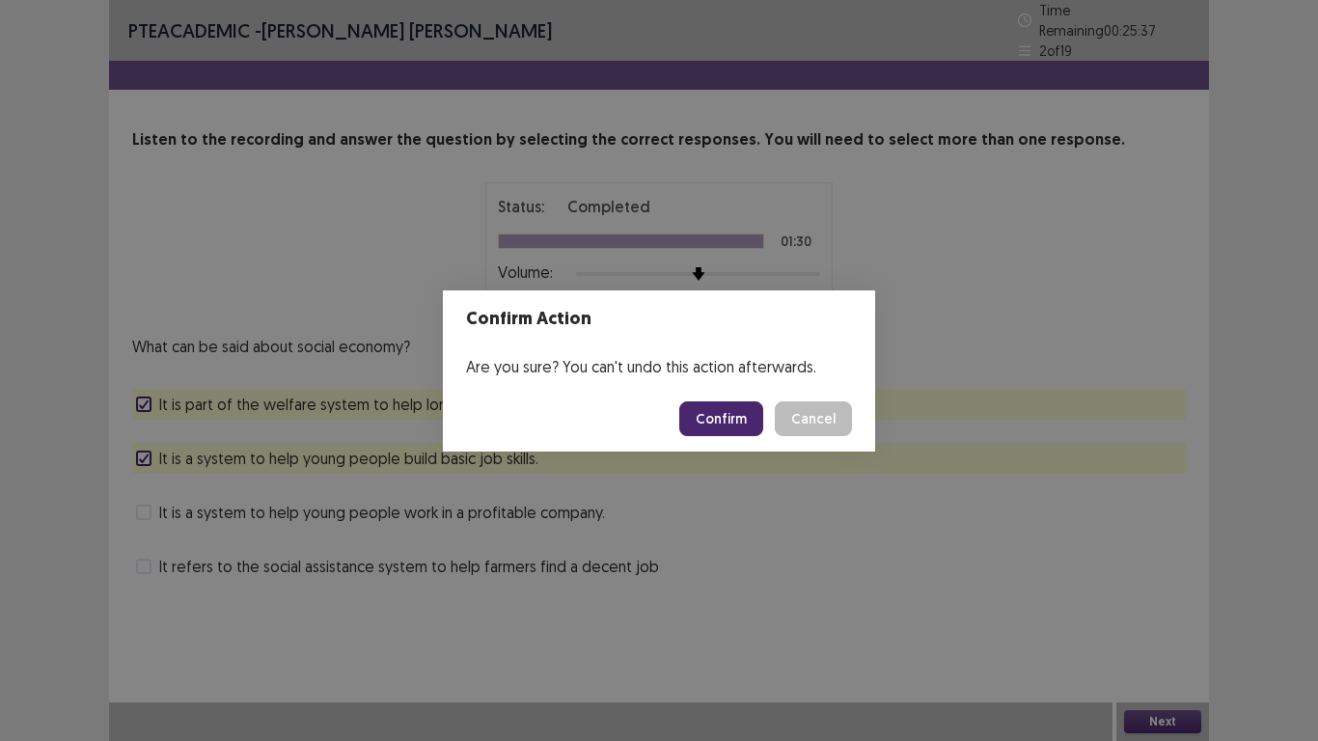
click at [719, 419] on button "Confirm" at bounding box center [721, 418] width 84 height 35
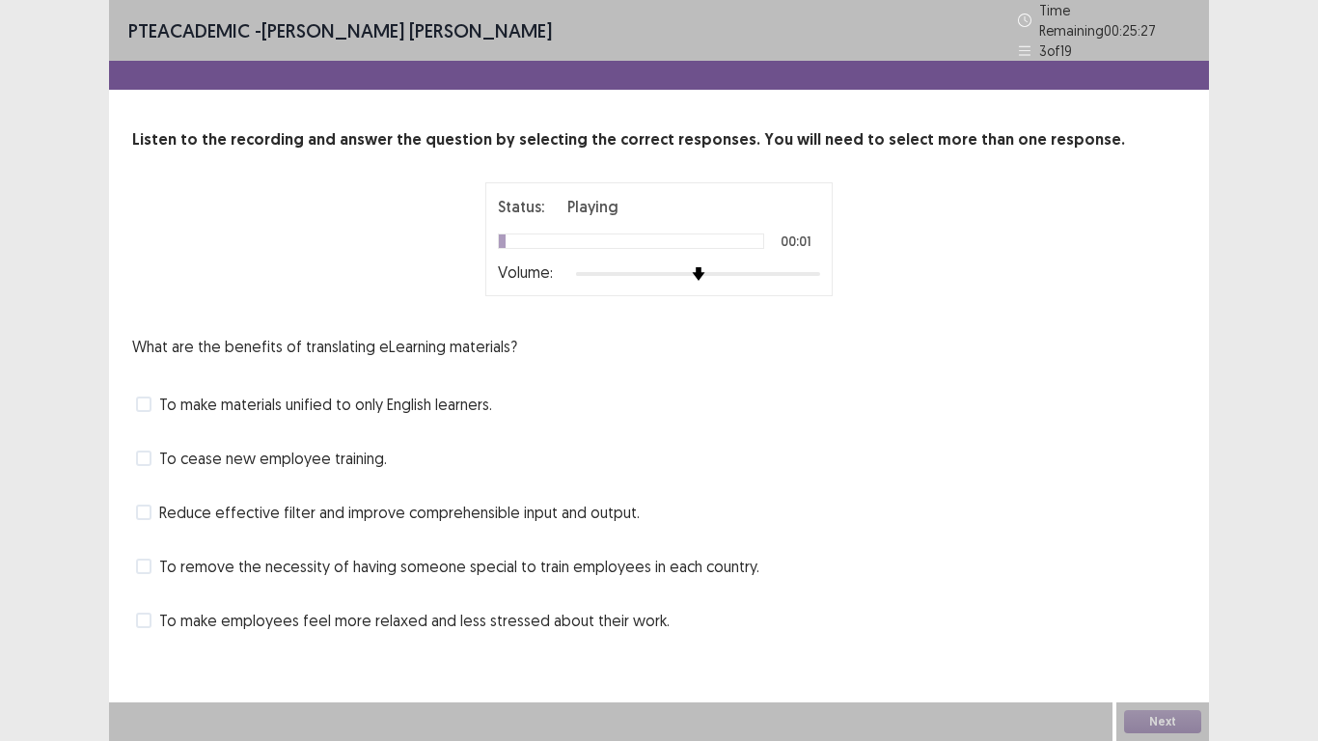
click at [149, 559] on span at bounding box center [143, 566] width 15 height 15
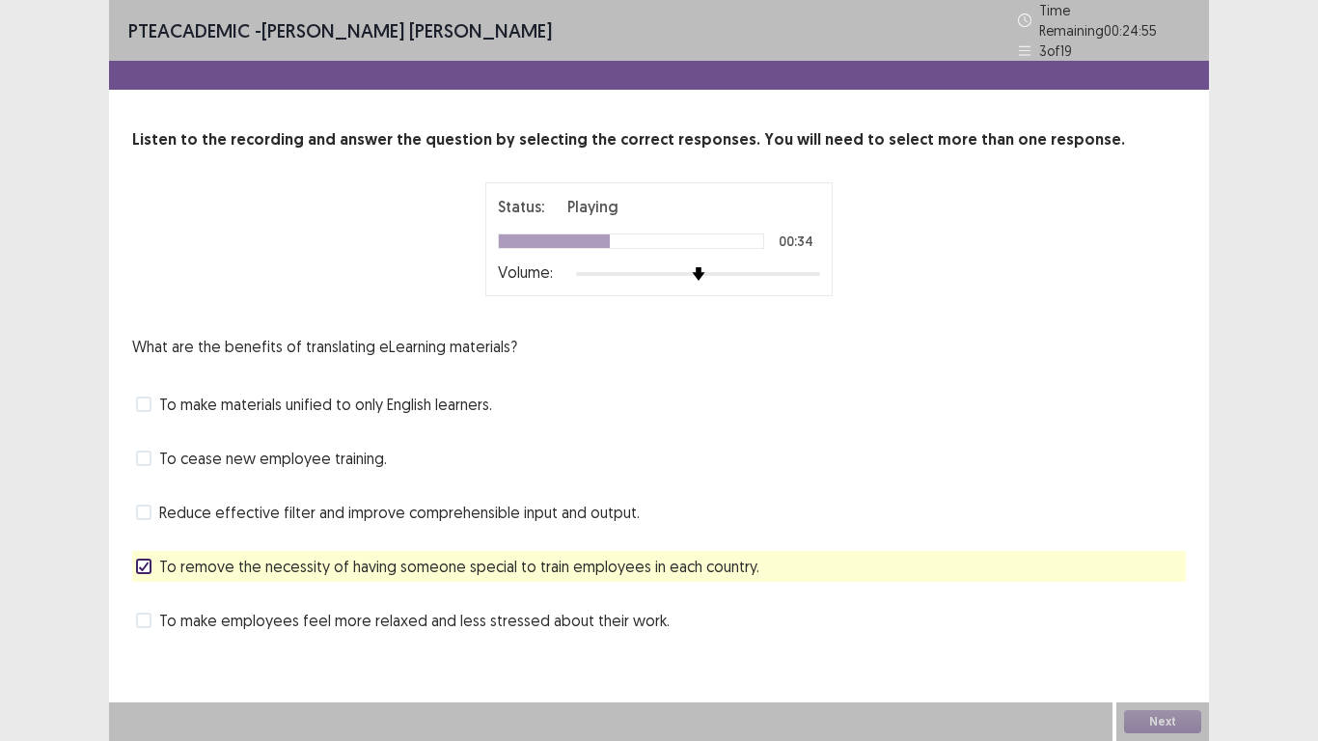
click at [137, 398] on span at bounding box center [143, 404] width 15 height 15
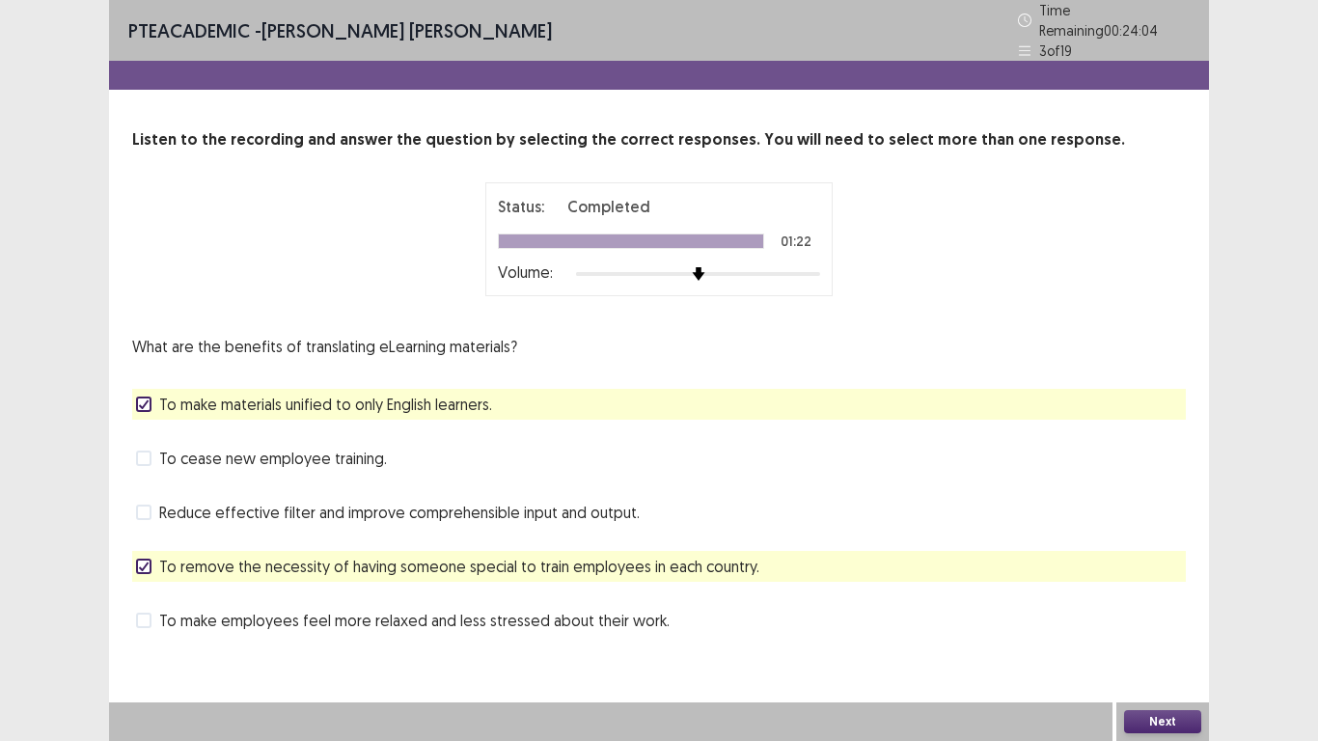
click at [1183, 577] on button "Next" at bounding box center [1162, 721] width 77 height 23
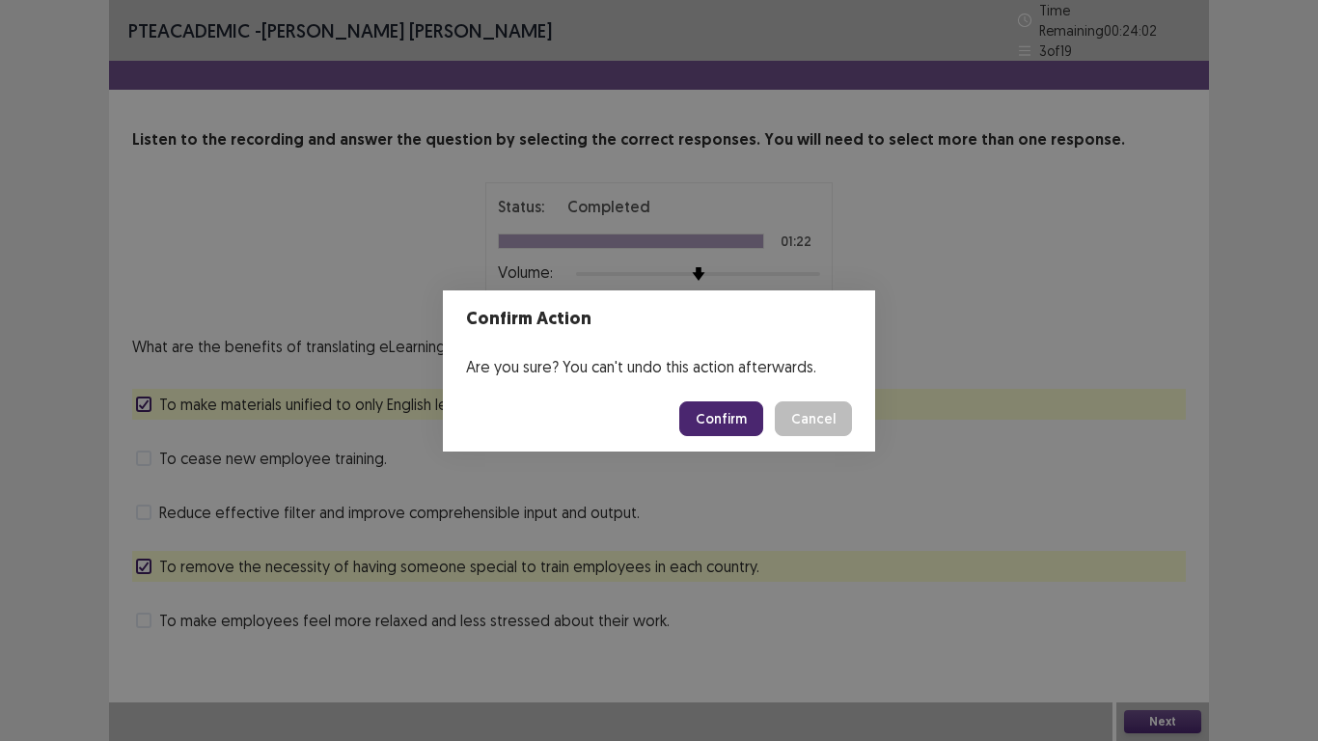
click at [710, 418] on button "Confirm" at bounding box center [721, 418] width 84 height 35
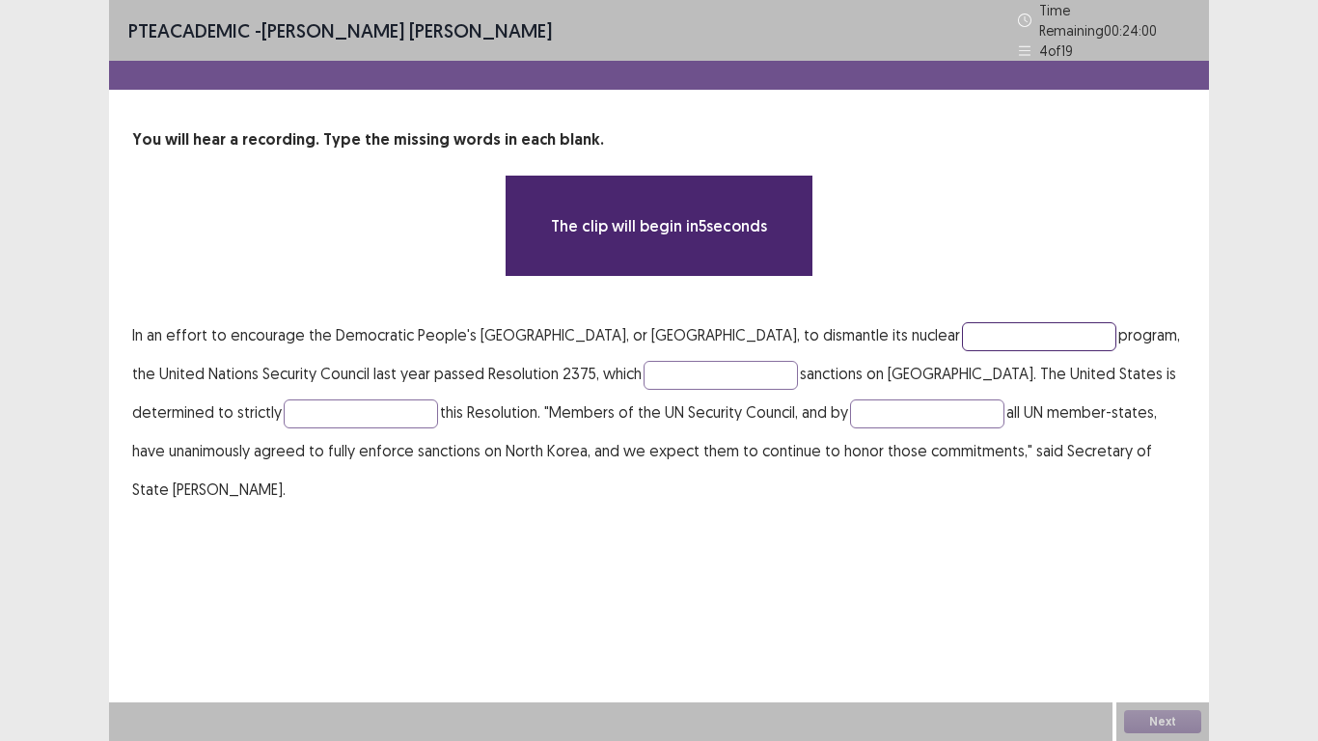
click at [962, 331] on input "text" at bounding box center [1039, 336] width 154 height 29
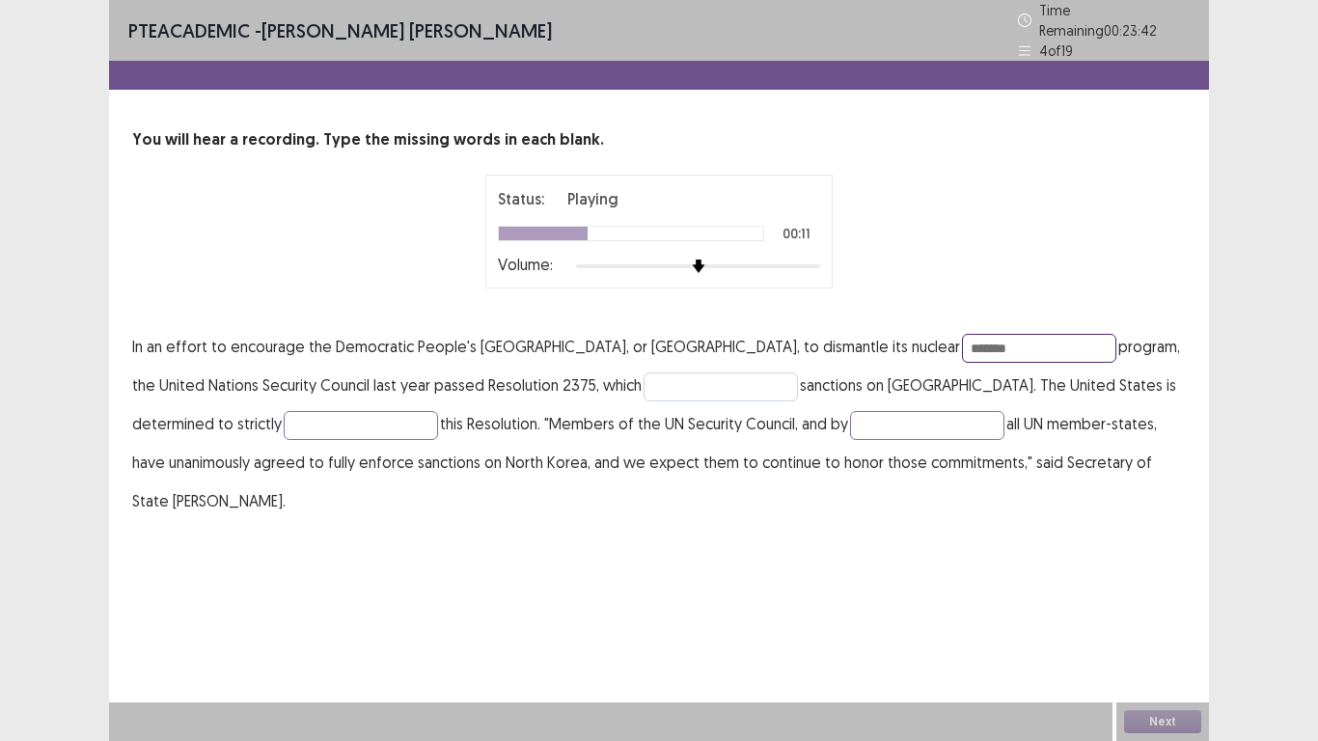
type input "*******"
click at [644, 376] on input "text" at bounding box center [721, 386] width 154 height 29
type input "*******"
click at [284, 420] on input "text" at bounding box center [361, 425] width 154 height 29
type input "********"
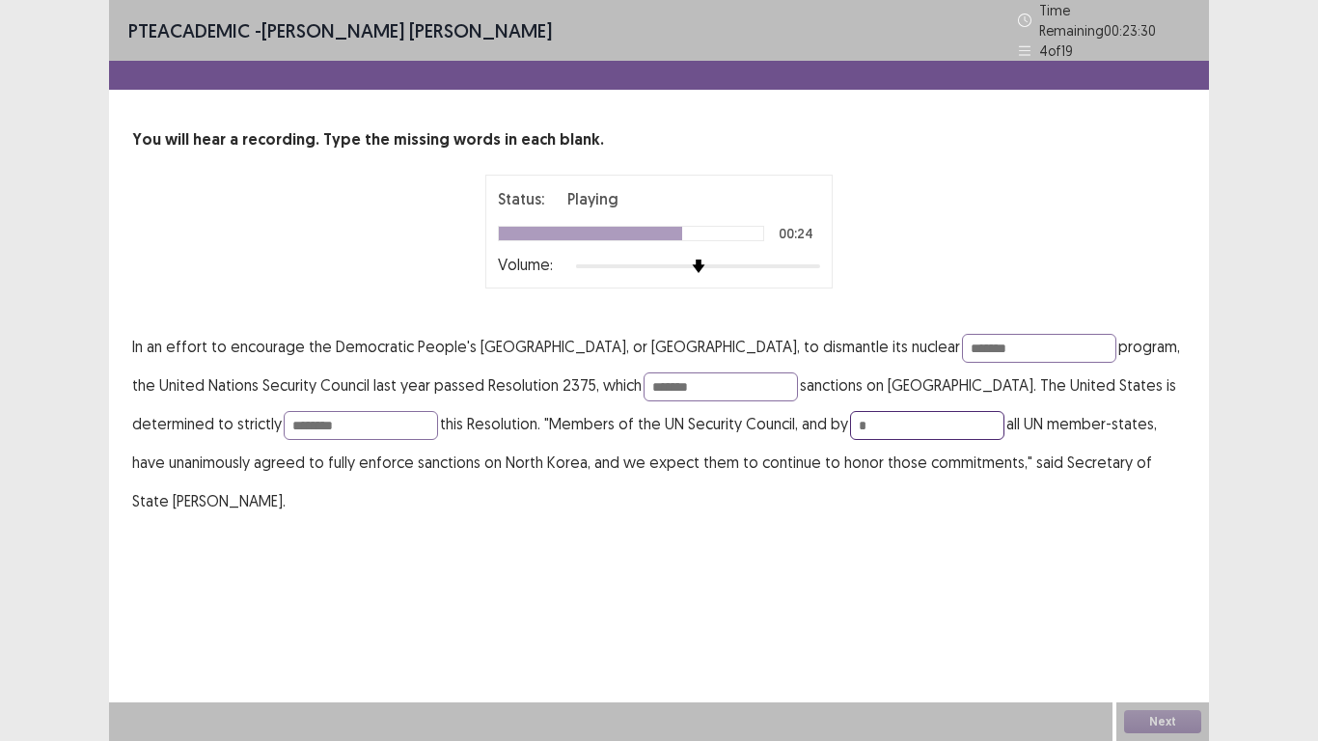
click at [850, 411] on input "*" at bounding box center [927, 425] width 154 height 29
type input "*********"
click at [284, 417] on input "********" at bounding box center [361, 425] width 154 height 29
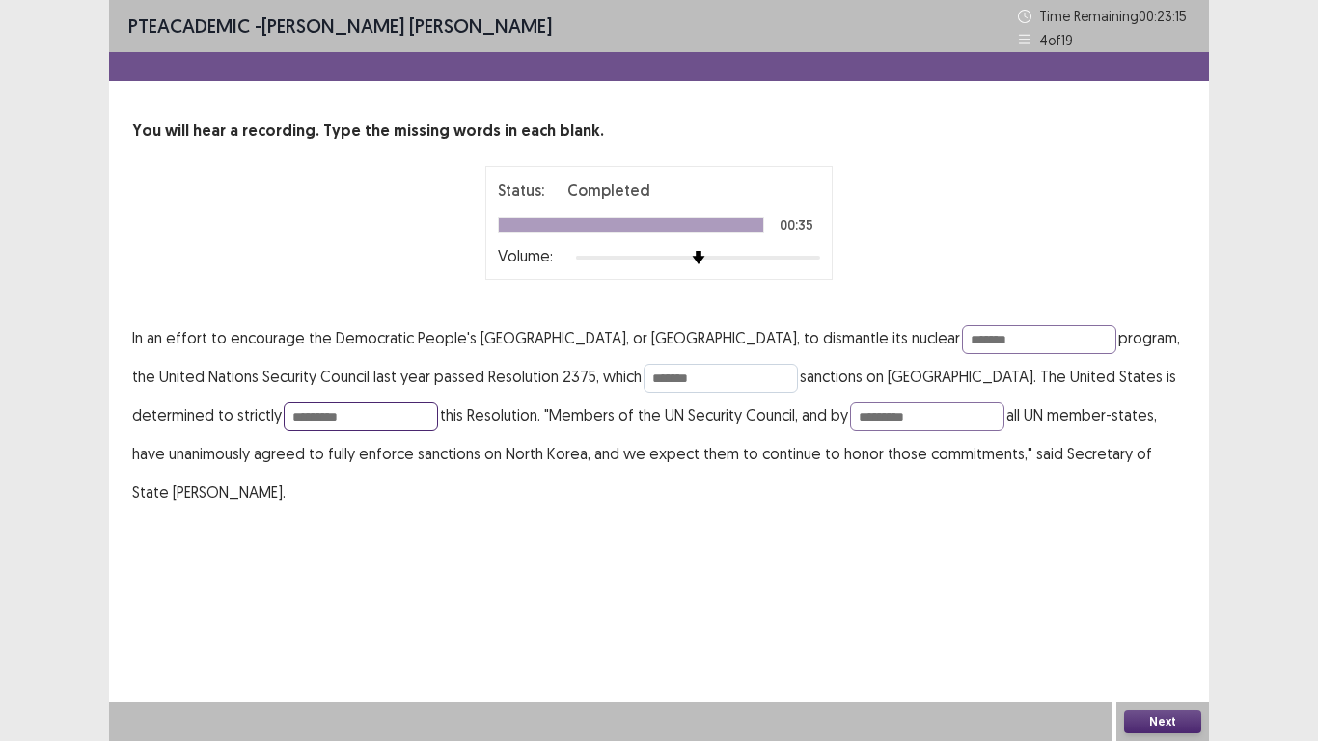
type input "*********"
click at [644, 377] on input "*******" at bounding box center [721, 378] width 154 height 29
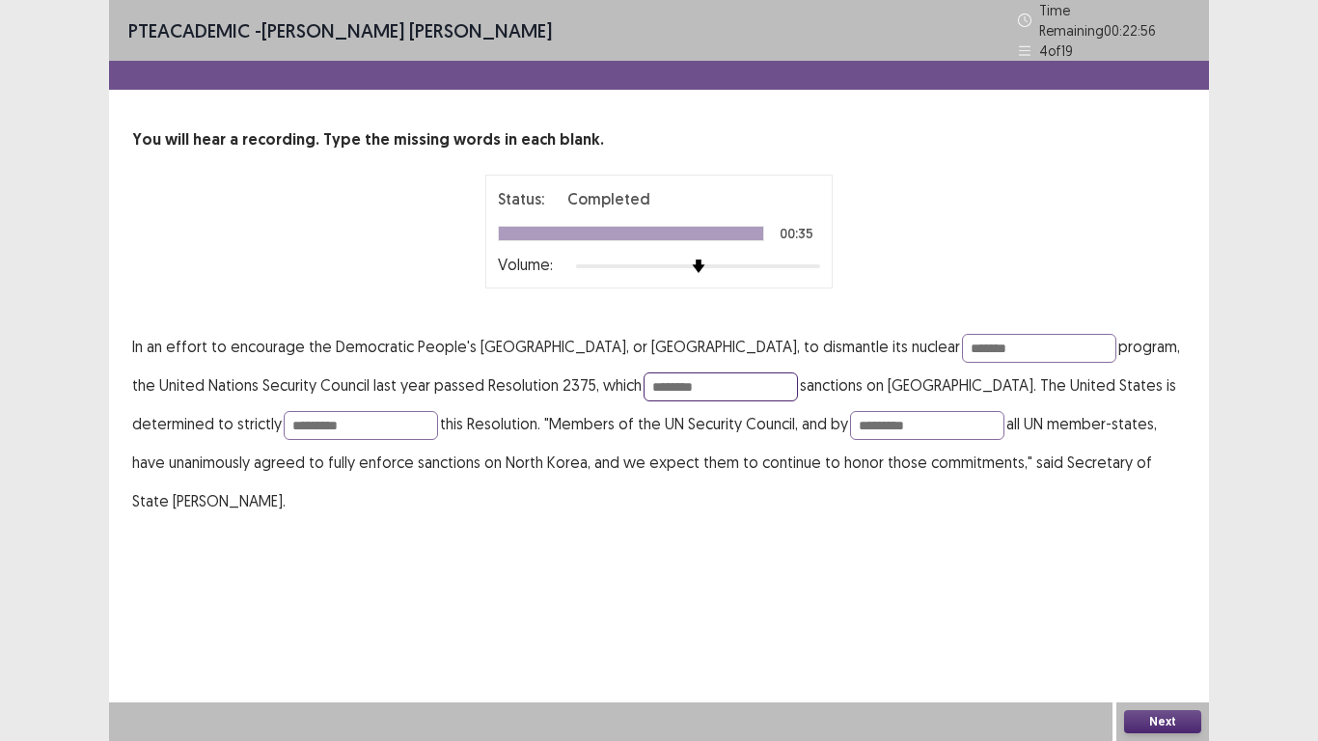
type input "*******"
click at [1162, 577] on button "Next" at bounding box center [1162, 721] width 77 height 23
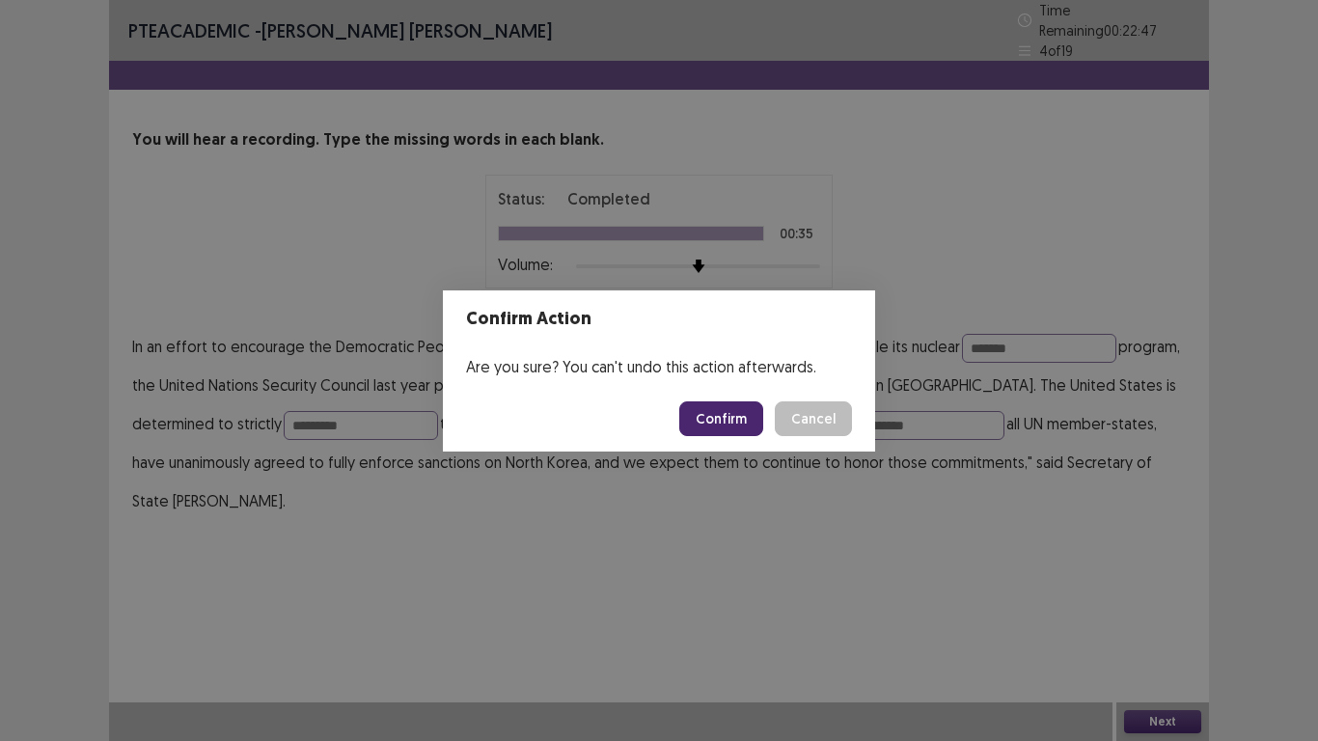
click at [705, 418] on button "Confirm" at bounding box center [721, 418] width 84 height 35
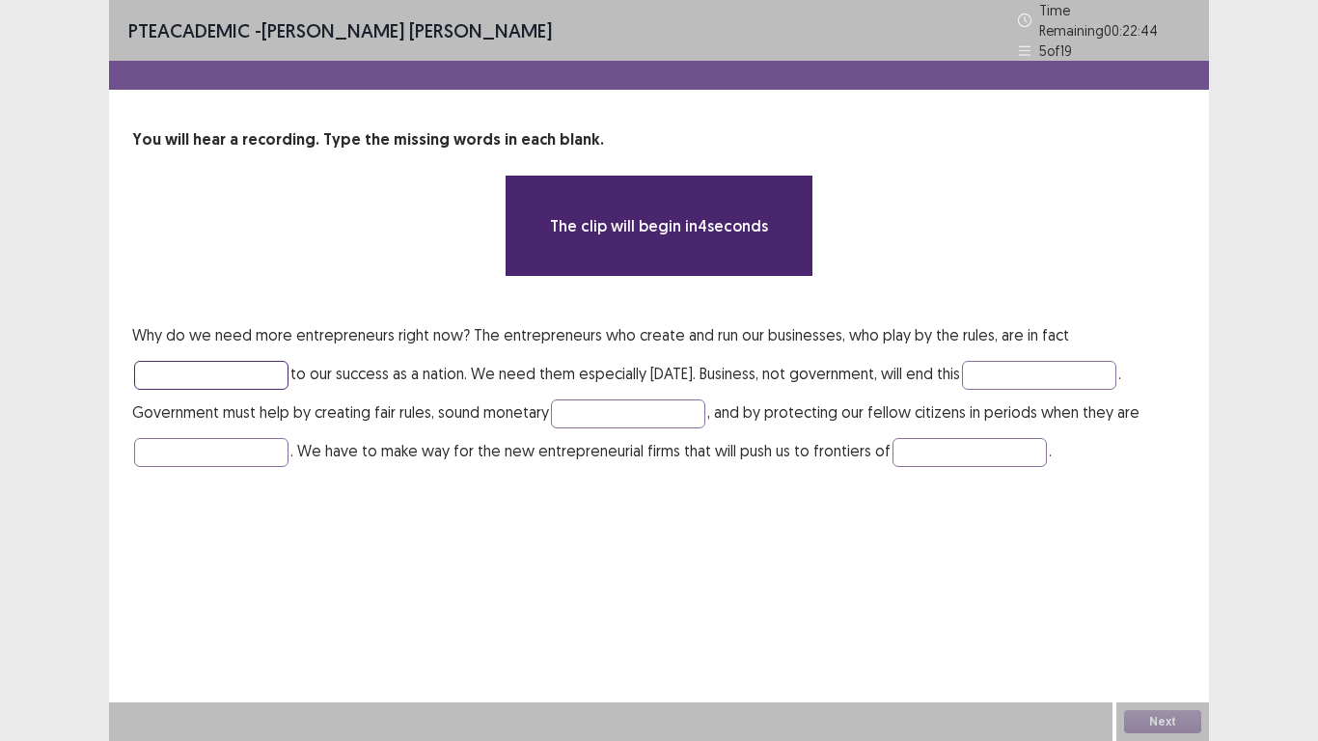
click at [259, 369] on input "text" at bounding box center [211, 375] width 154 height 29
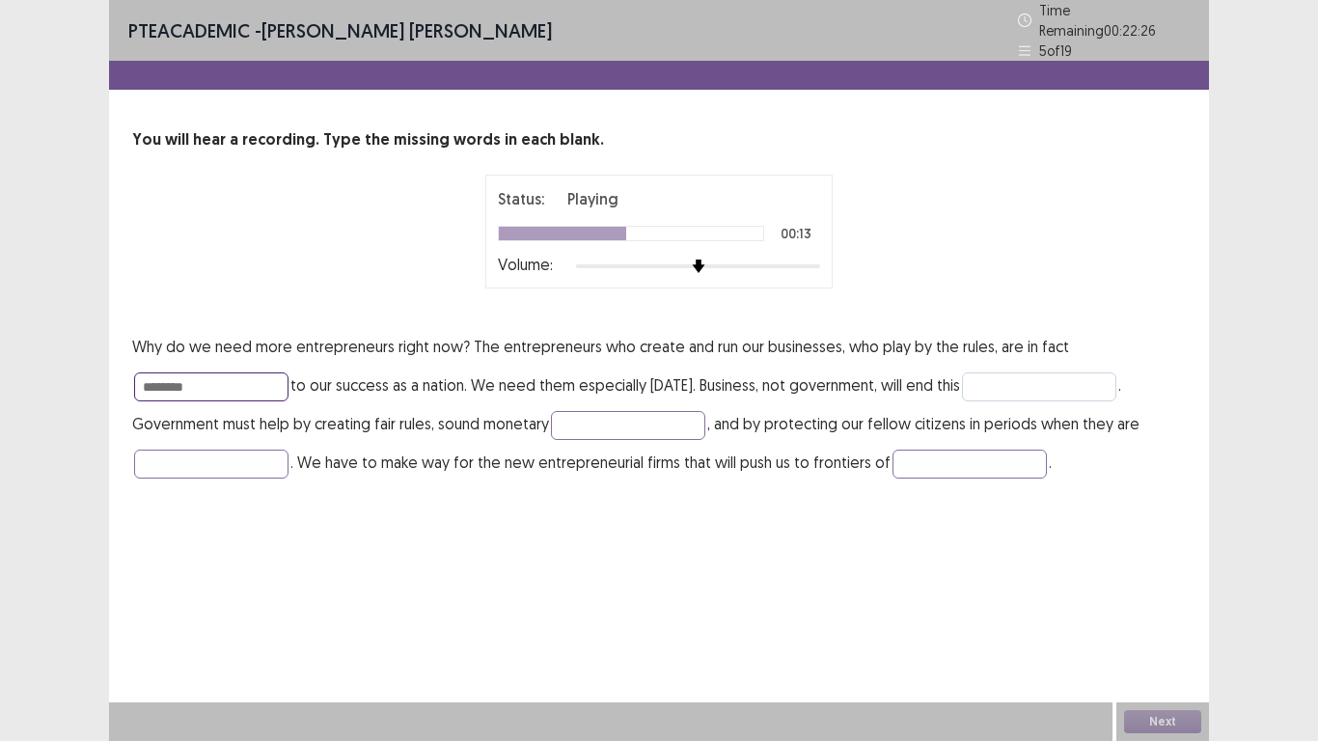
type input "********"
click at [981, 377] on input "text" at bounding box center [1039, 386] width 154 height 29
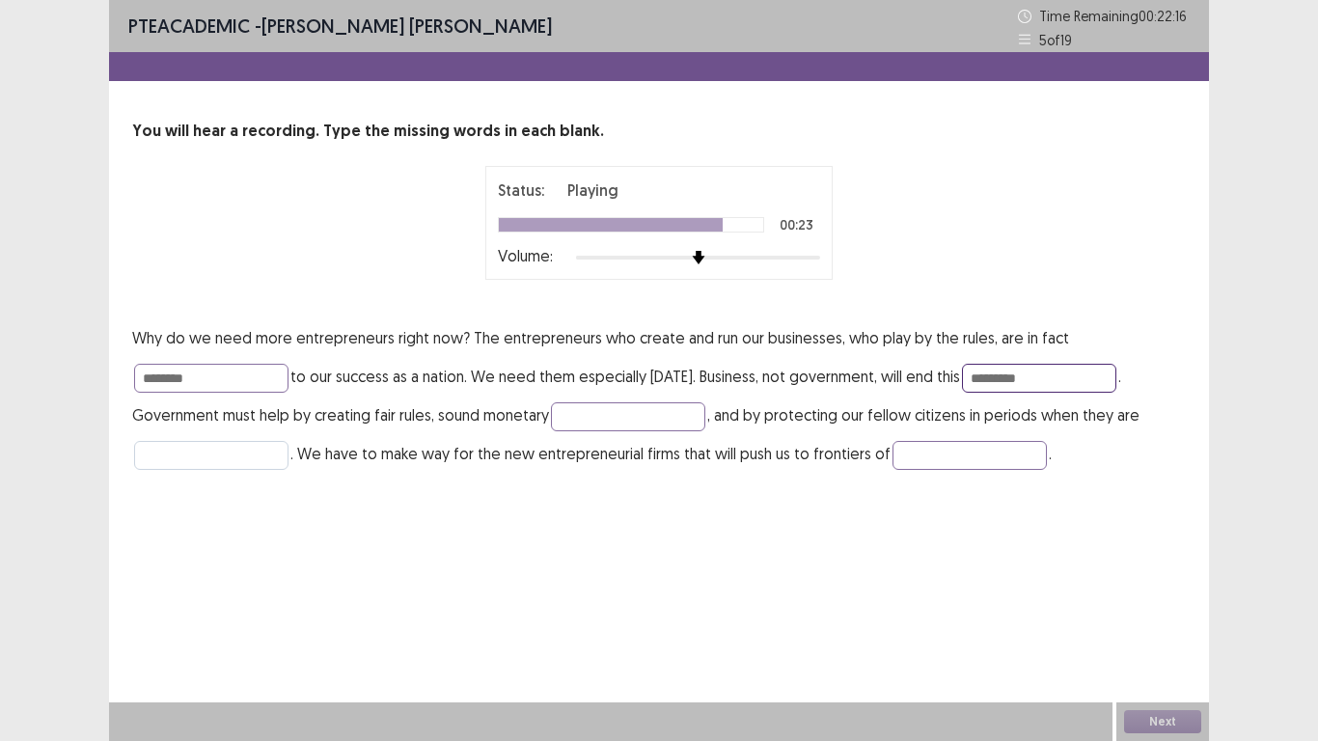
type input "*********"
click at [203, 462] on input "text" at bounding box center [211, 455] width 154 height 29
type input "******"
click at [979, 457] on input "text" at bounding box center [970, 455] width 154 height 29
type input "**********"
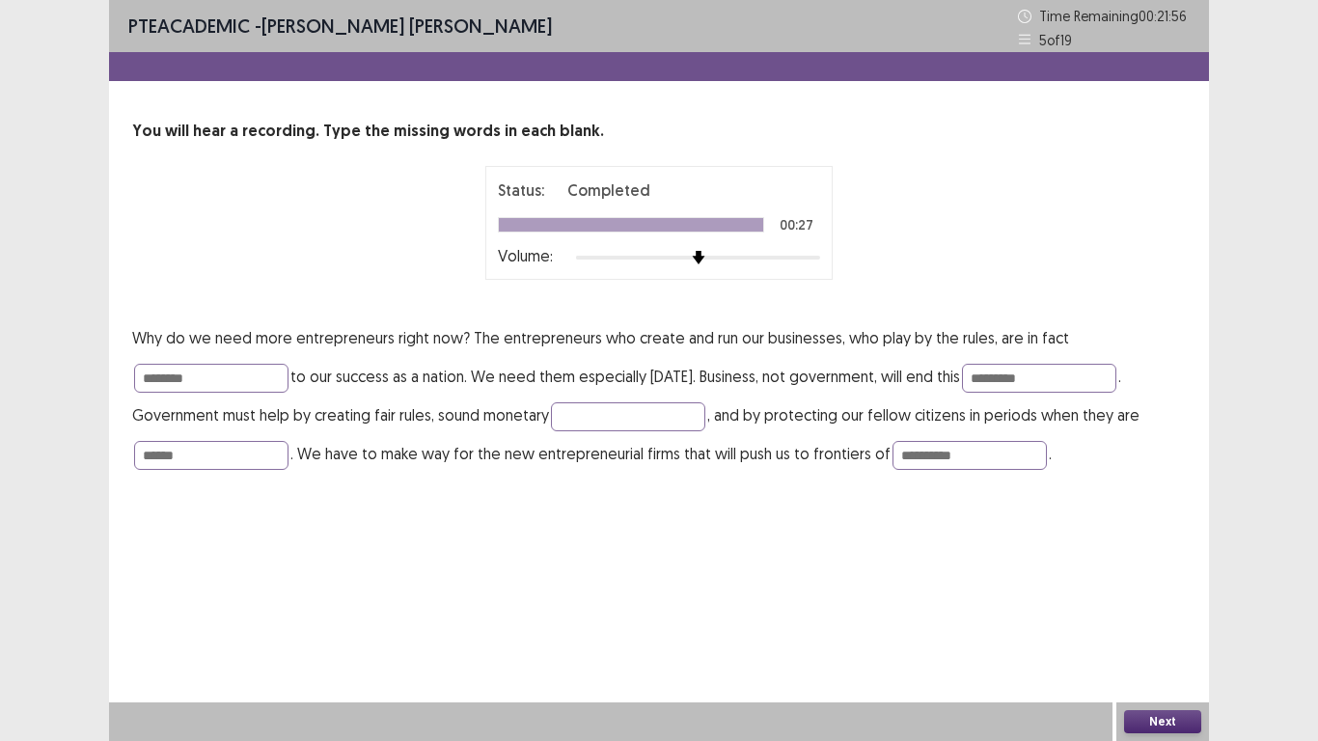
click at [1140, 577] on div "Next" at bounding box center [1162, 721] width 93 height 39
click at [1141, 577] on button "Next" at bounding box center [1162, 721] width 77 height 23
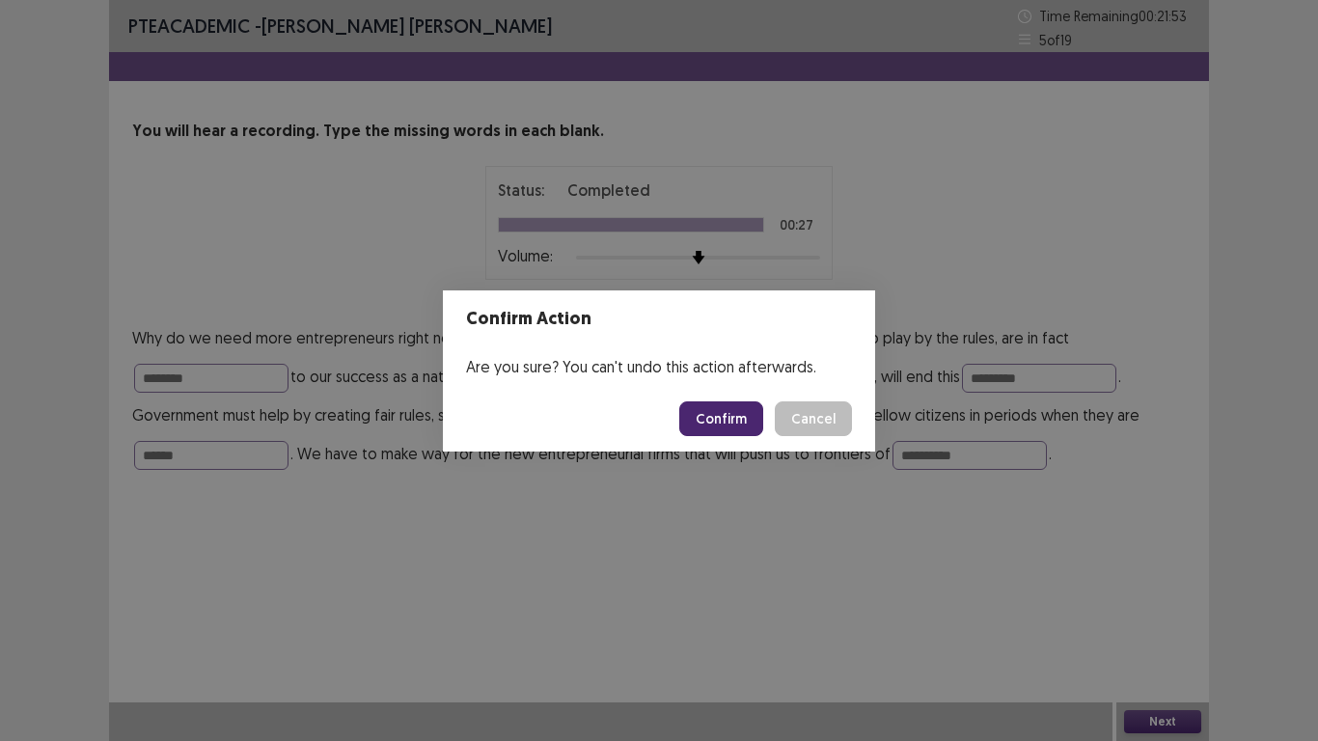
click at [724, 410] on button "Confirm" at bounding box center [721, 418] width 84 height 35
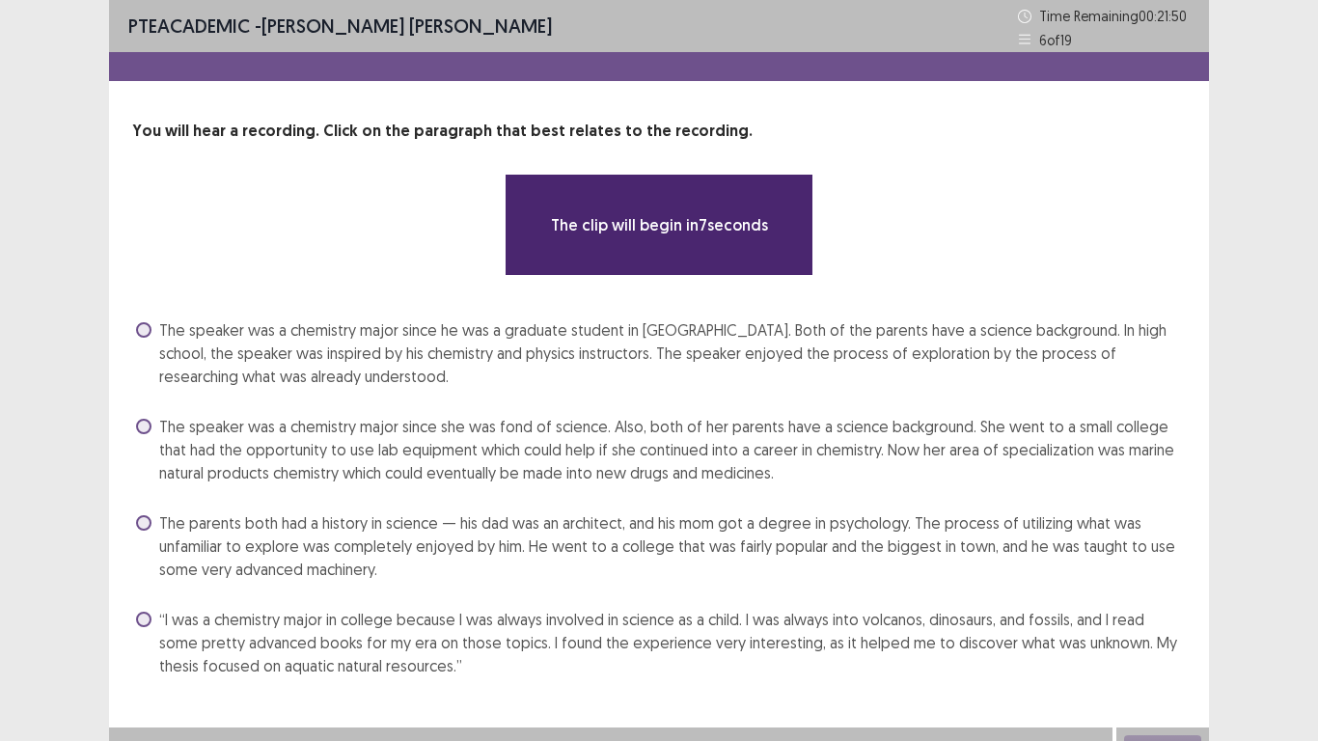
scroll to position [25, 0]
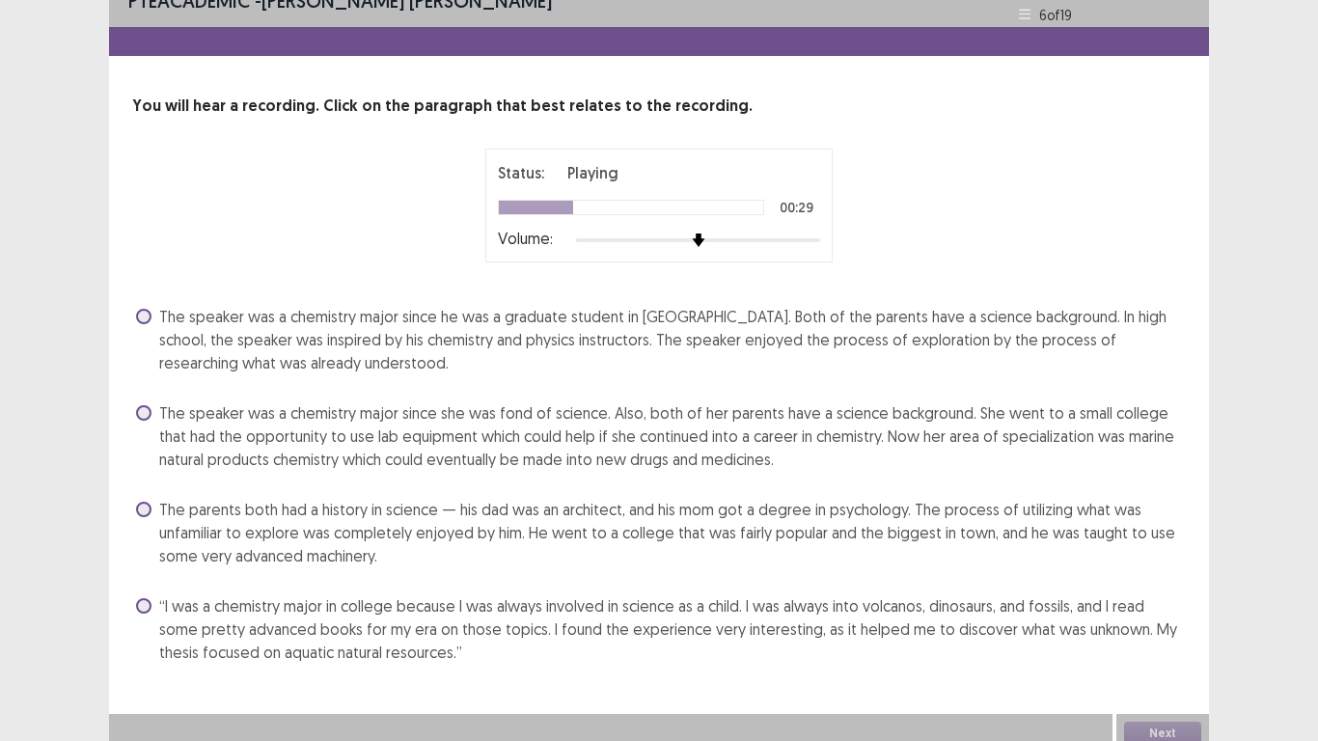
click at [251, 577] on span "“I was a chemistry major in college because I was always involved in science as…" at bounding box center [672, 628] width 1027 height 69
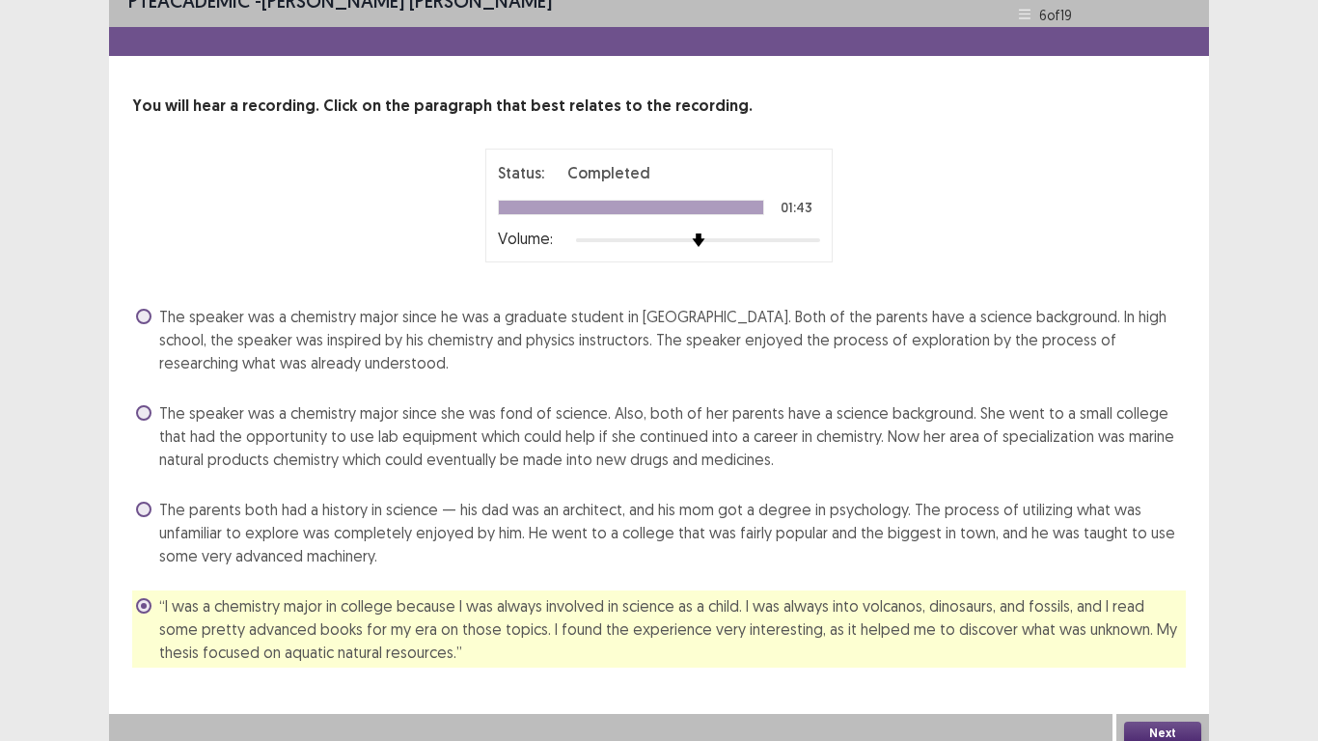
click at [142, 406] on span at bounding box center [143, 412] width 15 height 15
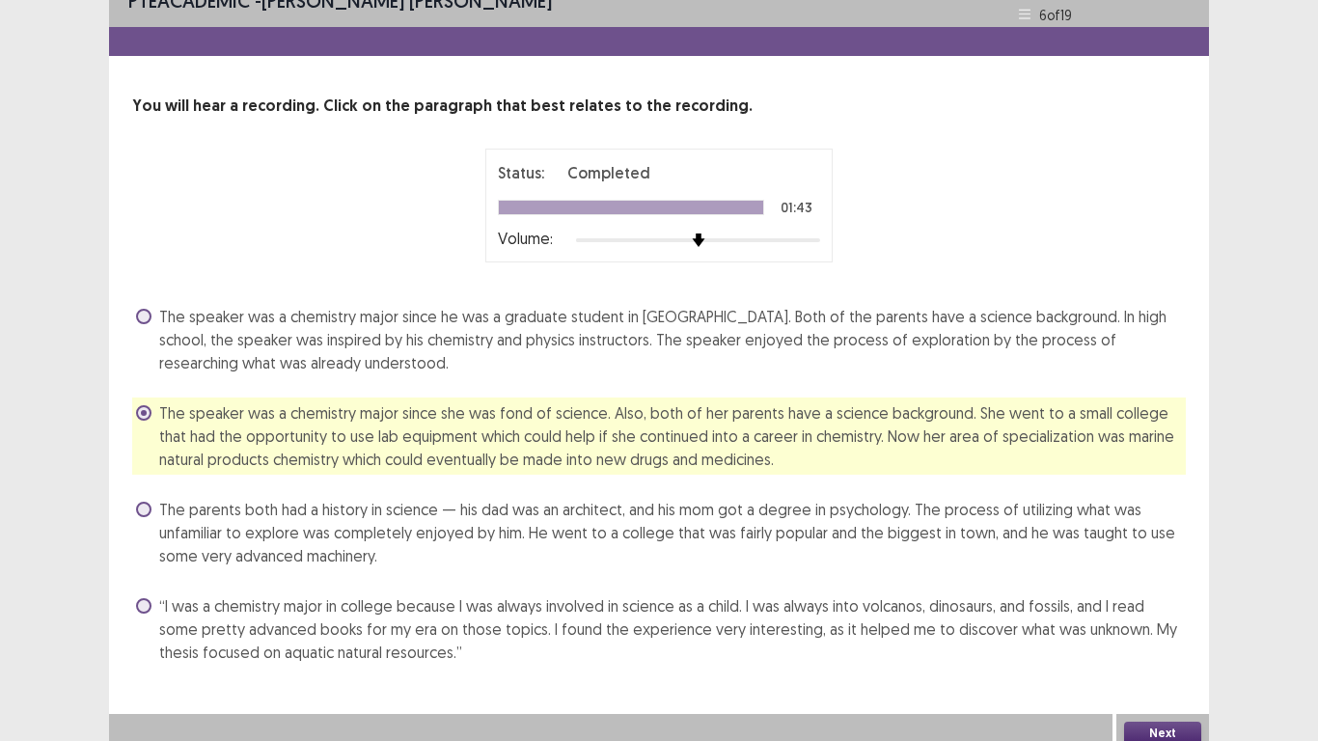
click at [1148, 577] on button "Next" at bounding box center [1162, 733] width 77 height 23
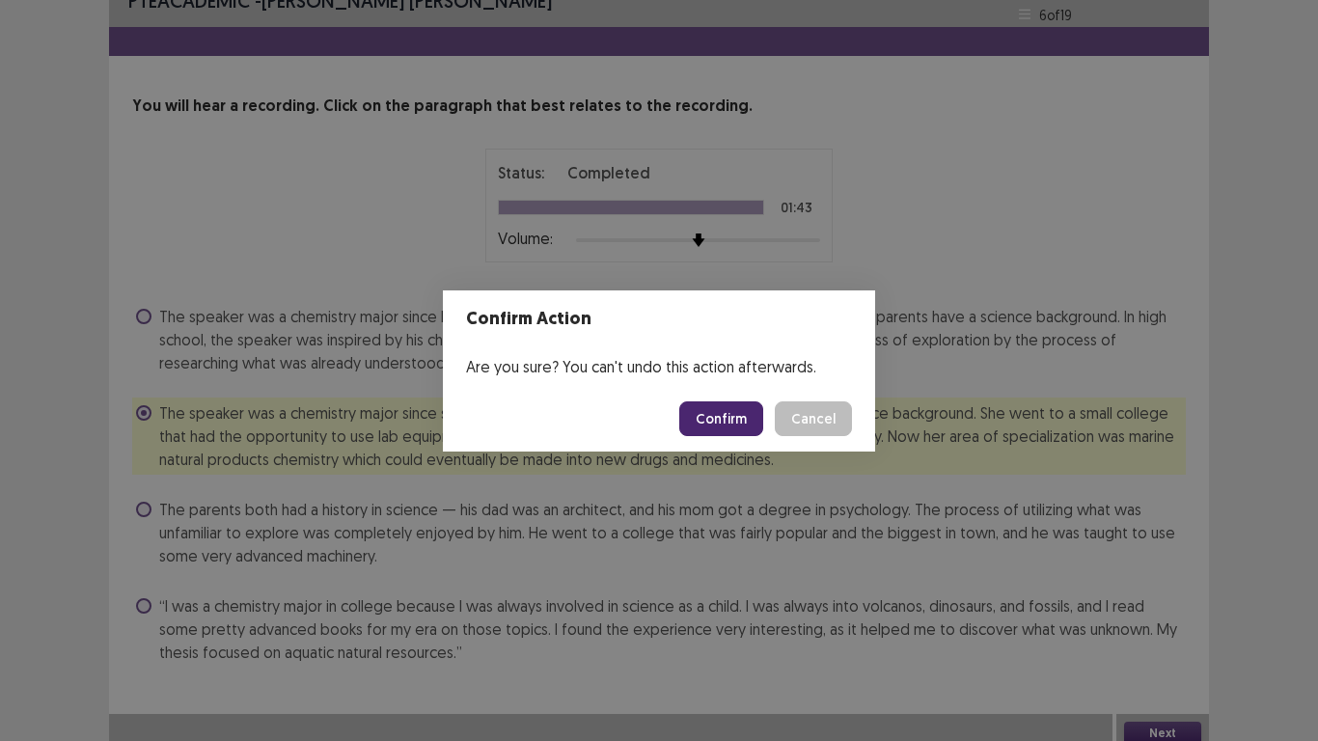
click at [716, 413] on button "Confirm" at bounding box center [721, 418] width 84 height 35
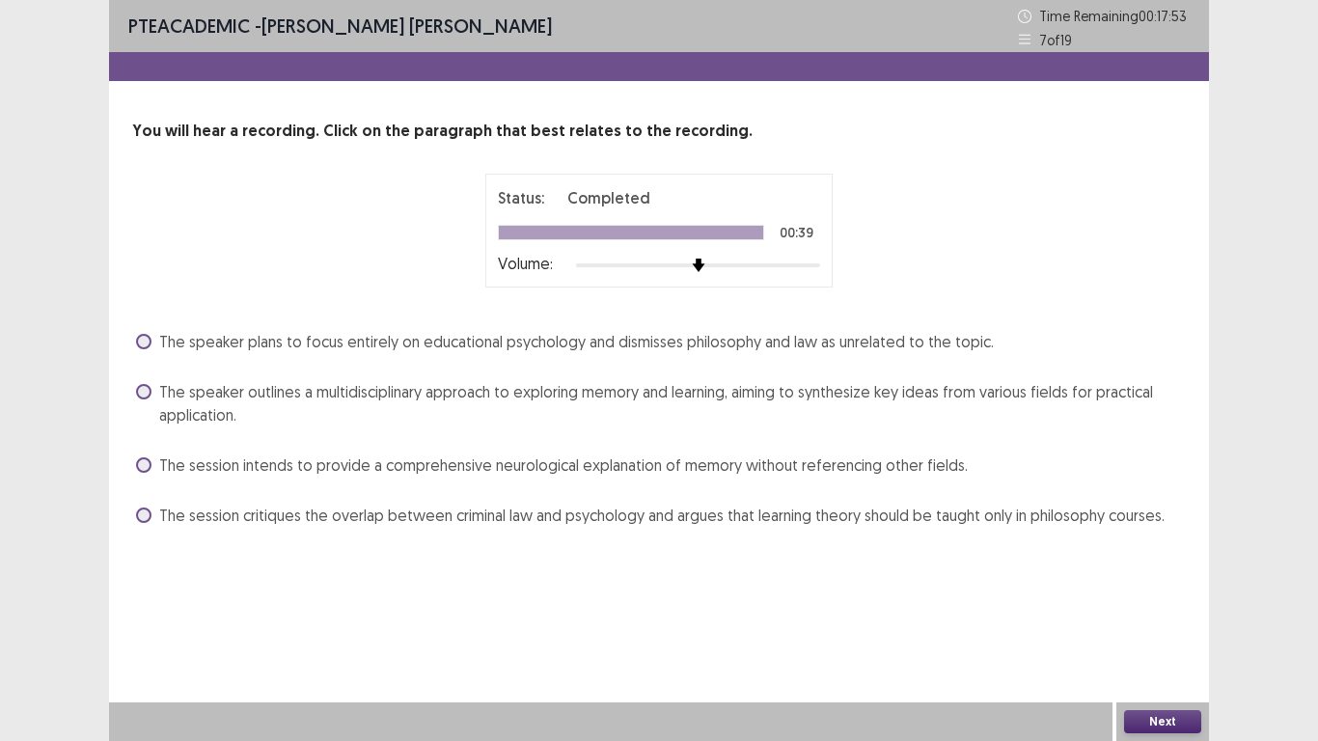
click at [145, 391] on span at bounding box center [143, 391] width 15 height 15
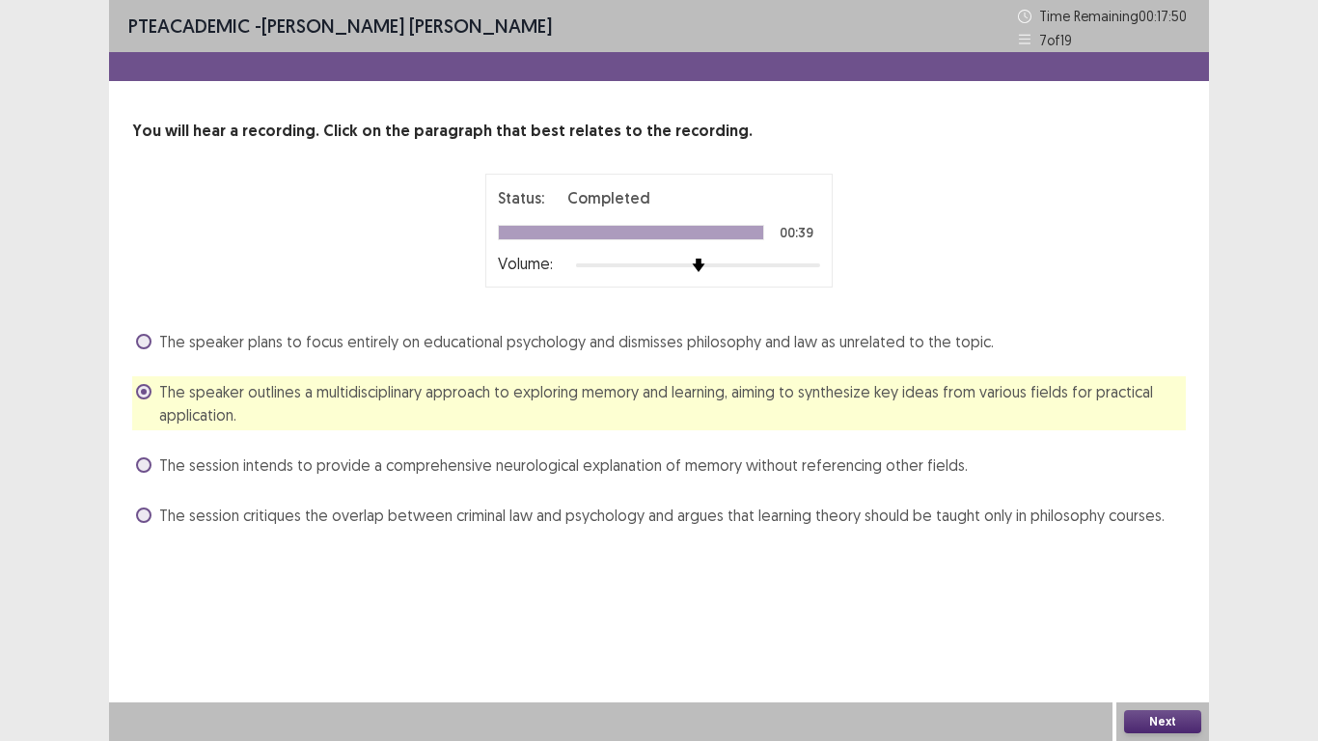
click at [1145, 577] on button "Next" at bounding box center [1162, 721] width 77 height 23
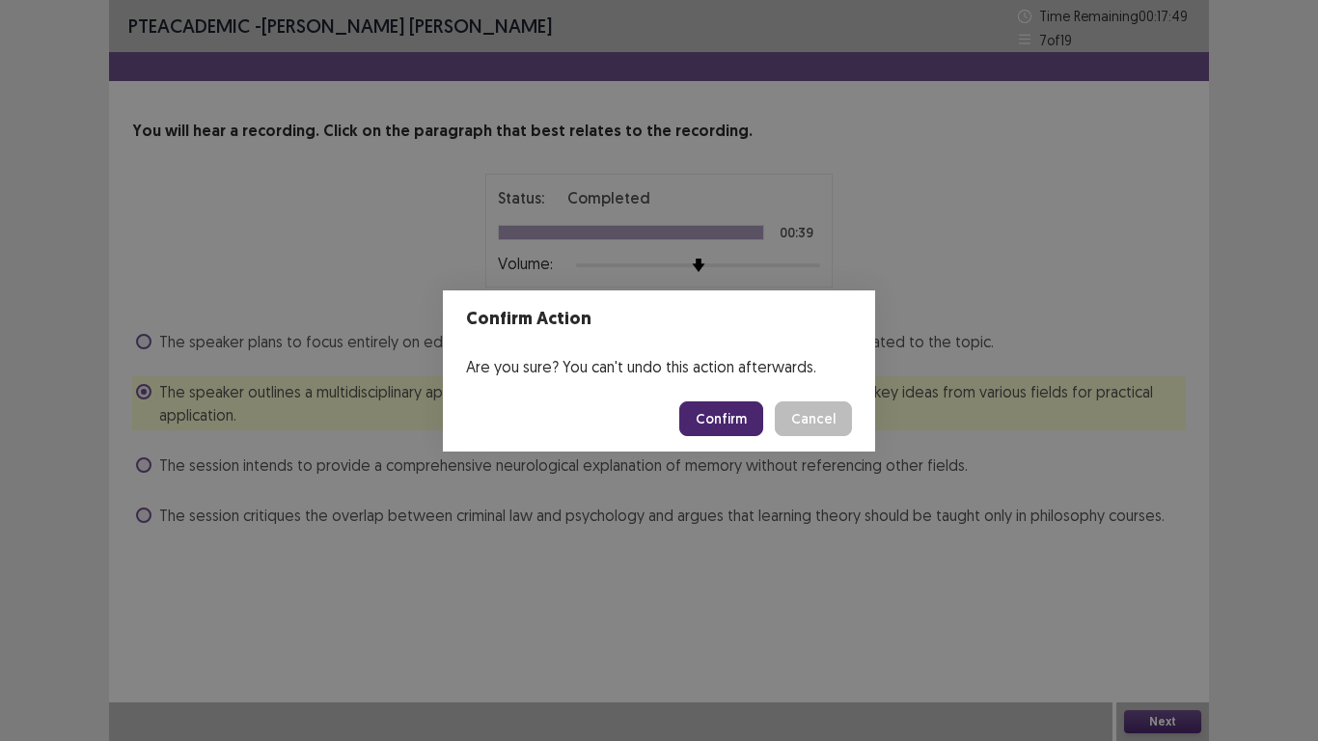
click at [719, 411] on button "Confirm" at bounding box center [721, 418] width 84 height 35
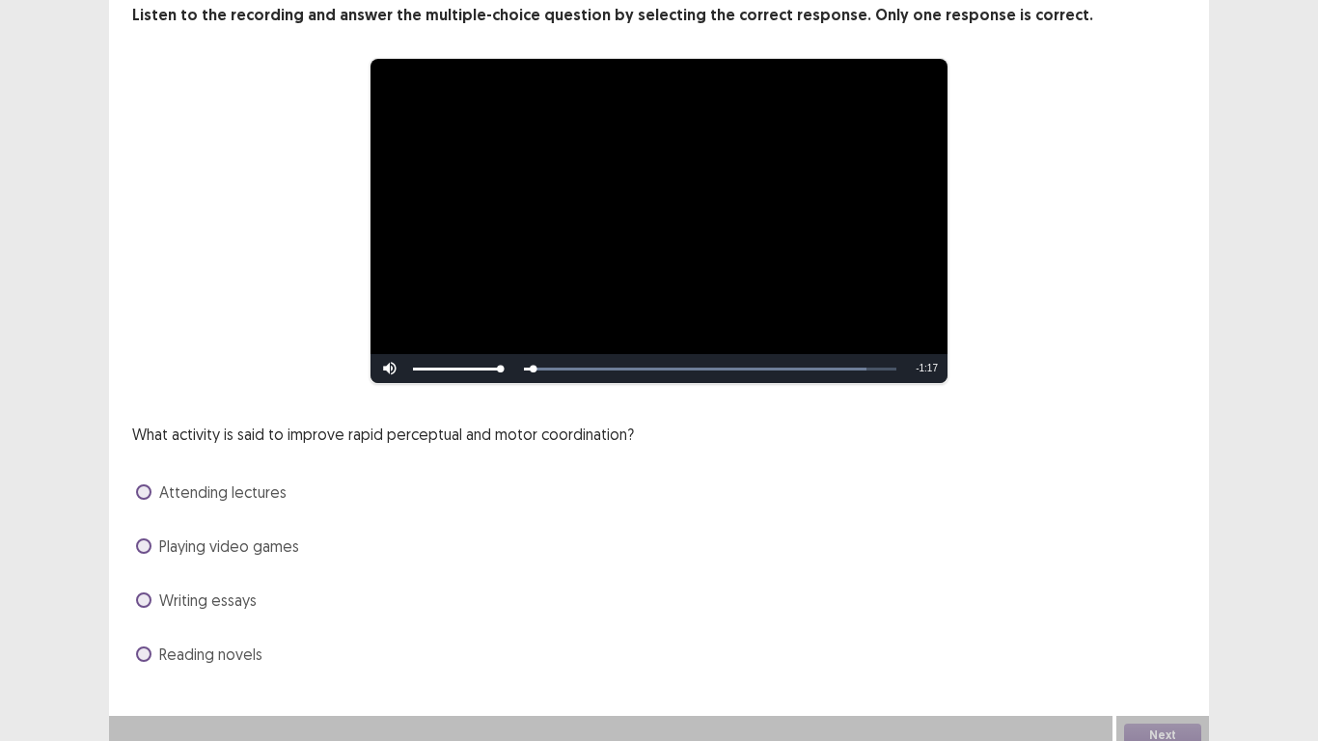
scroll to position [129, 0]
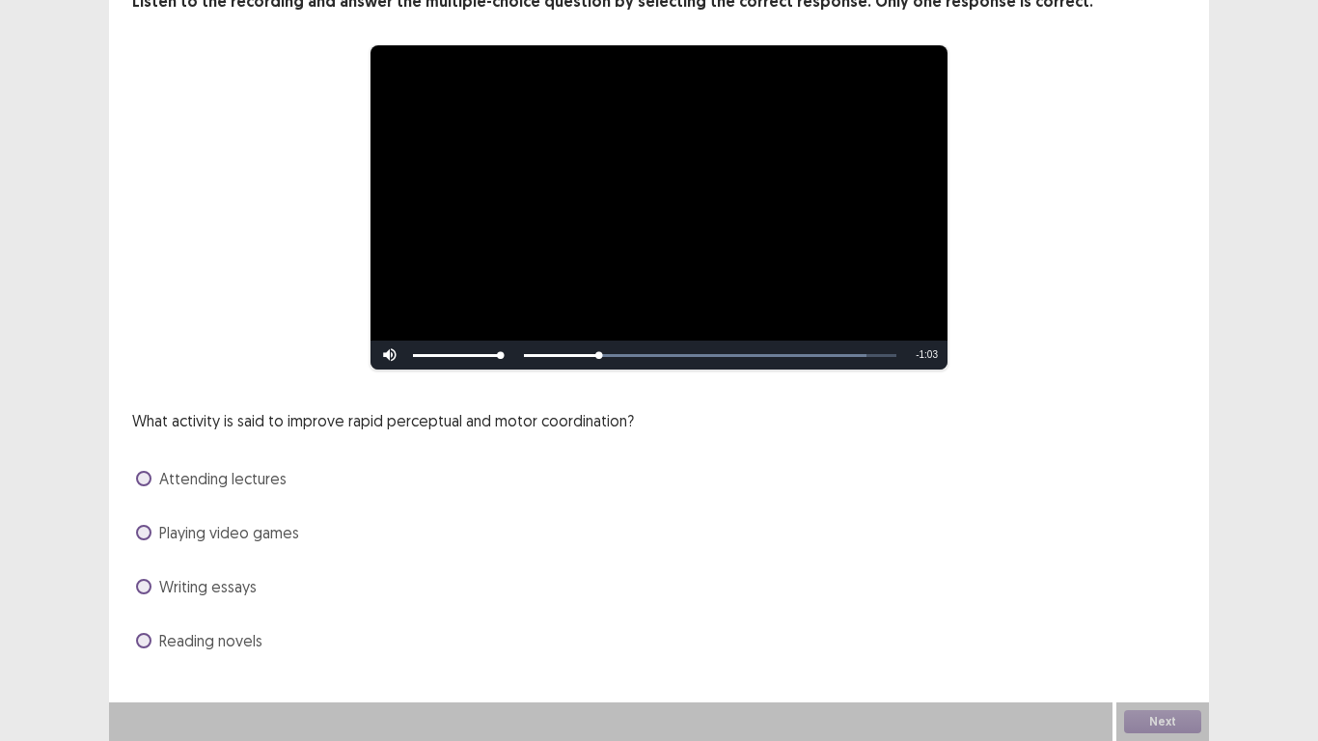
click at [148, 531] on span at bounding box center [143, 532] width 15 height 15
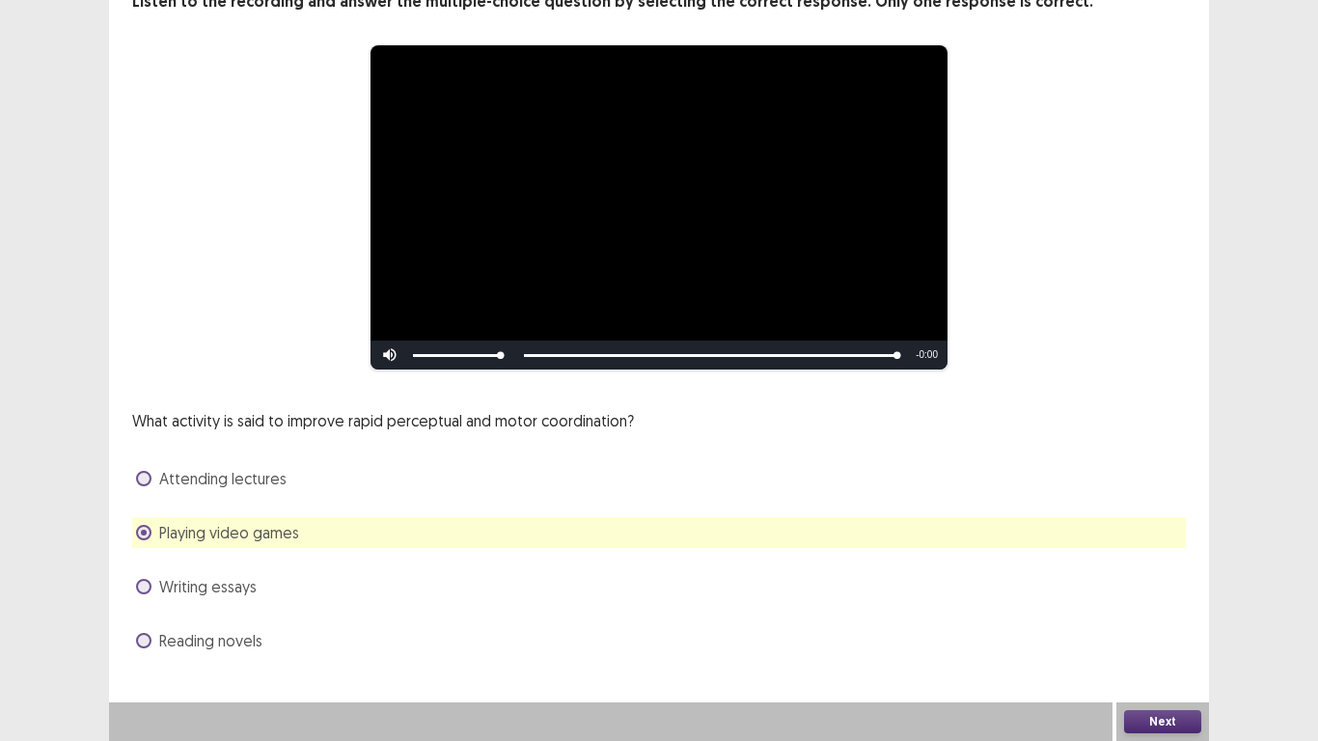
click at [1158, 577] on button "Next" at bounding box center [1162, 721] width 77 height 23
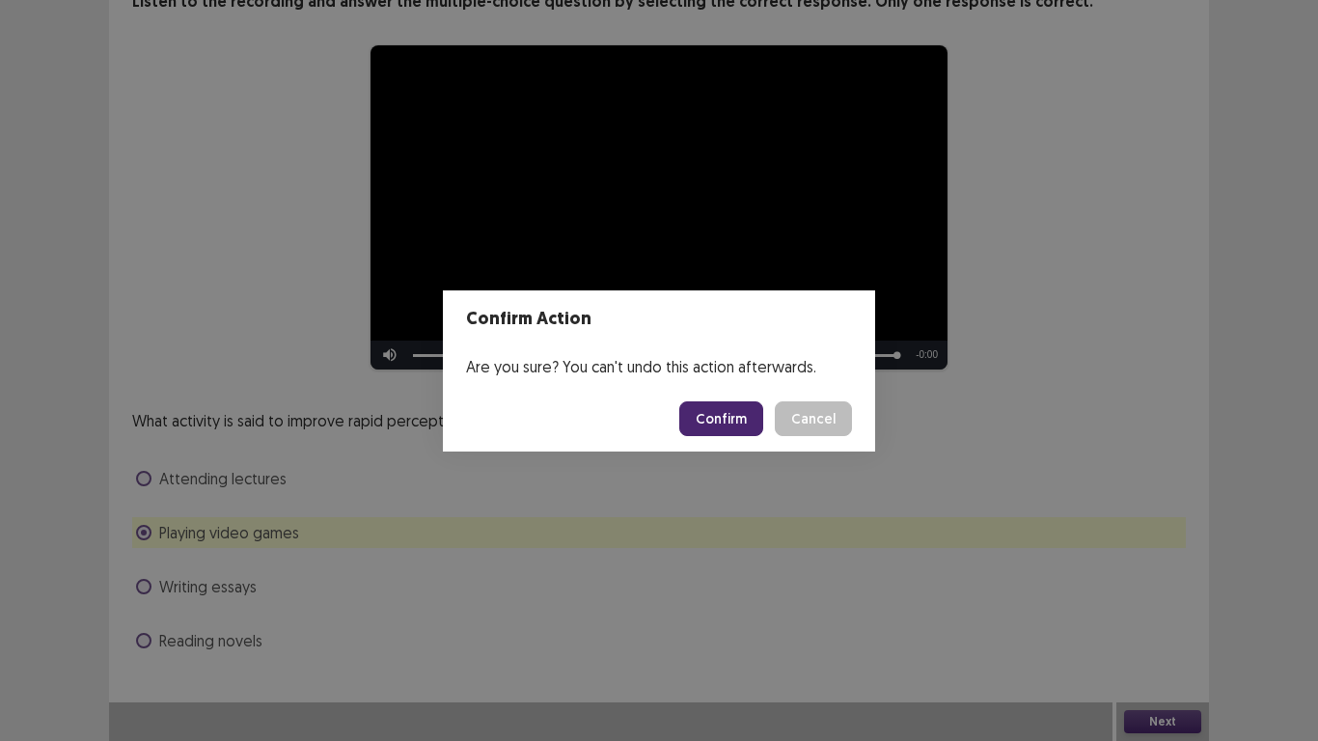
click at [717, 414] on button "Confirm" at bounding box center [721, 418] width 84 height 35
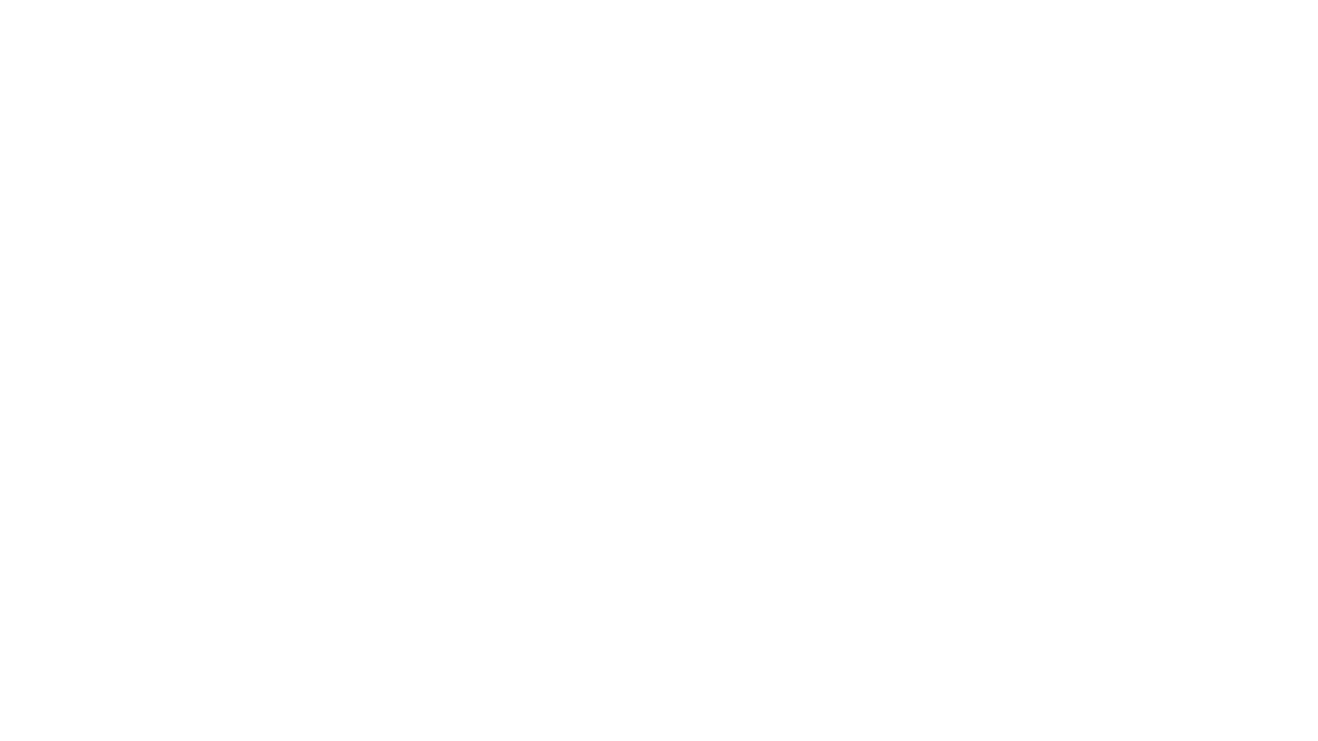
scroll to position [0, 0]
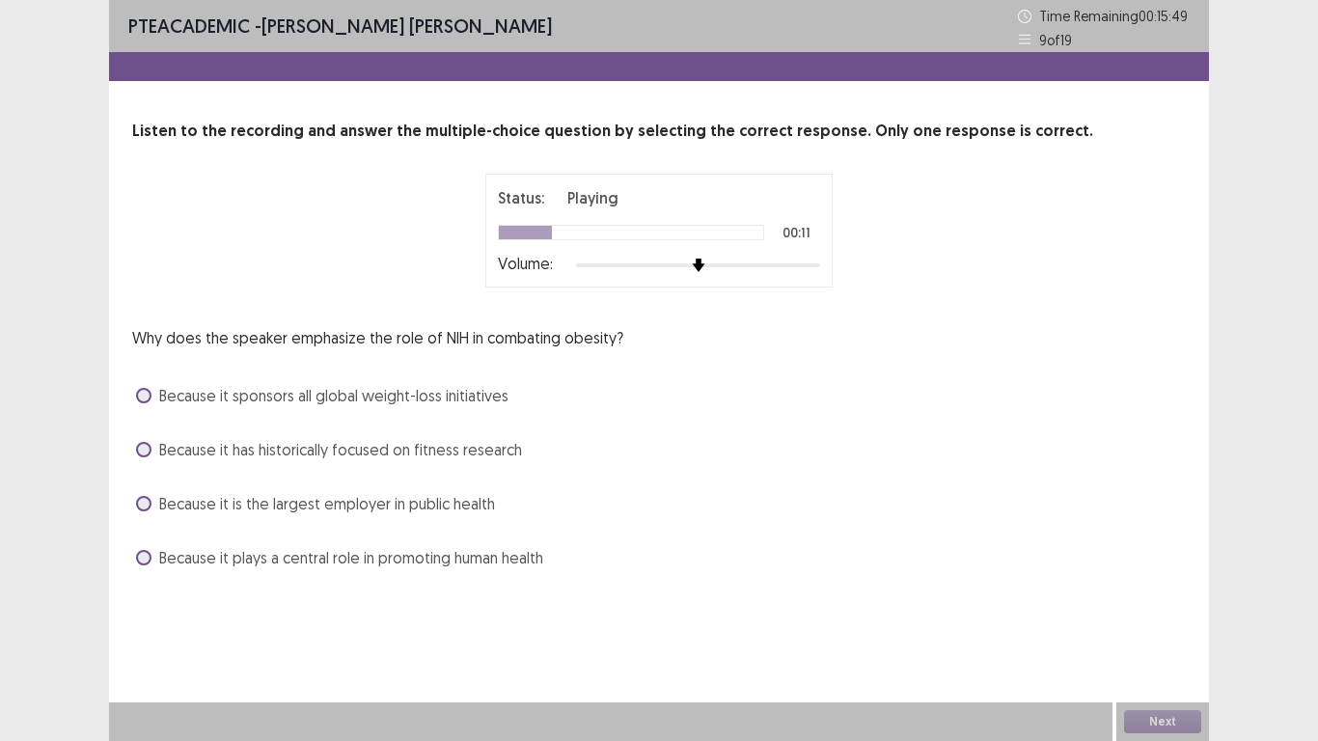
click at [139, 564] on label "Because it plays a central role in promoting human health" at bounding box center [339, 557] width 407 height 23
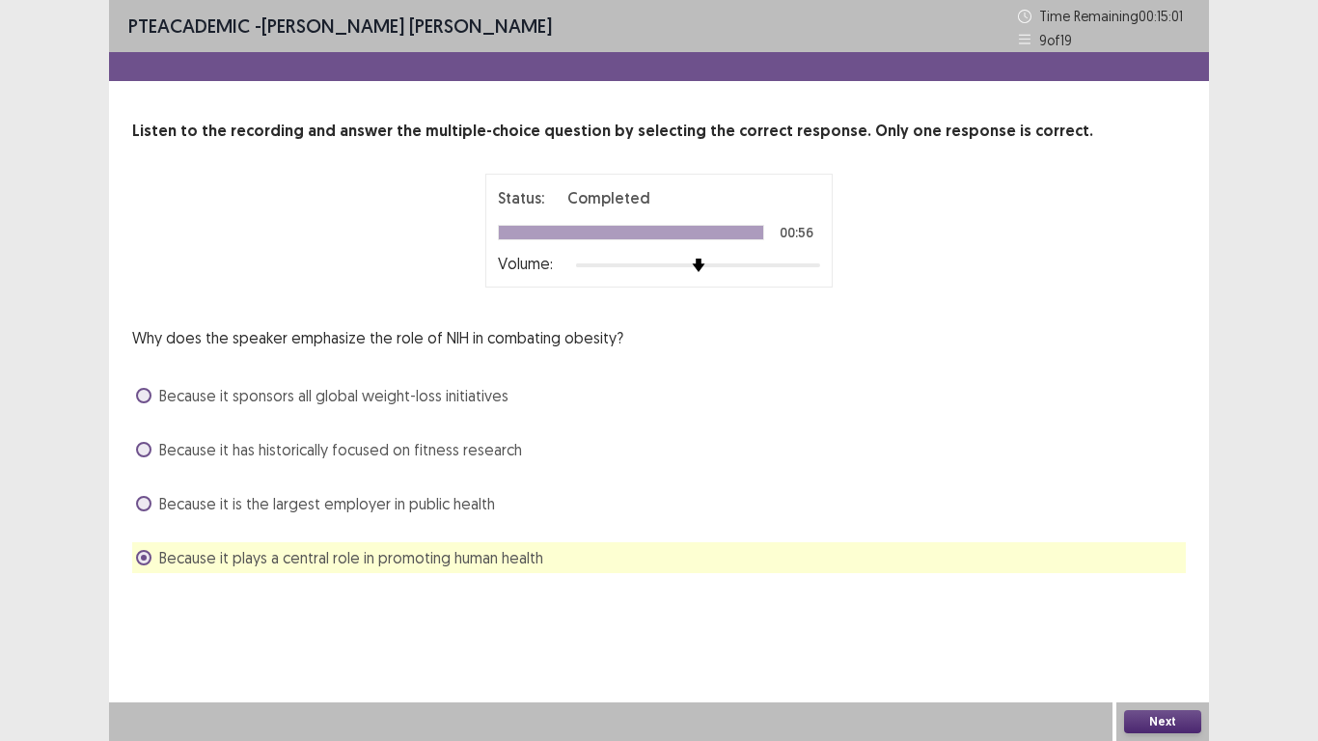
click at [1141, 577] on button "Next" at bounding box center [1162, 721] width 77 height 23
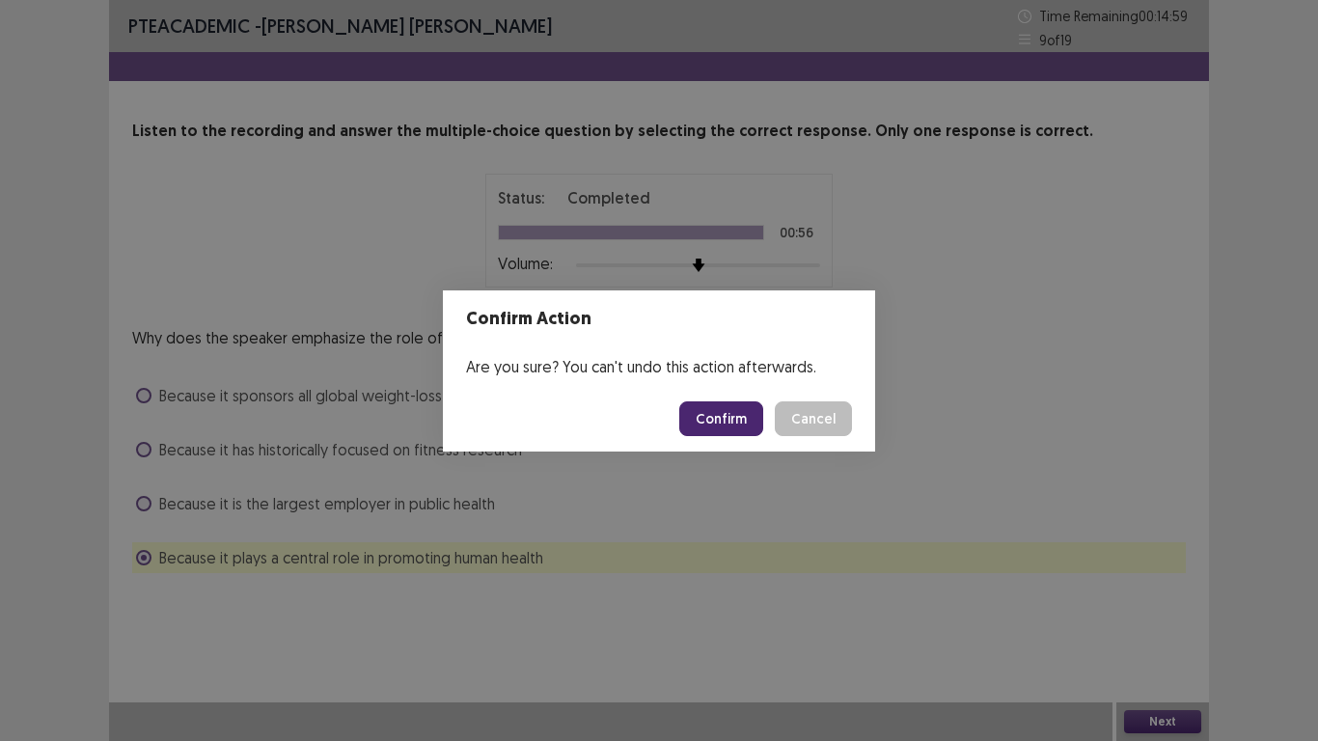
click at [732, 409] on button "Confirm" at bounding box center [721, 418] width 84 height 35
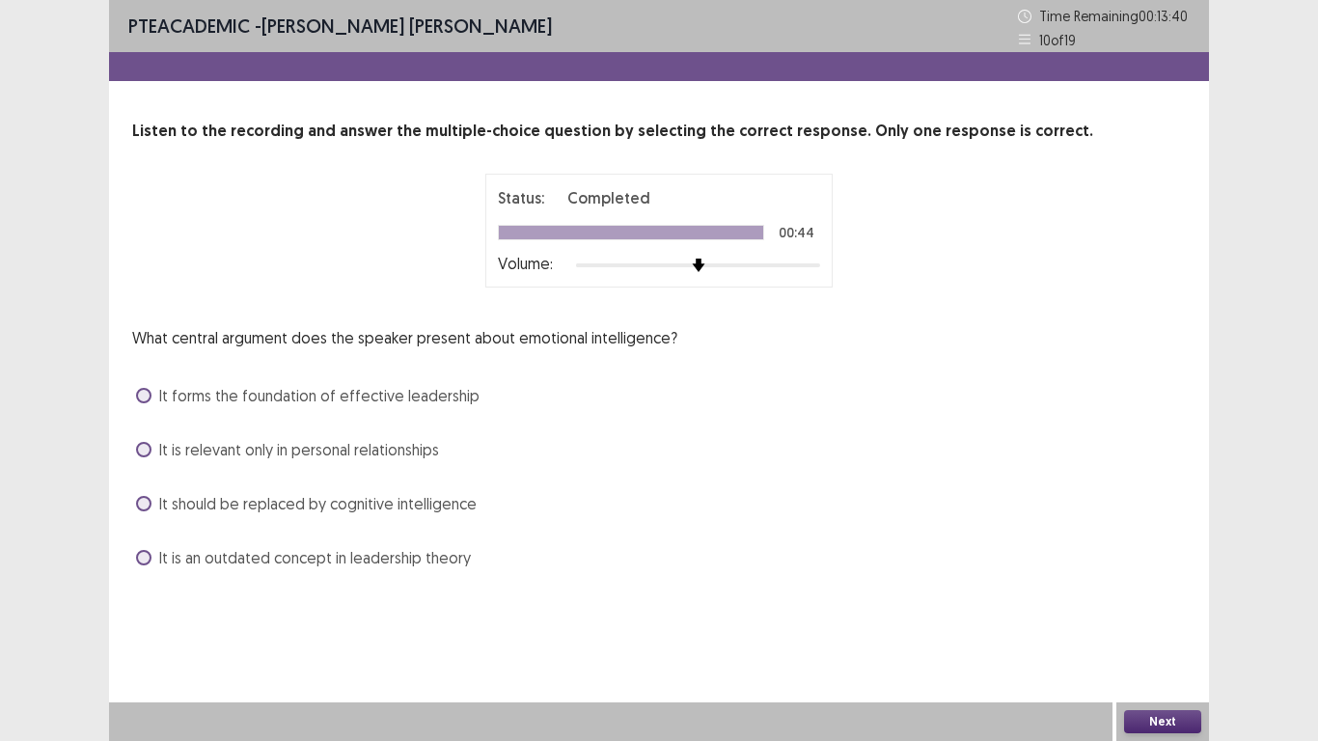
click at [138, 388] on label "It forms the foundation of effective leadership" at bounding box center [307, 395] width 343 height 23
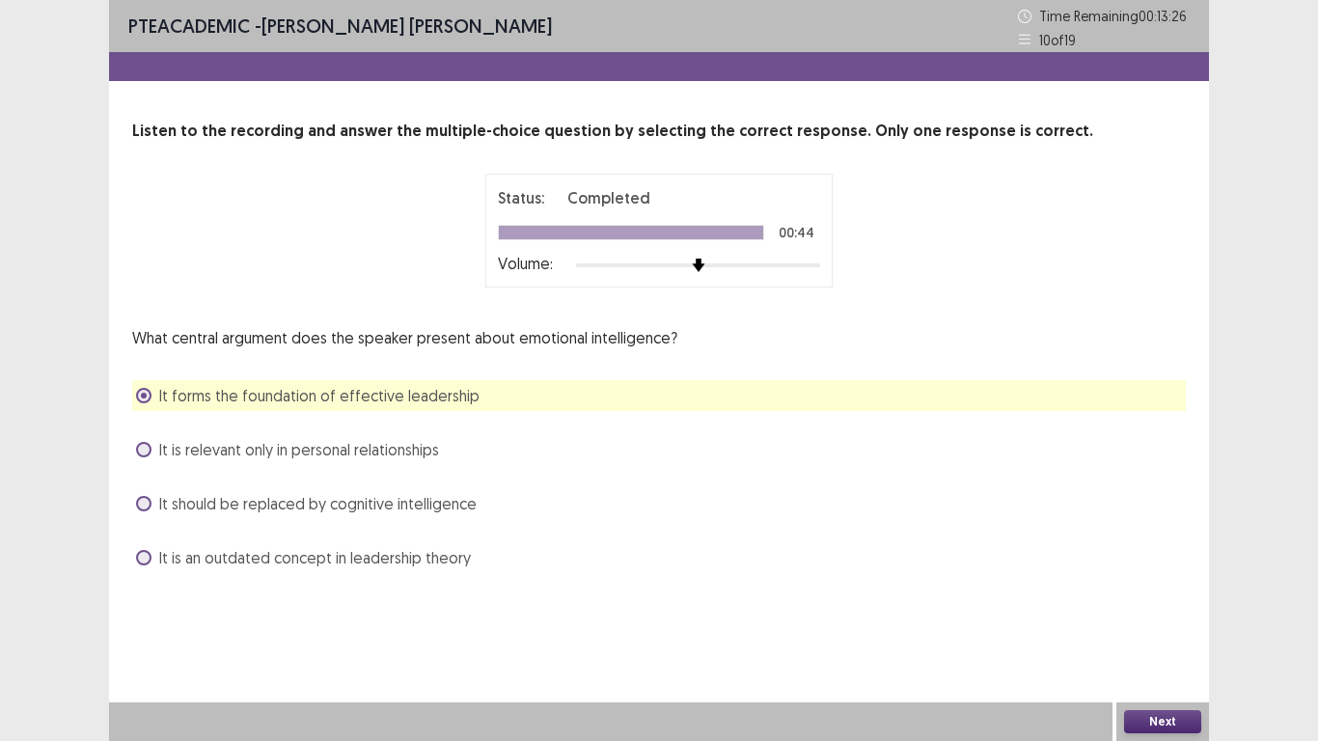
click at [173, 563] on span "It is an outdated concept in leadership theory" at bounding box center [315, 557] width 312 height 23
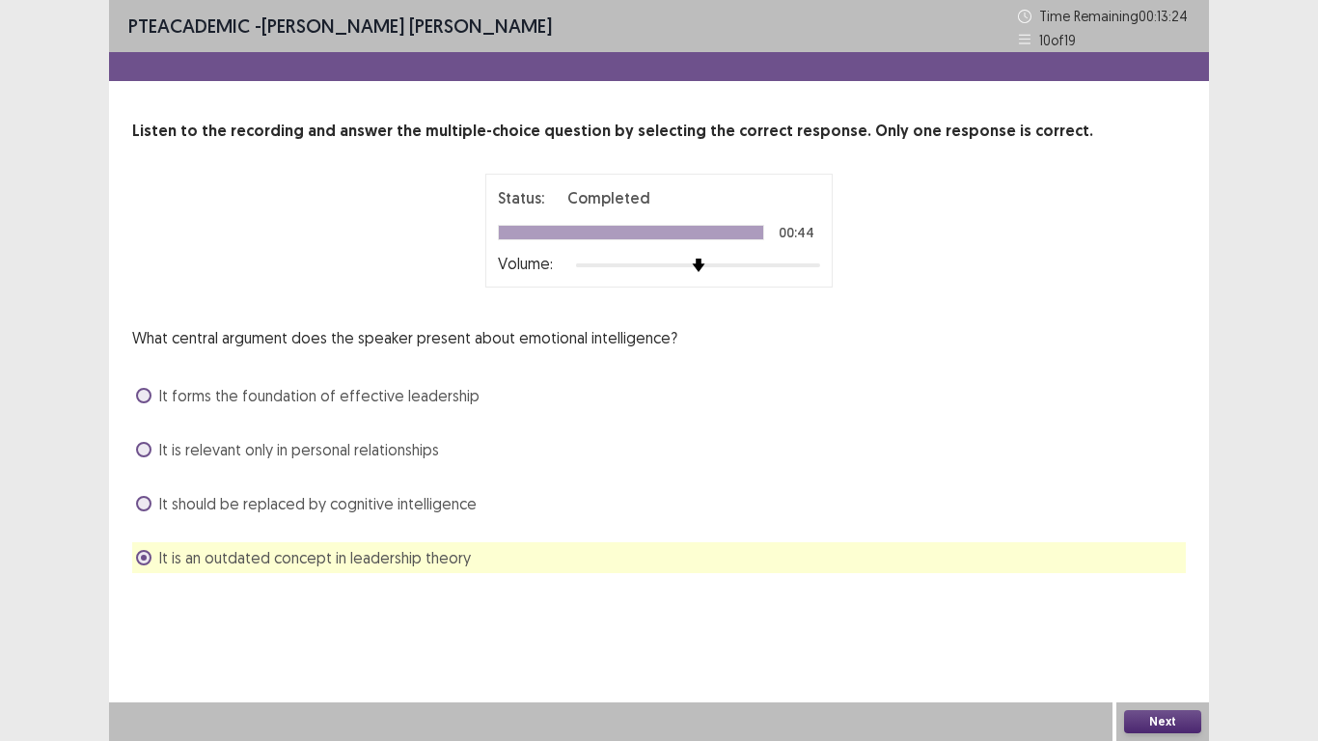
click at [1153, 577] on button "Next" at bounding box center [1162, 721] width 77 height 23
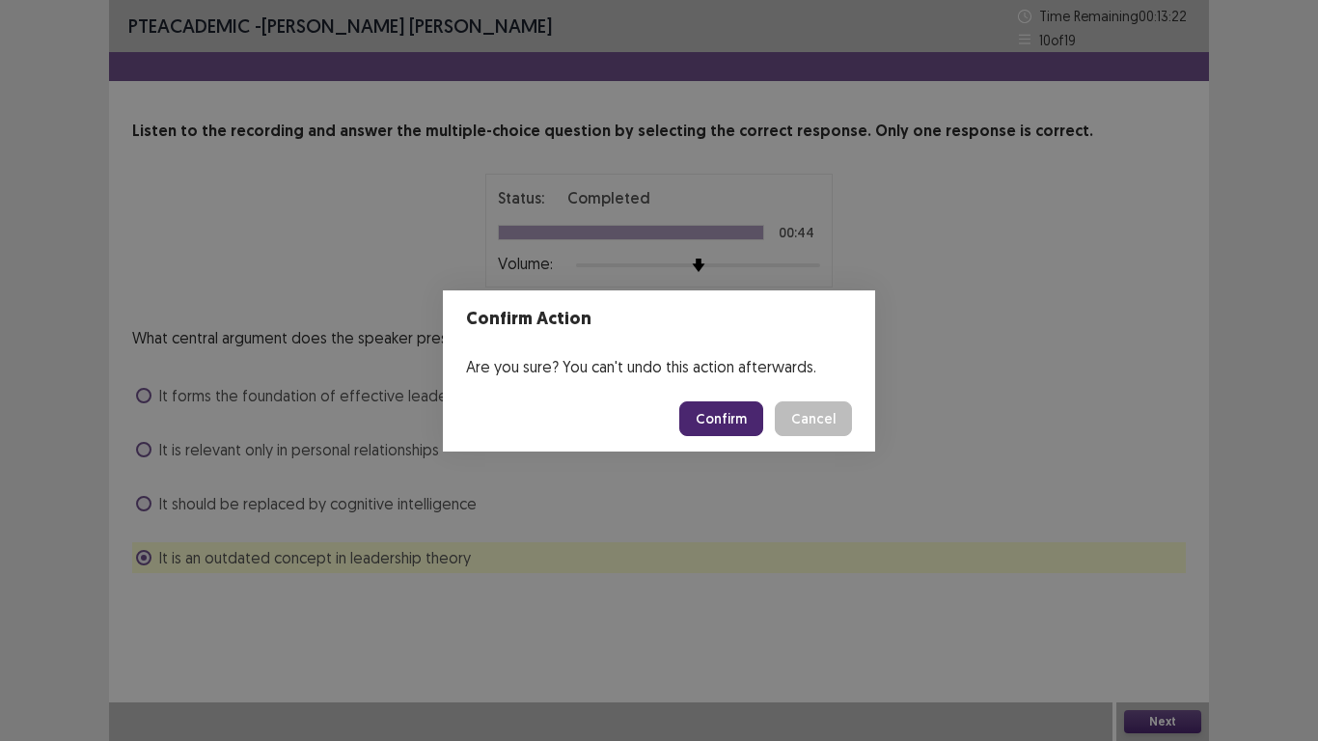
click at [709, 406] on button "Confirm" at bounding box center [721, 418] width 84 height 35
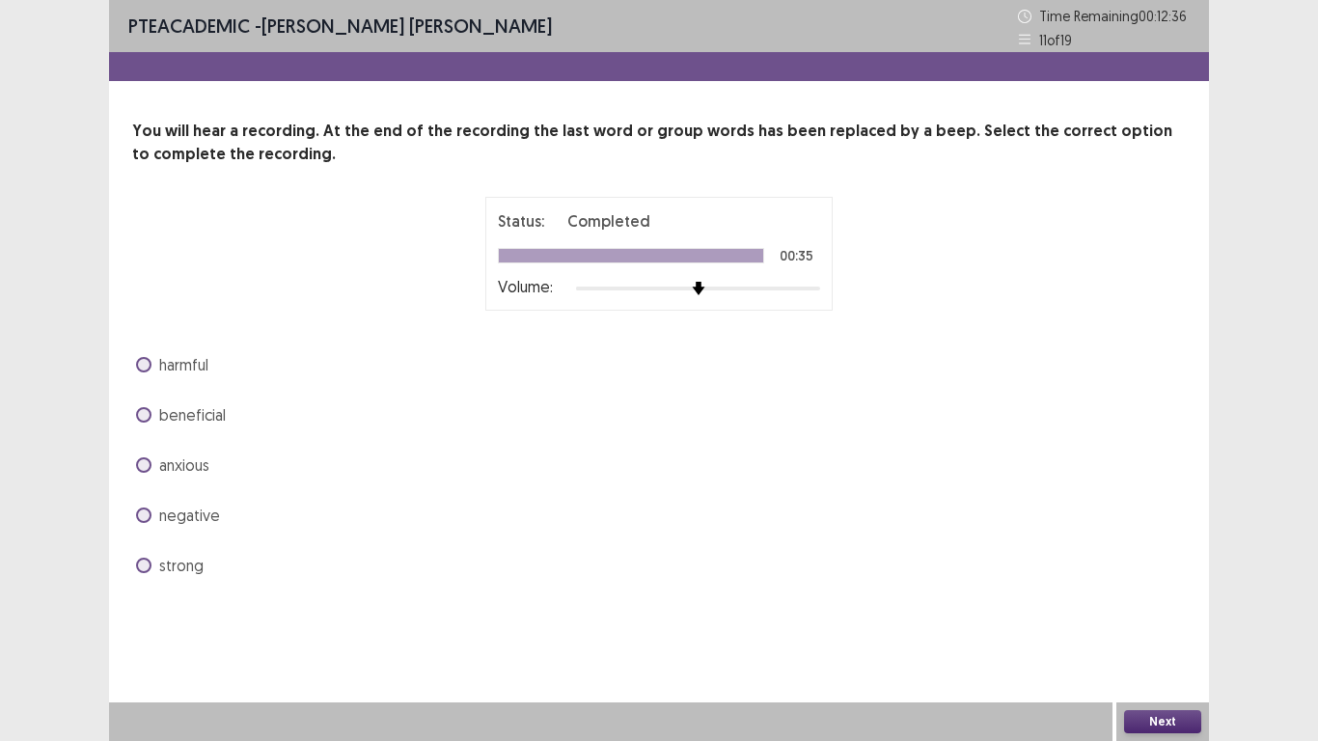
click at [137, 566] on span at bounding box center [143, 565] width 15 height 15
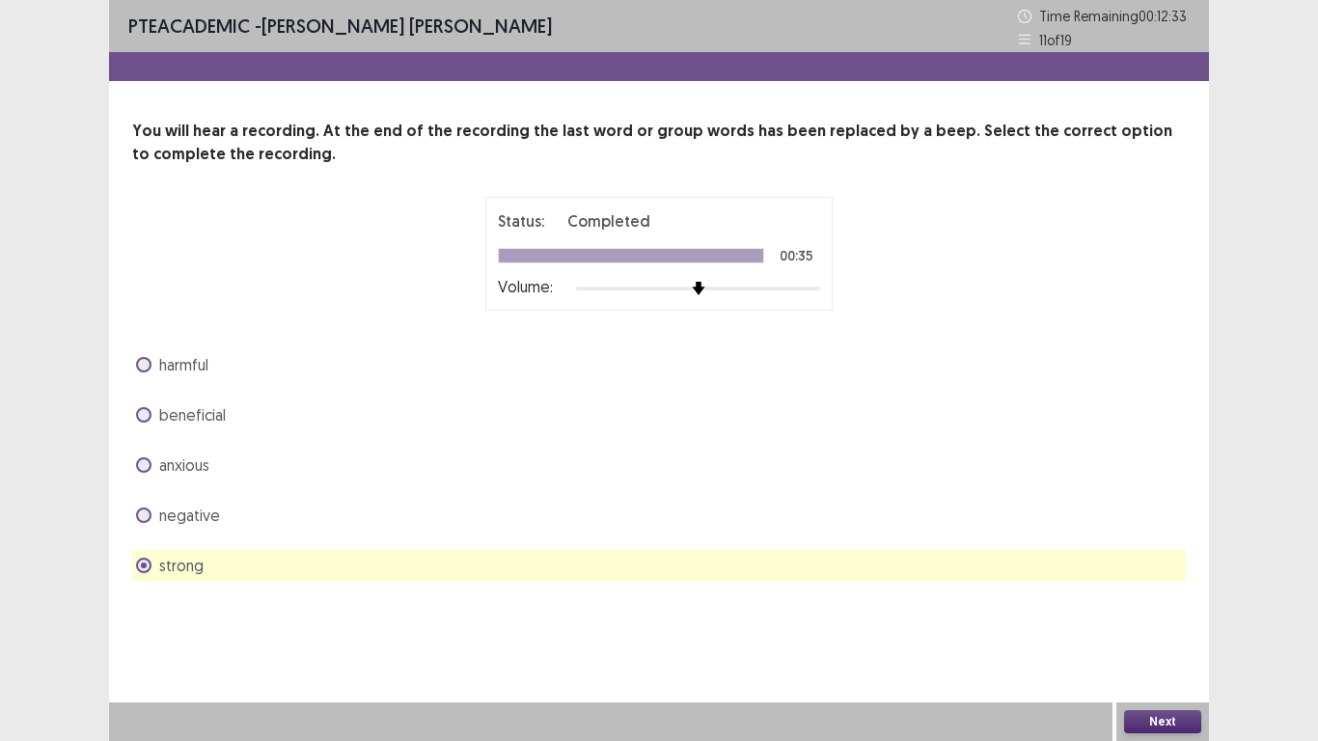
click at [1172, 577] on button "Next" at bounding box center [1162, 721] width 77 height 23
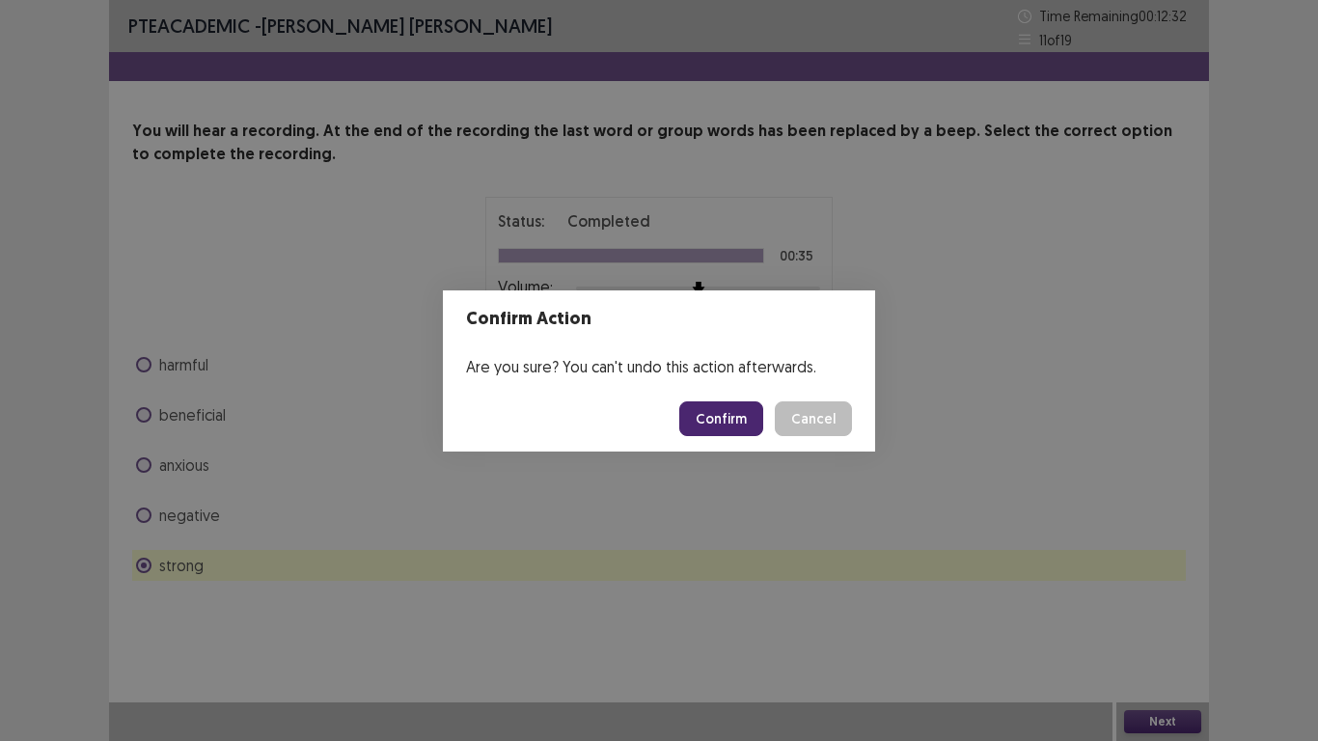
click at [727, 402] on button "Confirm" at bounding box center [721, 418] width 84 height 35
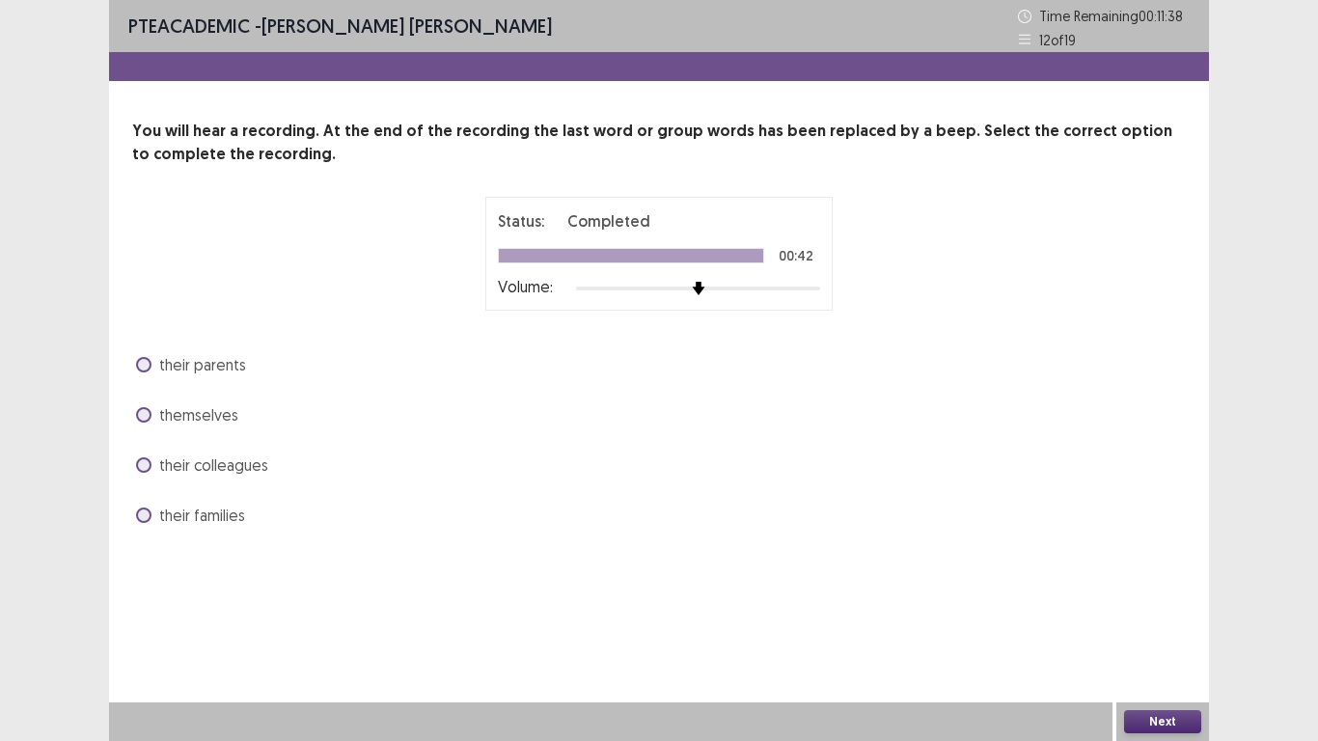
click at [139, 417] on span at bounding box center [143, 414] width 15 height 15
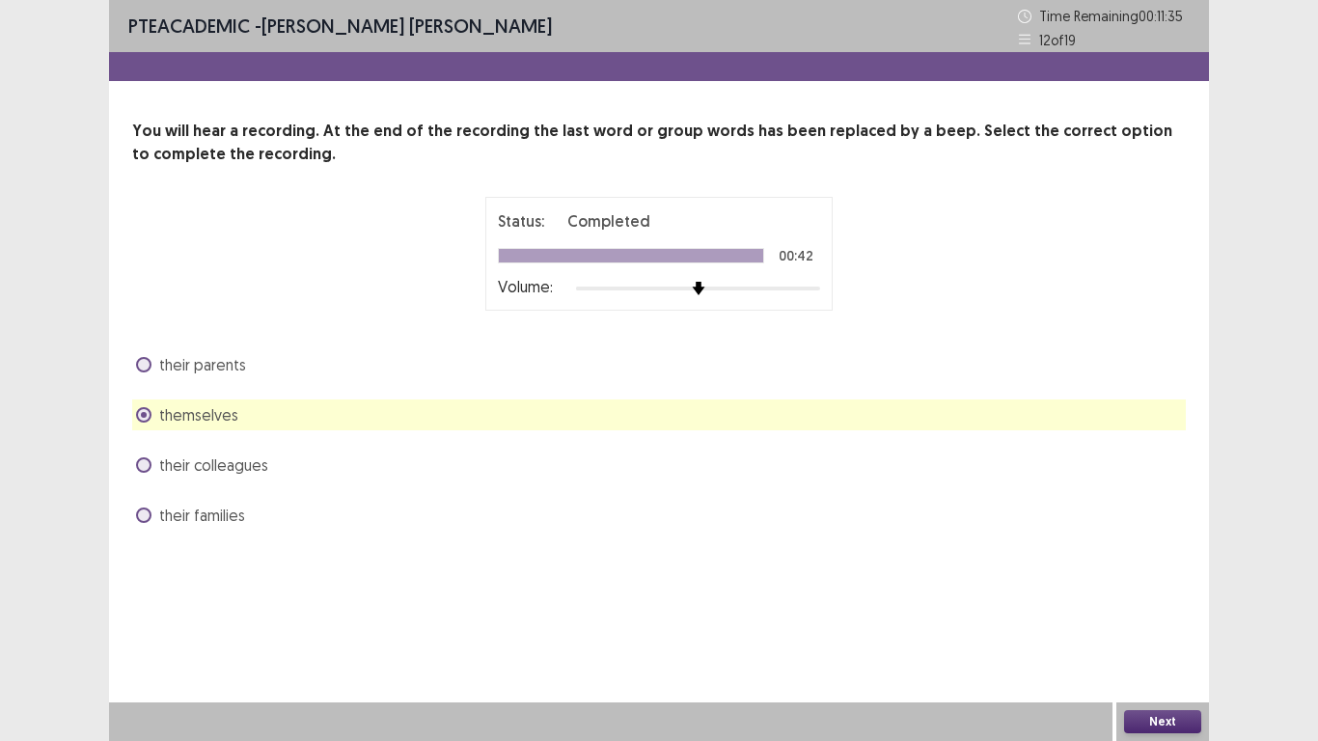
click at [1142, 577] on button "Next" at bounding box center [1162, 721] width 77 height 23
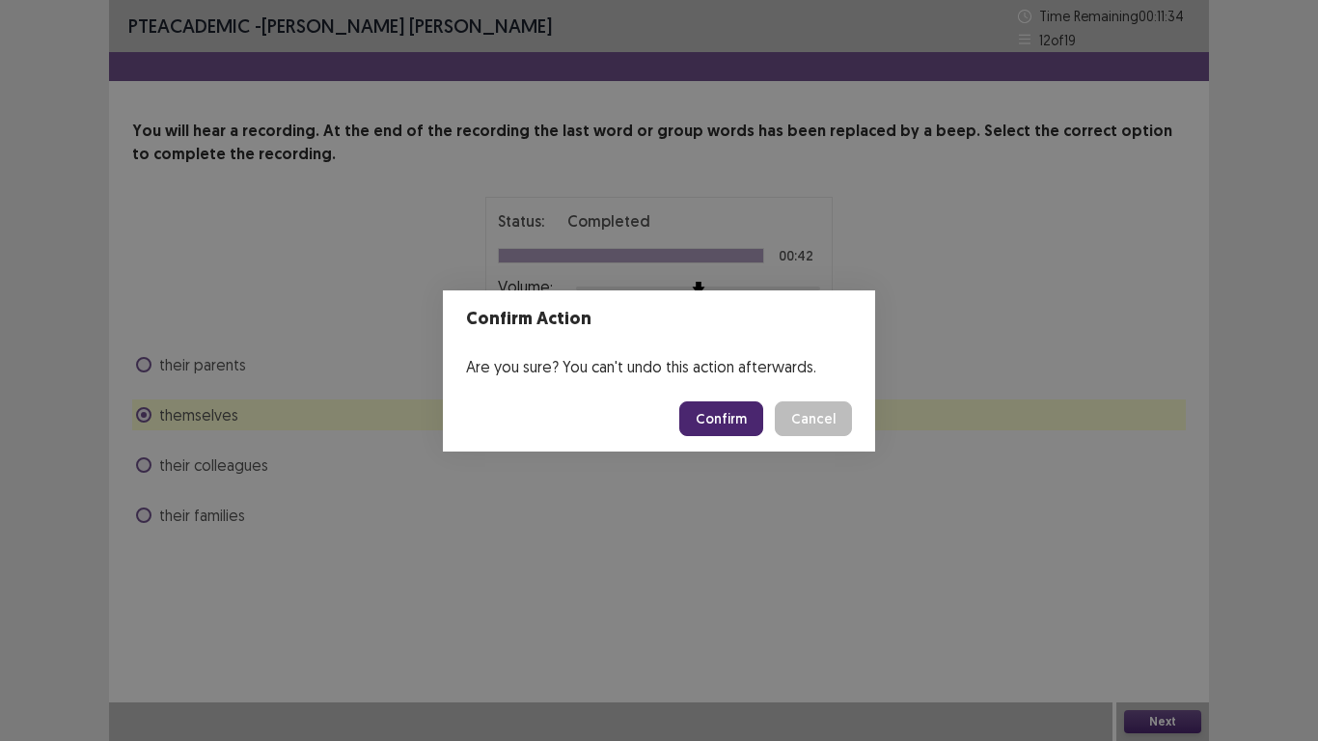
click at [729, 419] on button "Confirm" at bounding box center [721, 418] width 84 height 35
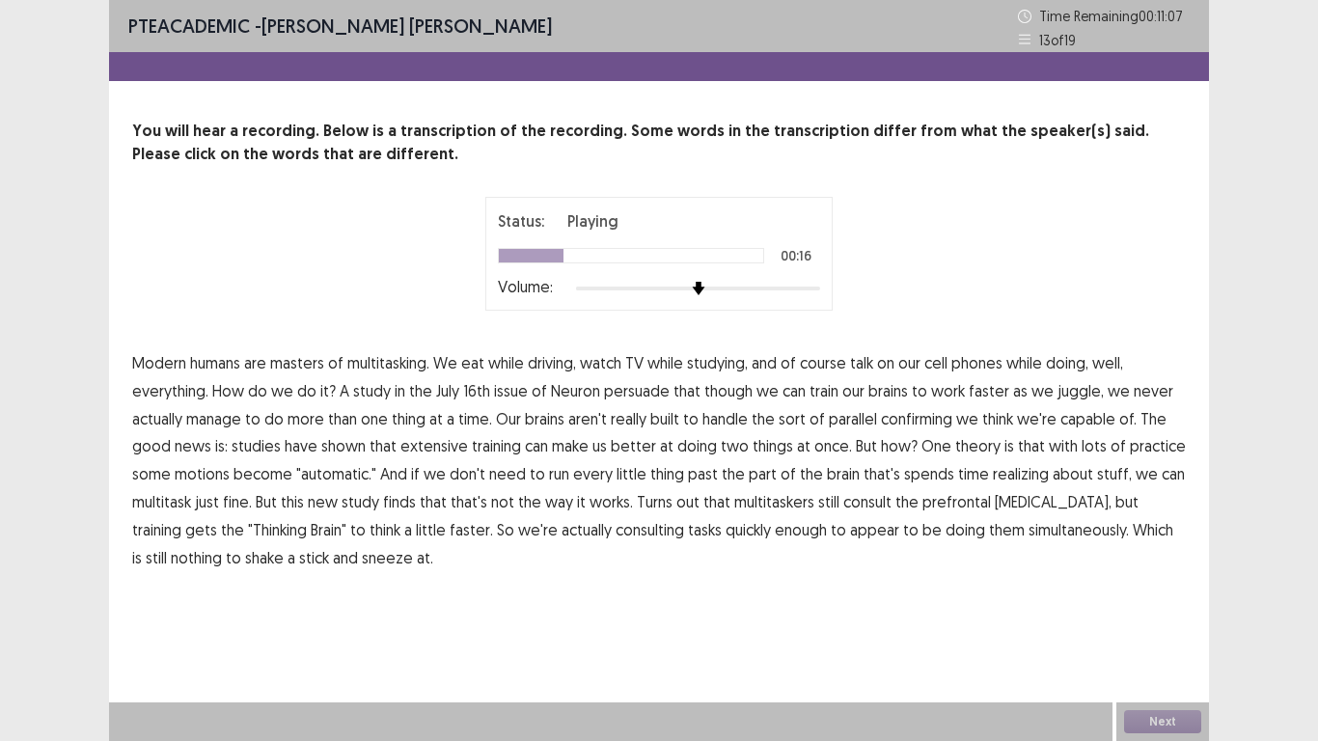
click at [604, 396] on span "persuade" at bounding box center [637, 390] width 66 height 23
click at [906, 416] on span "confirming" at bounding box center [916, 418] width 71 height 23
click at [216, 475] on span "motions" at bounding box center [202, 473] width 55 height 23
click at [1019, 477] on span "realizing" at bounding box center [1021, 473] width 56 height 23
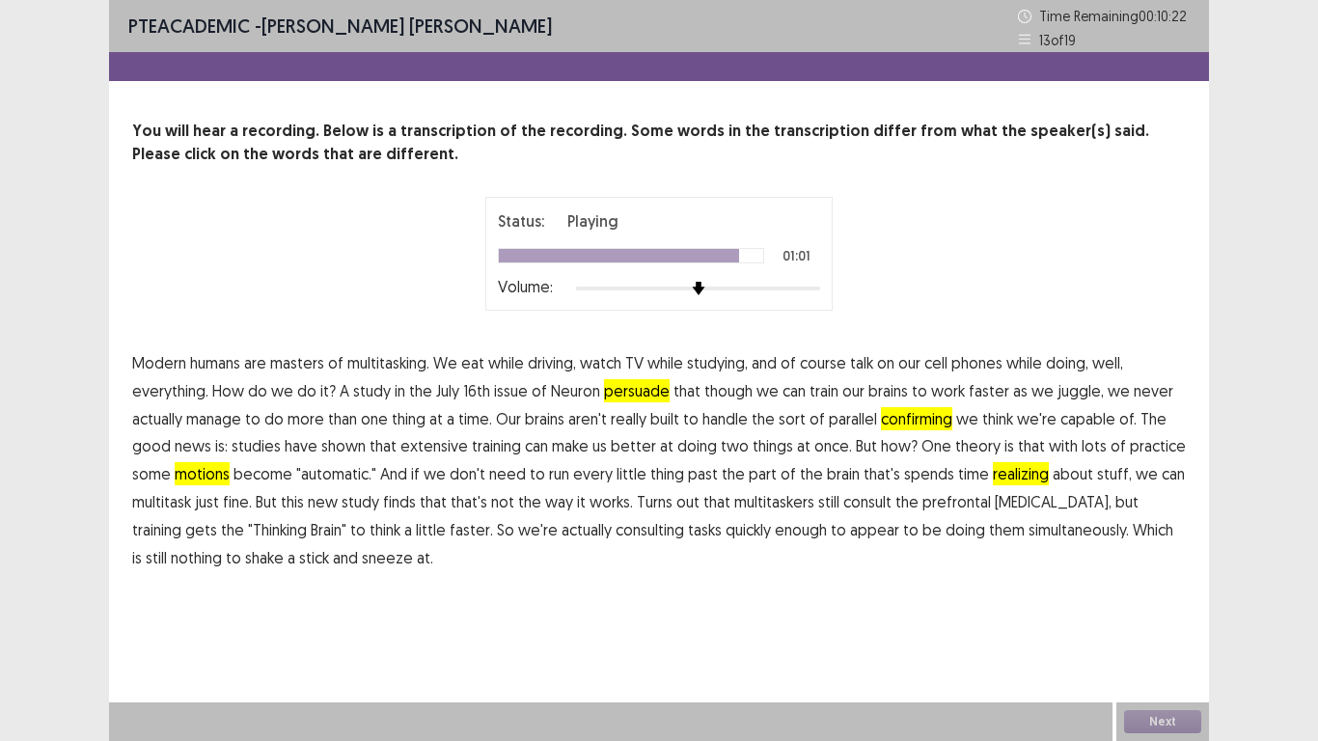
click at [616, 536] on span "consulting" at bounding box center [650, 529] width 69 height 23
click at [1134, 577] on button "Next" at bounding box center [1162, 721] width 77 height 23
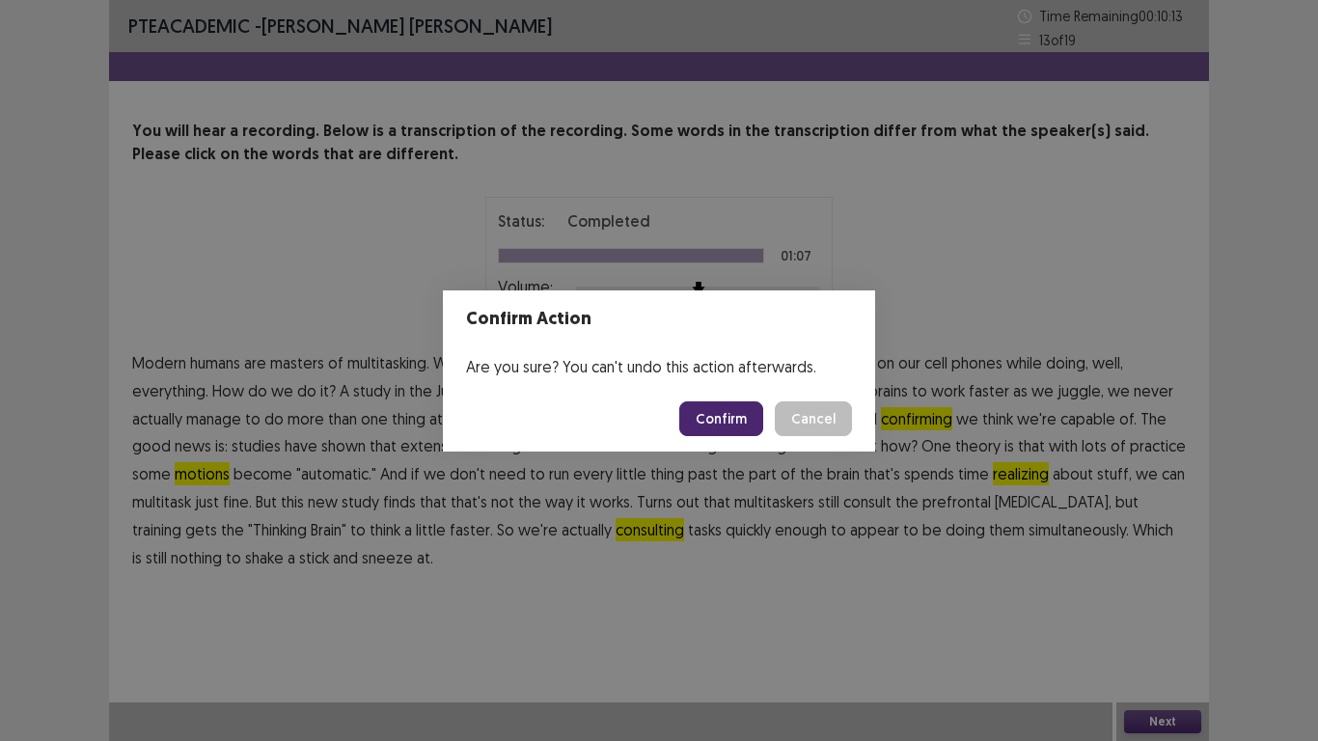
click at [751, 418] on button "Confirm" at bounding box center [721, 418] width 84 height 35
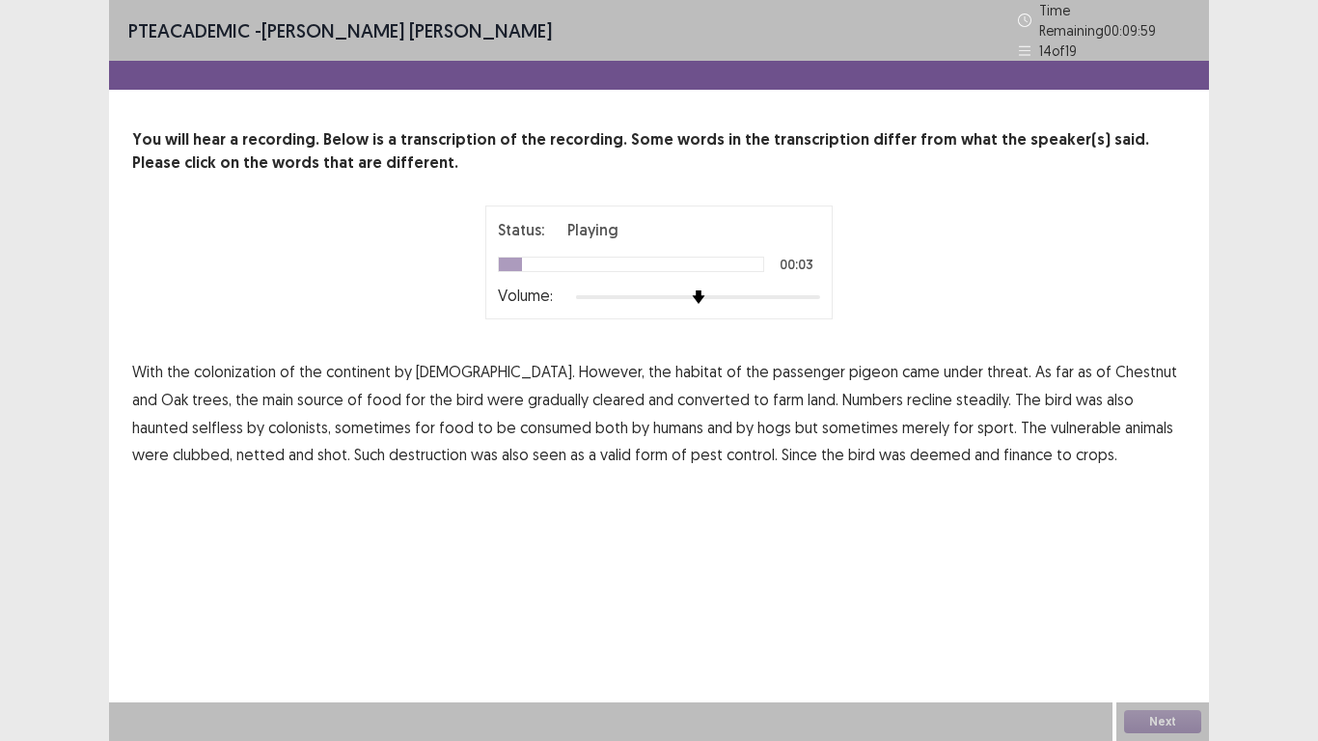
click at [366, 360] on span "continent" at bounding box center [358, 371] width 65 height 23
click at [907, 388] on span "recline" at bounding box center [929, 399] width 45 height 23
click at [243, 416] on span "selfless" at bounding box center [217, 427] width 51 height 23
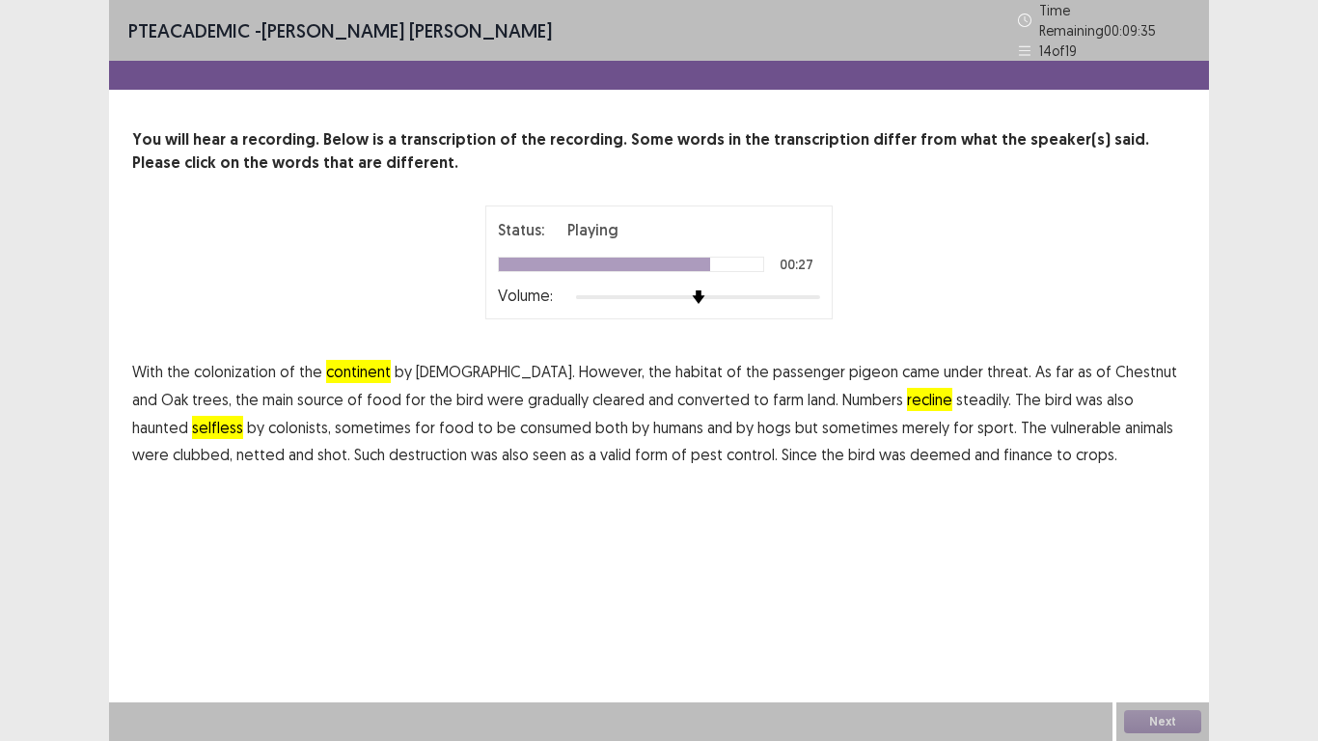
click at [1125, 416] on span "animals" at bounding box center [1149, 427] width 48 height 23
click at [347, 393] on span "of" at bounding box center [354, 399] width 15 height 23
click at [347, 388] on span "of" at bounding box center [354, 399] width 15 height 23
click at [910, 448] on span "deemed" at bounding box center [940, 454] width 61 height 23
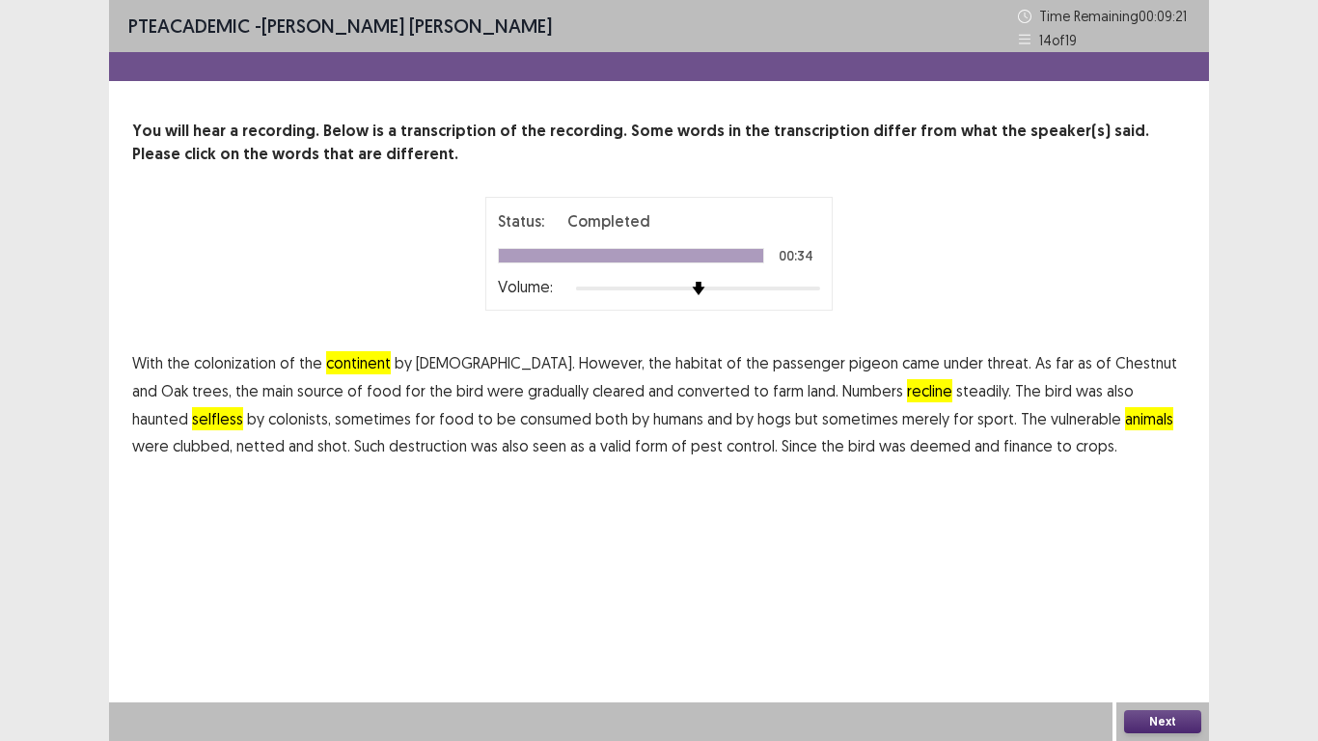
click at [1003, 446] on span "finance" at bounding box center [1027, 445] width 49 height 23
click at [1145, 577] on button "Next" at bounding box center [1162, 721] width 77 height 23
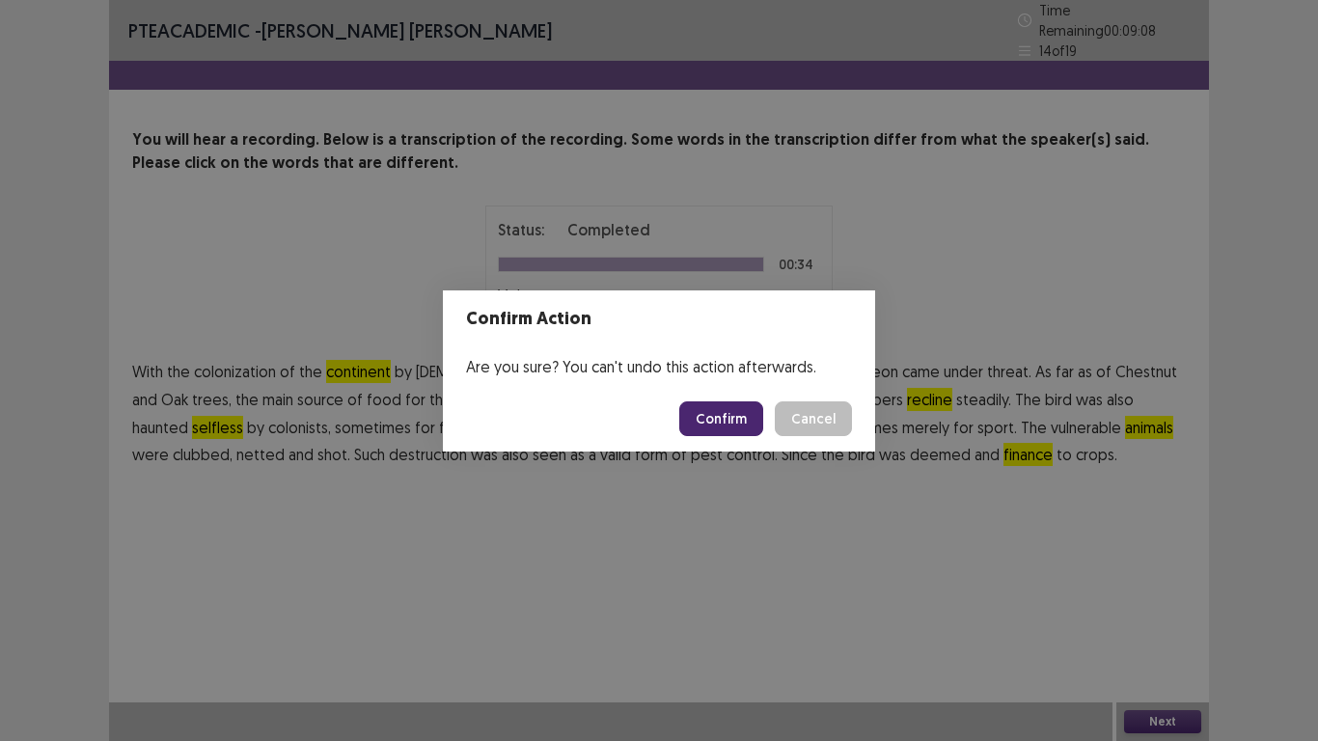
click at [730, 401] on button "Confirm" at bounding box center [721, 418] width 84 height 35
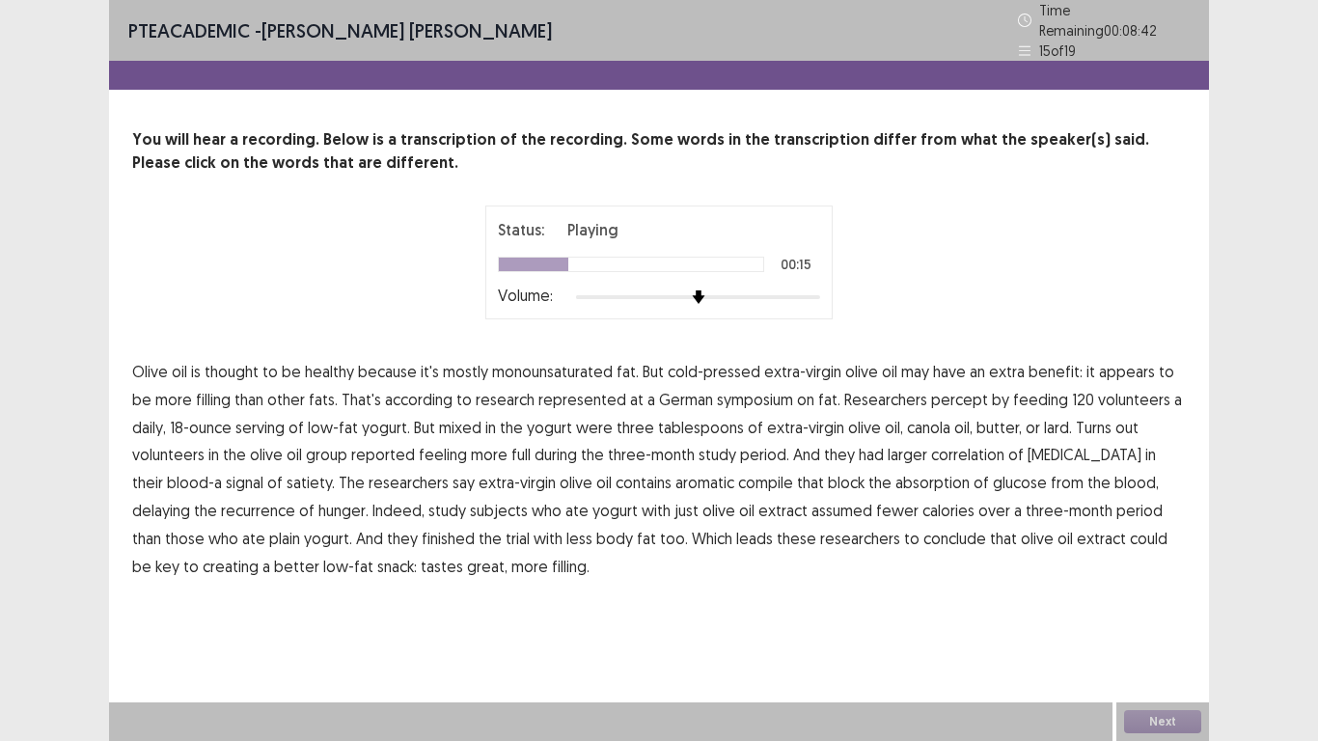
click at [936, 388] on span "percept" at bounding box center [959, 399] width 57 height 23
click at [931, 443] on span "correlation" at bounding box center [967, 454] width 73 height 23
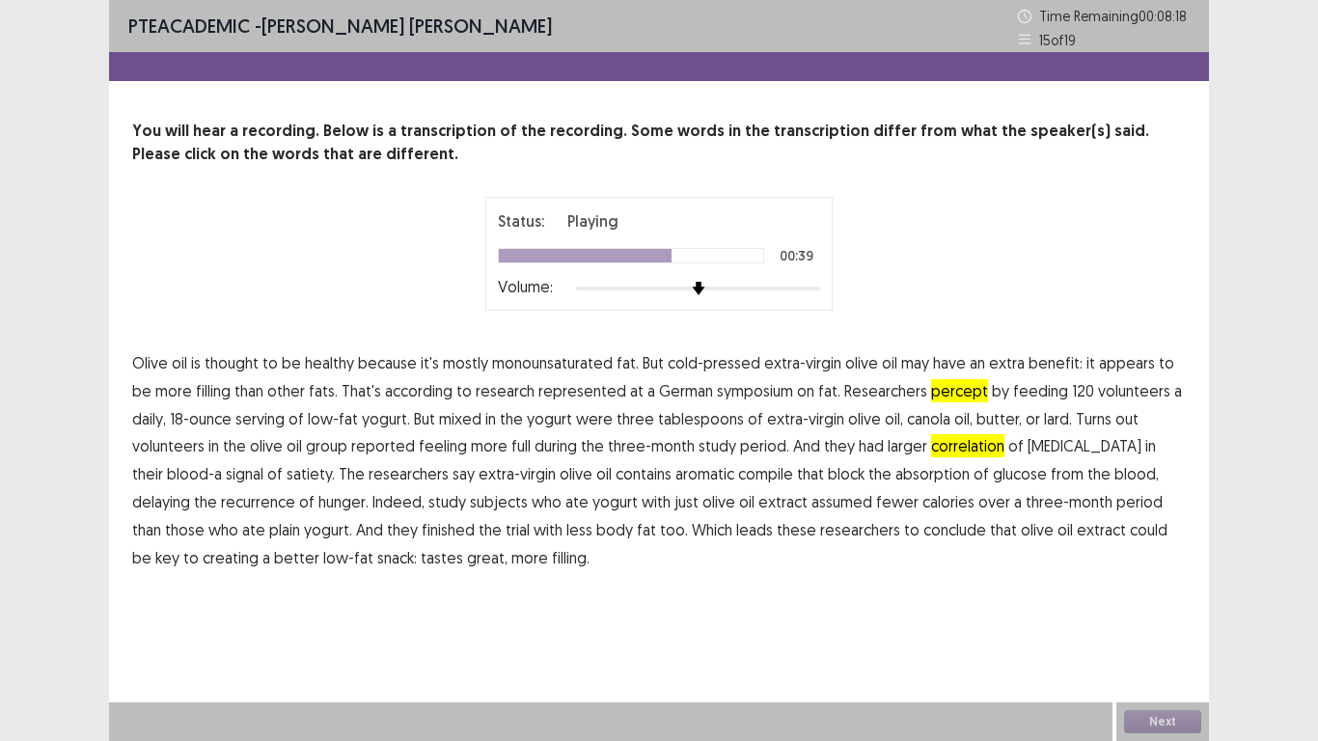
click at [738, 462] on span "compile" at bounding box center [765, 473] width 55 height 23
click at [811, 508] on span "assumed" at bounding box center [841, 501] width 61 height 23
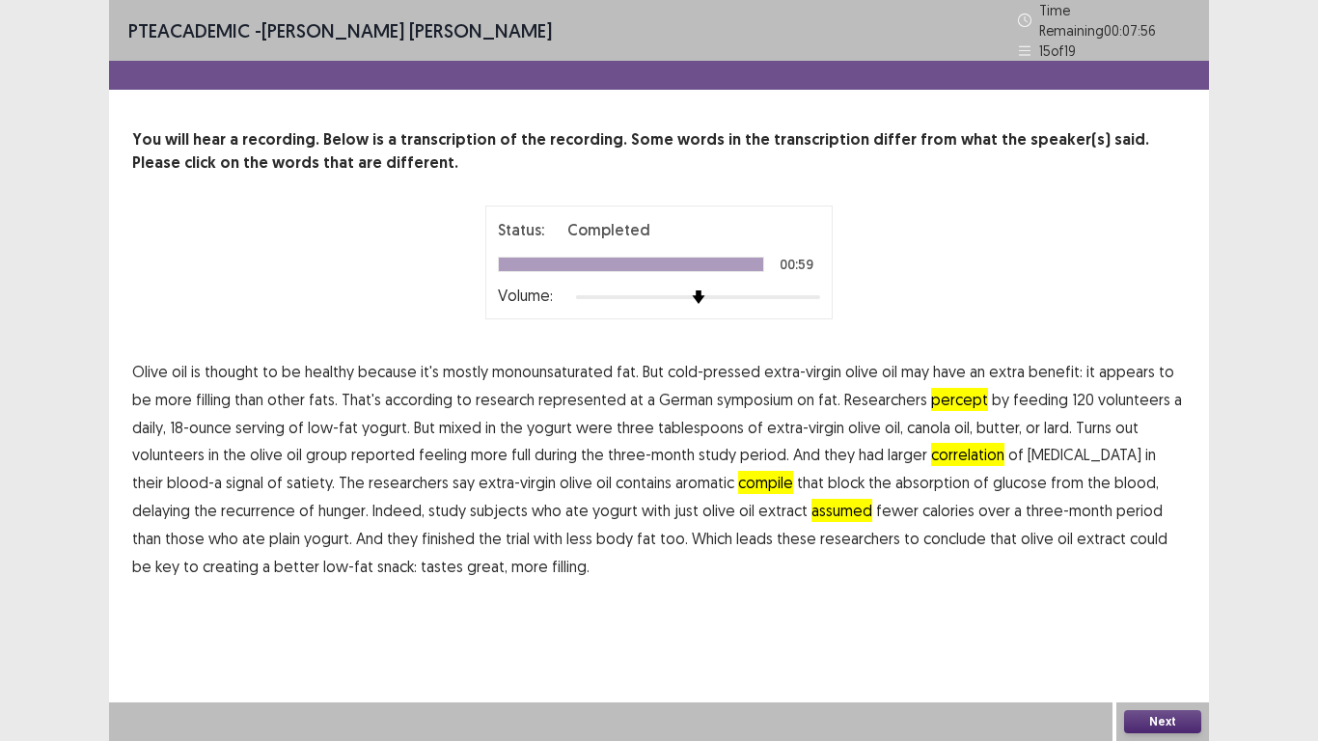
click at [1145, 577] on button "Next" at bounding box center [1162, 721] width 77 height 23
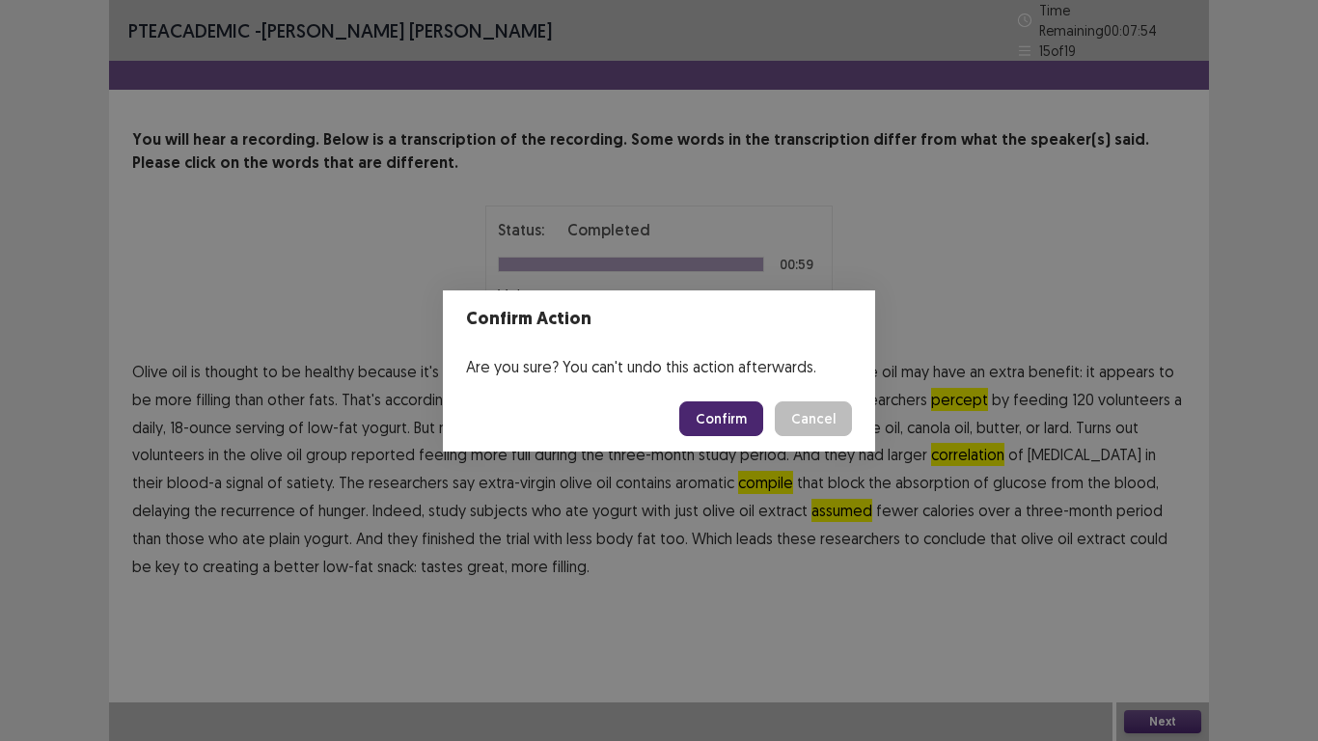
click at [744, 427] on button "Confirm" at bounding box center [721, 418] width 84 height 35
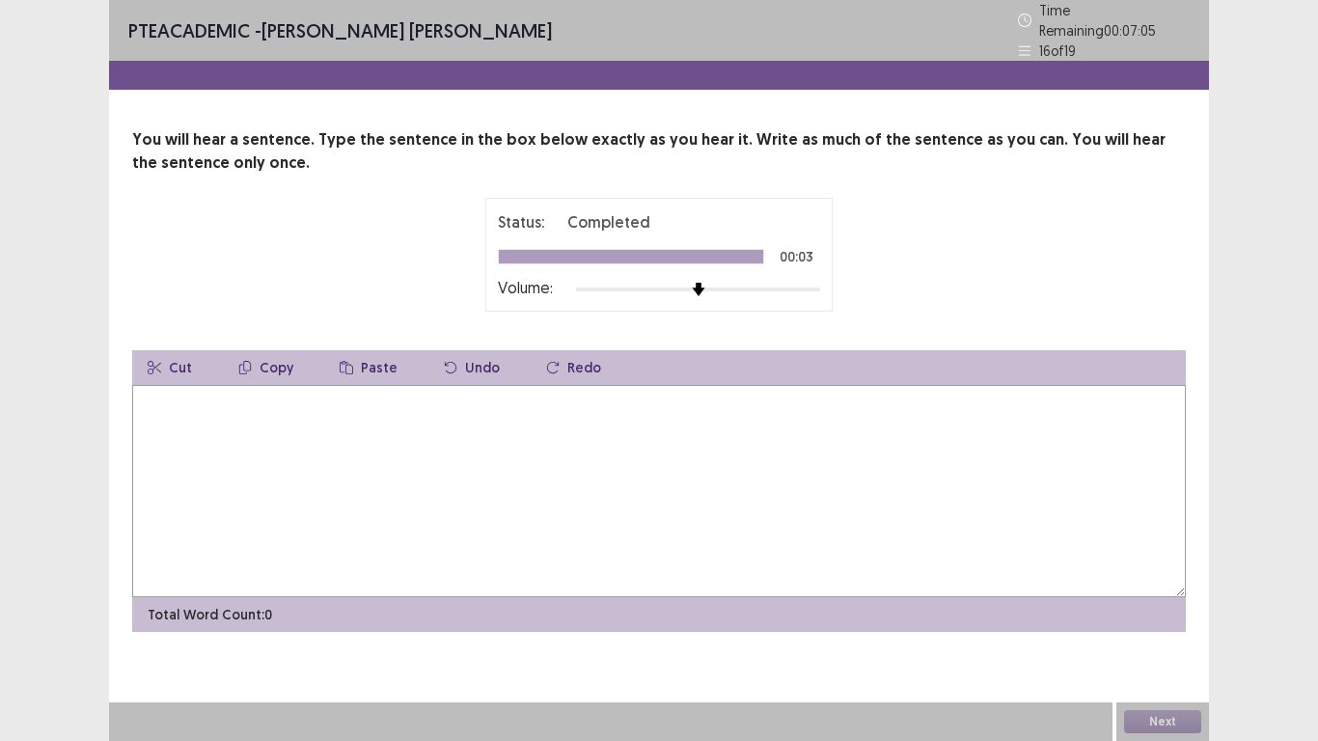
click at [696, 488] on textarea at bounding box center [659, 491] width 1054 height 212
type textarea "**********"
click at [1146, 577] on button "Next" at bounding box center [1162, 721] width 77 height 23
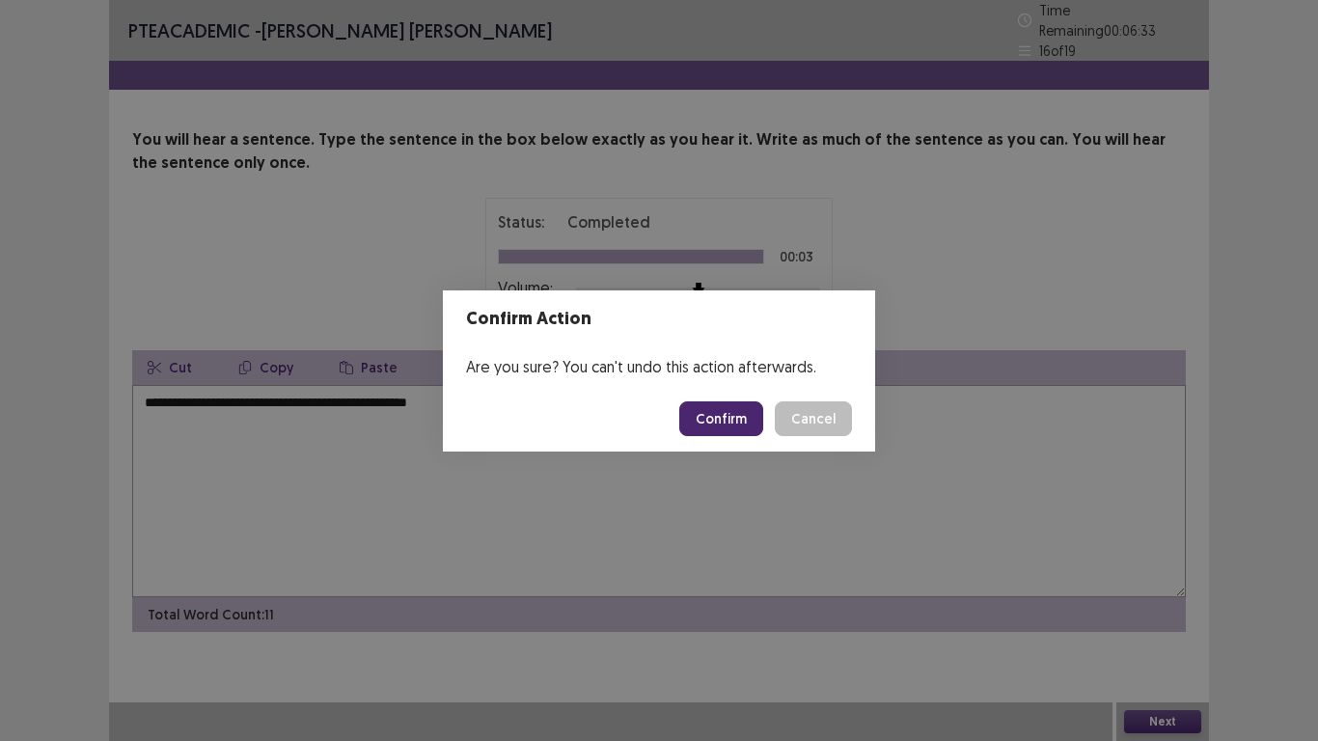
click at [711, 426] on button "Confirm" at bounding box center [721, 418] width 84 height 35
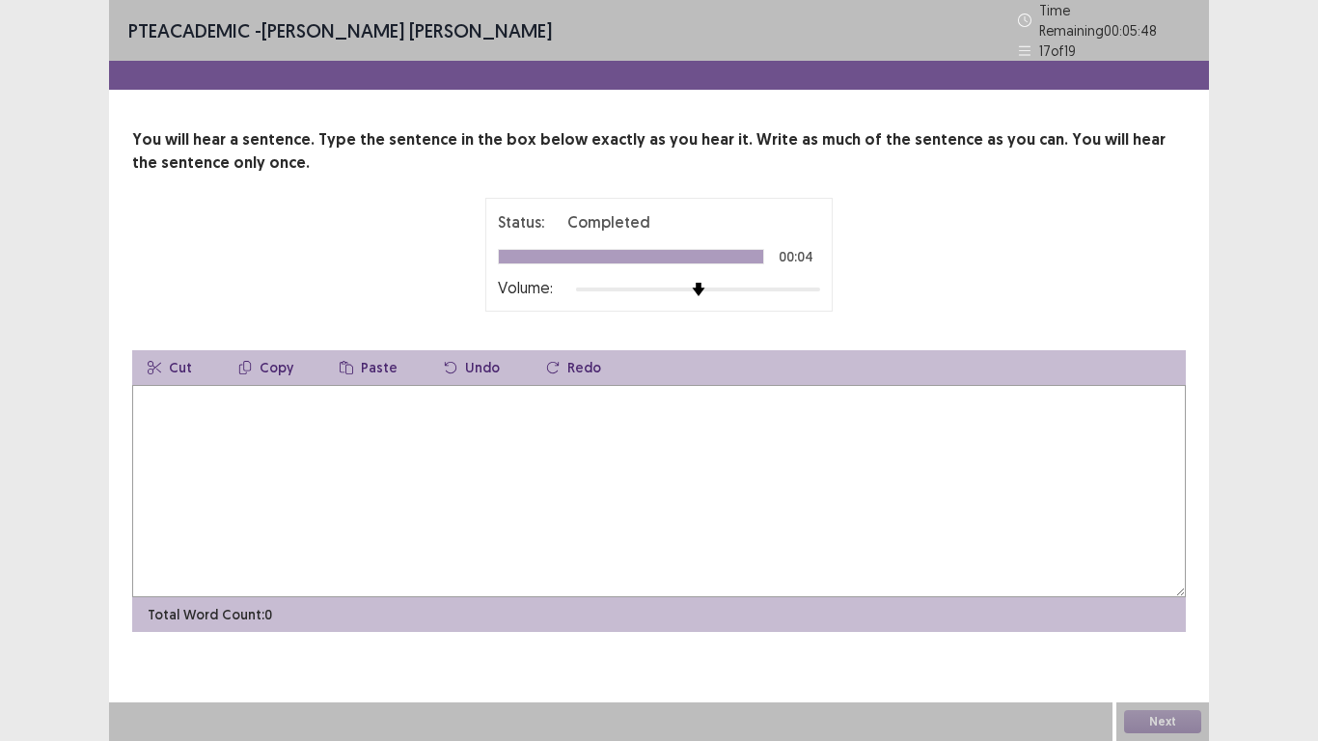
click at [643, 472] on textarea at bounding box center [659, 491] width 1054 height 212
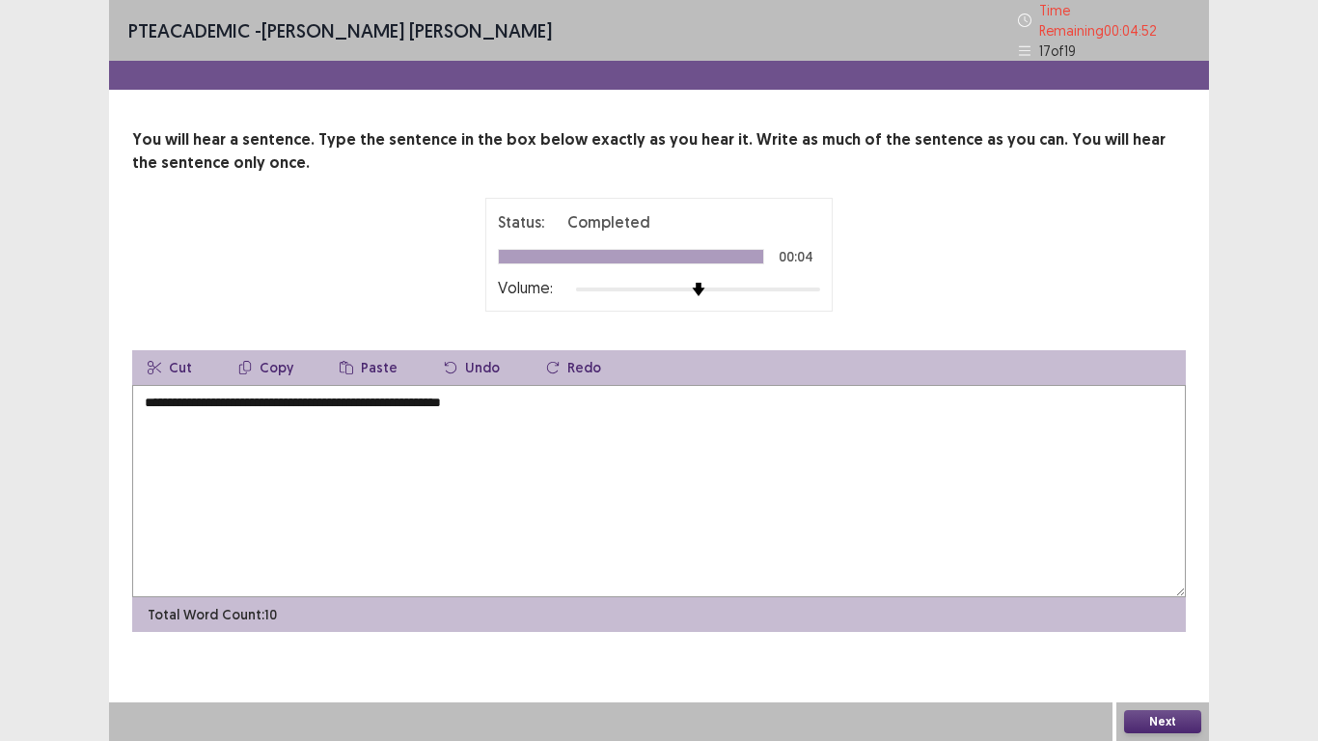
click at [396, 396] on textarea "**********" at bounding box center [659, 491] width 1054 height 212
type textarea "**********"
click at [1195, 577] on button "Next" at bounding box center [1162, 721] width 77 height 23
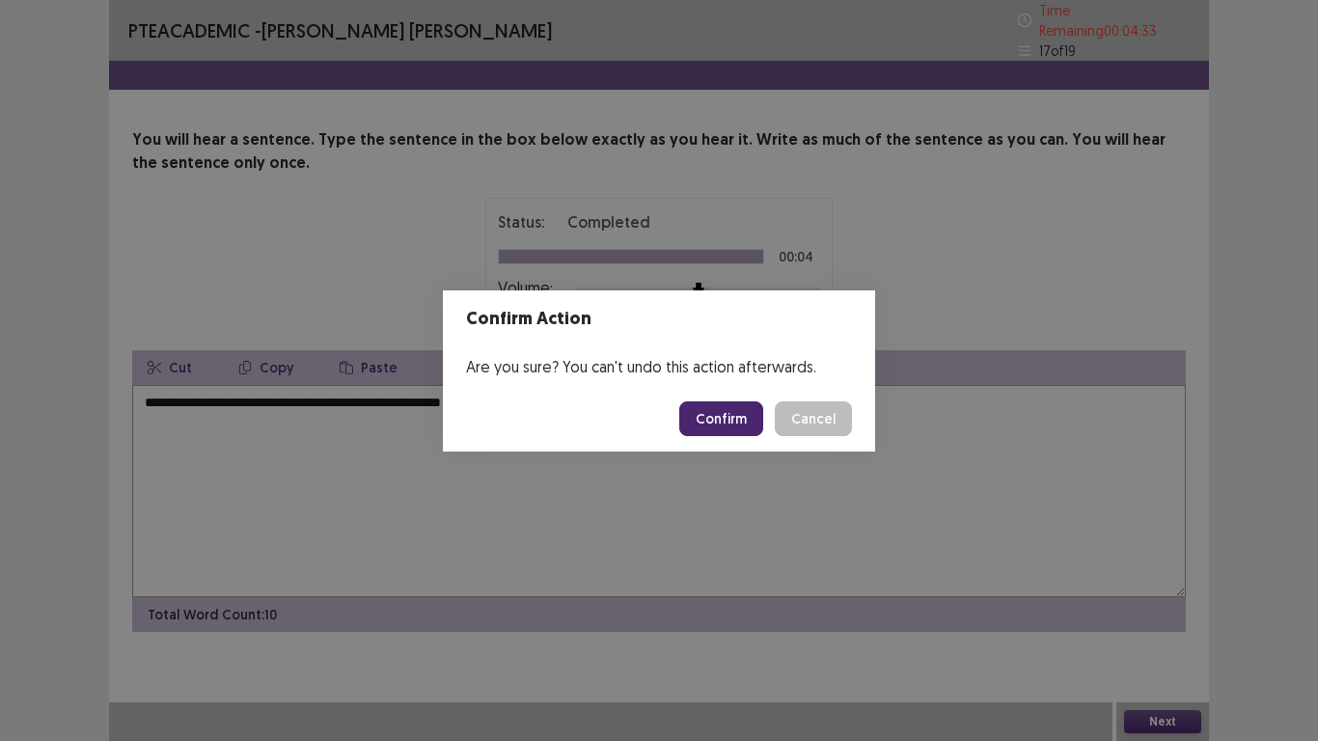
click at [719, 403] on button "Confirm" at bounding box center [721, 418] width 84 height 35
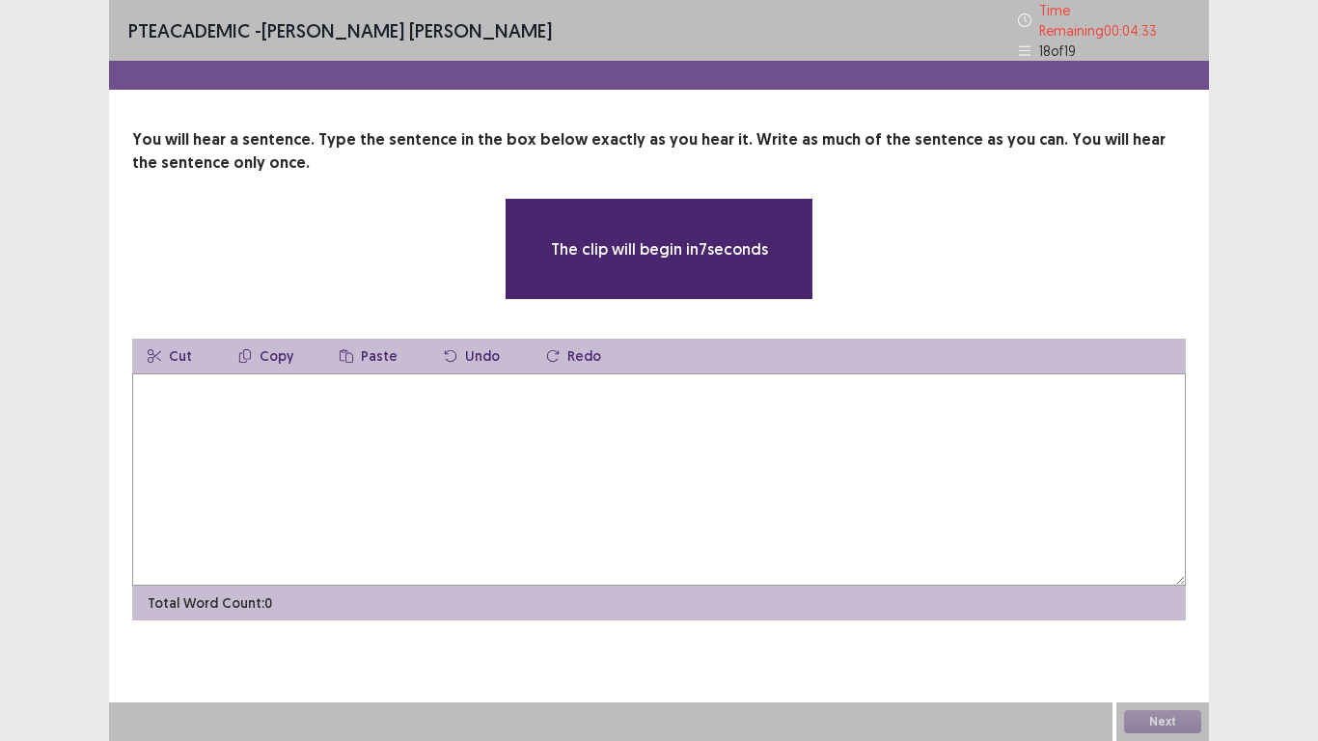
click at [719, 403] on textarea at bounding box center [659, 479] width 1054 height 212
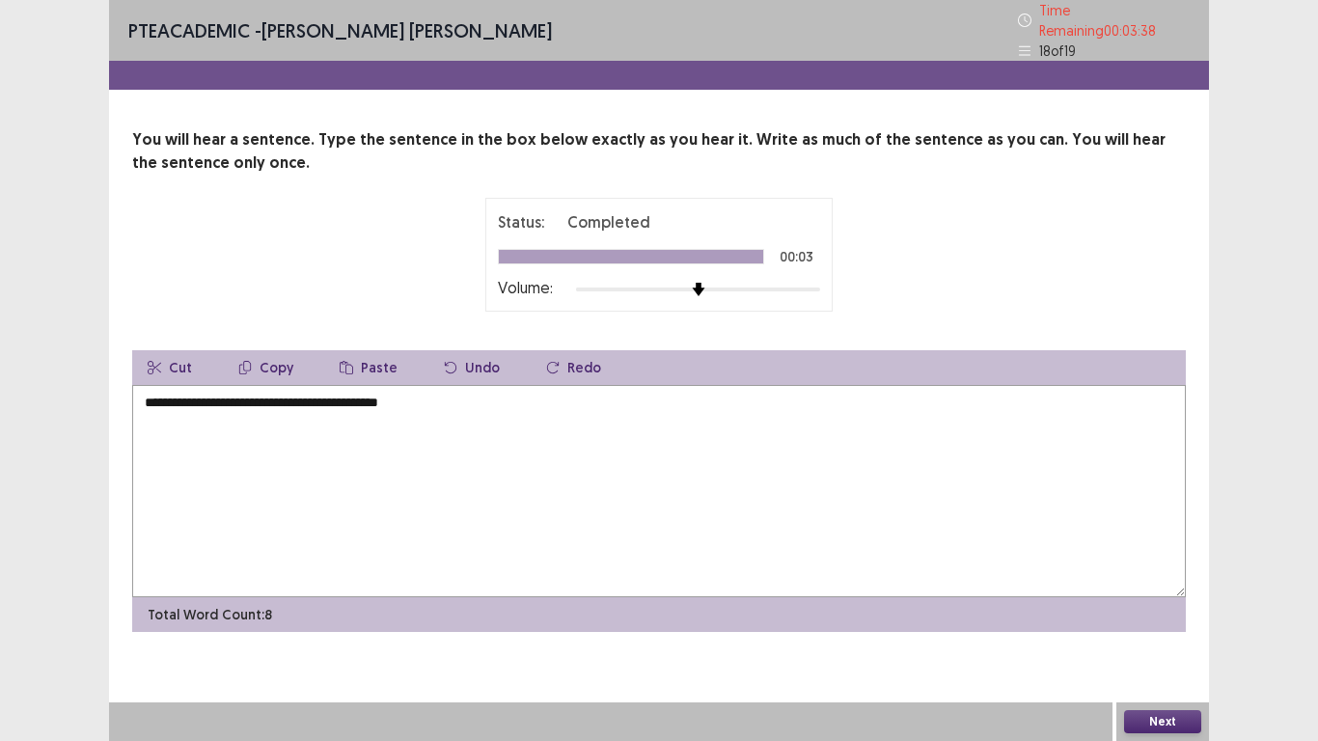
type textarea "**********"
click at [1182, 577] on button "Next" at bounding box center [1162, 721] width 77 height 23
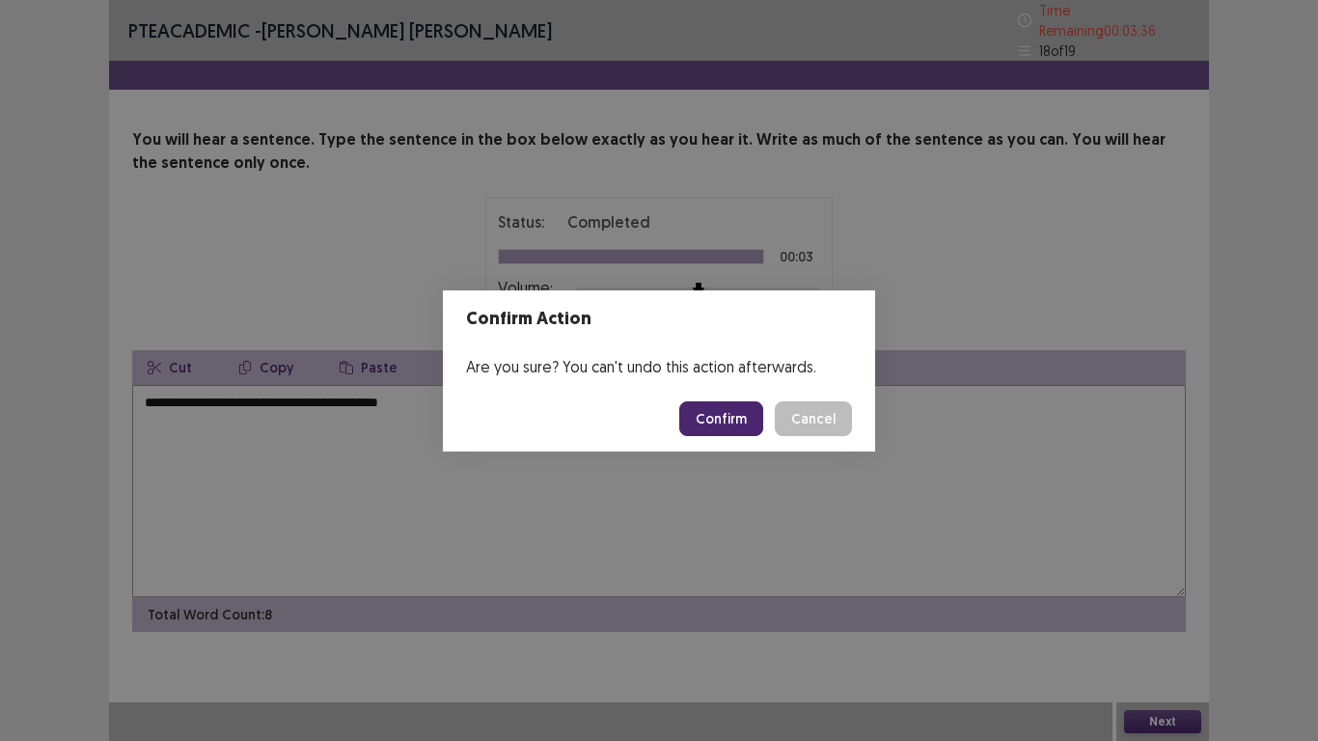
click at [725, 412] on button "Confirm" at bounding box center [721, 418] width 84 height 35
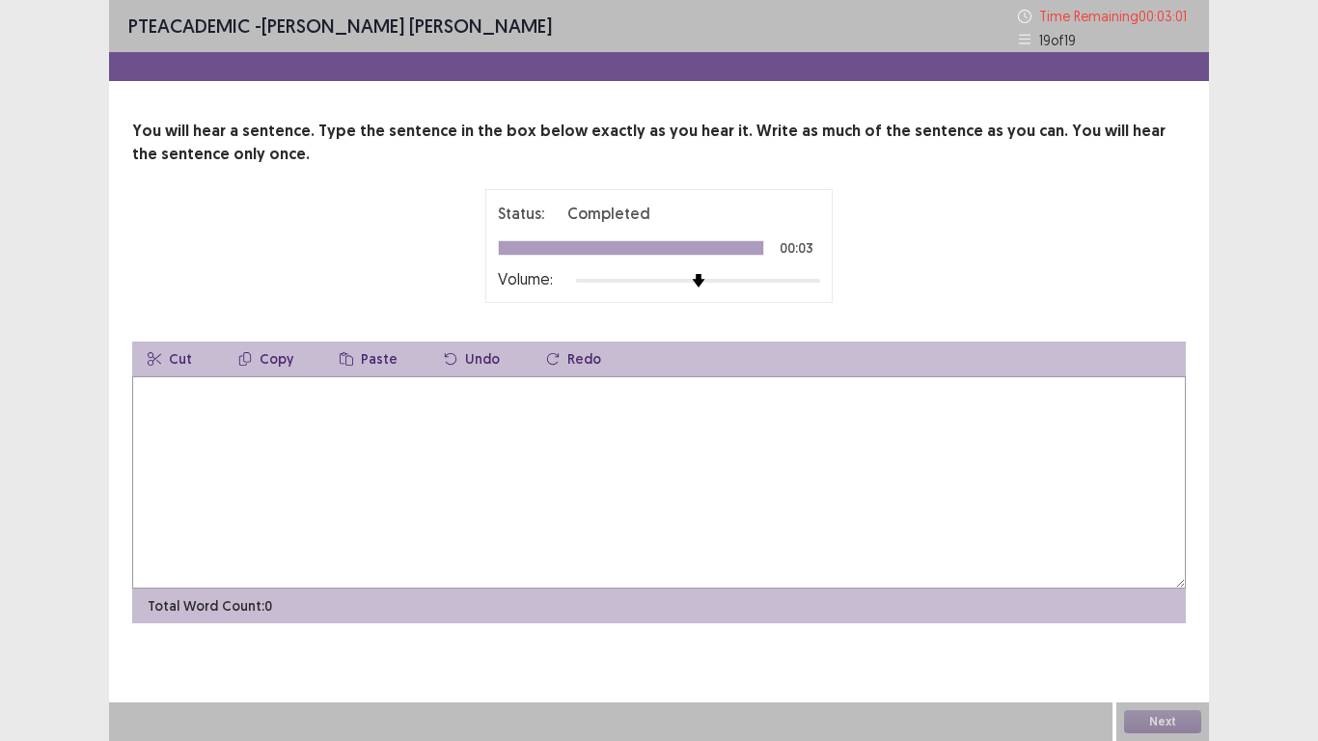
click at [667, 494] on textarea at bounding box center [659, 482] width 1054 height 212
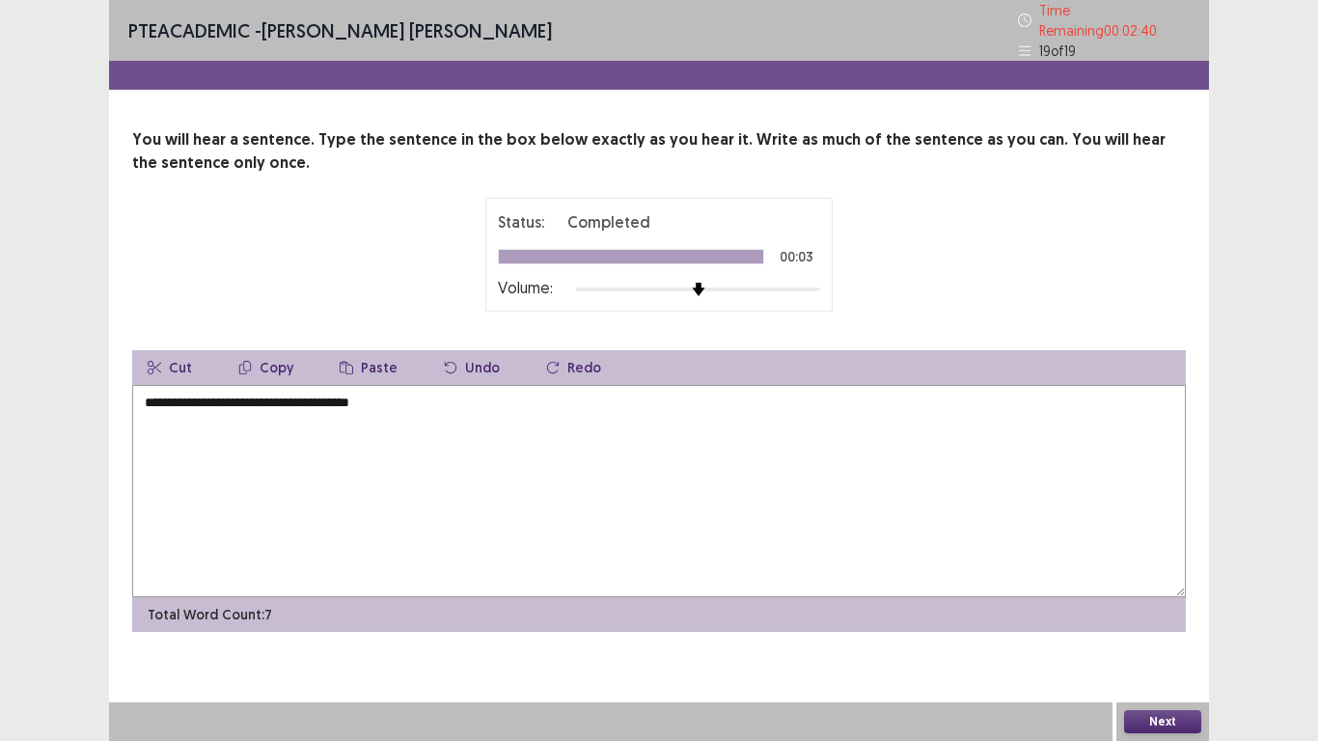
type textarea "**********"
click at [1170, 577] on button "Next" at bounding box center [1162, 721] width 77 height 23
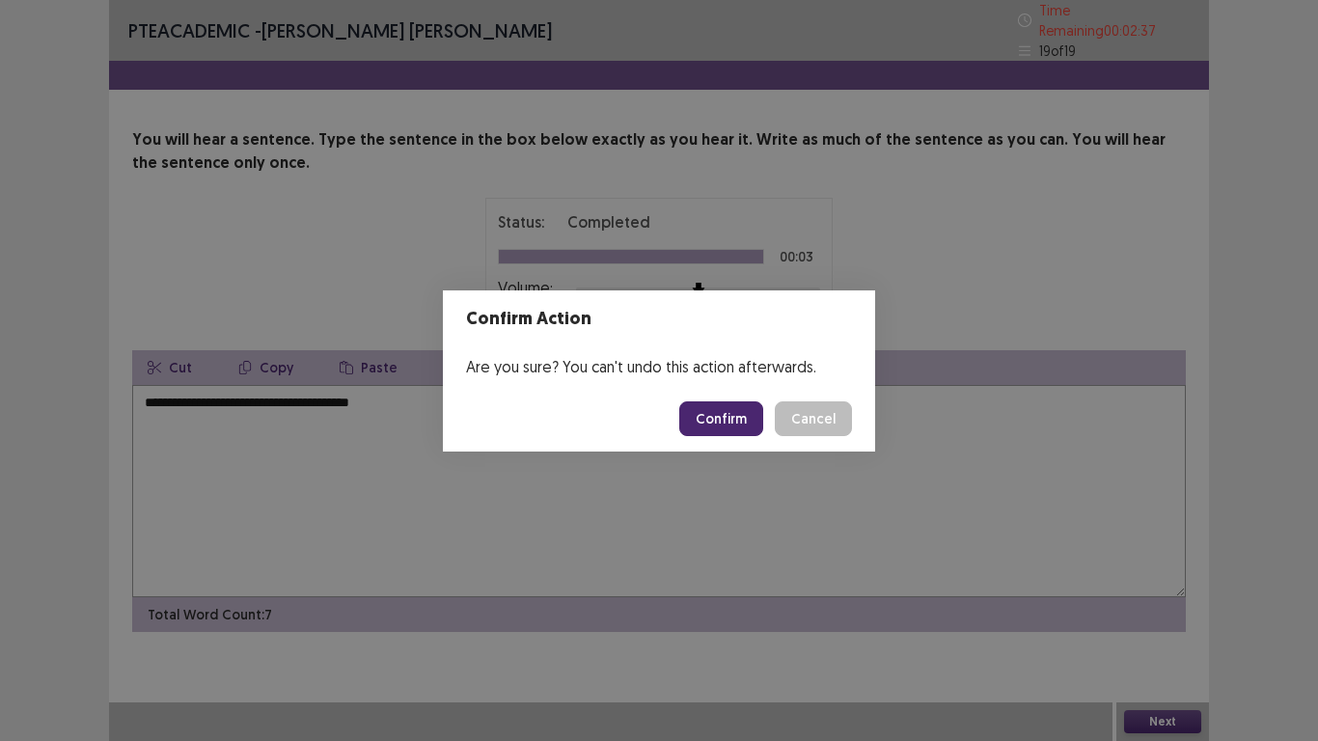
click at [730, 419] on button "Confirm" at bounding box center [721, 418] width 84 height 35
